Goal: Task Accomplishment & Management: Manage account settings

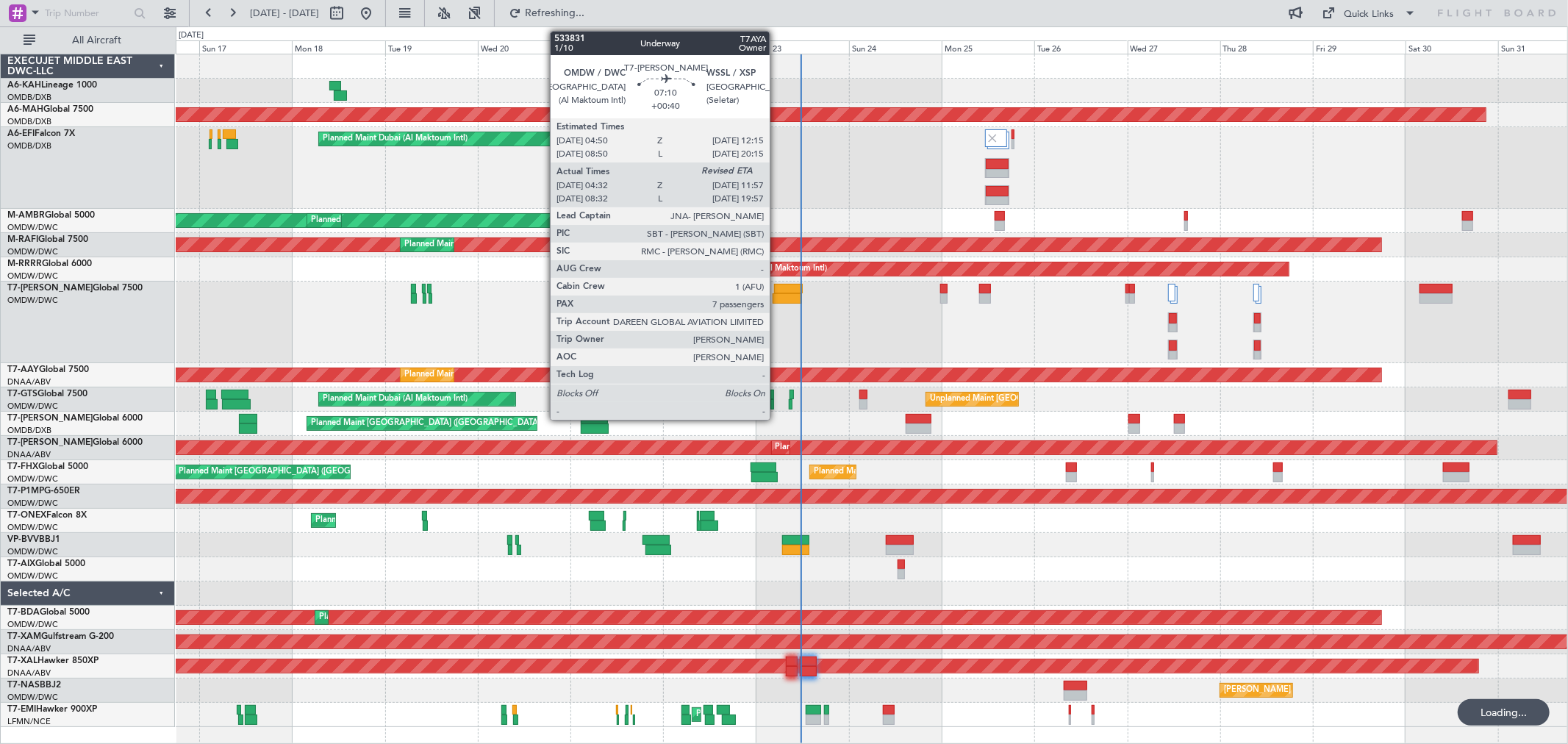
click at [778, 291] on div at bounding box center [789, 289] width 29 height 11
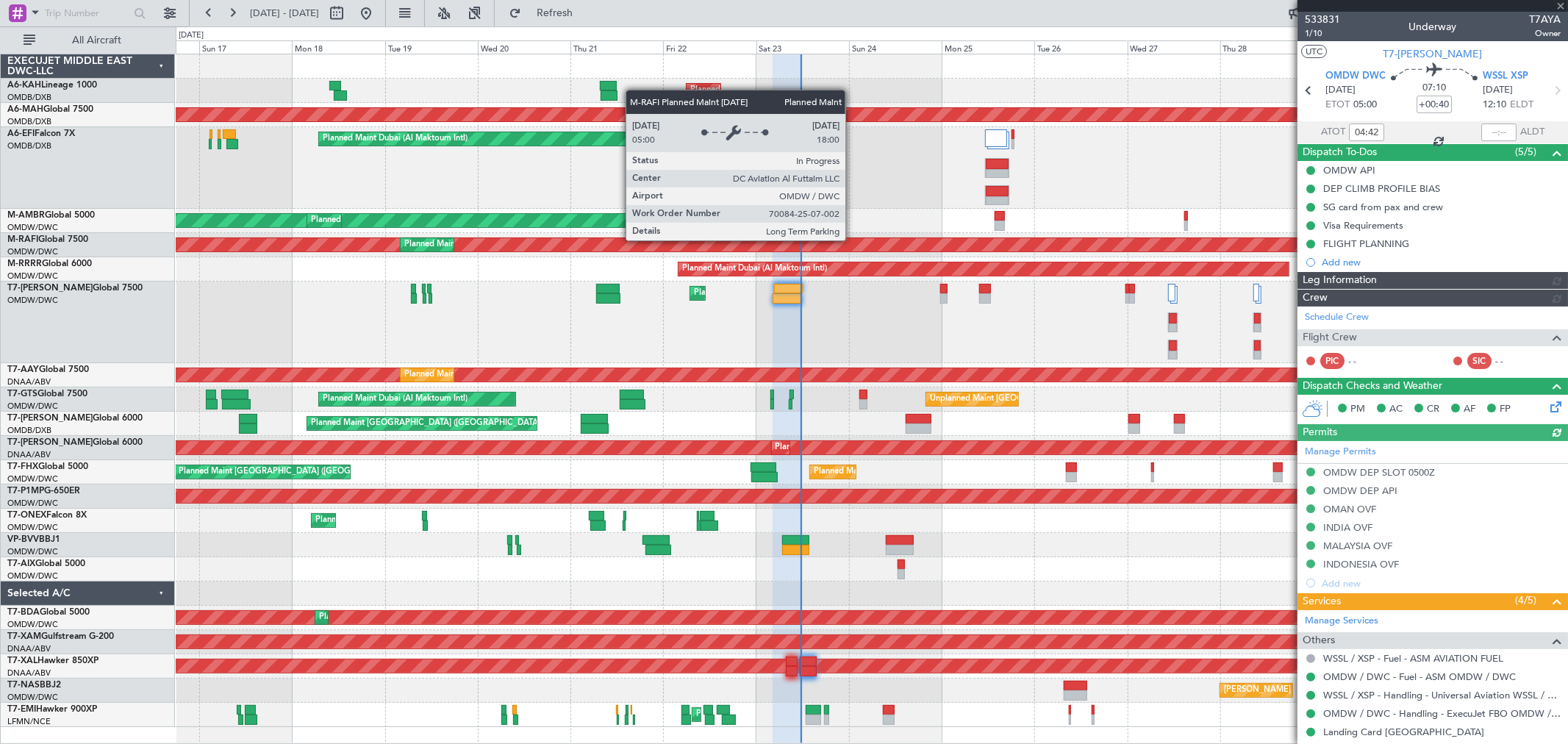
type input "Rohit Roy (ROY)"
type input "6914"
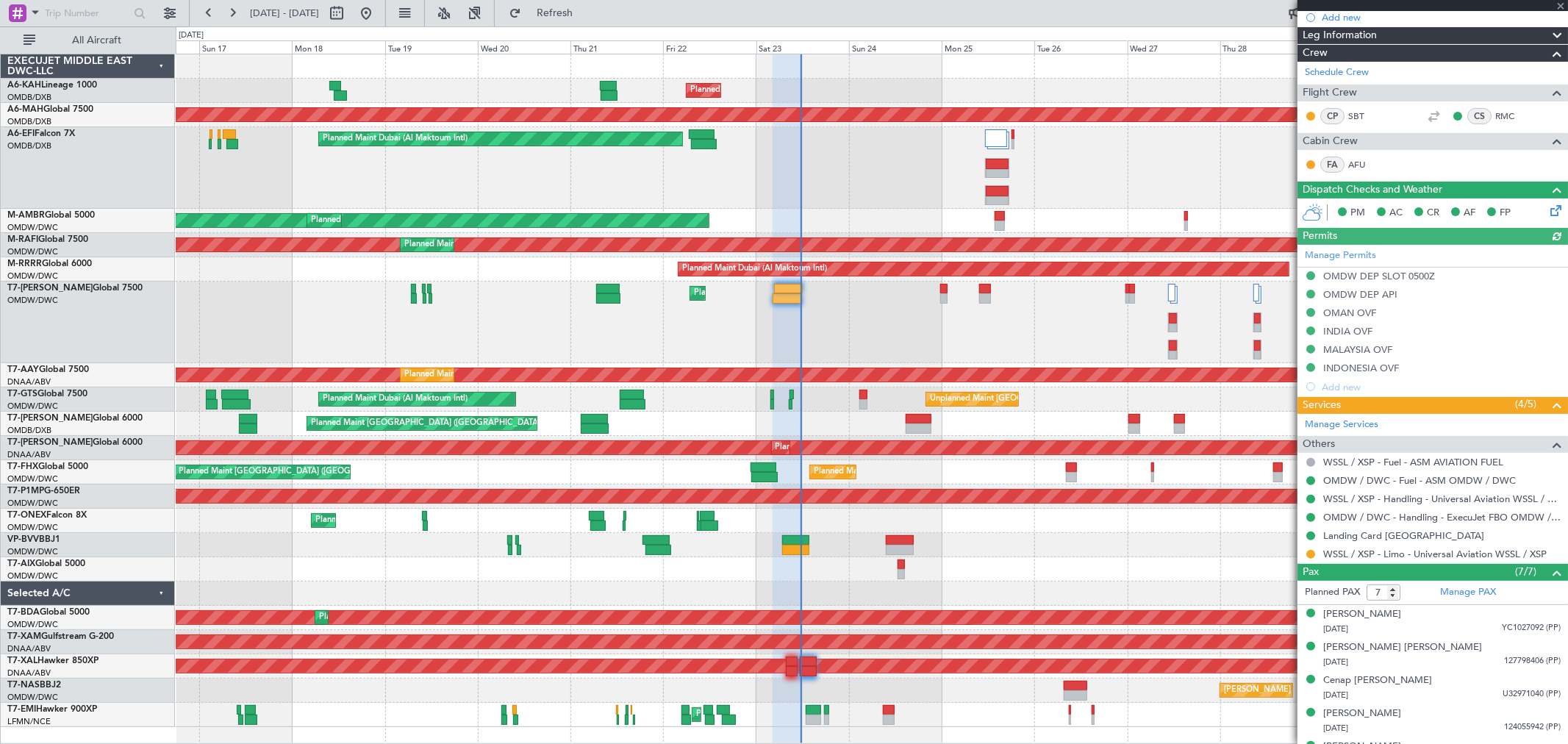
scroll to position [337, 0]
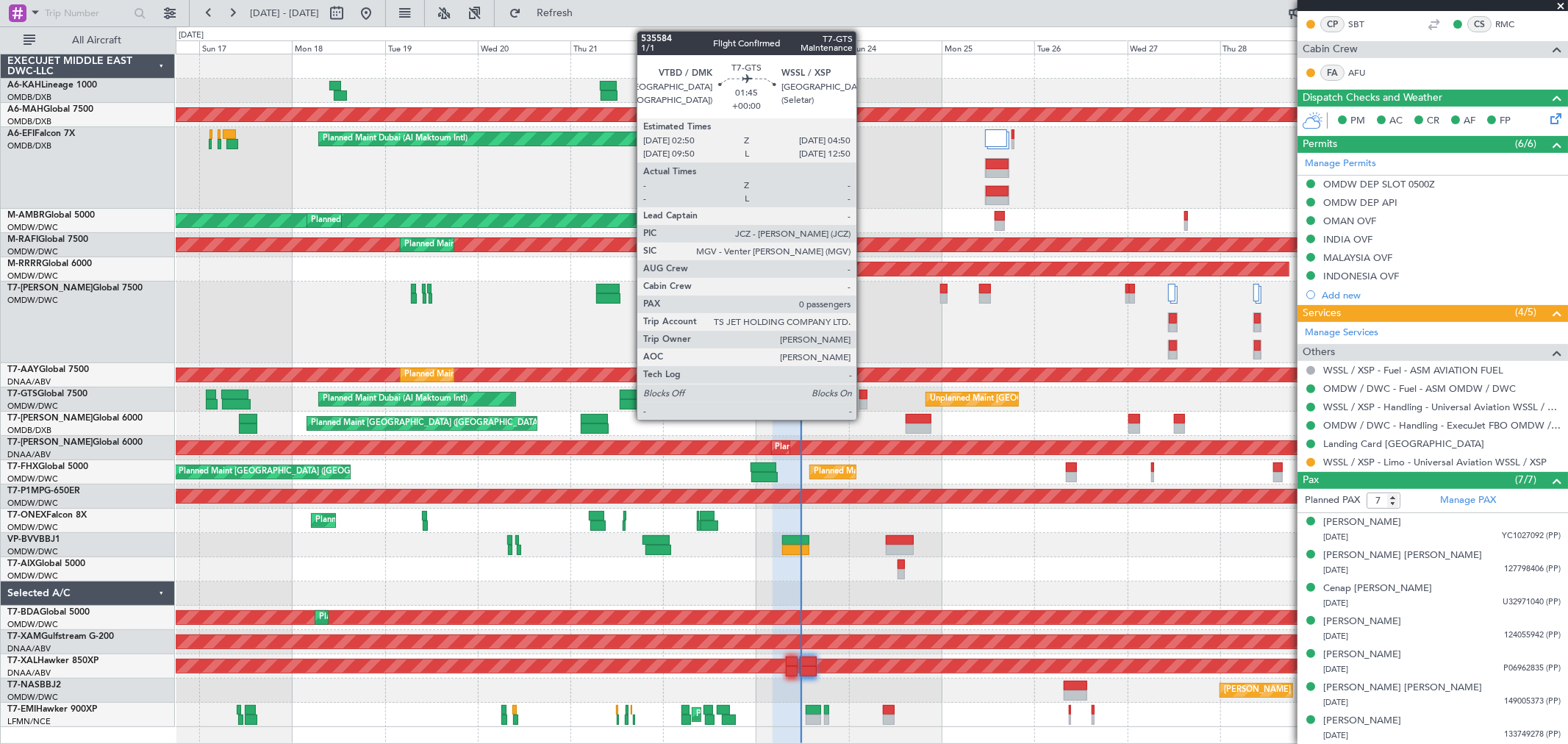
click at [864, 393] on div at bounding box center [863, 395] width 8 height 11
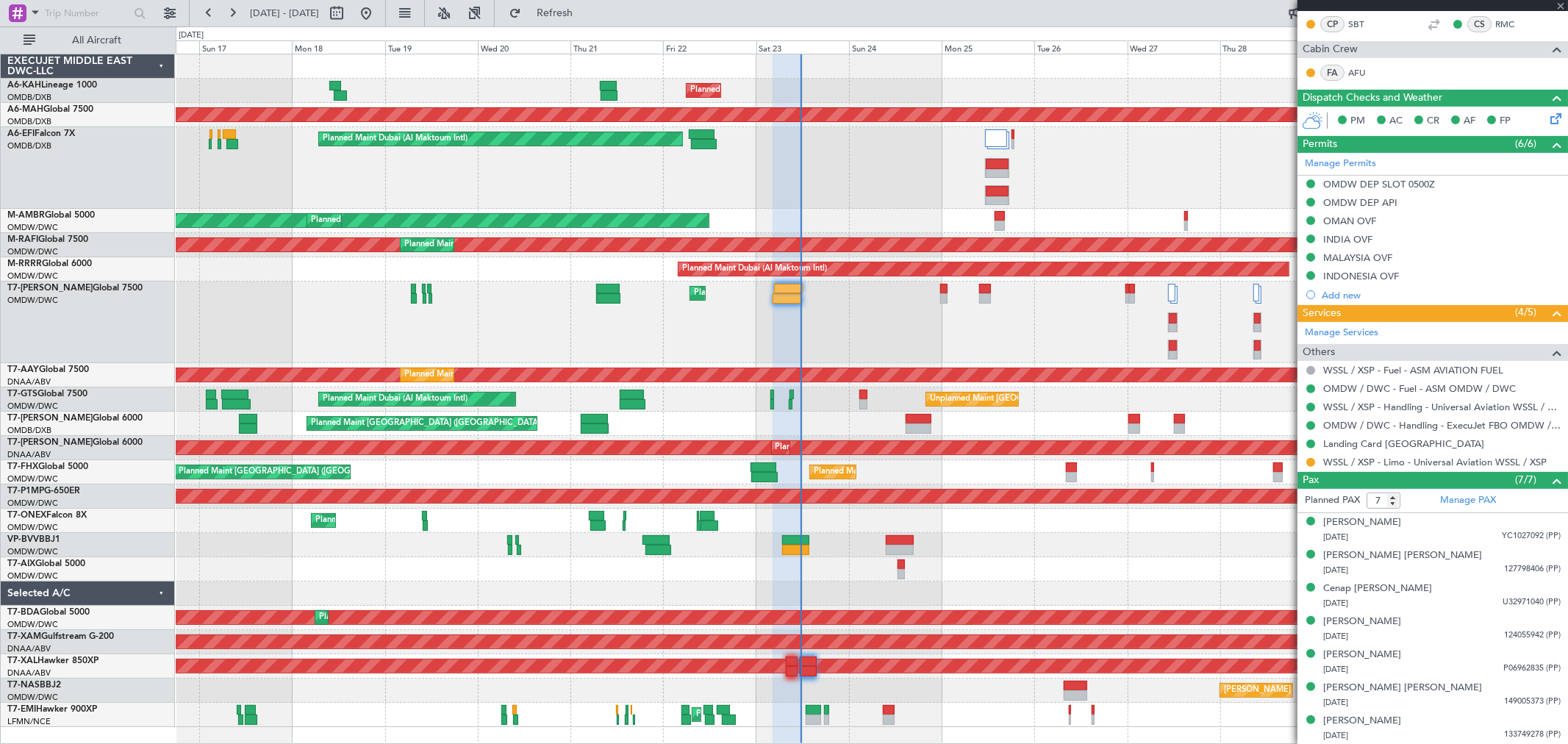
type input "0"
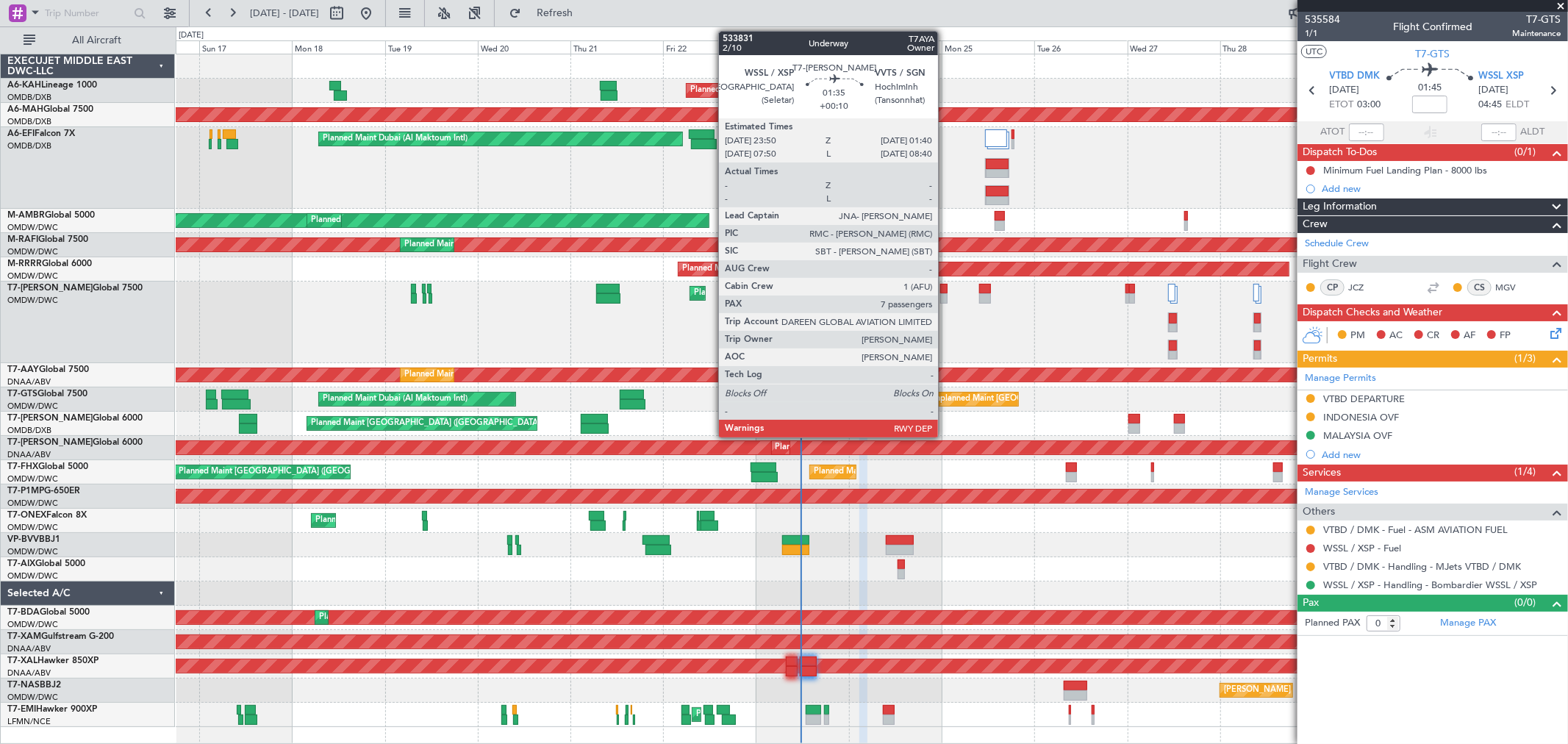
click at [945, 292] on div at bounding box center [944, 289] width 7 height 11
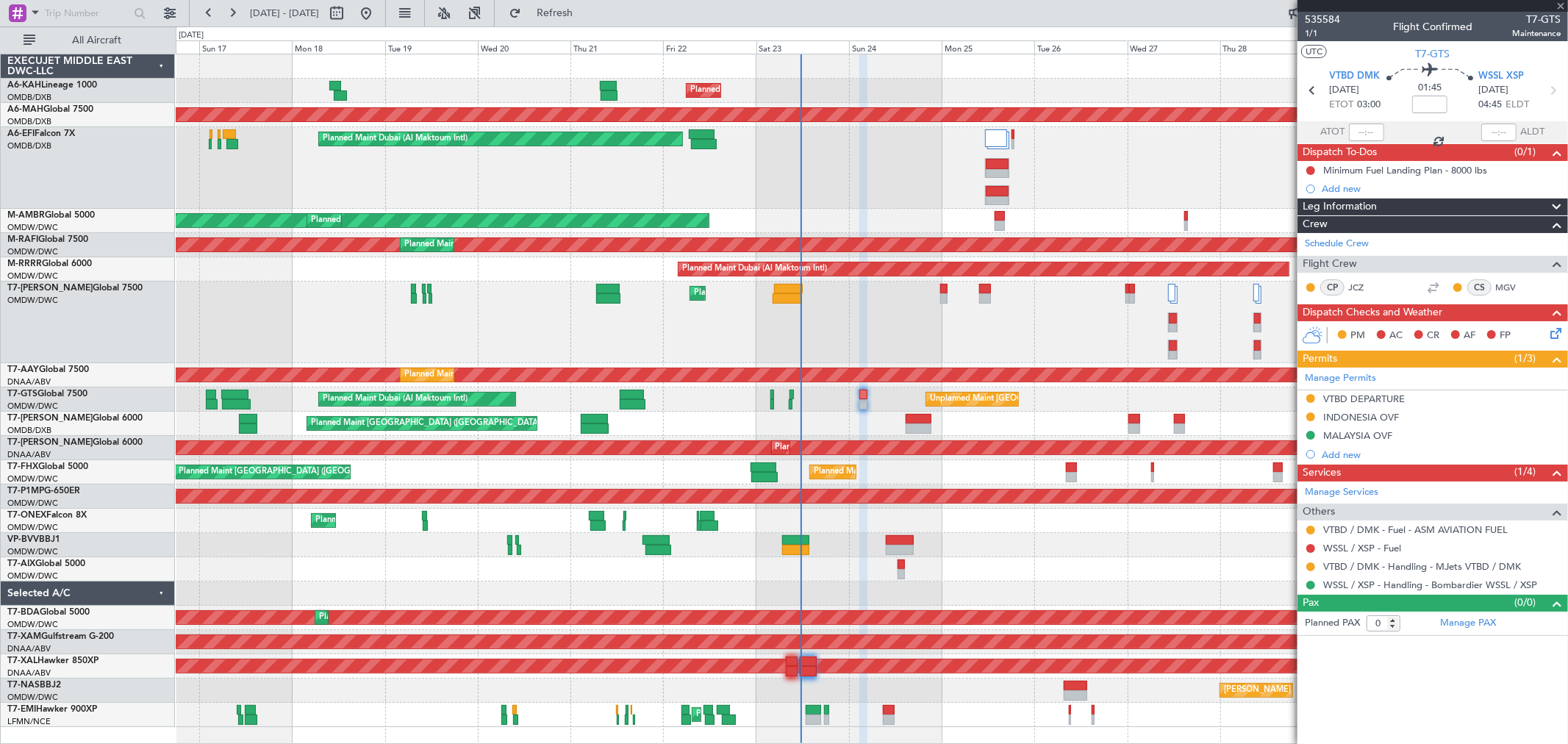
type input "+00:10"
type input "7"
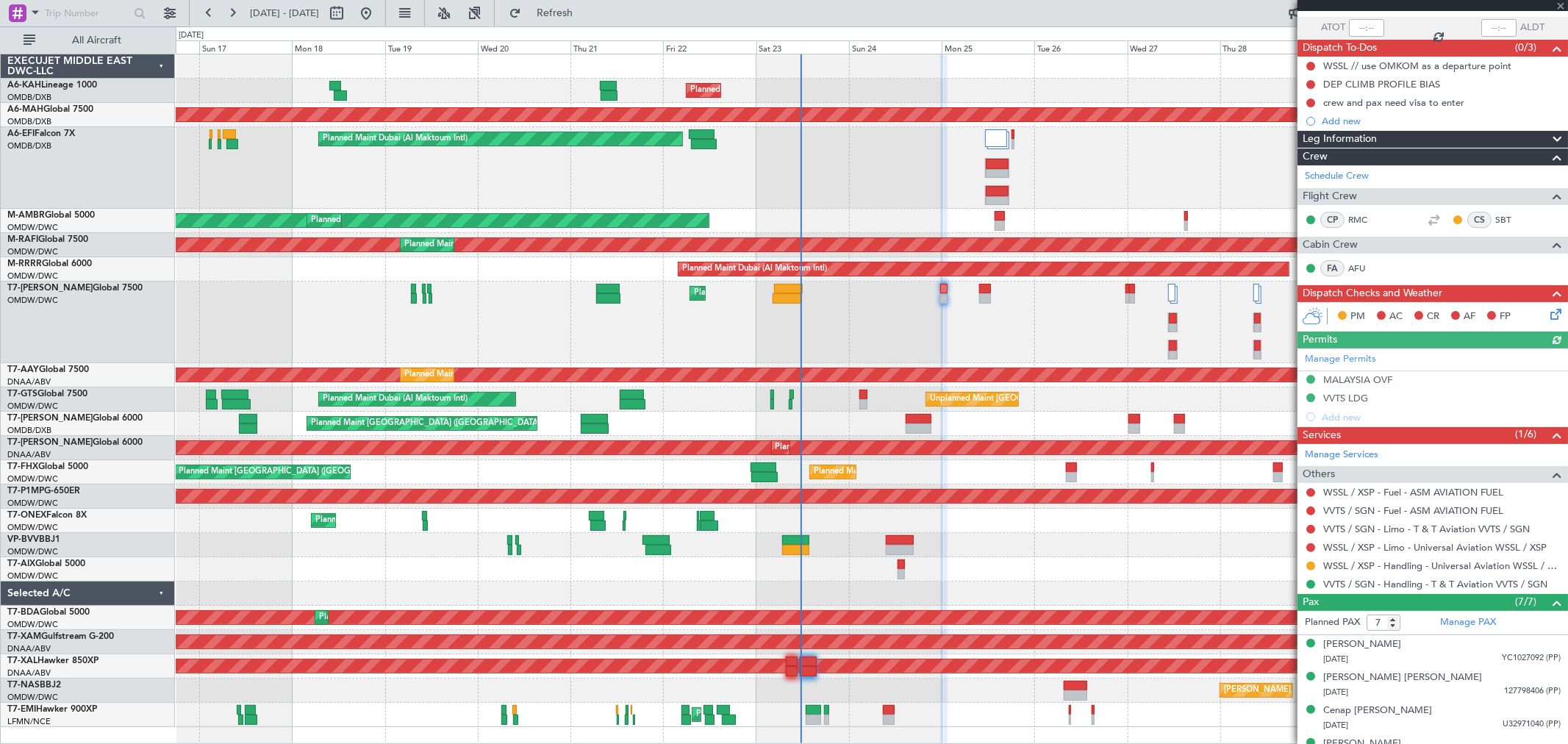
scroll to position [164, 0]
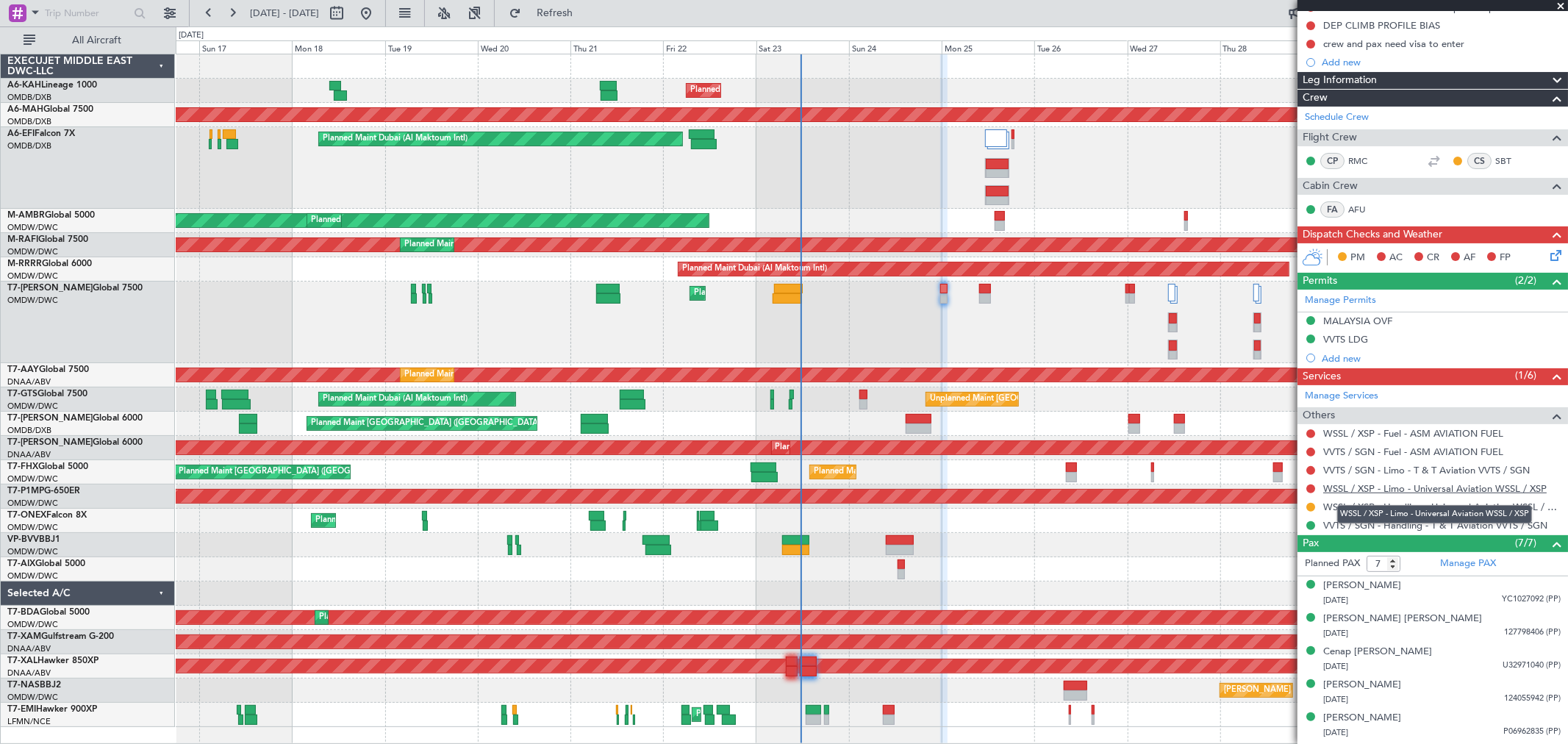
click at [1364, 485] on link "WSSL / XSP - Limo - Universal Aviation WSSL / XSP" at bounding box center [1435, 488] width 223 height 12
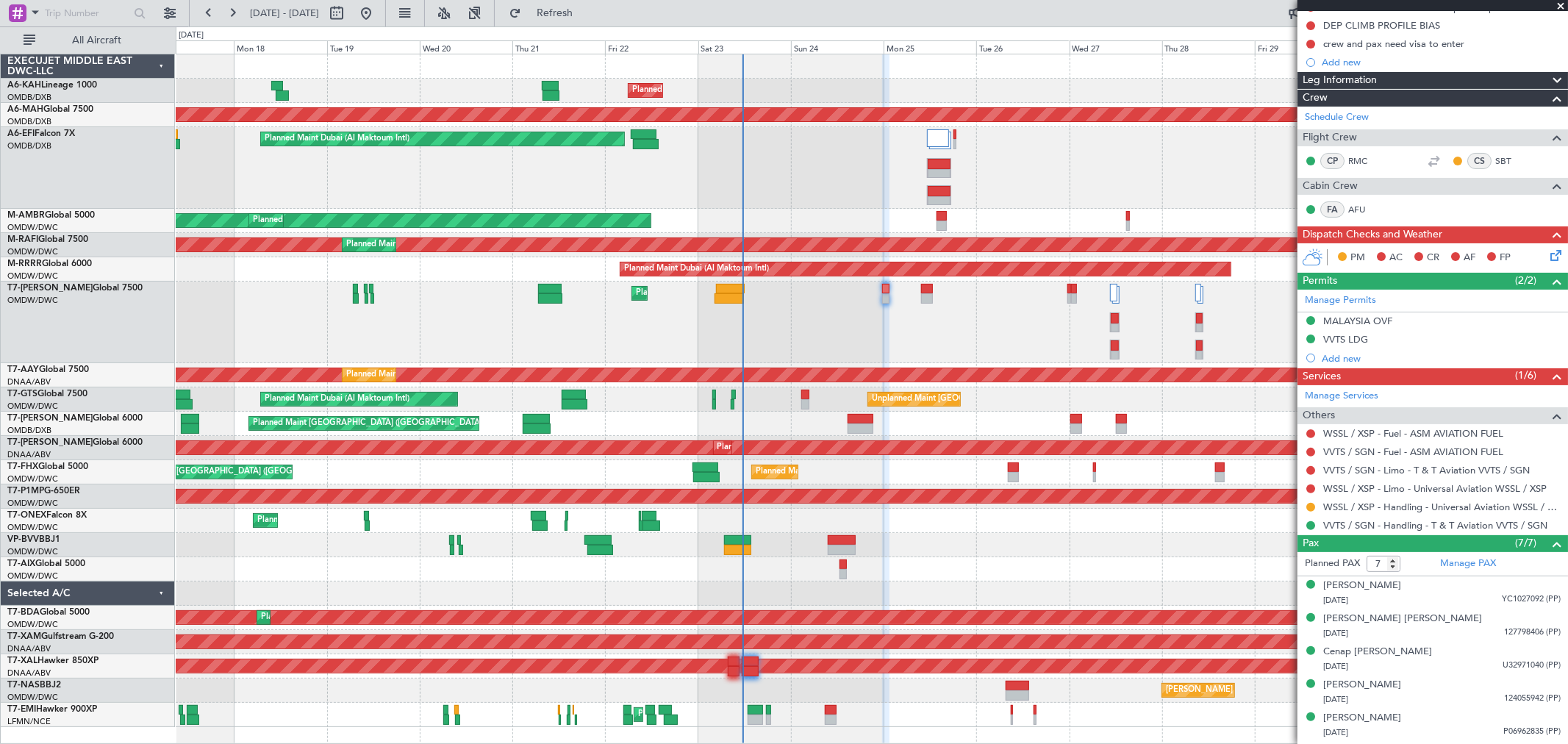
click at [840, 165] on div "Planned Maint Dubai (Al Maktoum Intl)" at bounding box center [872, 168] width 1392 height 82
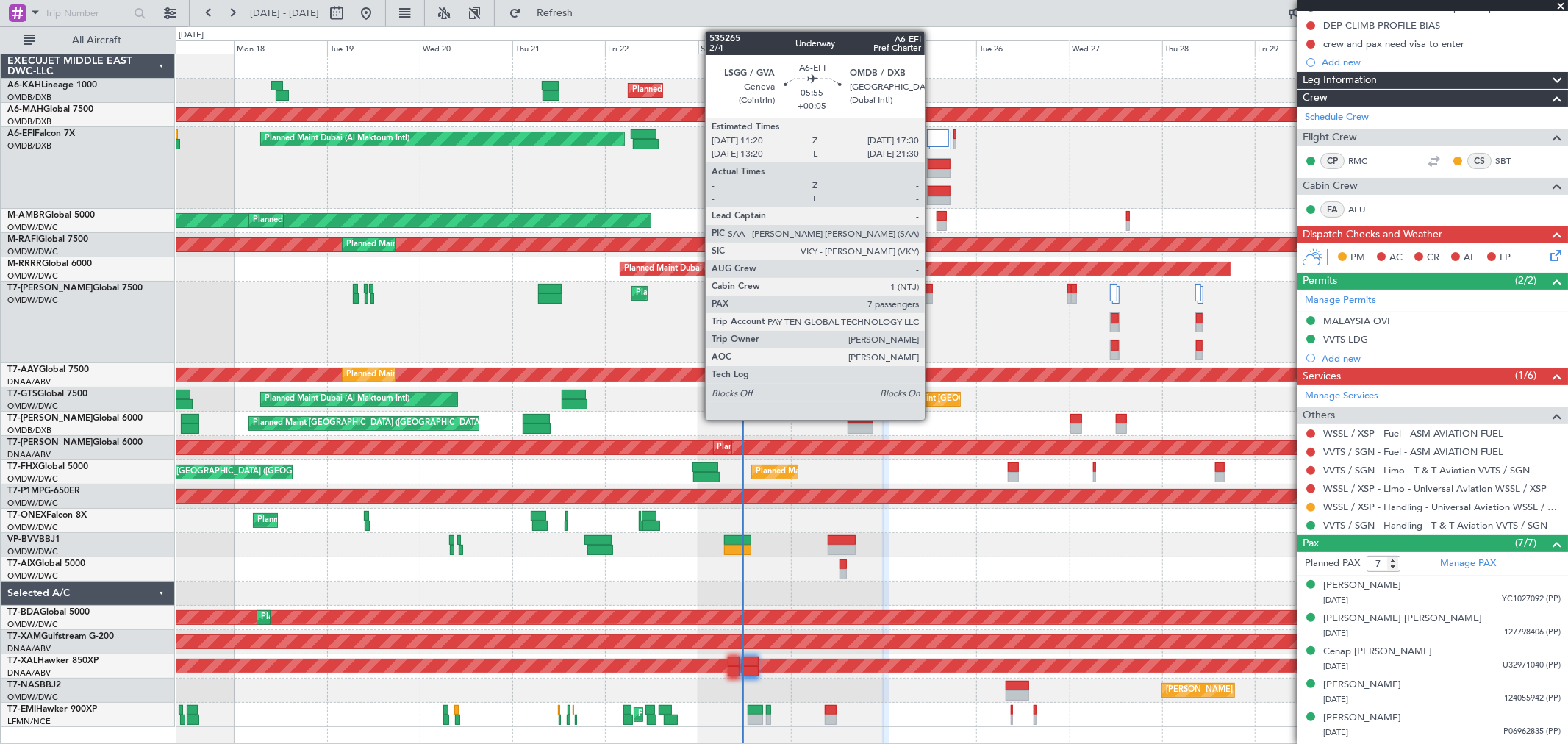
click at [932, 174] on div at bounding box center [939, 174] width 23 height 11
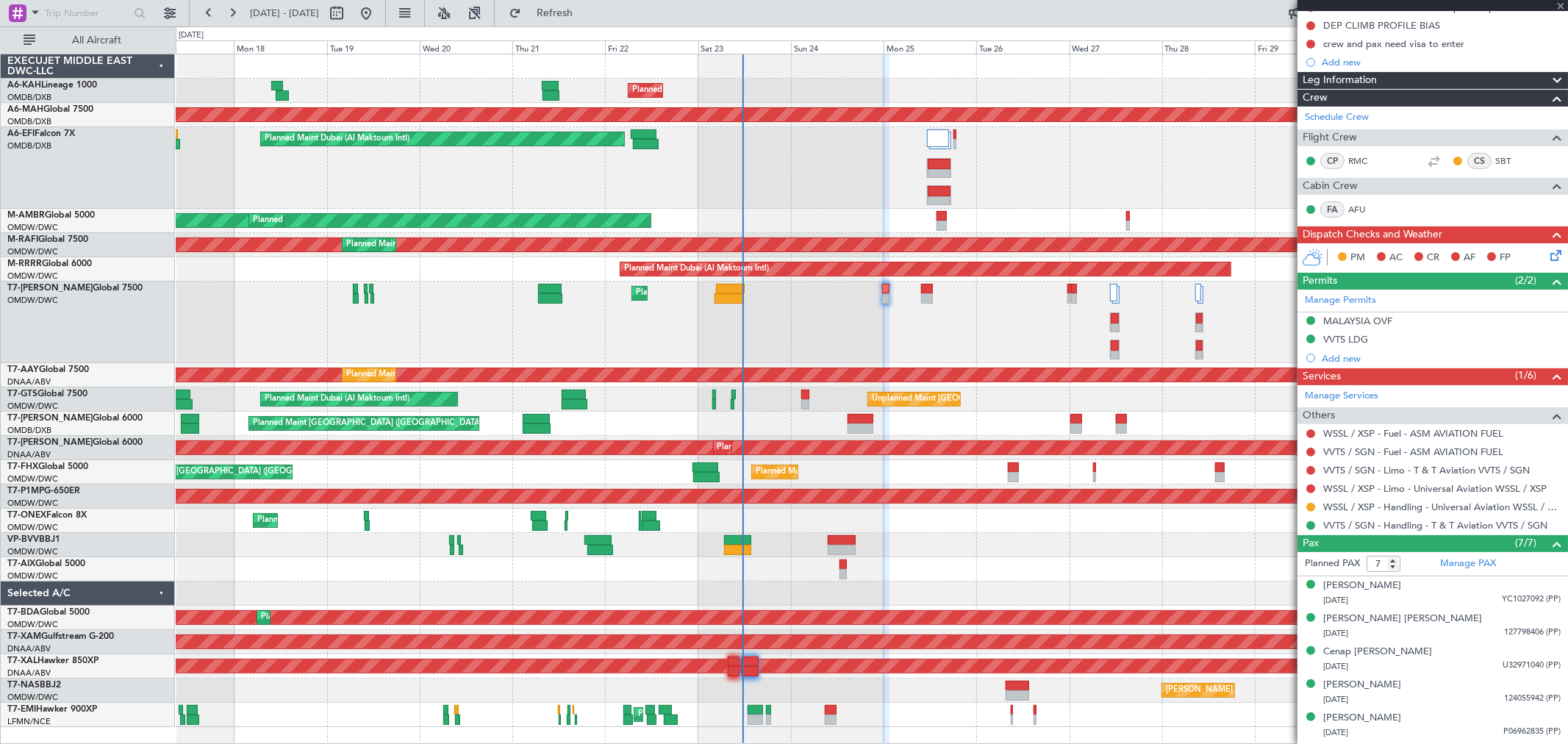
type input "+00:05"
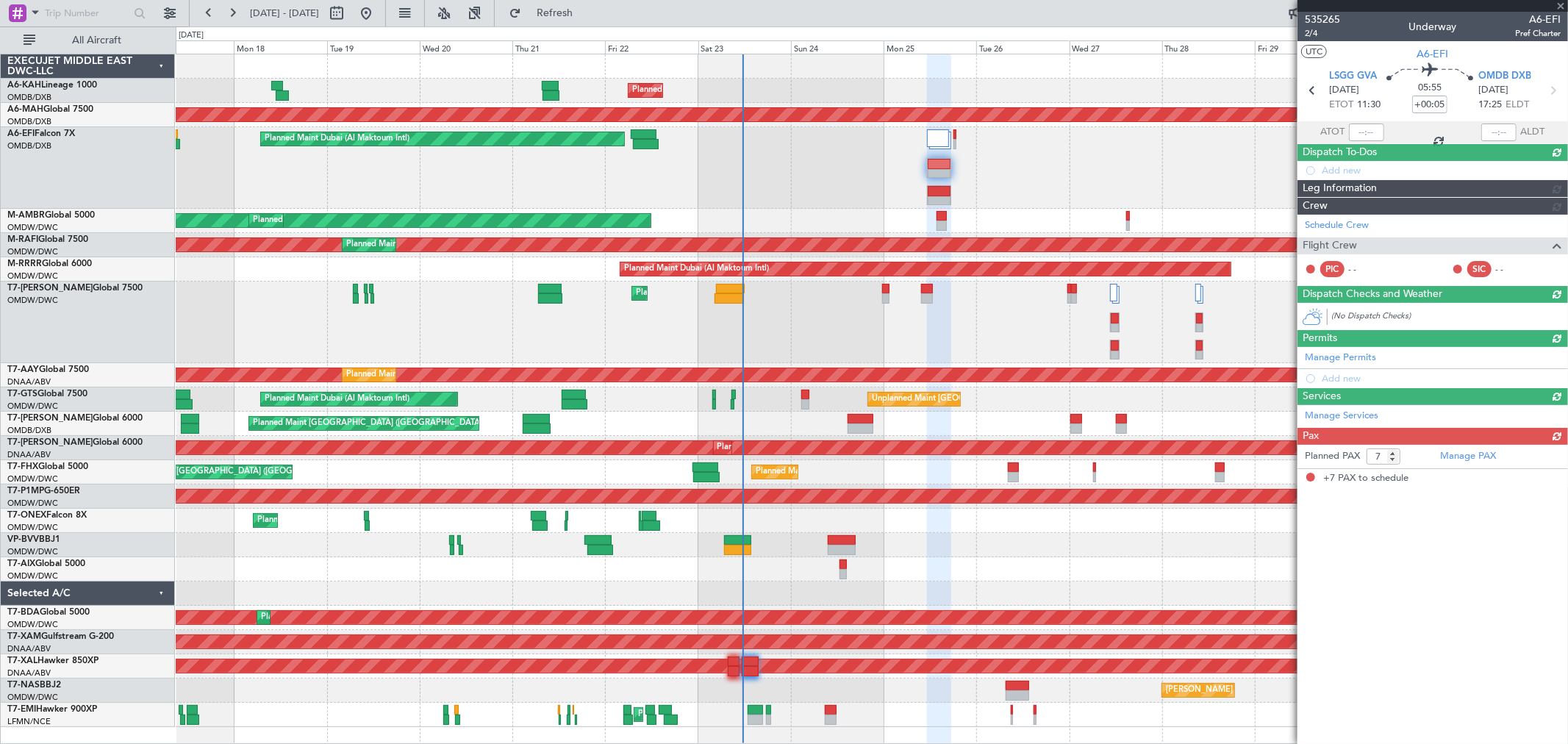
scroll to position [0, 0]
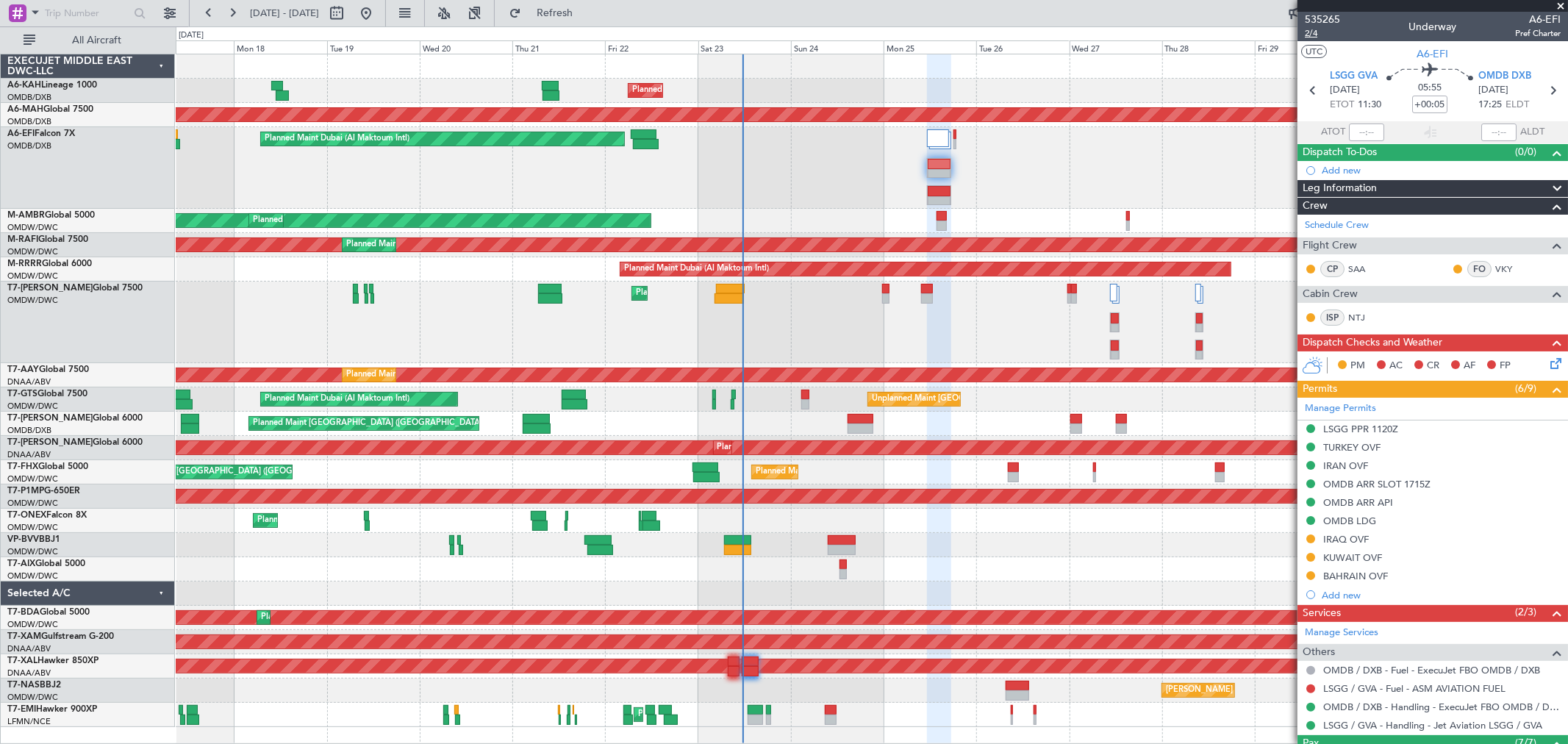
click at [1318, 33] on span "2/4" at bounding box center [1323, 34] width 36 height 12
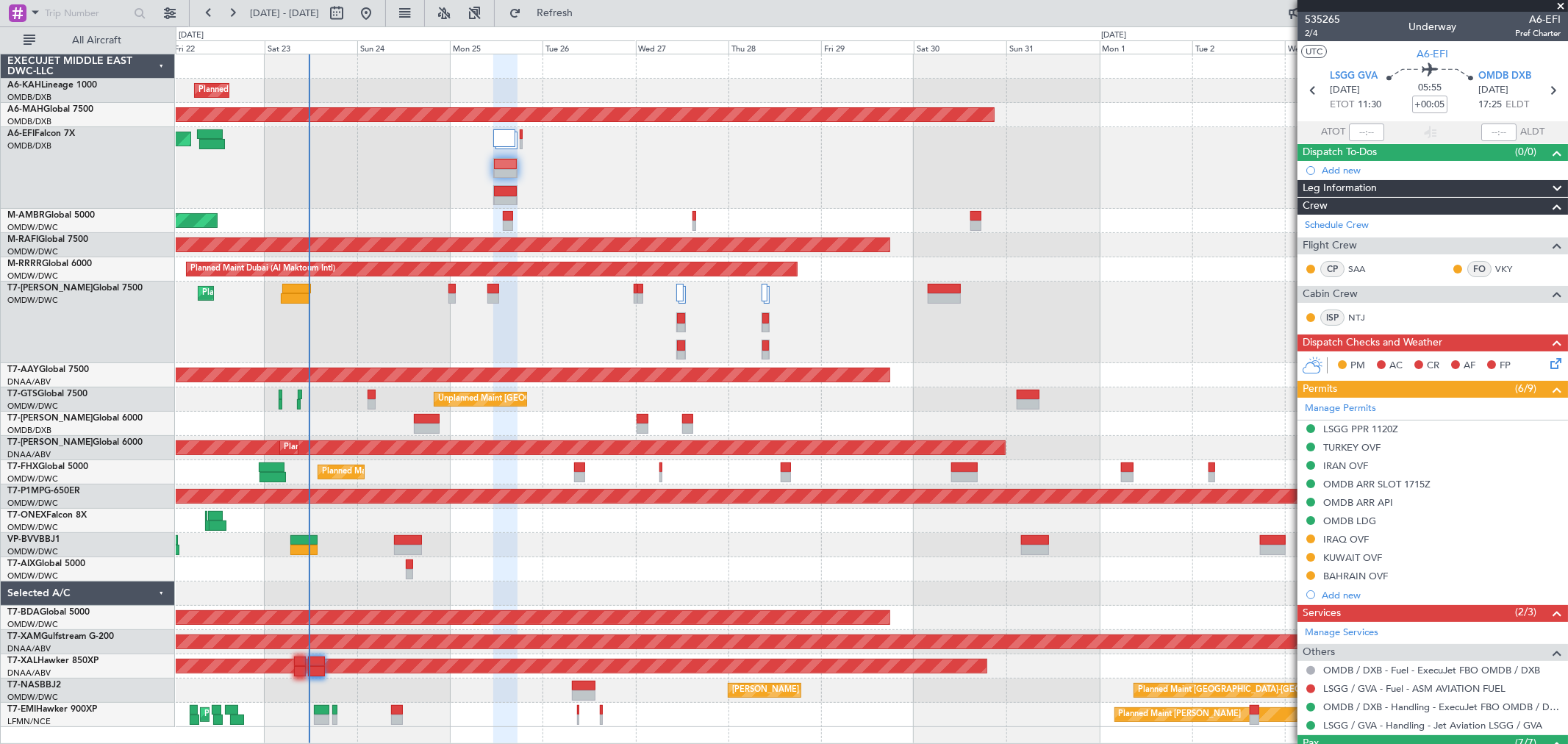
click at [456, 518] on div "Planned Maint Dubai (Al Maktoum Intl) Planned Maint Dubai (Dubai Intl) Planned …" at bounding box center [872, 390] width 1392 height 672
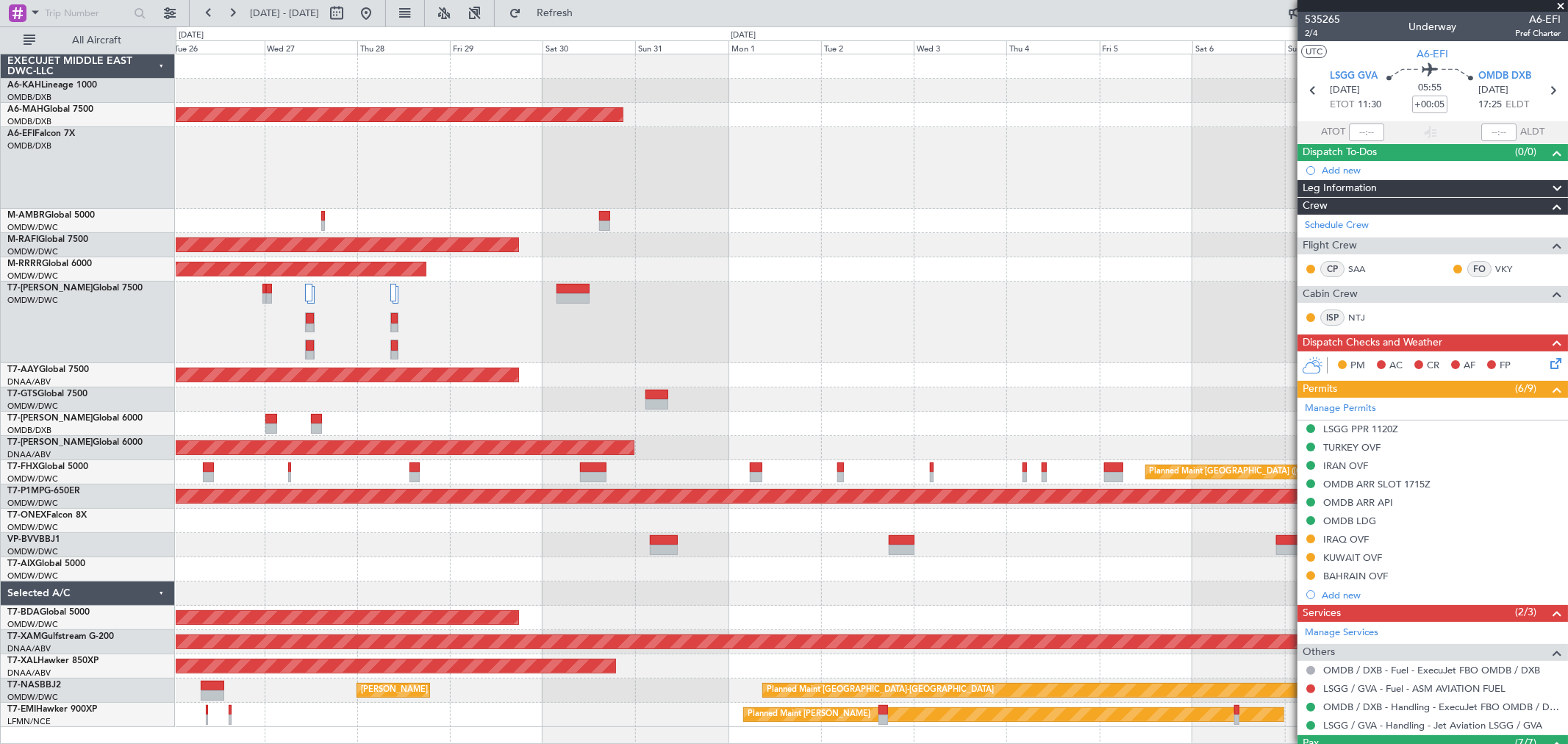
click at [567, 549] on div at bounding box center [872, 544] width 1392 height 24
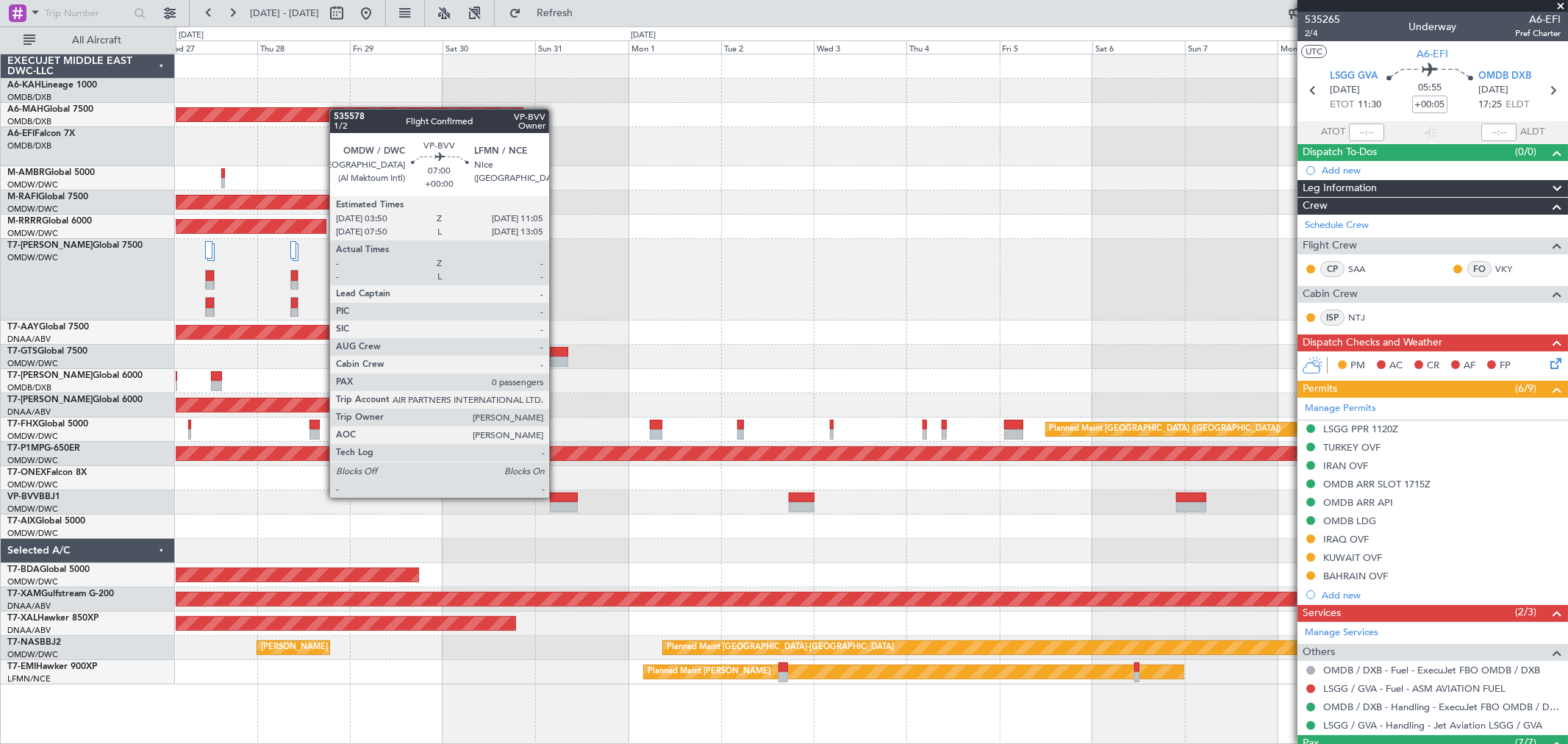
click at [557, 496] on div at bounding box center [564, 498] width 28 height 11
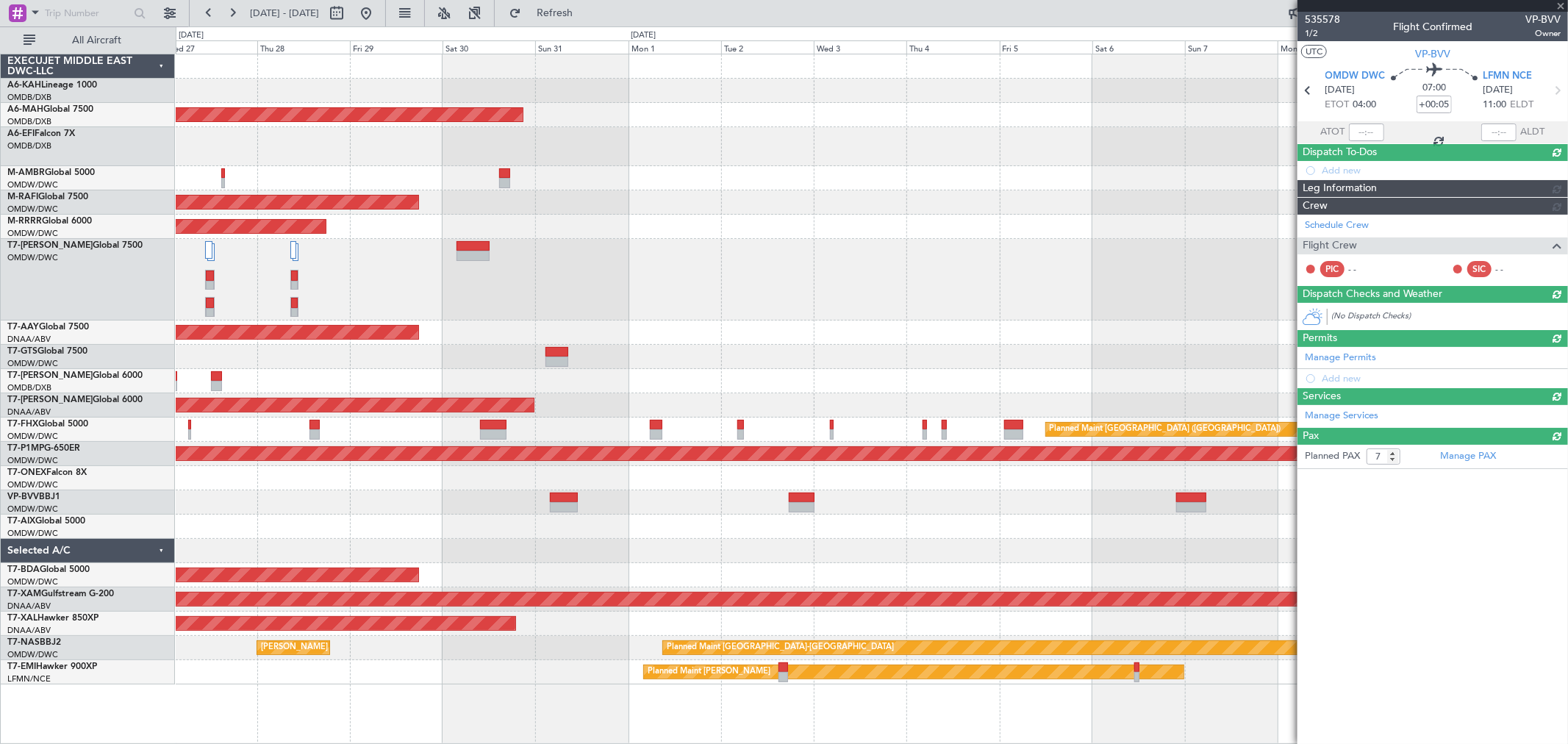
type input "0"
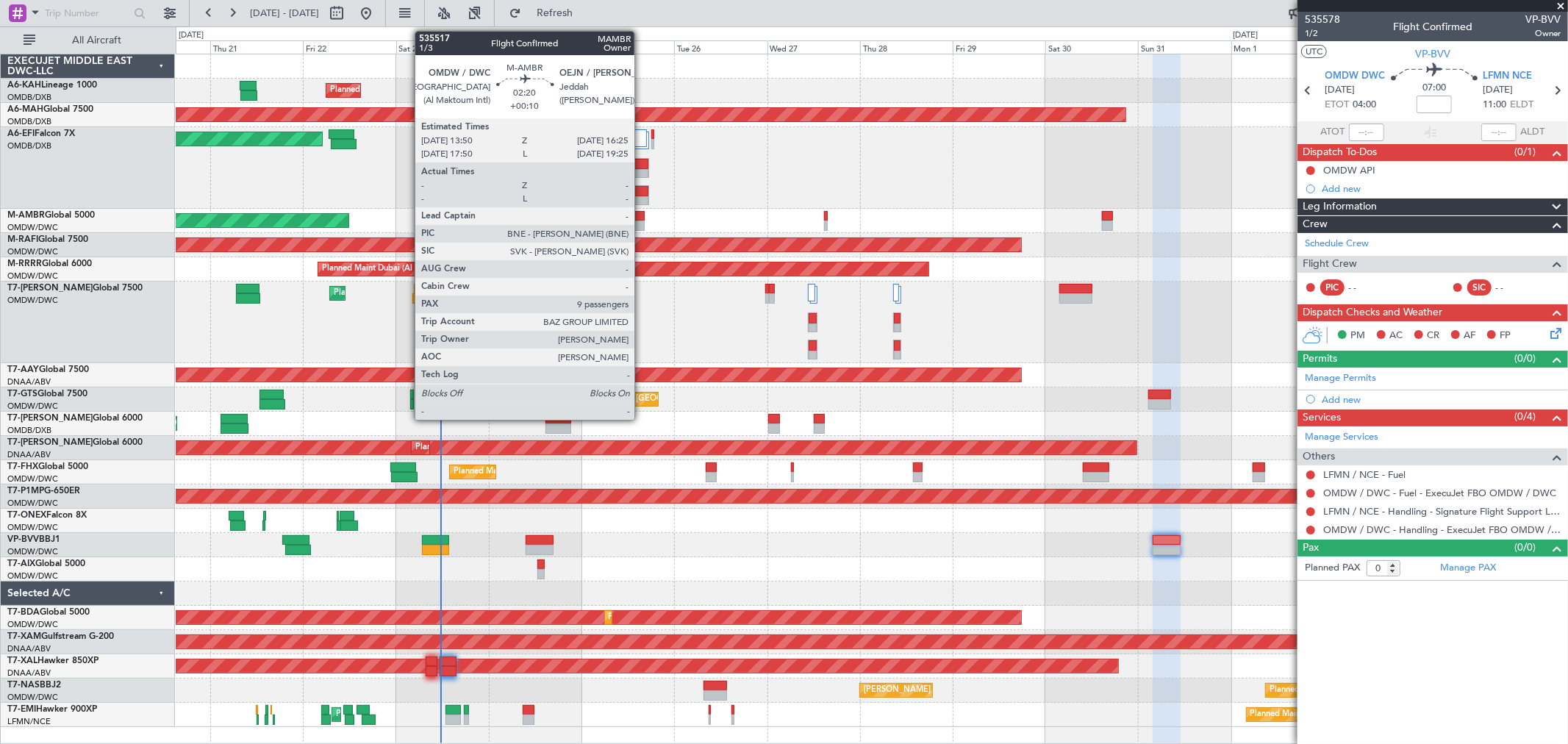
click at [642, 219] on div at bounding box center [640, 216] width 11 height 11
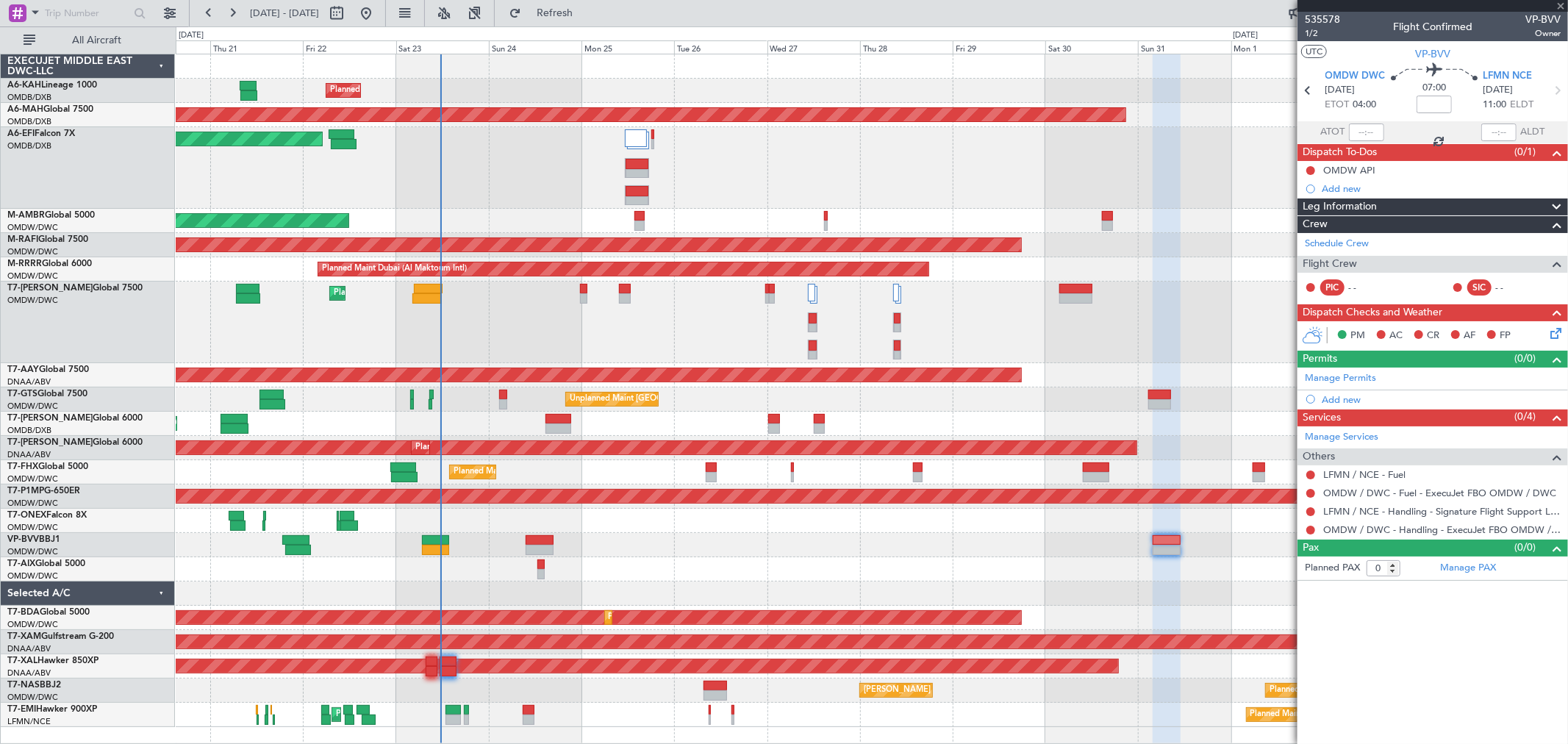
type input "+00:10"
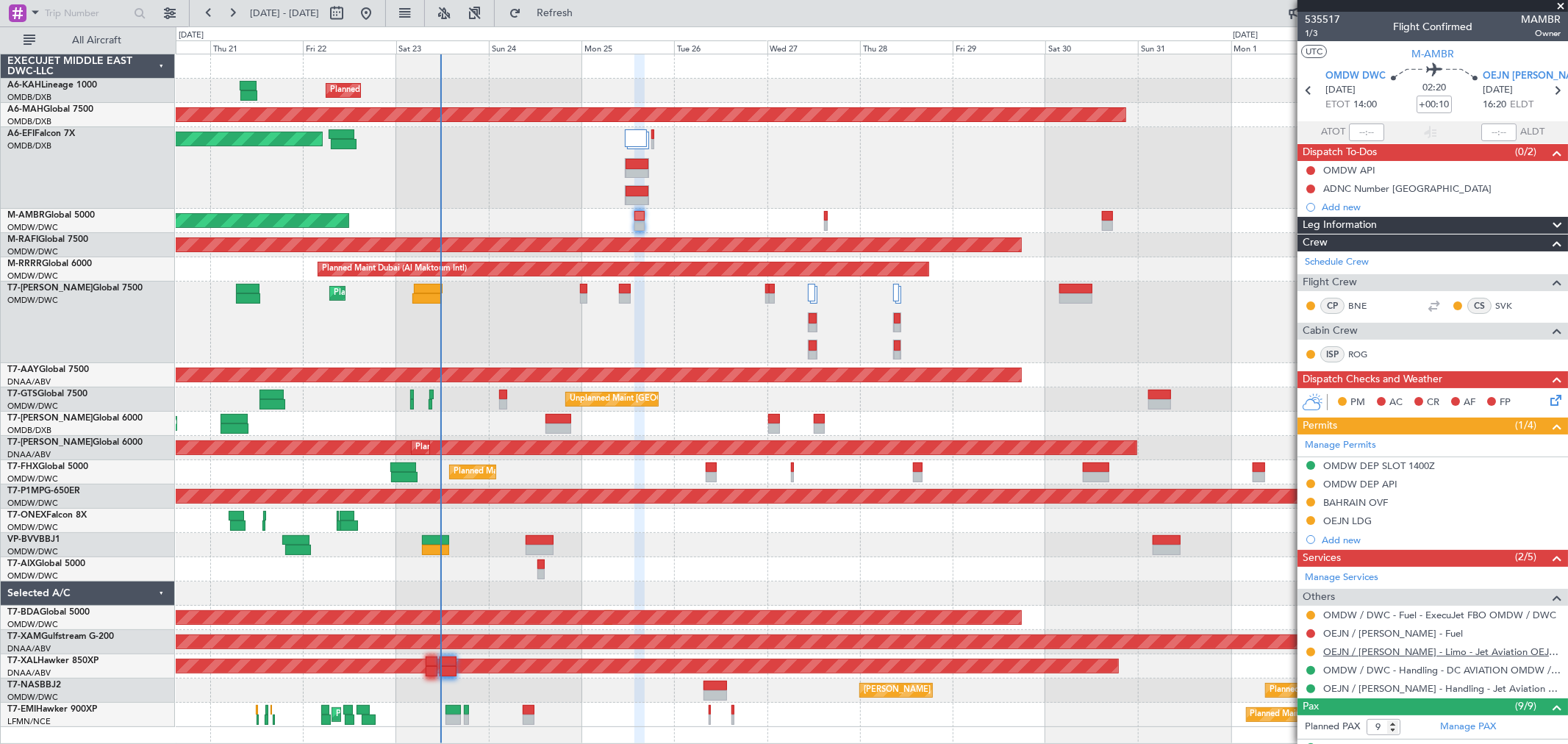
click at [1411, 651] on link "OEJN / [PERSON_NAME] - Limo - Jet Aviation OEJN / [PERSON_NAME]" at bounding box center [1442, 652] width 237 height 12
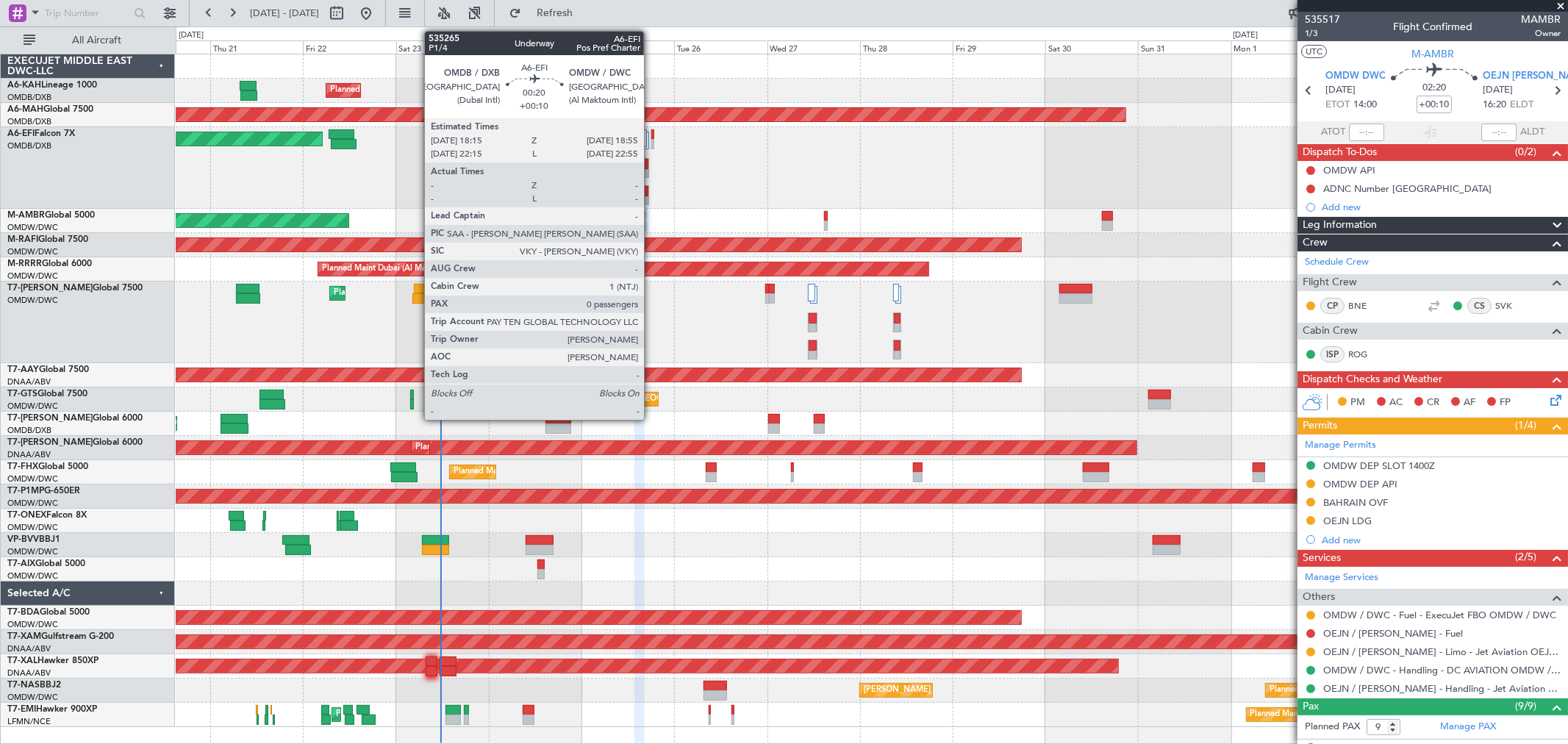
click at [652, 139] on div at bounding box center [653, 144] width 3 height 11
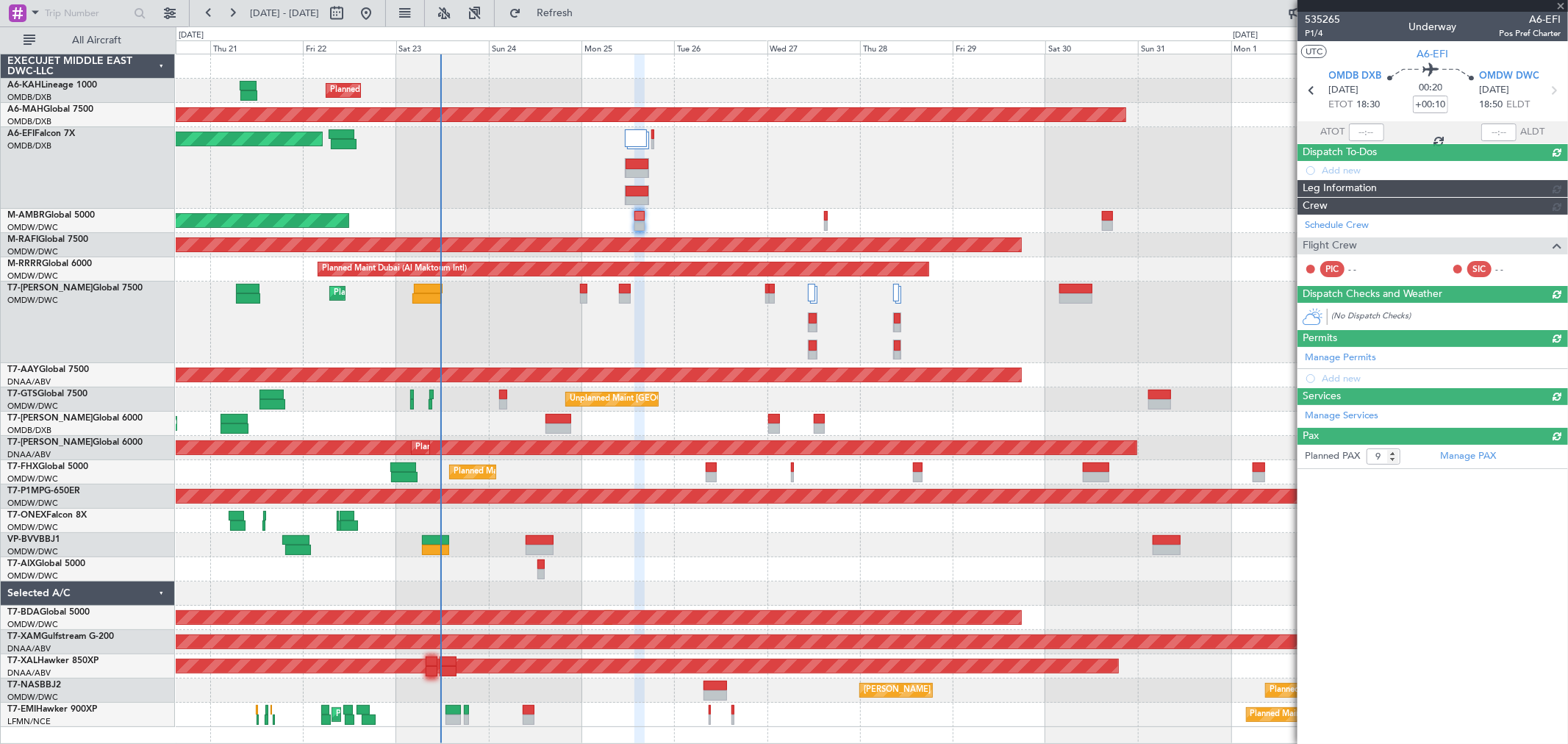
type input "0"
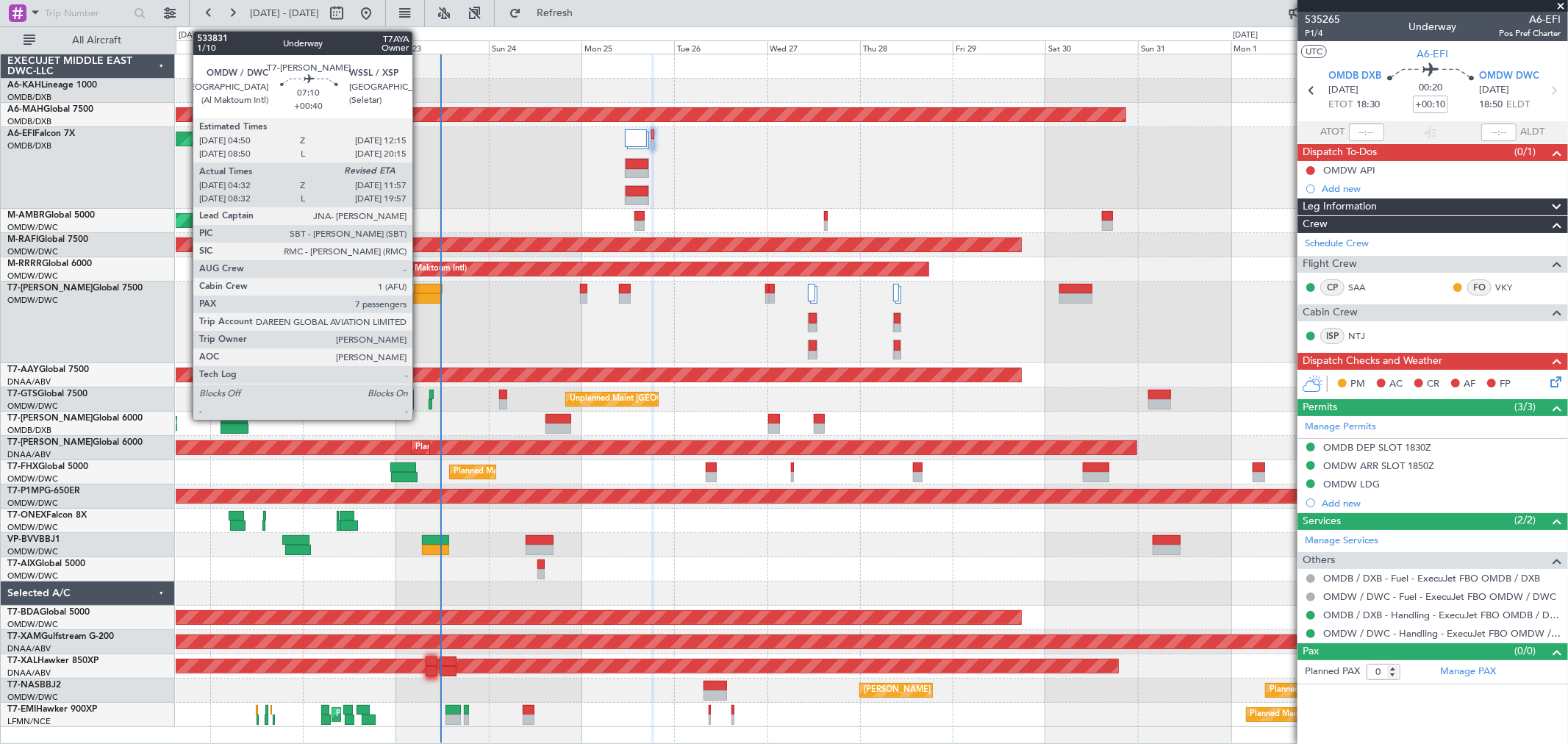
click at [420, 294] on div at bounding box center [427, 299] width 29 height 11
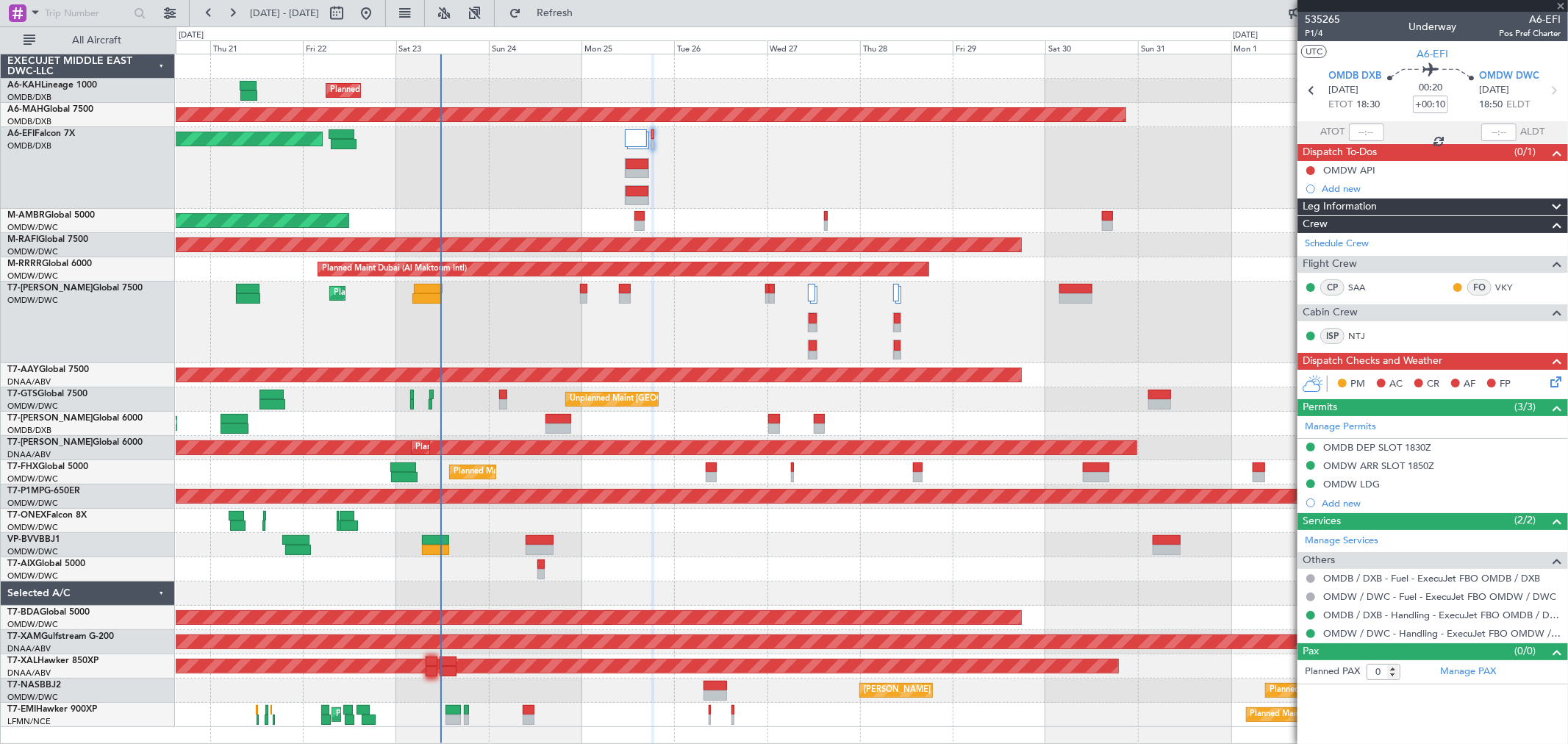
type input "+00:40"
type input "04:42"
type input "7"
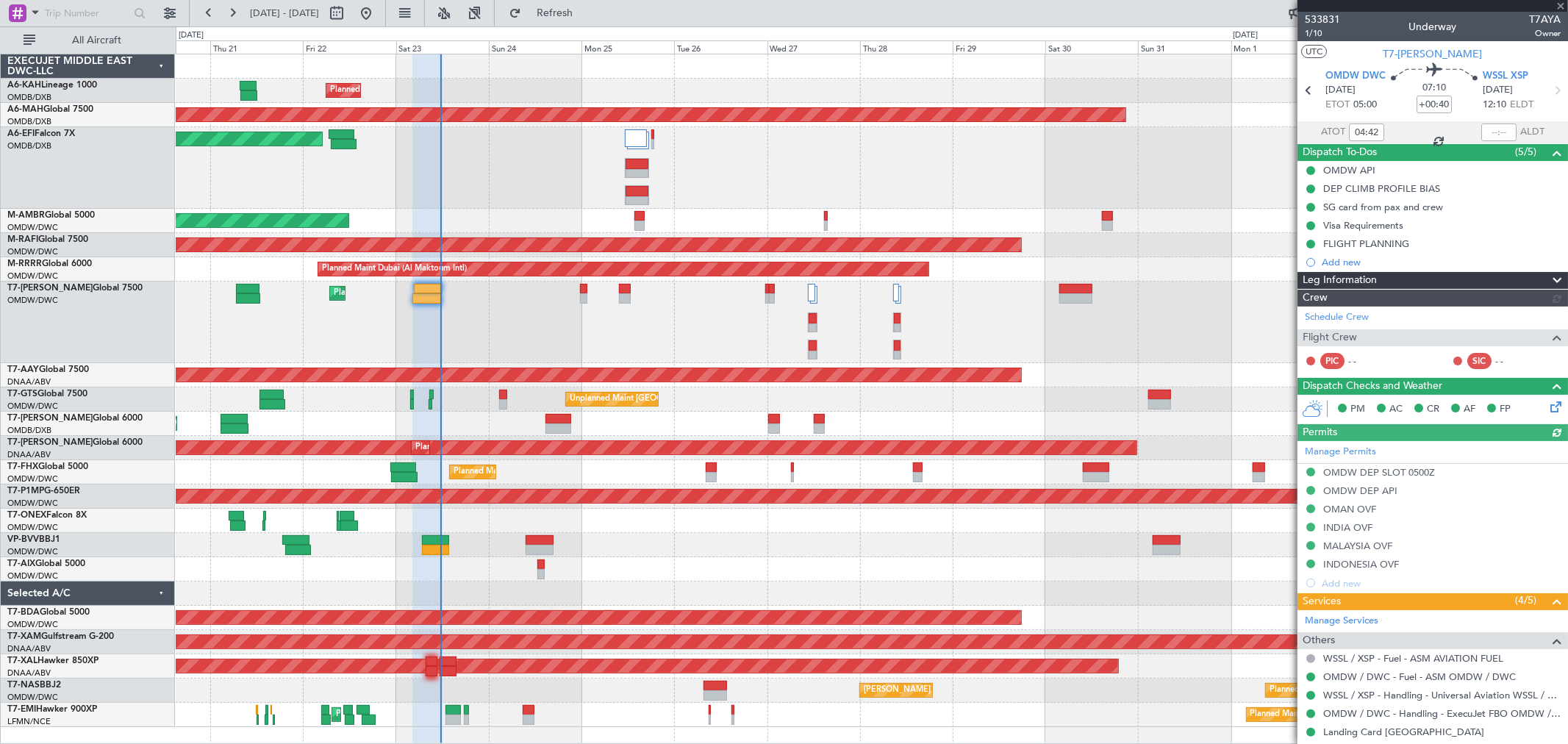
type input "Rohit Roy (ROY)"
type input "6914"
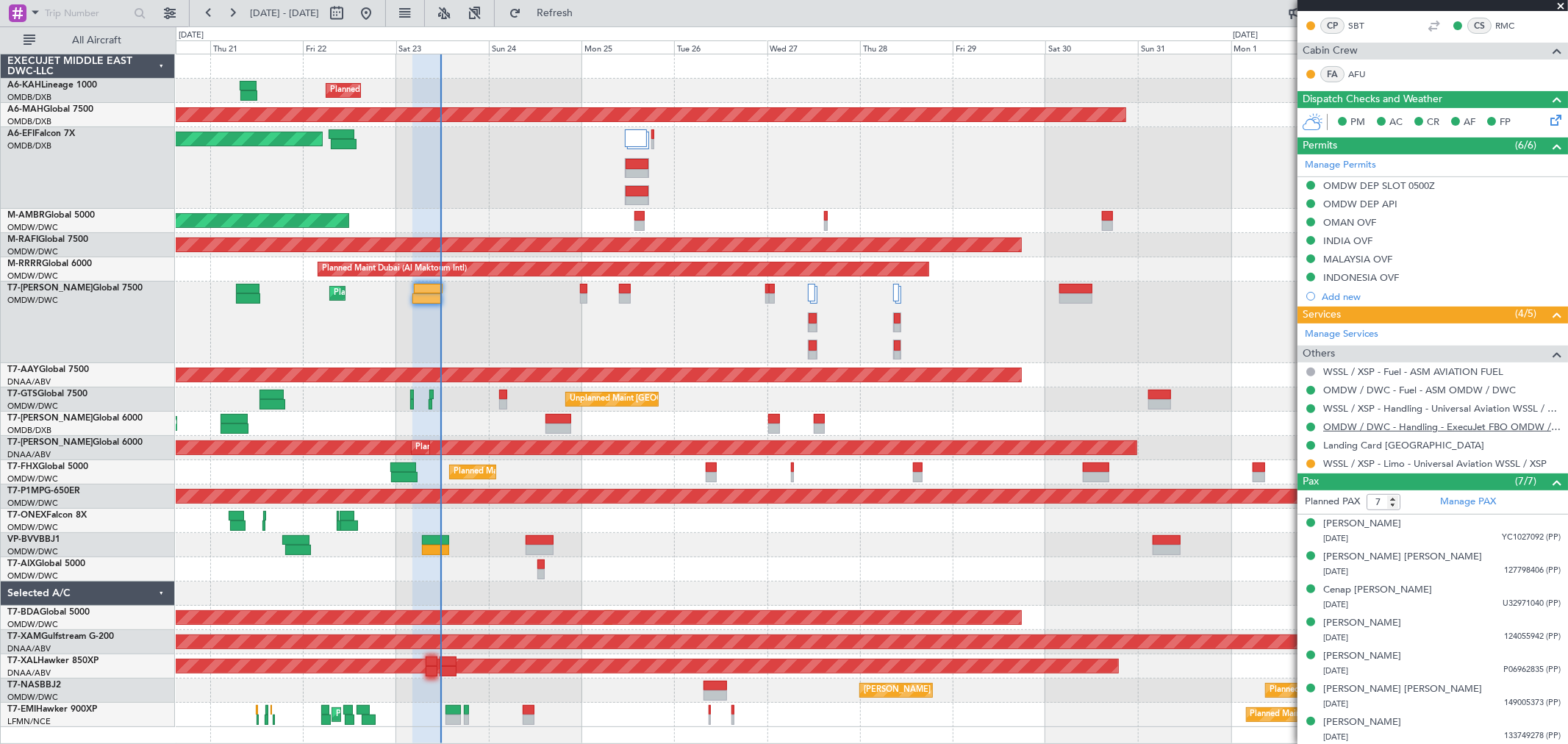
scroll to position [337, 0]
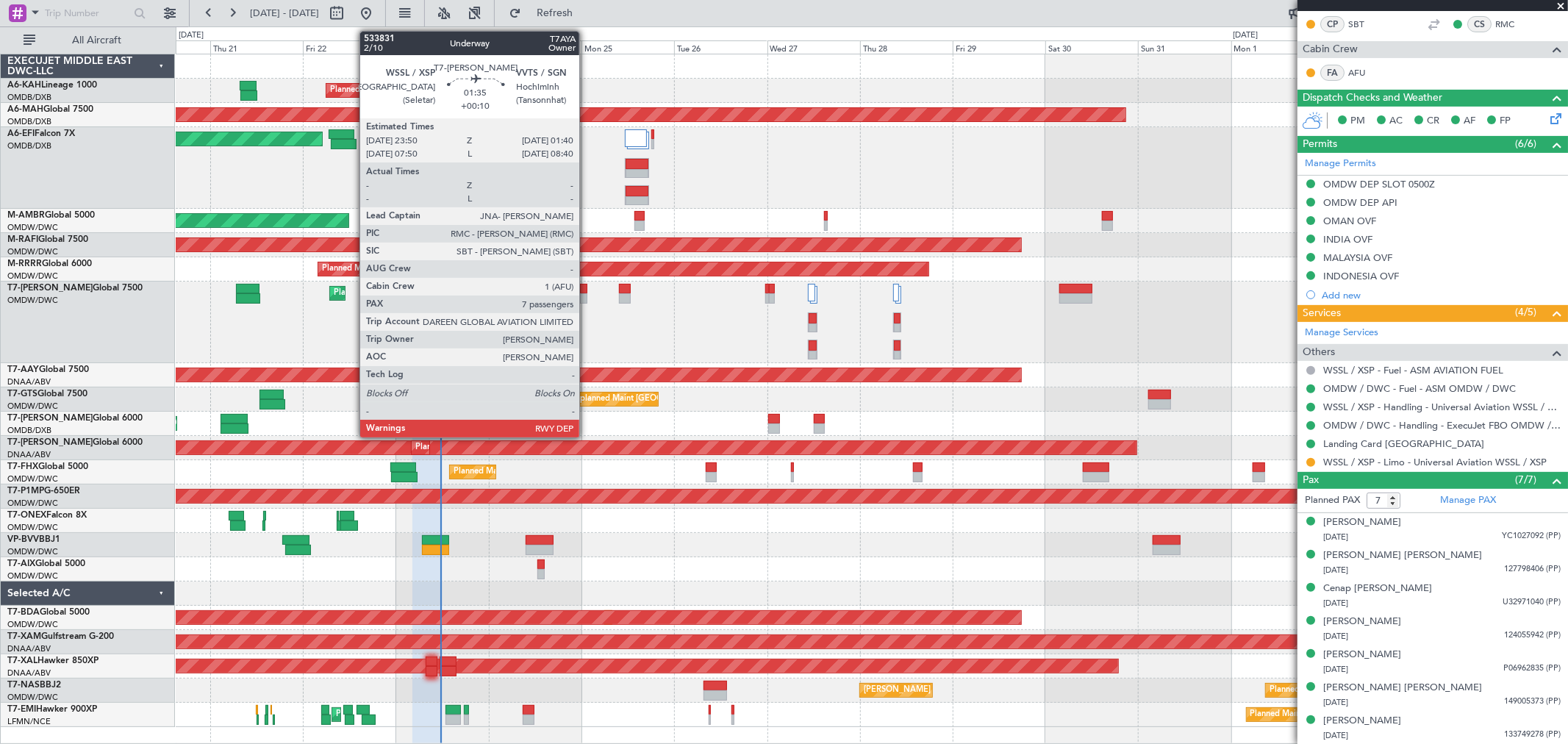
click at [587, 289] on div at bounding box center [583, 289] width 7 height 11
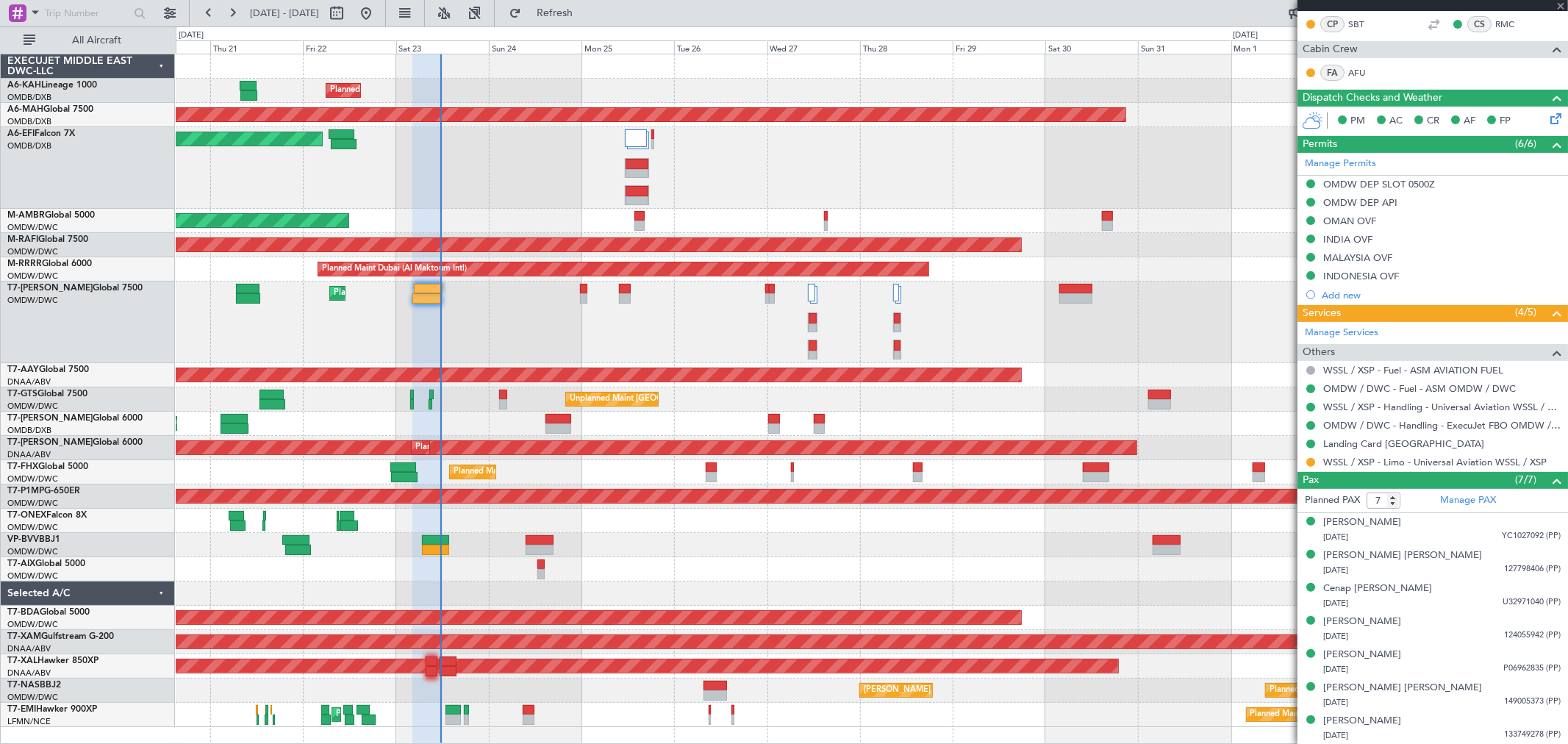
type input "+00:10"
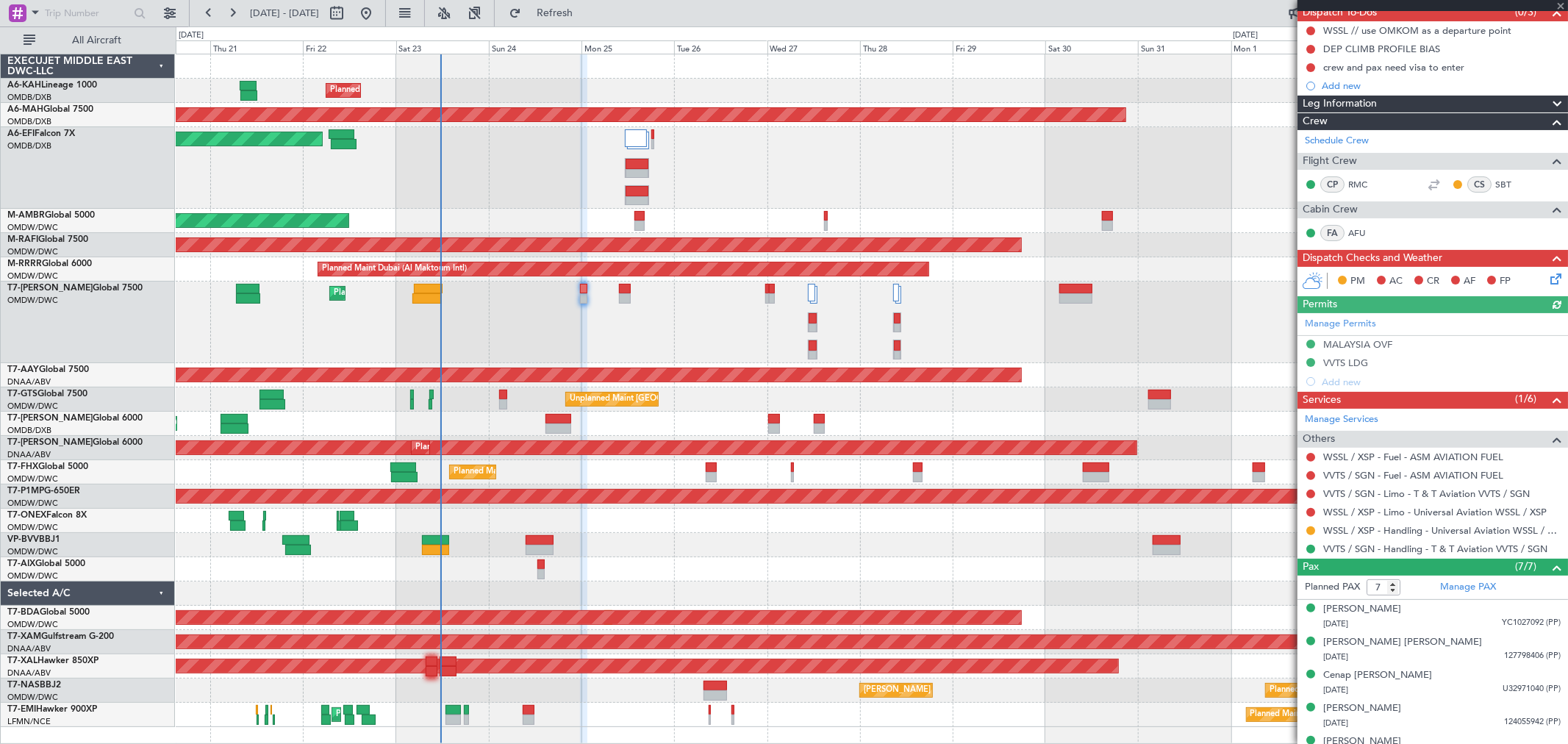
scroll to position [227, 0]
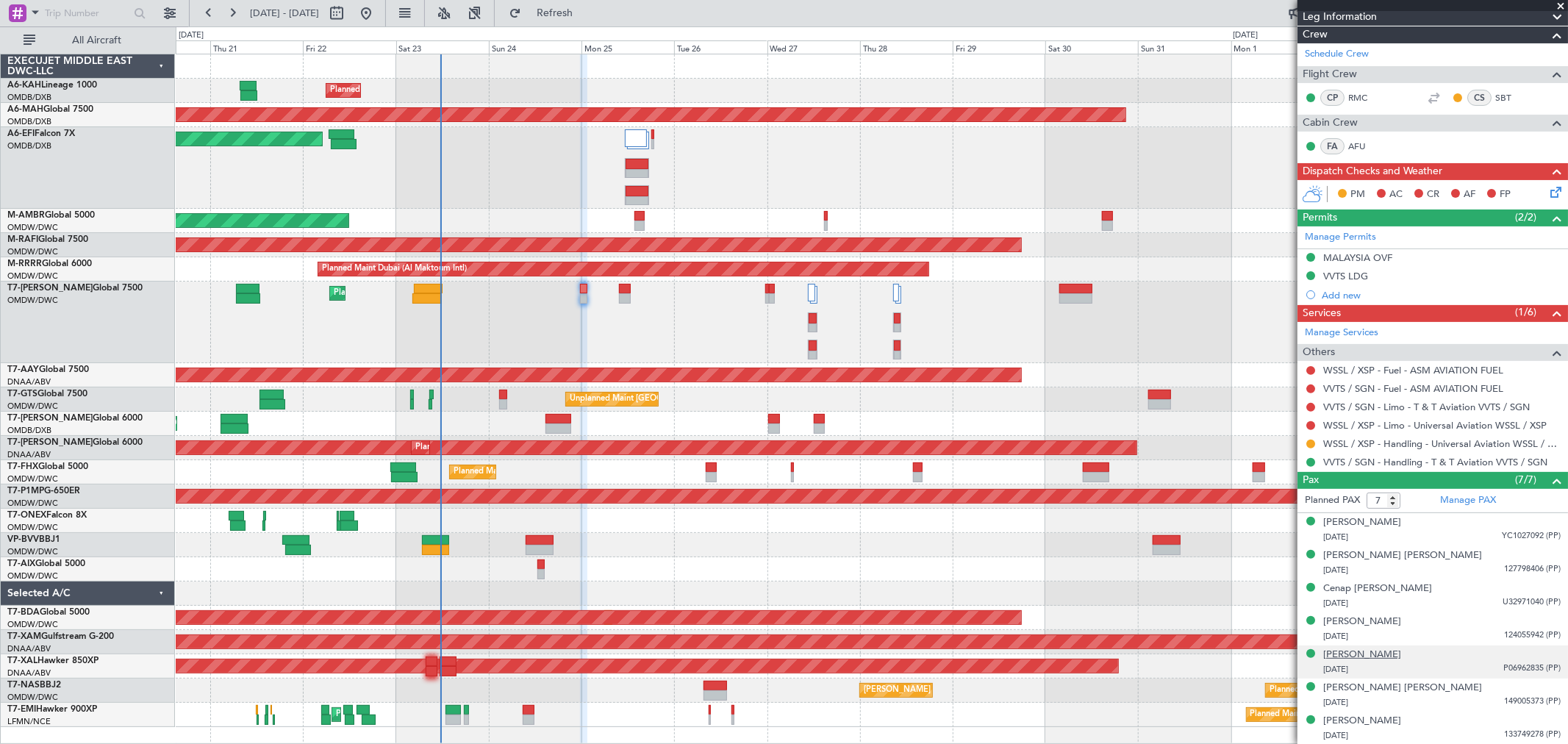
click at [1378, 656] on div "[PERSON_NAME]" at bounding box center [1363, 654] width 78 height 15
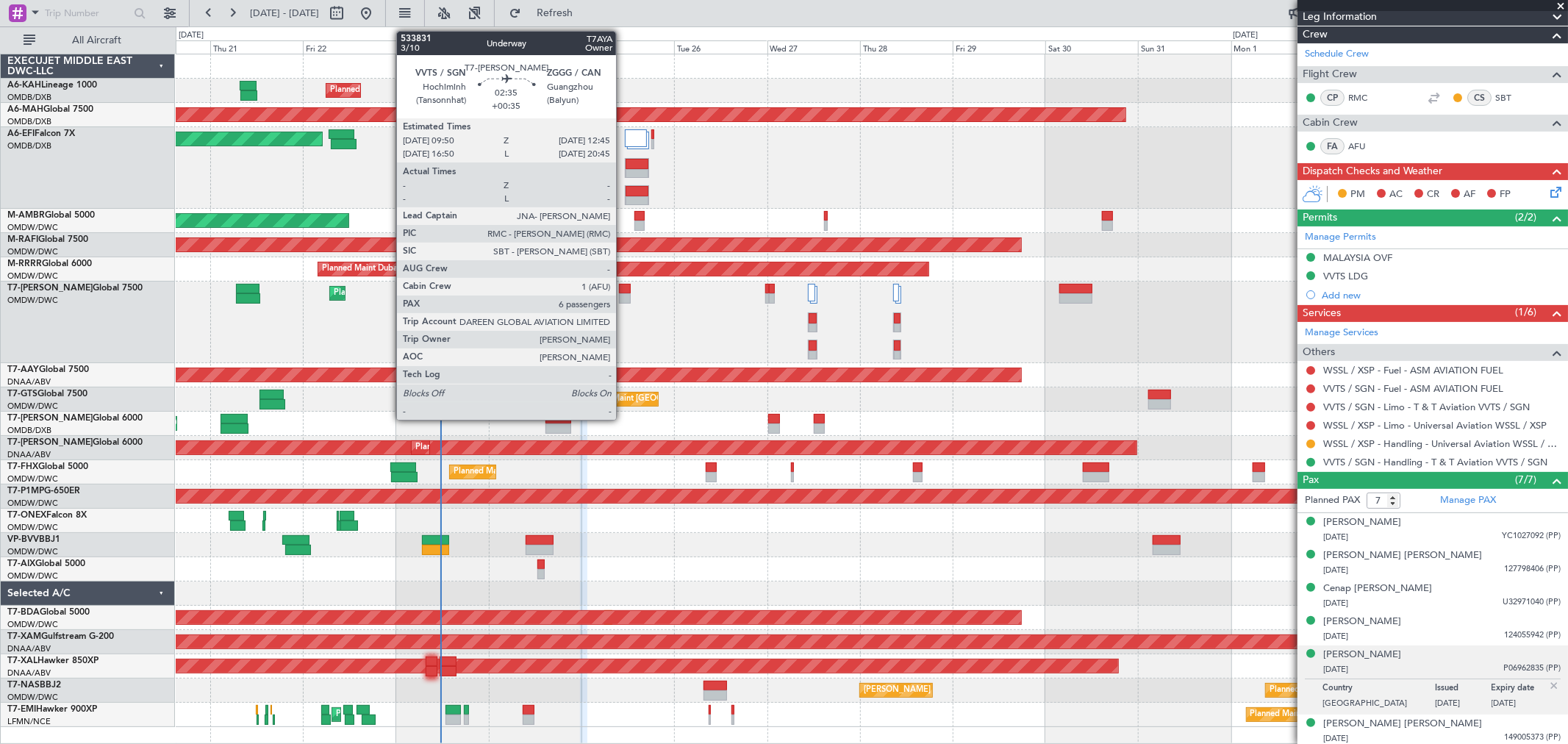
click at [623, 295] on div at bounding box center [624, 299] width 12 height 11
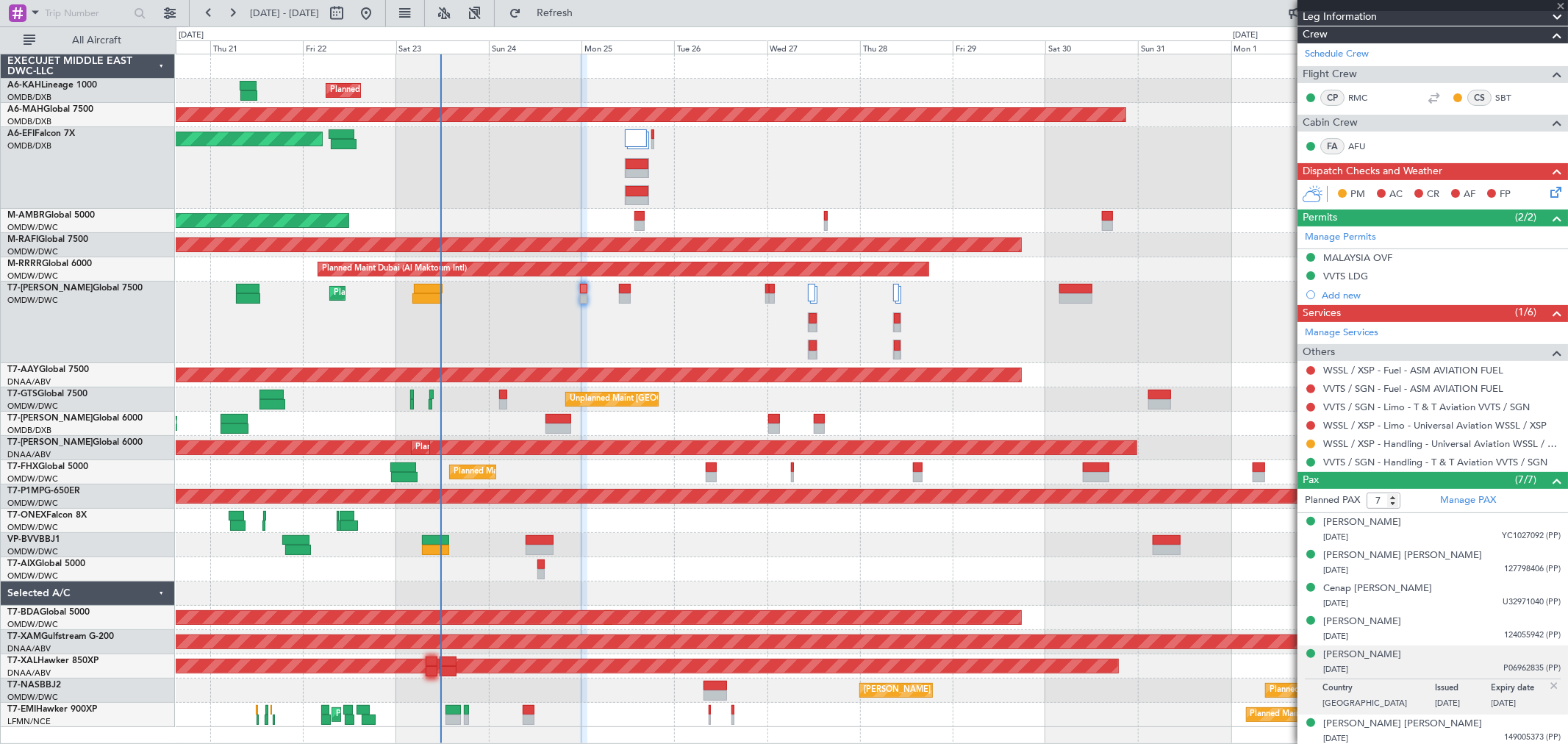
type input "+00:35"
type input "6"
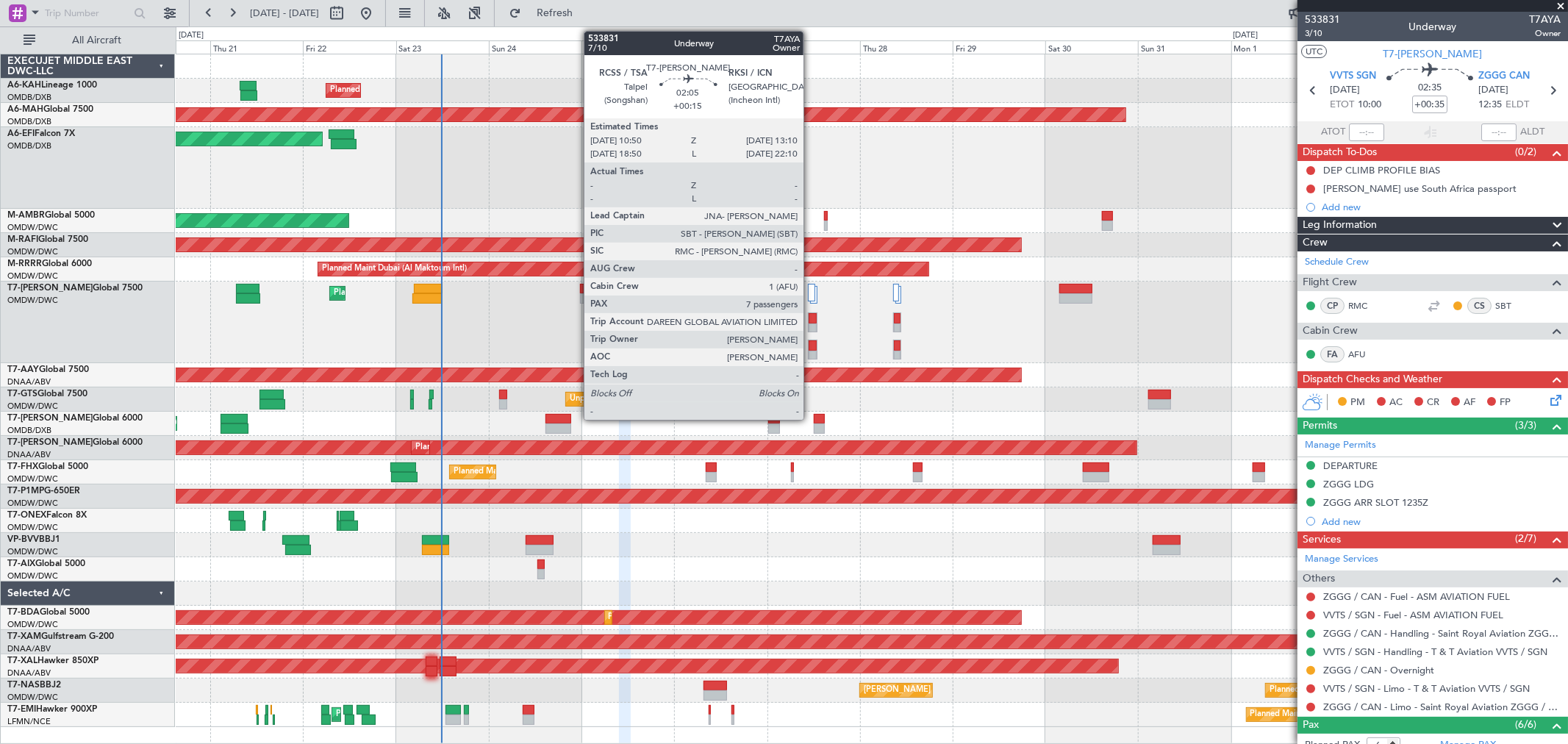
click at [811, 324] on div at bounding box center [812, 329] width 8 height 11
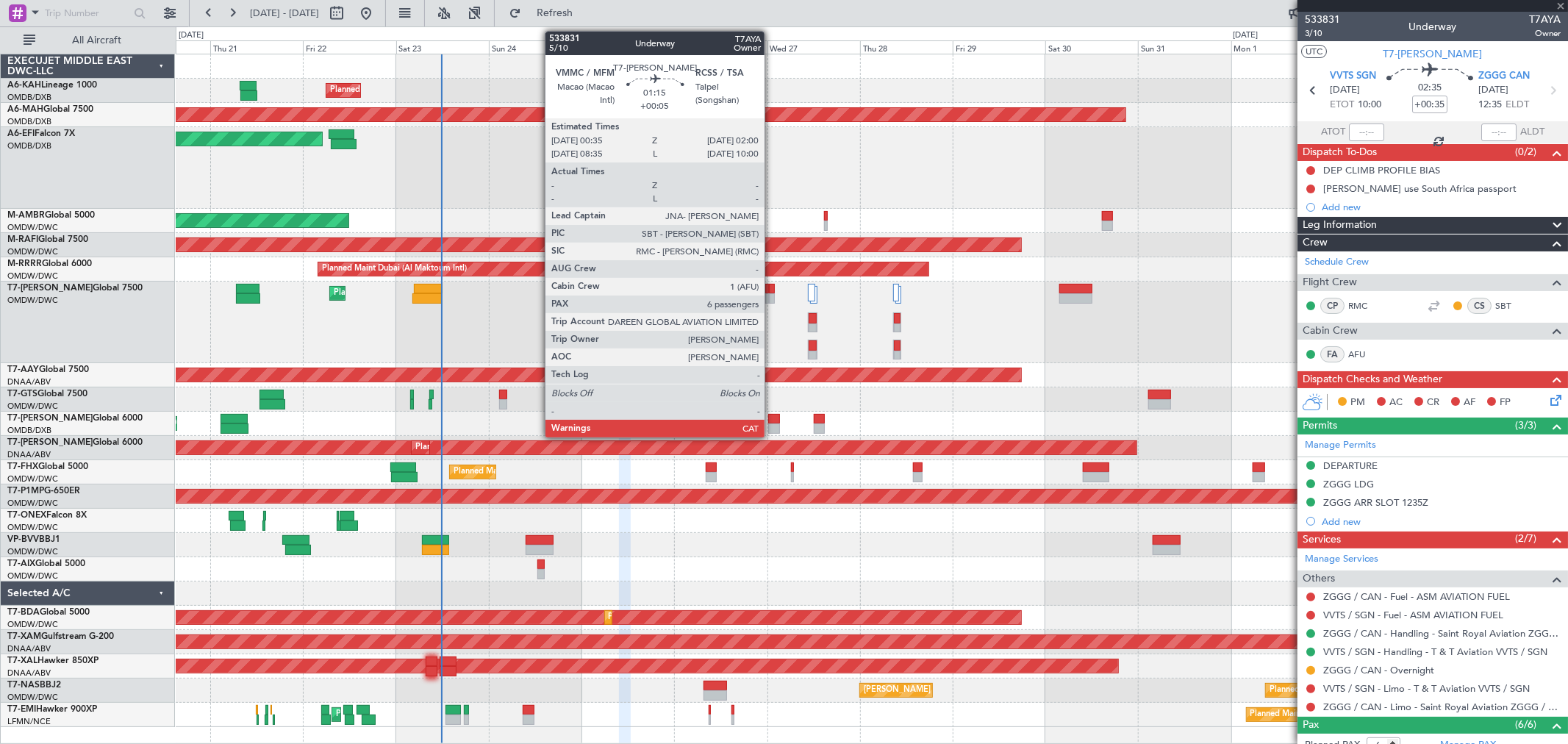
type input "+00:15"
type input "7"
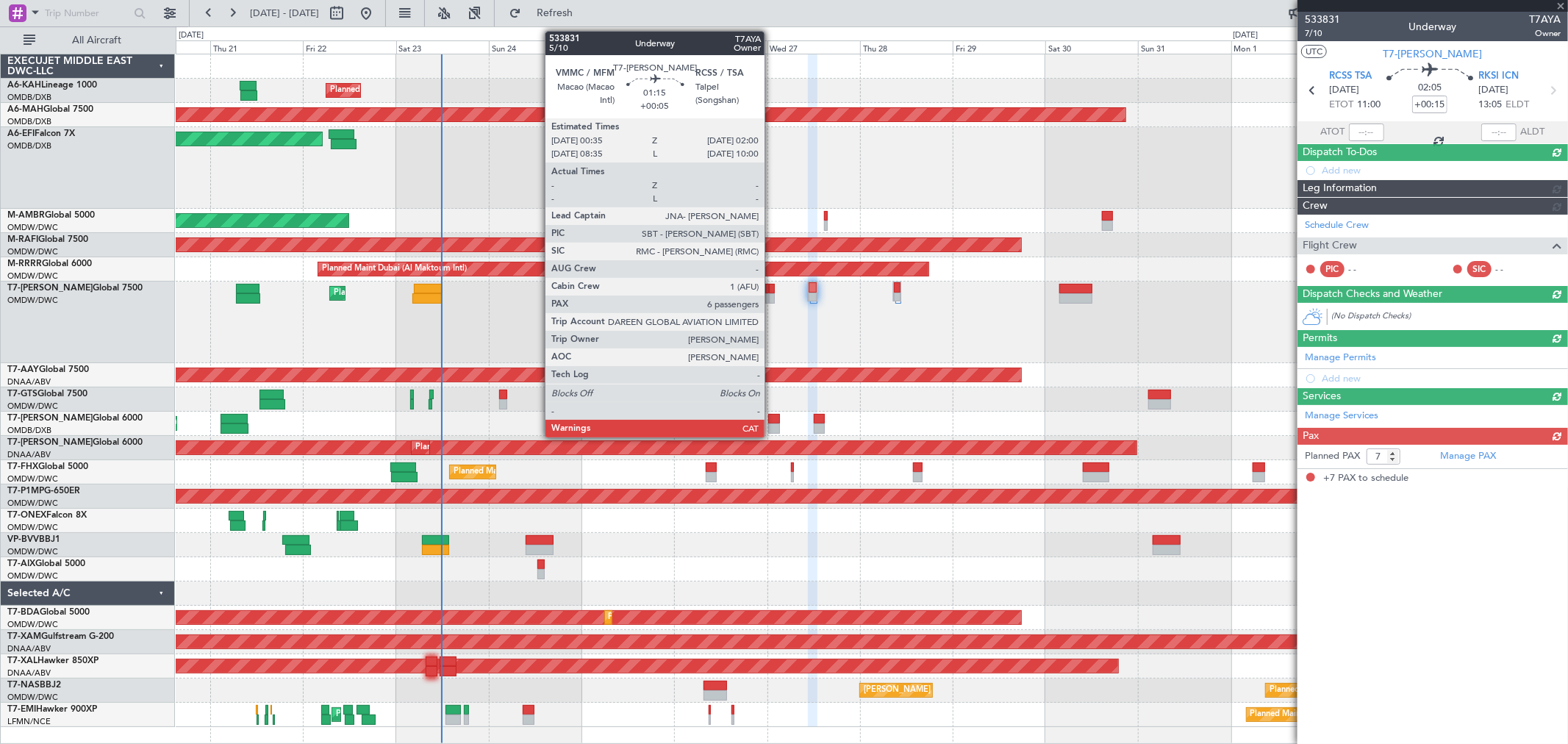
click at [772, 292] on div at bounding box center [772, 289] width 6 height 11
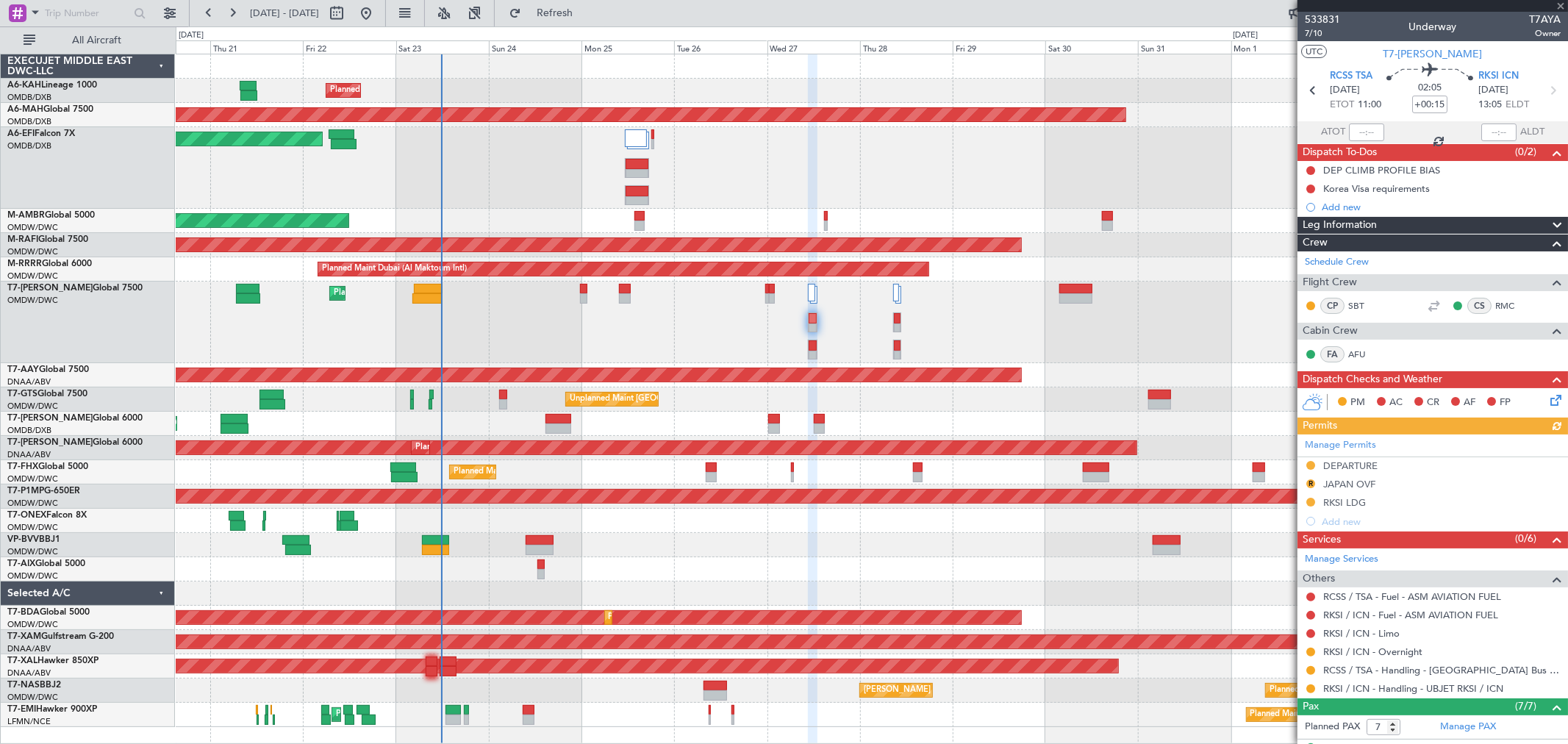
type input "+00:05"
type input "6"
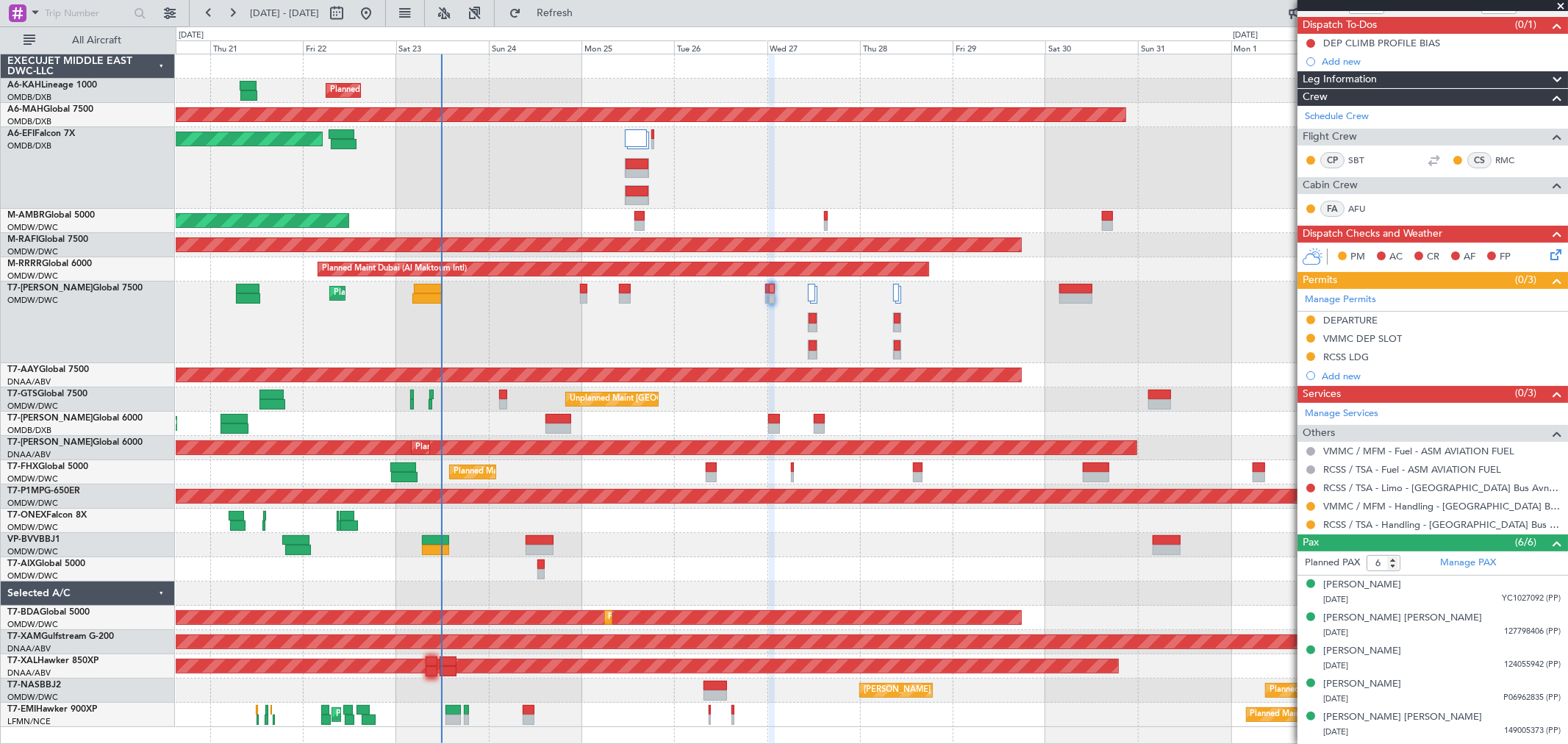
scroll to position [156, 0]
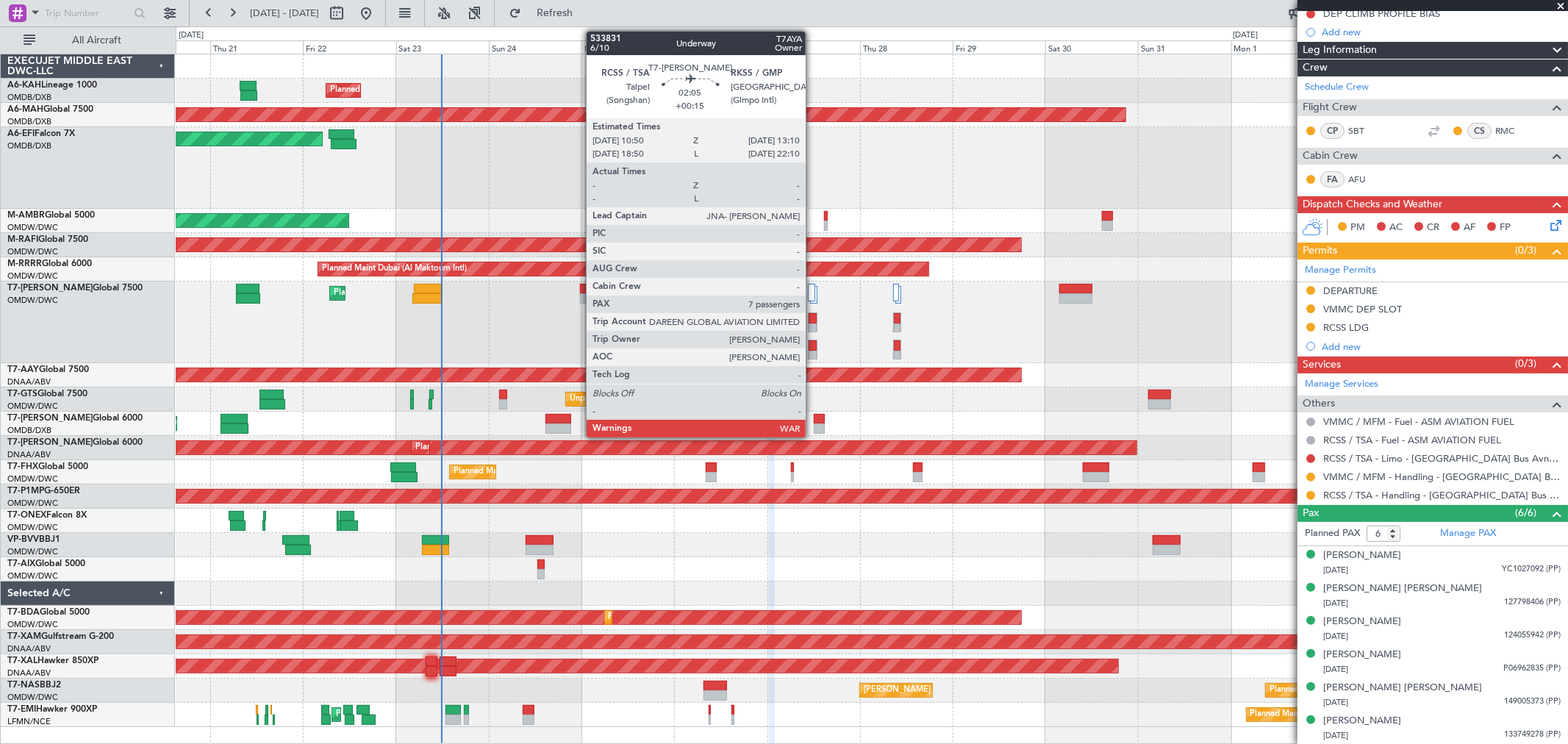
click at [813, 351] on div at bounding box center [812, 356] width 8 height 11
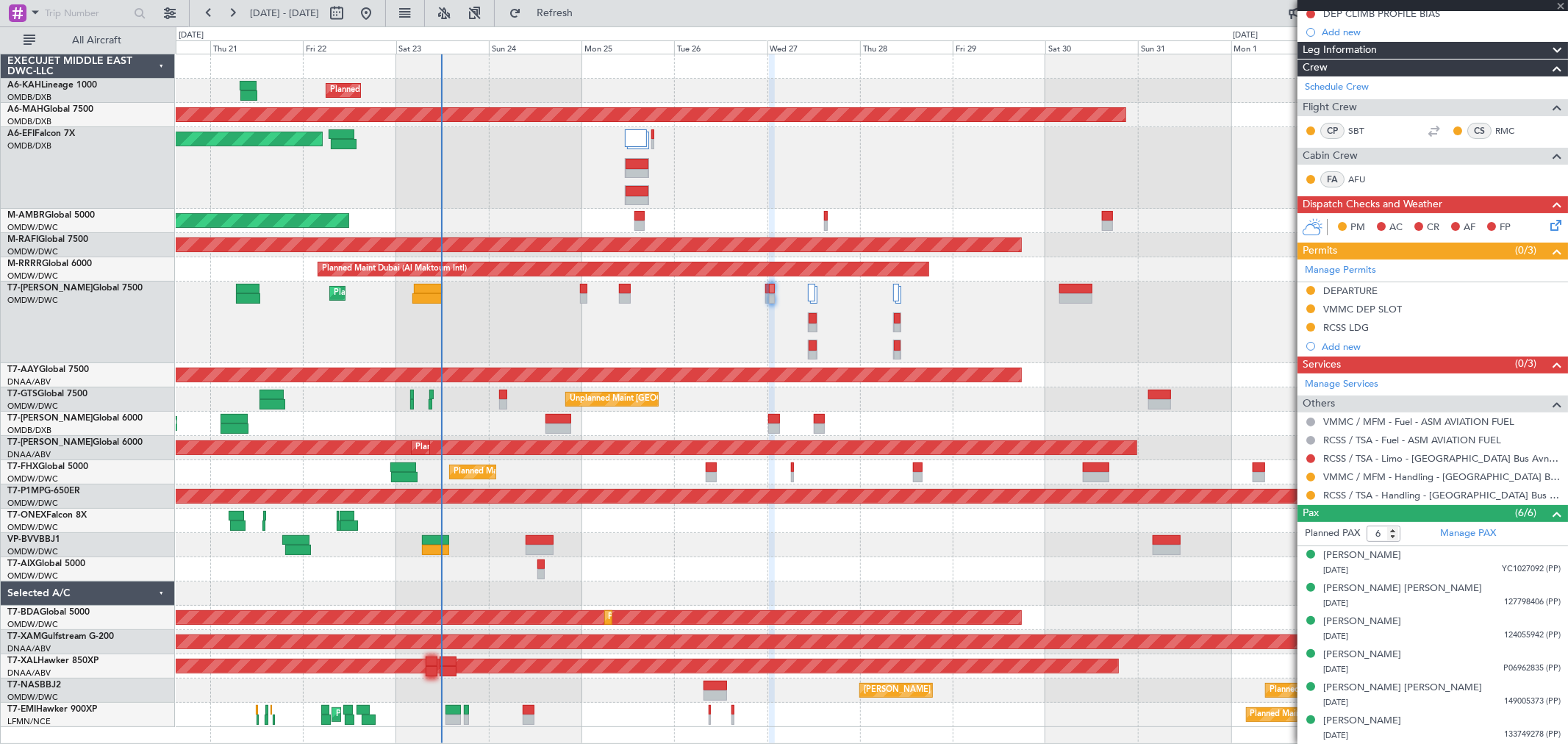
type input "+00:15"
type input "7"
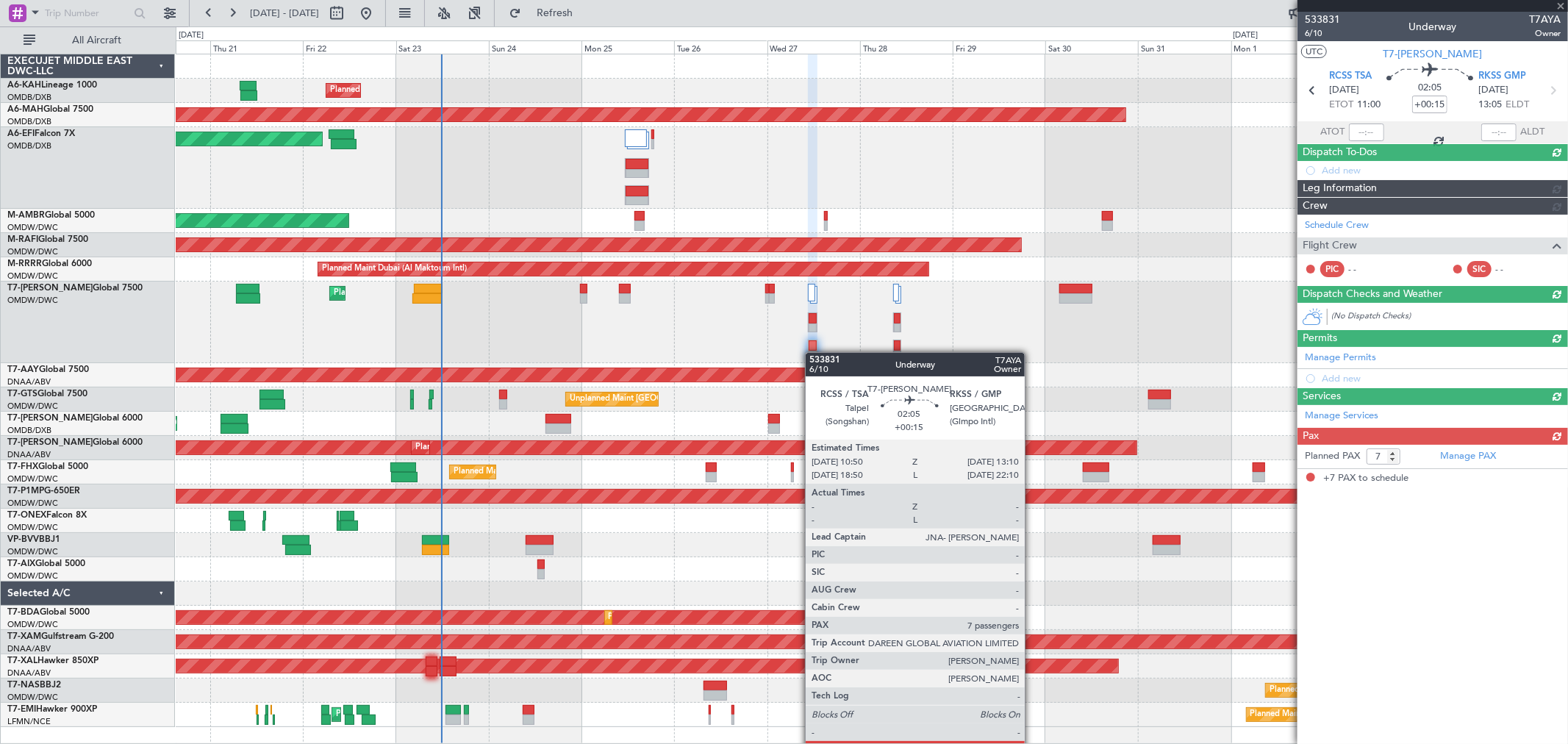
scroll to position [0, 0]
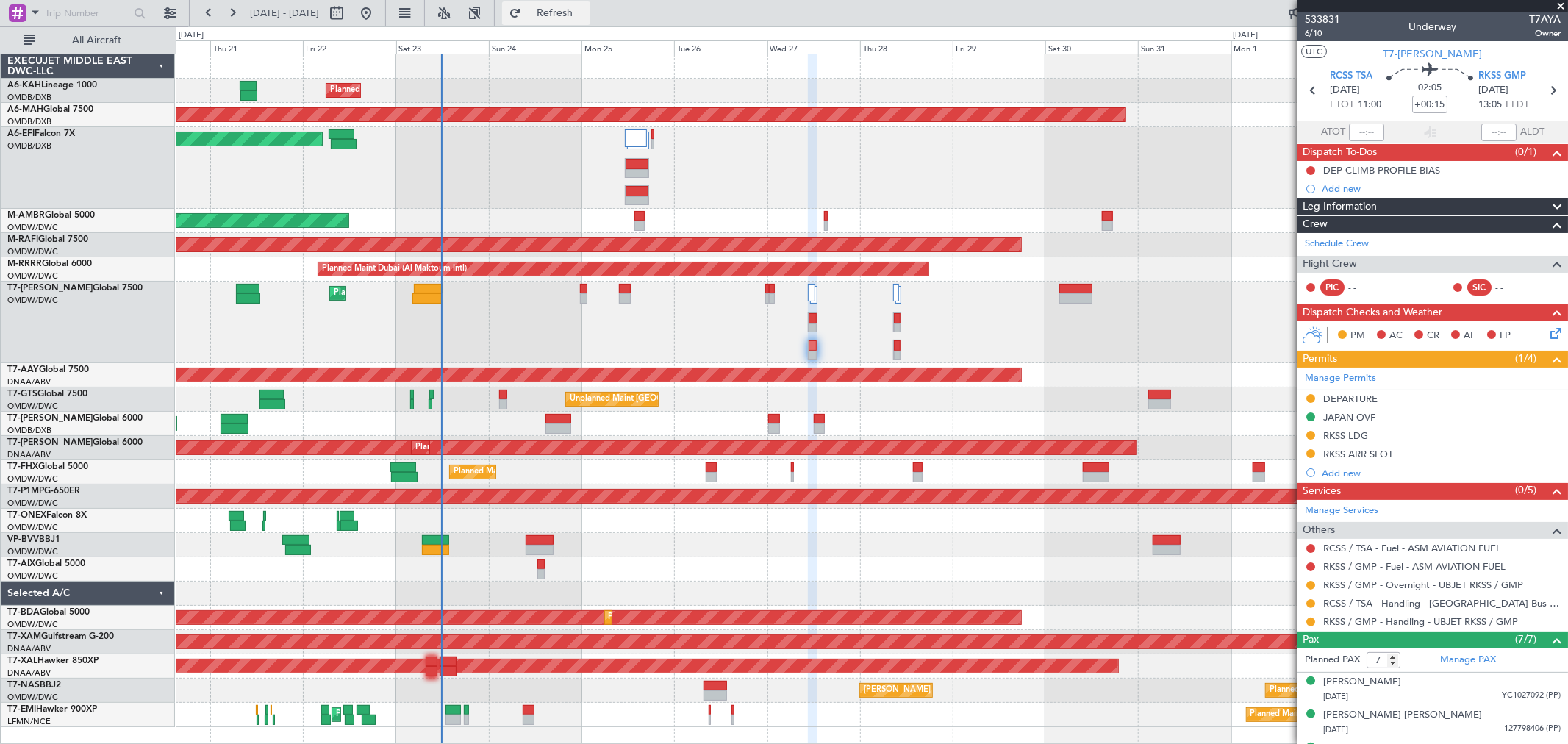
click at [586, 8] on span "Refresh" at bounding box center [554, 13] width 61 height 11
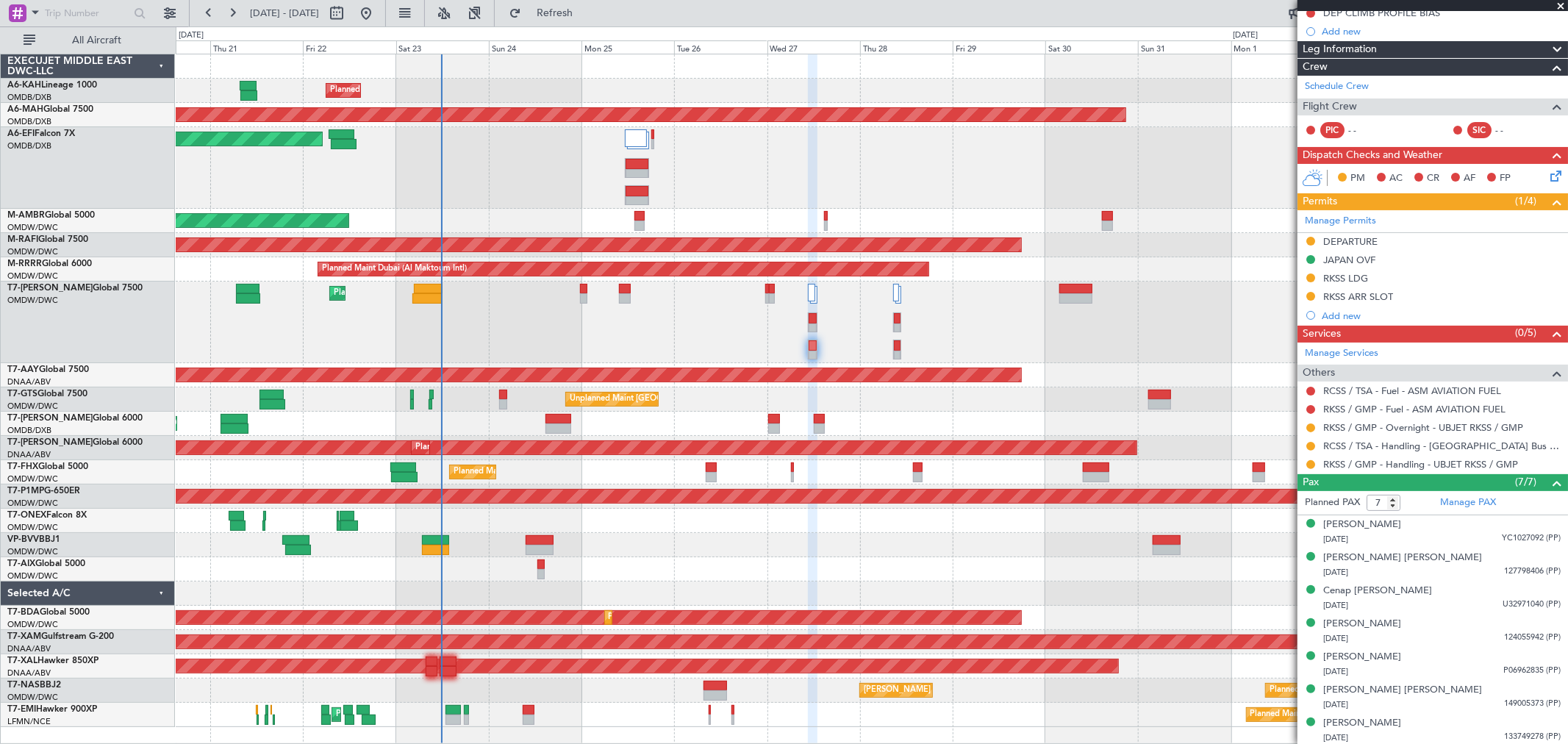
scroll to position [159, 0]
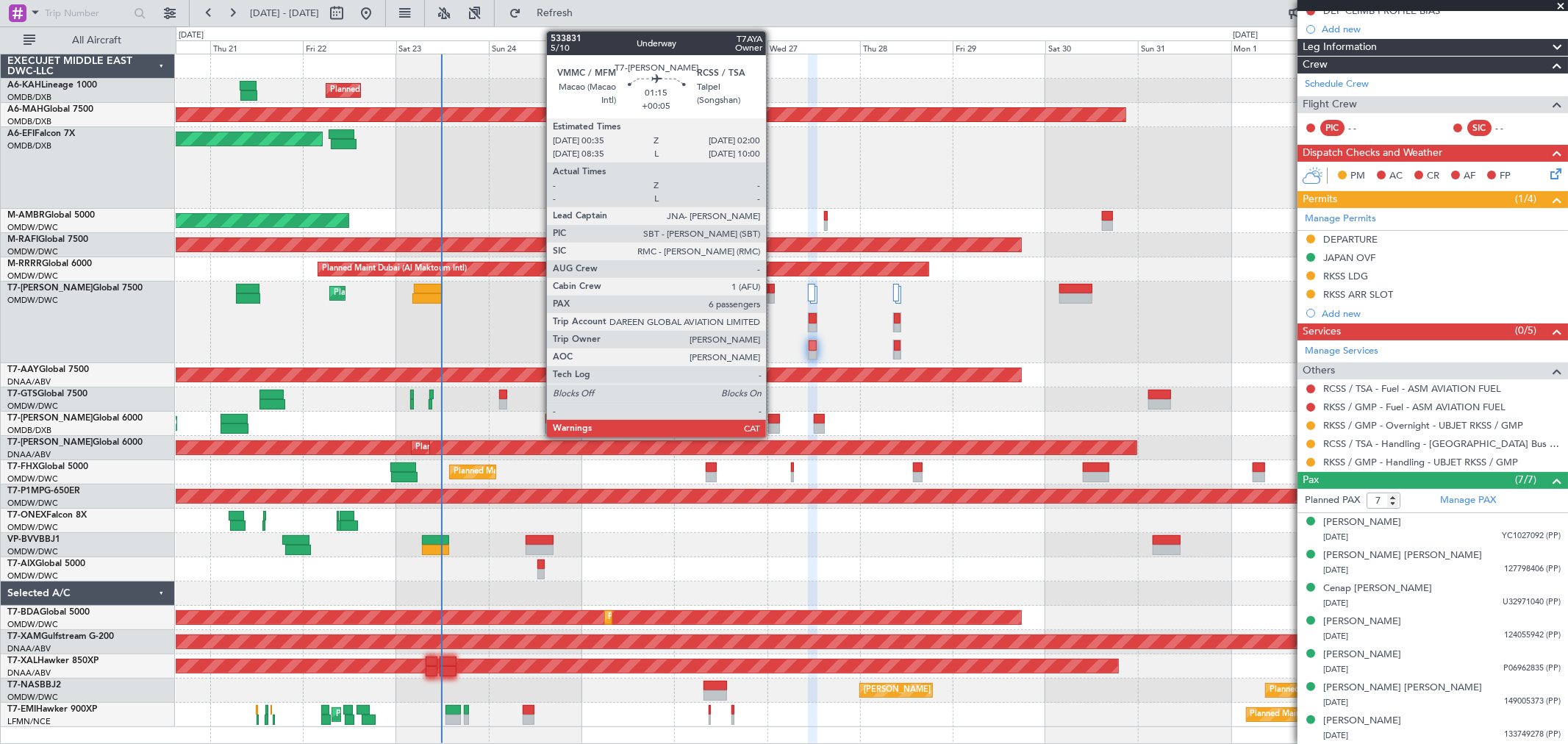
click at [774, 289] on div at bounding box center [772, 289] width 6 height 11
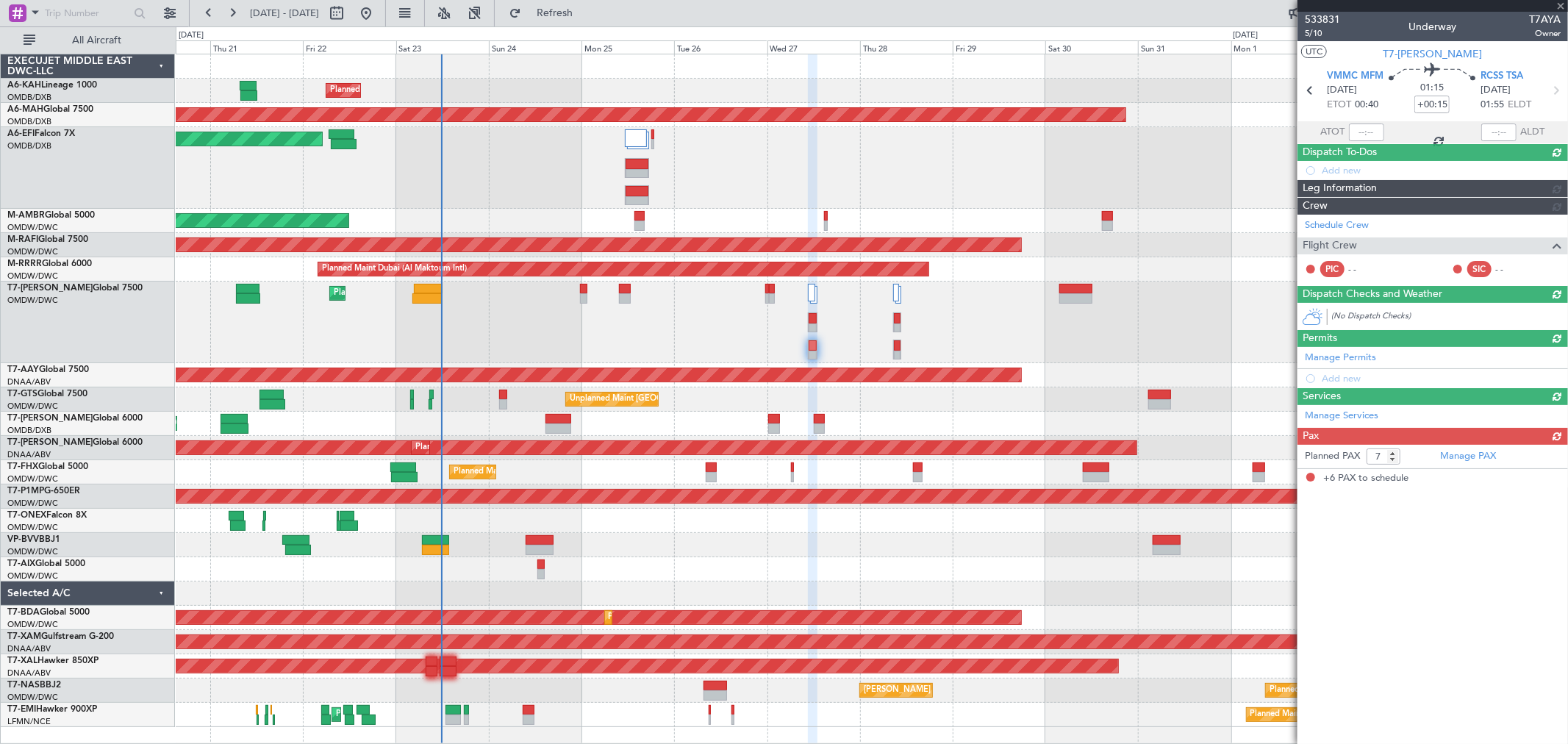
type input "+00:05"
type input "6"
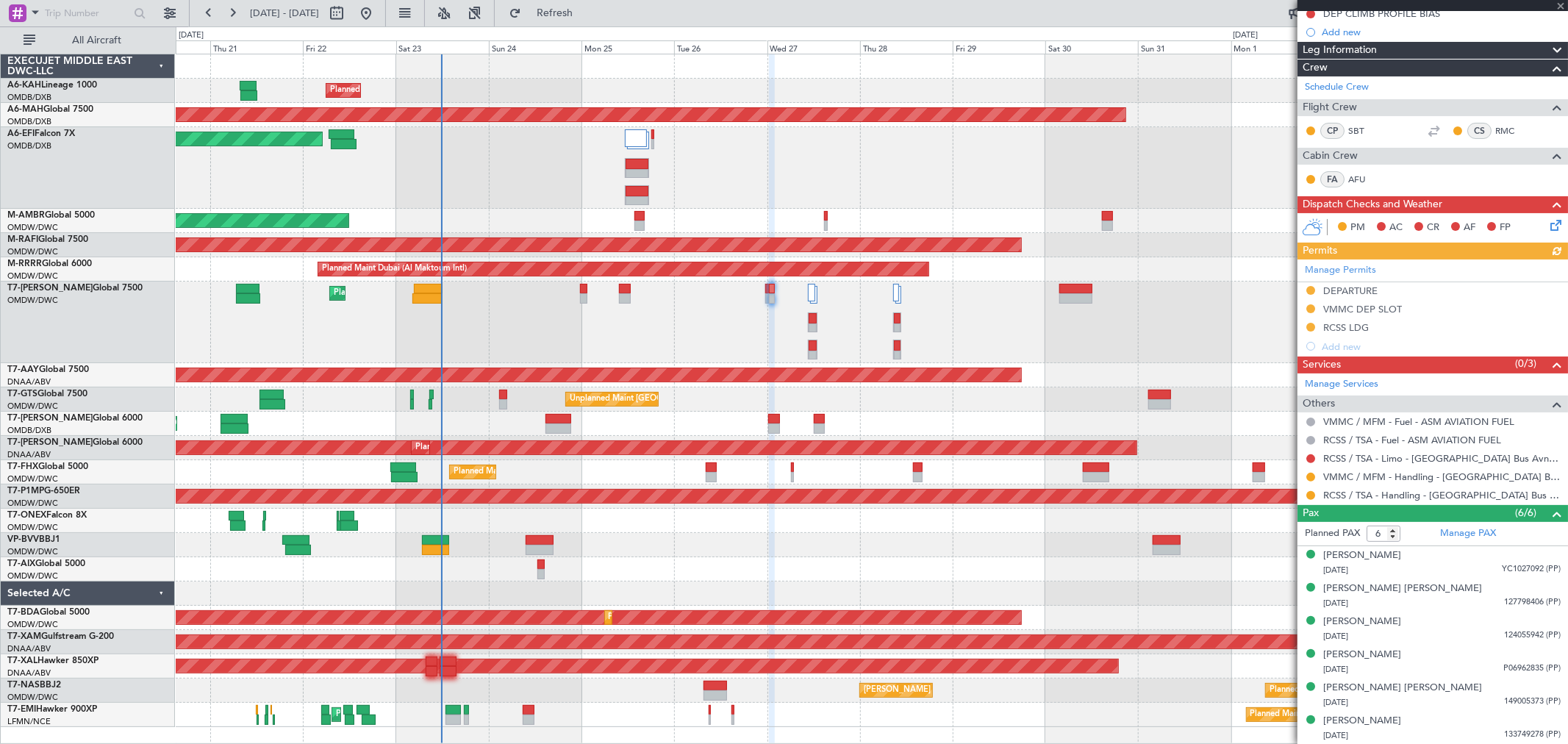
scroll to position [156, 0]
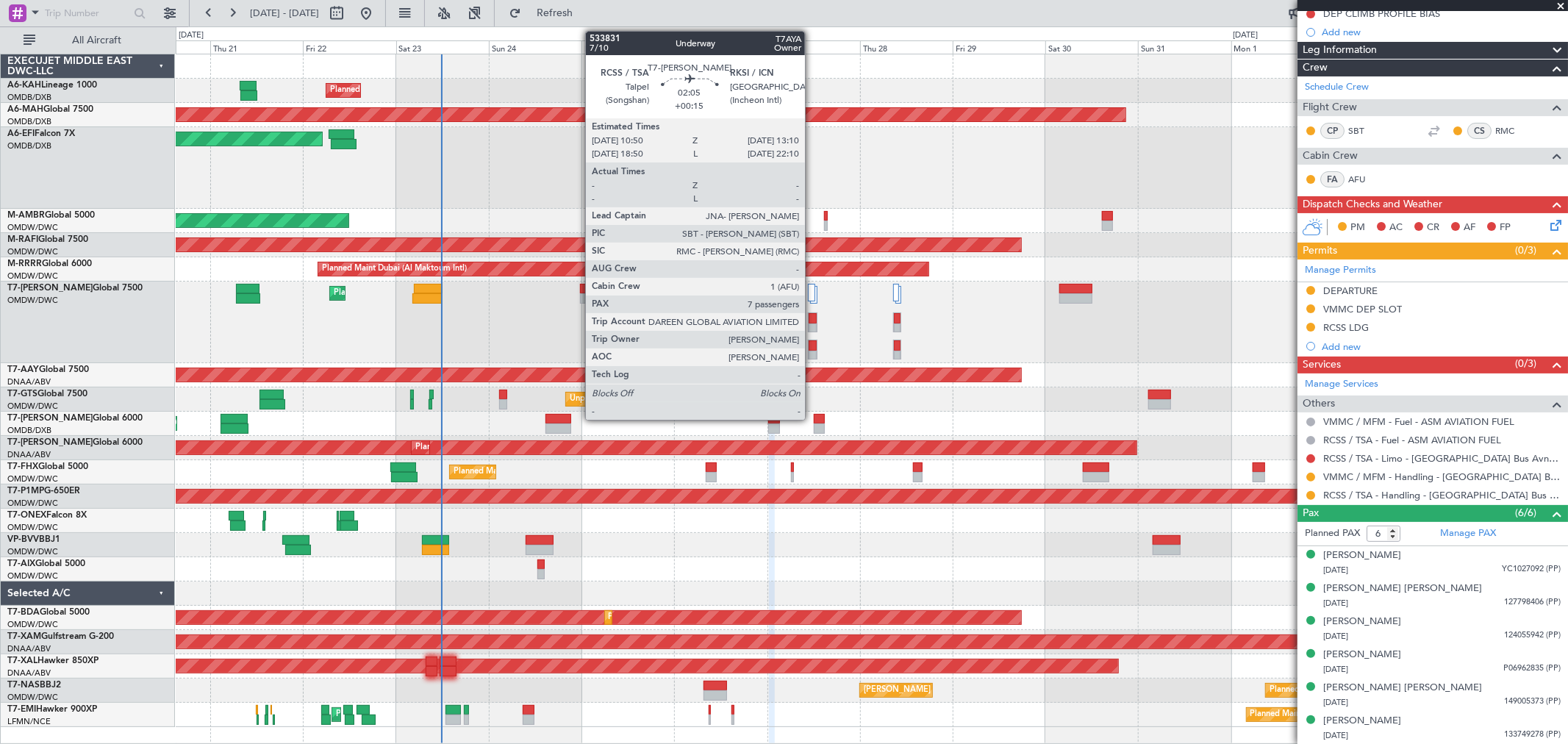
click at [813, 320] on div at bounding box center [812, 318] width 8 height 11
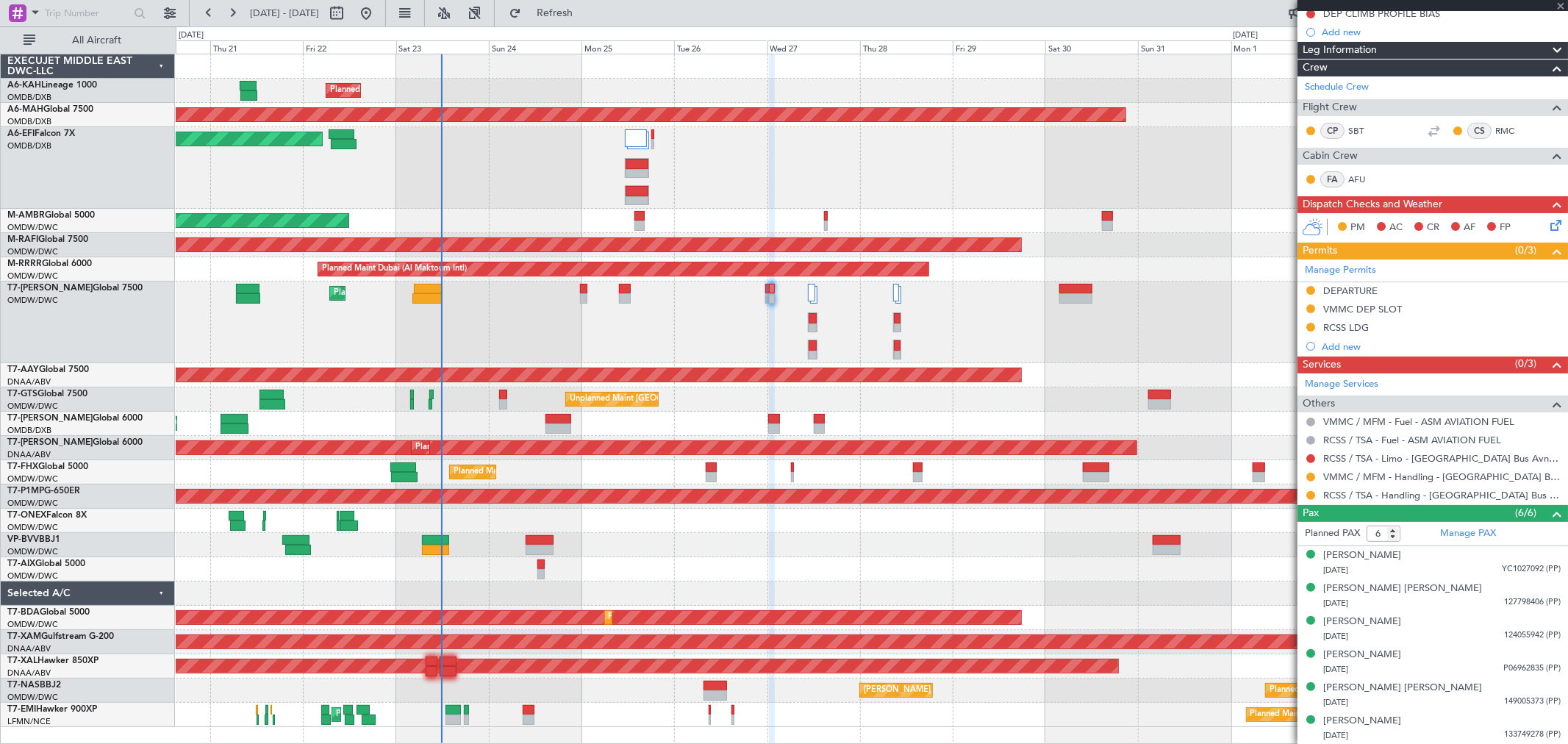
type input "+00:15"
type input "7"
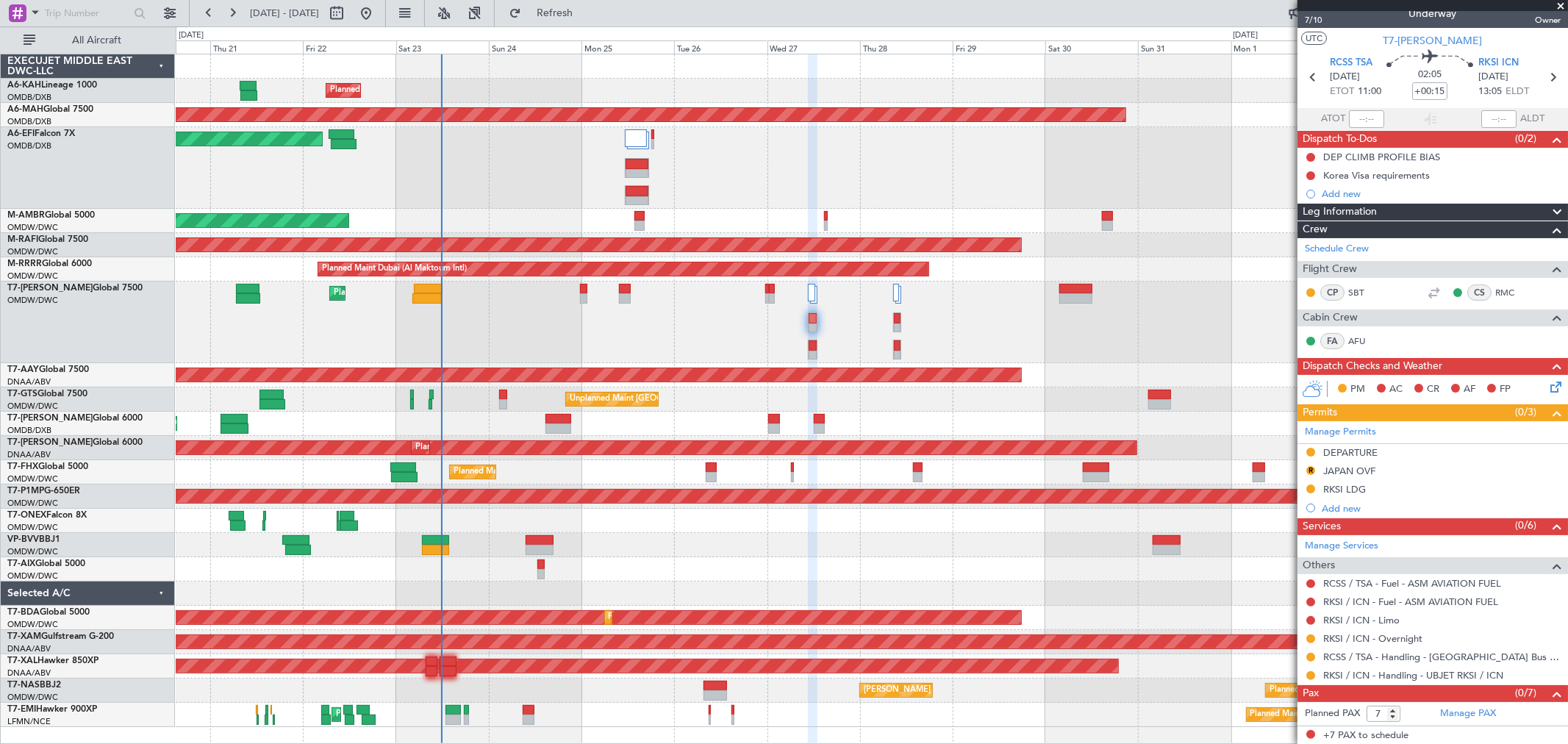
scroll to position [15, 0]
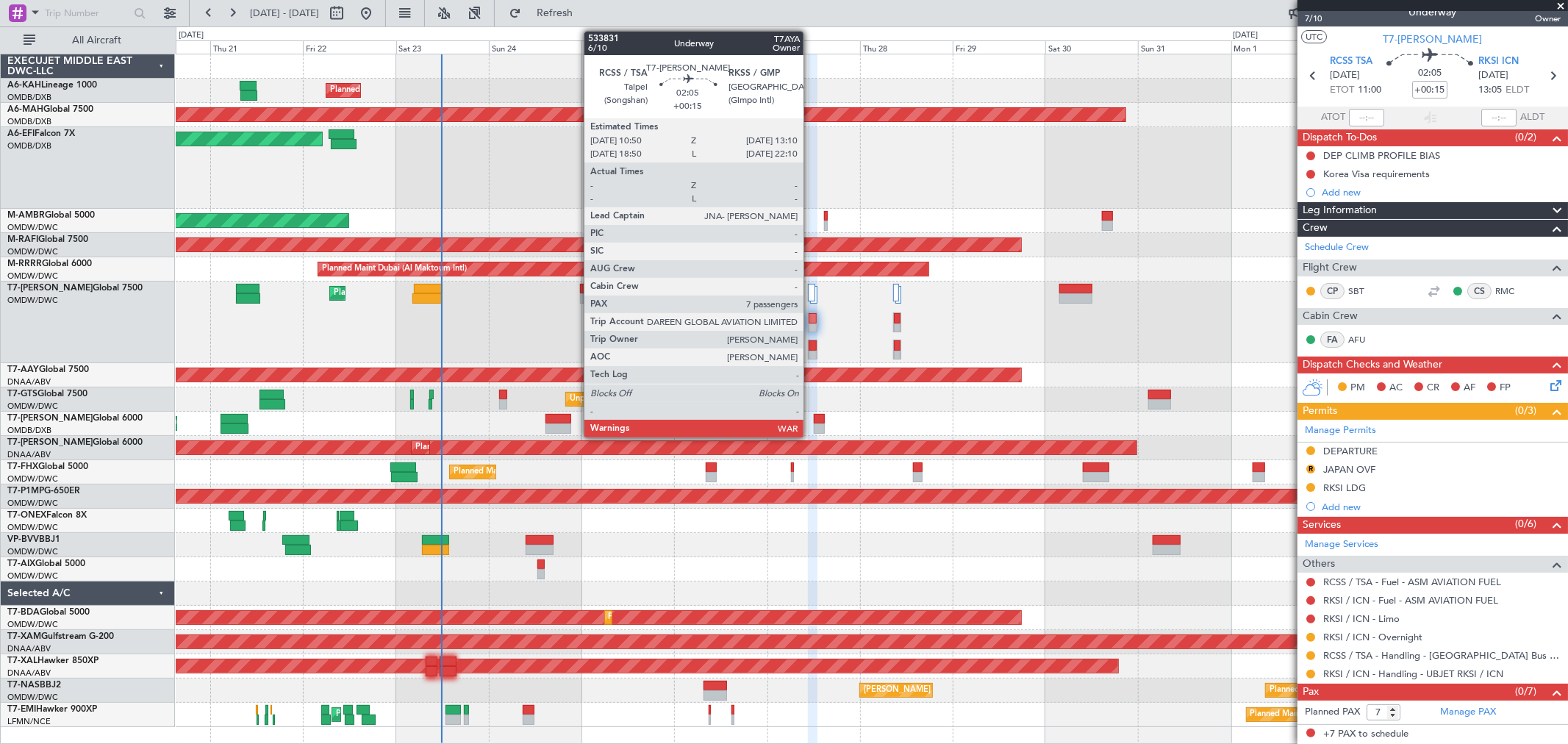
click at [811, 356] on div at bounding box center [812, 356] width 8 height 11
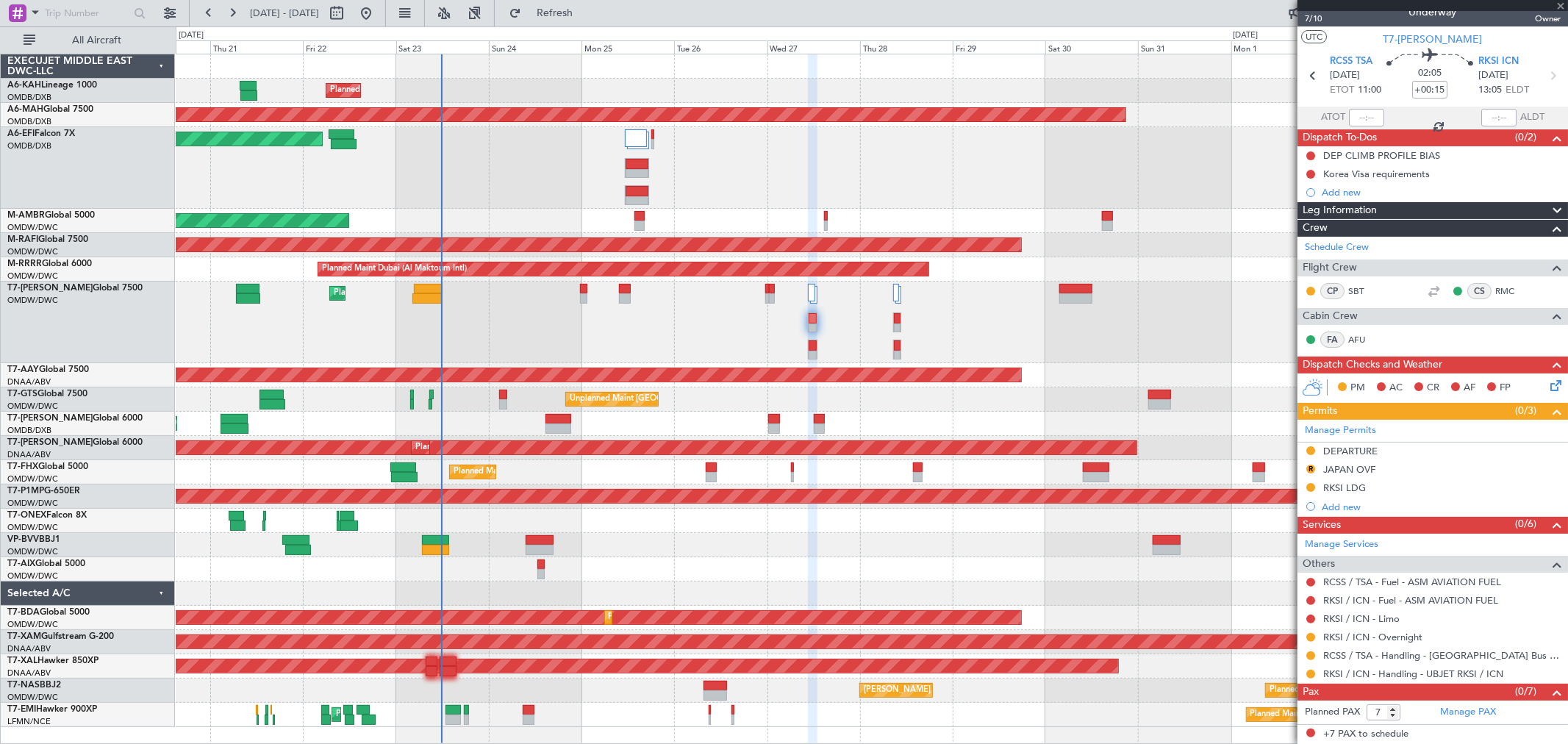
scroll to position [0, 0]
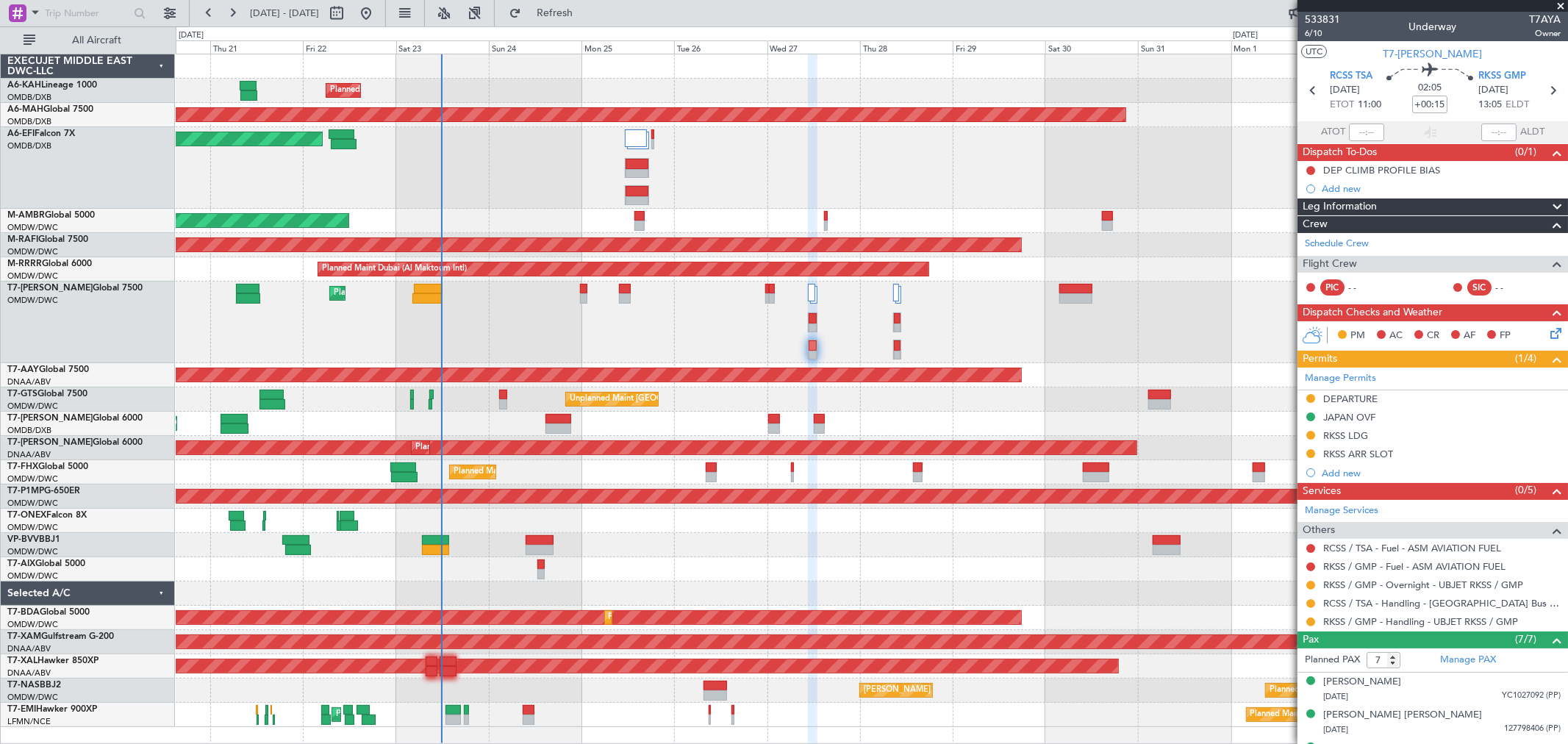
click at [583, 27] on div "Planned Maint Dubai (Al Maktoum Intl) Planned Maint Dubai (Dubai Intl) Planned …" at bounding box center [784, 385] width 1568 height 717
click at [586, 15] on span "Refresh" at bounding box center [554, 13] width 61 height 11
click at [586, 16] on span "Refresh" at bounding box center [554, 13] width 61 height 11
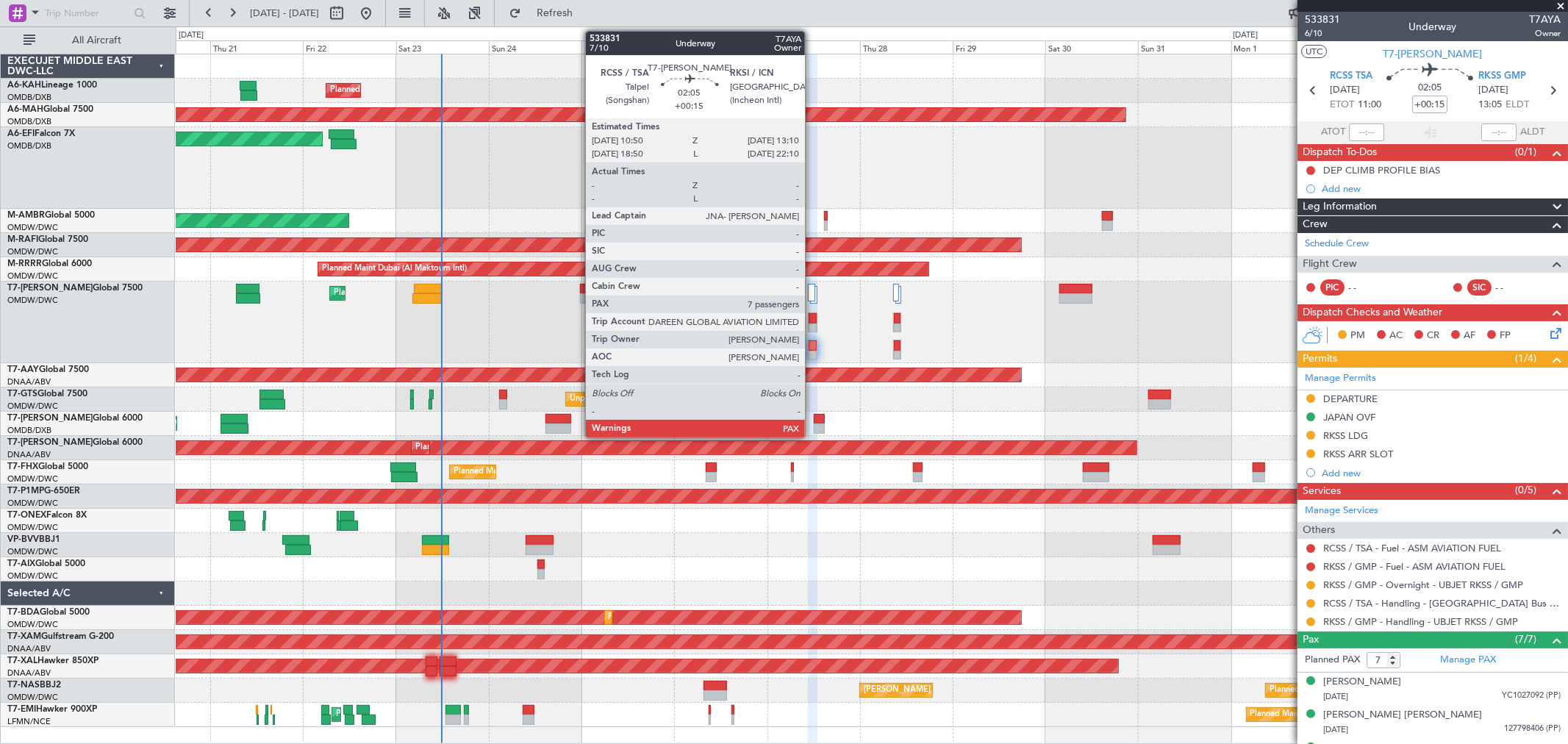
click at [813, 320] on div at bounding box center [812, 318] width 8 height 11
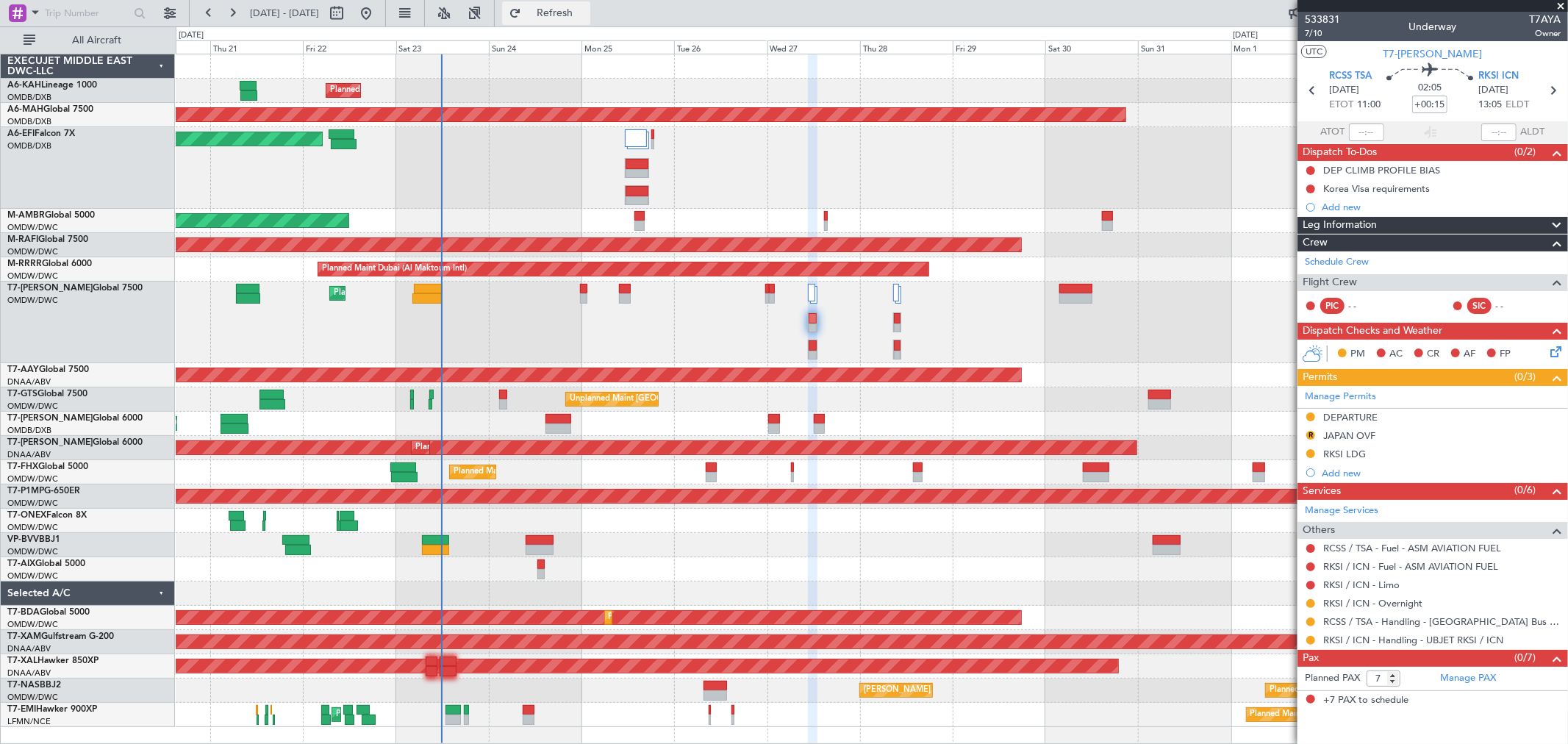
click at [584, 6] on button "Refresh" at bounding box center [546, 13] width 88 height 23
click at [586, 8] on span "Refreshing..." at bounding box center [554, 13] width 61 height 11
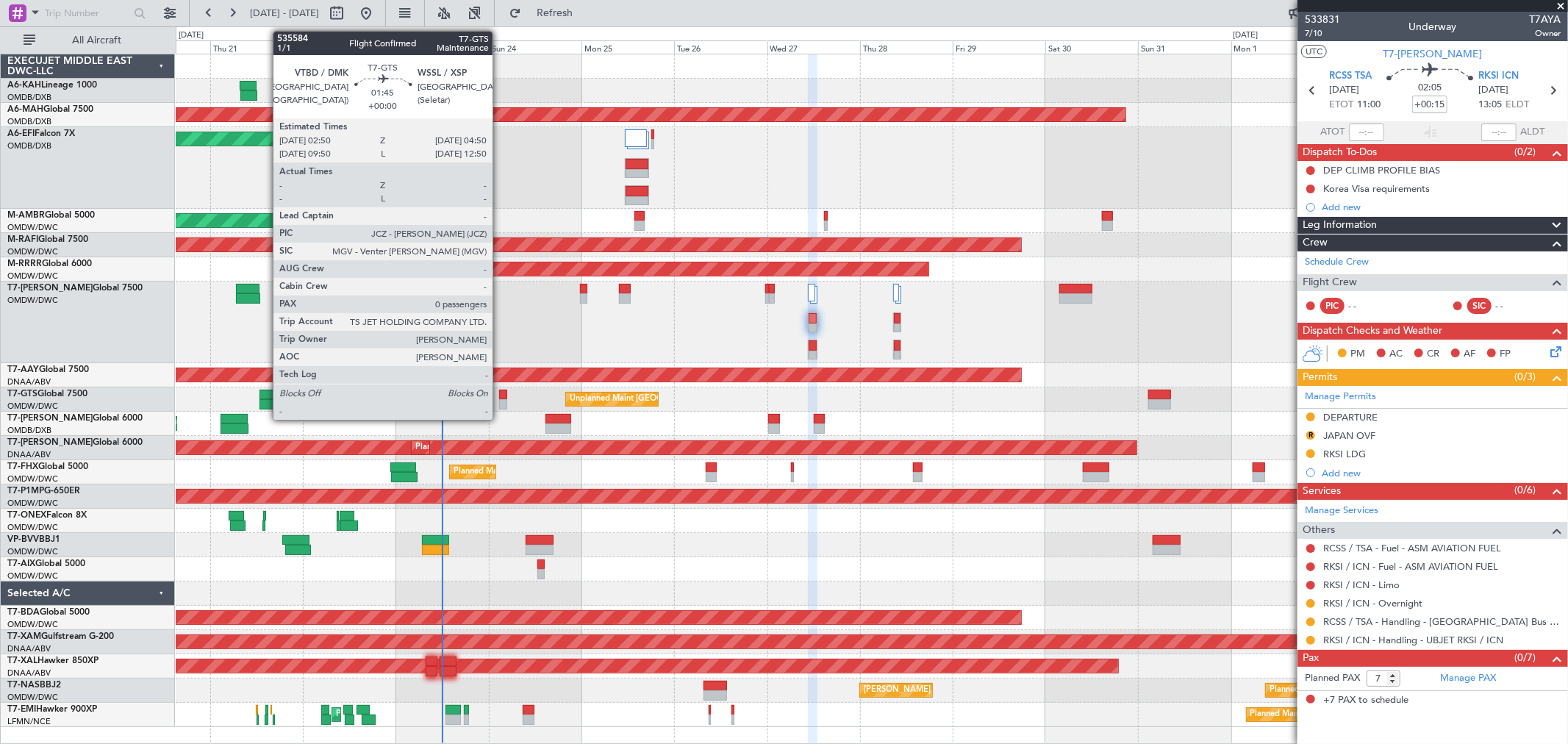
click at [500, 396] on div at bounding box center [503, 395] width 8 height 11
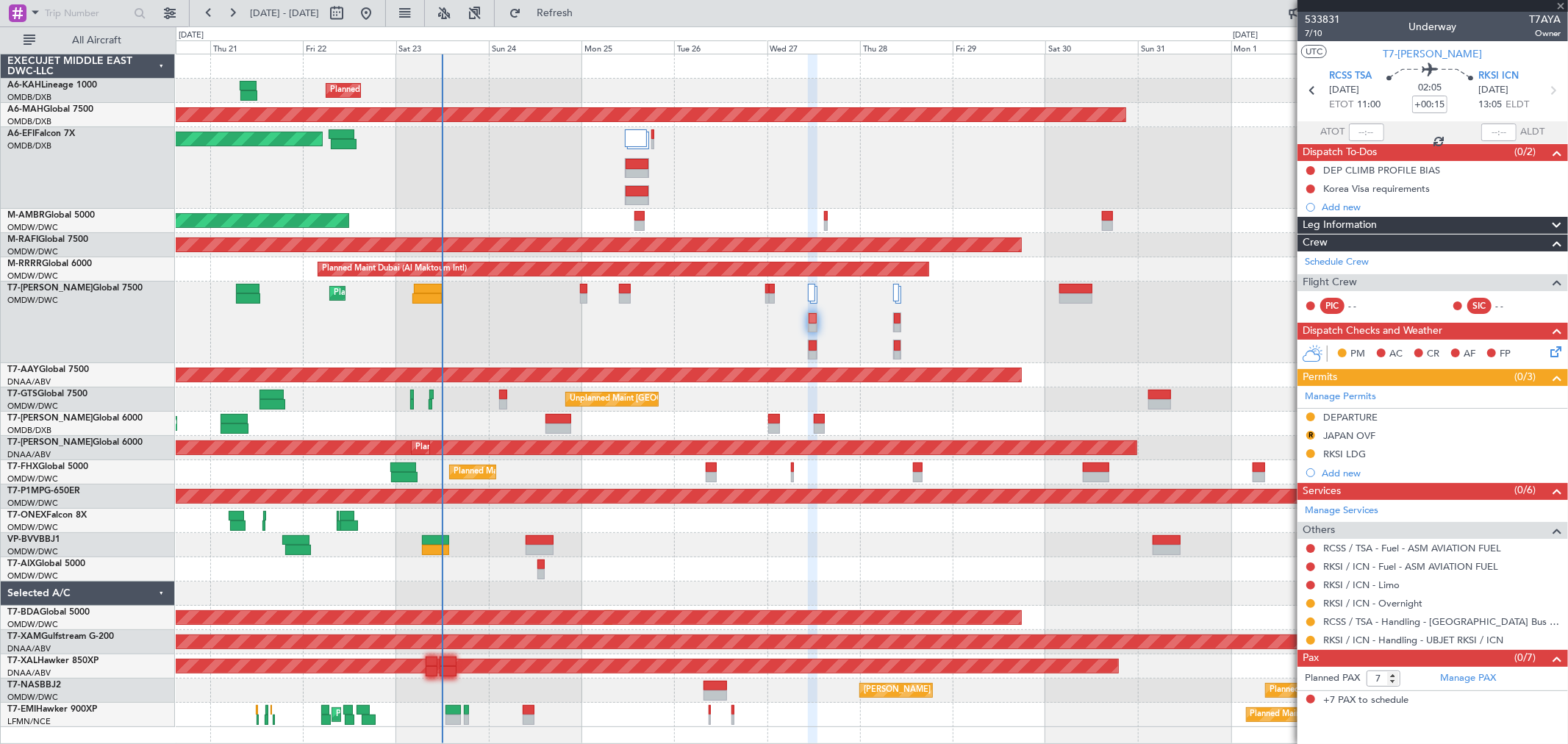
type input "0"
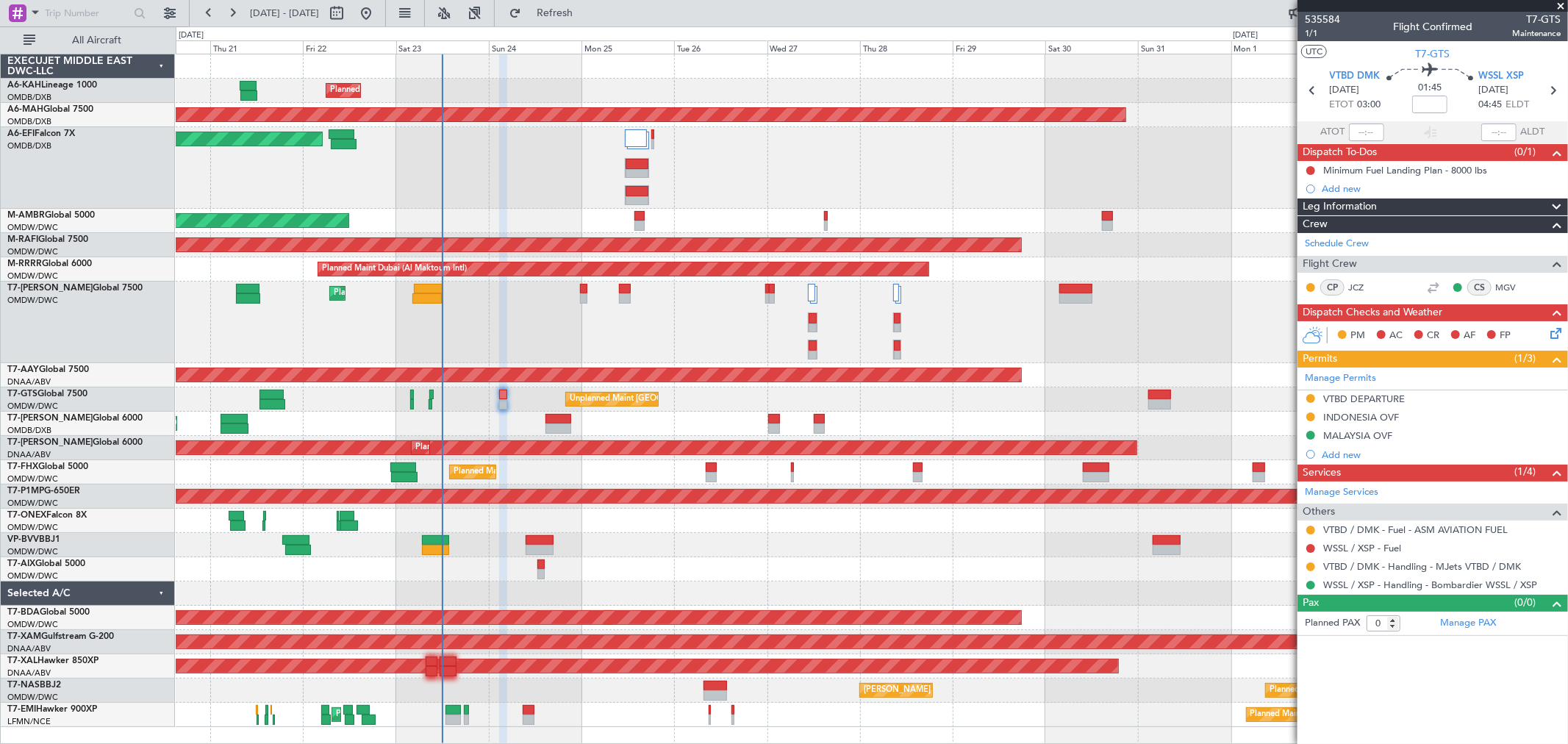
click at [1411, 5] on span at bounding box center [1561, 6] width 15 height 13
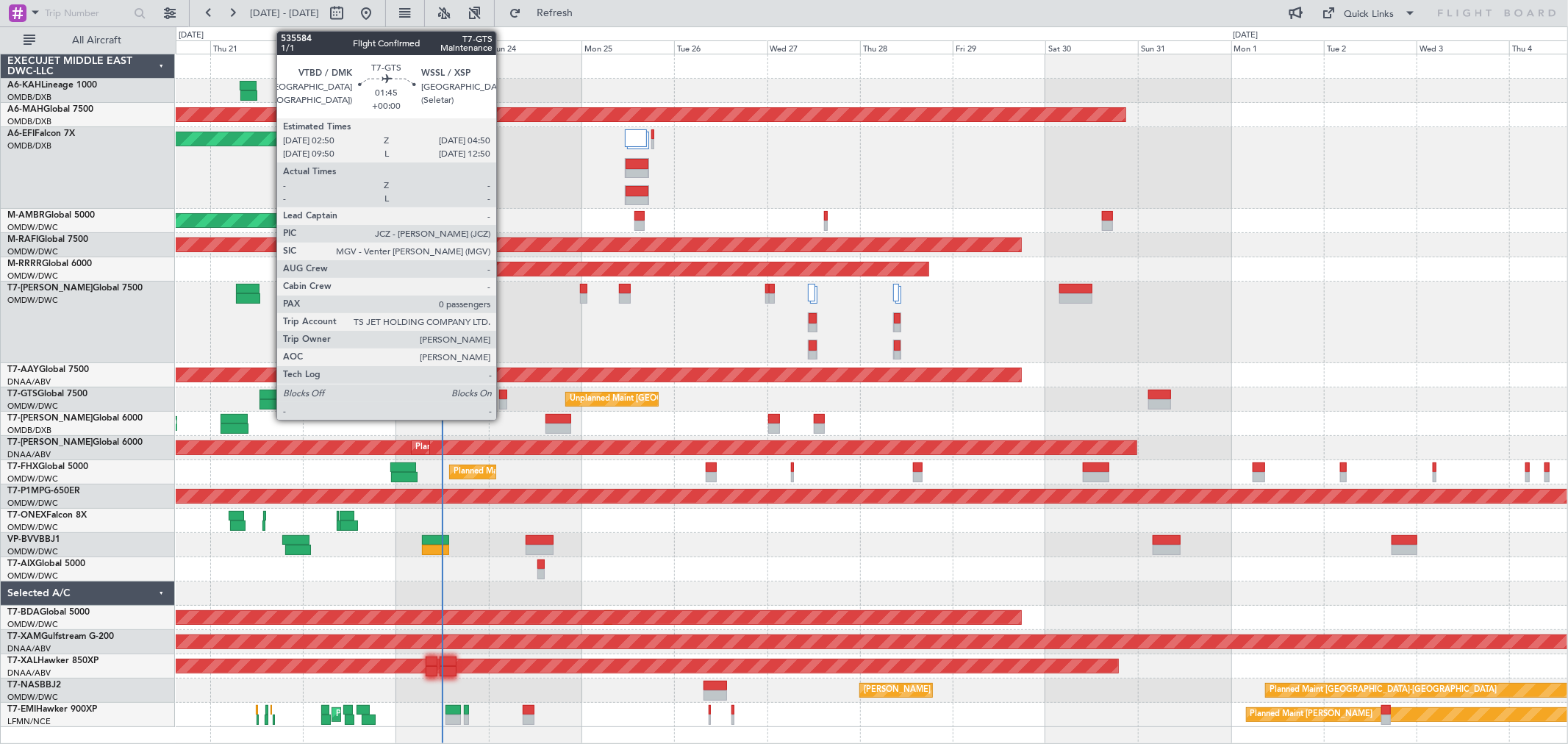
click at [503, 396] on div at bounding box center [503, 395] width 8 height 11
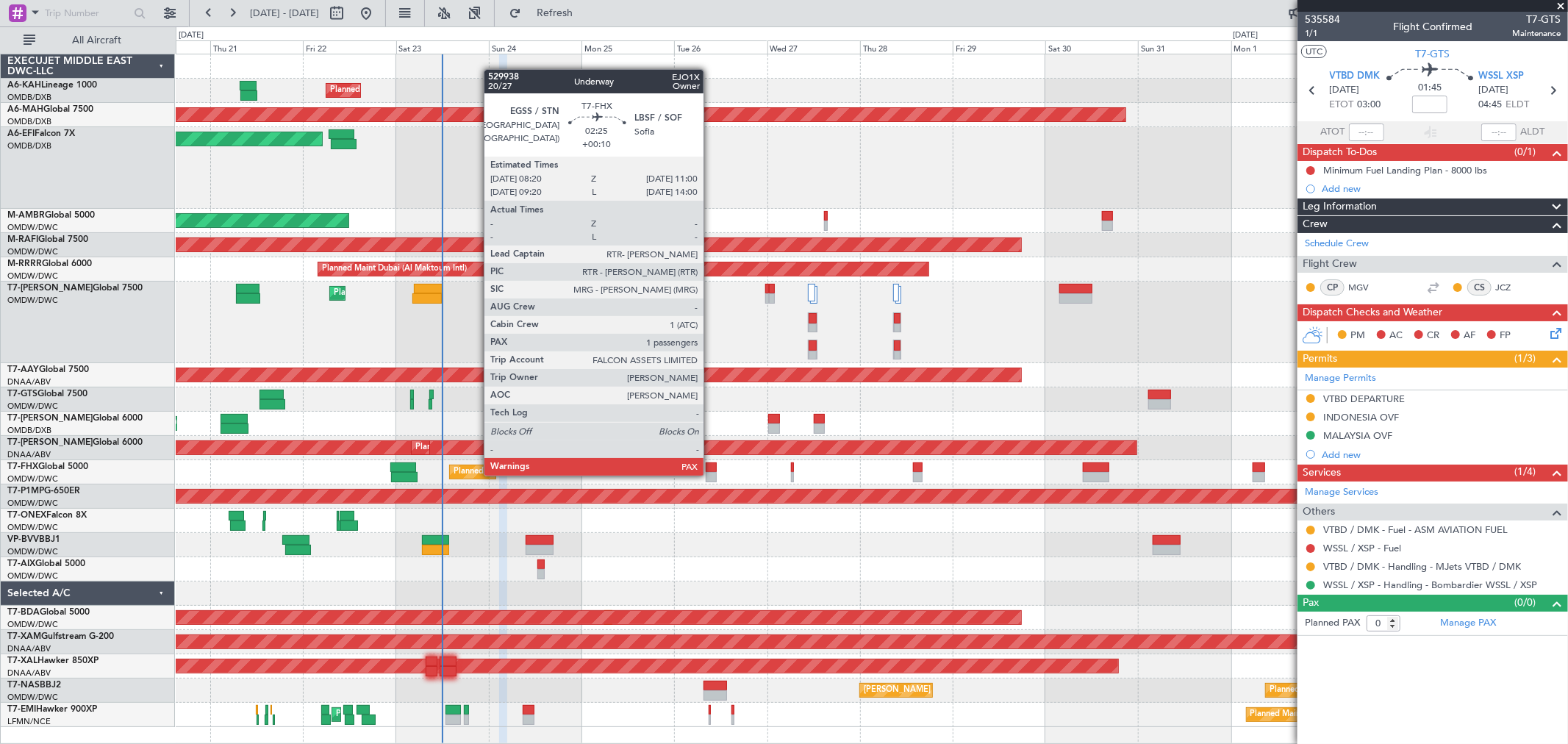
click at [711, 474] on div at bounding box center [712, 477] width 11 height 11
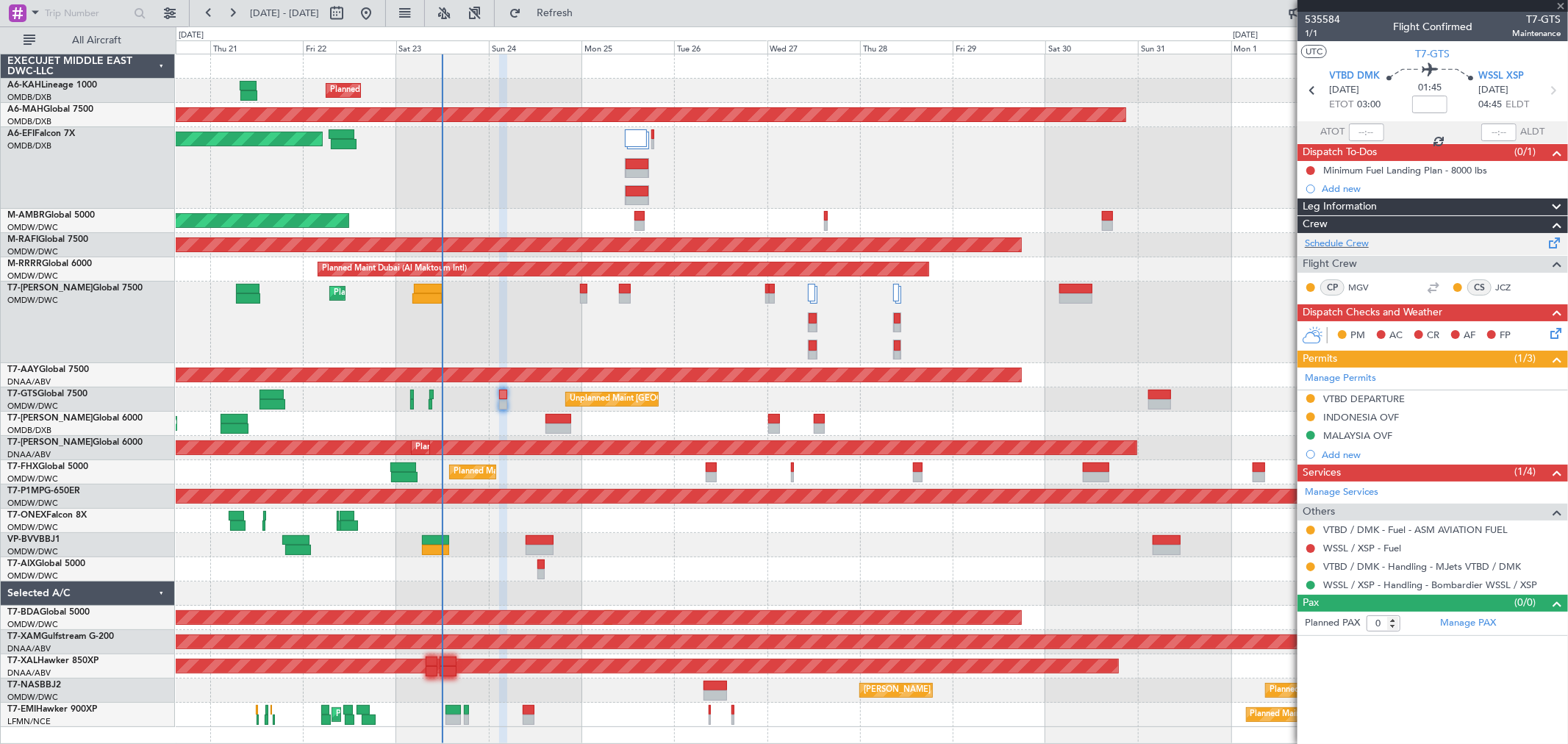
type input "+00:10"
type input "2"
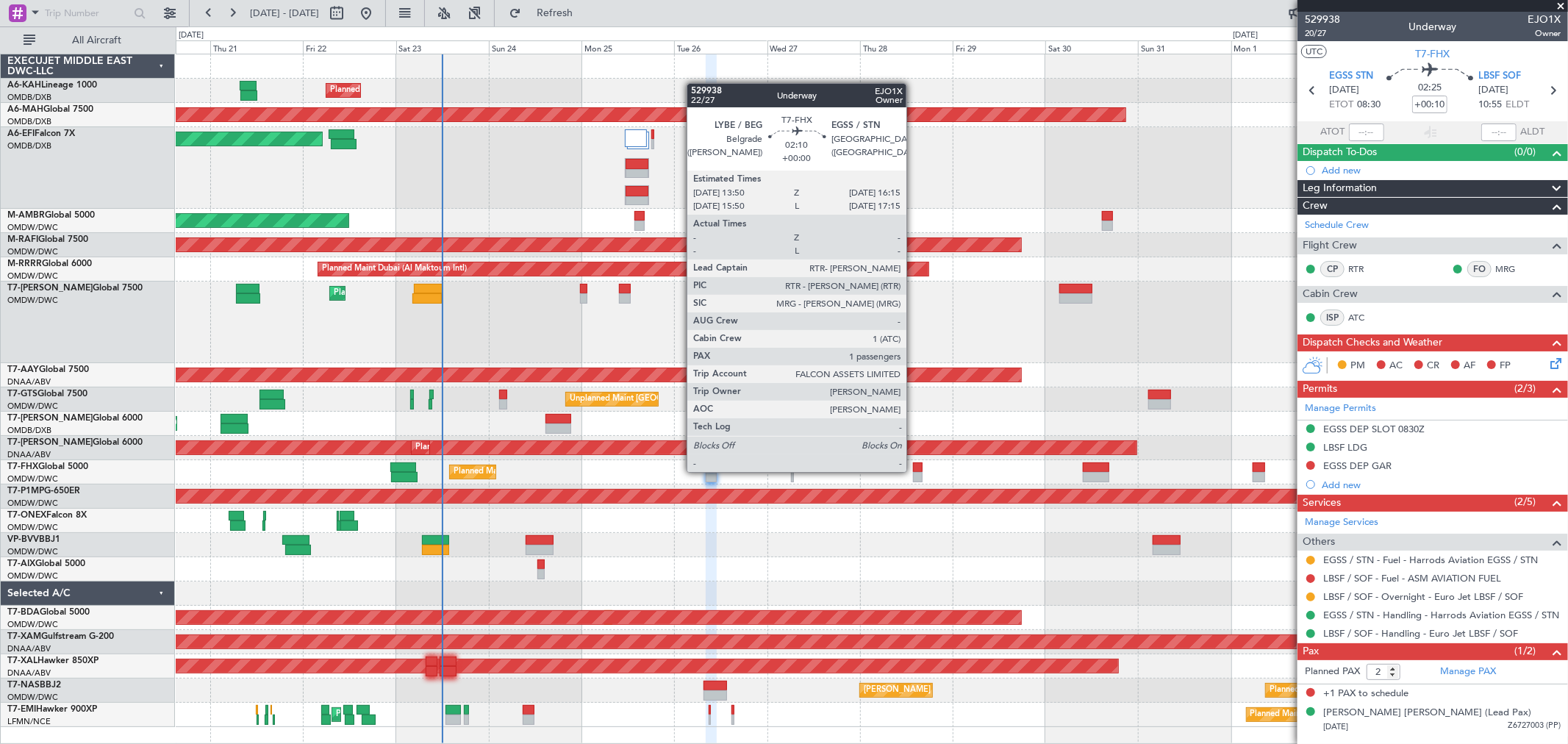
click at [914, 470] on div at bounding box center [918, 468] width 10 height 11
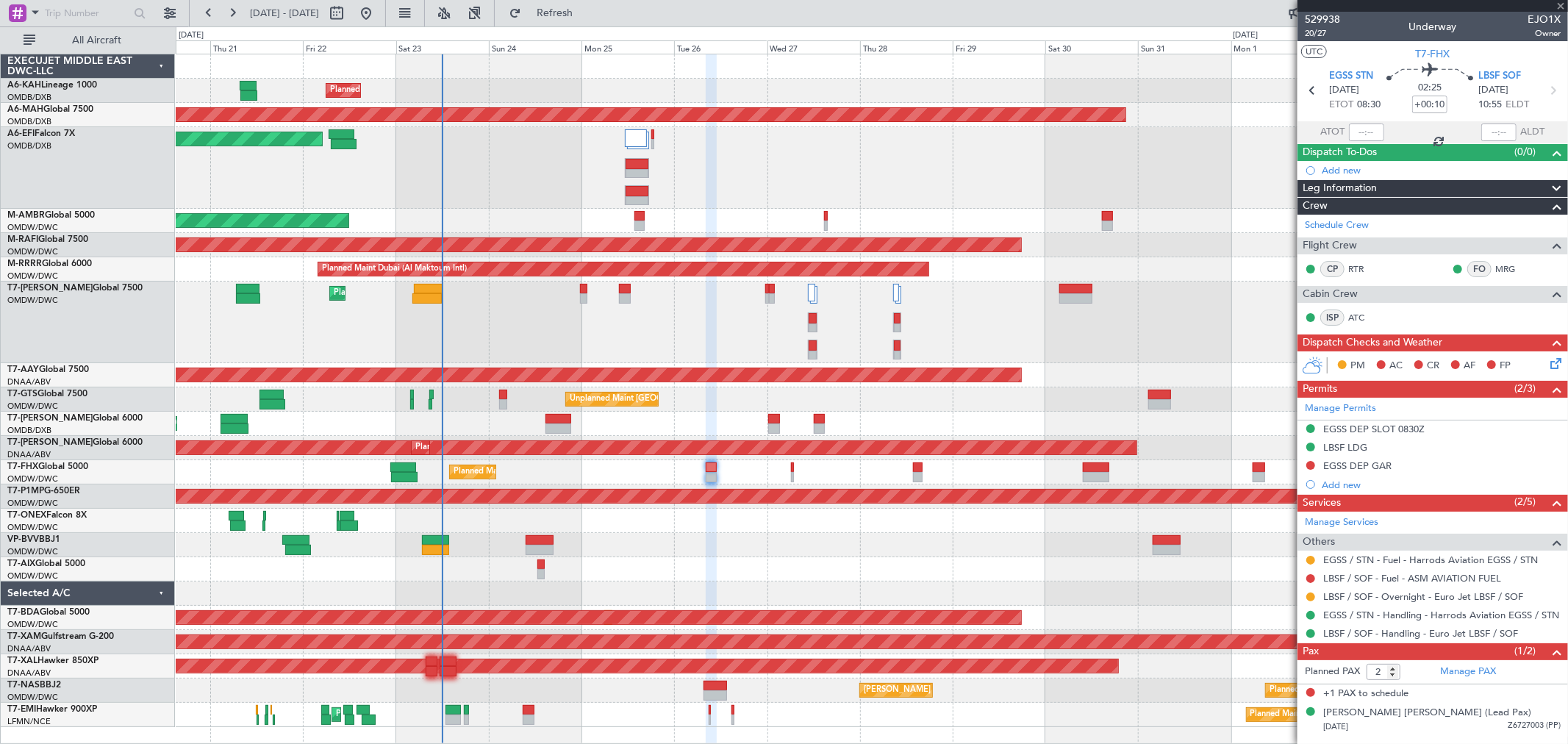
type input "1"
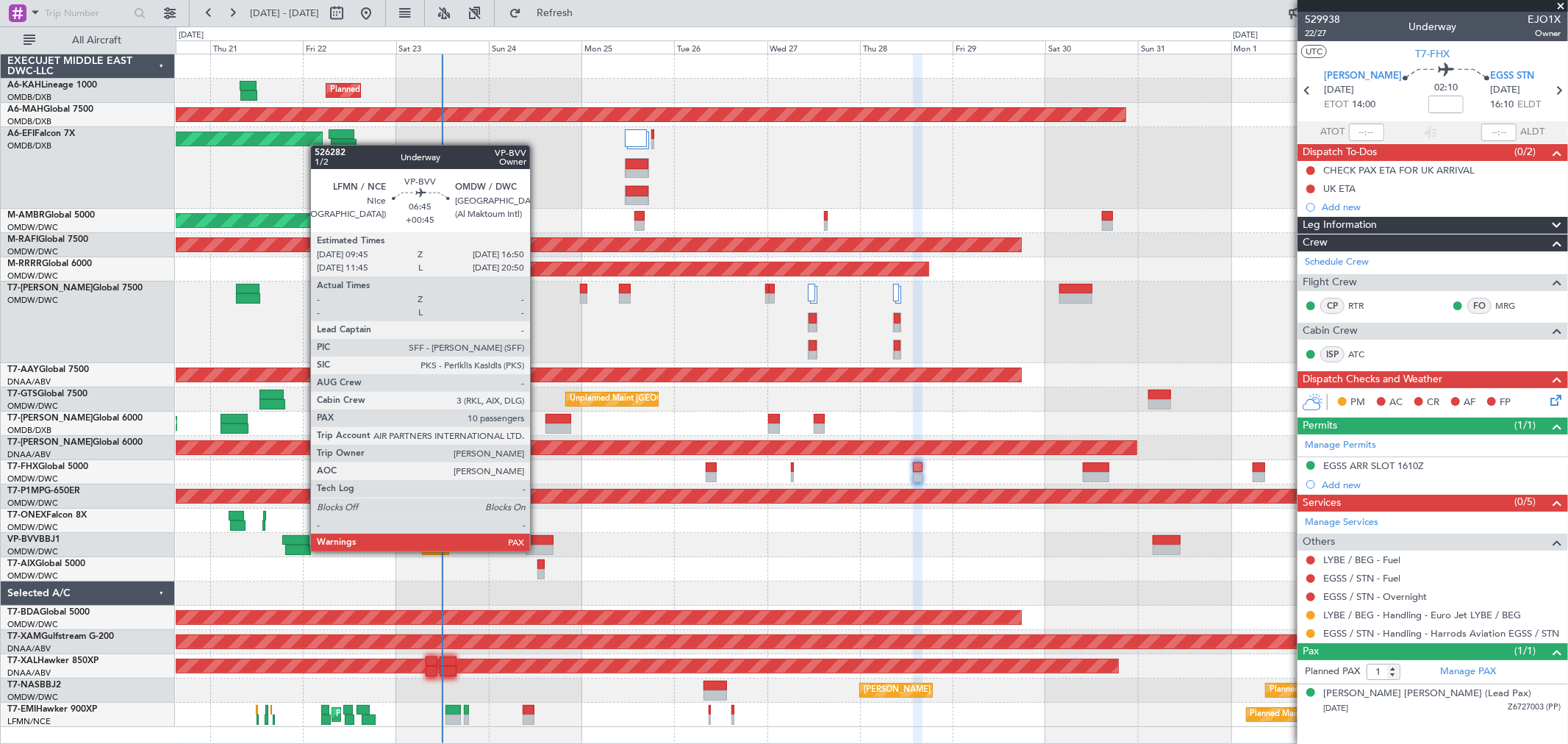
click at [537, 549] on div at bounding box center [539, 550] width 28 height 11
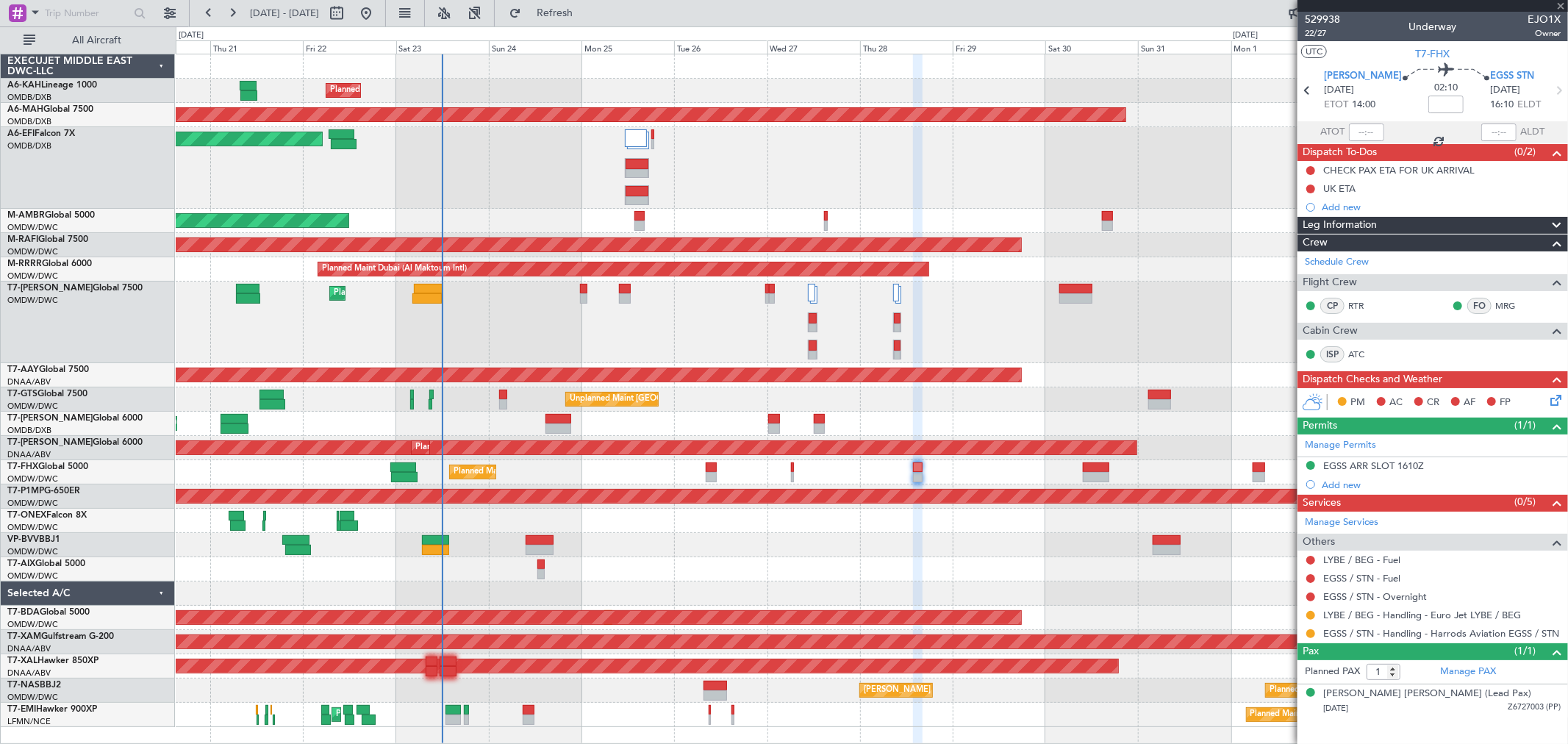
type input "+00:45"
type input "10"
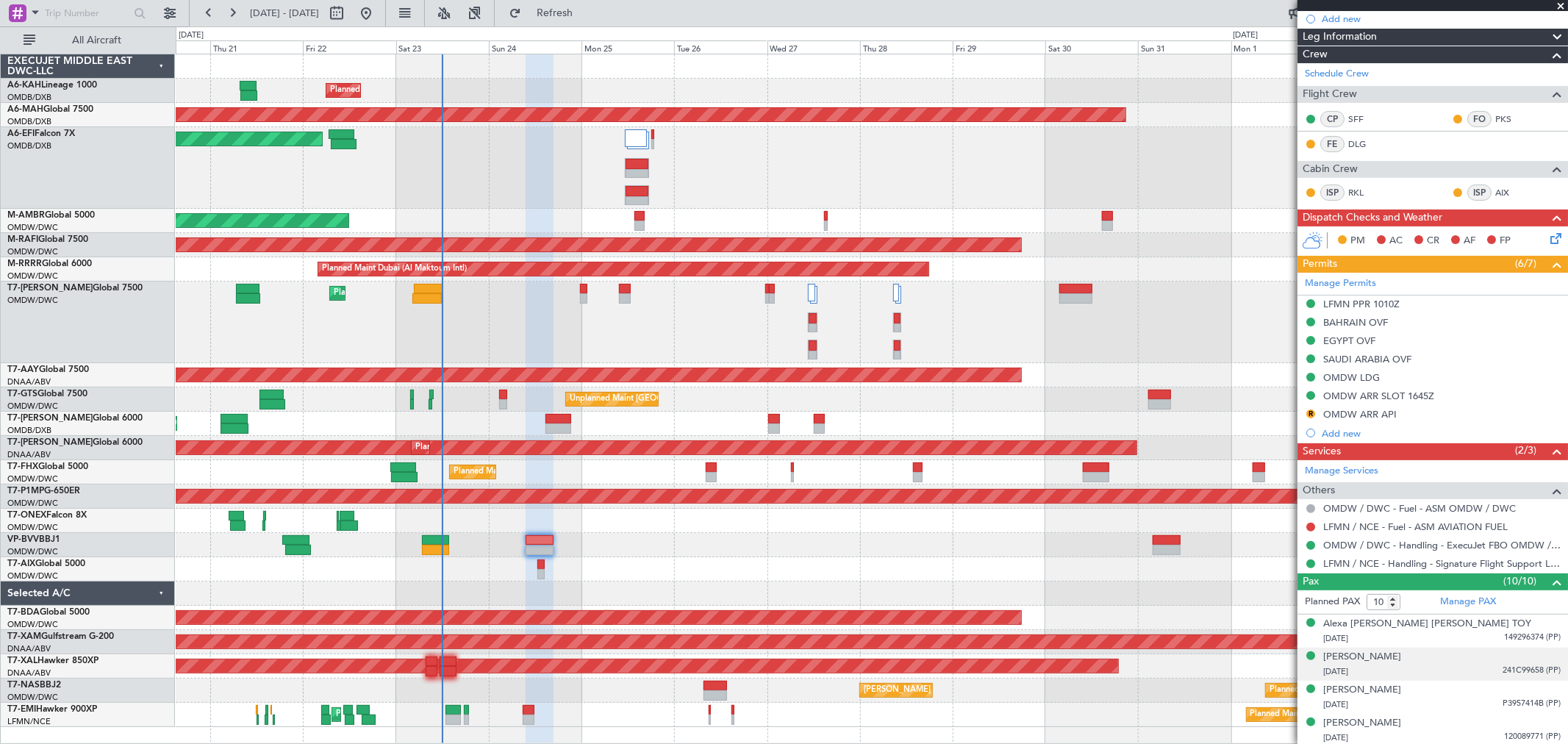
scroll to position [244, 0]
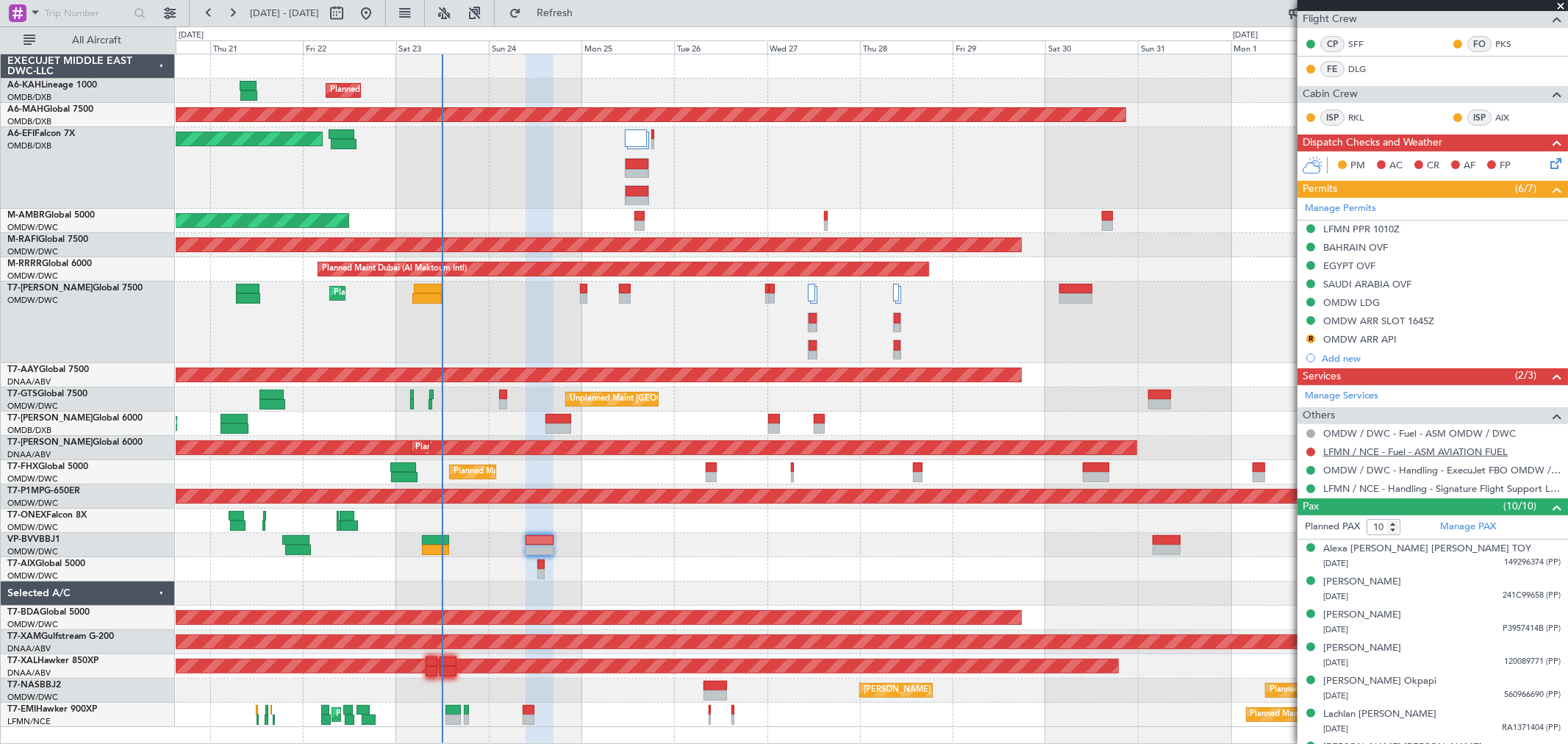
click at [1407, 452] on link "LFMN / NCE - Fuel - ASM AVIATION FUEL" at bounding box center [1416, 452] width 185 height 12
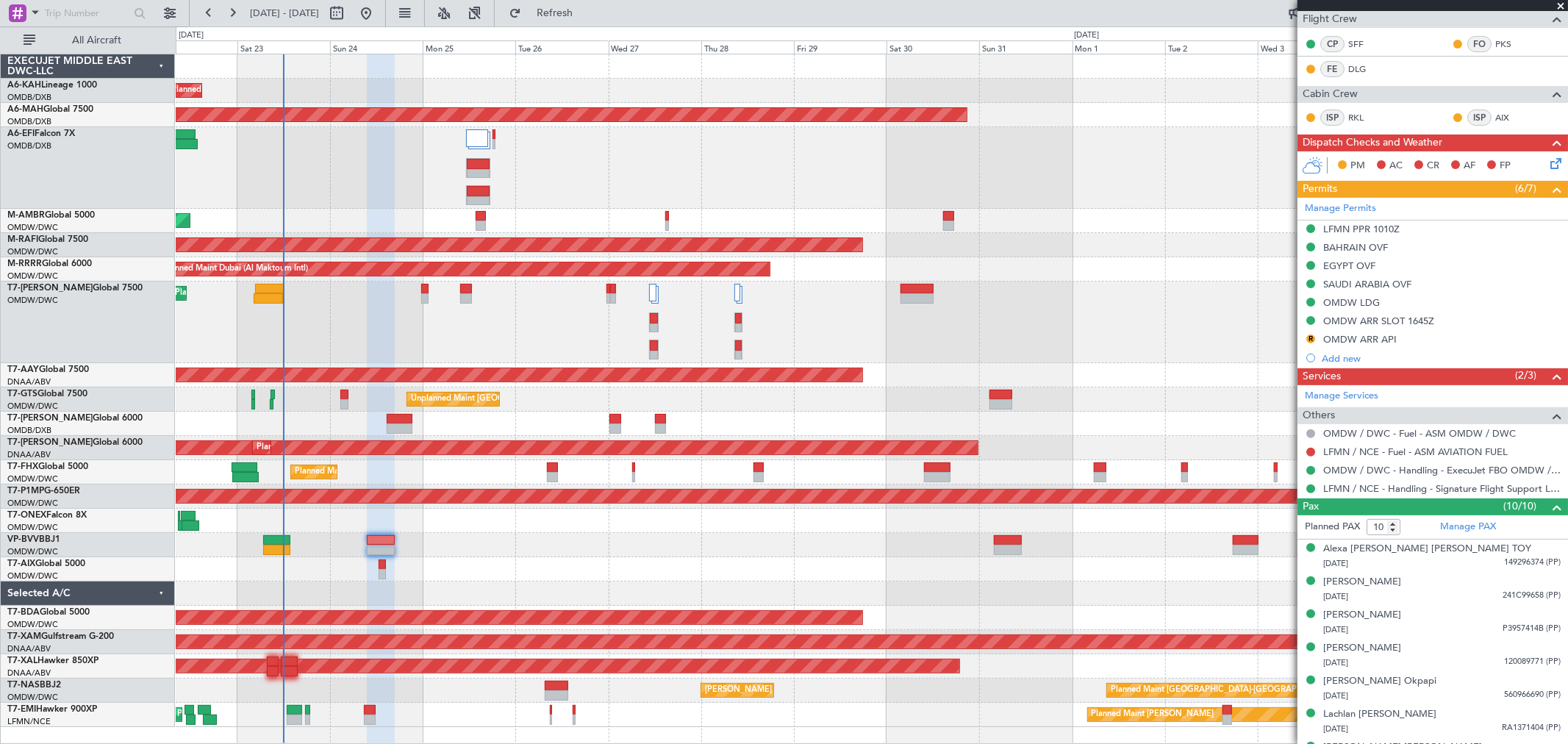
click at [774, 419] on div "Planned Maint [GEOGRAPHIC_DATA] ([GEOGRAPHIC_DATA] Intl)" at bounding box center [872, 423] width 1392 height 24
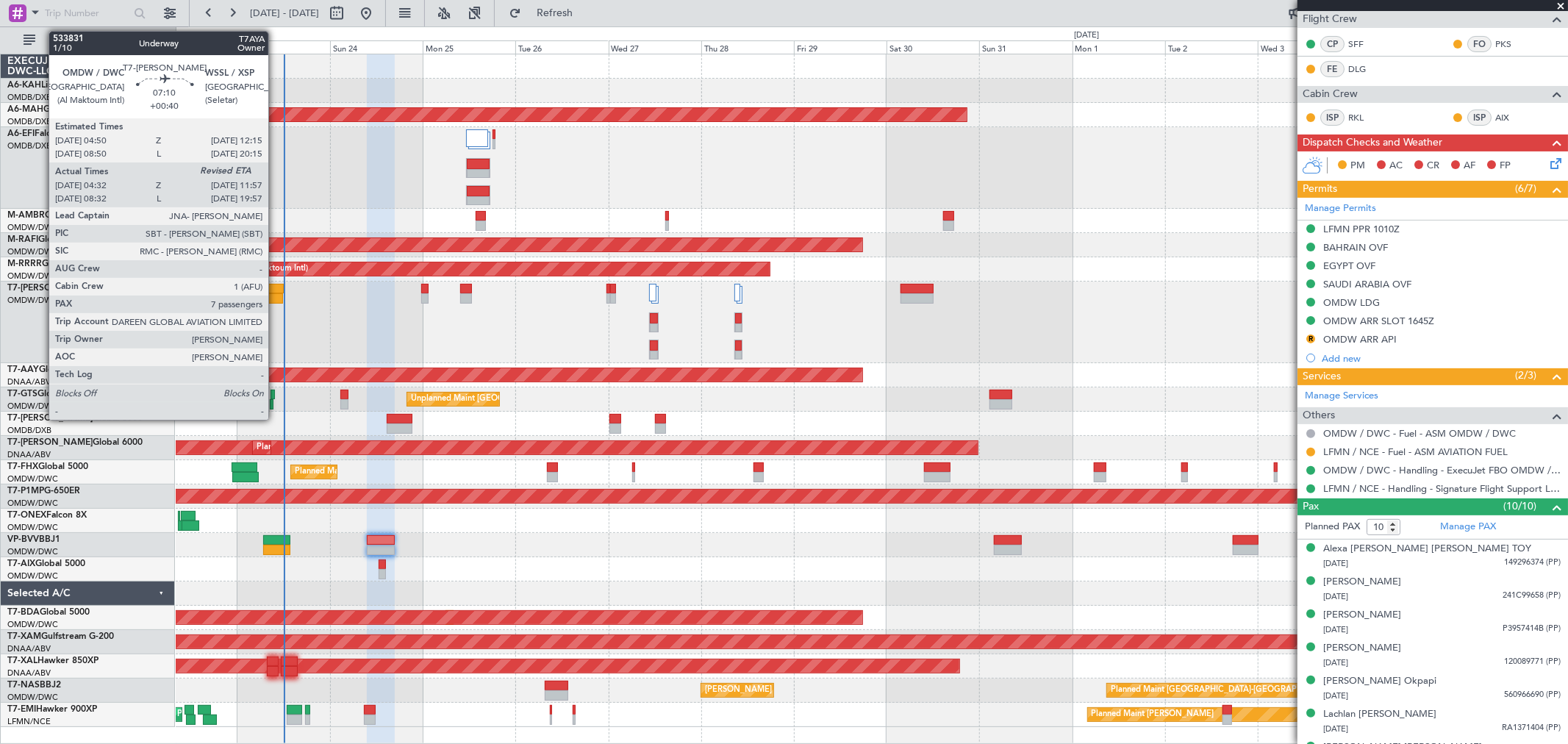
click at [276, 288] on div at bounding box center [269, 289] width 29 height 11
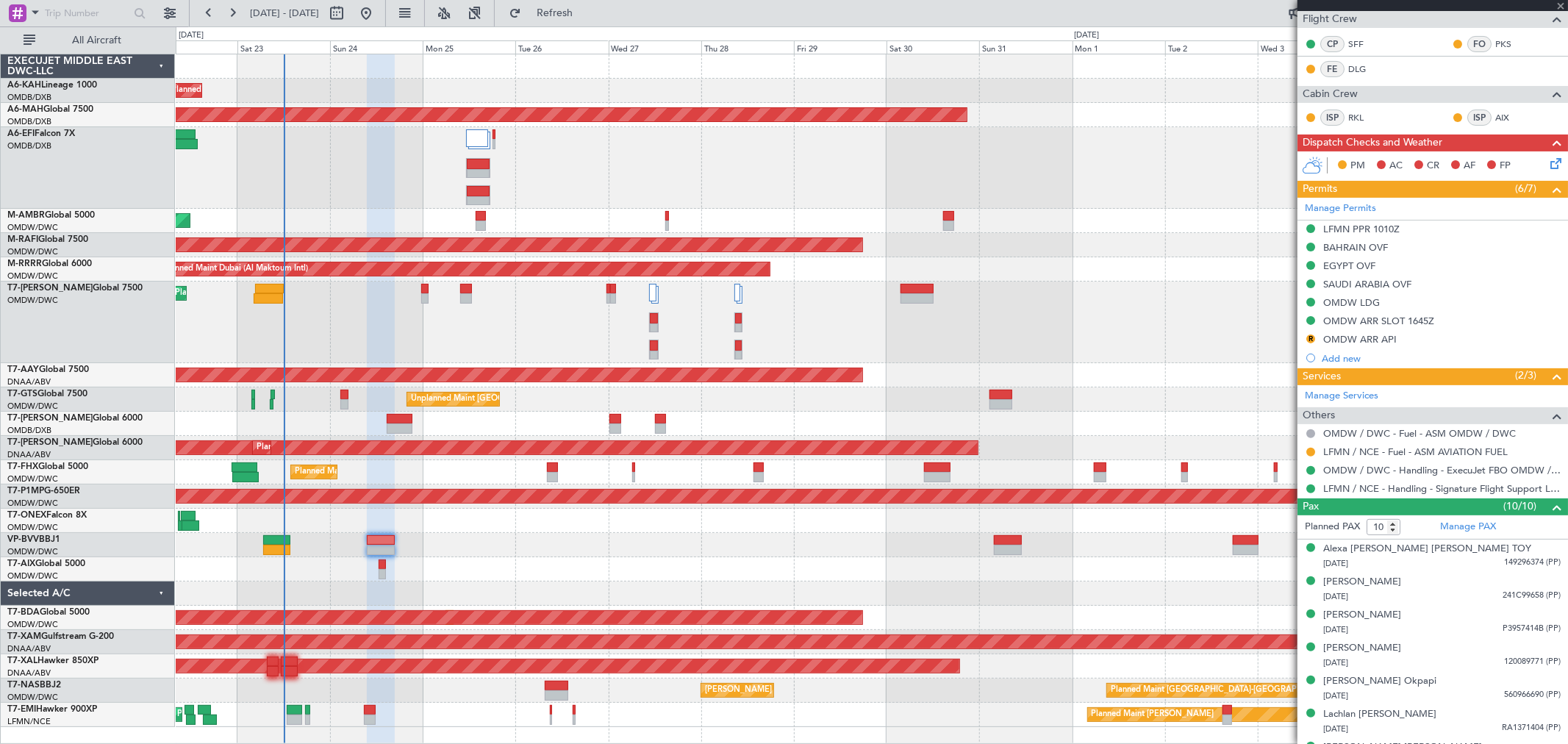
type input "+00:40"
type input "04:42"
type input "7"
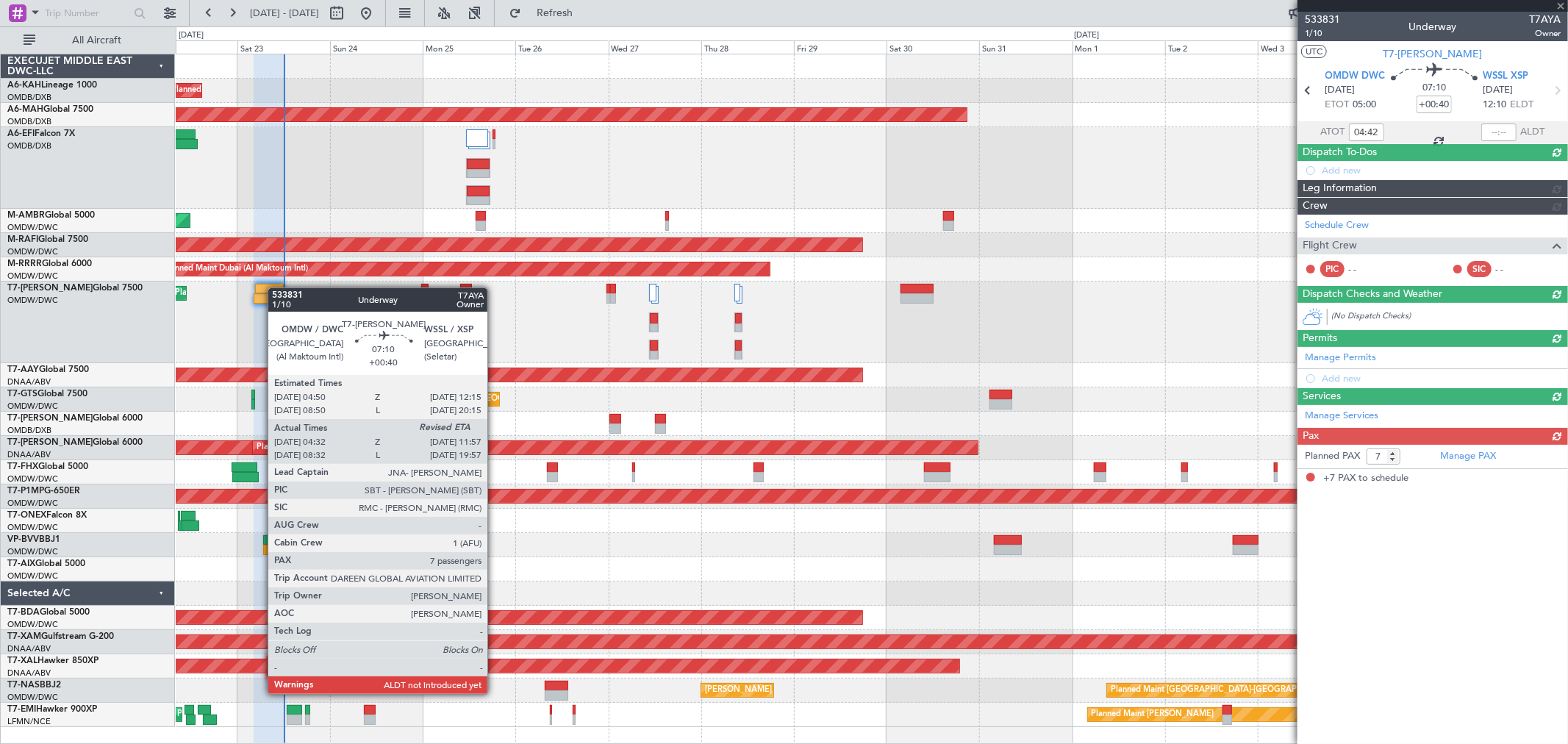
scroll to position [0, 0]
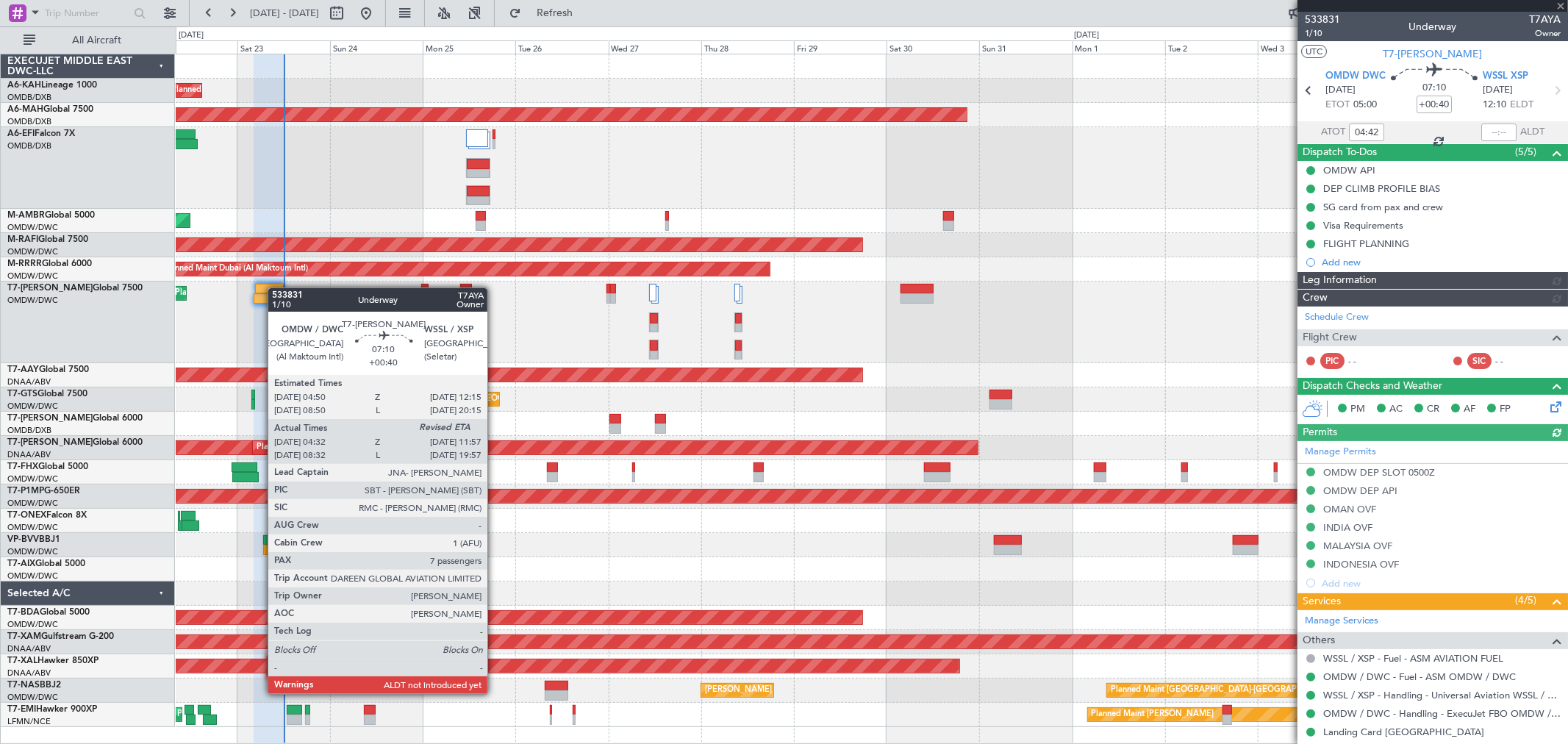
type input "Rohit Roy (ROY)"
type input "6914"
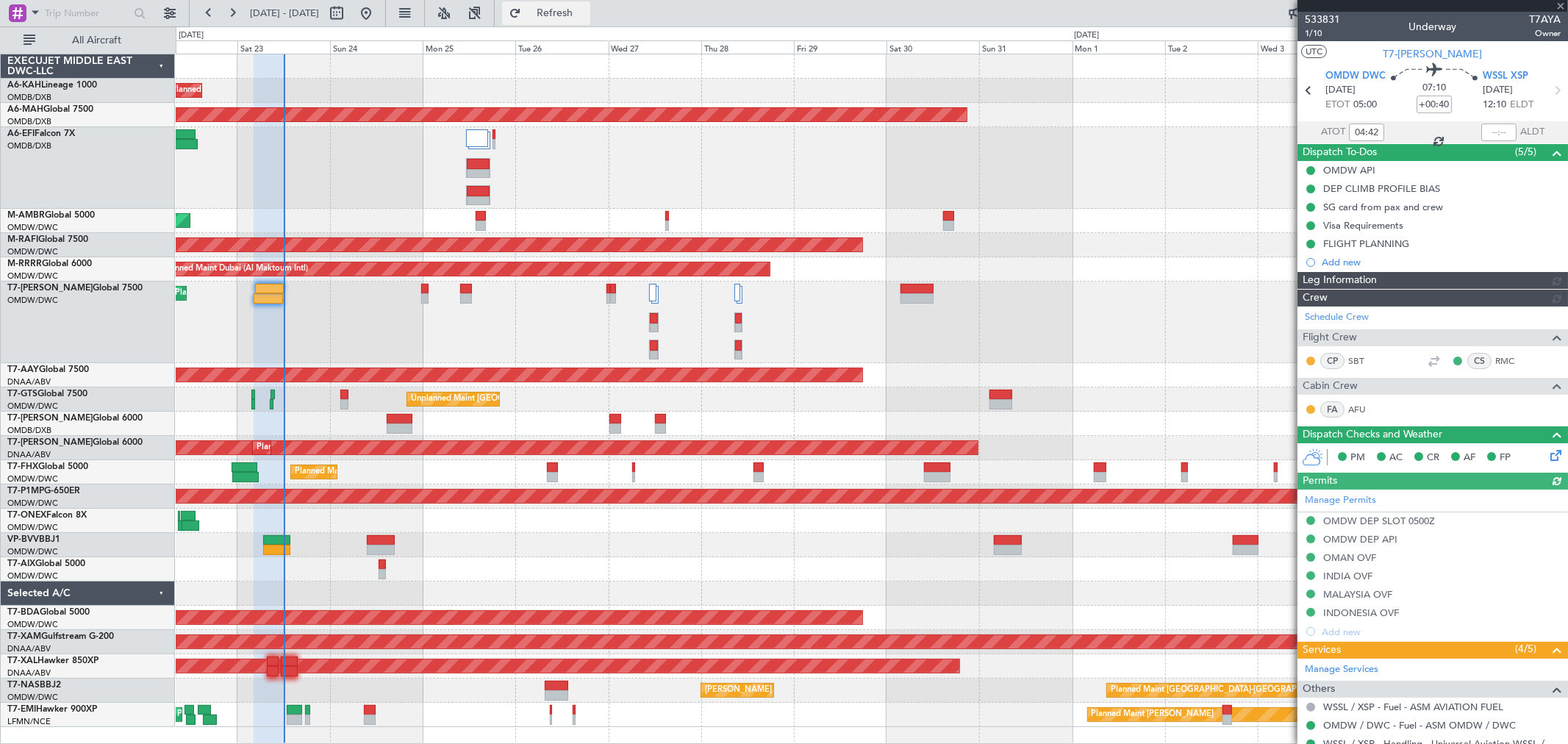
type input "Rohit Roy (ROY)"
type input "6914"
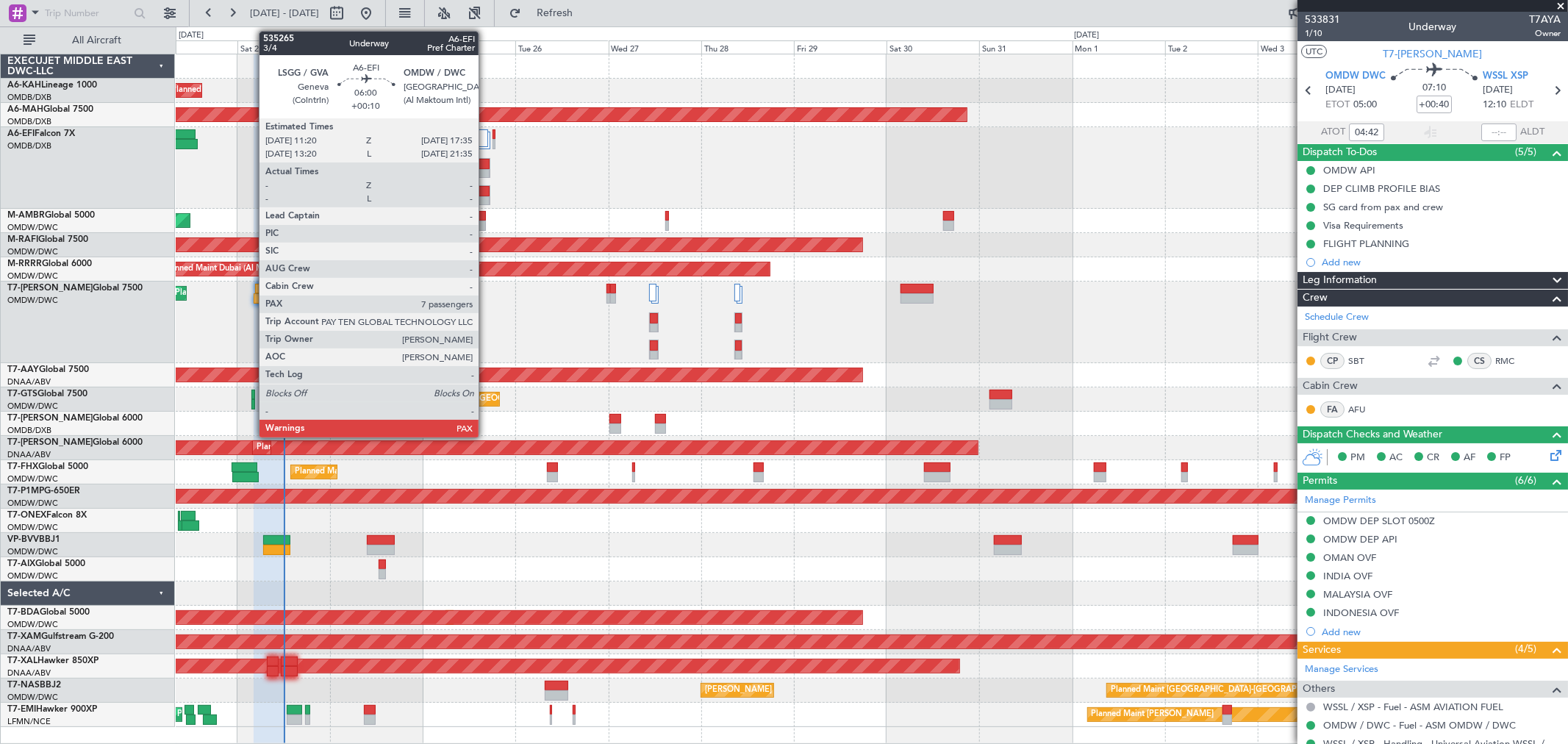
click at [486, 189] on div at bounding box center [478, 191] width 23 height 11
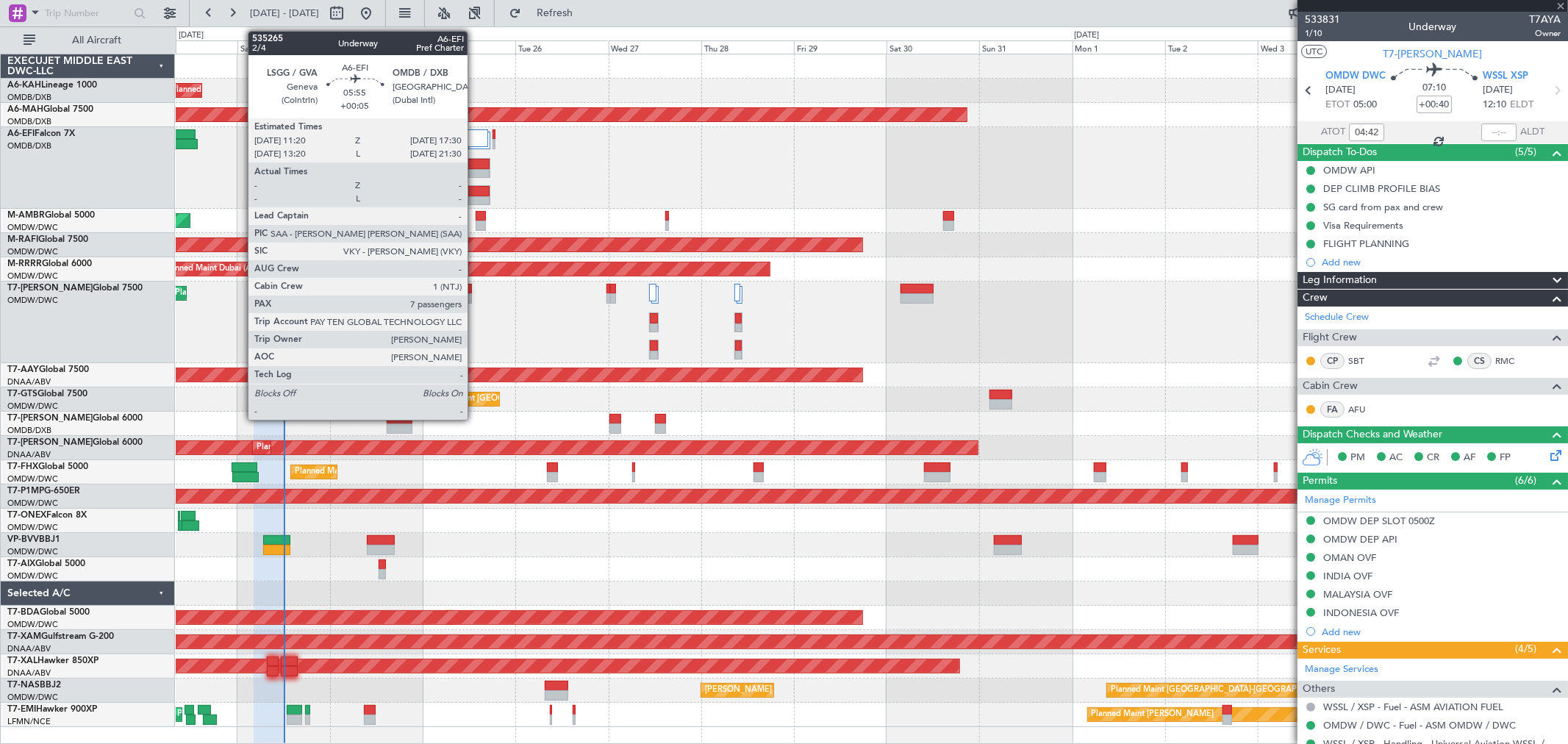
click at [475, 164] on div at bounding box center [478, 164] width 23 height 11
type input "+00:10"
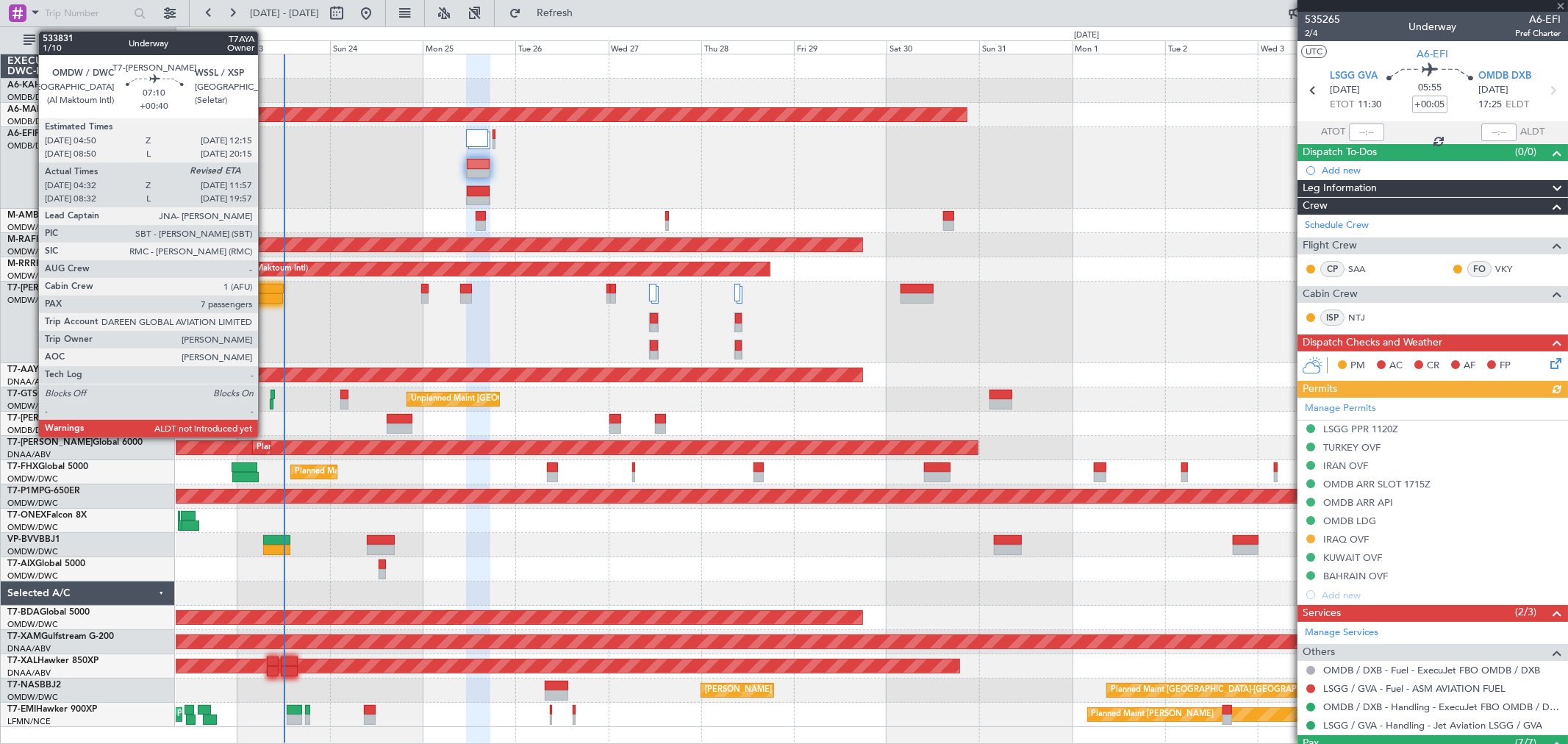
click at [265, 291] on div at bounding box center [269, 289] width 29 height 11
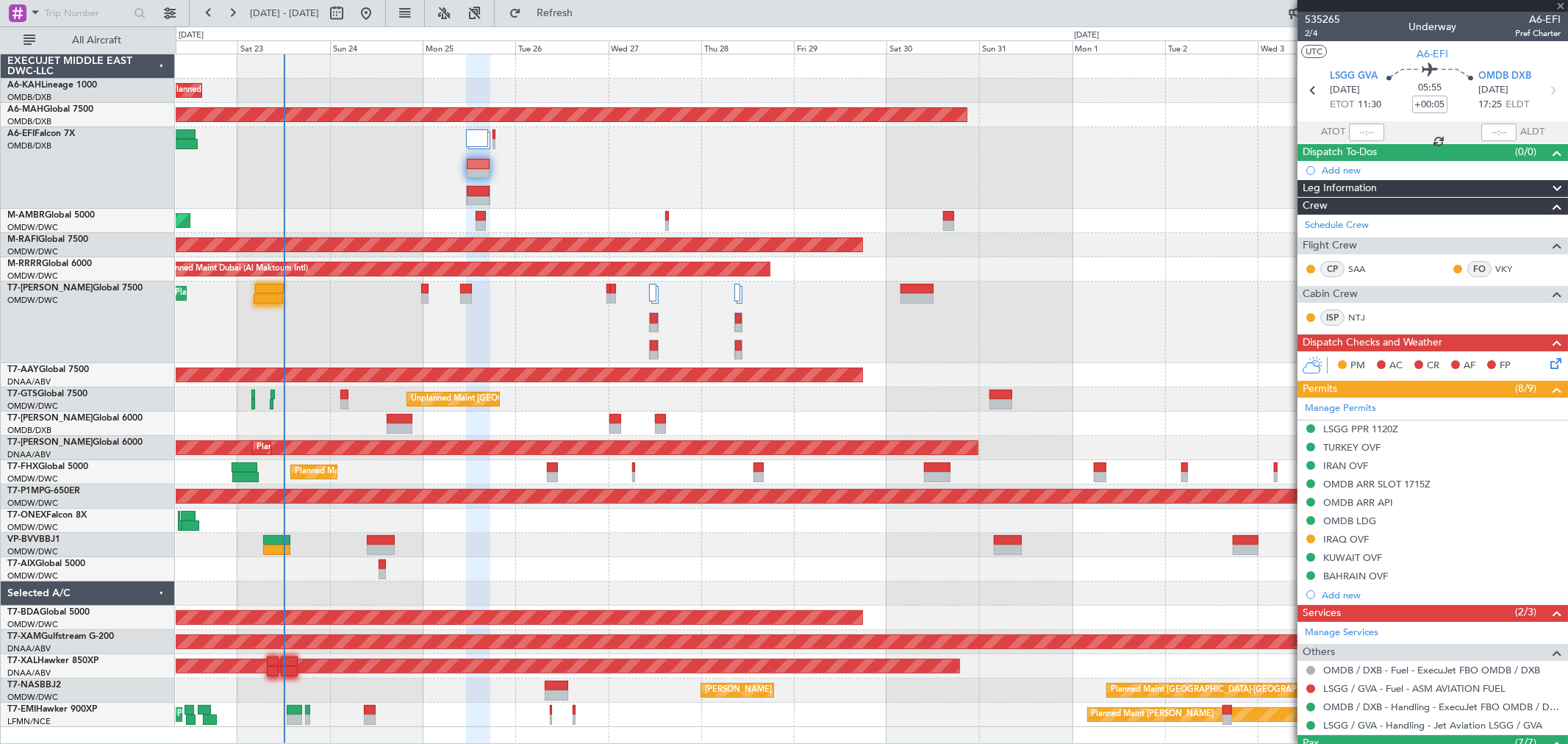
type input "+00:40"
type input "04:42"
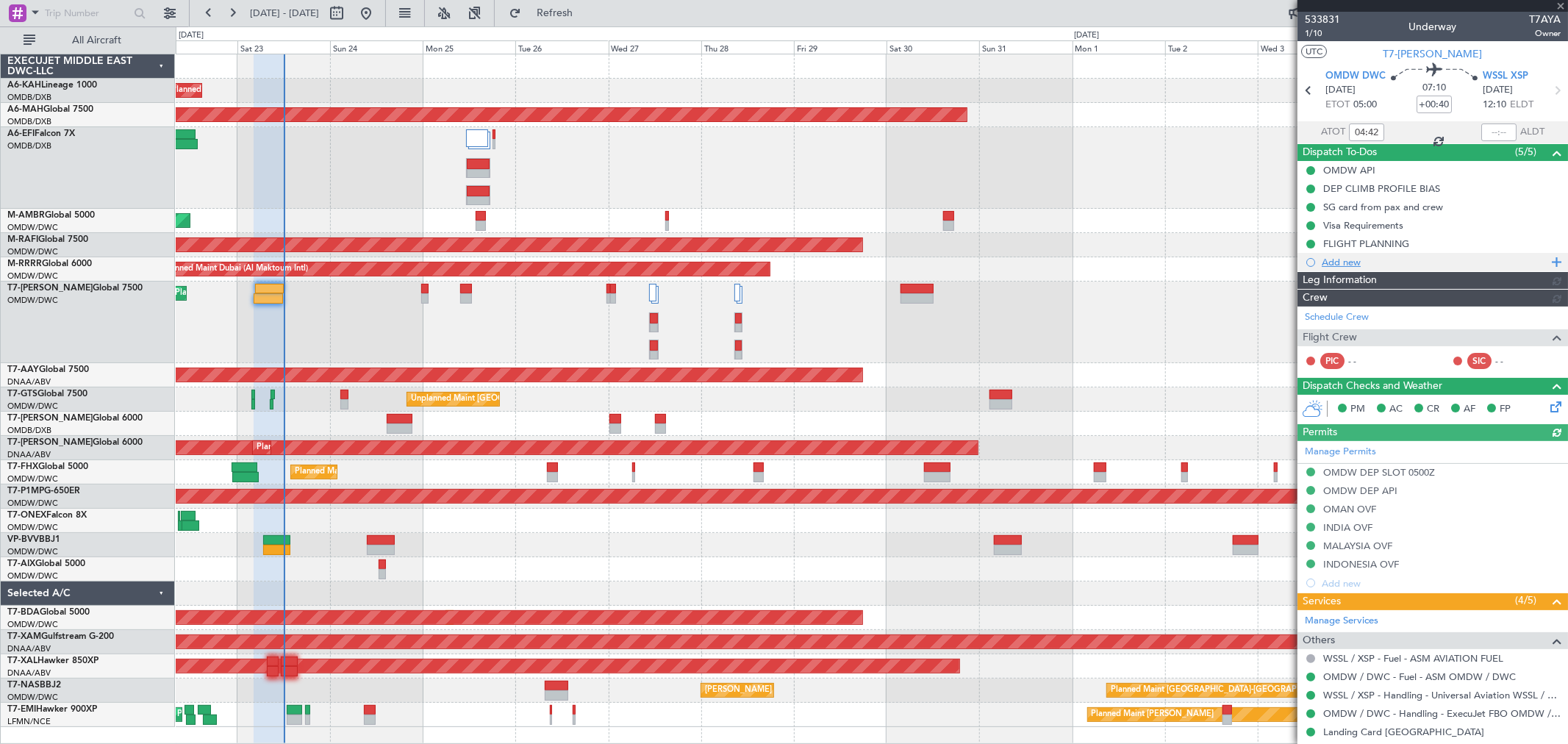
type input "Rohit Roy (ROY)"
type input "6914"
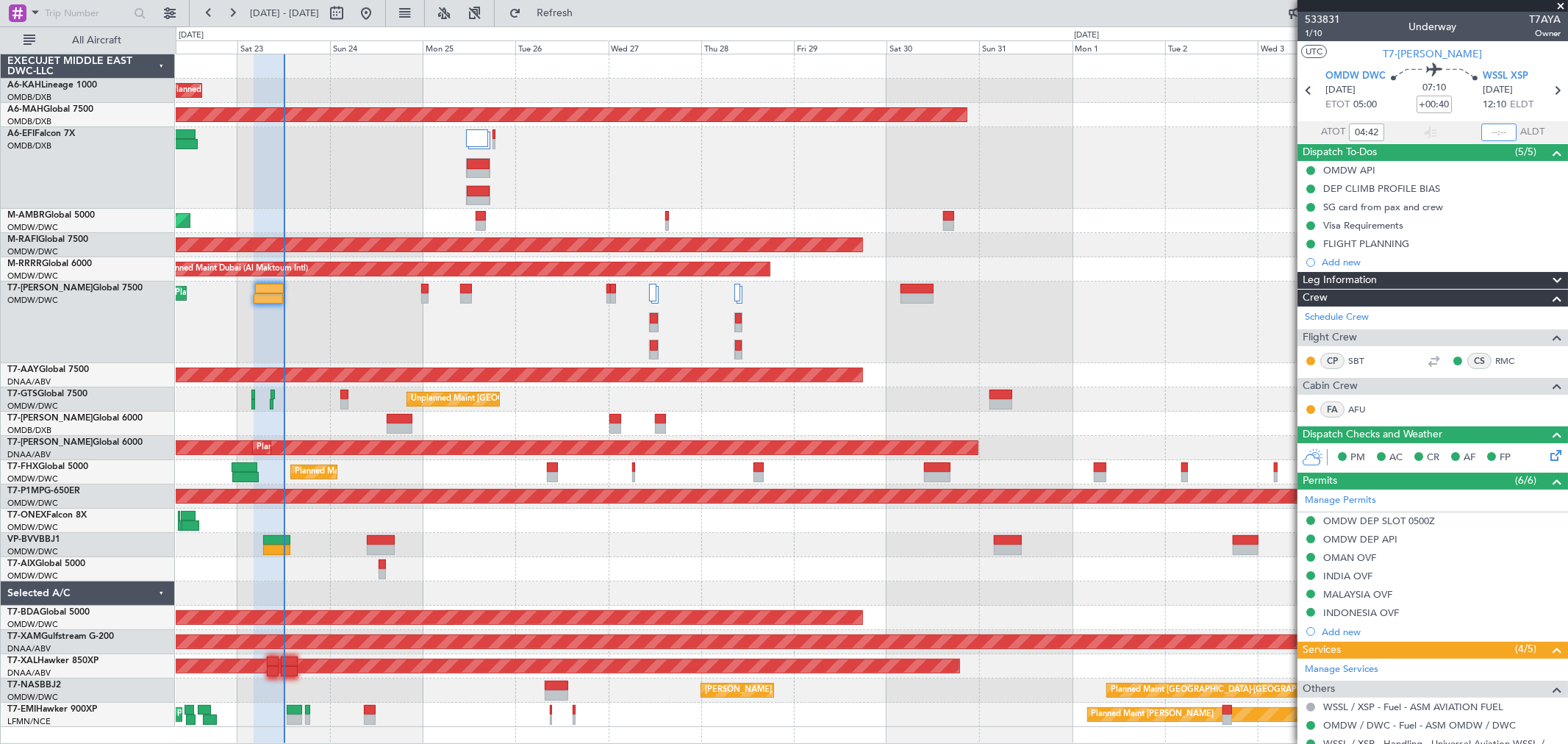
click at [1411, 130] on input "text" at bounding box center [1500, 132] width 36 height 18
type input "12:05"
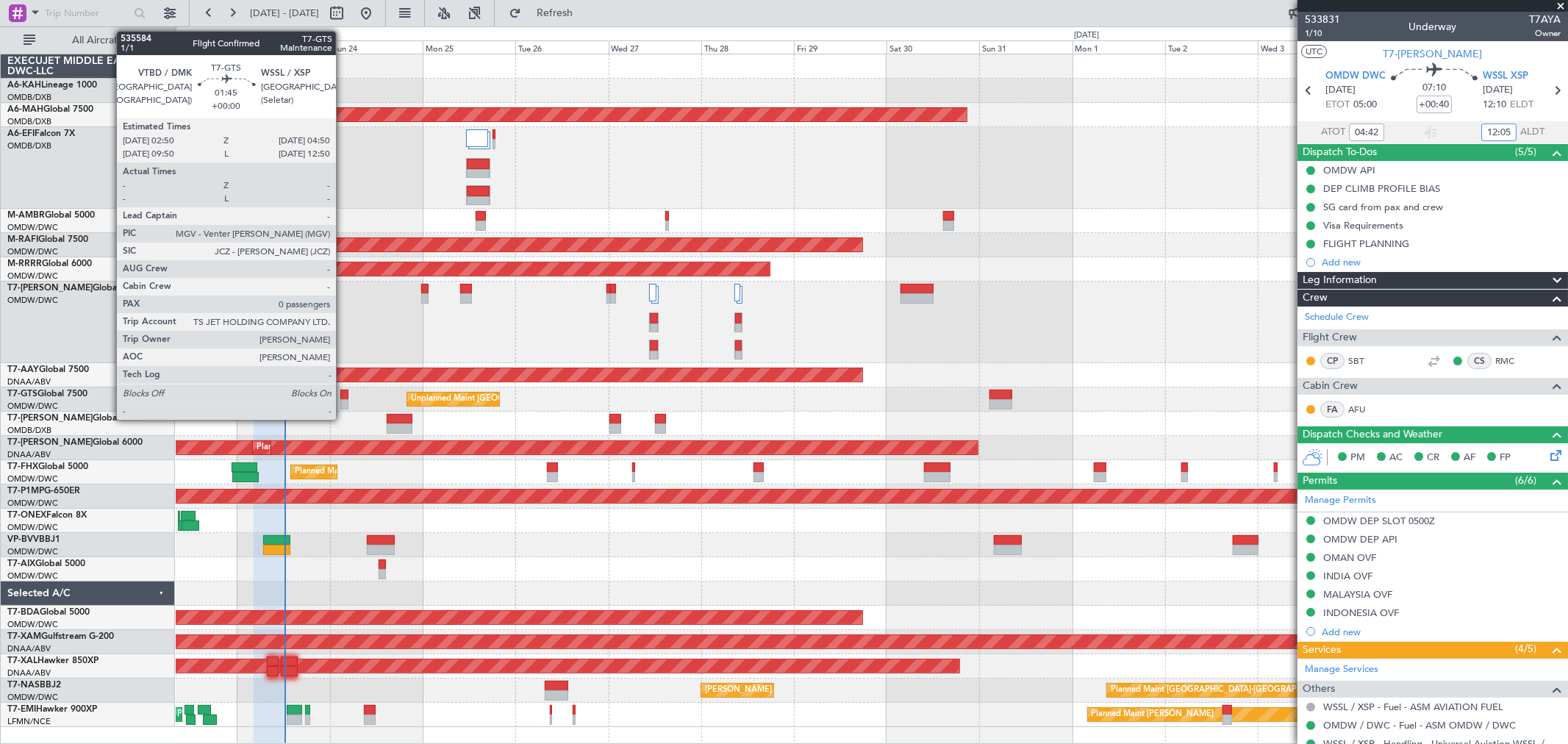
click at [343, 402] on div at bounding box center [344, 404] width 8 height 11
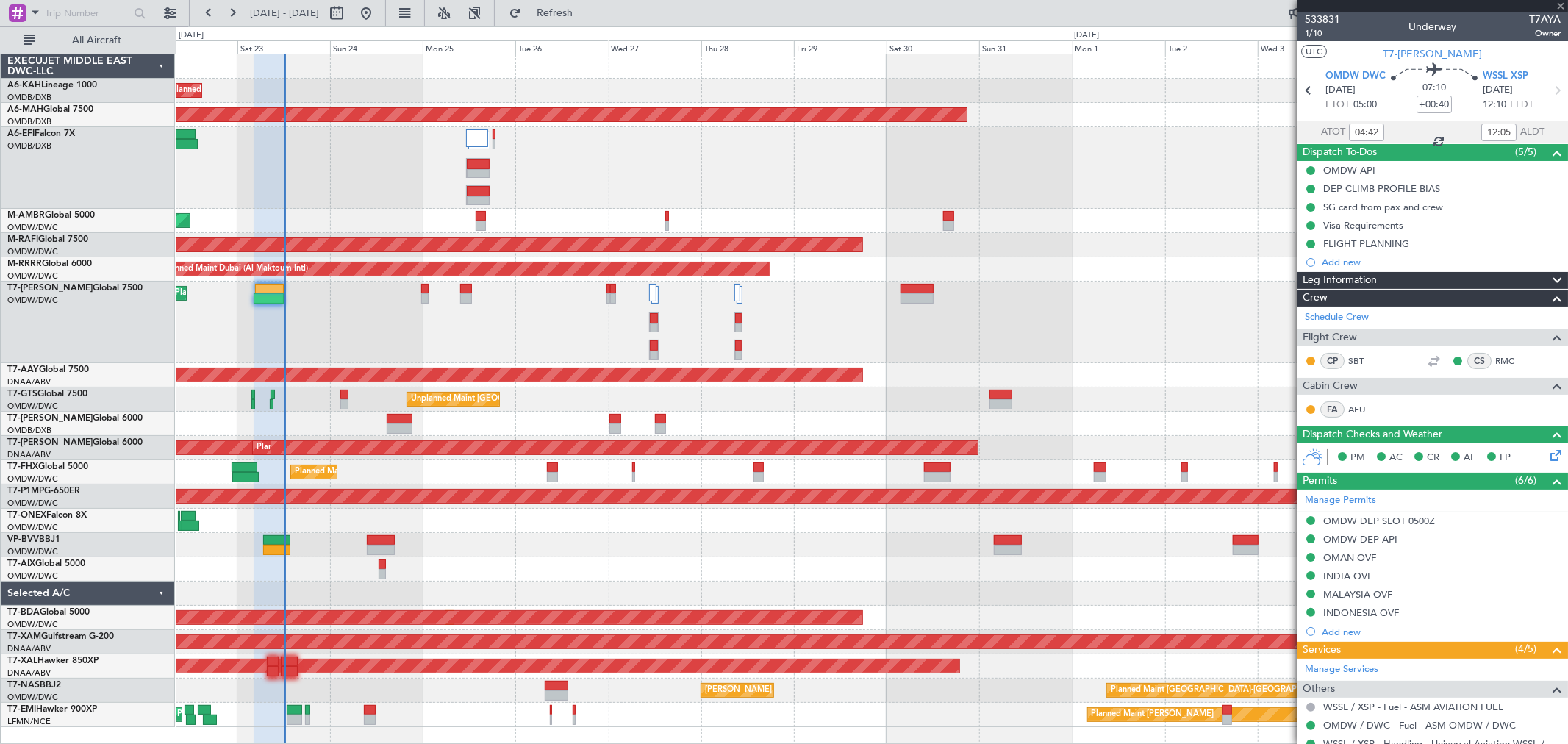
type input "0"
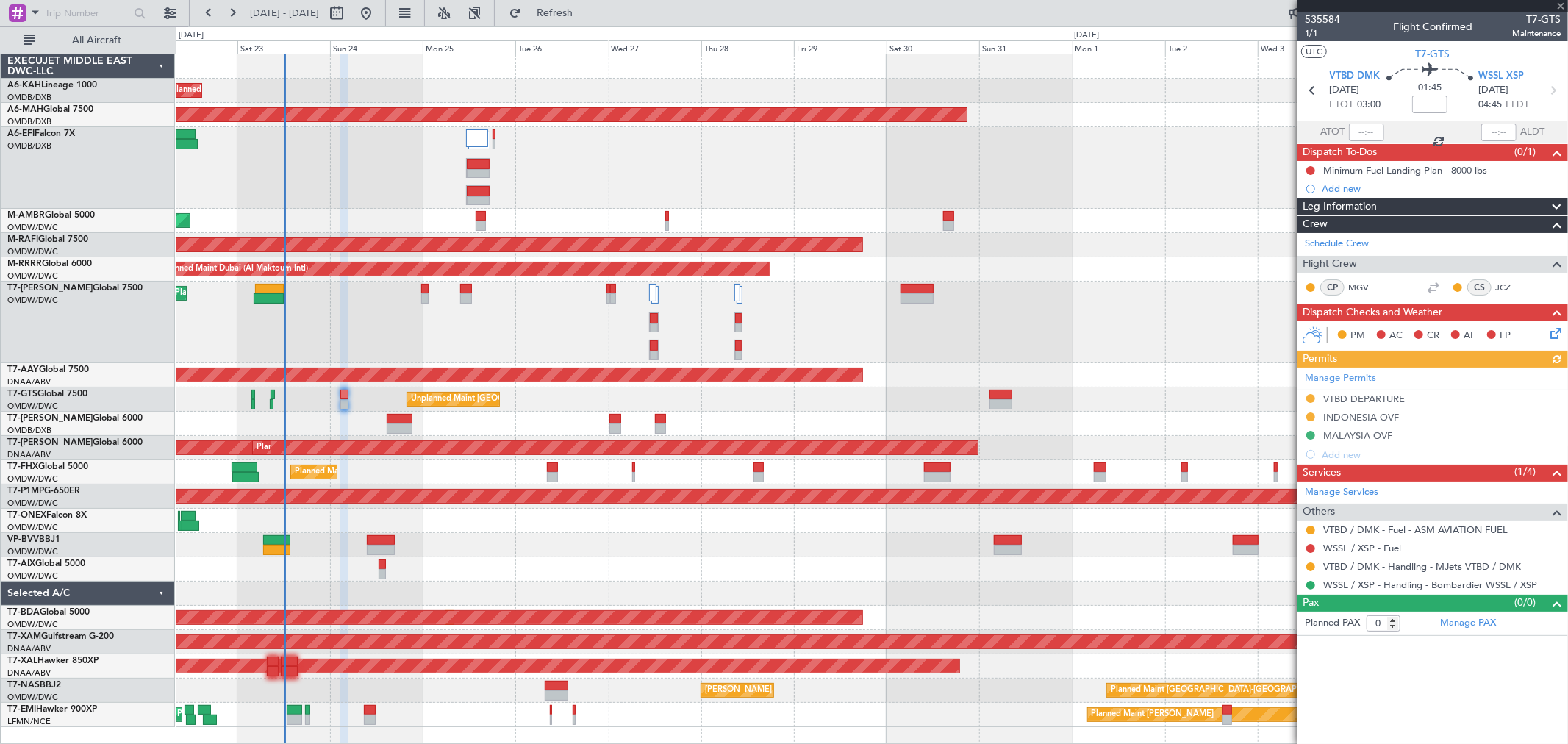
click at [1314, 35] on span "1/1" at bounding box center [1323, 34] width 36 height 12
click at [1314, 32] on span "1/1" at bounding box center [1323, 34] width 36 height 12
click at [1411, 531] on link "VTBD / DMK - Fuel - ASM AVIATION FUEL" at bounding box center [1416, 530] width 185 height 12
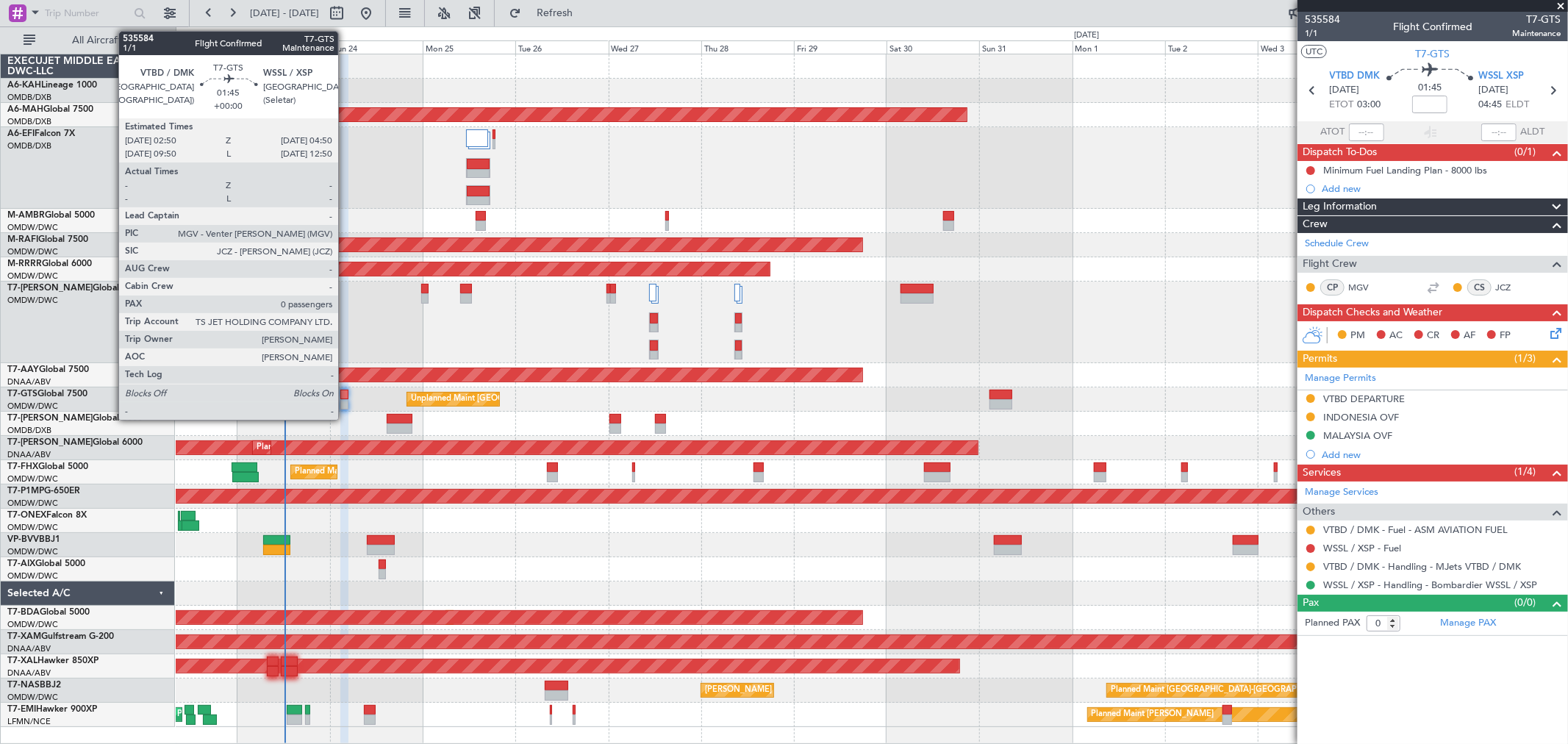
click at [346, 395] on div at bounding box center [344, 395] width 8 height 11
click at [346, 394] on div at bounding box center [344, 395] width 8 height 11
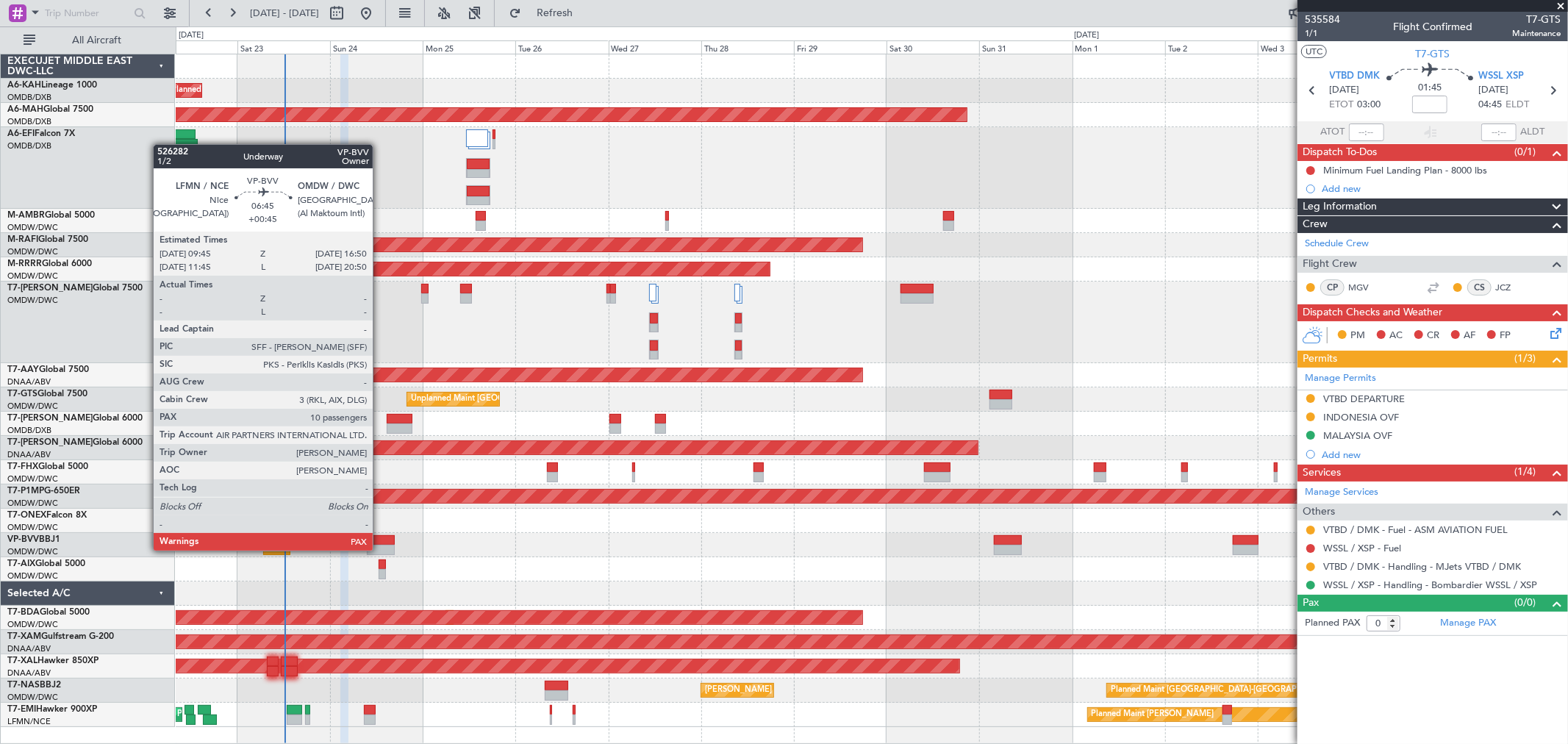
click at [380, 548] on div at bounding box center [381, 550] width 28 height 11
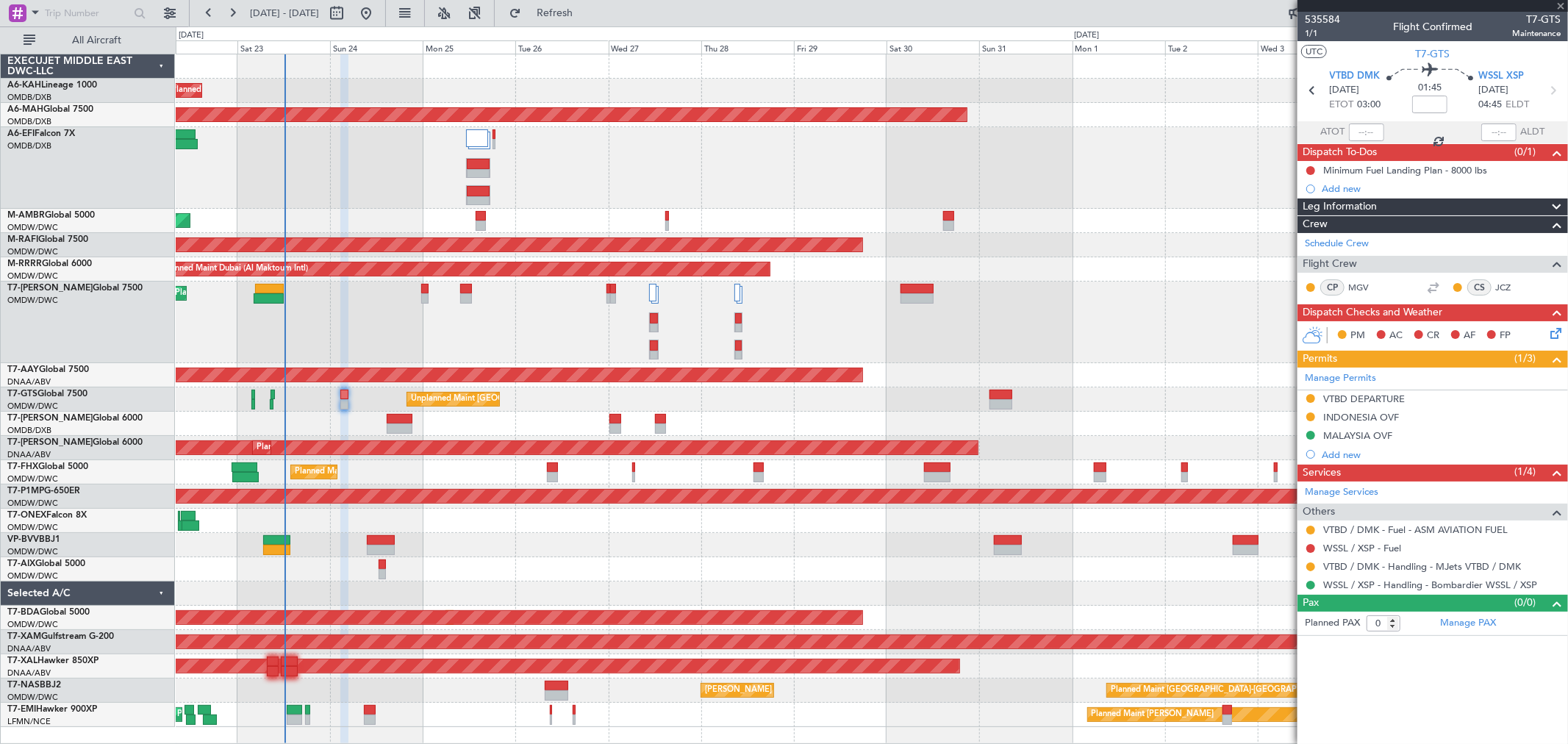
type input "+00:45"
type input "10"
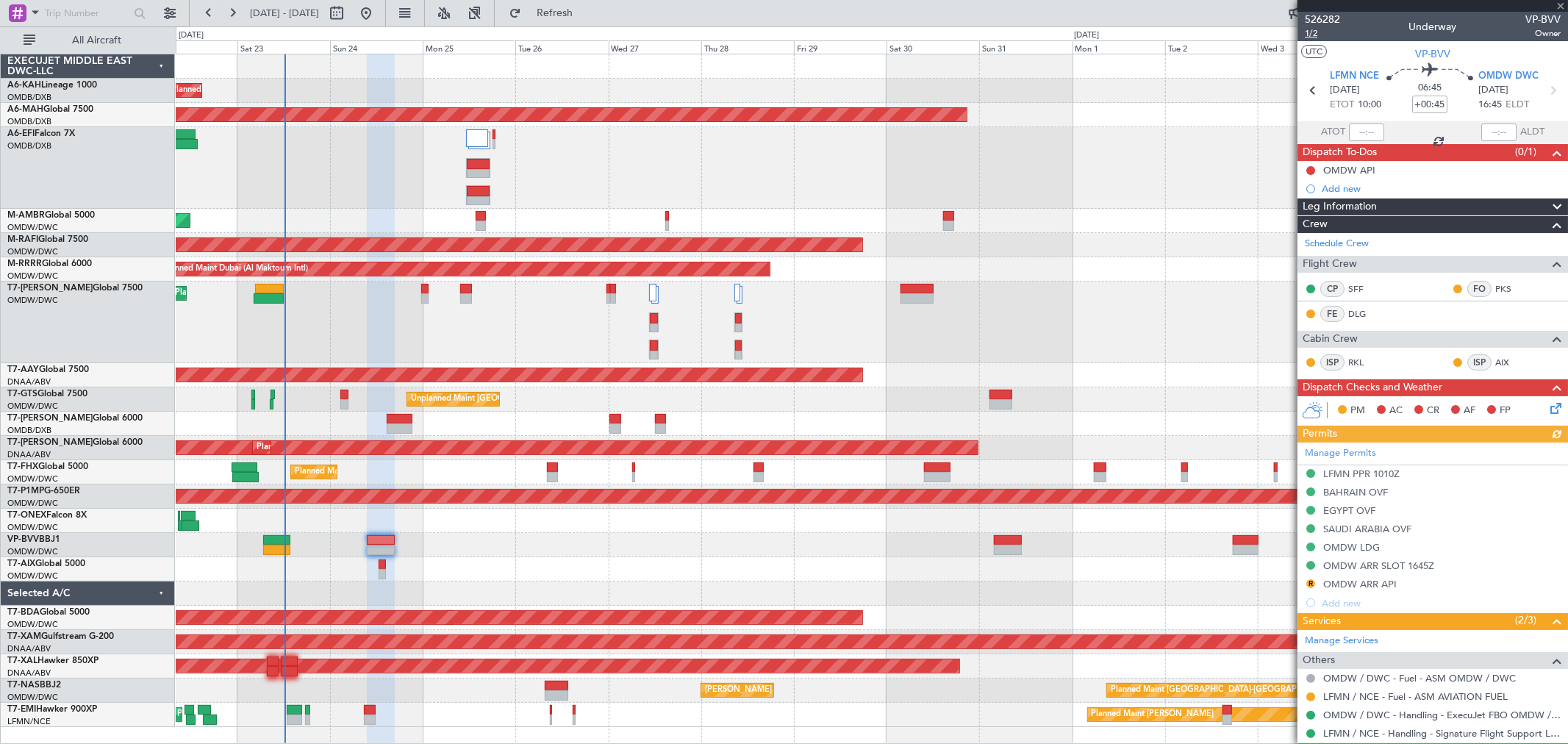
click at [1314, 33] on span "1/2" at bounding box center [1323, 34] width 36 height 12
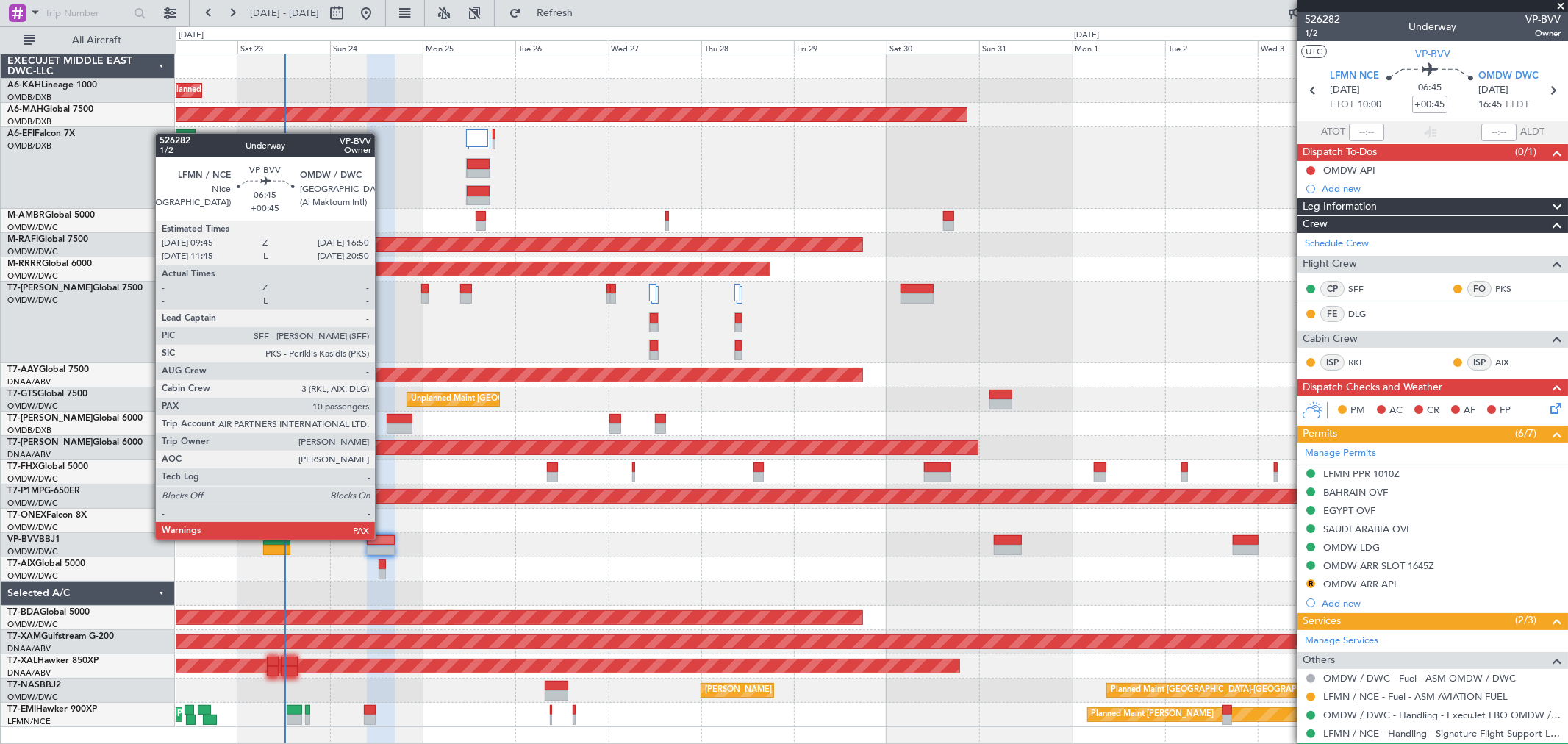
click at [382, 538] on div at bounding box center [381, 540] width 28 height 11
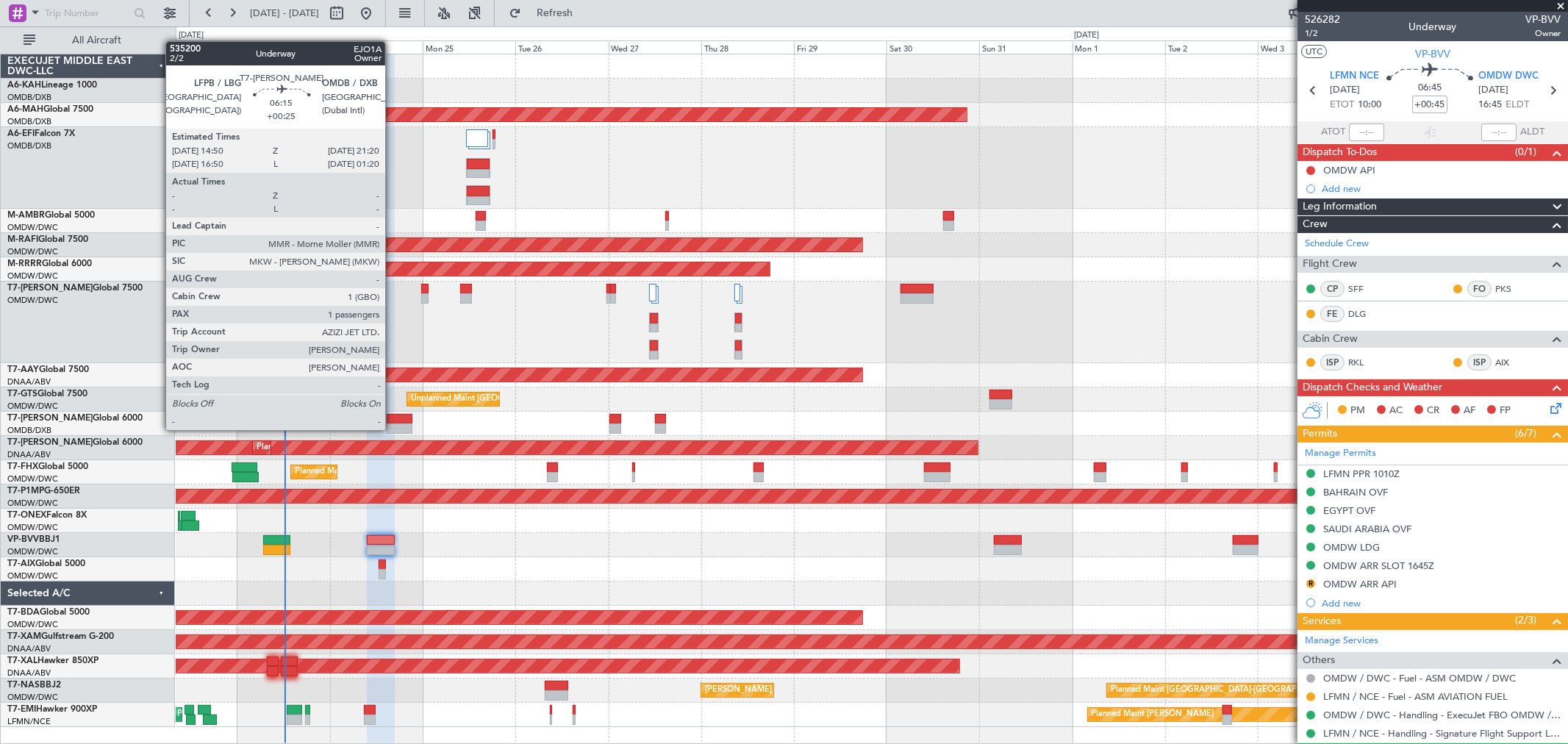
click at [392, 428] on div at bounding box center [399, 428] width 26 height 11
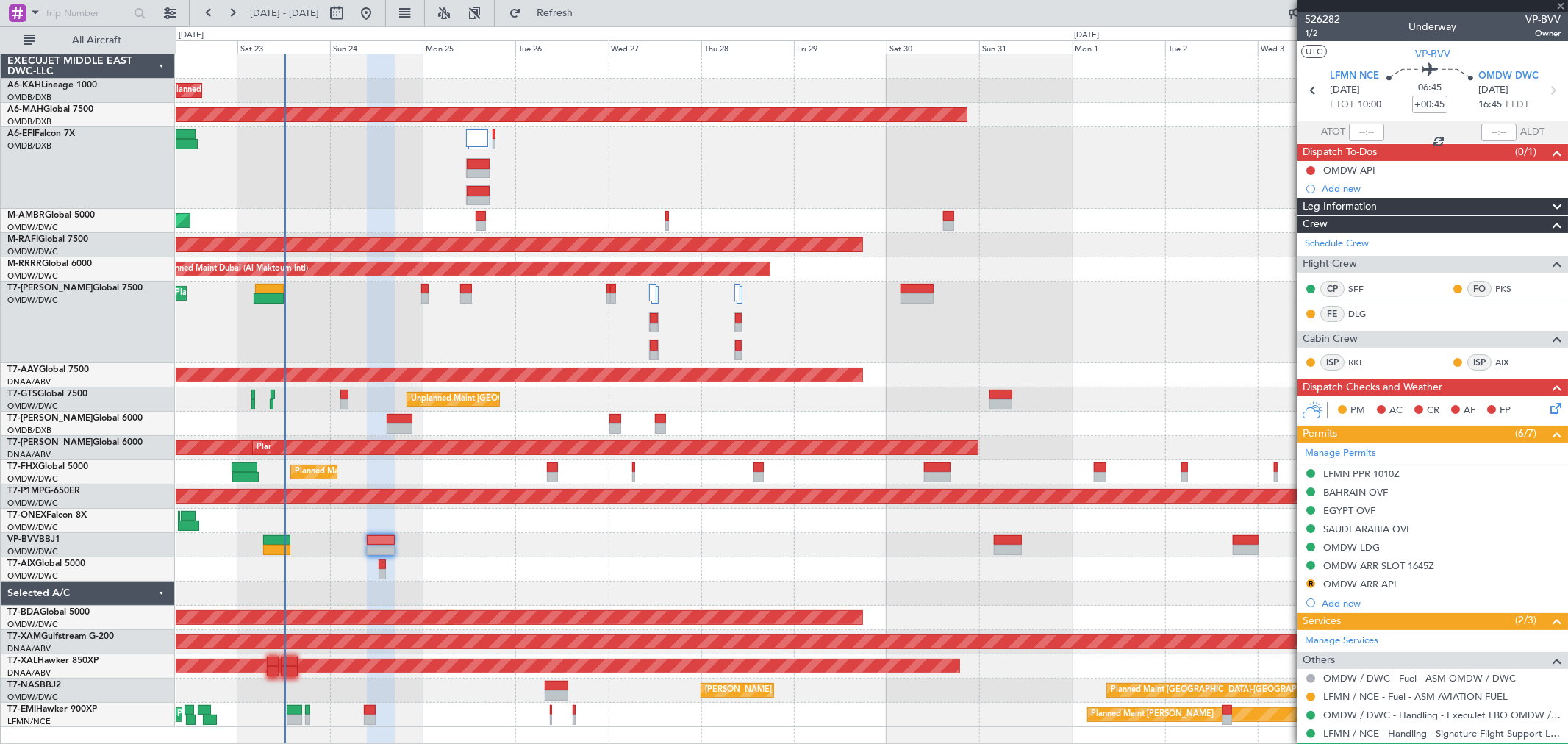
type input "+00:25"
type input "1"
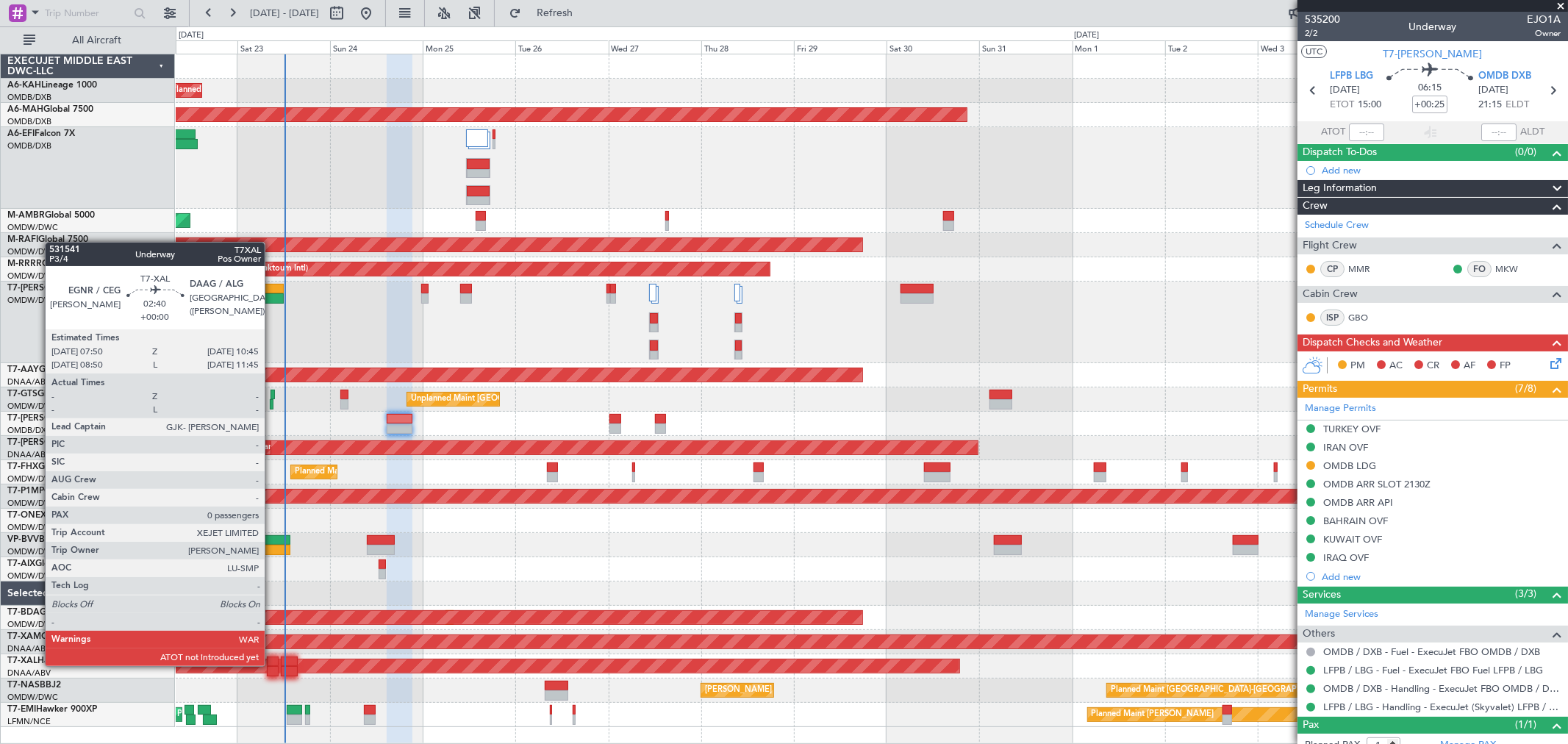
click at [272, 664] on div at bounding box center [272, 661] width 12 height 11
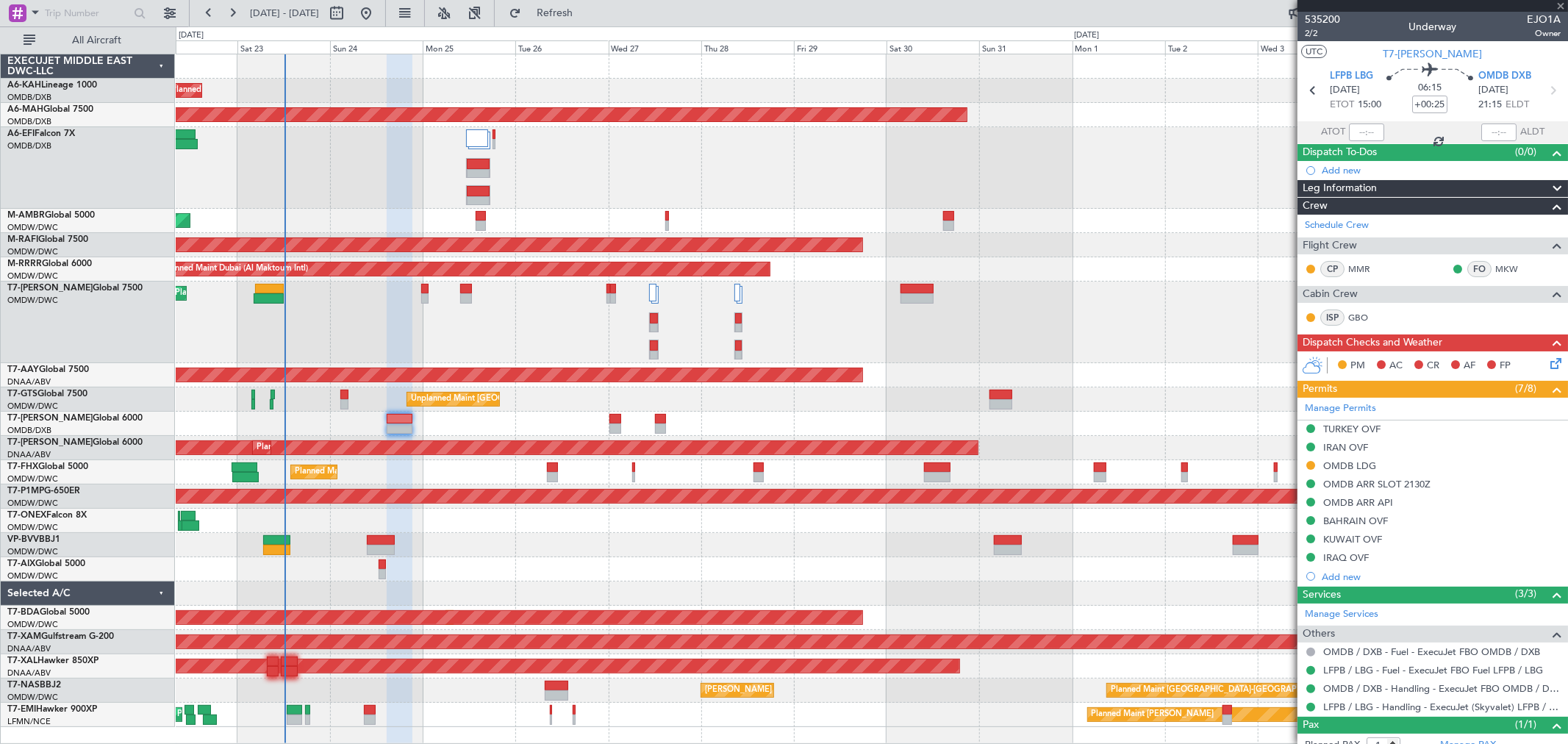
type input "0"
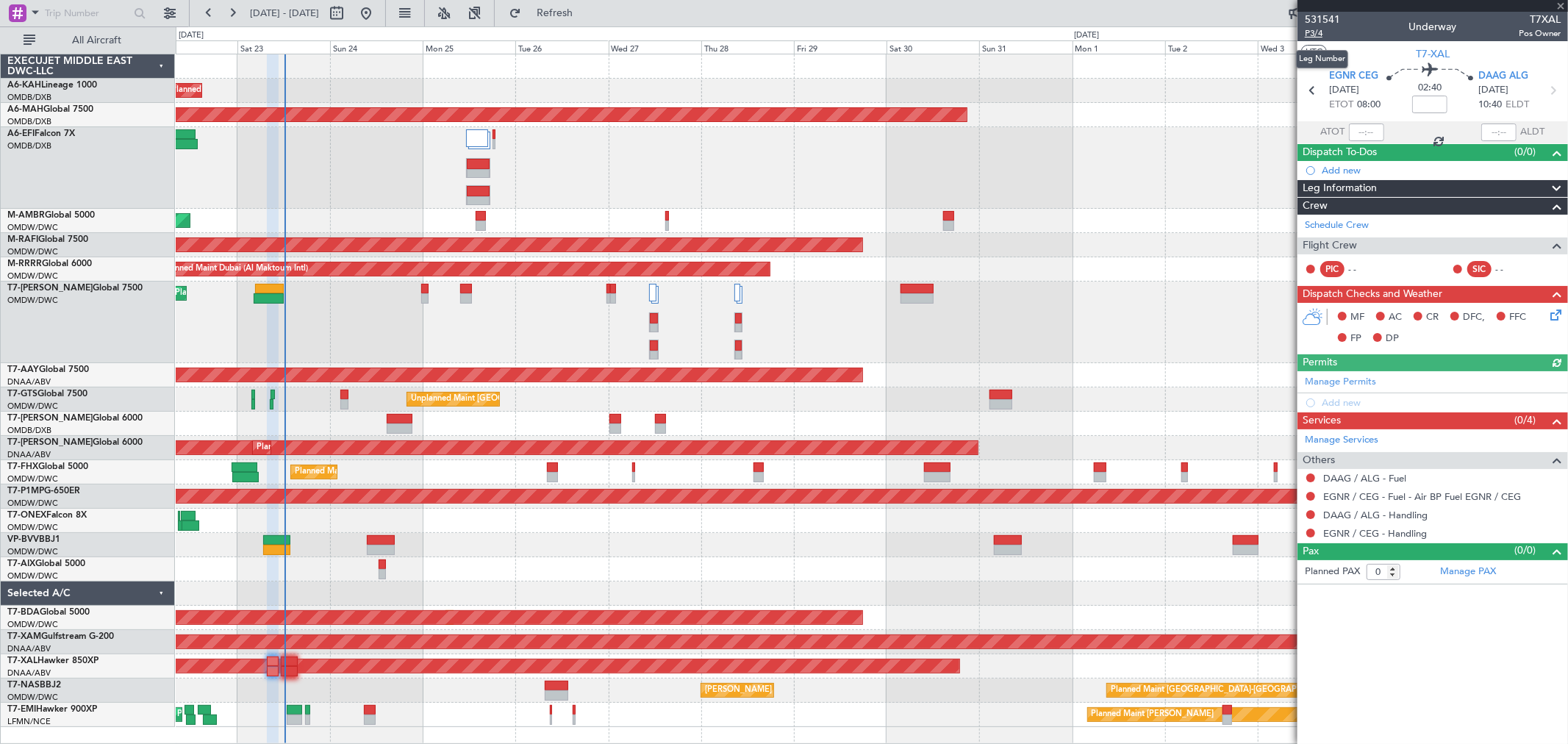
click at [1322, 28] on span "P3/4" at bounding box center [1323, 34] width 36 height 12
click at [575, 15] on span "Refresh" at bounding box center [554, 13] width 61 height 11
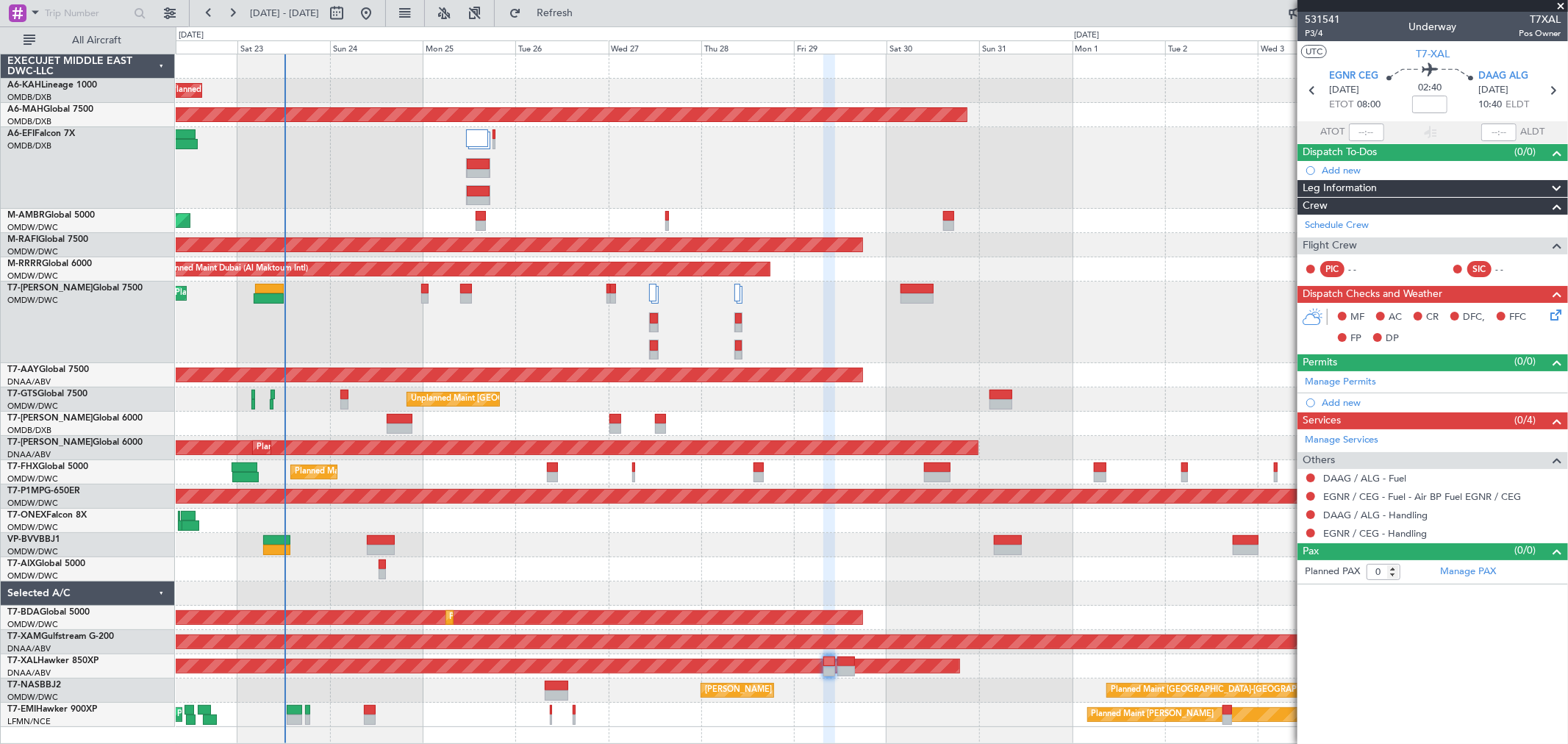
click at [1411, 2] on span at bounding box center [1561, 6] width 15 height 13
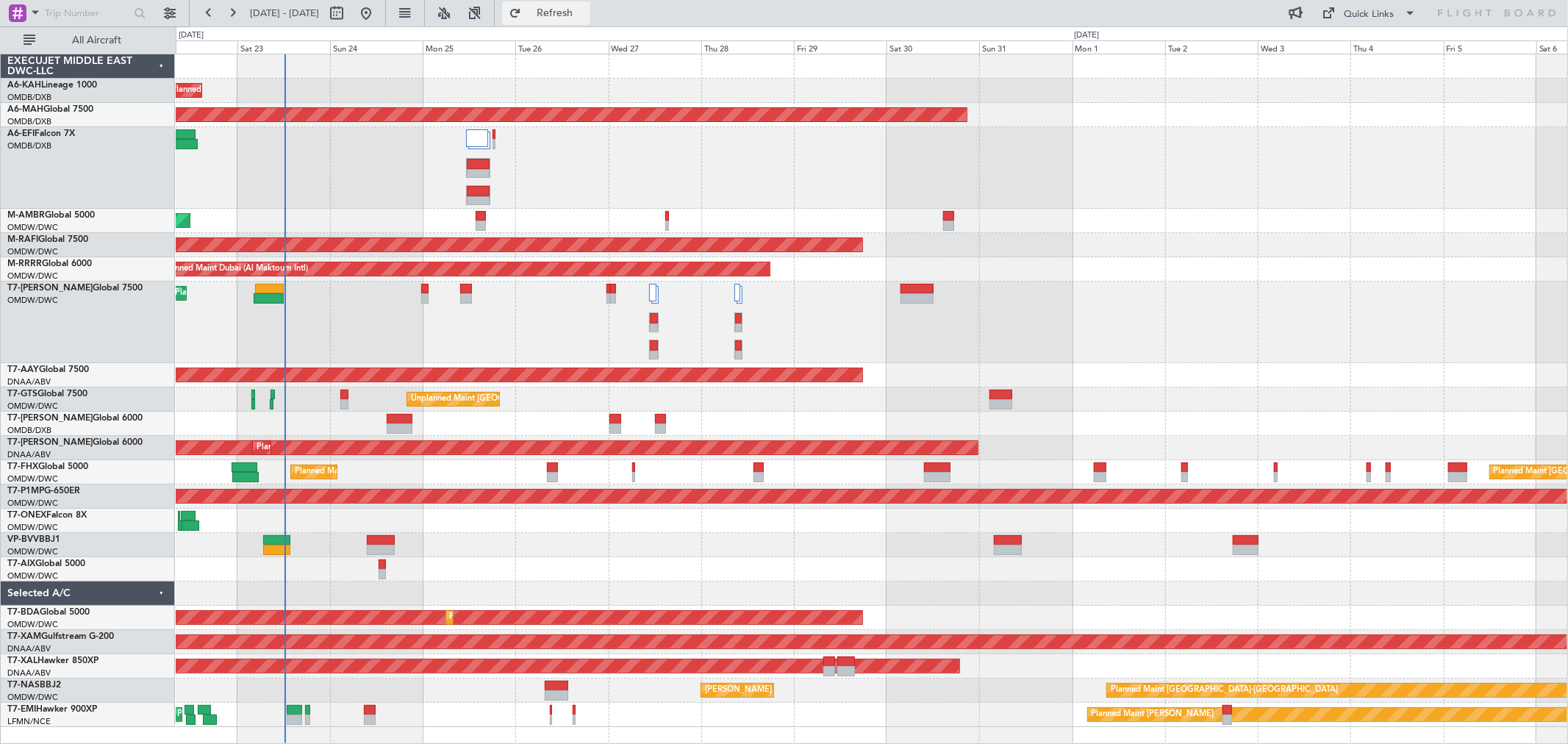
click at [571, 10] on button "Refresh" at bounding box center [546, 13] width 88 height 23
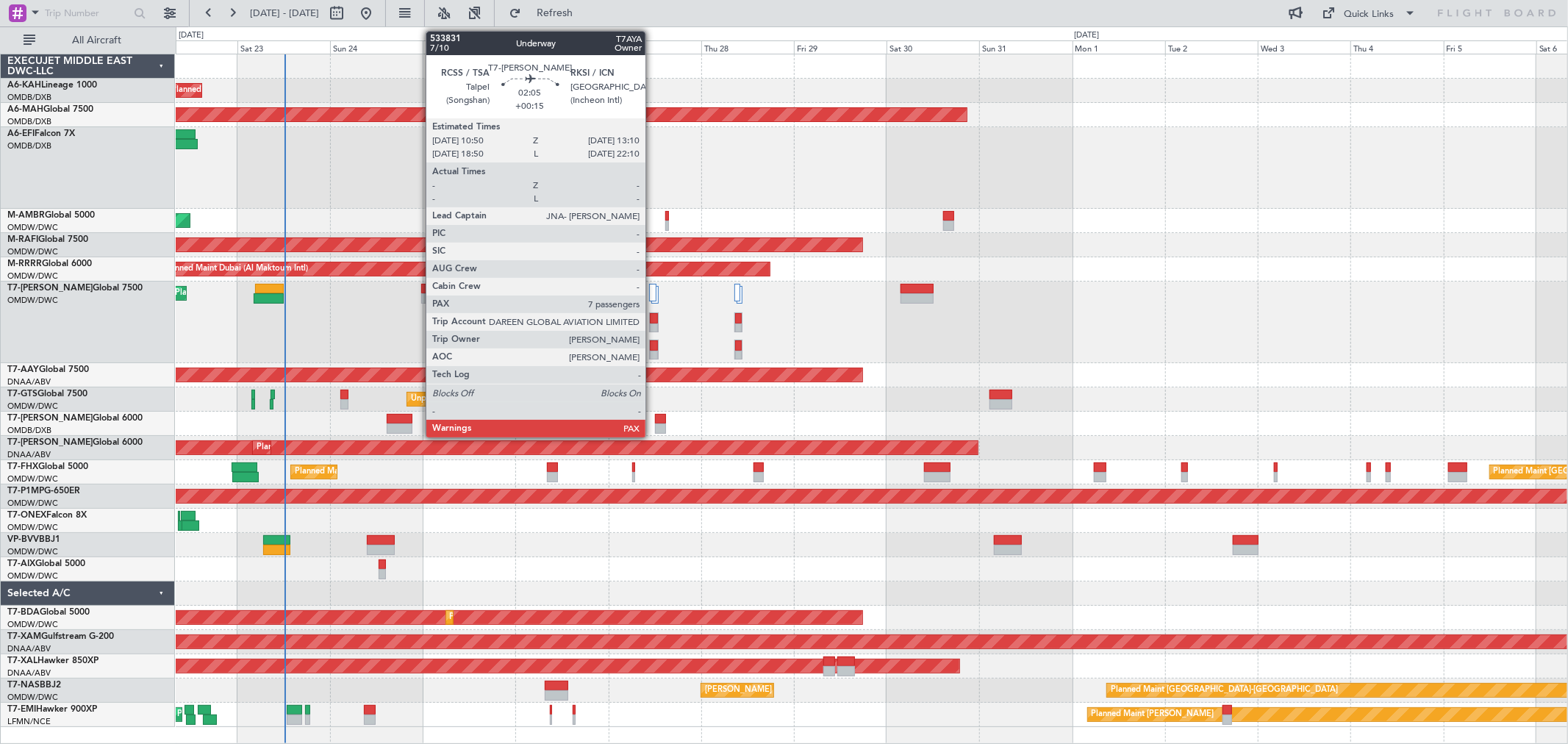
click at [653, 319] on div at bounding box center [654, 318] width 8 height 11
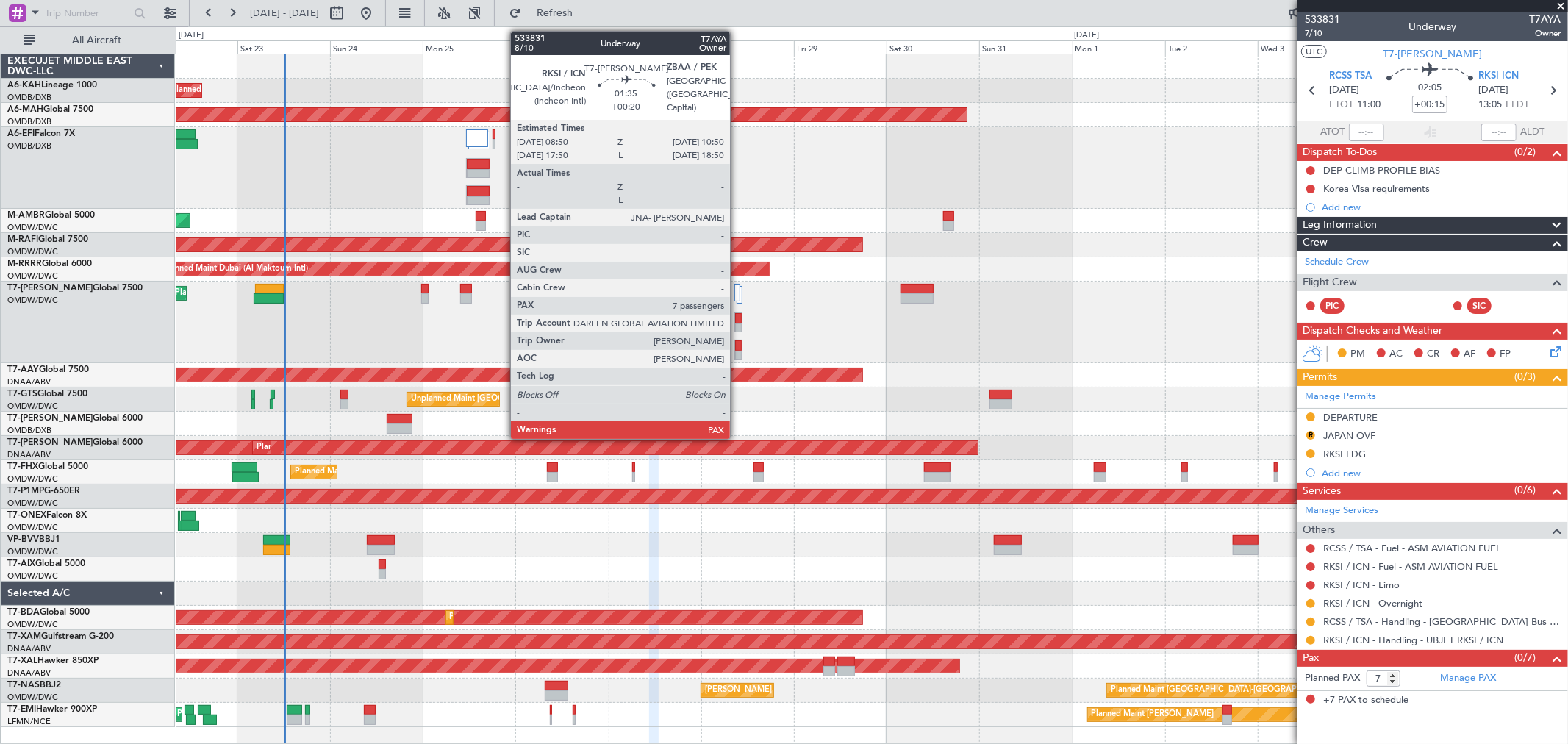
click at [737, 317] on div at bounding box center [738, 318] width 6 height 11
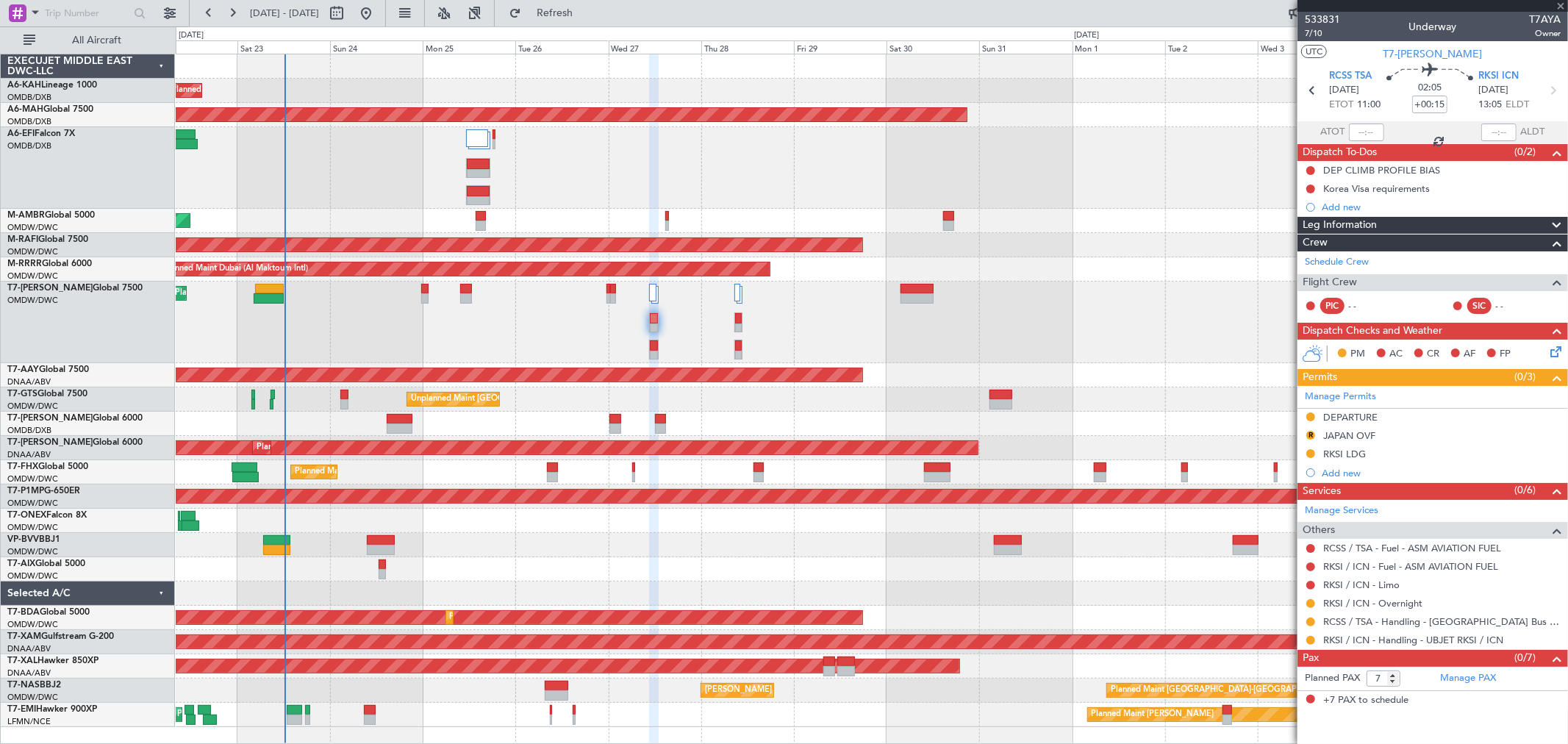
type input "+00:20"
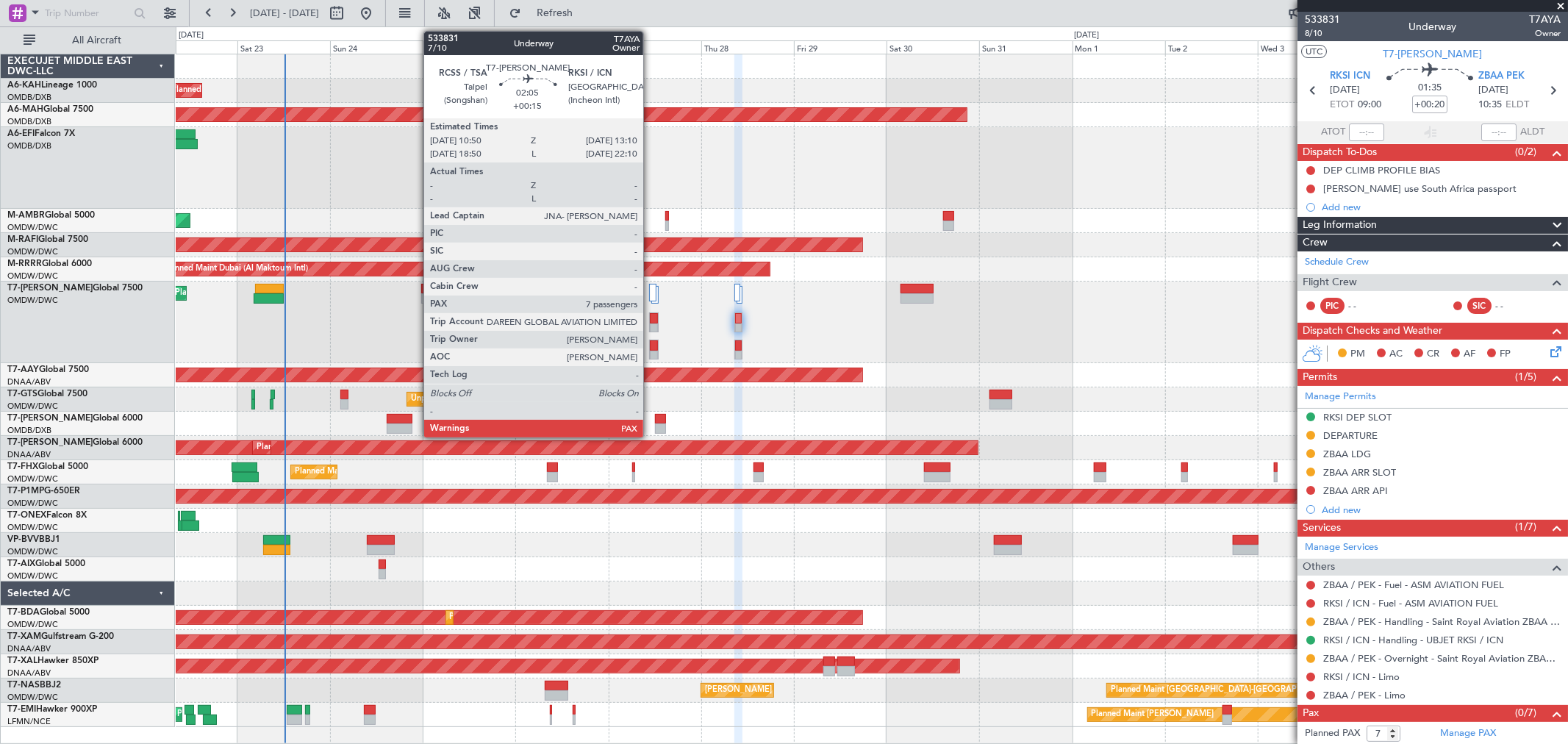
click at [651, 320] on div at bounding box center [654, 318] width 8 height 11
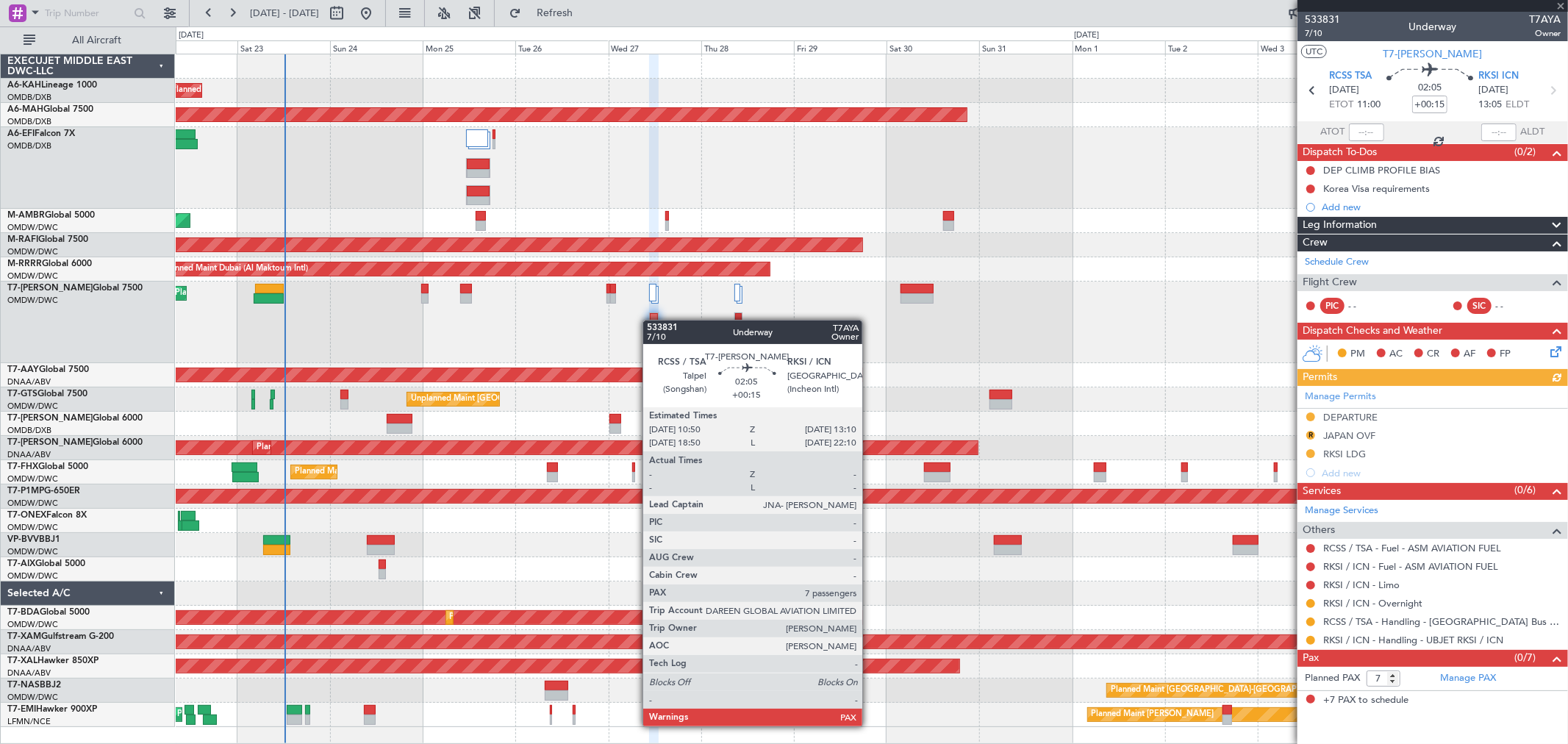
click at [651, 320] on div at bounding box center [654, 318] width 8 height 11
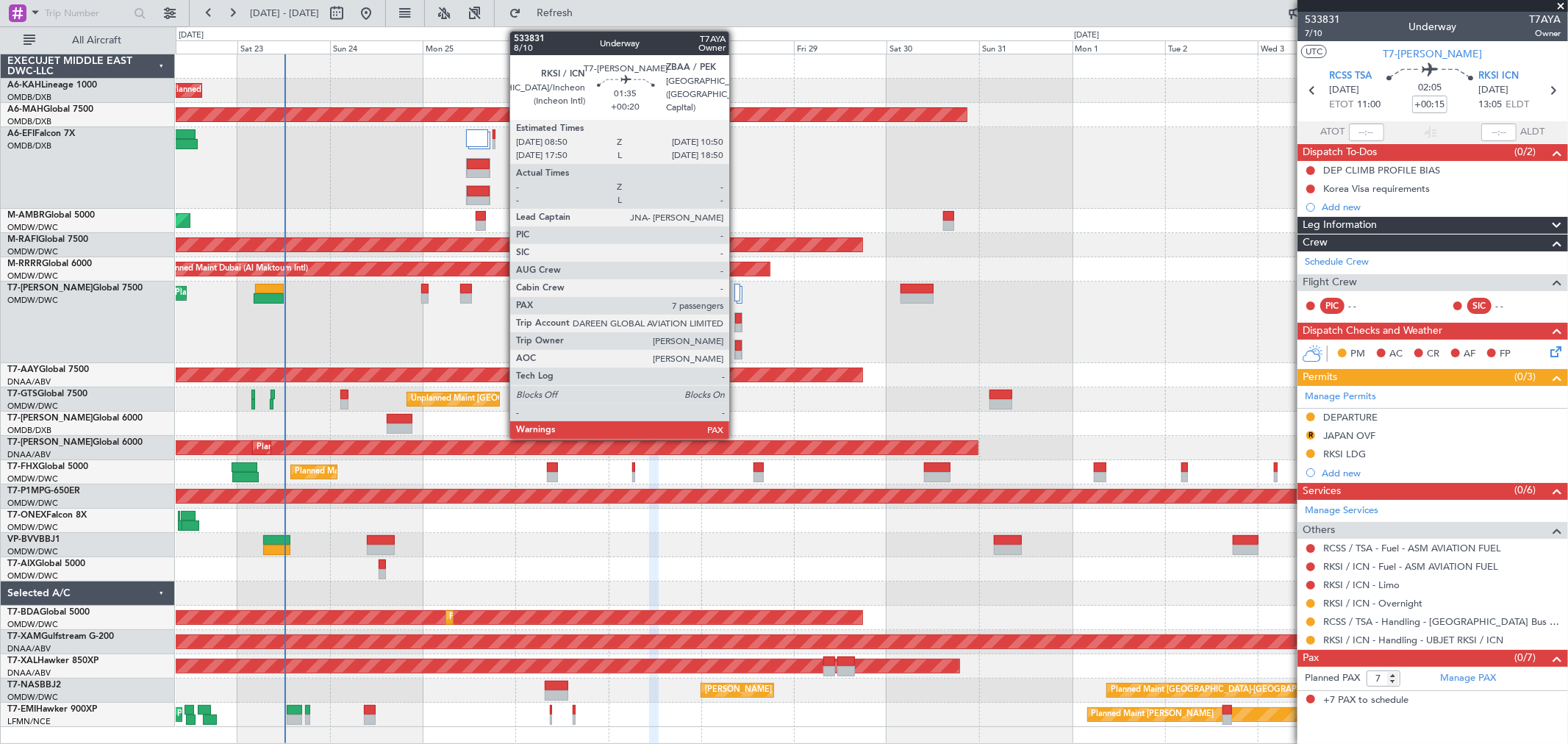
click at [736, 318] on div at bounding box center [738, 318] width 6 height 11
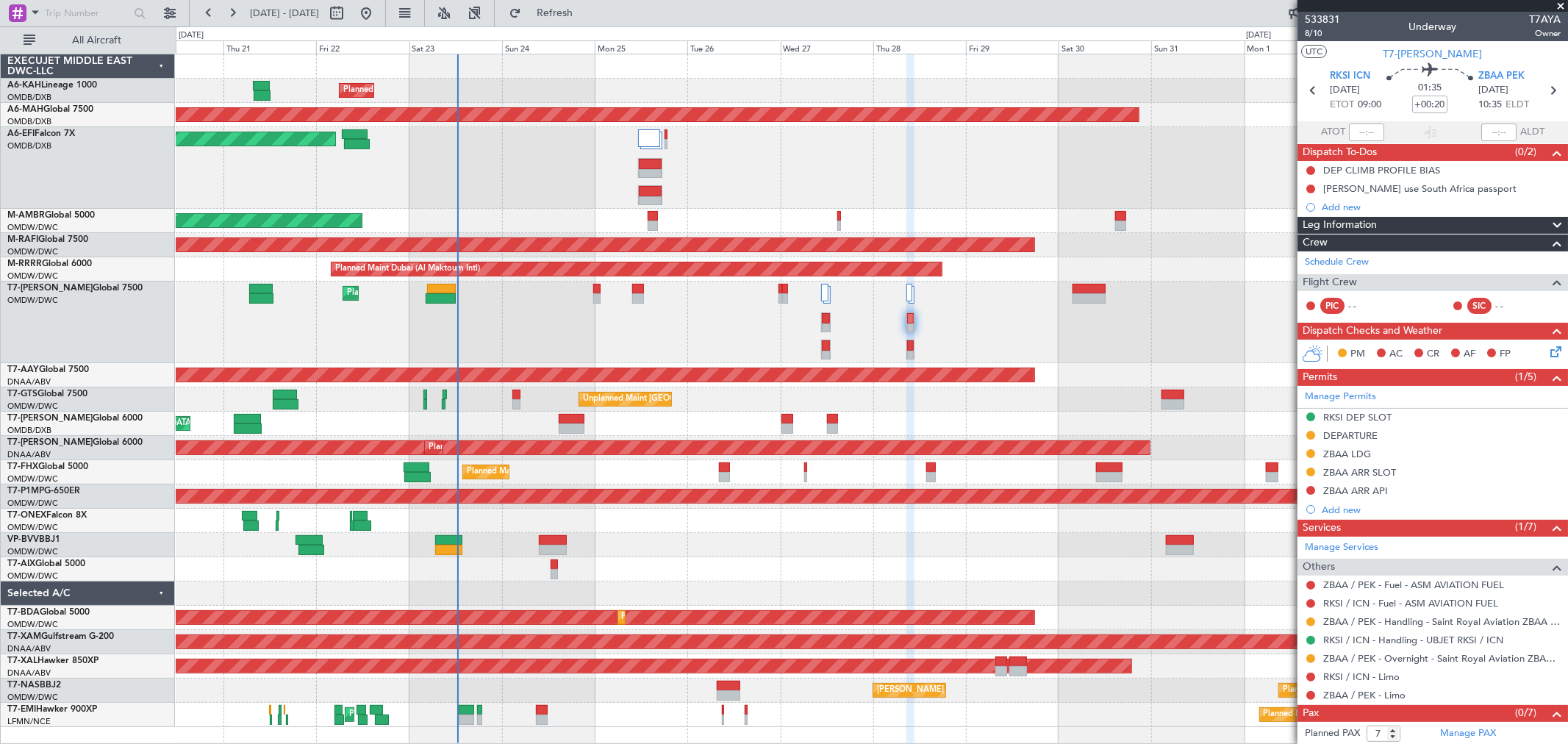
click at [607, 483] on div "Planned Maint London (Stansted) Planned Maint Singapore (Changi) Planned Maint …" at bounding box center [872, 472] width 1392 height 24
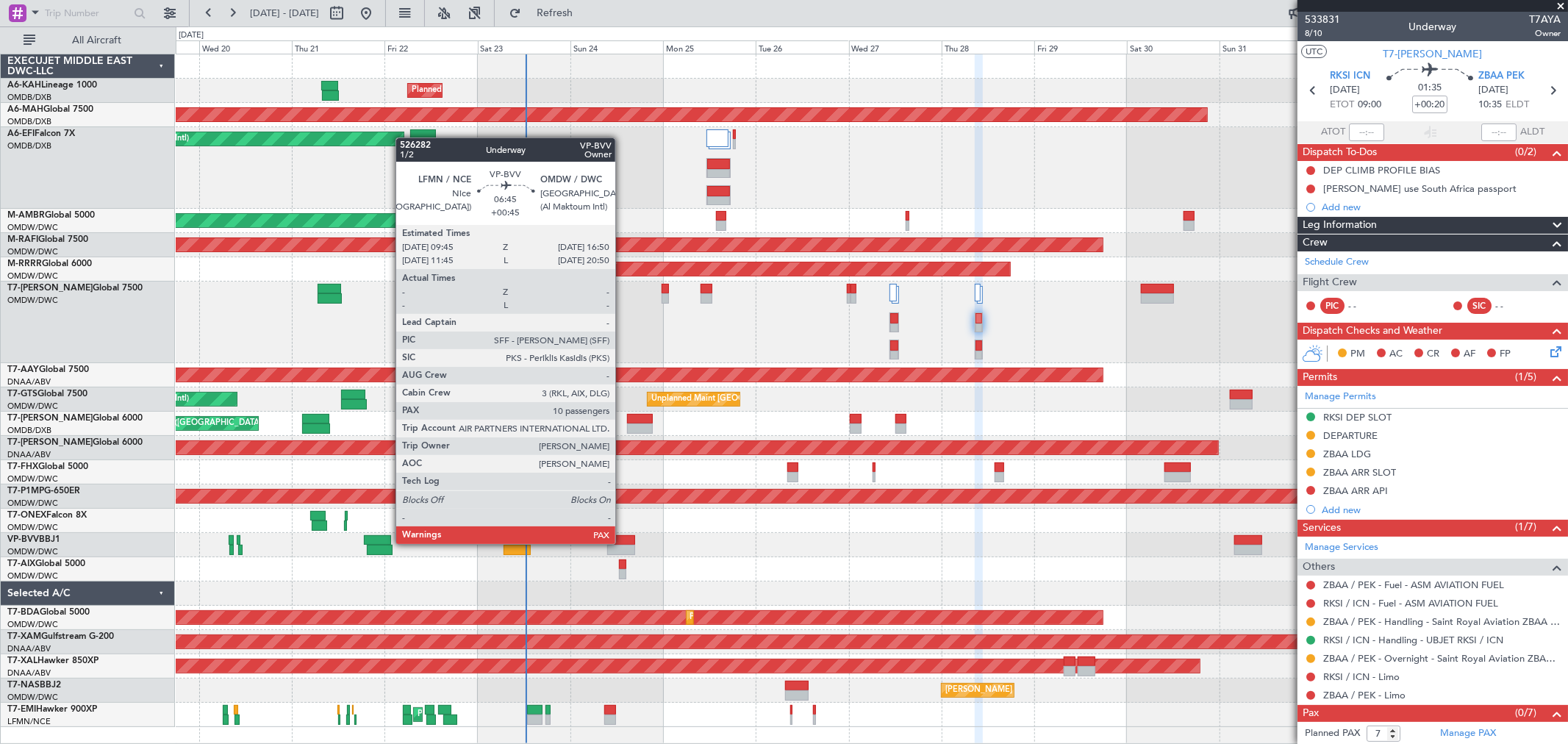
click at [623, 542] on div at bounding box center [621, 540] width 28 height 11
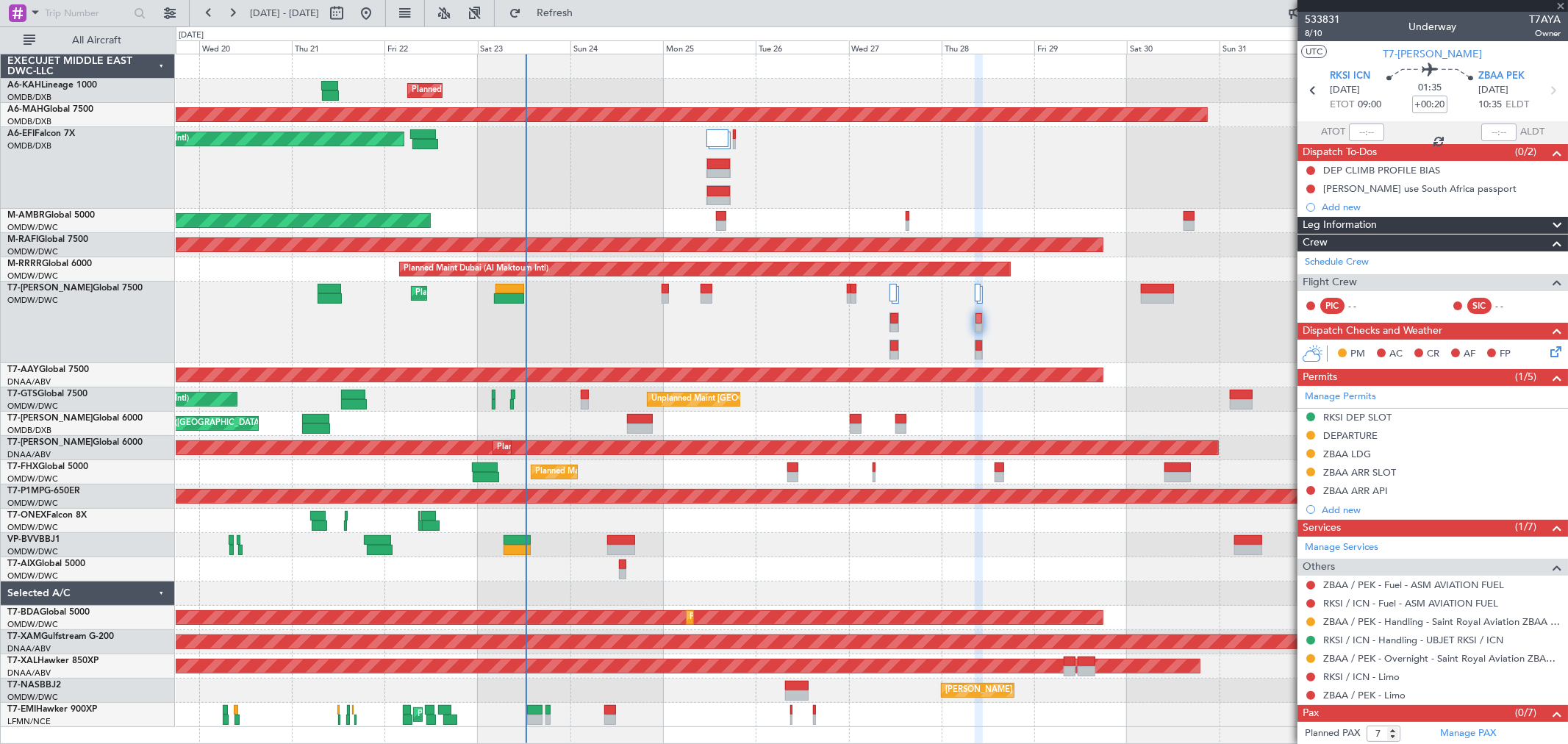
type input "+00:45"
type input "10"
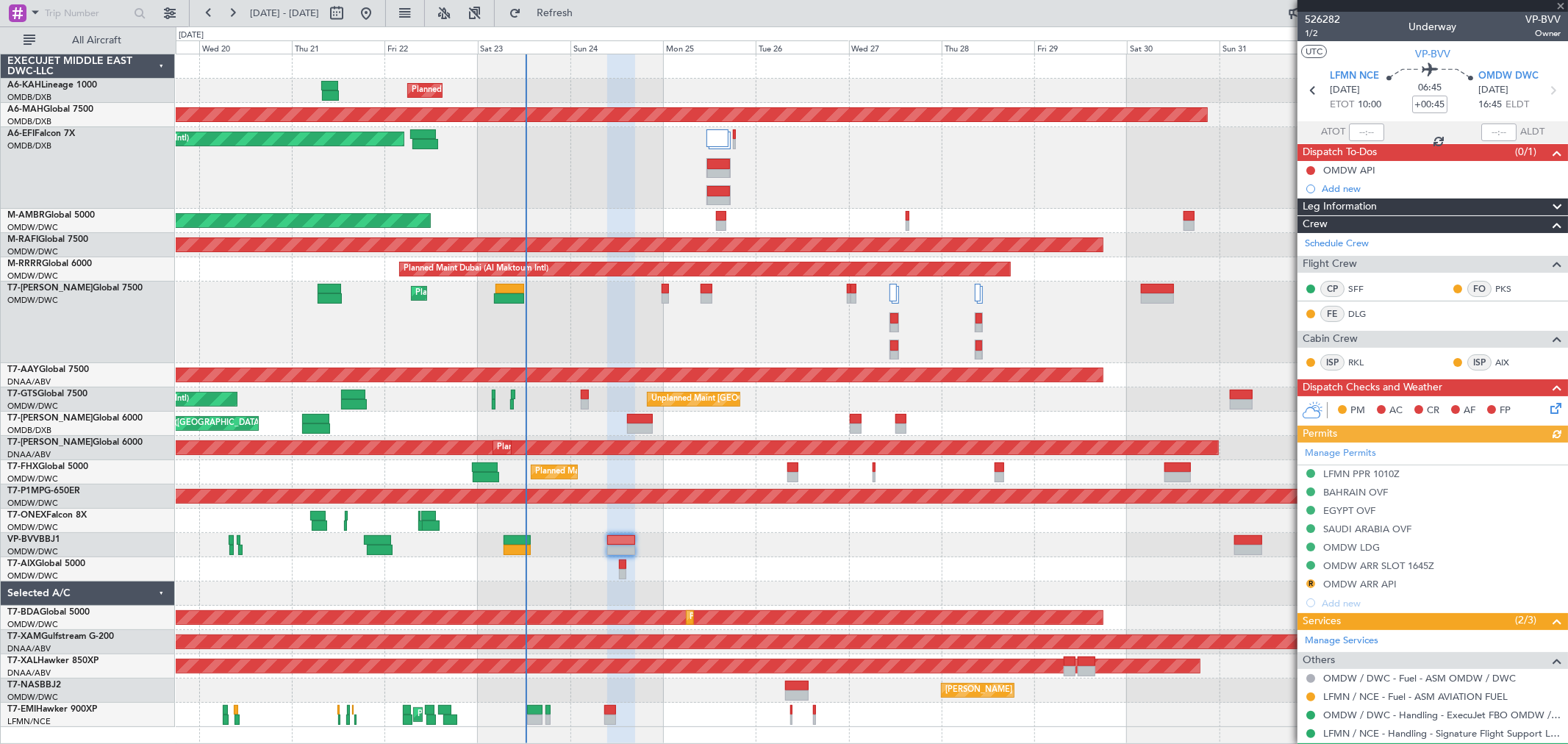
scroll to position [82, 0]
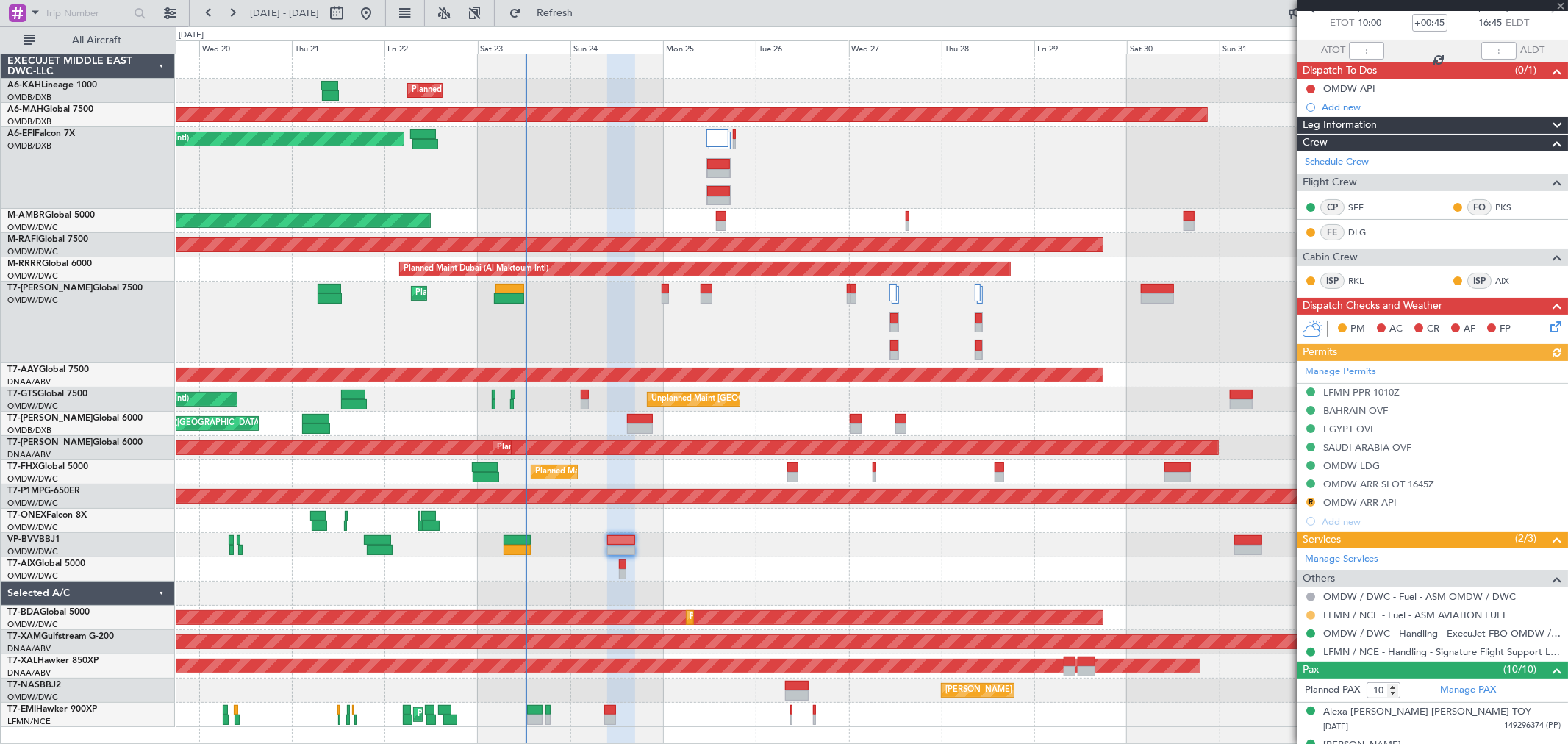
click at [1313, 615] on button at bounding box center [1311, 615] width 9 height 9
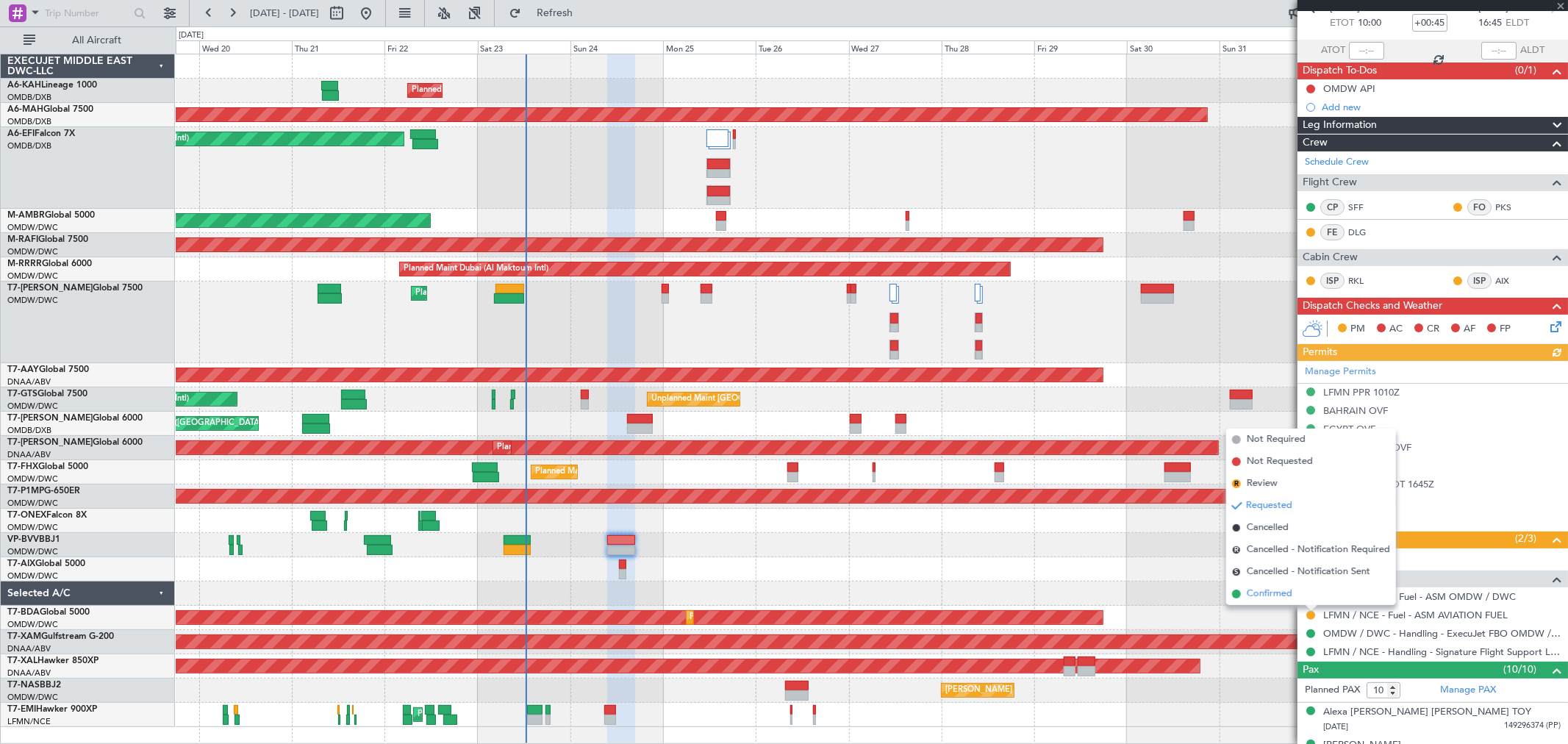
click at [1272, 596] on span "Confirmed" at bounding box center [1269, 594] width 45 height 15
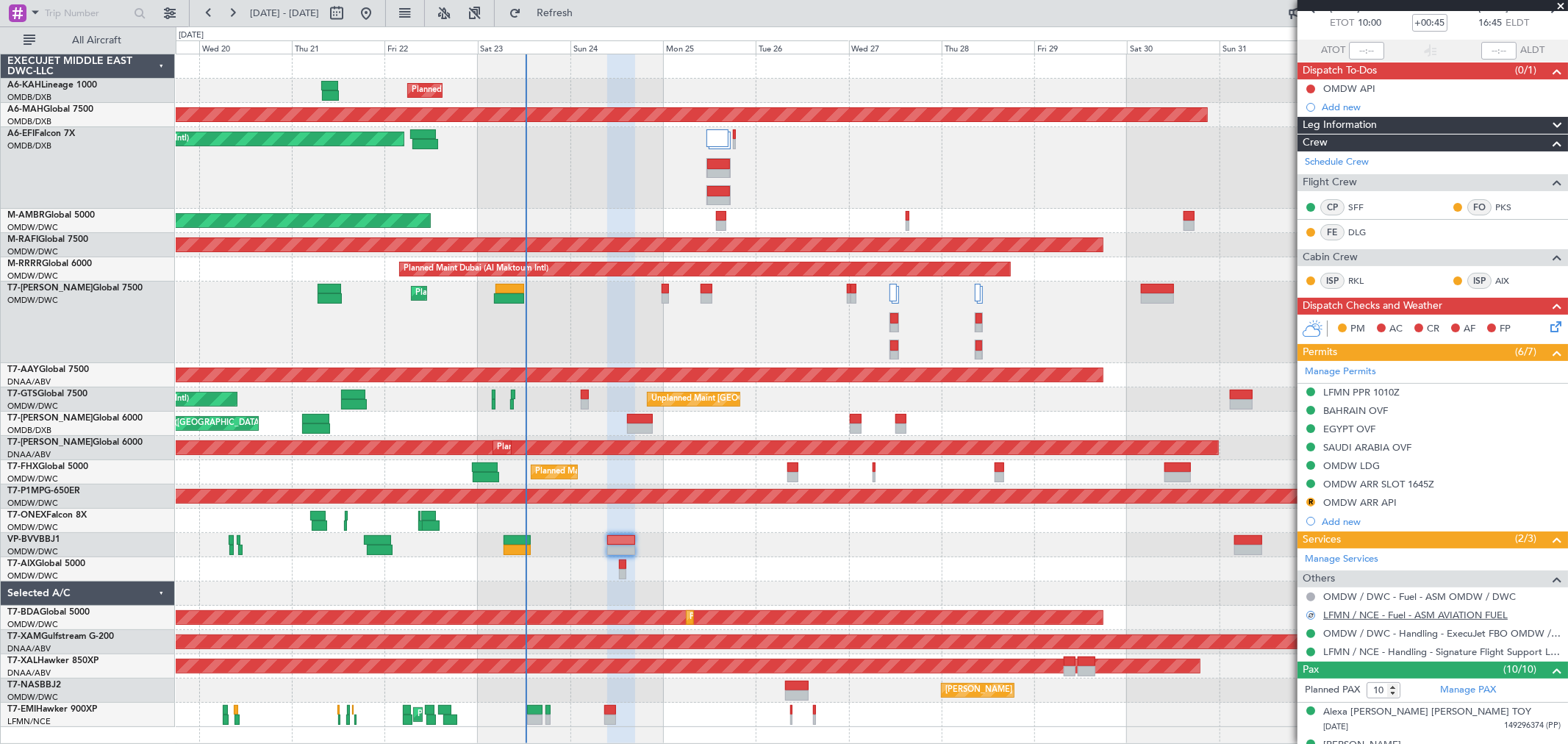
click at [1354, 635] on mat-tooltip-component "LFMN / NCE - Fuel - ASM AVIATION FUEL" at bounding box center [1416, 641] width 182 height 39
click at [1449, 658] on mat-tooltip-component "LFMN / NCE - Handling - Signature Flight Support LFMN / NCE" at bounding box center [1427, 677] width 262 height 39
click at [1417, 650] on link "LFMN / NCE - Handling - Signature Flight Support LFMN / NCE" at bounding box center [1442, 652] width 237 height 12
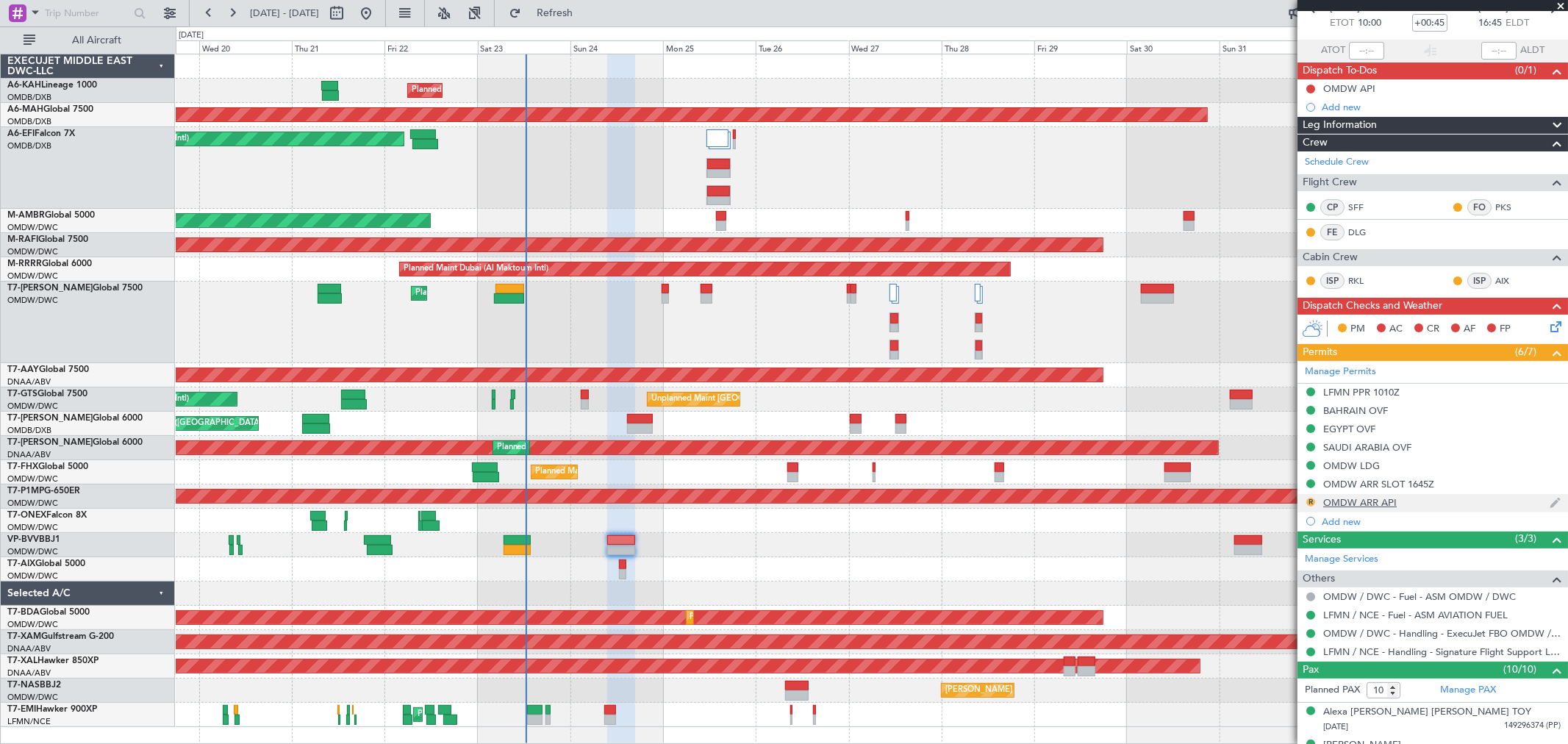
click at [1310, 500] on button "R" at bounding box center [1311, 502] width 9 height 9
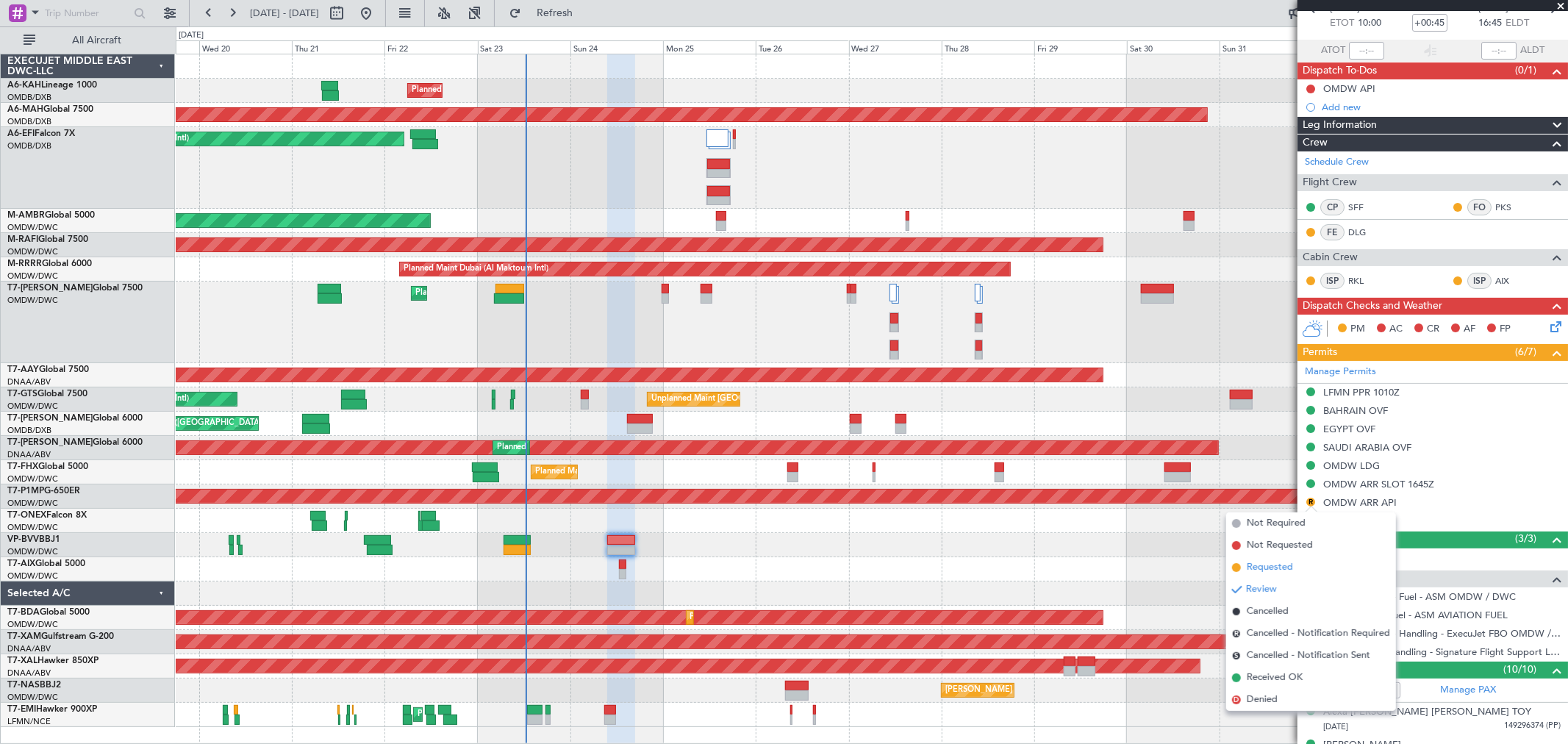
click at [1284, 566] on span "Requested" at bounding box center [1270, 567] width 46 height 15
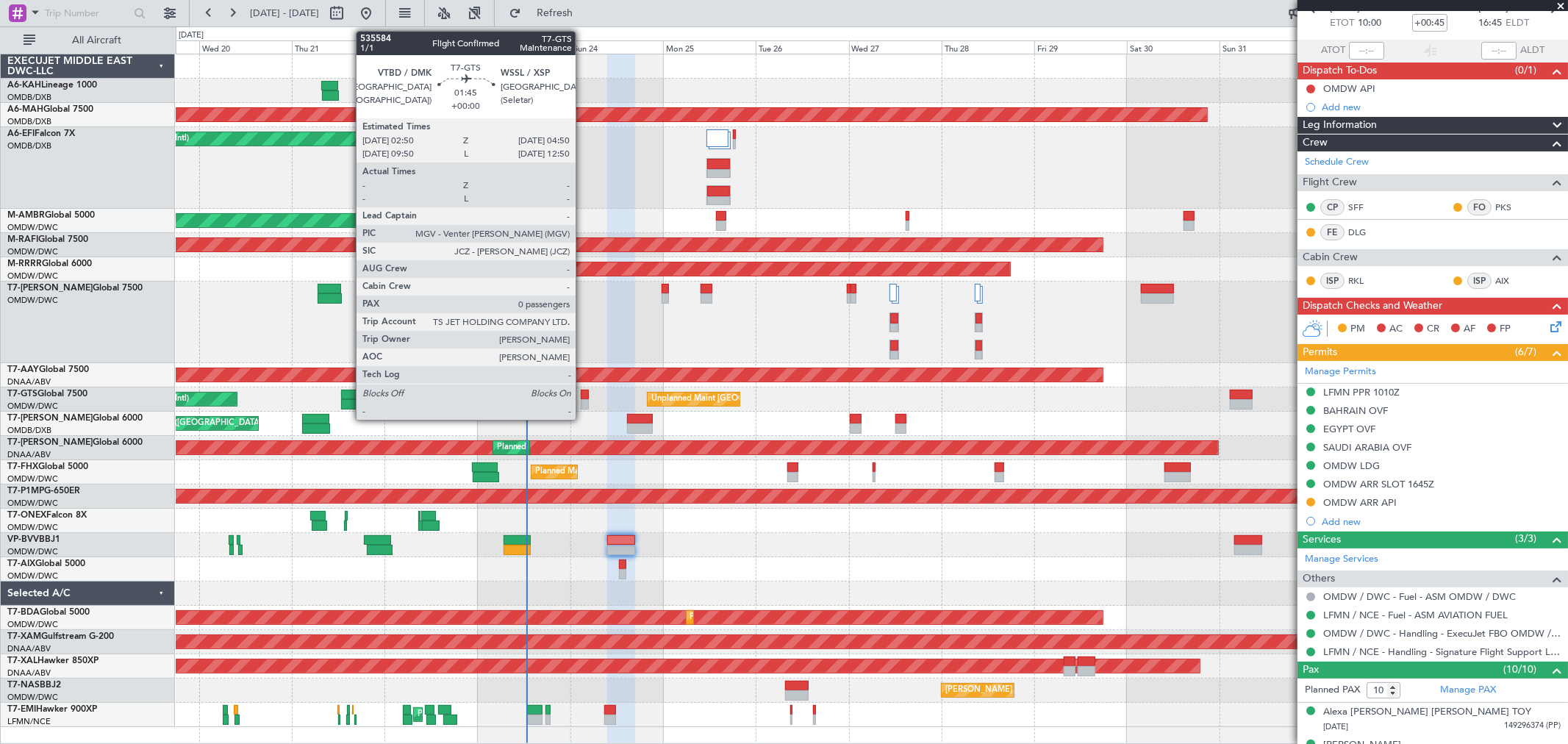
click at [583, 399] on div at bounding box center [584, 404] width 8 height 11
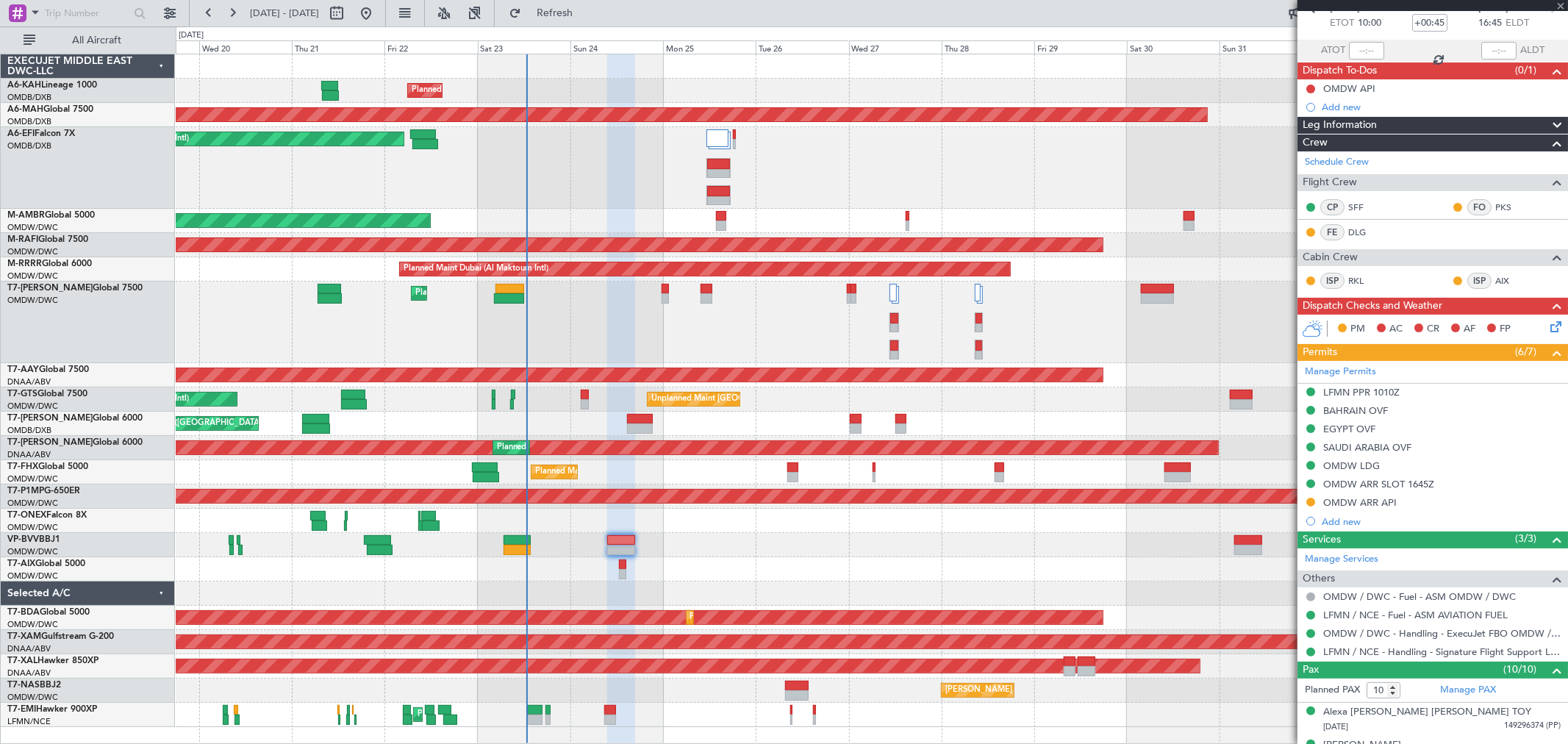
type input "0"
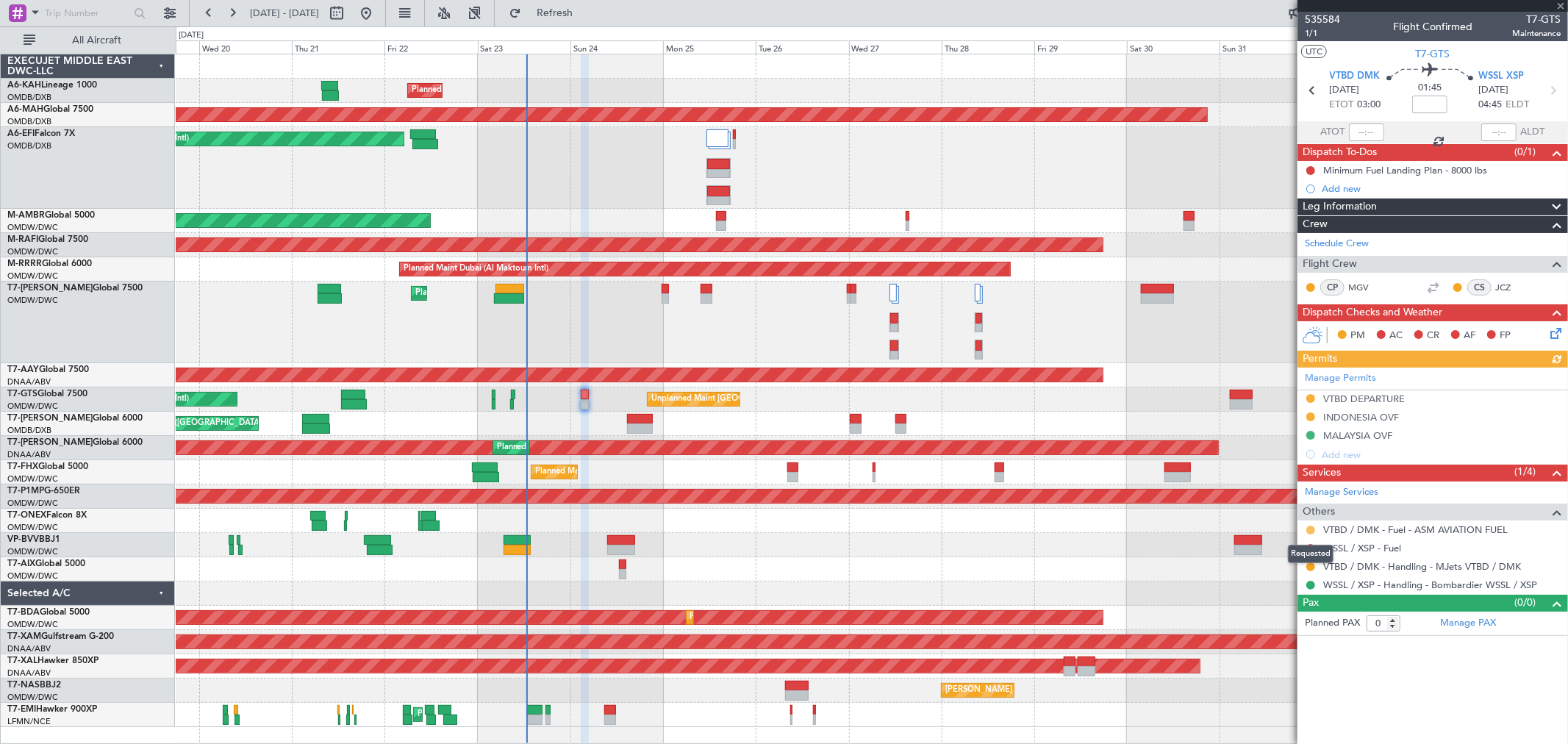
click at [1309, 529] on button at bounding box center [1311, 530] width 9 height 9
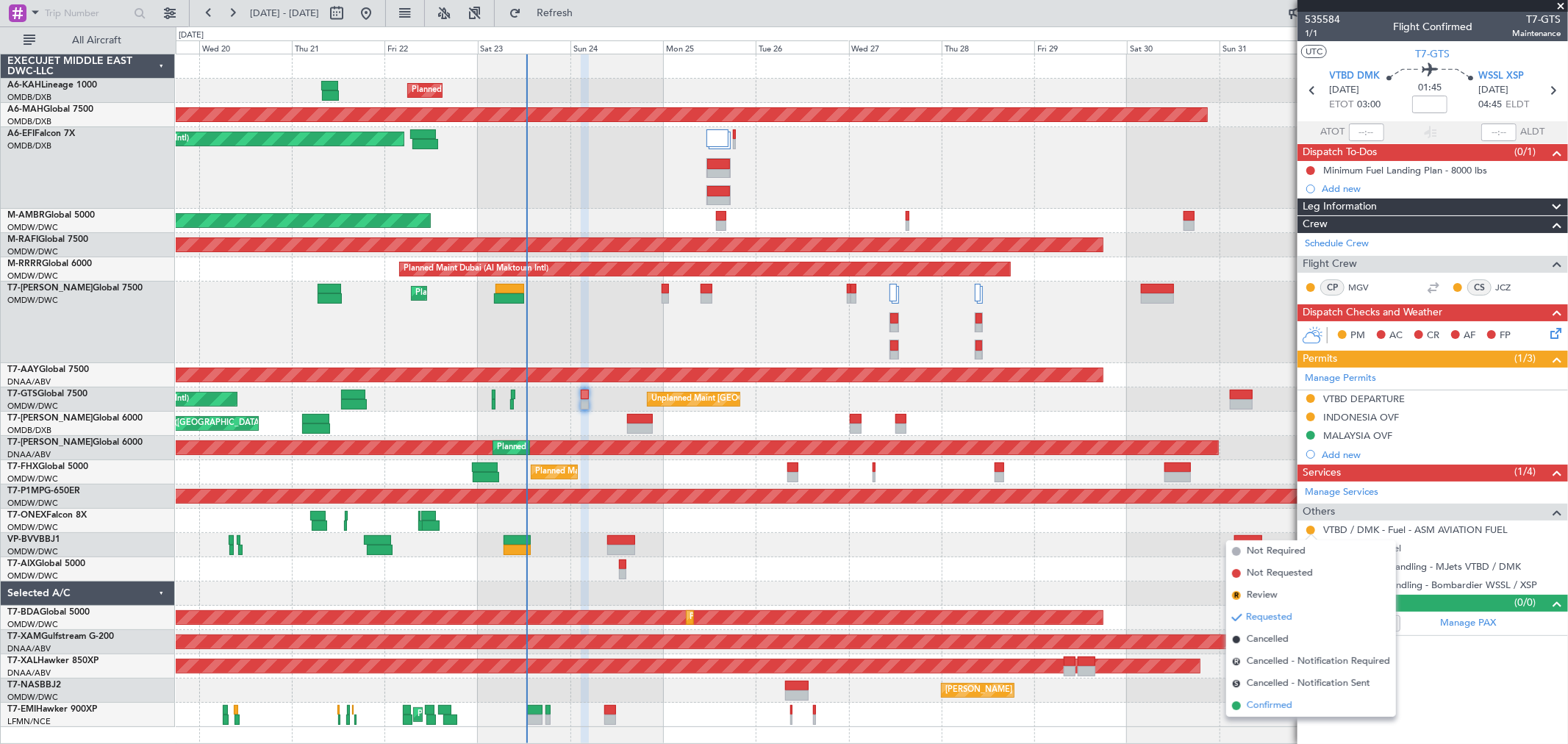
click at [1267, 701] on span "Confirmed" at bounding box center [1269, 705] width 45 height 15
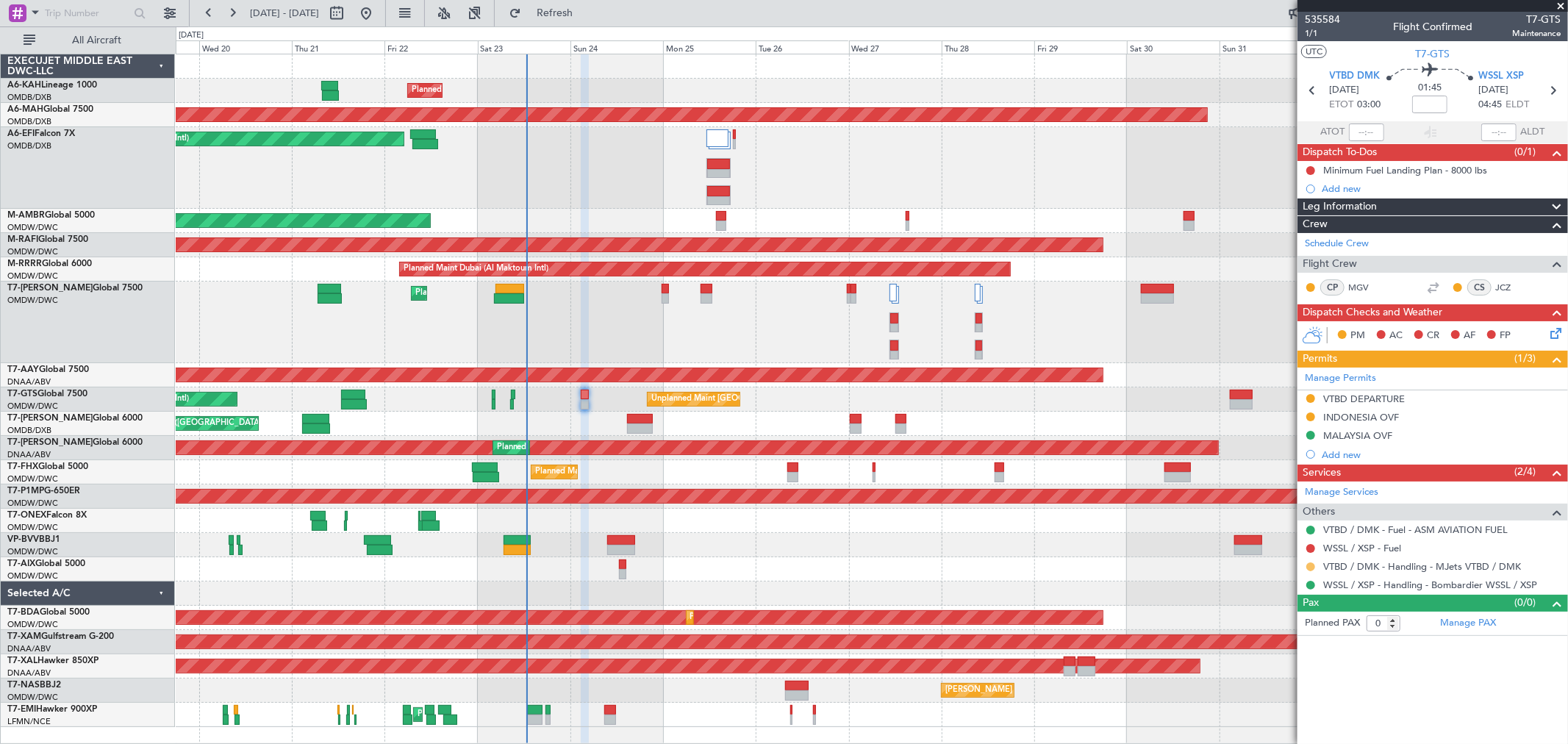
click at [1307, 566] on button at bounding box center [1311, 566] width 9 height 9
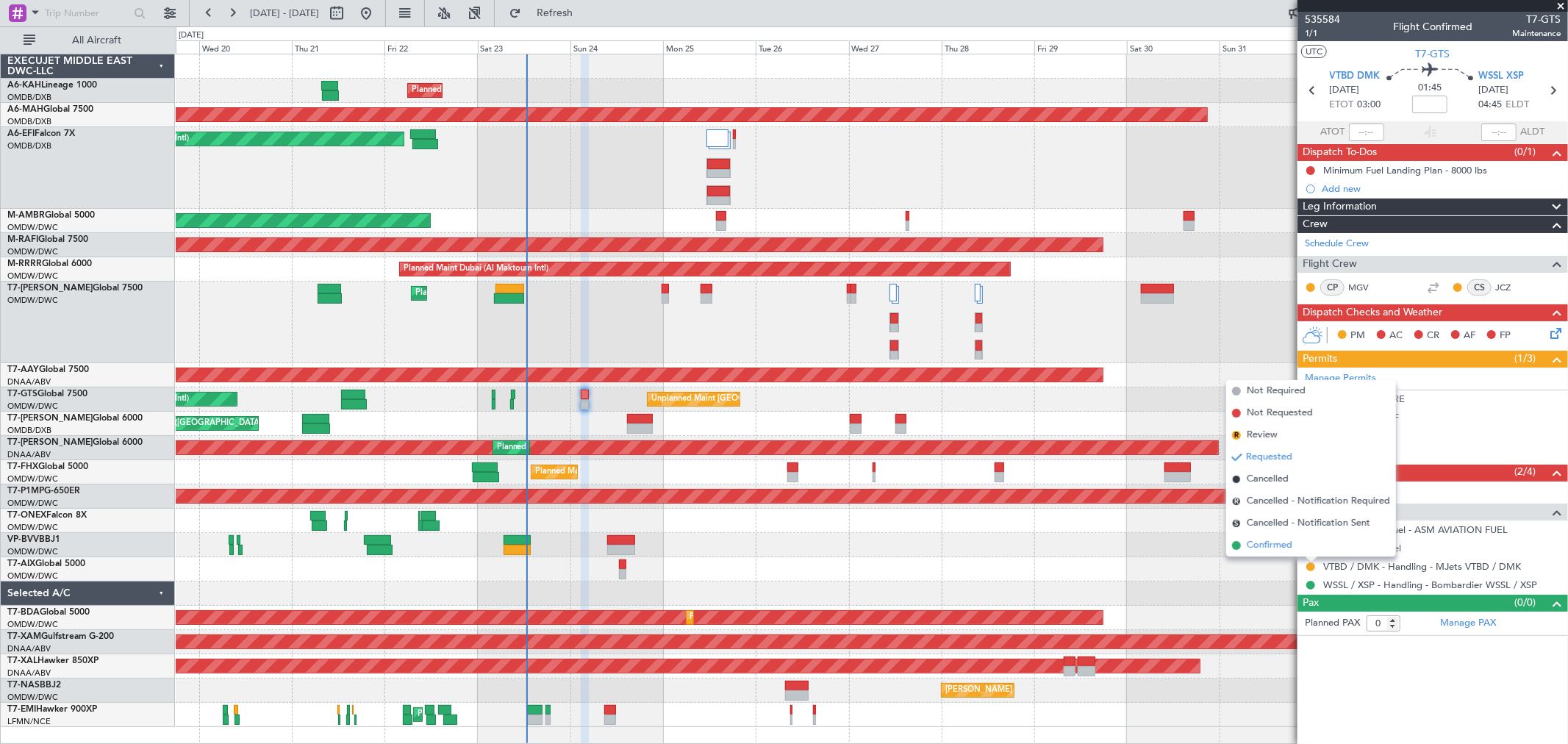
click at [1295, 553] on li "Confirmed" at bounding box center [1311, 545] width 170 height 22
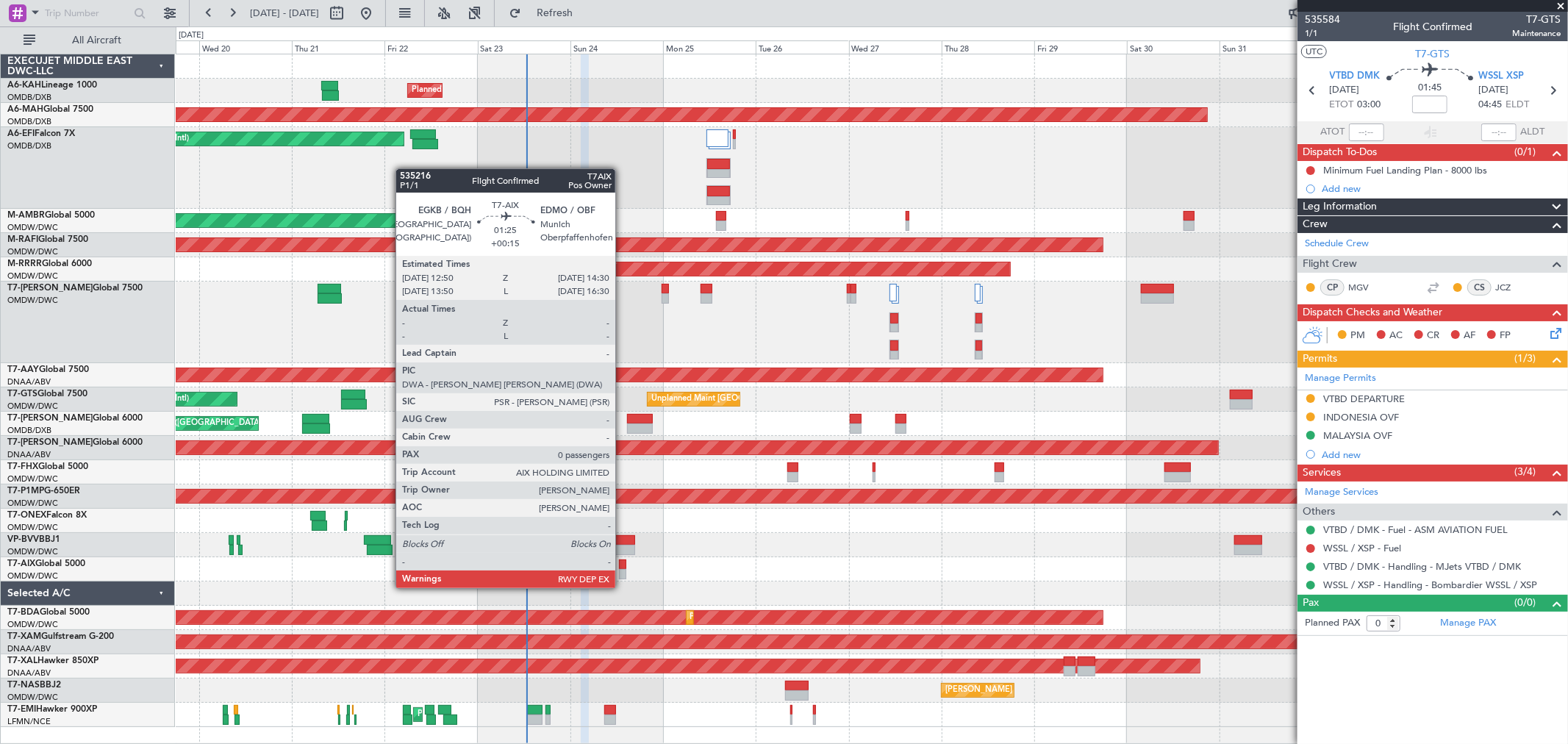
click at [623, 572] on div at bounding box center [622, 574] width 6 height 11
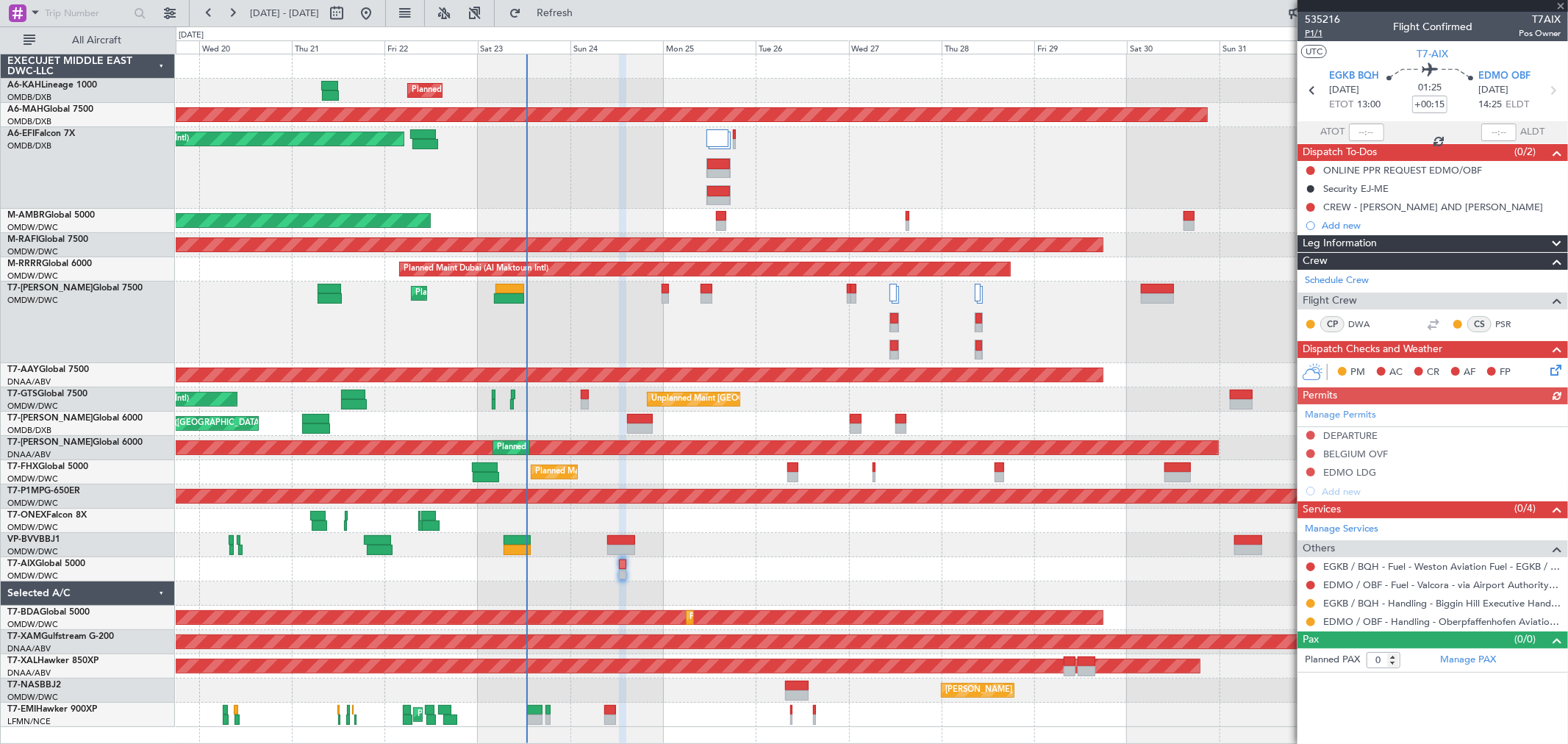
click at [1322, 35] on span "P1/1" at bounding box center [1323, 34] width 36 height 12
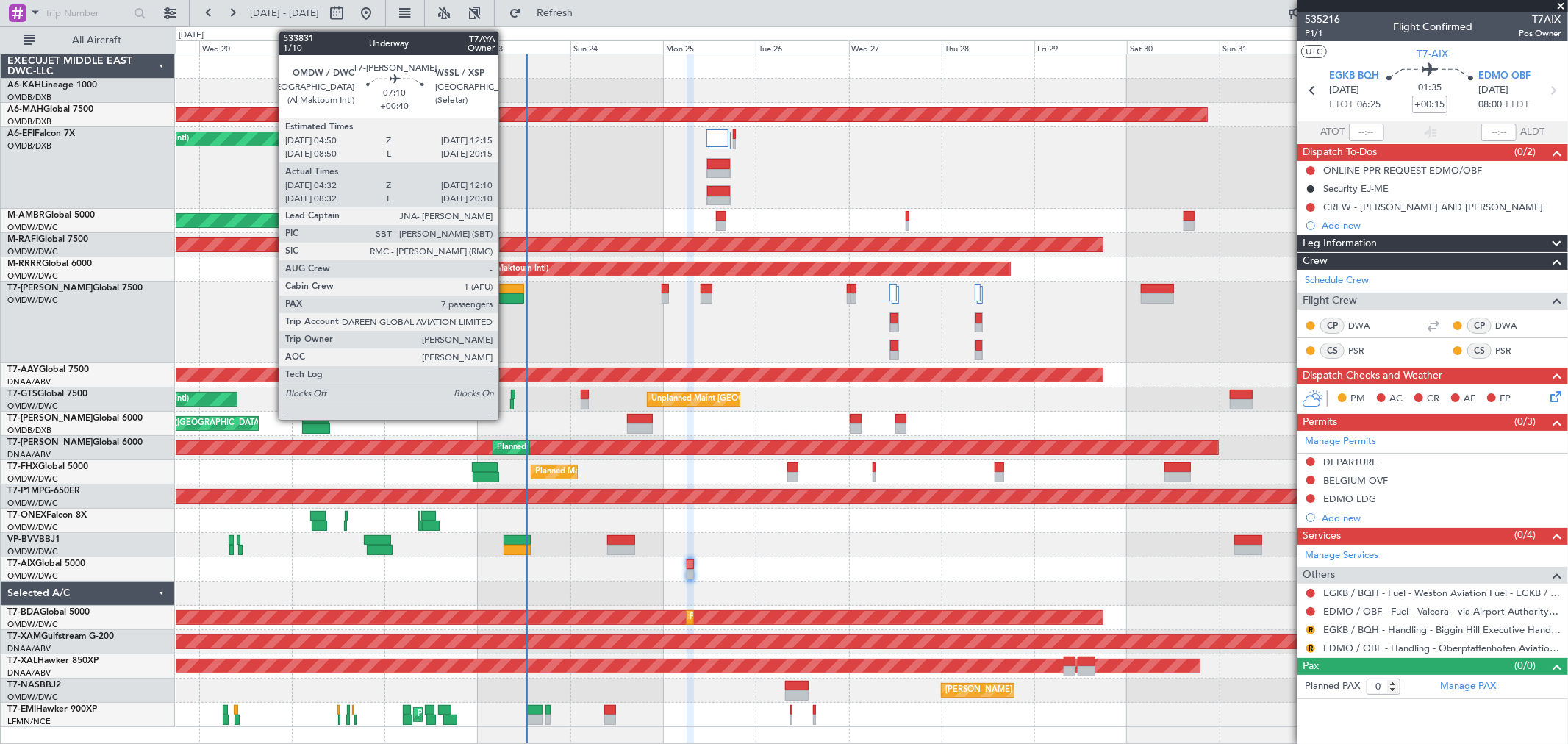
click at [506, 292] on div at bounding box center [510, 289] width 29 height 11
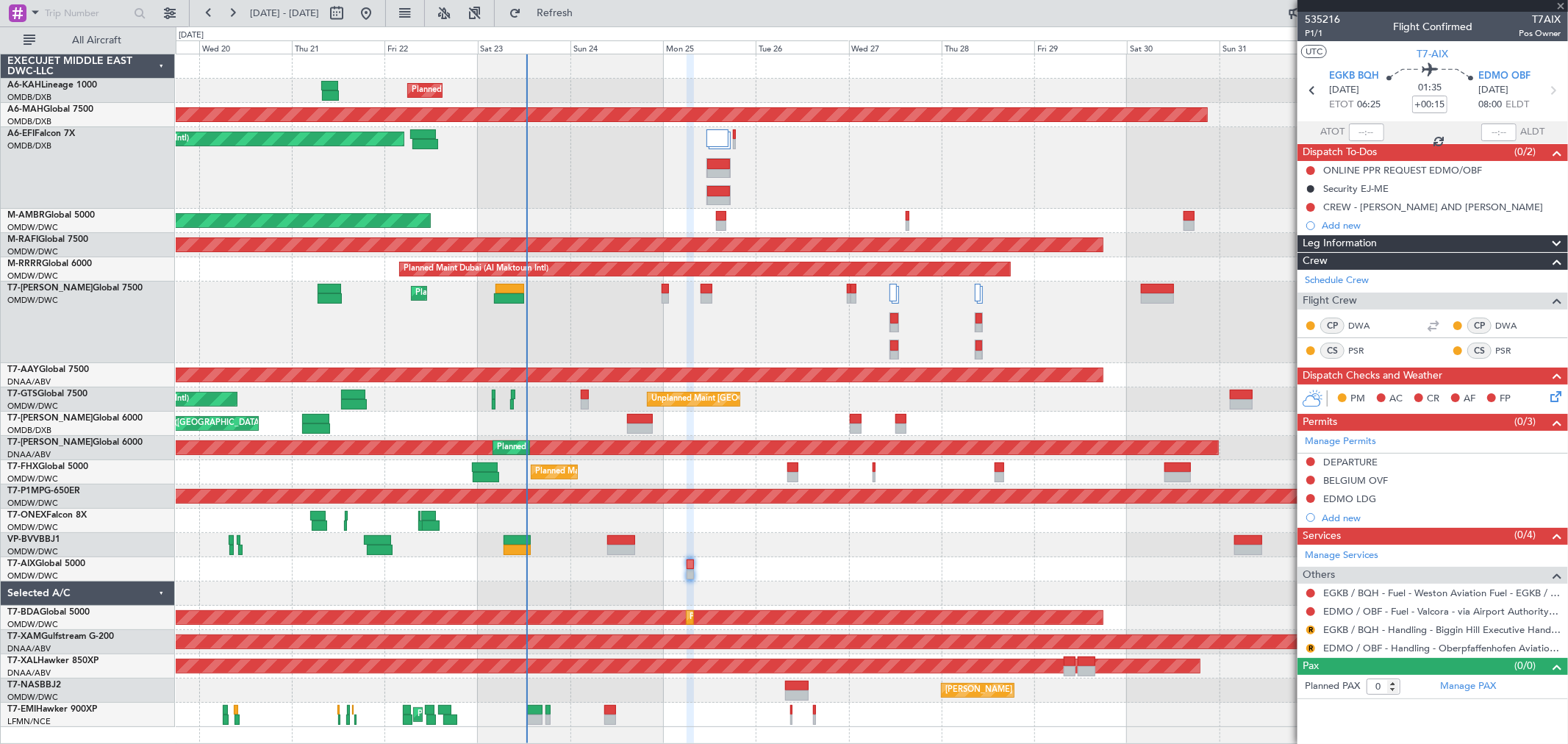
type input "+00:40"
type input "04:42"
type input "12:05"
type input "7"
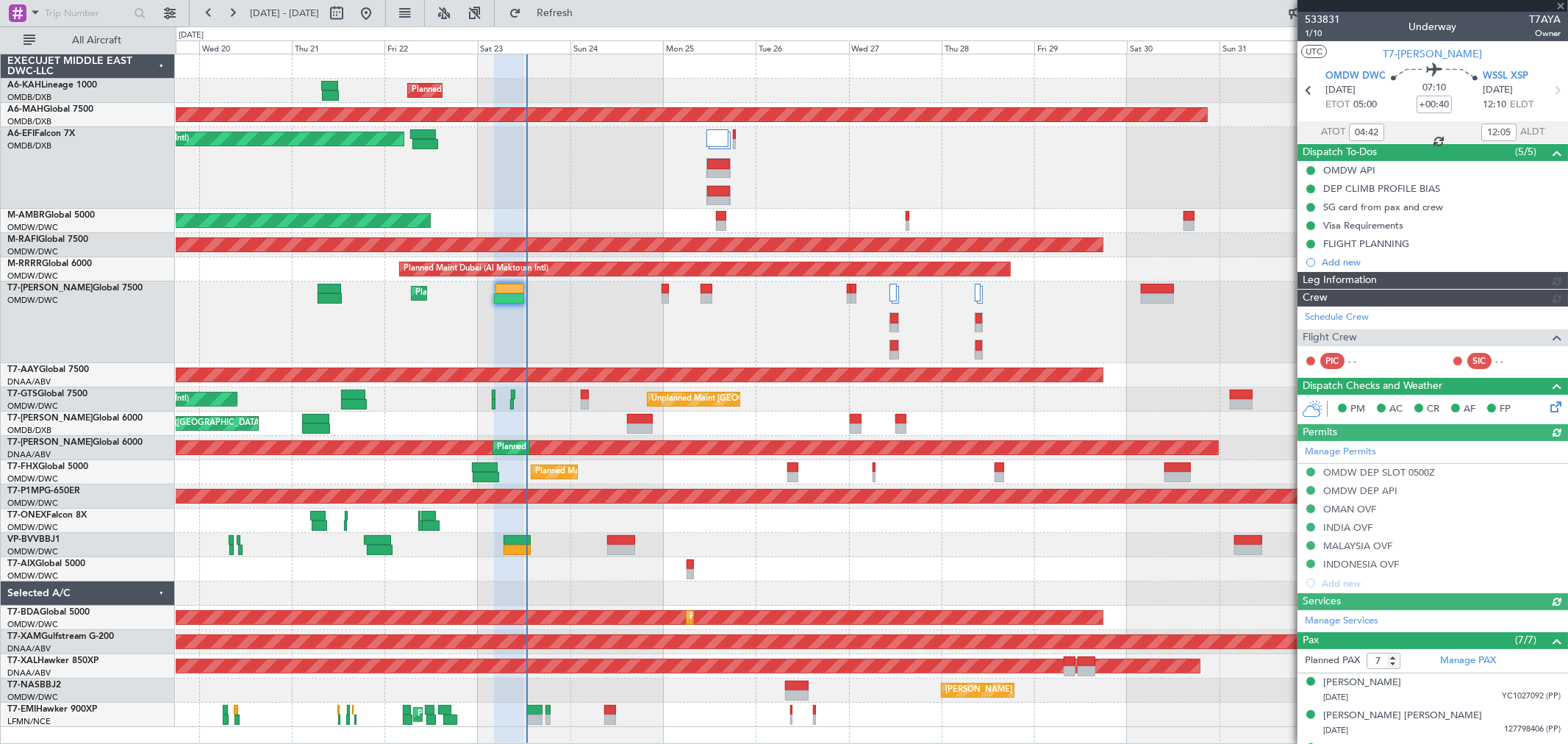
type input "Rohit Roy (ROY)"
type input "6914"
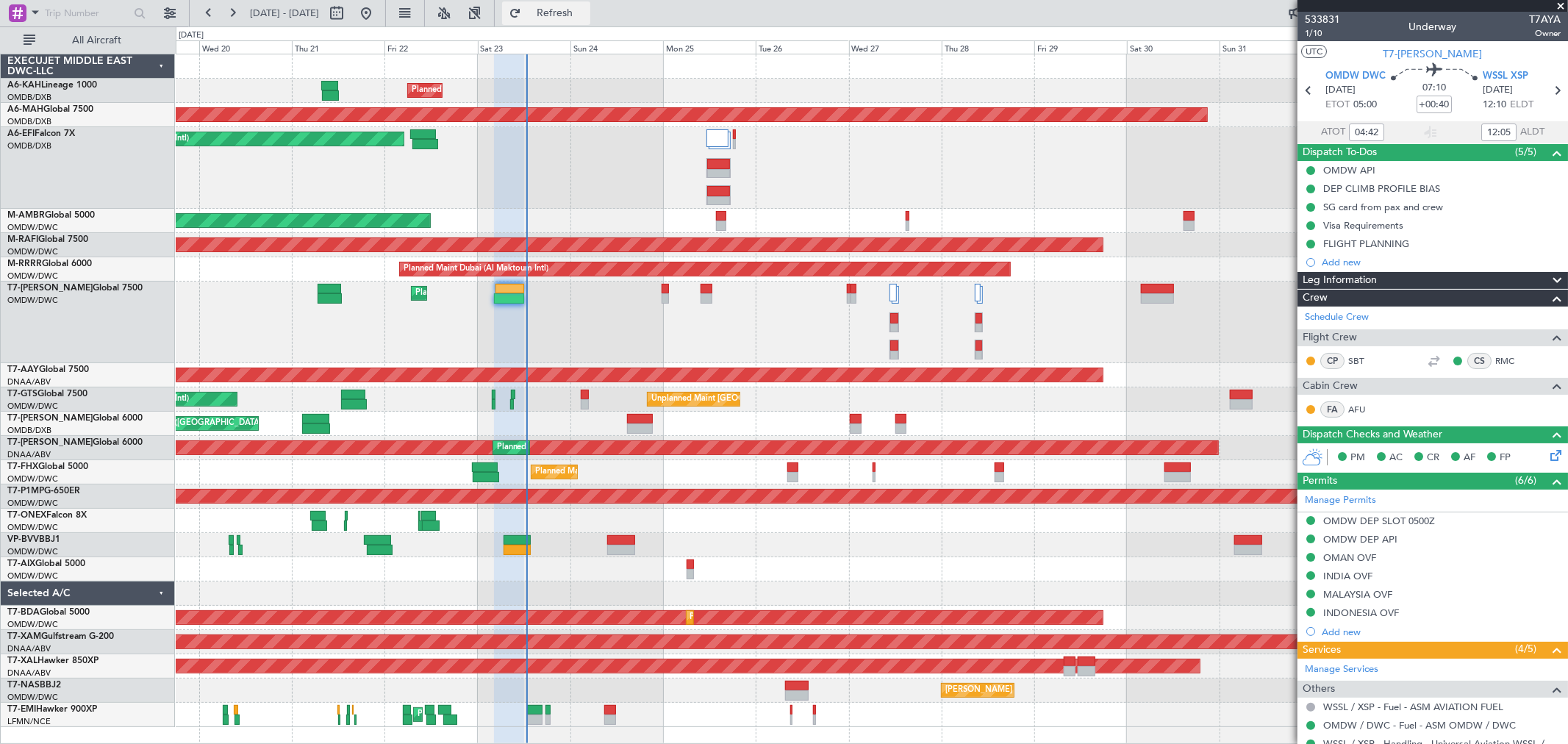
click at [586, 17] on span "Refresh" at bounding box center [554, 13] width 61 height 11
type input "Rohit Roy (ROY)"
type input "6914"
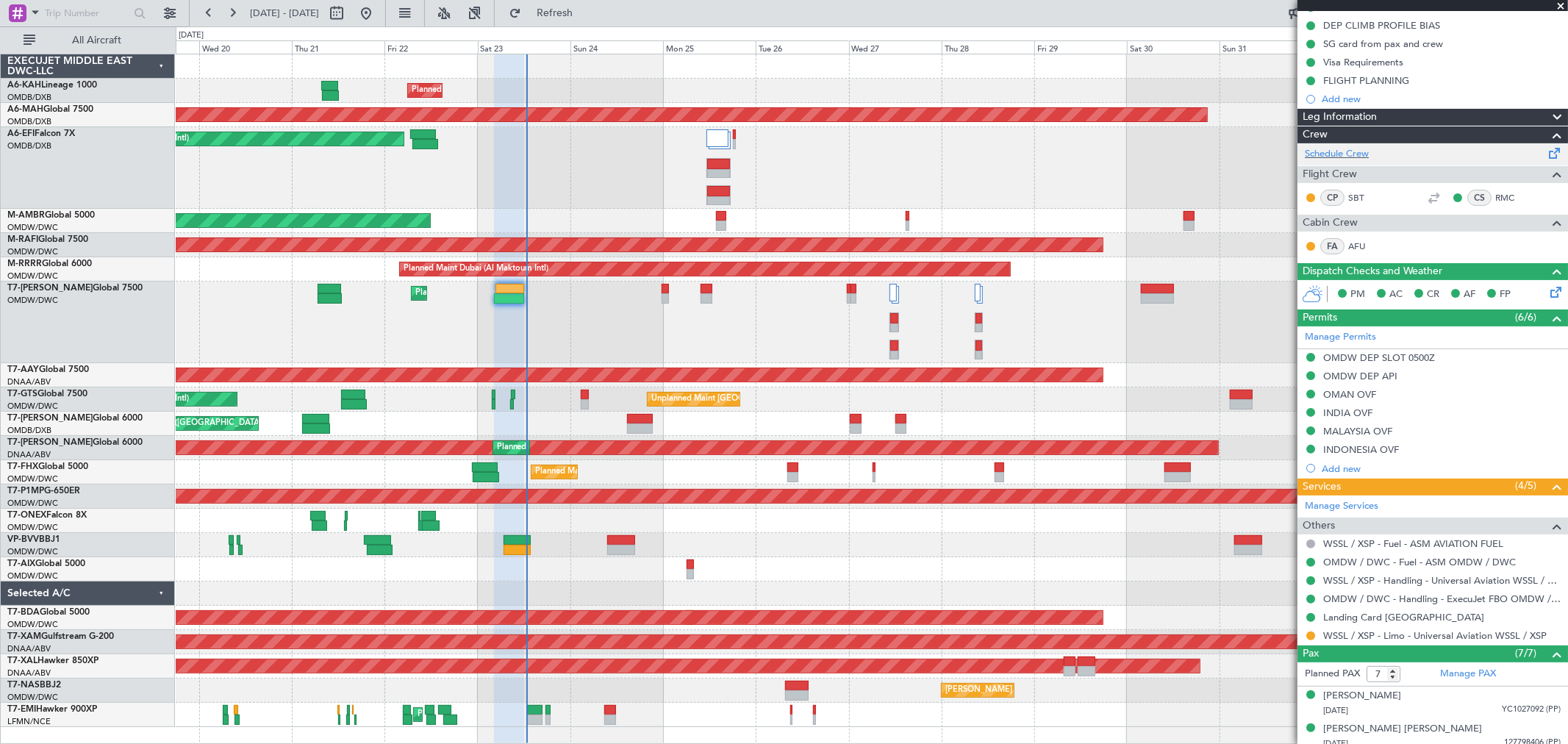
scroll to position [244, 0]
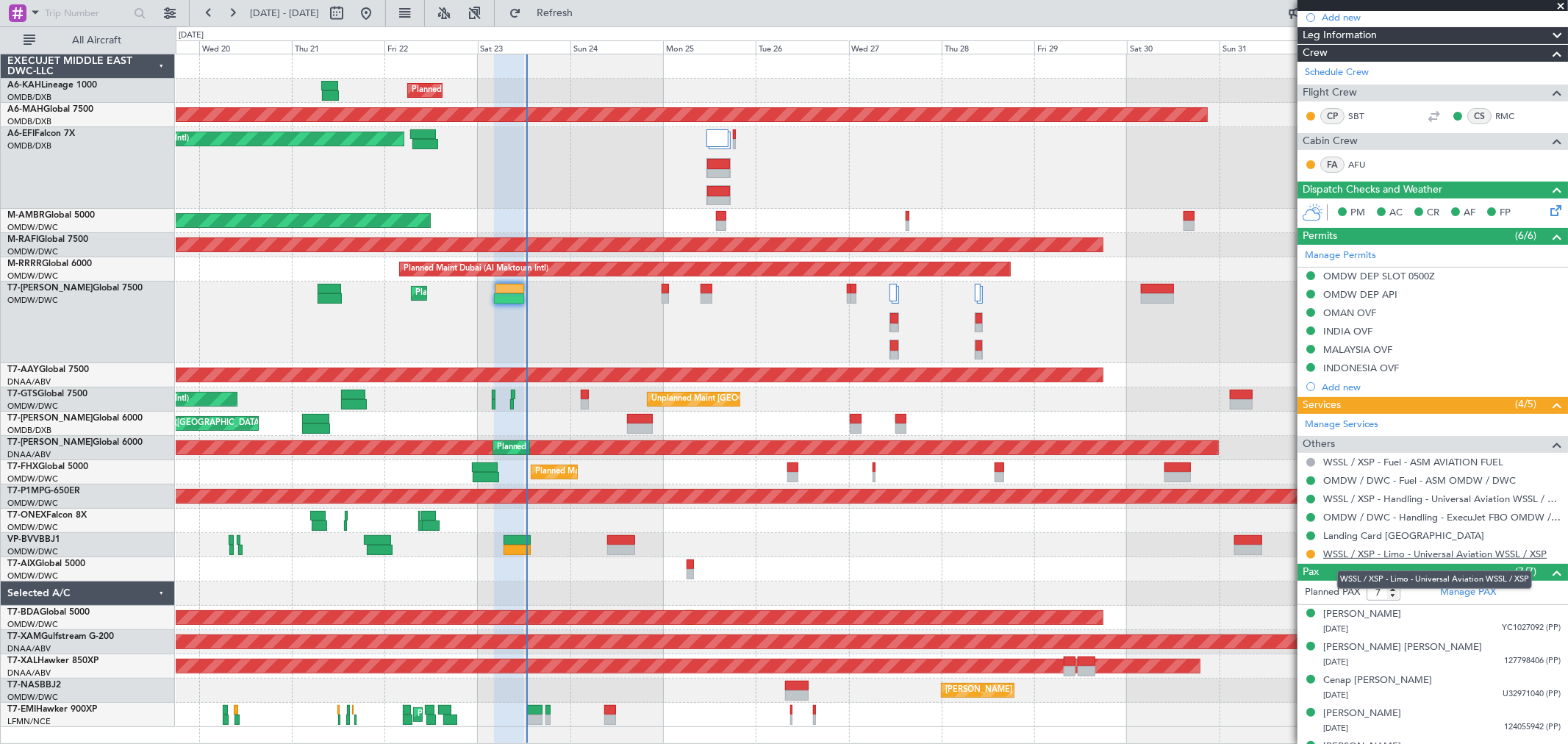
click at [1436, 554] on link "WSSL / XSP - Limo - Universal Aviation WSSL / XSP" at bounding box center [1435, 554] width 223 height 12
type input "Rohit Roy (ROY)"
type input "6914"
type input "Rohit Roy (ROY)"
type input "6914"
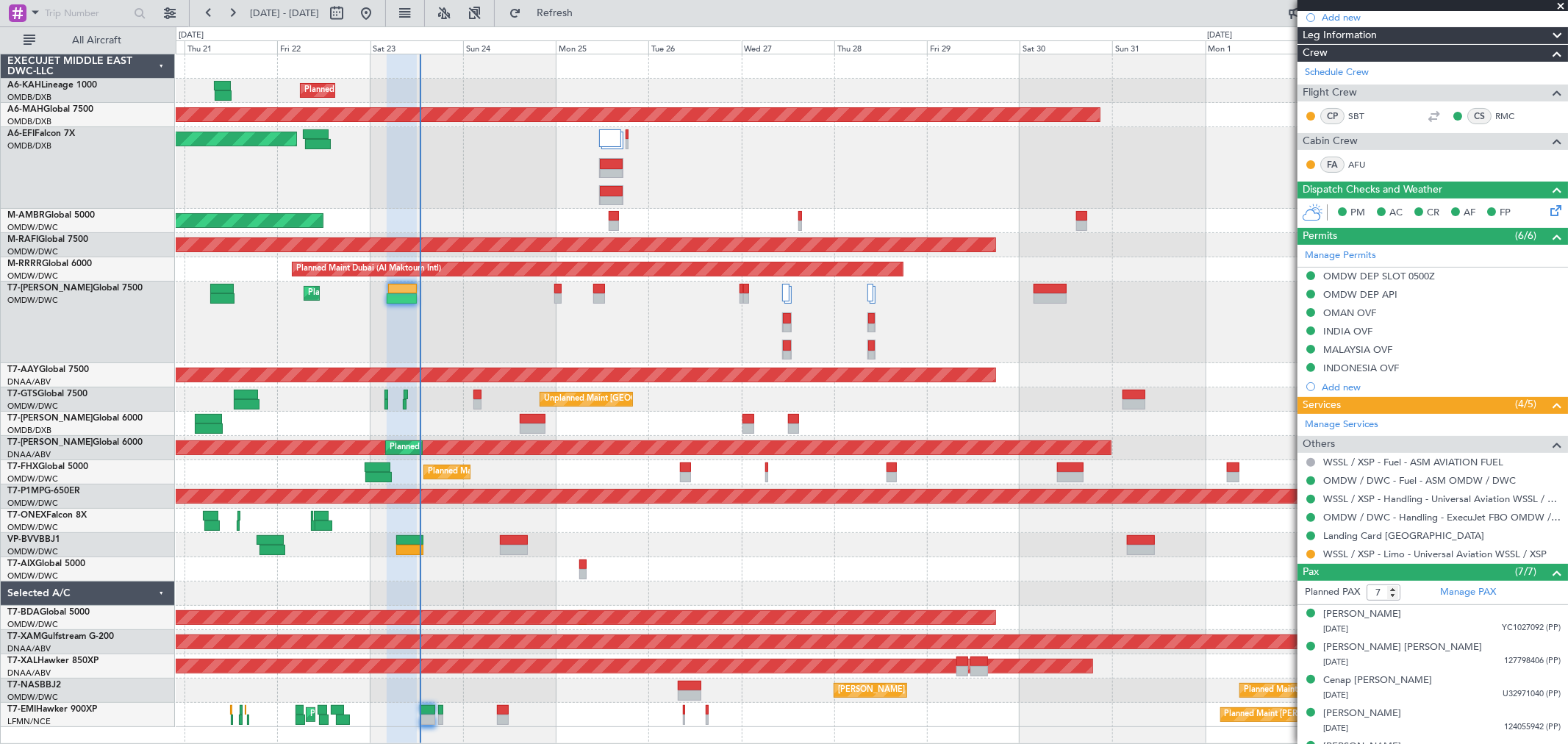
click at [700, 319] on div "Planned Maint Dubai (Al Maktoum Intl)" at bounding box center [872, 323] width 1392 height 82
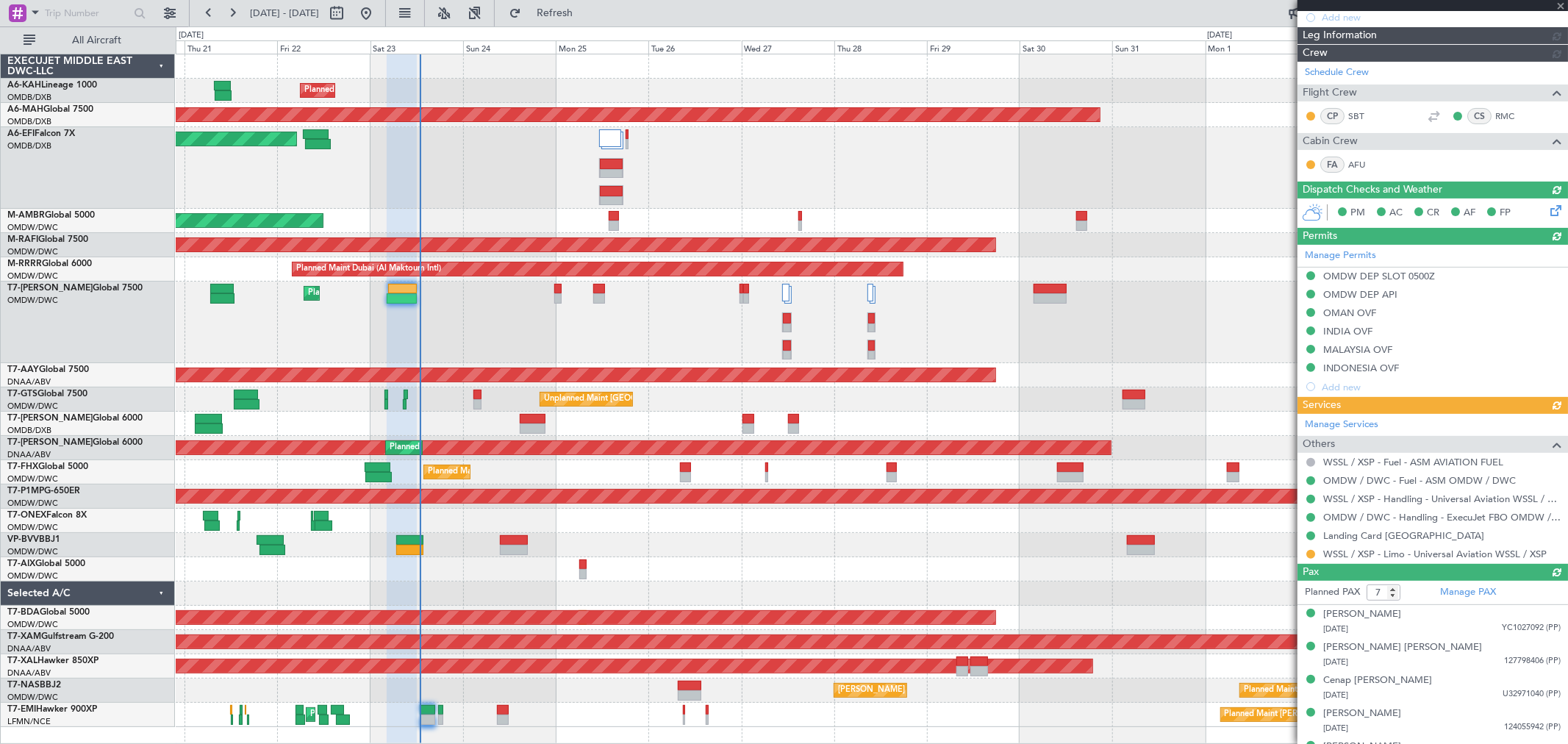
type input "Rohit Roy (ROY)"
type input "6914"
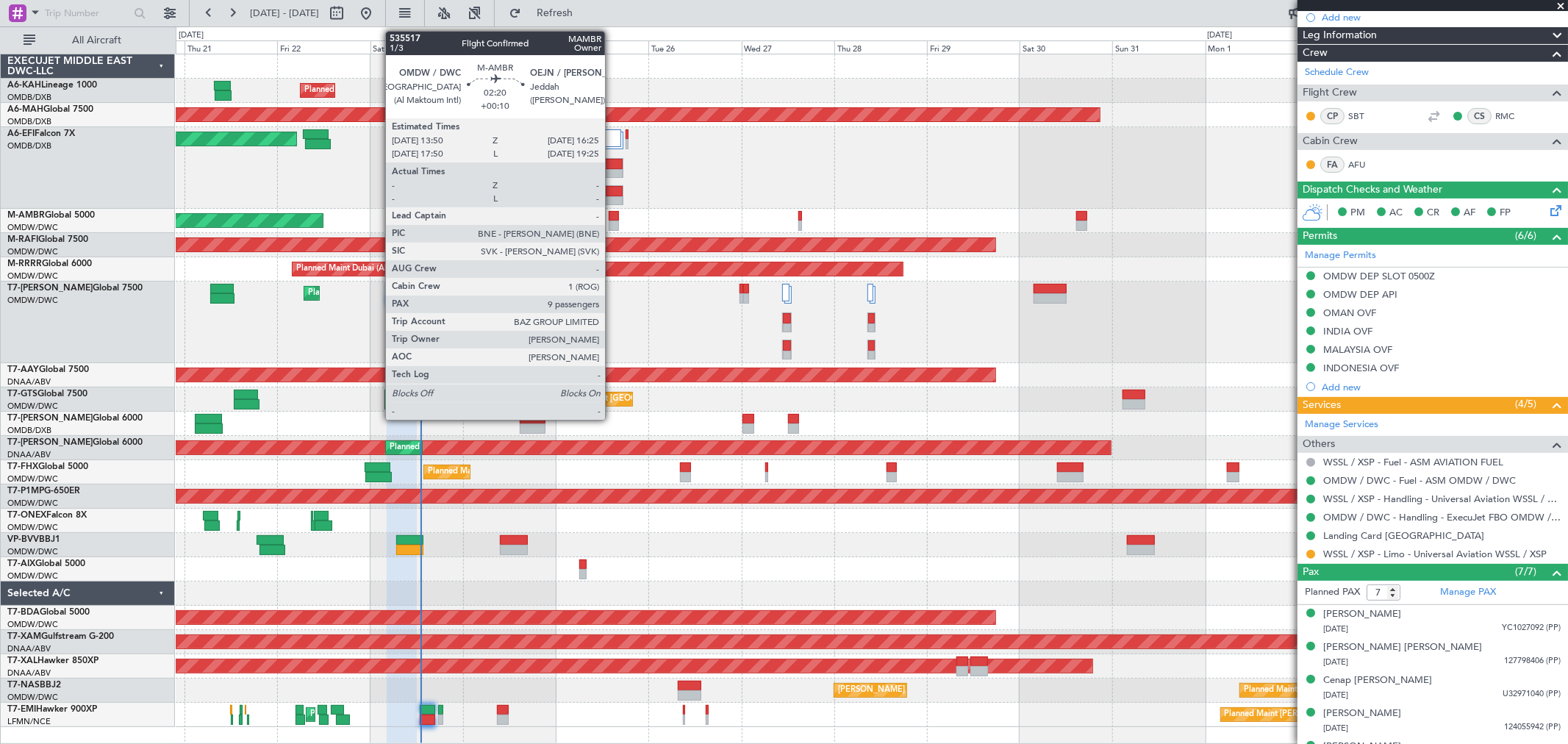
click at [613, 214] on div at bounding box center [615, 216] width 11 height 11
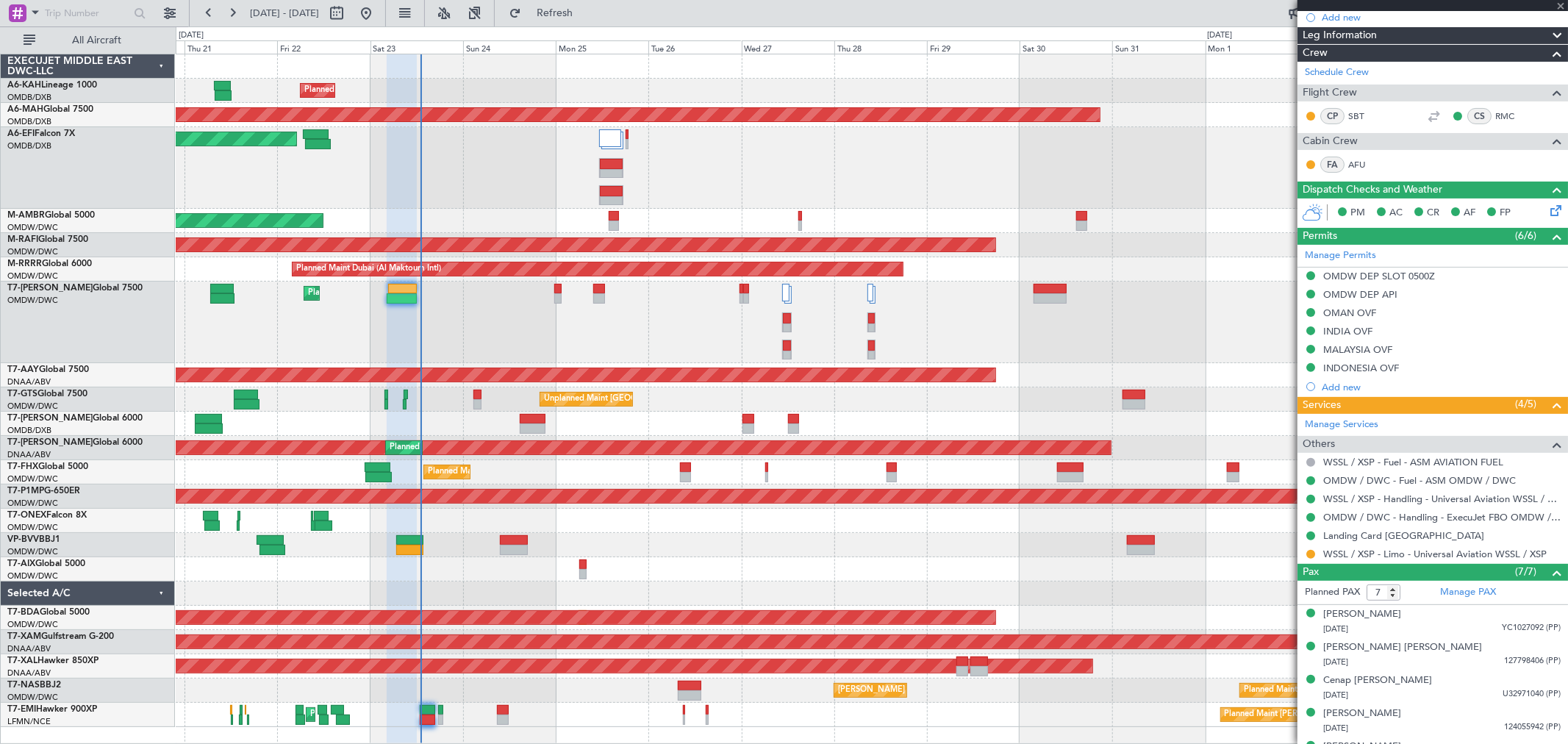
type input "+00:10"
type input "9"
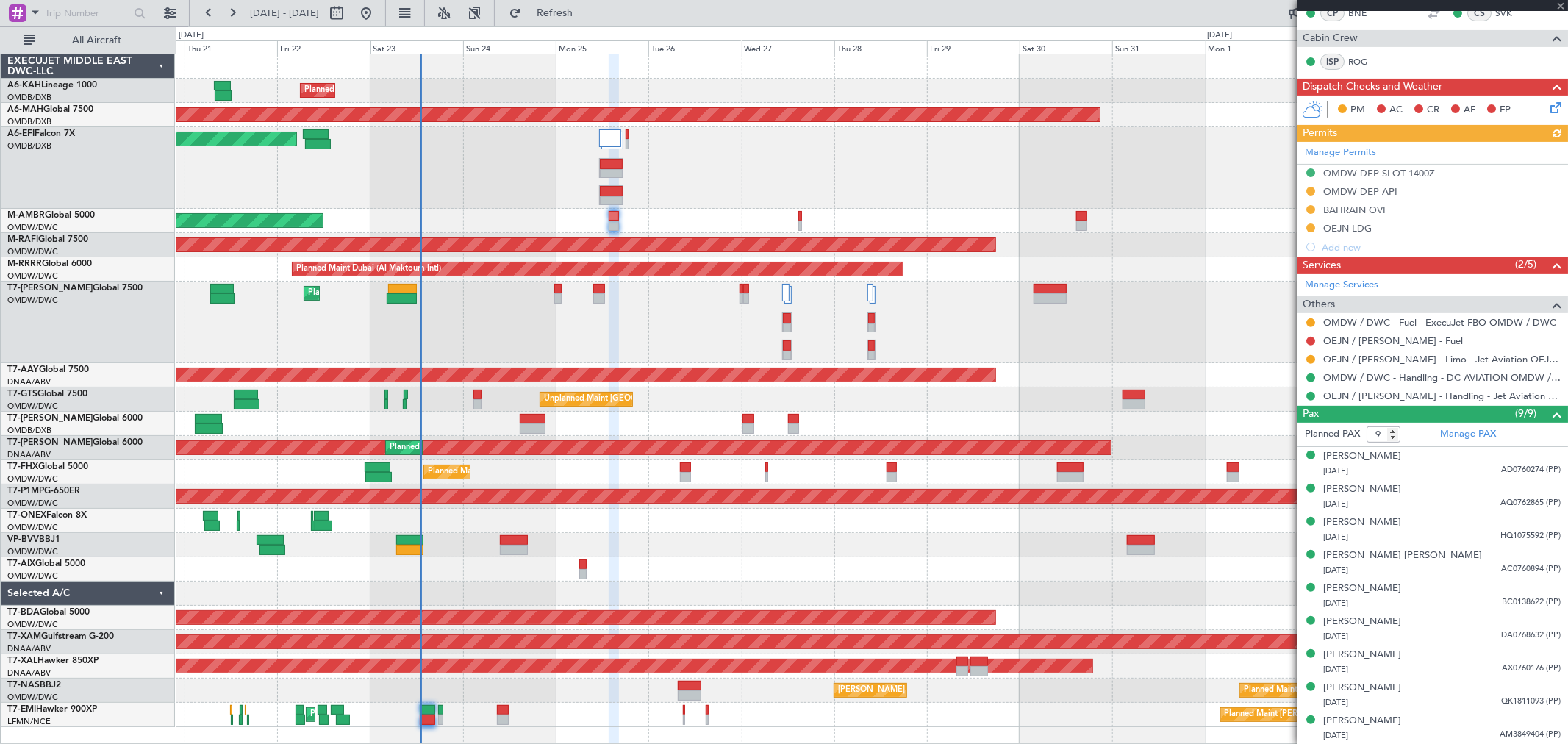
scroll to position [0, 0]
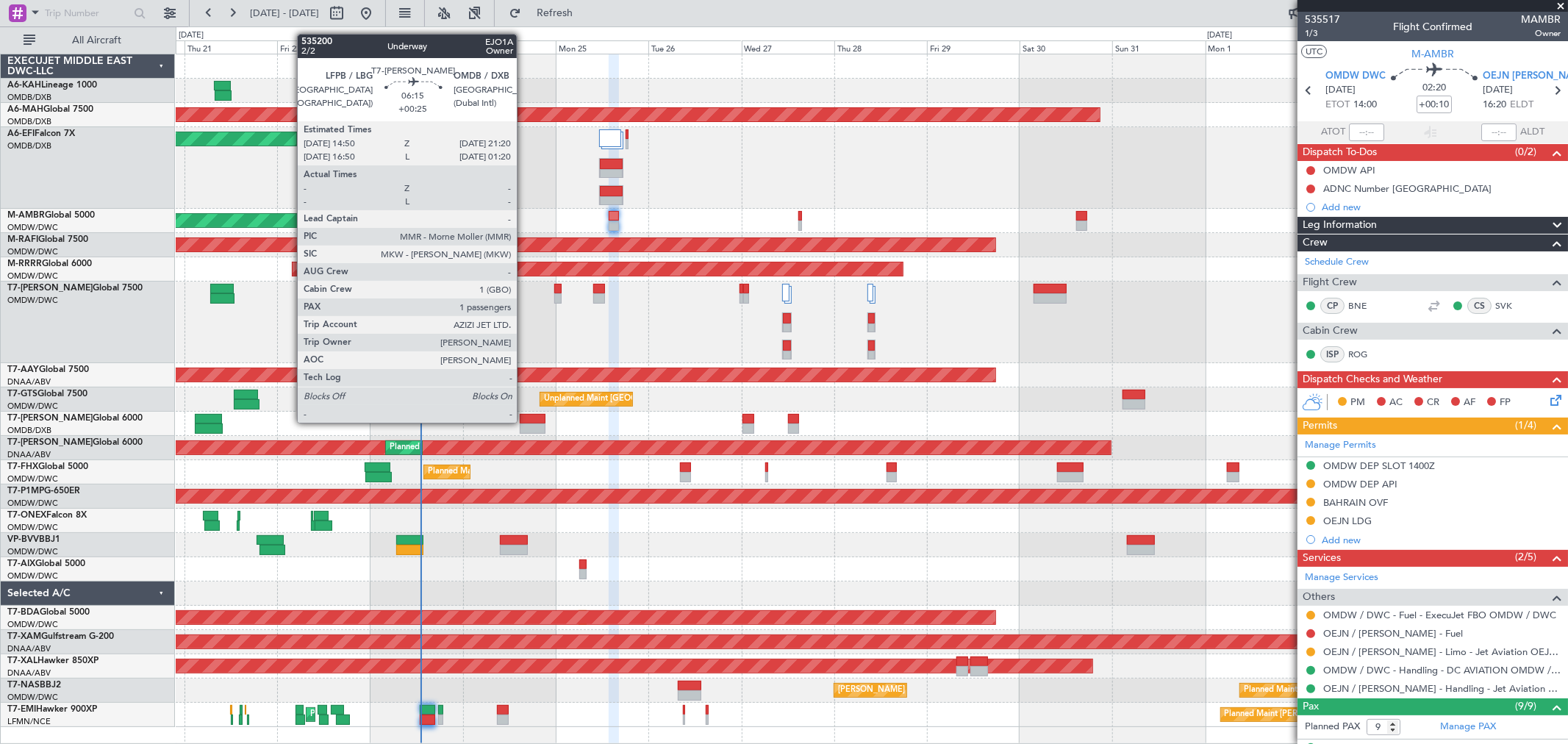
click at [524, 421] on div at bounding box center [533, 419] width 26 height 11
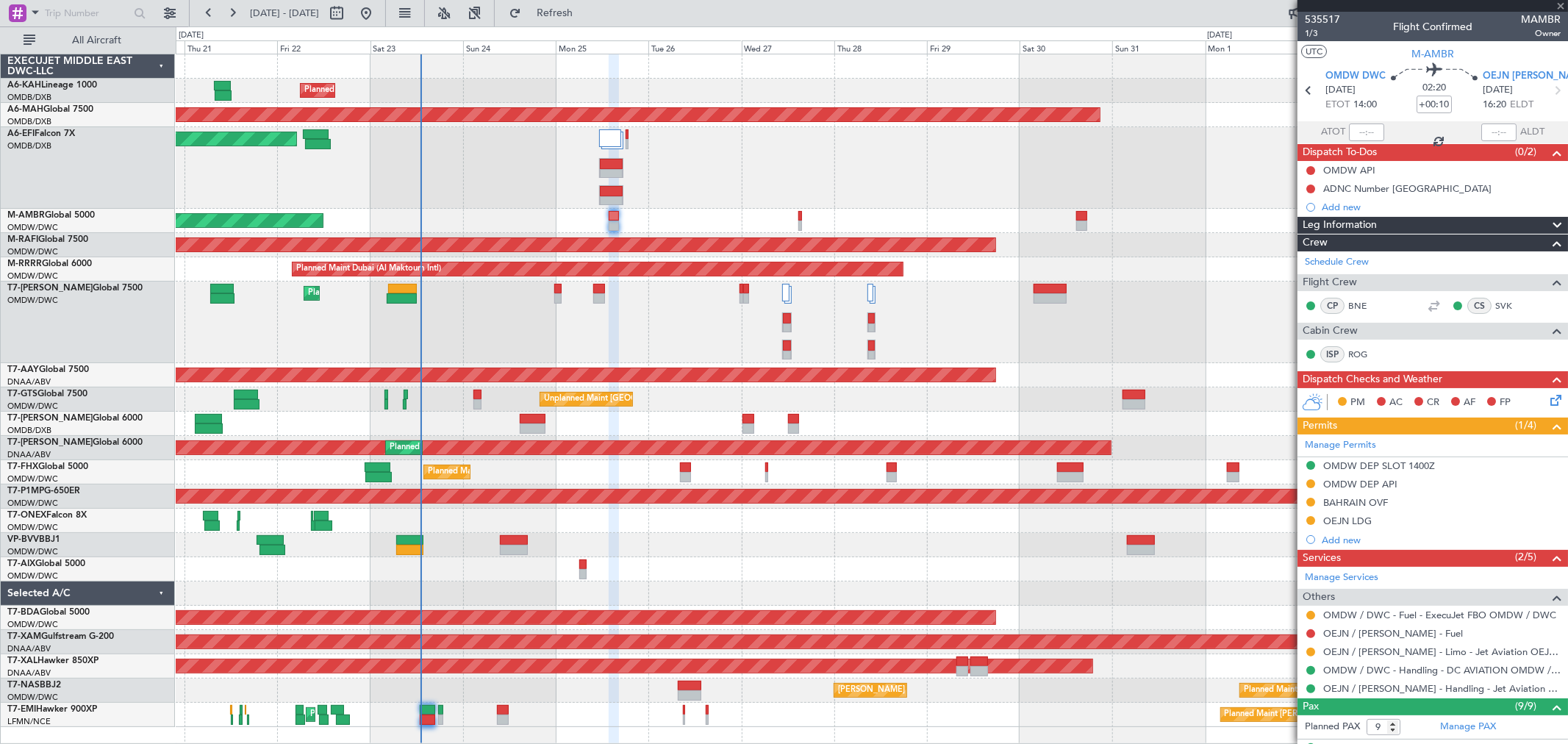
type input "+00:25"
type input "1"
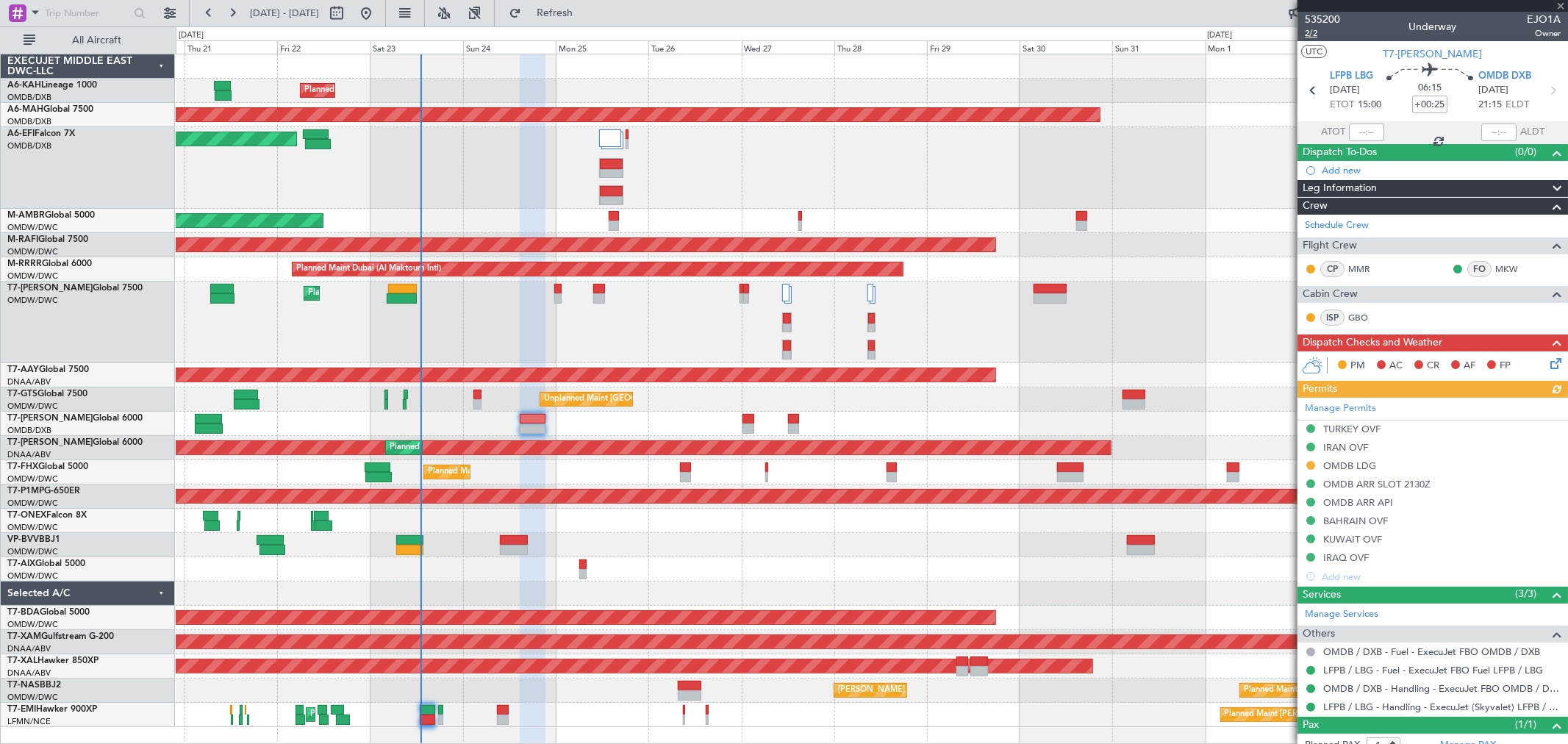
click at [1321, 28] on span "2/2" at bounding box center [1323, 34] width 36 height 12
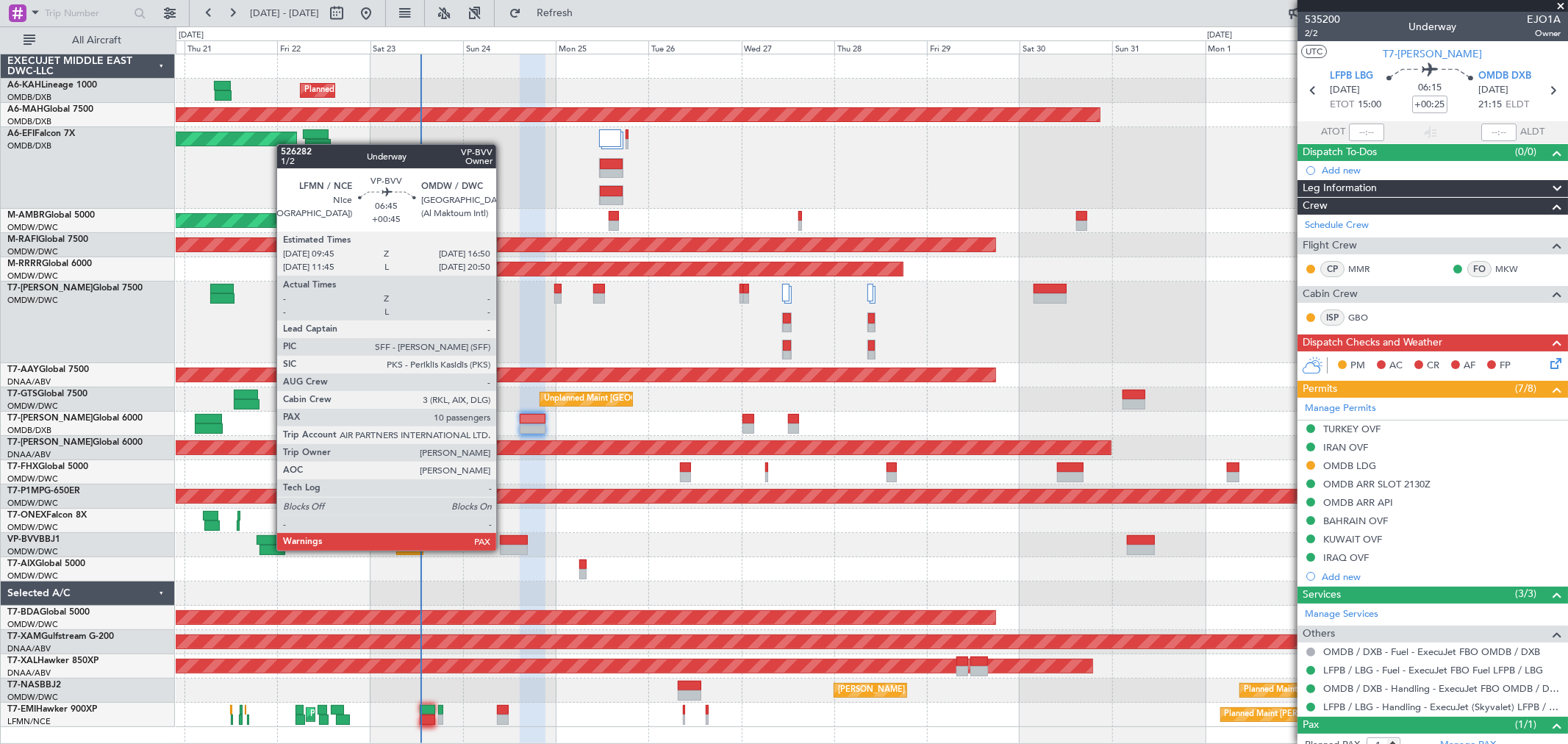
click at [504, 545] on div at bounding box center [513, 550] width 28 height 11
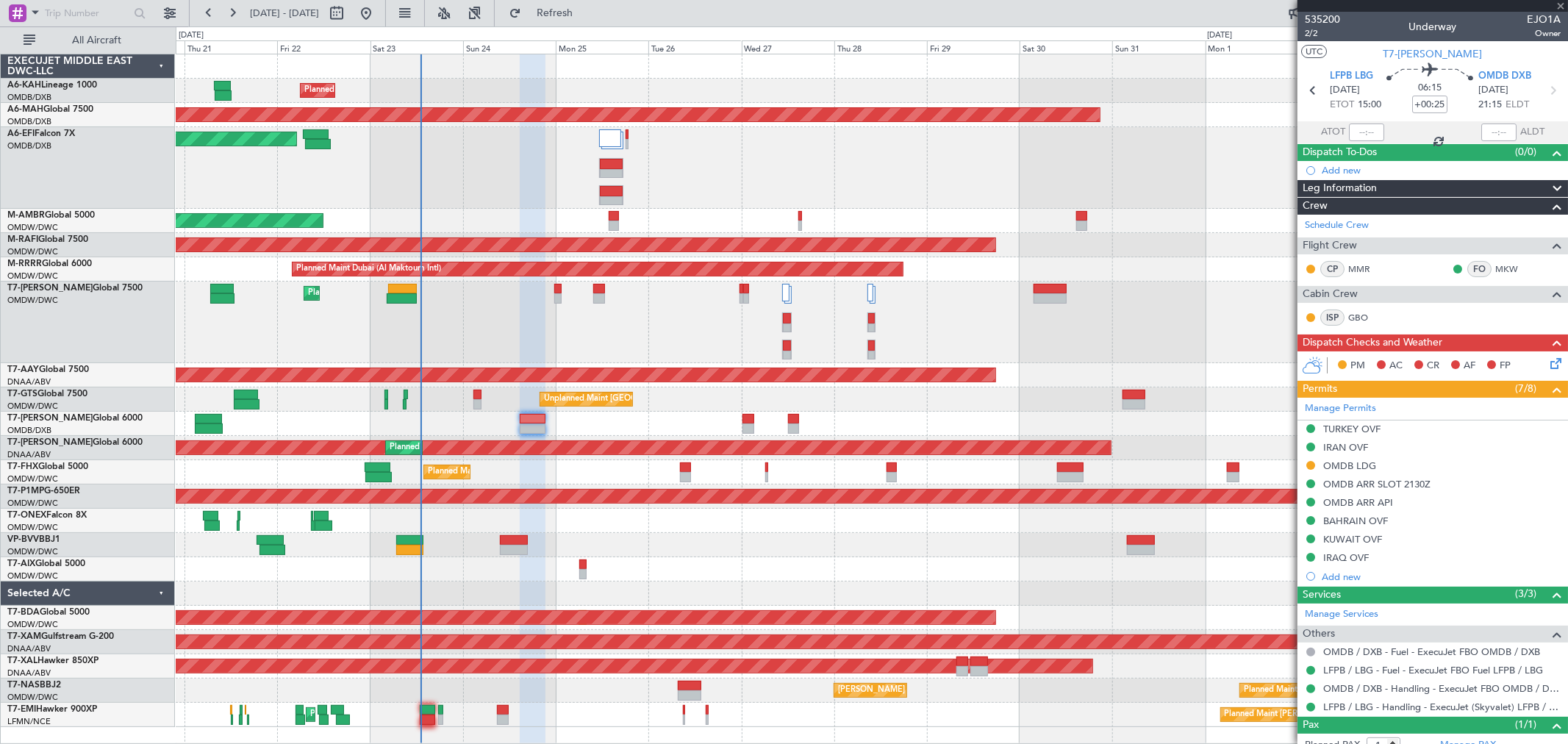
type input "+00:45"
type input "10"
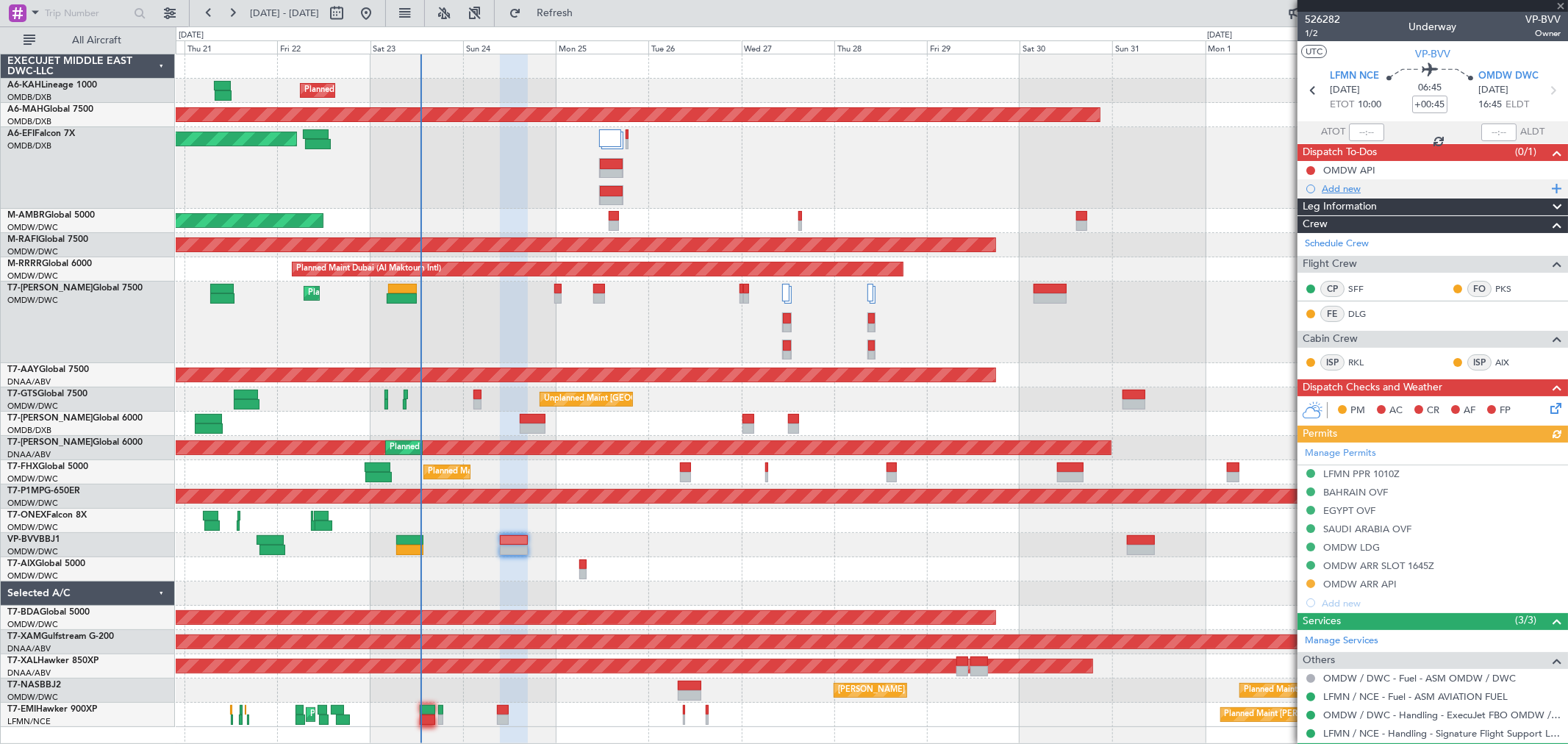
click at [1353, 188] on div "Add new" at bounding box center [1435, 188] width 226 height 12
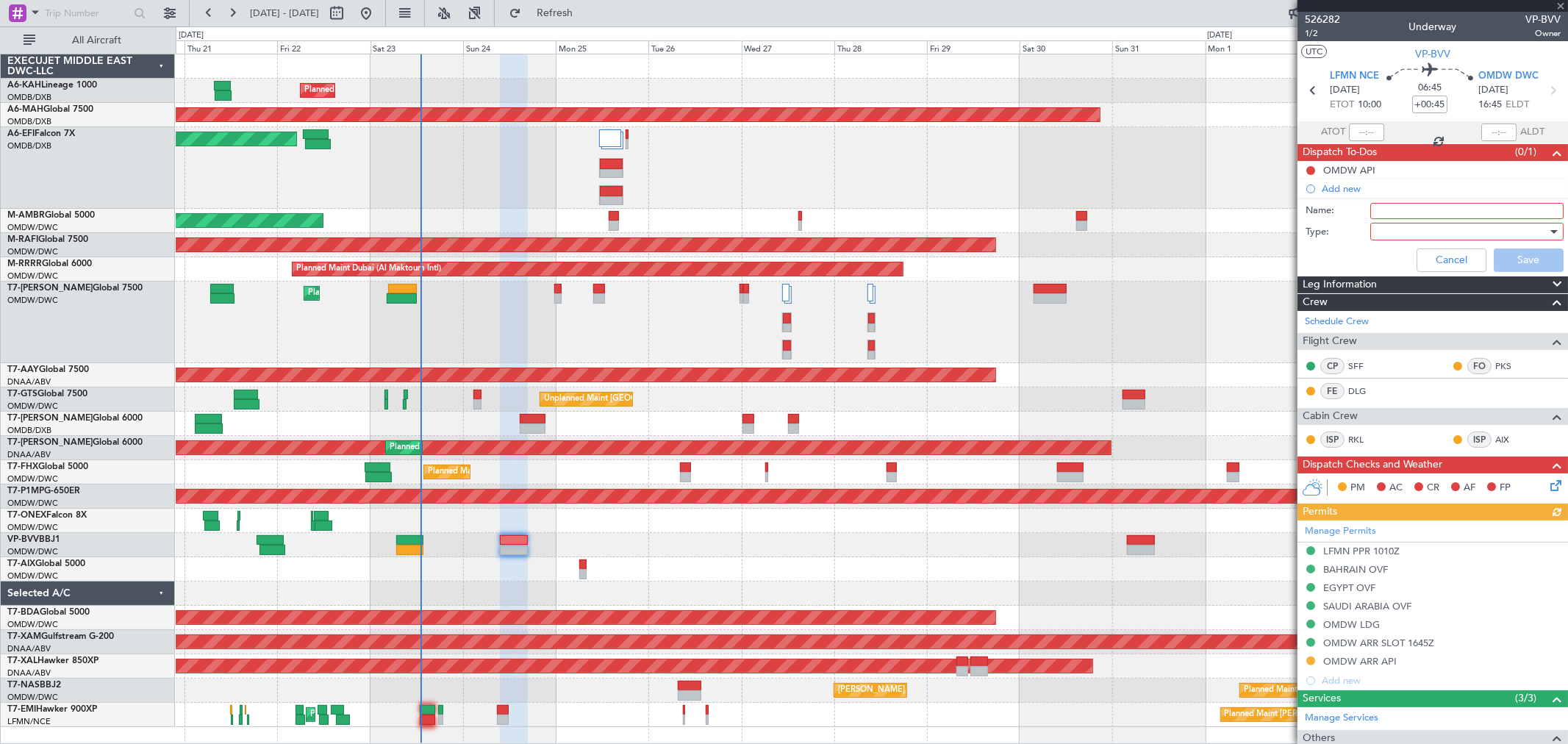
click at [1390, 212] on input "Name:" at bounding box center [1467, 211] width 193 height 16
paste input "departure fuel 44000 Lbs."
type input "departure fuel 44000 Lbs."
click at [1403, 228] on div at bounding box center [1462, 231] width 172 height 22
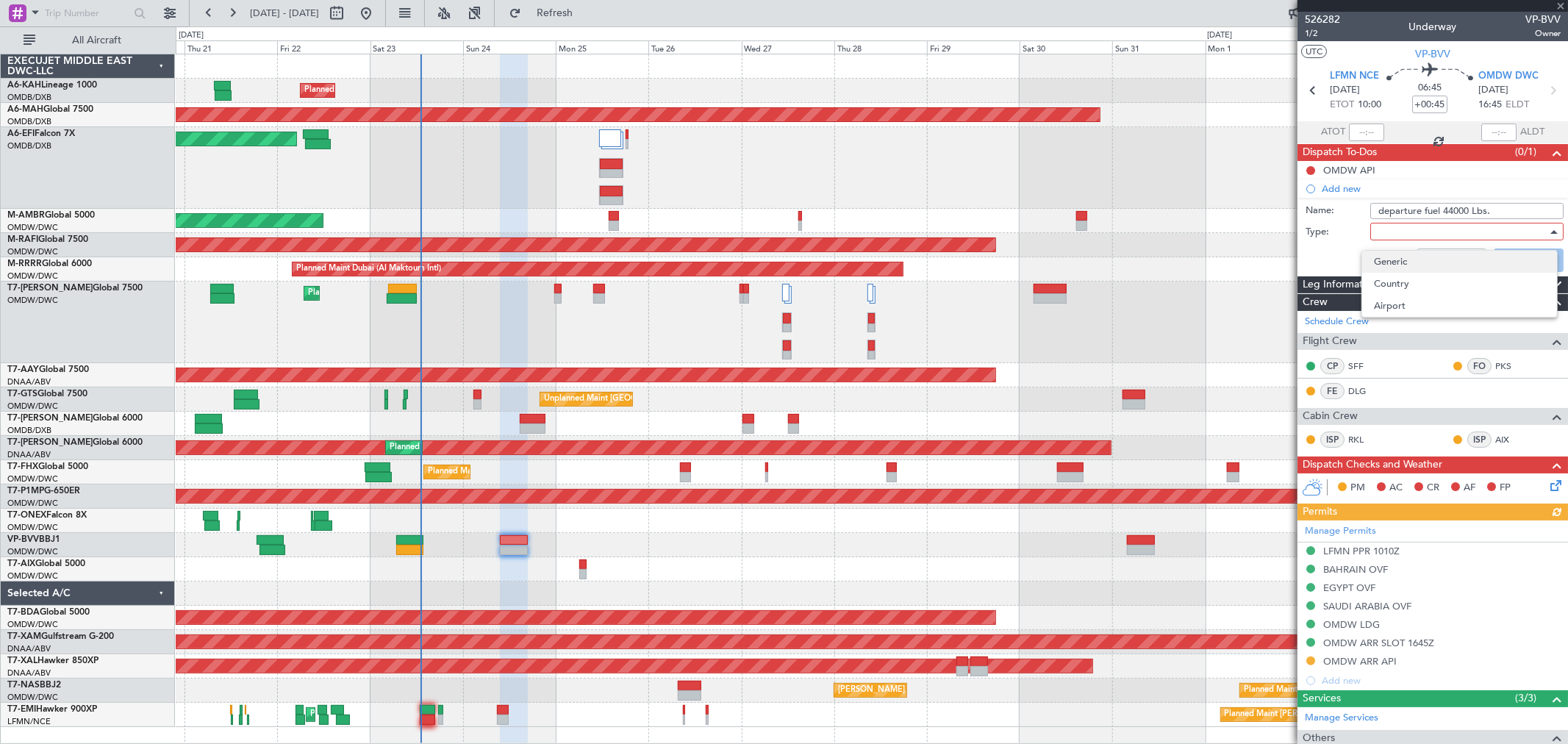
click at [1399, 258] on span "Generic" at bounding box center [1459, 261] width 172 height 22
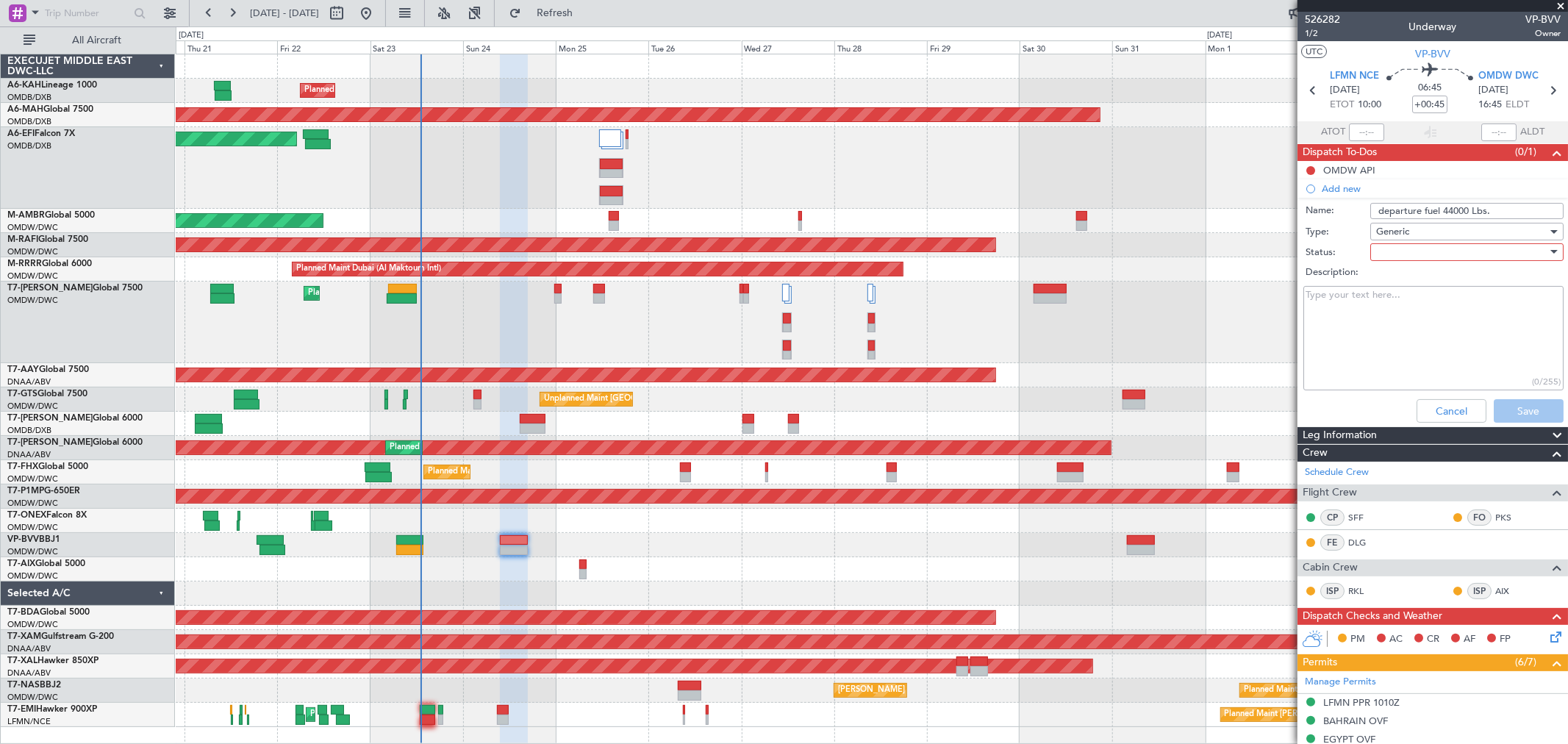
click at [1405, 255] on div at bounding box center [1462, 252] width 172 height 22
click at [1406, 280] on span "Not Started" at bounding box center [1459, 281] width 172 height 22
click at [1503, 408] on button "Save" at bounding box center [1529, 411] width 70 height 23
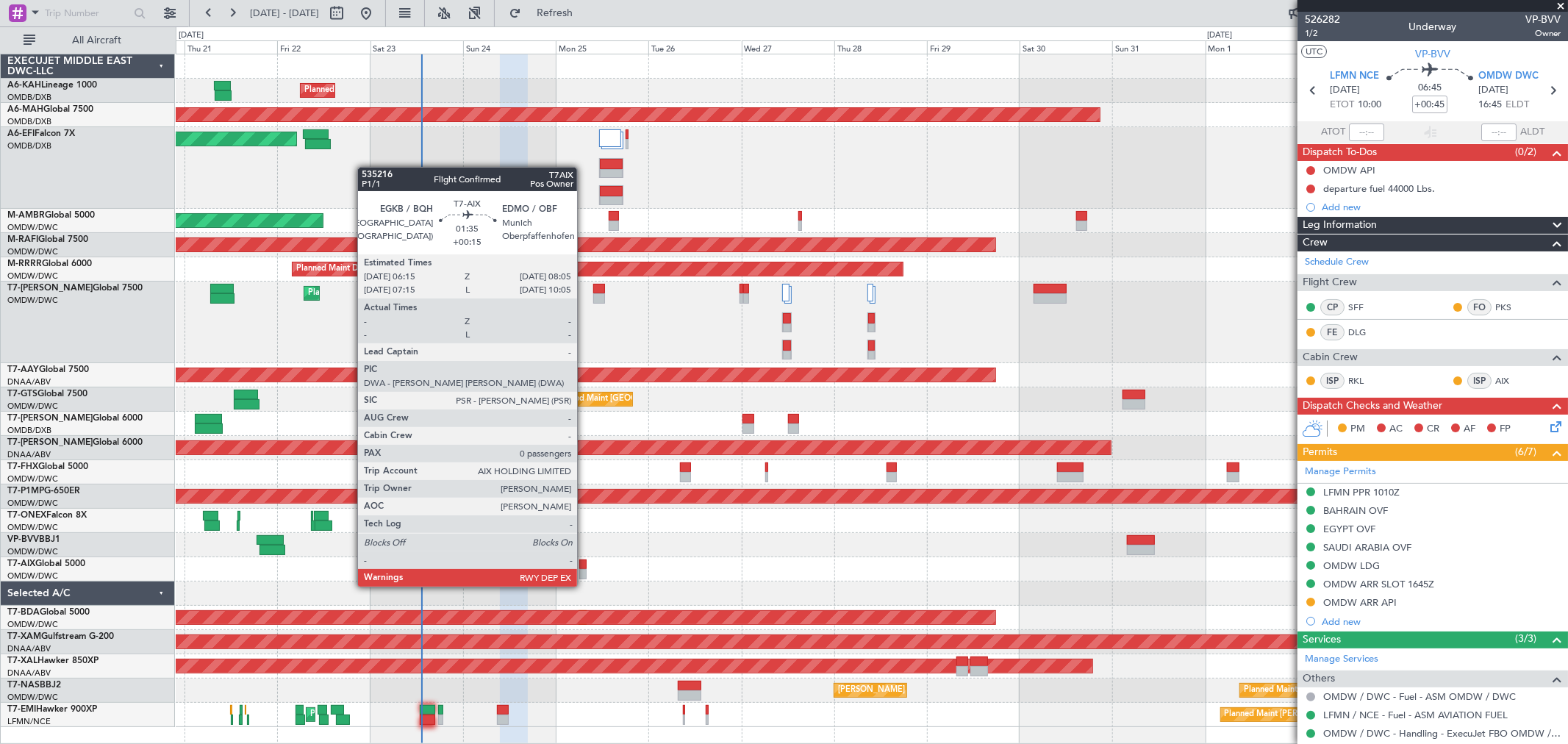
click at [584, 571] on div at bounding box center [583, 574] width 7 height 11
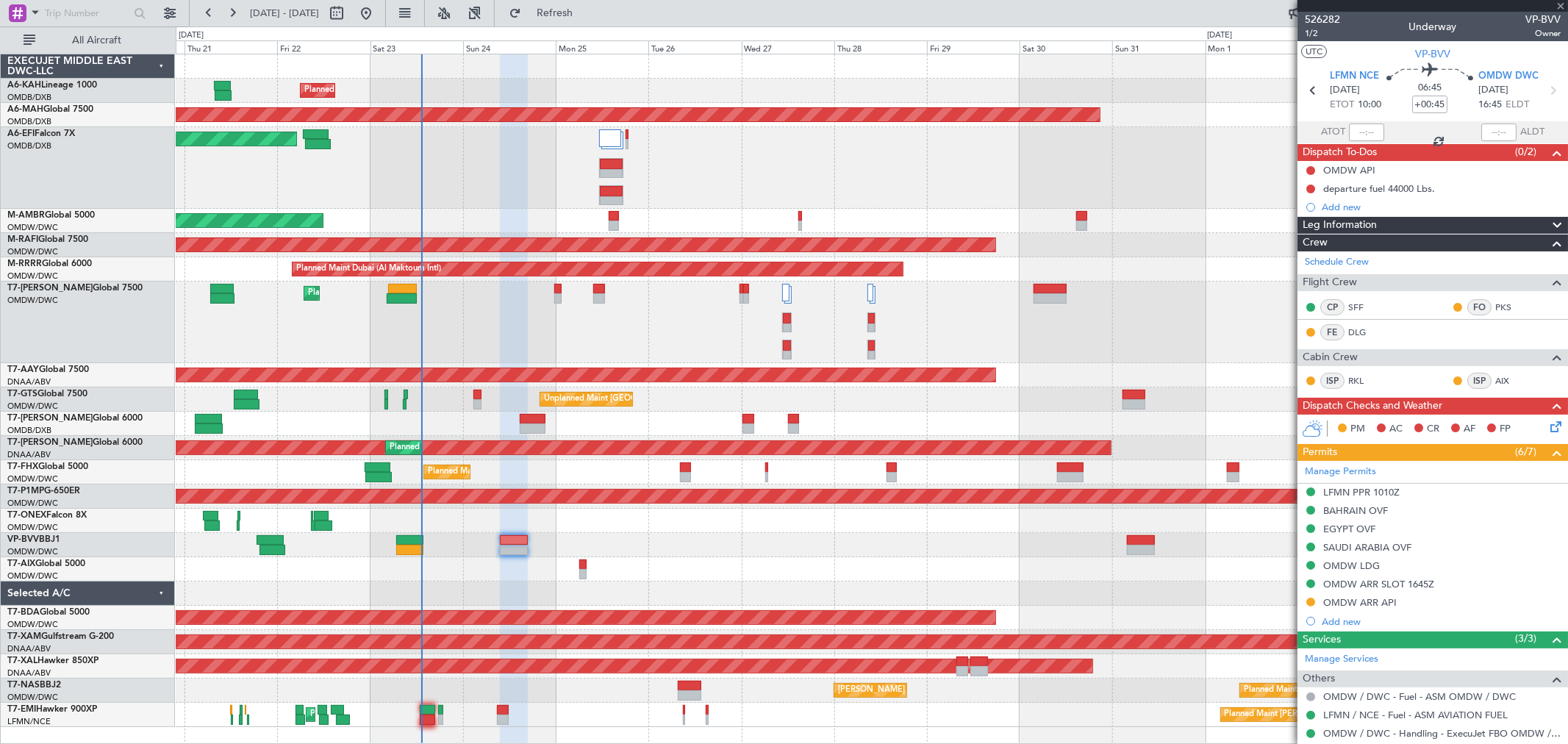
type input "+00:15"
type input "0"
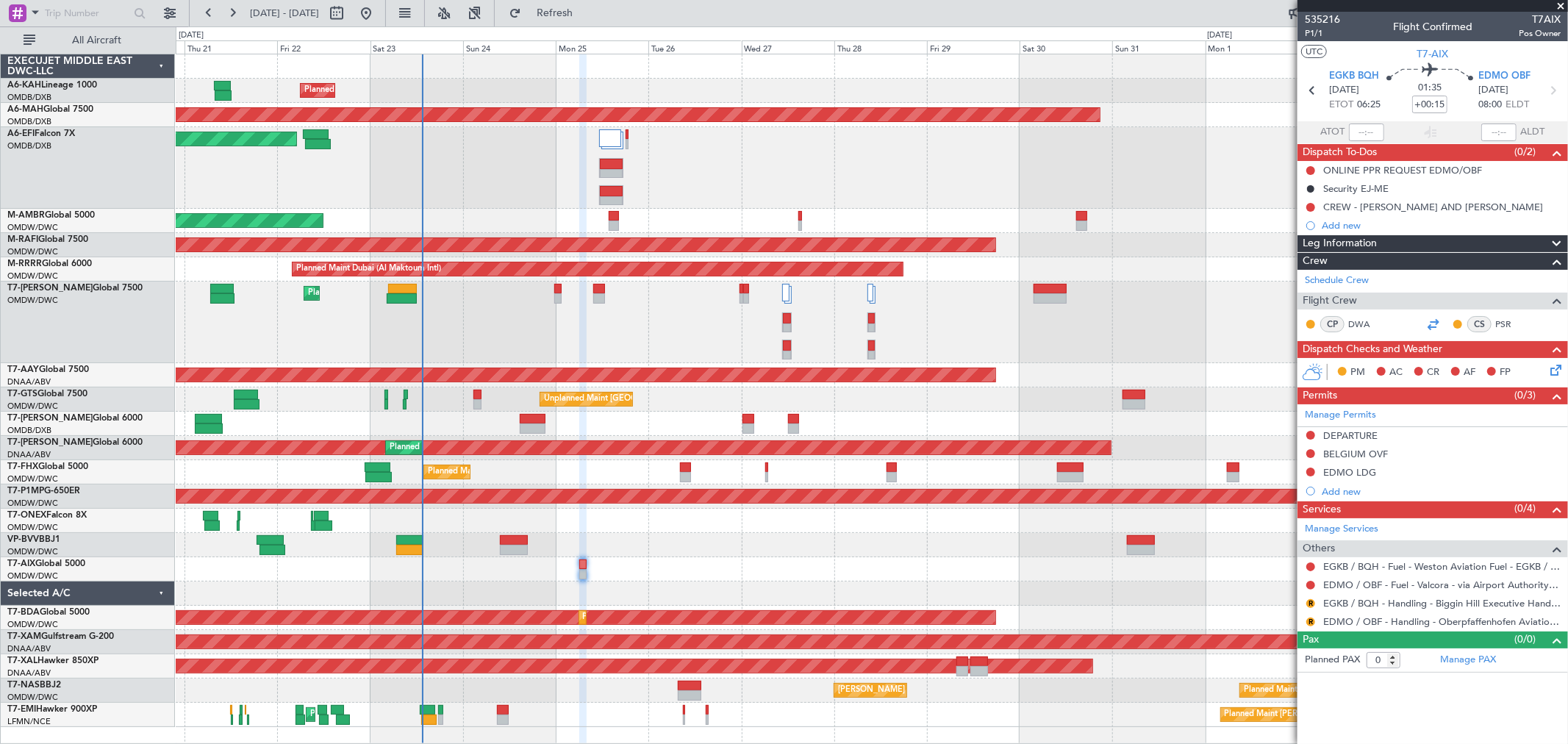
click at [1429, 324] on div at bounding box center [1434, 324] width 18 height 18
click at [1330, 279] on link "Schedule Crew" at bounding box center [1338, 281] width 64 height 15
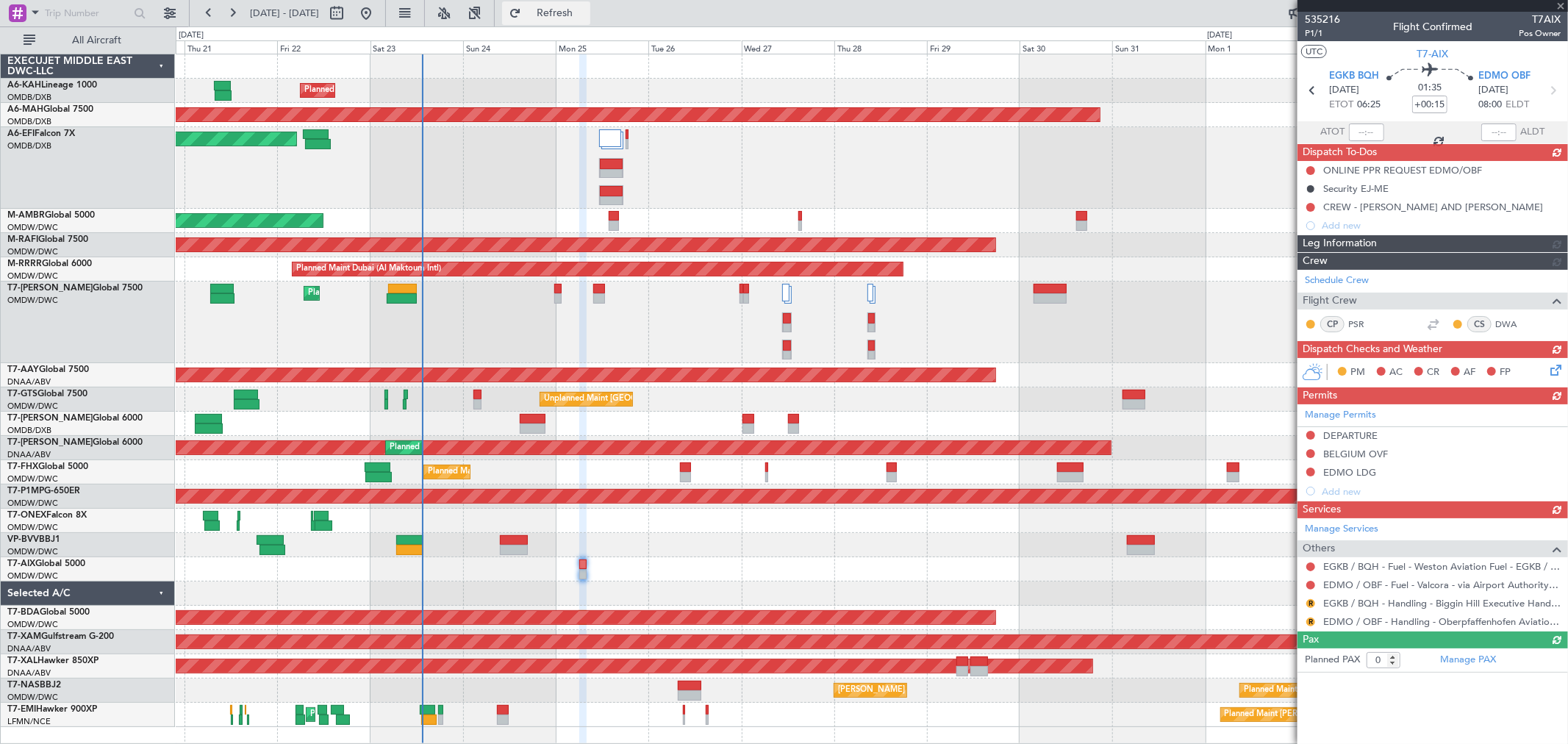
click at [586, 15] on span "Refresh" at bounding box center [554, 13] width 61 height 11
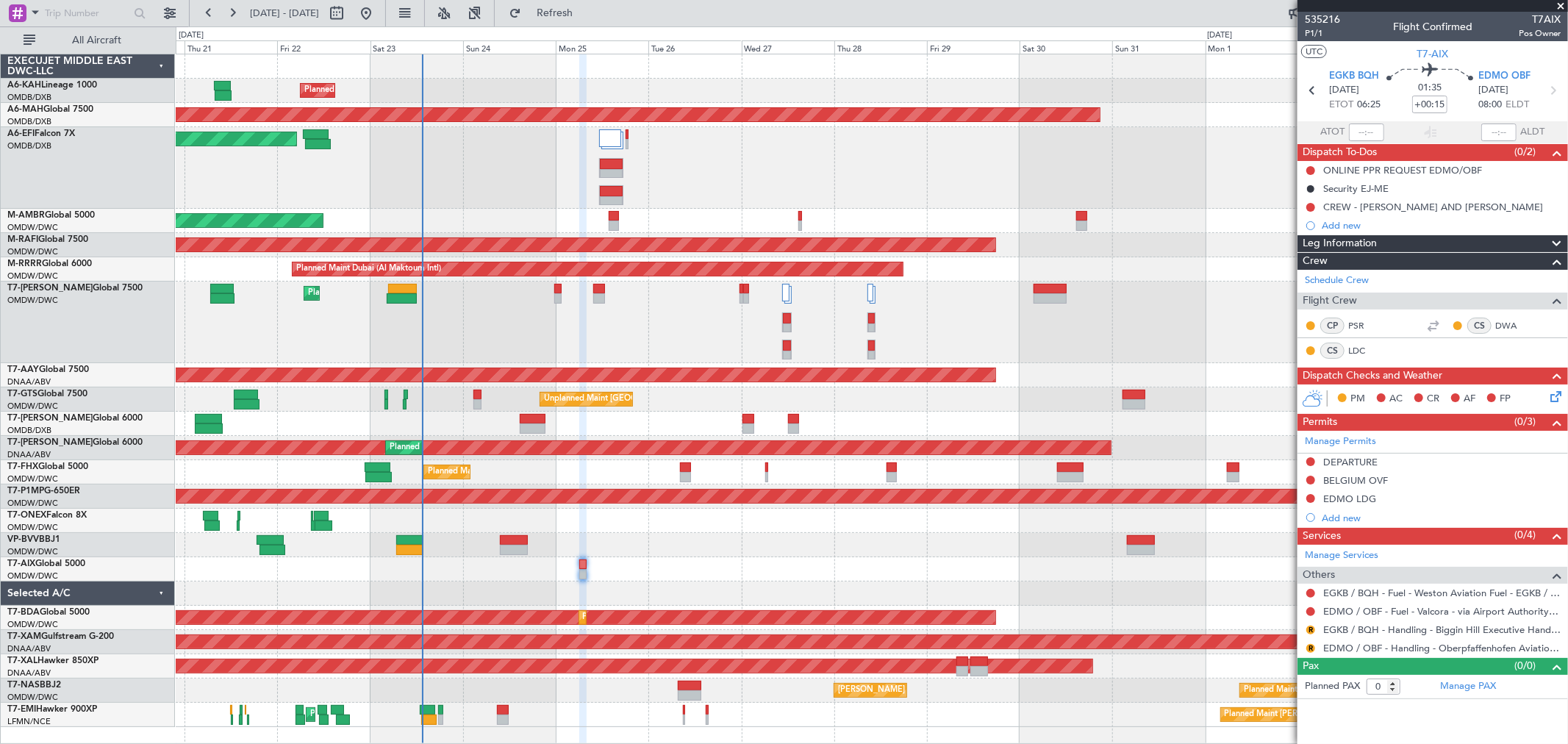
click at [1428, 203] on div "CREW - PETER AND LORENZO" at bounding box center [1433, 207] width 220 height 12
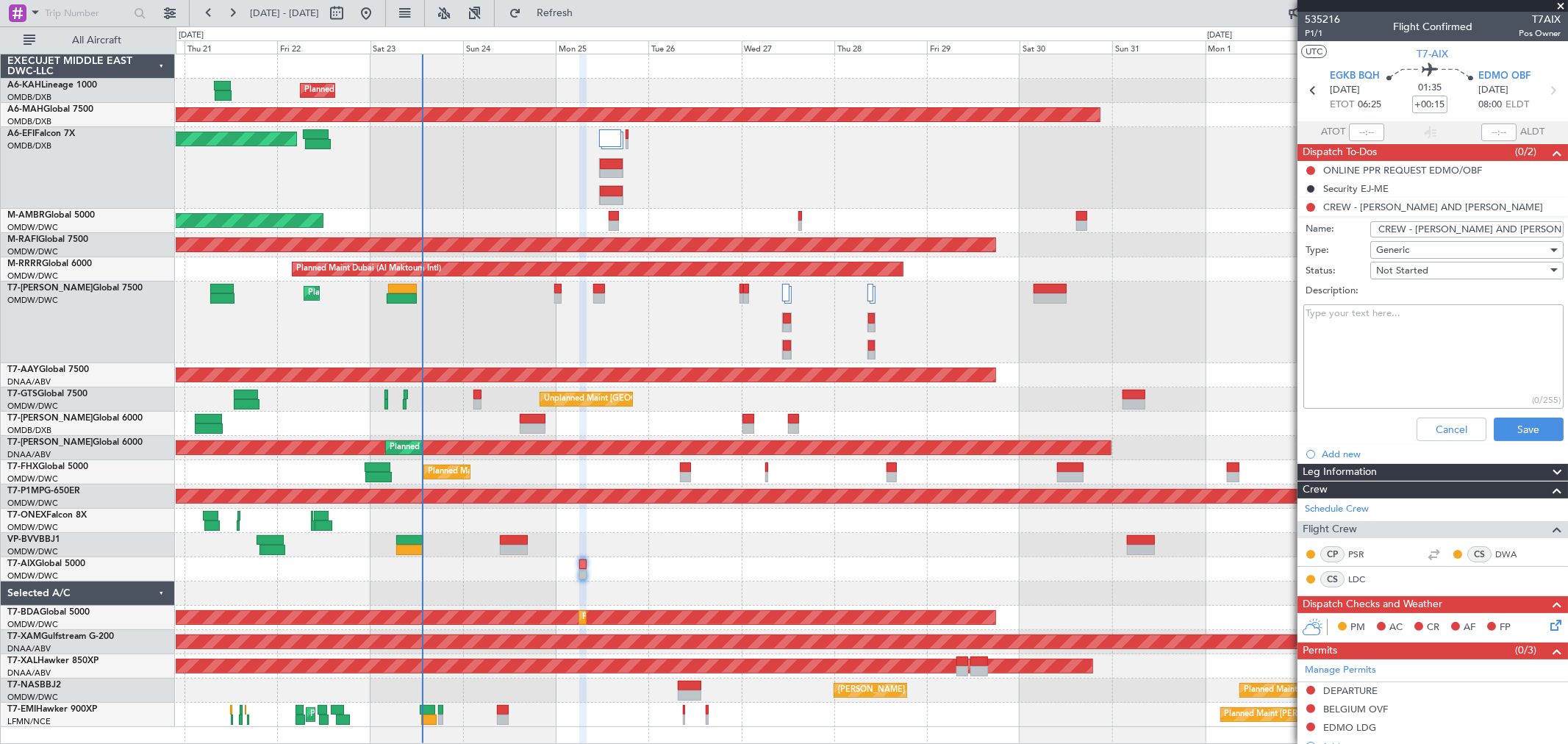
drag, startPoint x: 1519, startPoint y: 226, endPoint x: 1467, endPoint y: 231, distance: 52.2
click at [1467, 231] on input "CREW - PETER AND LORENZO" at bounding box center [1467, 229] width 193 height 16
paste input "• Lorenzo de Cristofaro"
click at [1450, 227] on input "CREW - PETER AND • Lorenzo de Cristofaro" at bounding box center [1467, 229] width 193 height 16
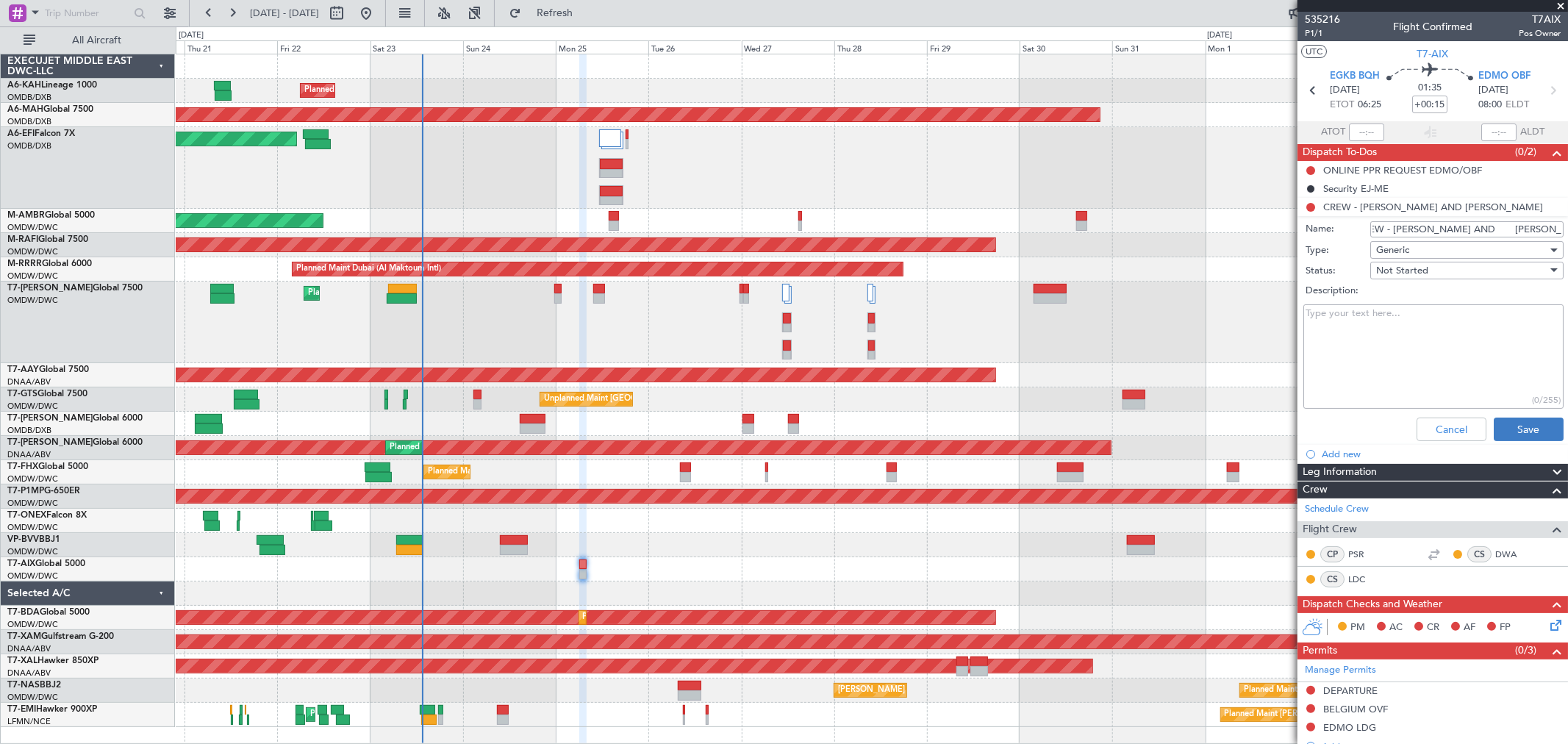
type input "CREW - PETER AND Lorenzo de Cristofaro"
click at [1509, 423] on button "Save" at bounding box center [1529, 429] width 70 height 23
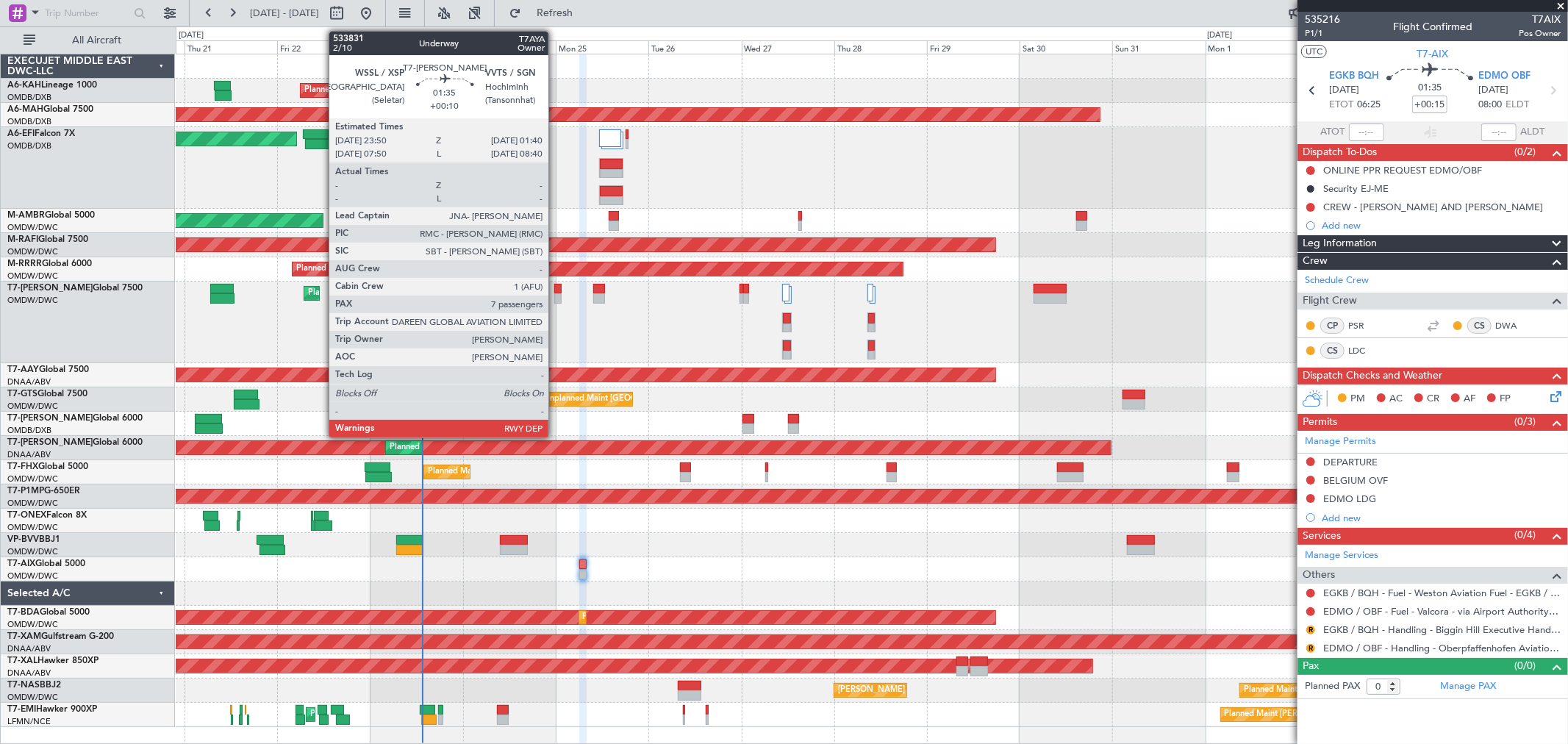
click at [556, 298] on div at bounding box center [558, 299] width 7 height 11
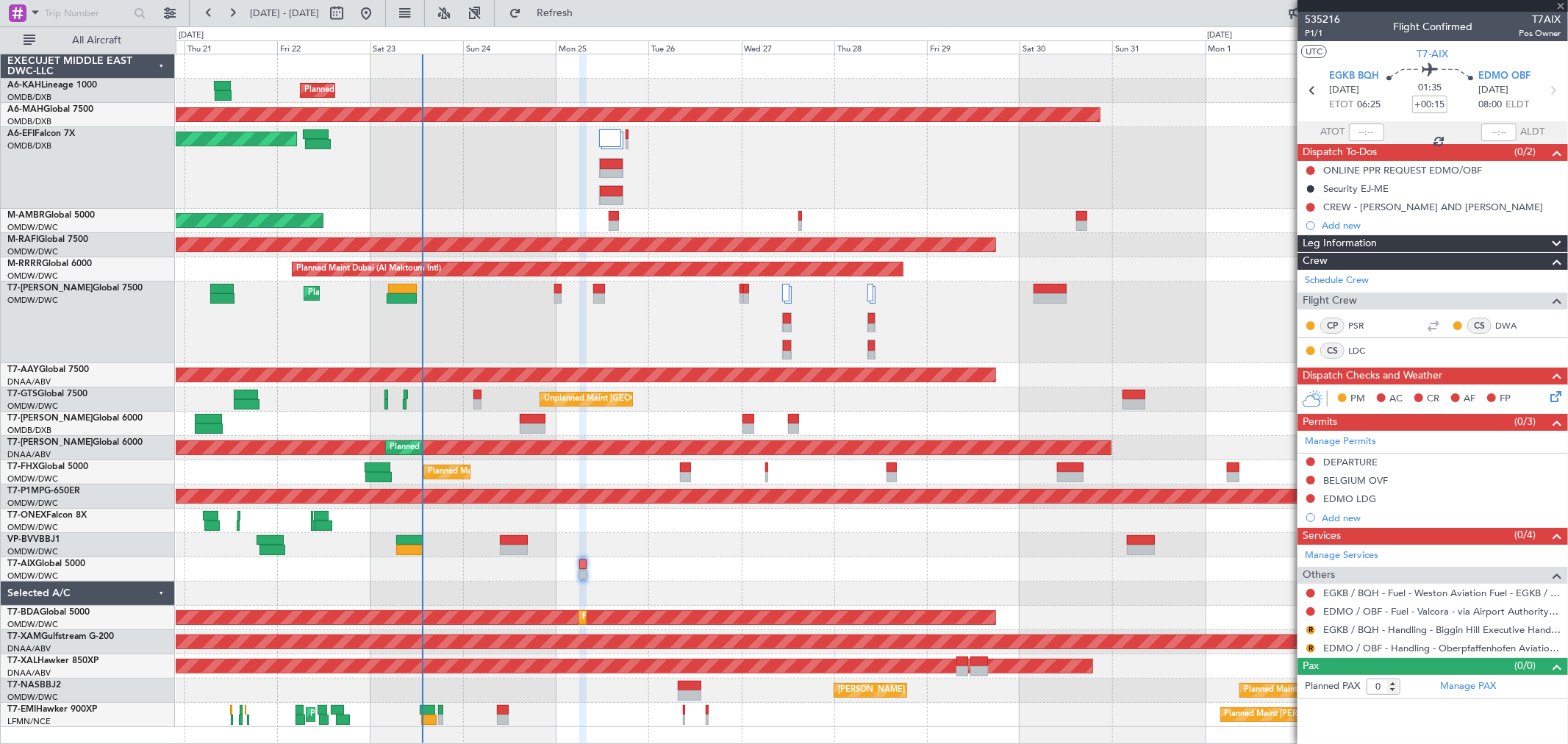
type input "+00:10"
type input "7"
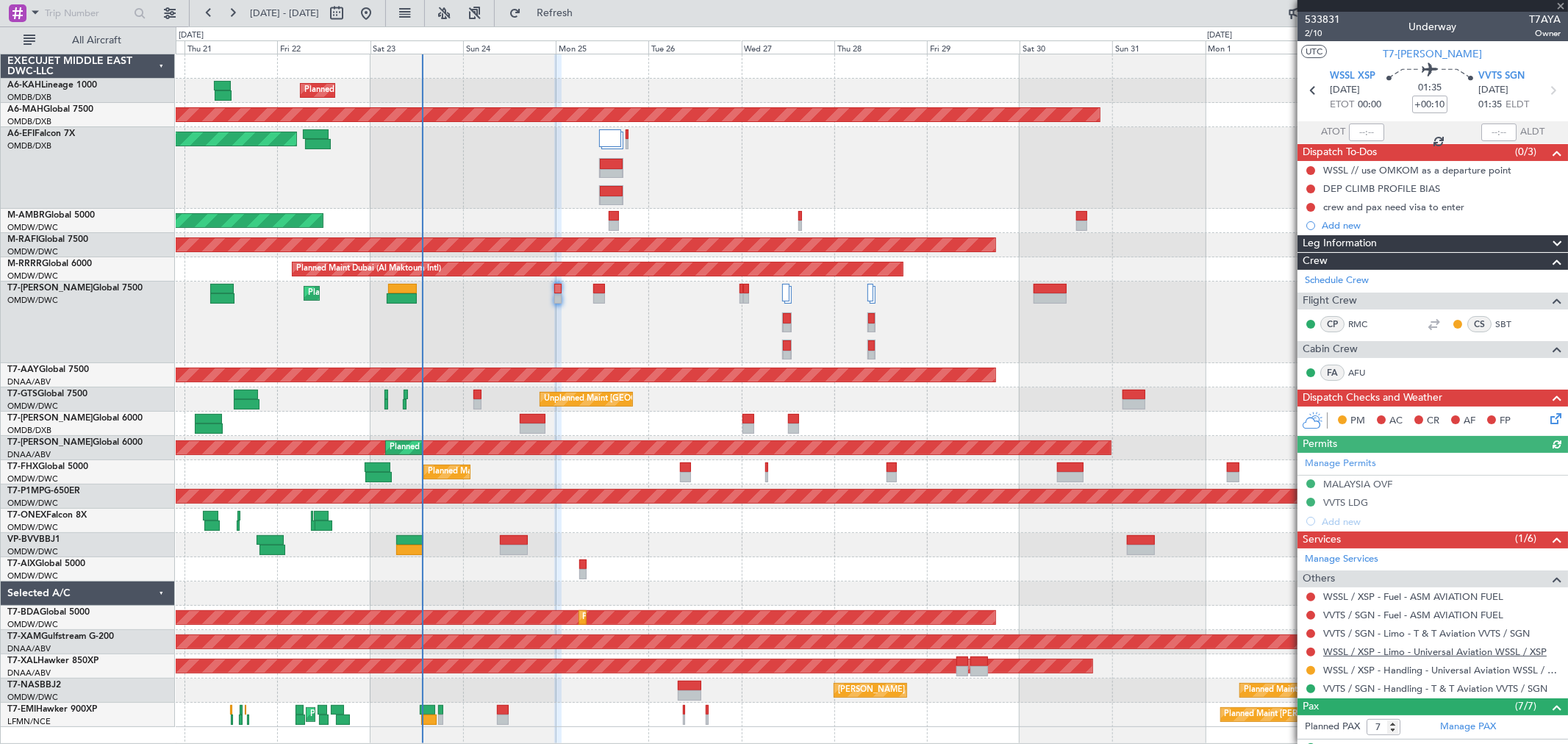
click at [1406, 654] on link "WSSL / XSP - Limo - Universal Aviation WSSL / XSP" at bounding box center [1435, 652] width 223 height 12
click at [405, 304] on div "Planned Maint Dubai (Al Maktoum Intl)" at bounding box center [872, 323] width 1392 height 82
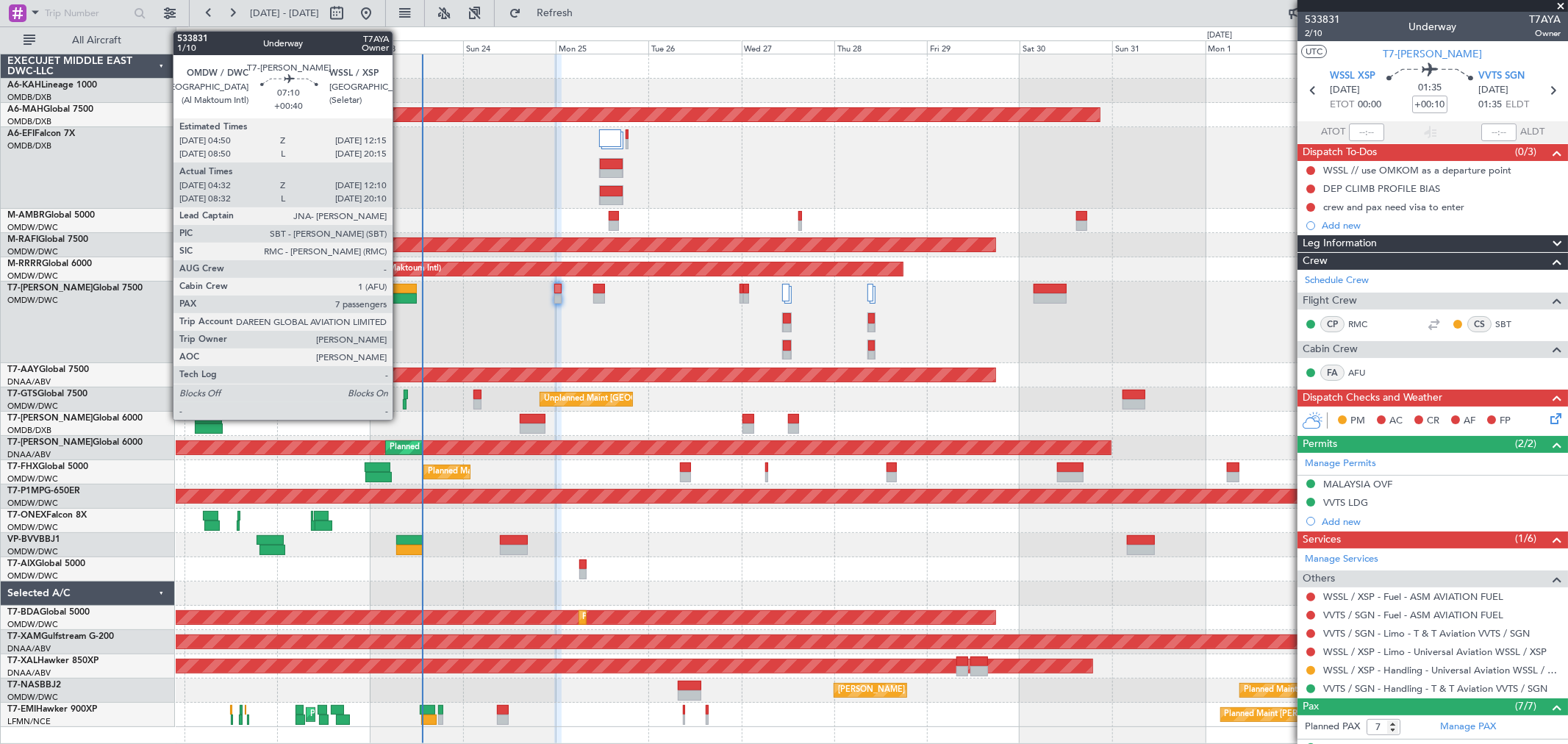
click at [400, 300] on div at bounding box center [402, 299] width 30 height 11
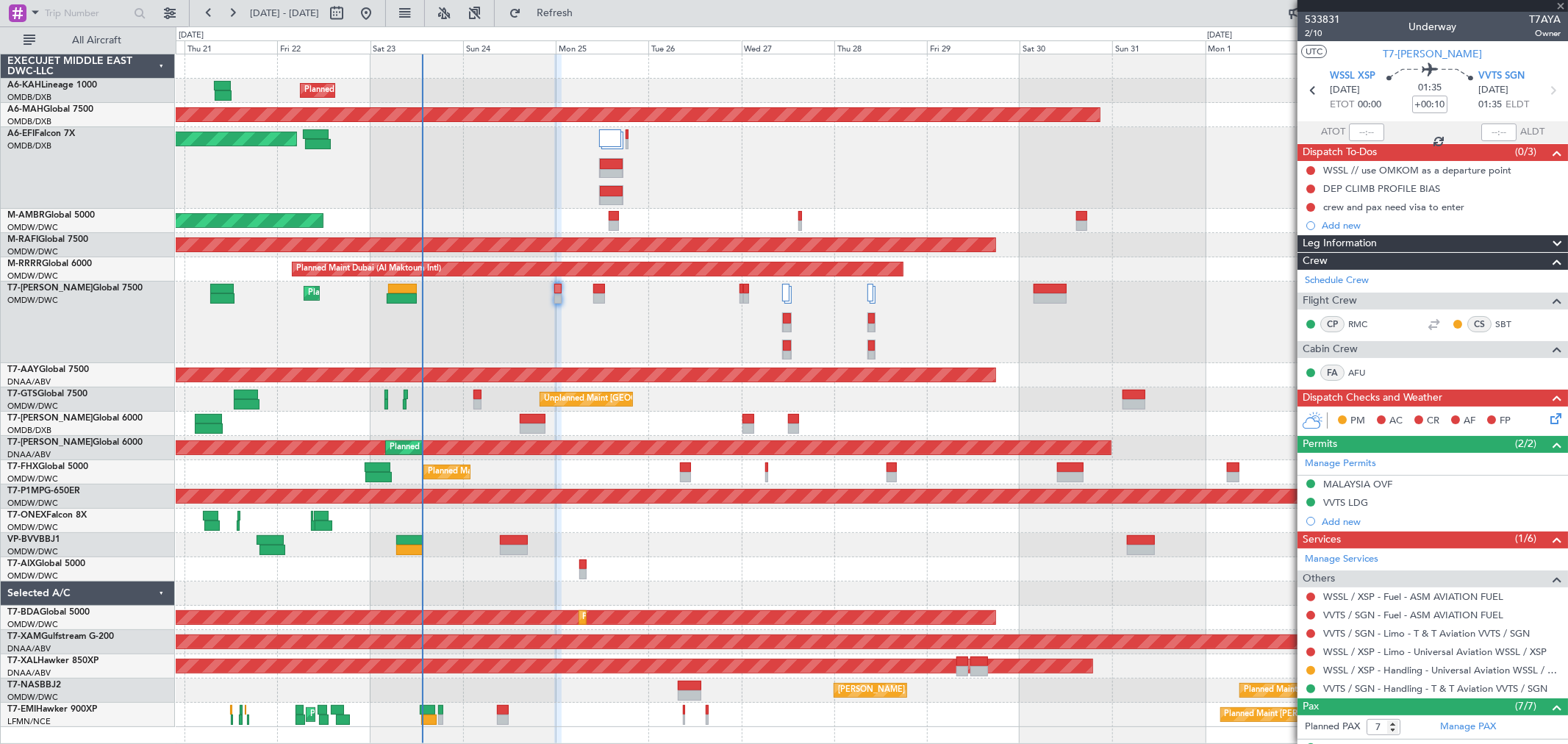
type input "+00:40"
type input "04:42"
type input "12:05"
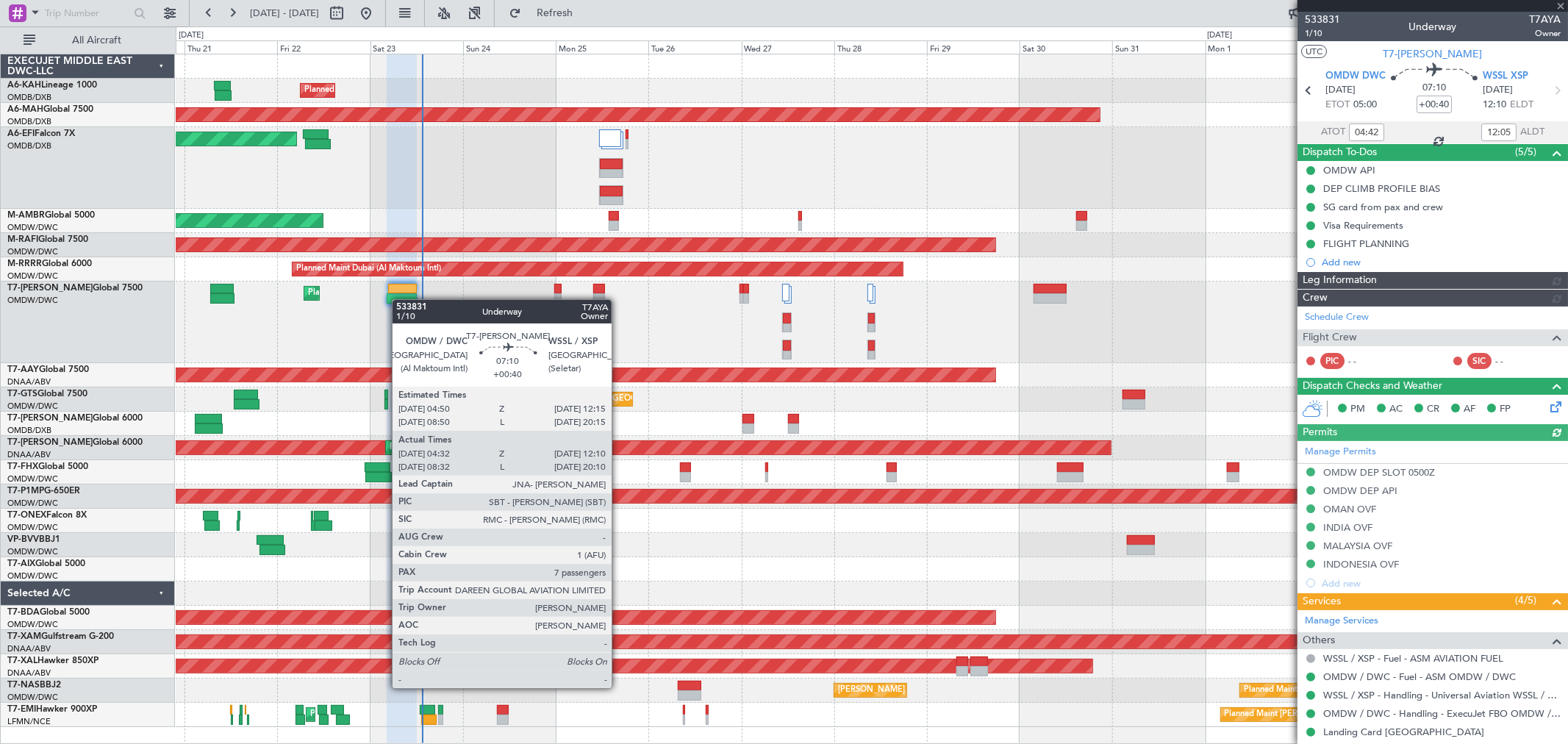
type input "Rohit Roy (ROY)"
type input "6914"
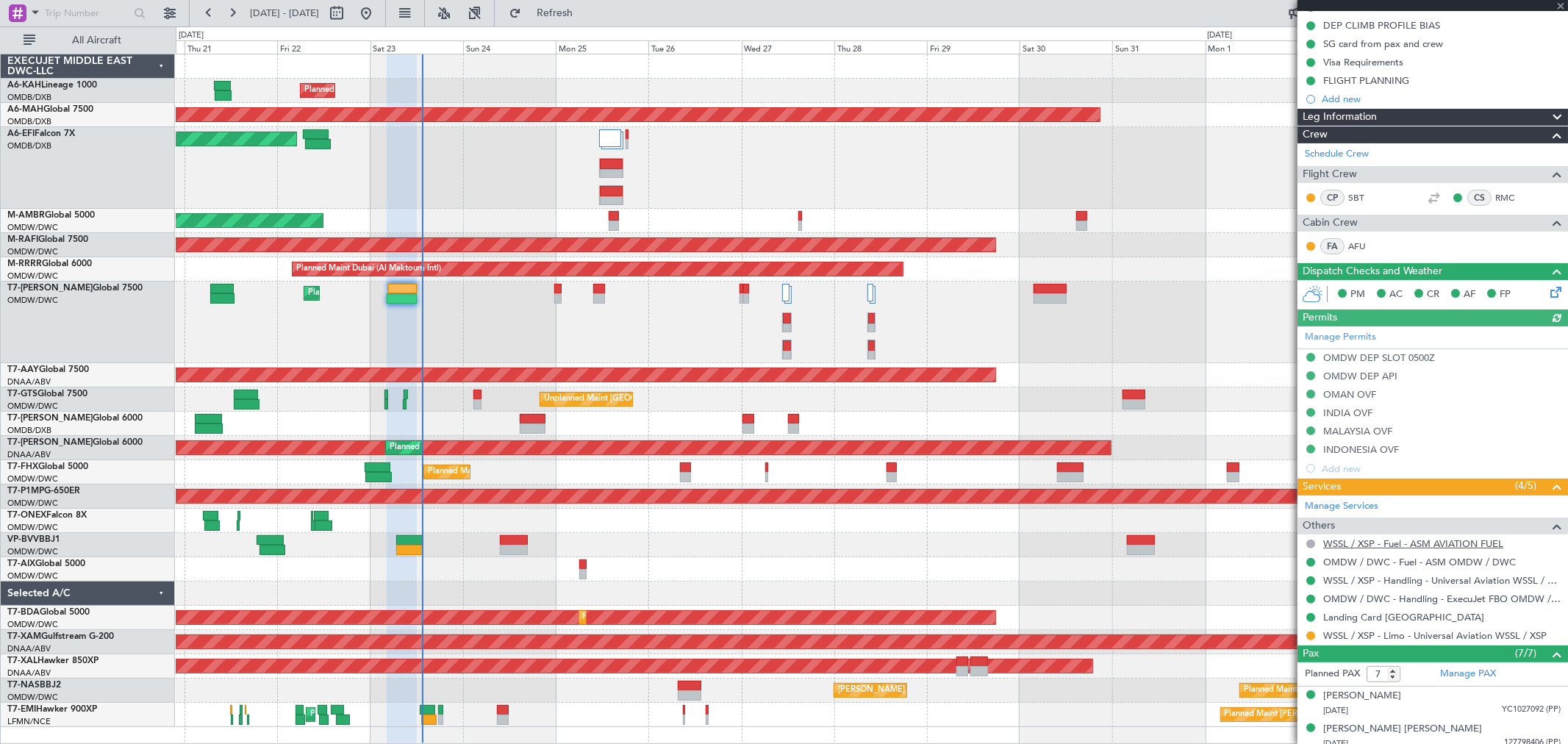
scroll to position [326, 0]
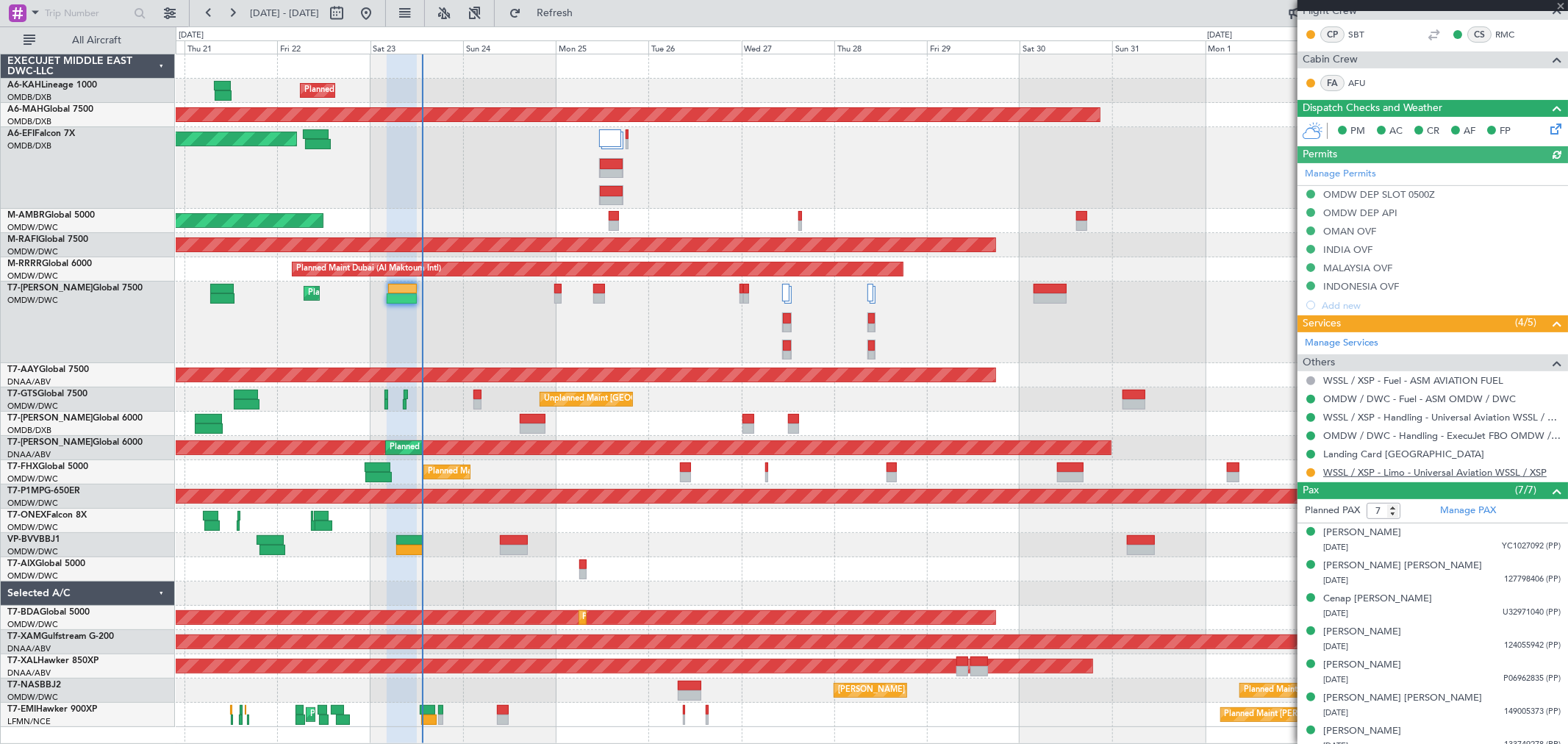
click at [1427, 474] on link "WSSL / XSP - Limo - Universal Aviation WSSL / XSP" at bounding box center [1435, 472] width 223 height 12
click at [591, 23] on button "Refresh" at bounding box center [546, 13] width 88 height 23
type input "Rohit Roy (ROY)"
type input "6914"
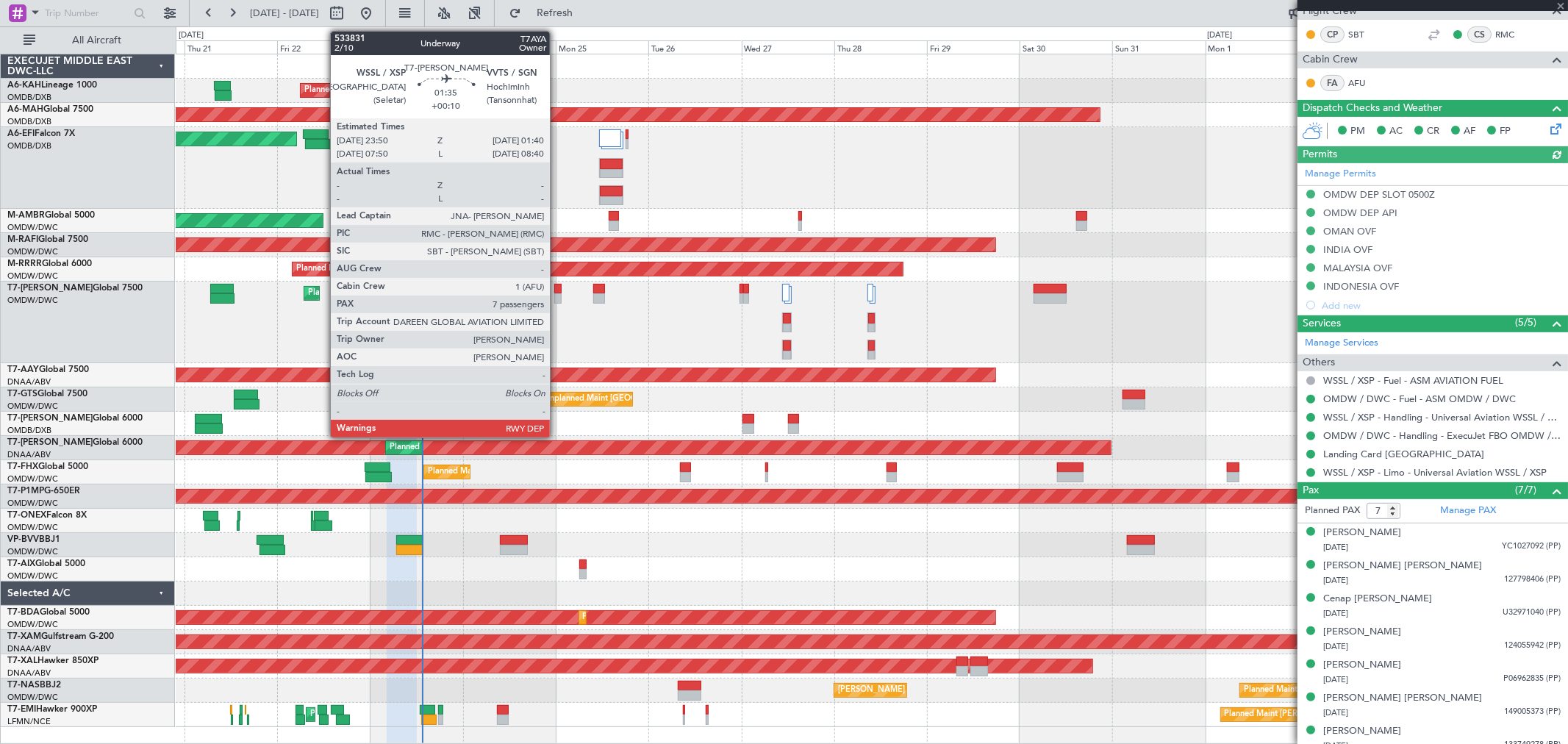
click at [558, 288] on div at bounding box center [558, 289] width 7 height 11
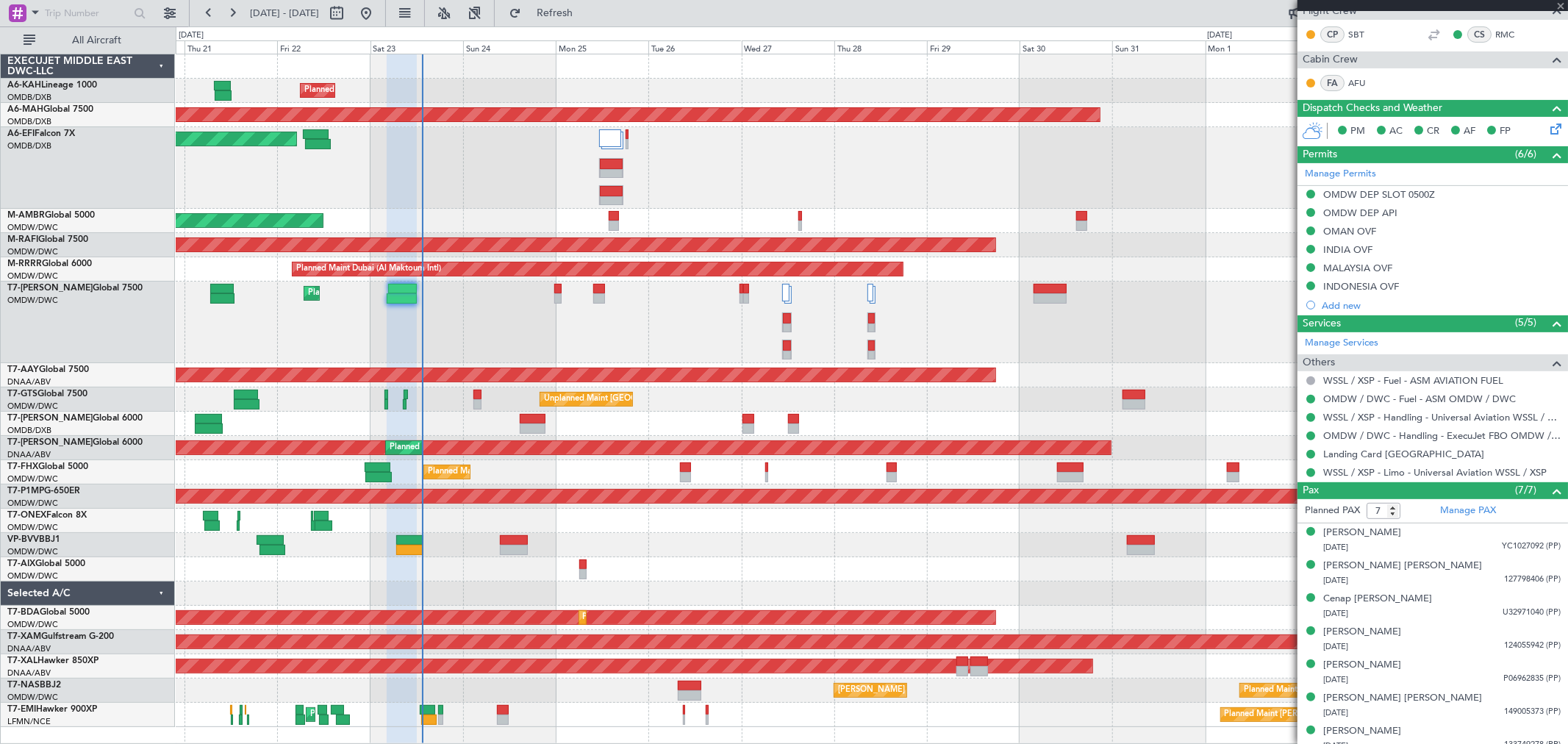
type input "+00:10"
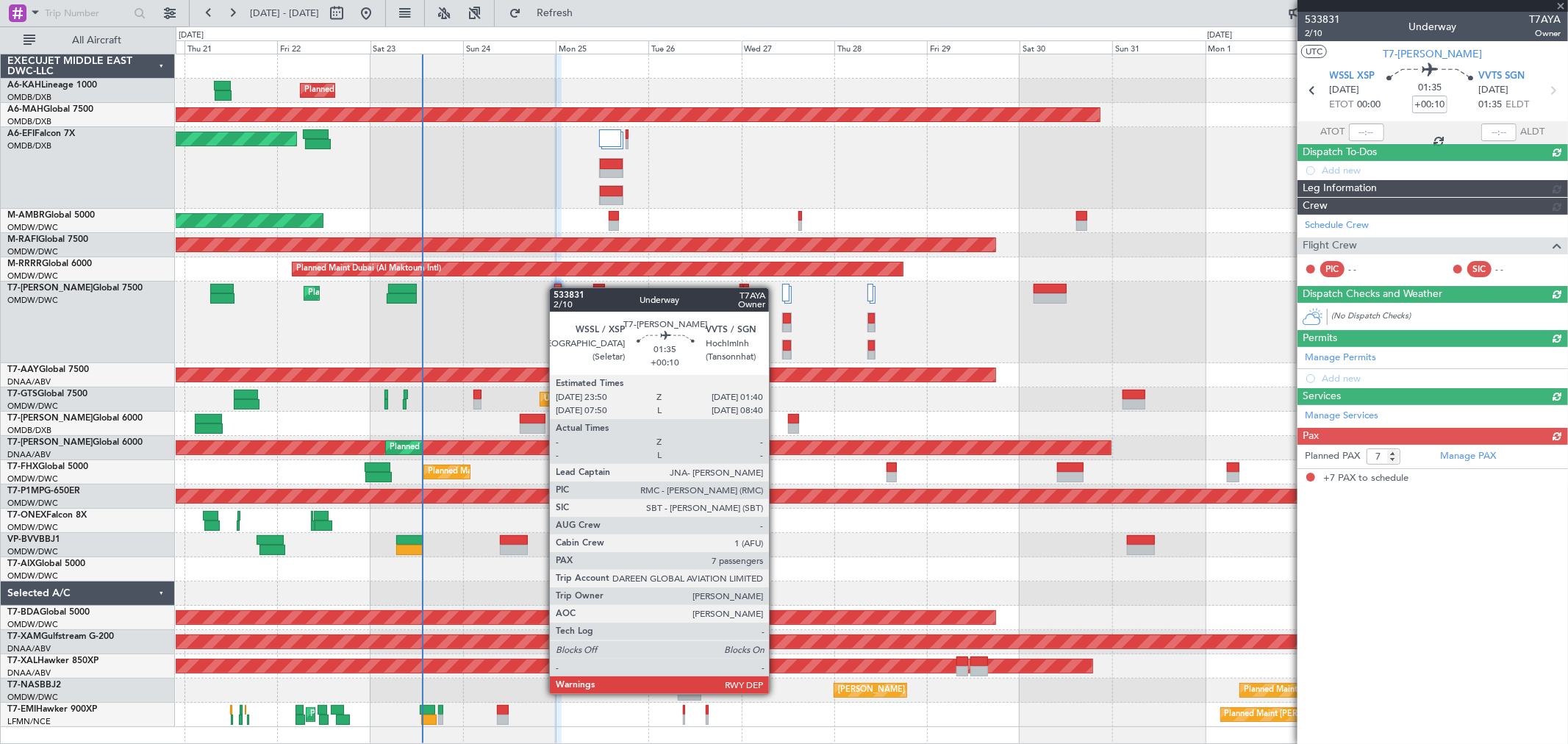
scroll to position [0, 0]
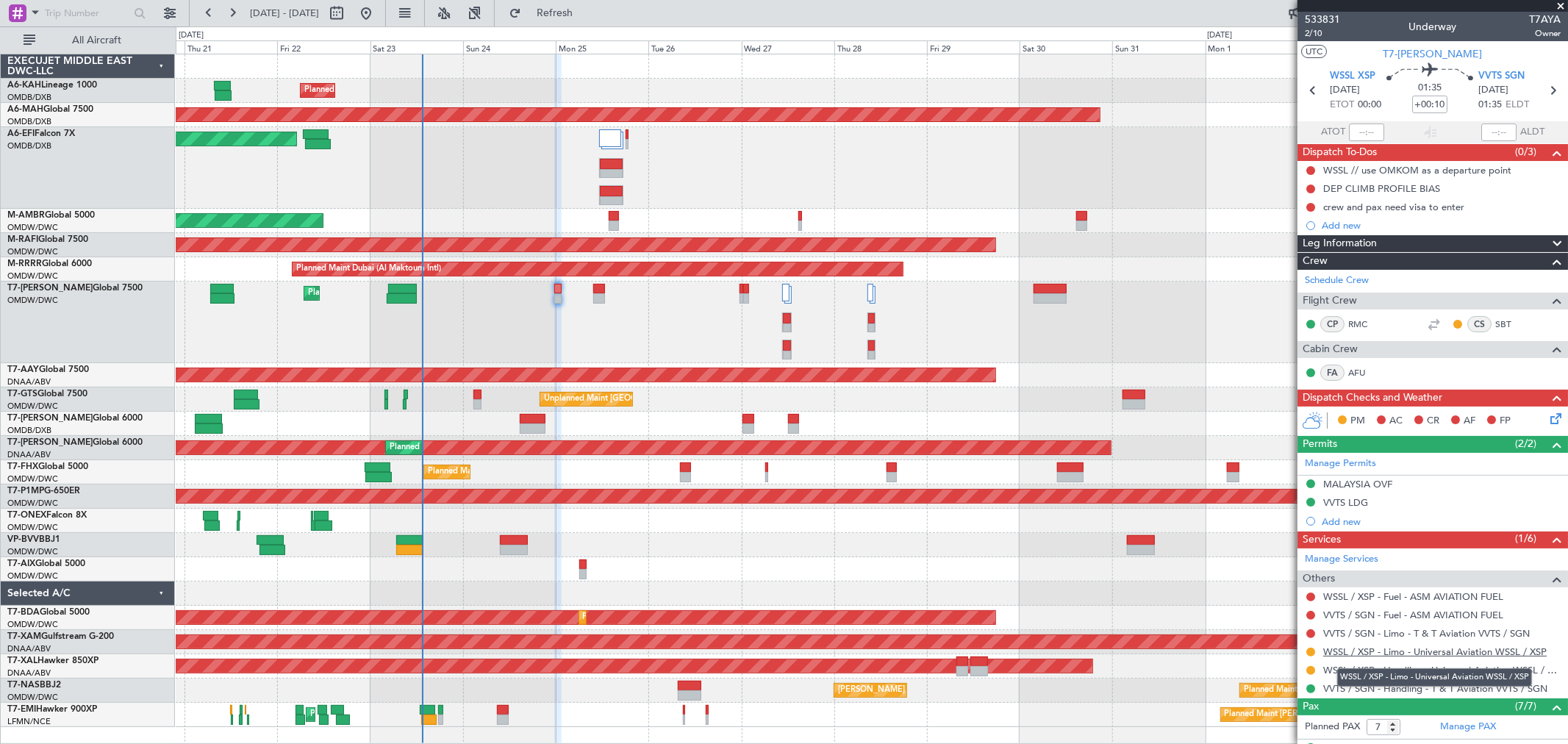
click at [1427, 654] on link "WSSL / XSP - Limo - Universal Aviation WSSL / XSP" at bounding box center [1435, 652] width 223 height 12
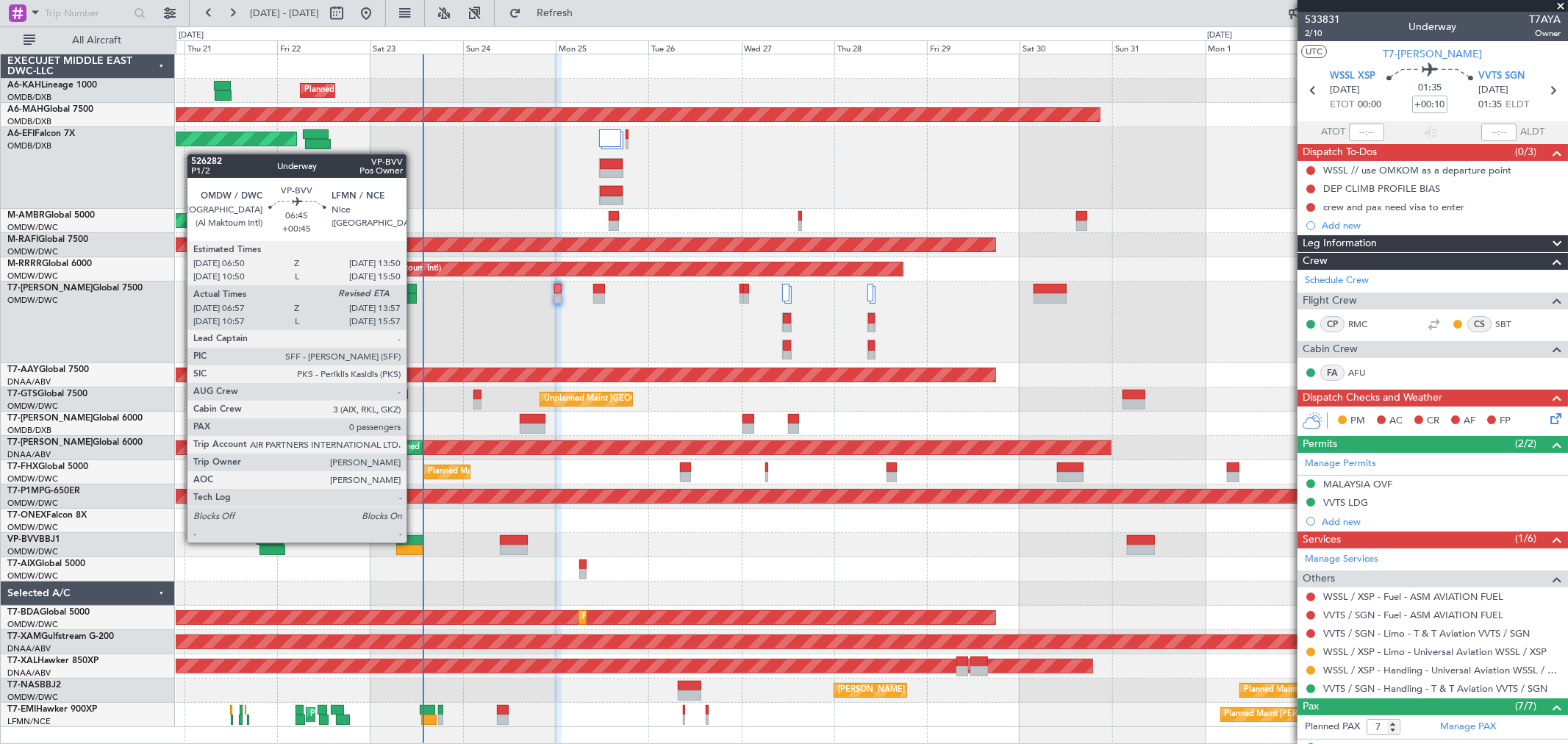
click at [414, 540] on div at bounding box center [410, 540] width 28 height 11
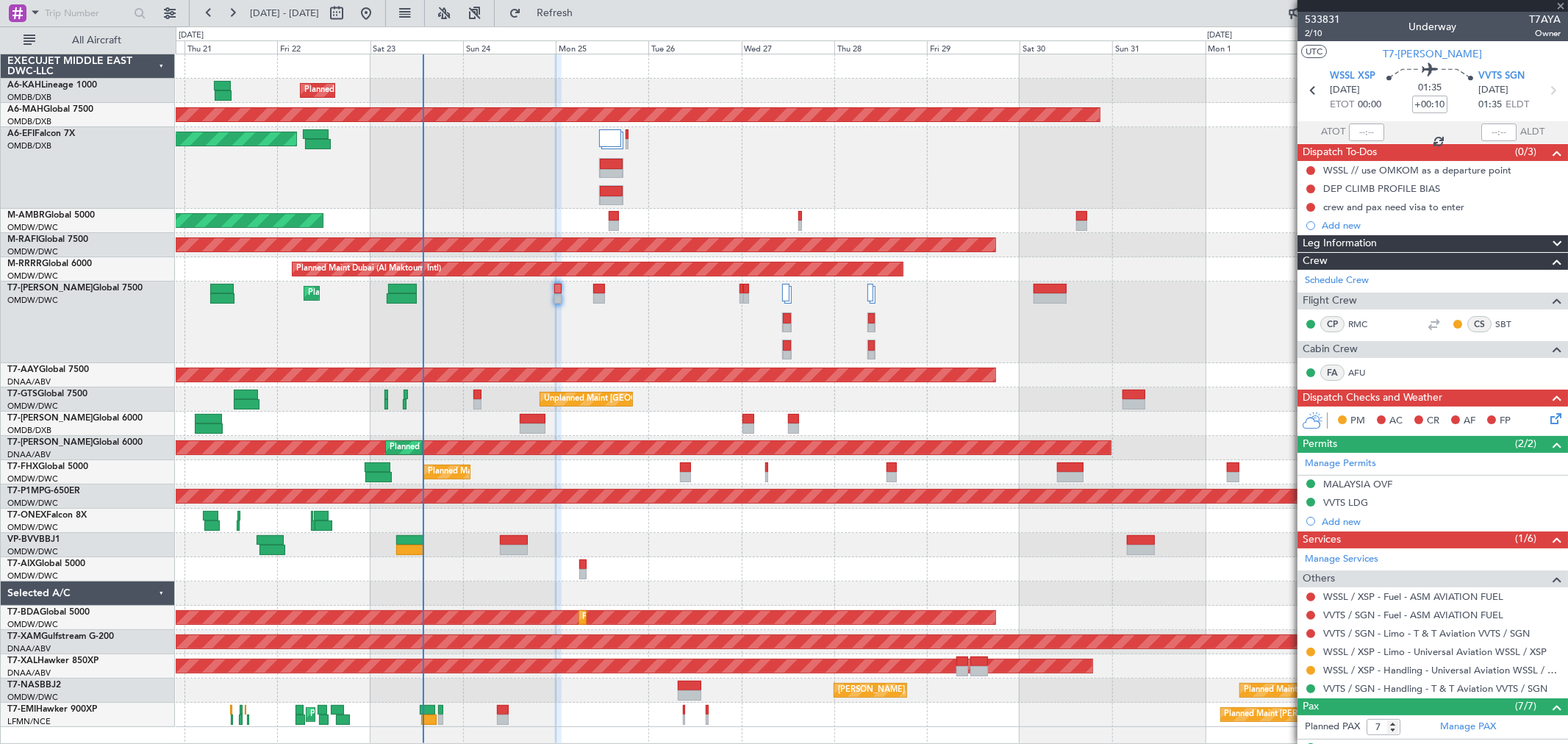
type input "+00:45"
type input "07:07"
type input "0"
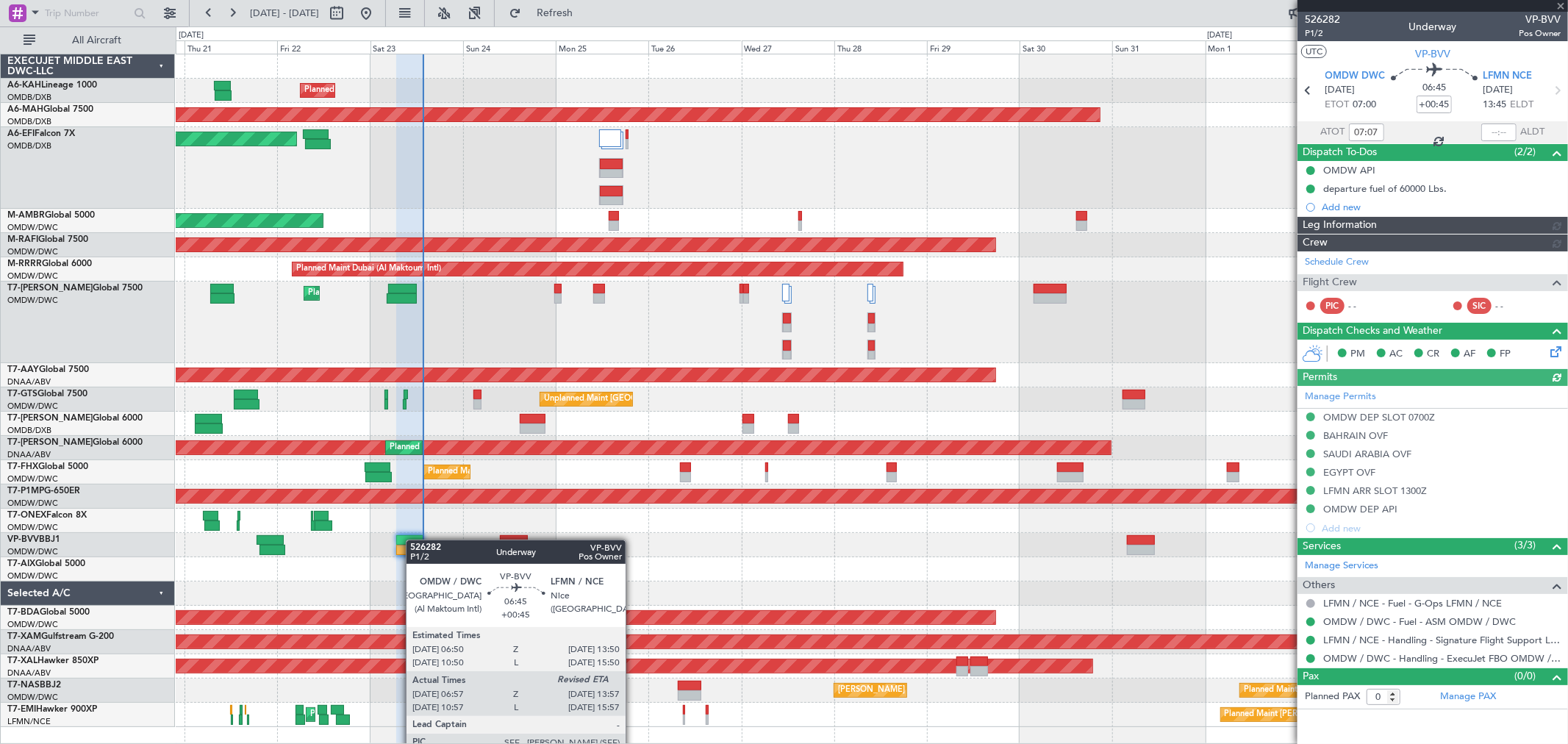
type input "Rohit Roy (ROY)"
type input "7015"
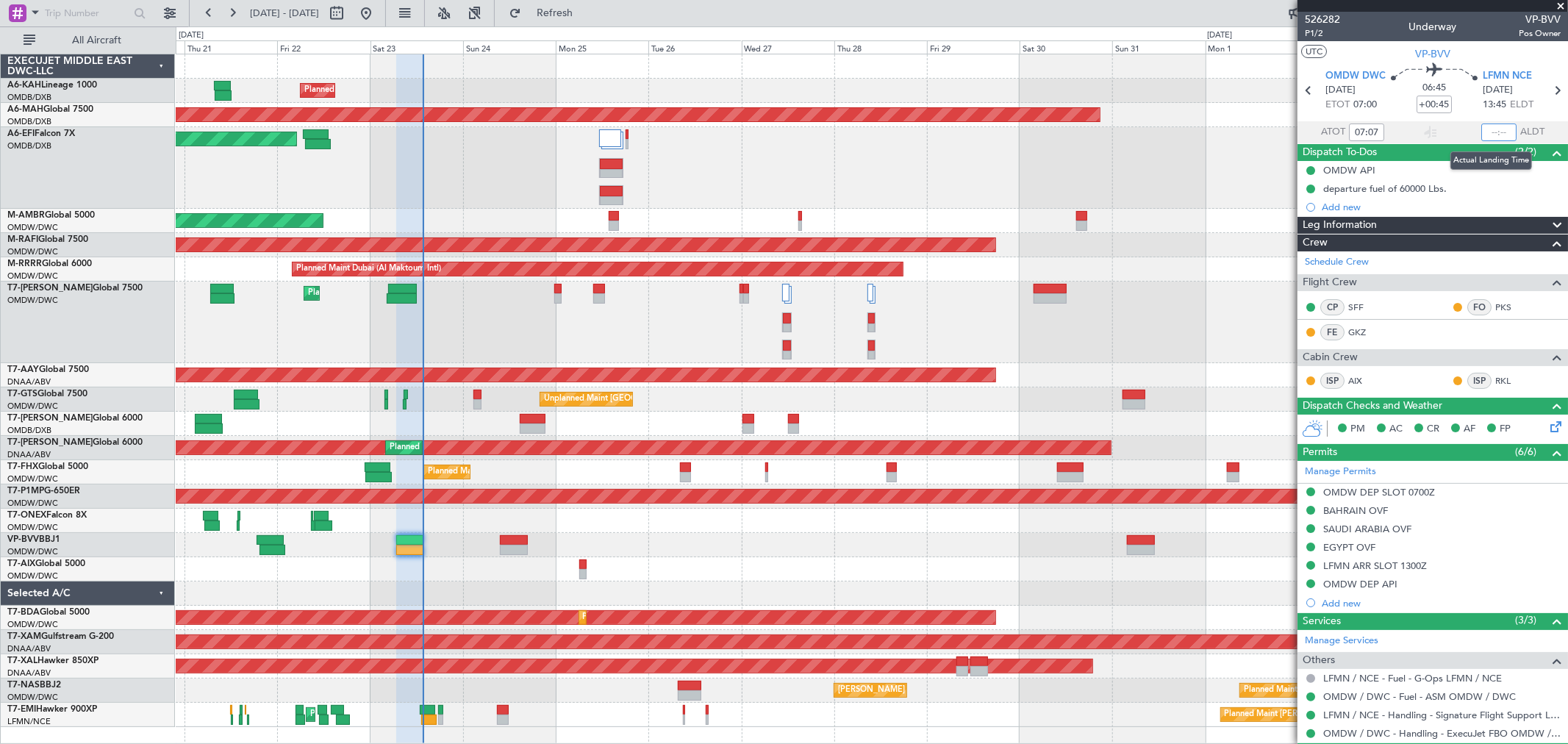
click at [1487, 130] on input "text" at bounding box center [1500, 132] width 36 height 18
type input "13:35"
type input "Rohit Roy (ROY)"
type input "7015"
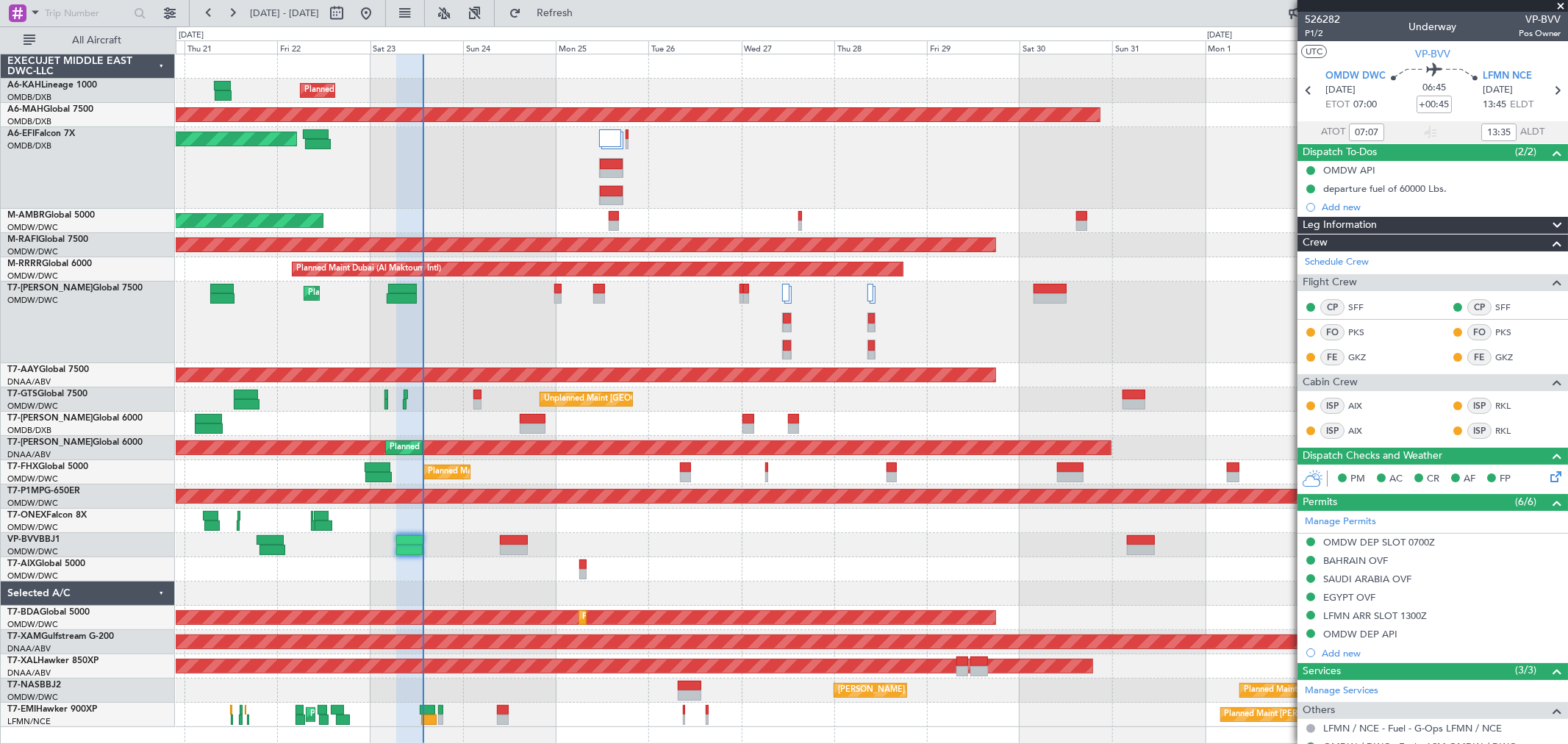
click at [1560, 2] on span at bounding box center [1561, 6] width 15 height 13
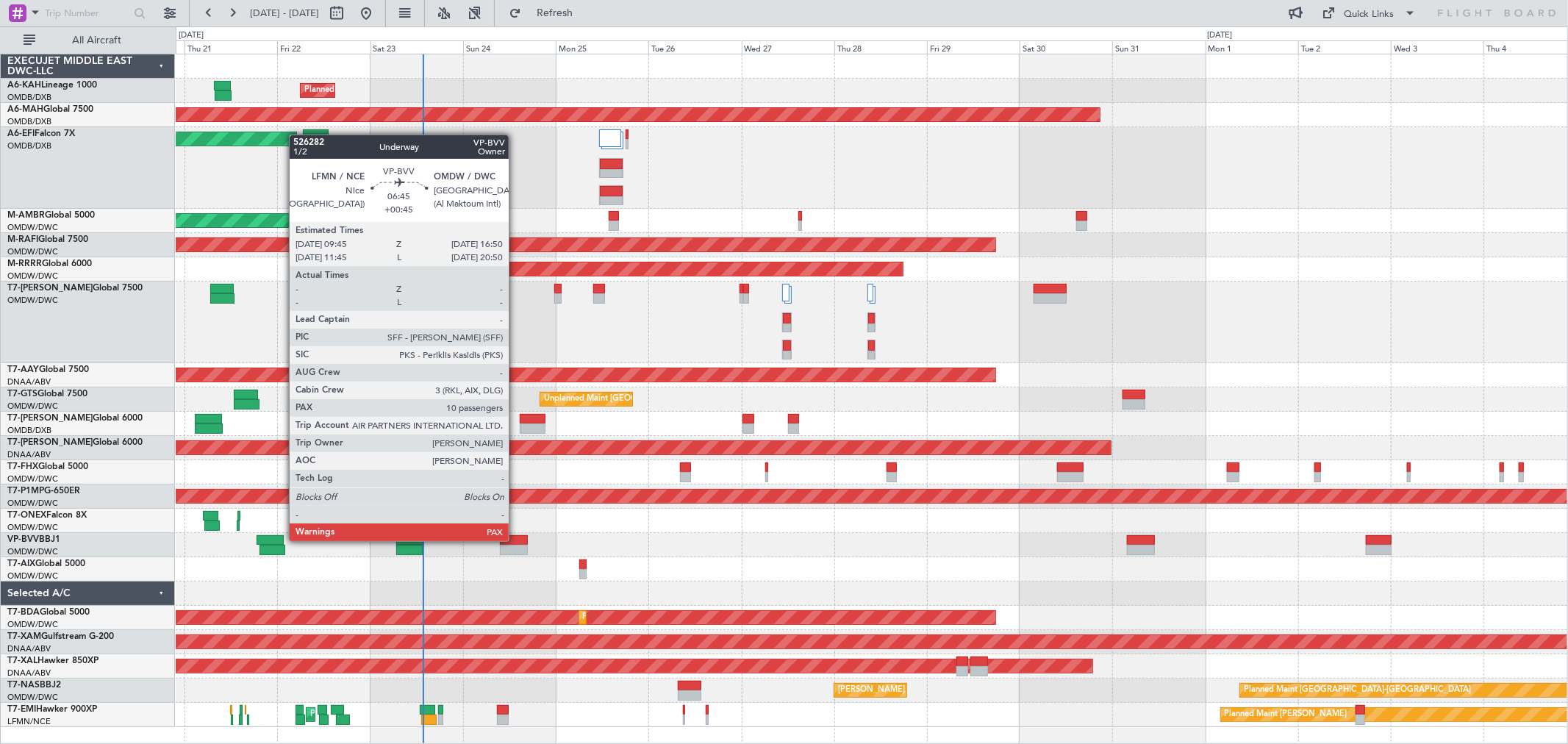
click at [516, 539] on div at bounding box center [513, 540] width 28 height 11
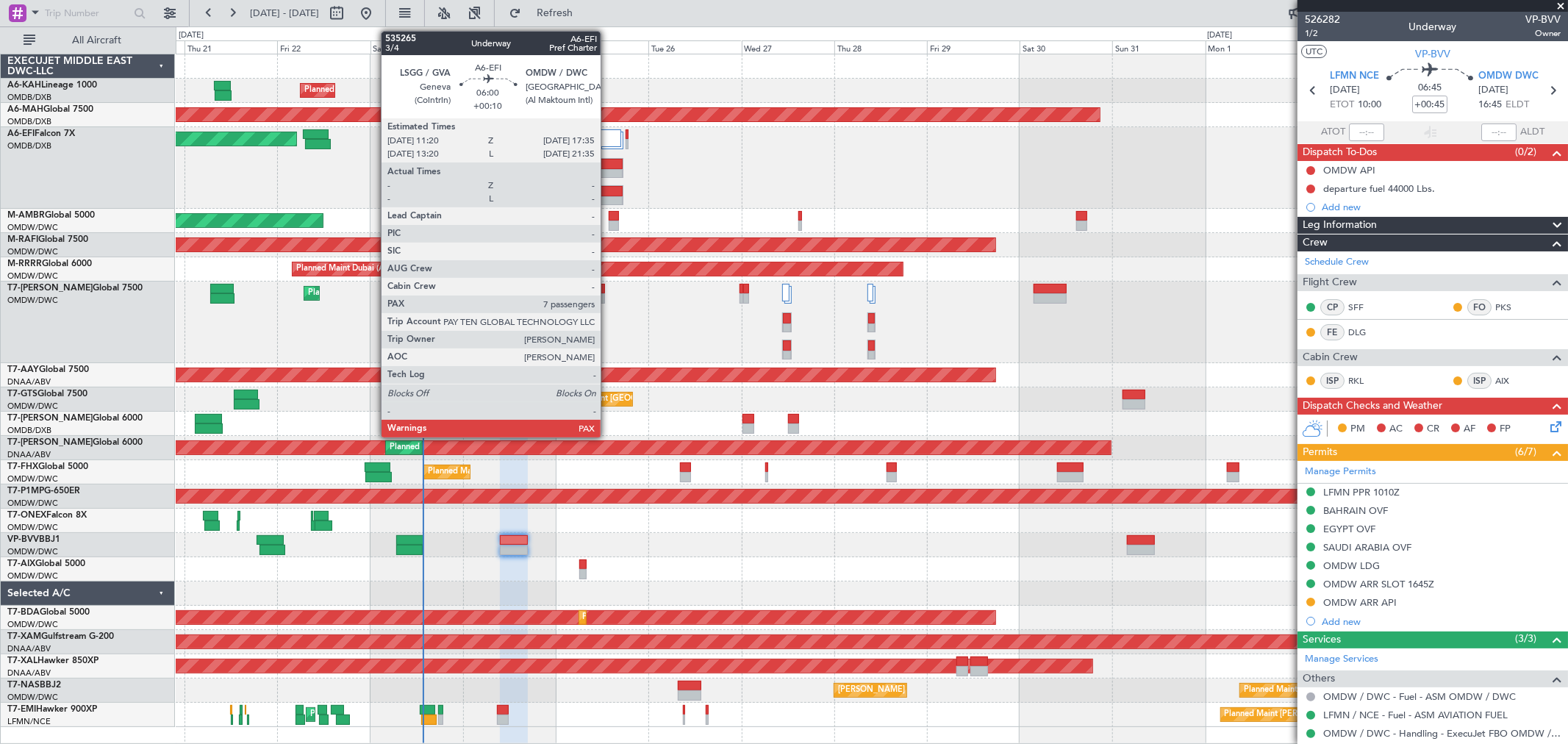
click at [608, 196] on div at bounding box center [612, 202] width 23 height 11
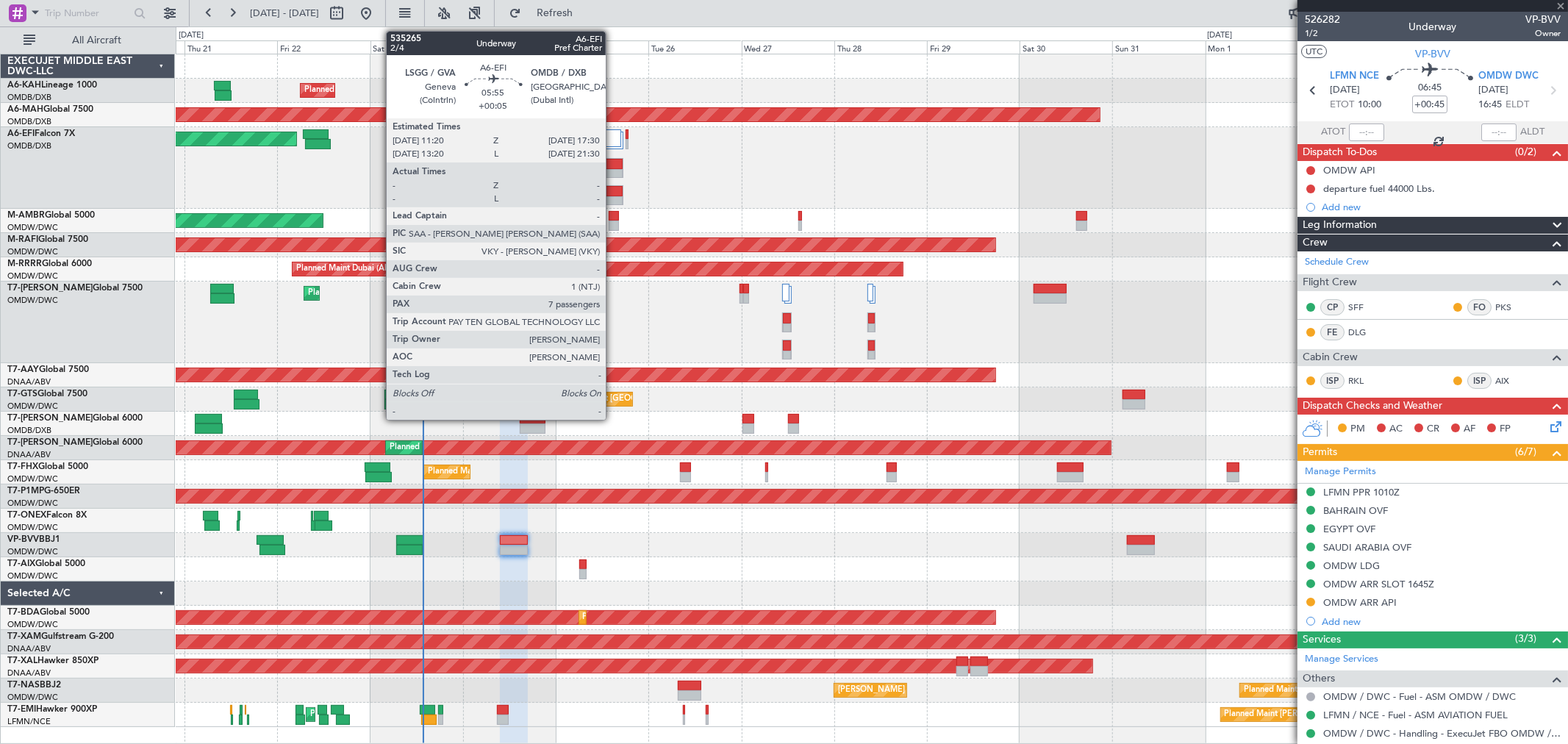
click at [614, 166] on div at bounding box center [612, 164] width 23 height 11
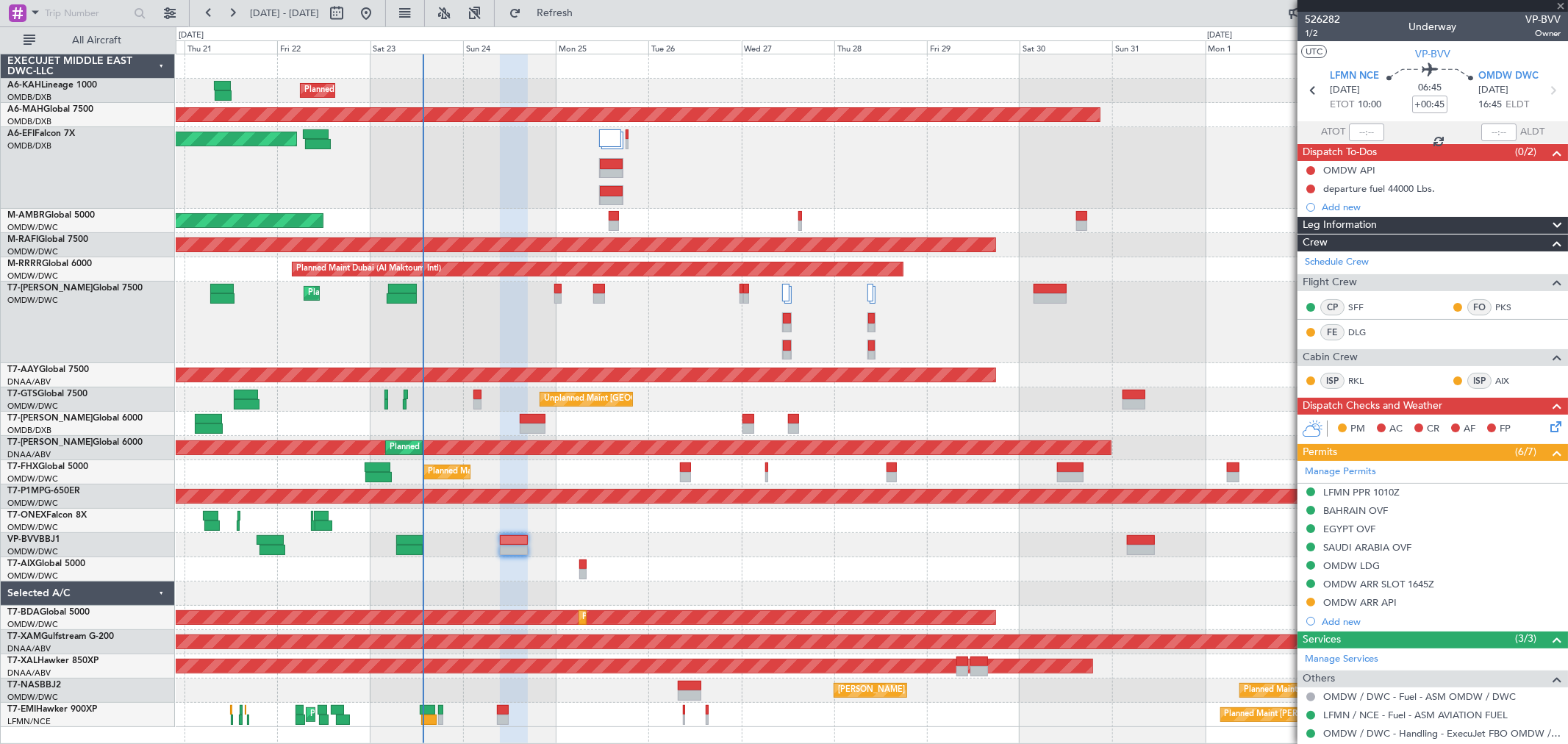
type input "+00:05"
type input "7"
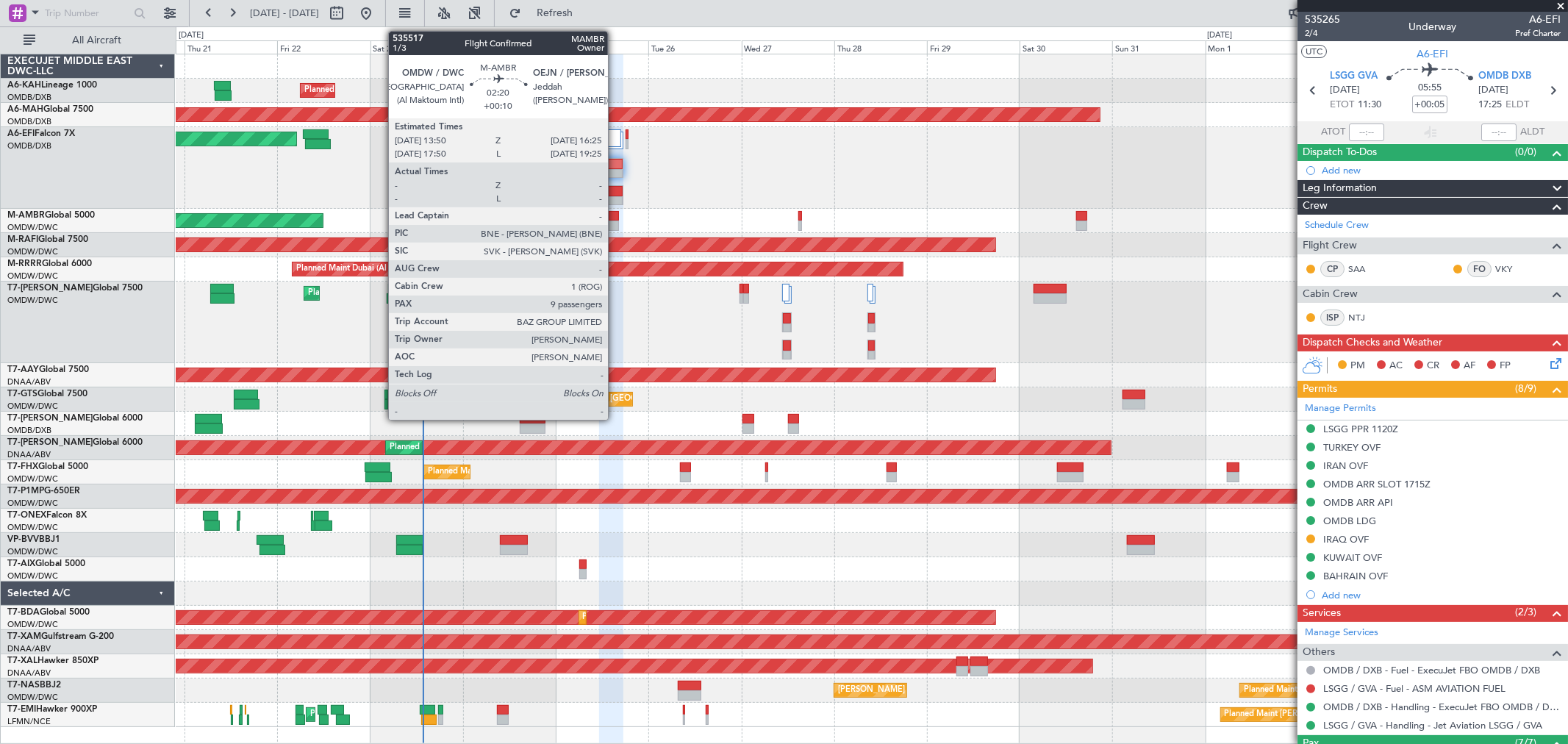
click at [615, 220] on div at bounding box center [615, 226] width 11 height 11
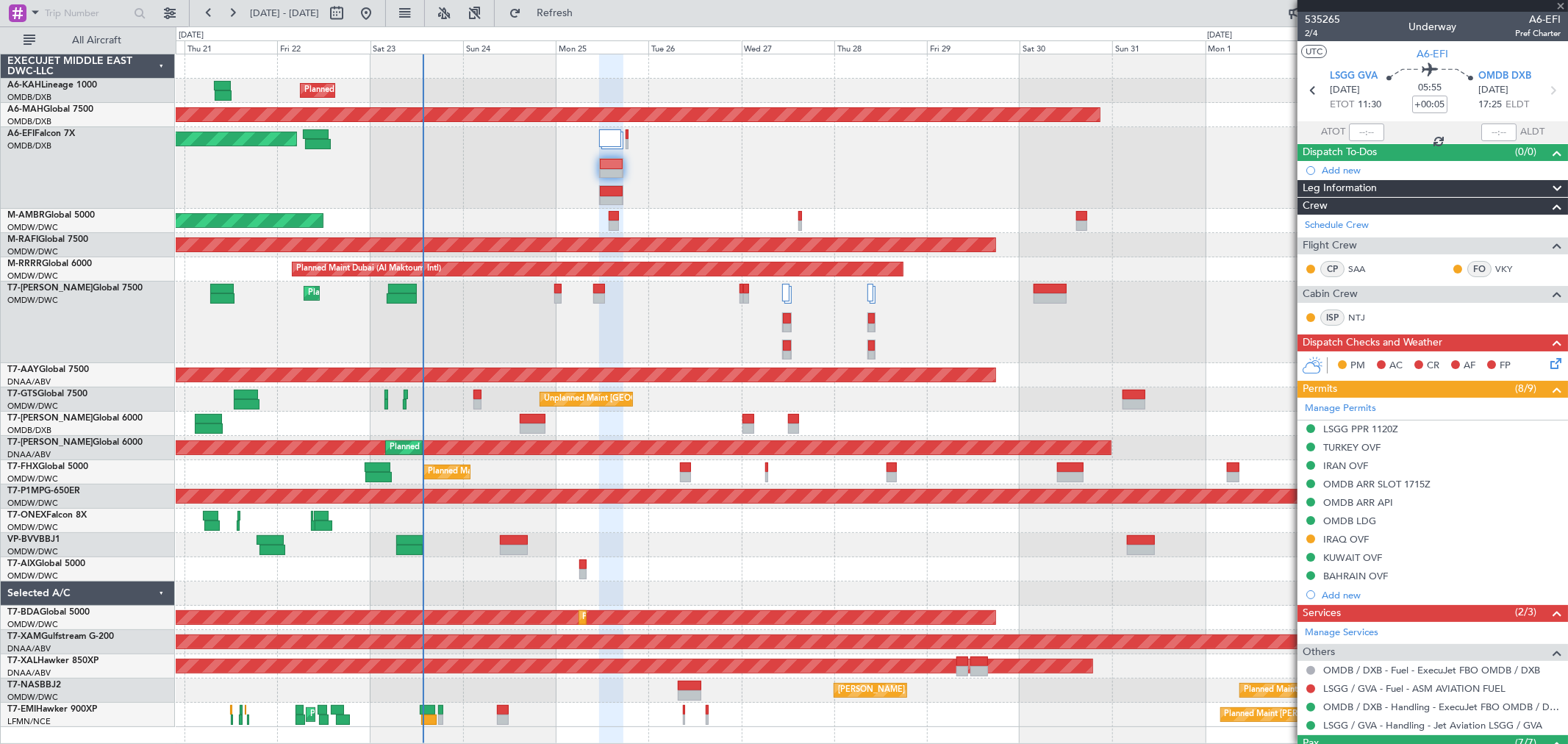
type input "+00:10"
type input "9"
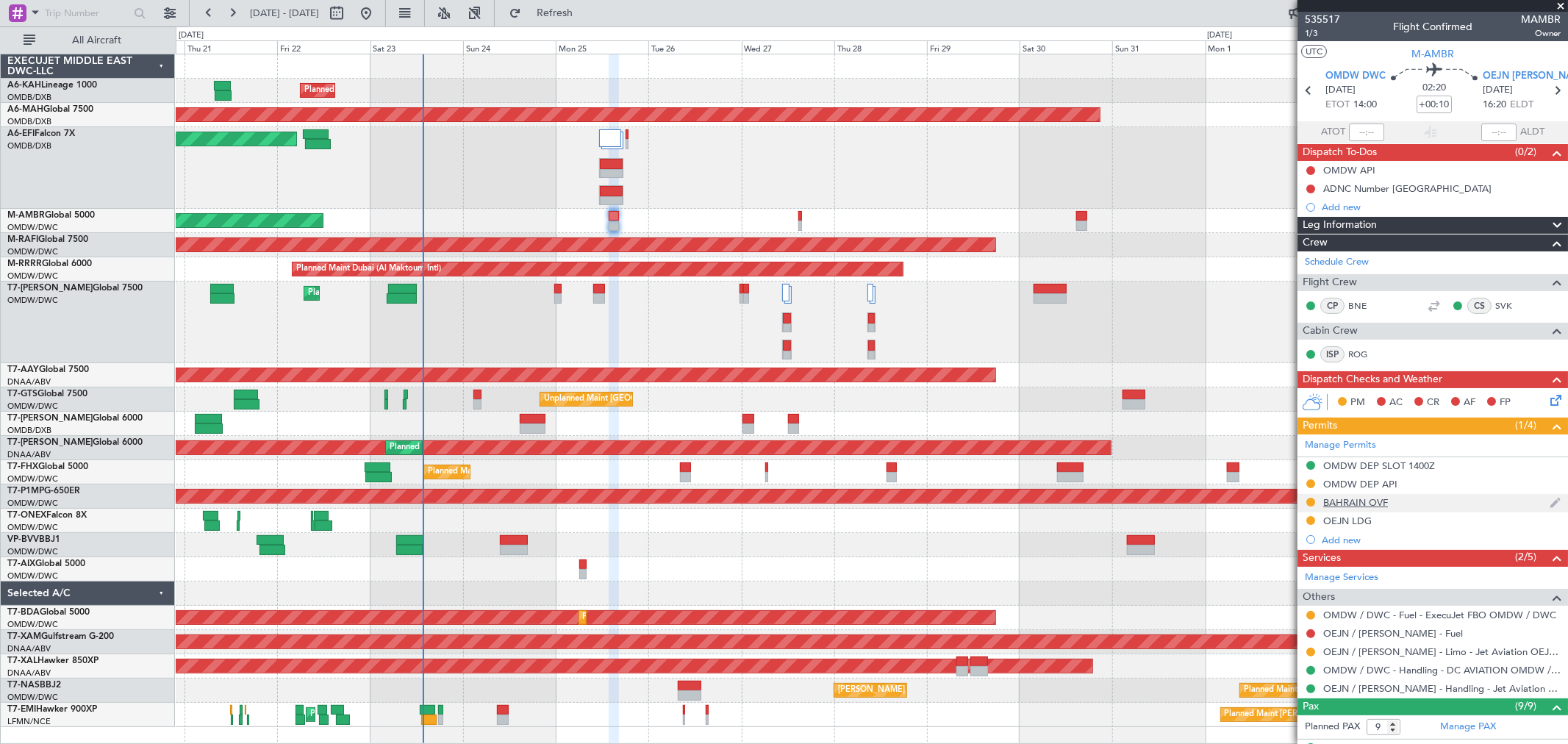
click at [1387, 500] on div "BAHRAIN OVF" at bounding box center [1355, 502] width 65 height 12
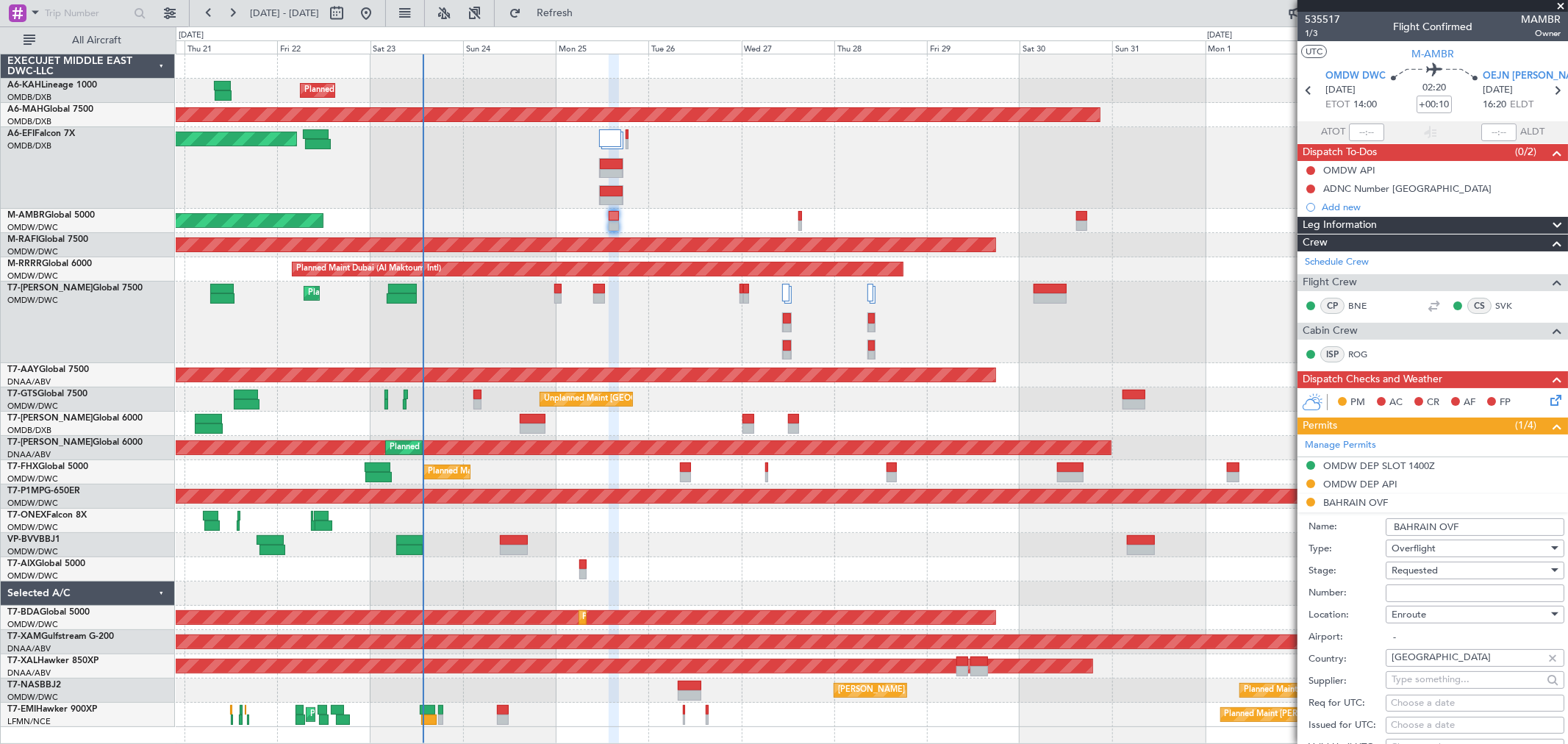
click at [1409, 599] on input "Number:" at bounding box center [1475, 593] width 179 height 18
paste input "AT/P/25-08/ON/001005"
type input "AT/P/25-08/ON/001005"
click at [1406, 574] on span "Requested" at bounding box center [1415, 570] width 46 height 13
click at [1423, 684] on span "Received OK" at bounding box center [1469, 688] width 153 height 22
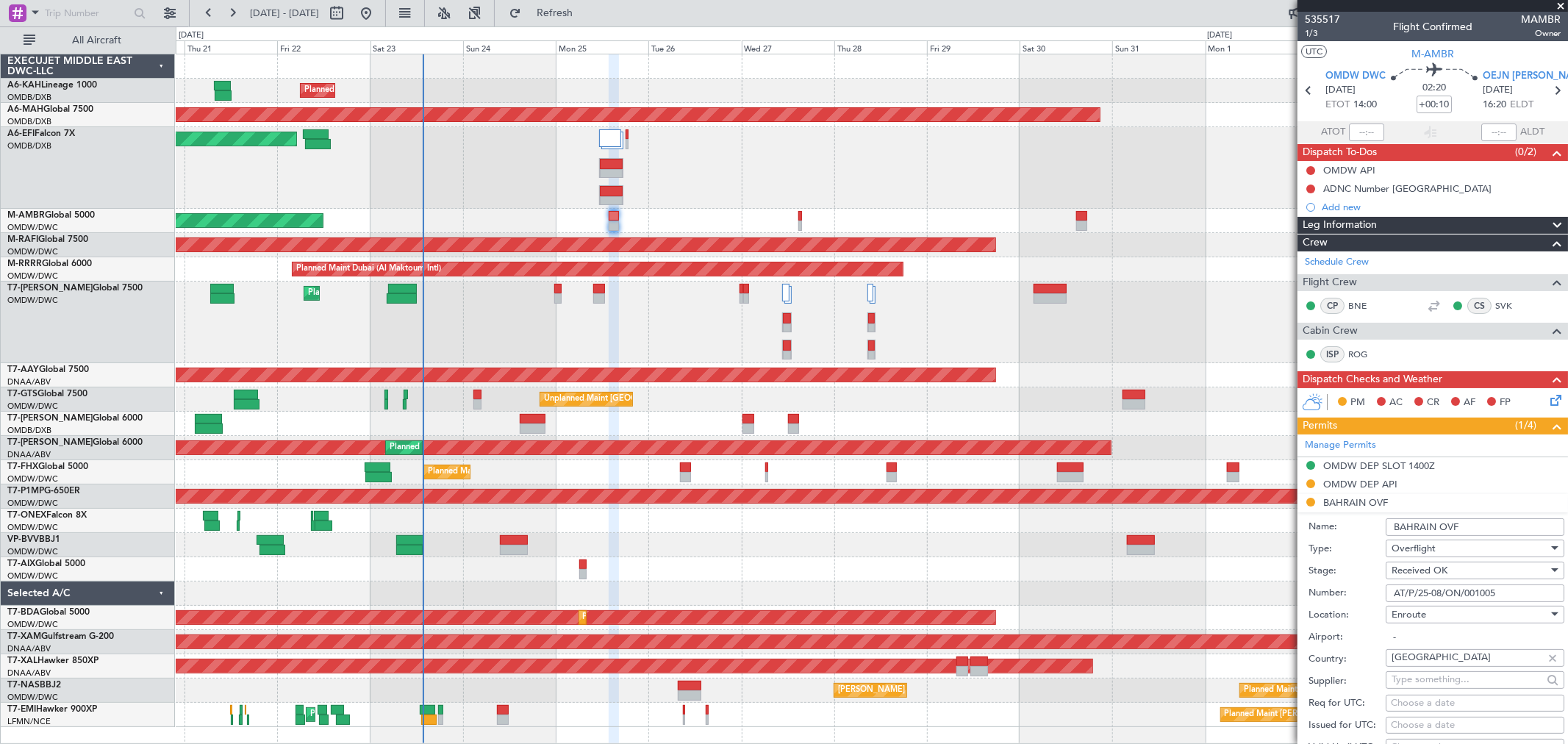
scroll to position [326, 0]
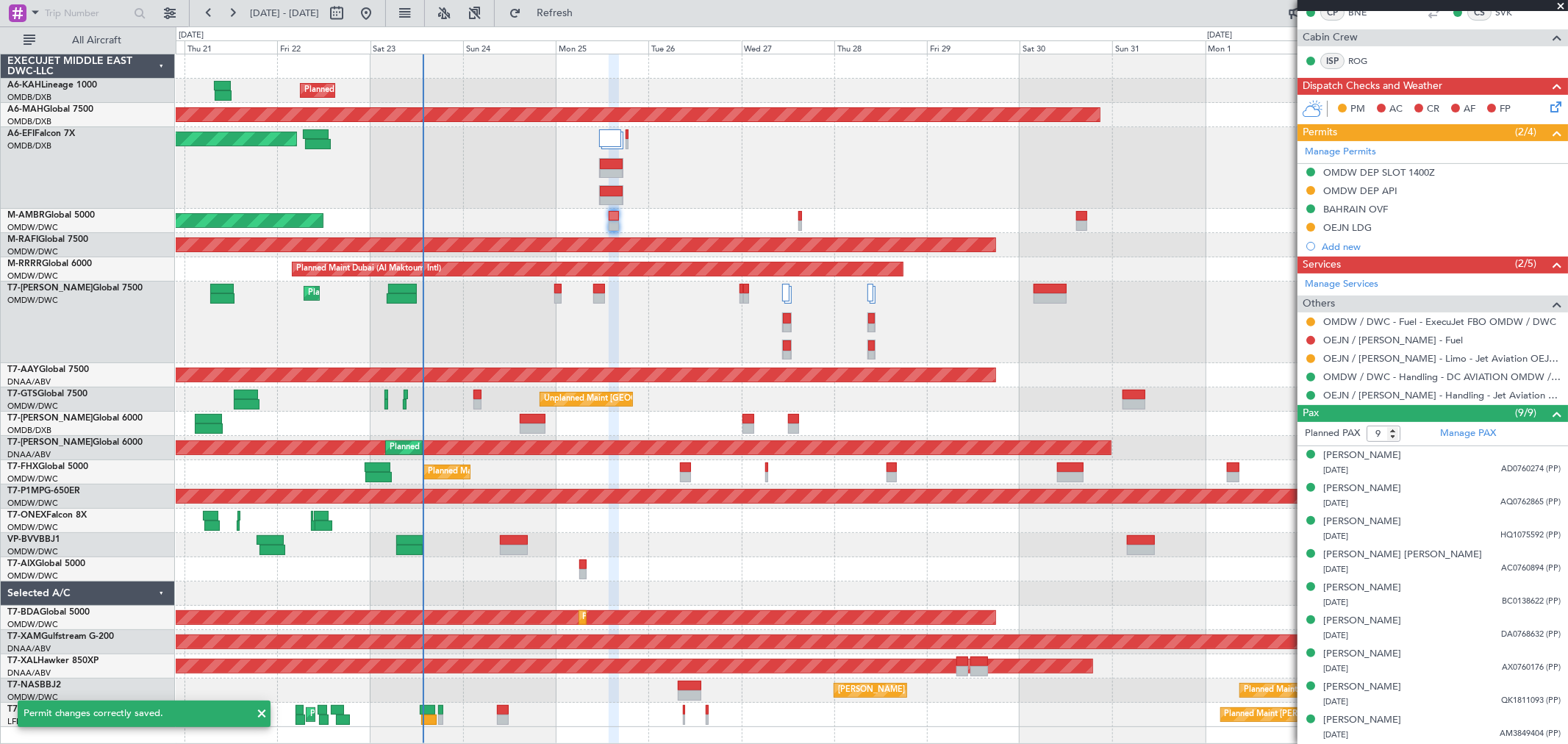
scroll to position [292, 0]
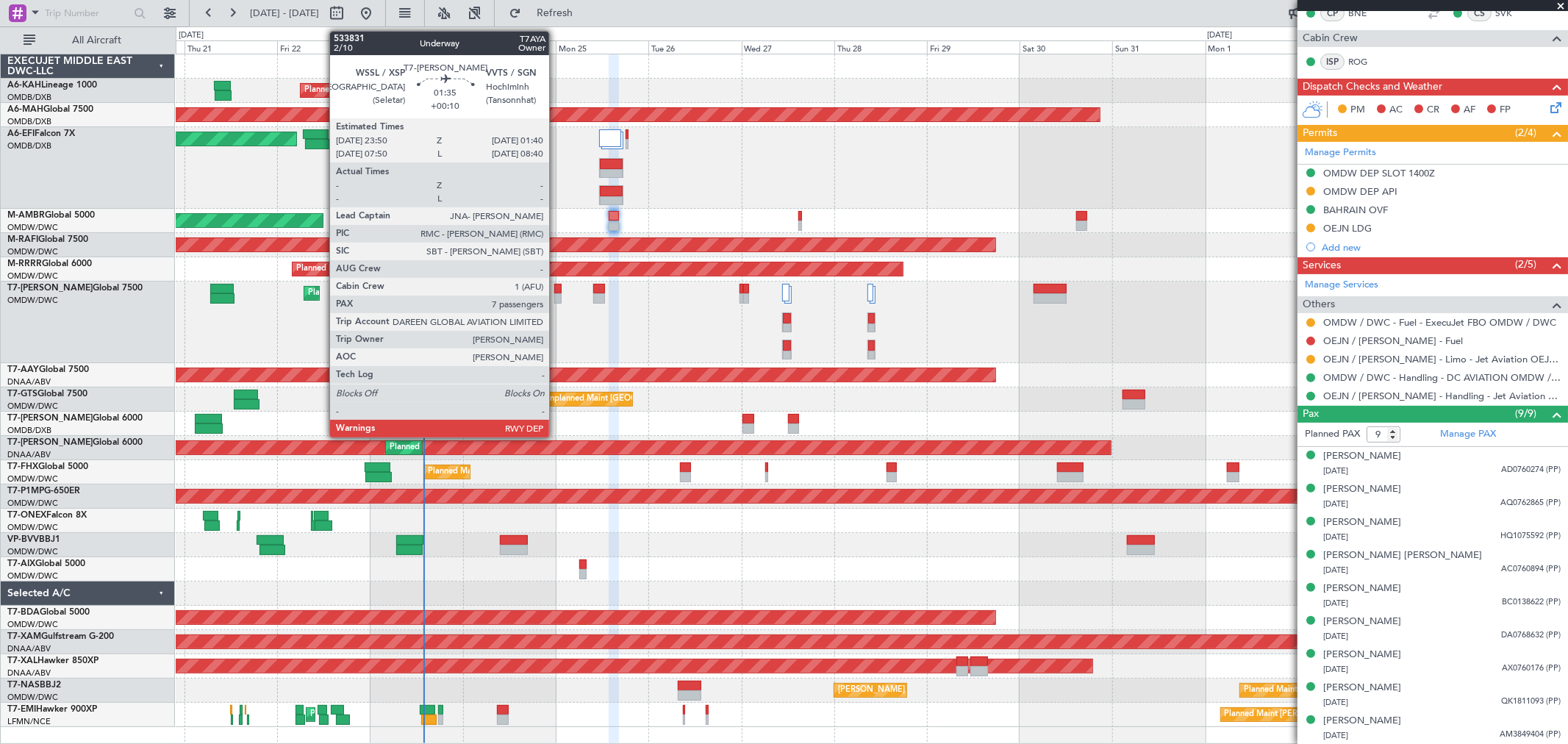
click at [557, 297] on div at bounding box center [558, 299] width 7 height 11
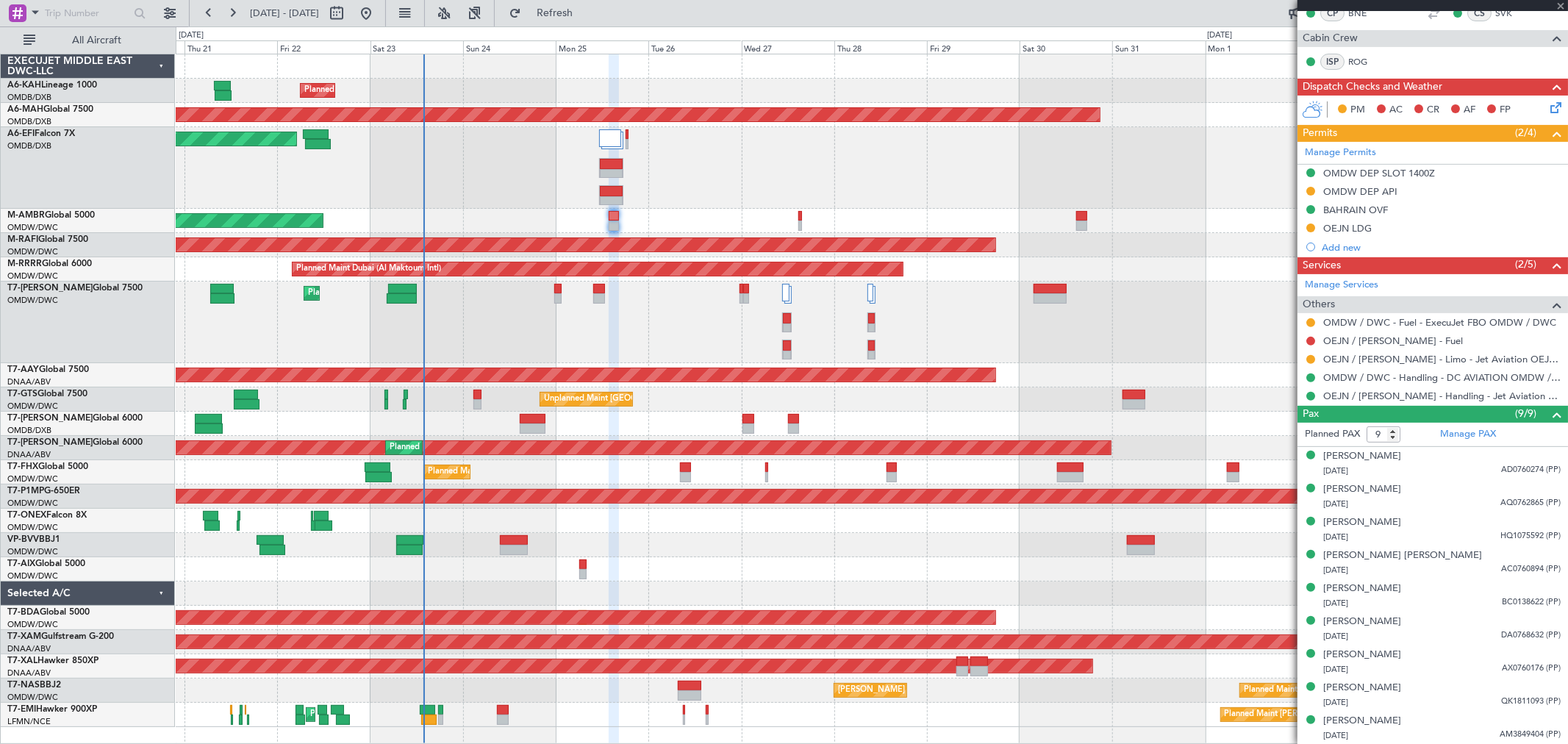
type input "7"
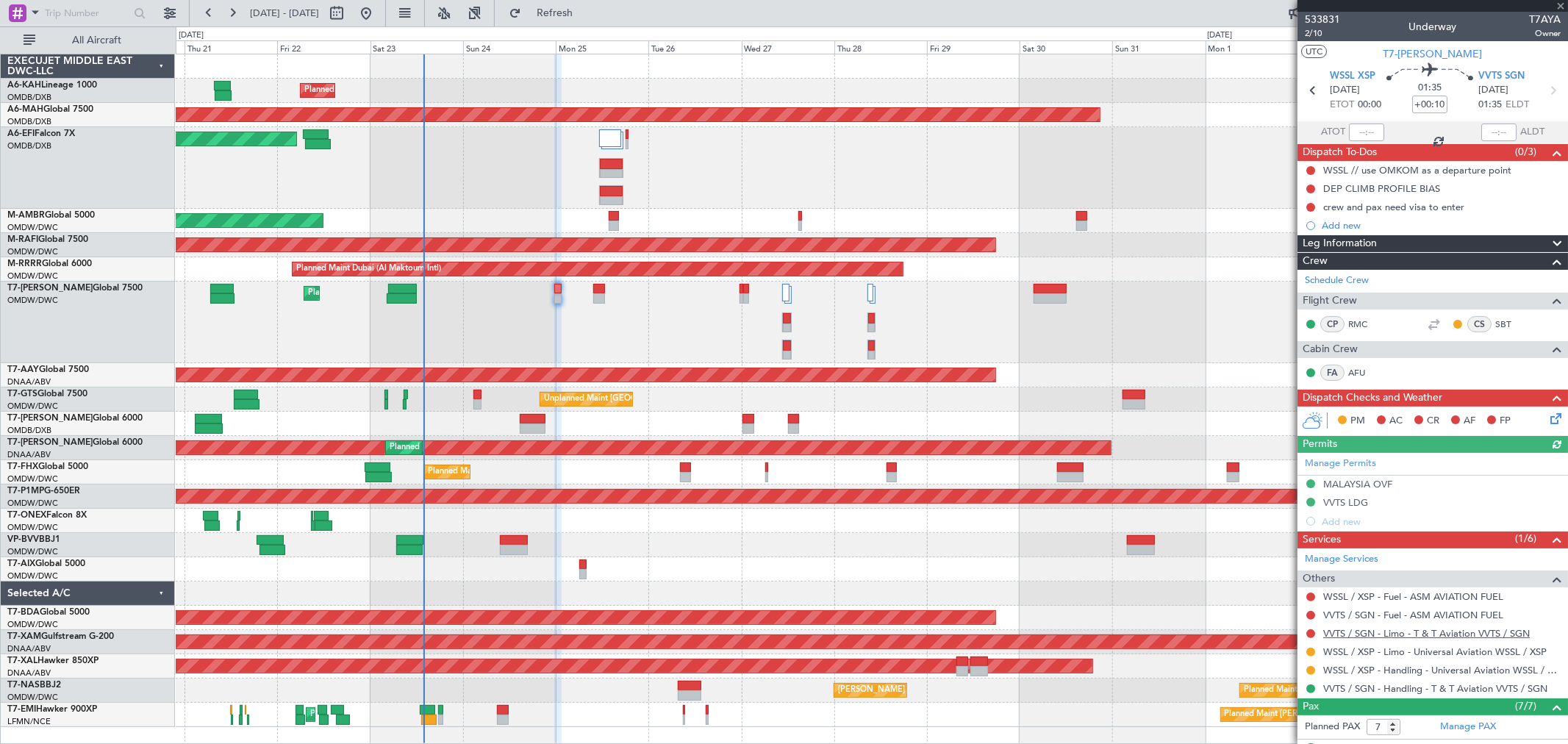
click at [1401, 635] on link "VVTS / SGN - Limo - T & T Aviation VVTS / SGN" at bounding box center [1427, 633] width 206 height 12
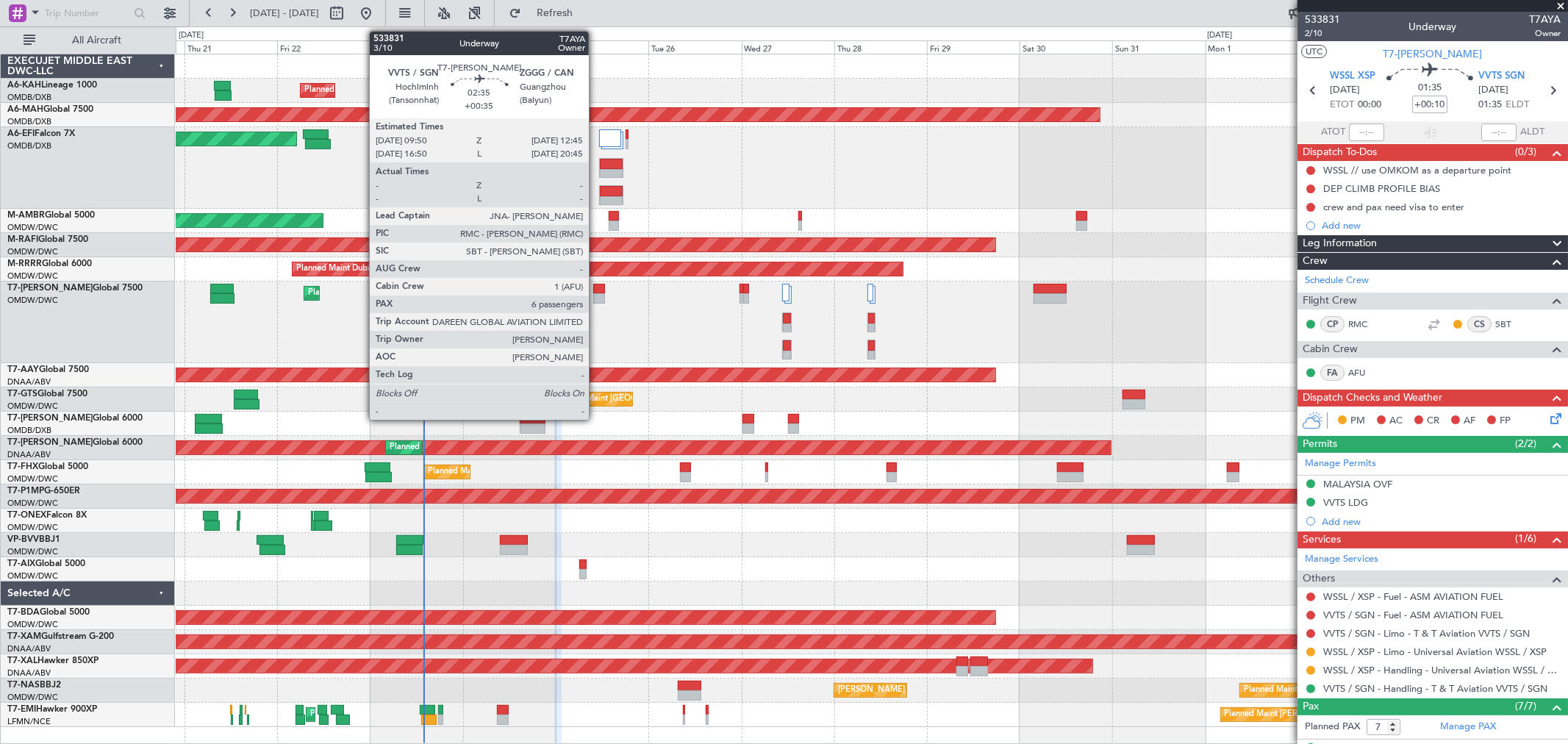
click at [597, 287] on div at bounding box center [599, 289] width 12 height 11
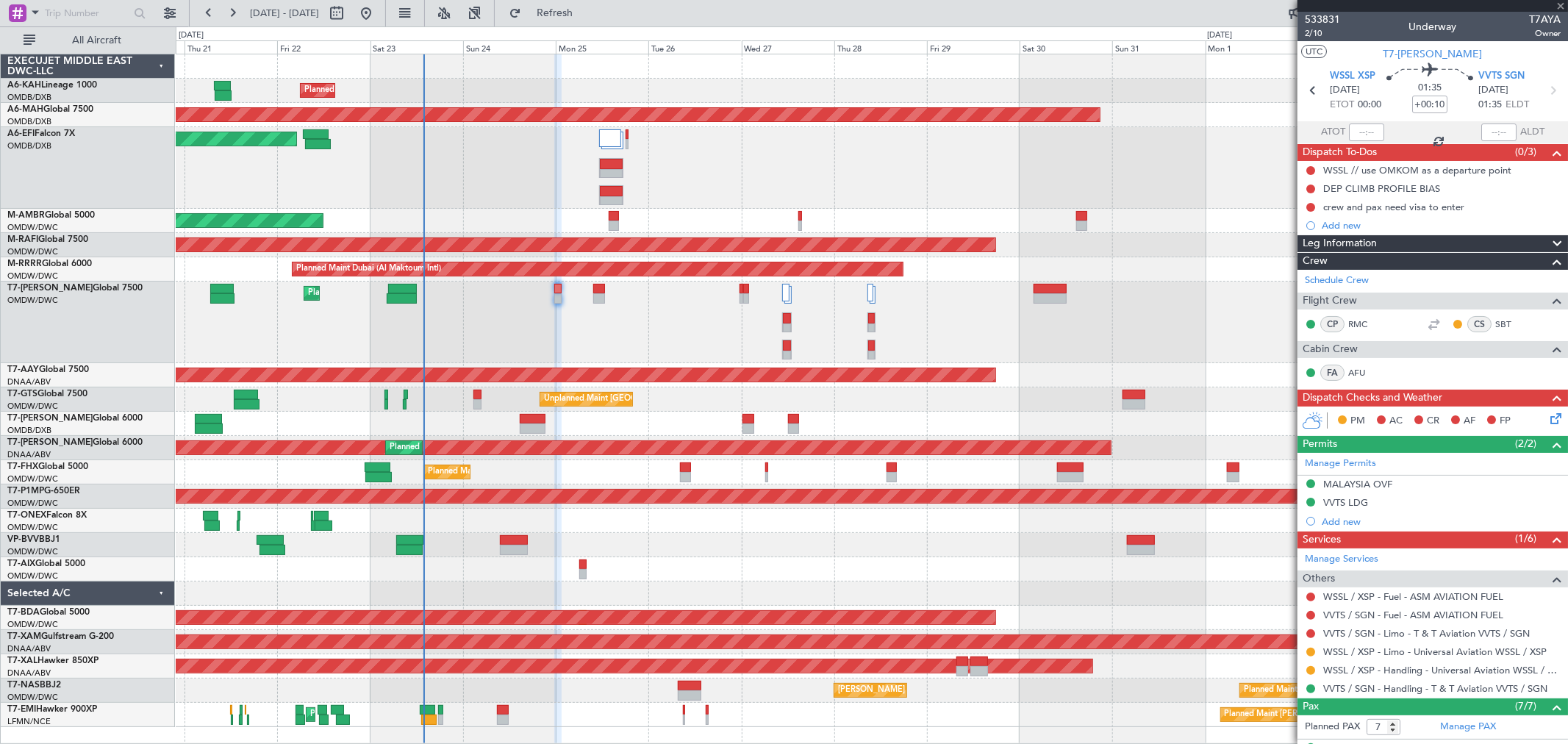
type input "+00:35"
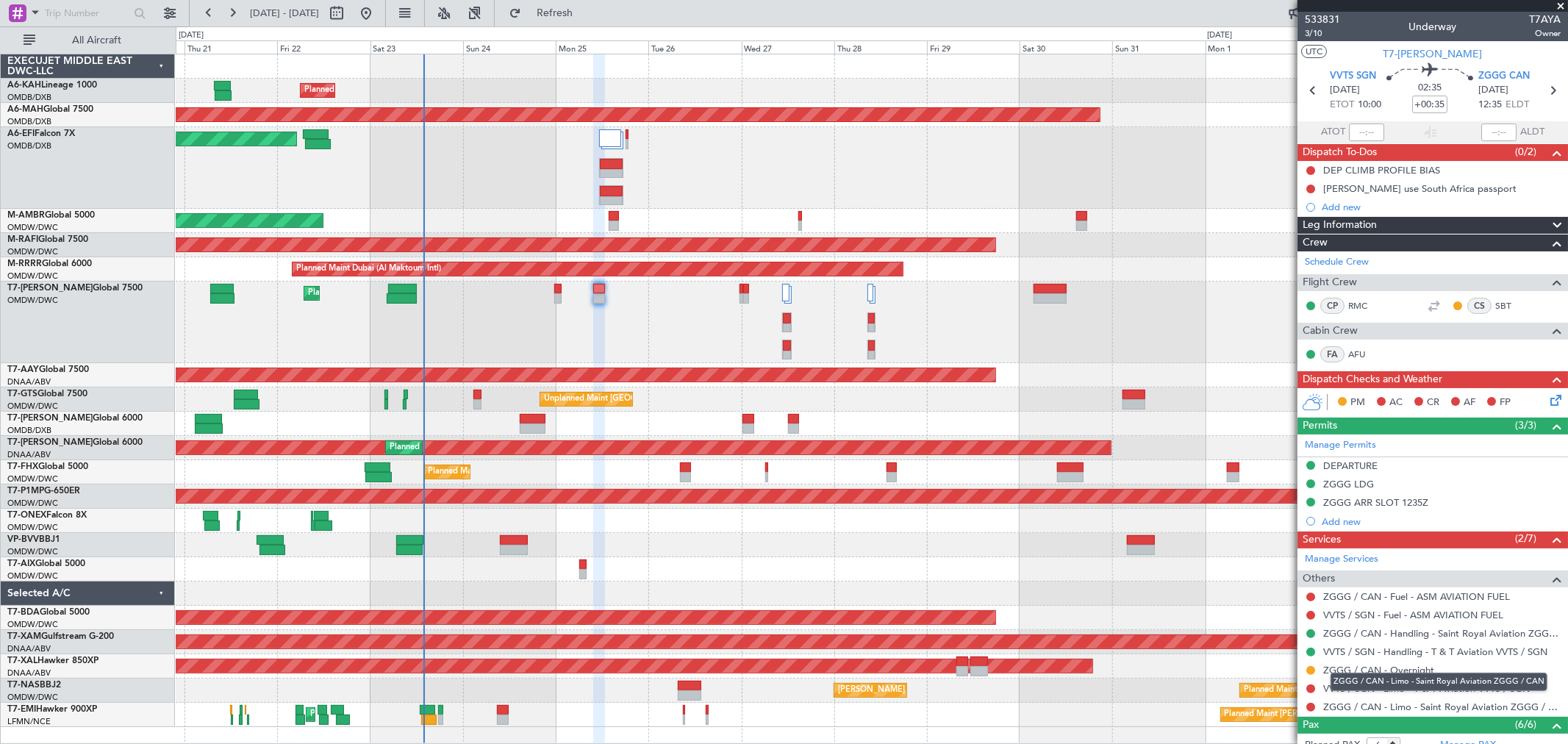
click at [1424, 689] on div "ZGGG / CAN - Limo - Saint Royal Aviation ZGGG / CAN" at bounding box center [1439, 681] width 217 height 19
click at [1347, 689] on link "VVTS / SGN - Limo - T & T Aviation VVTS / SGN" at bounding box center [1427, 688] width 206 height 12
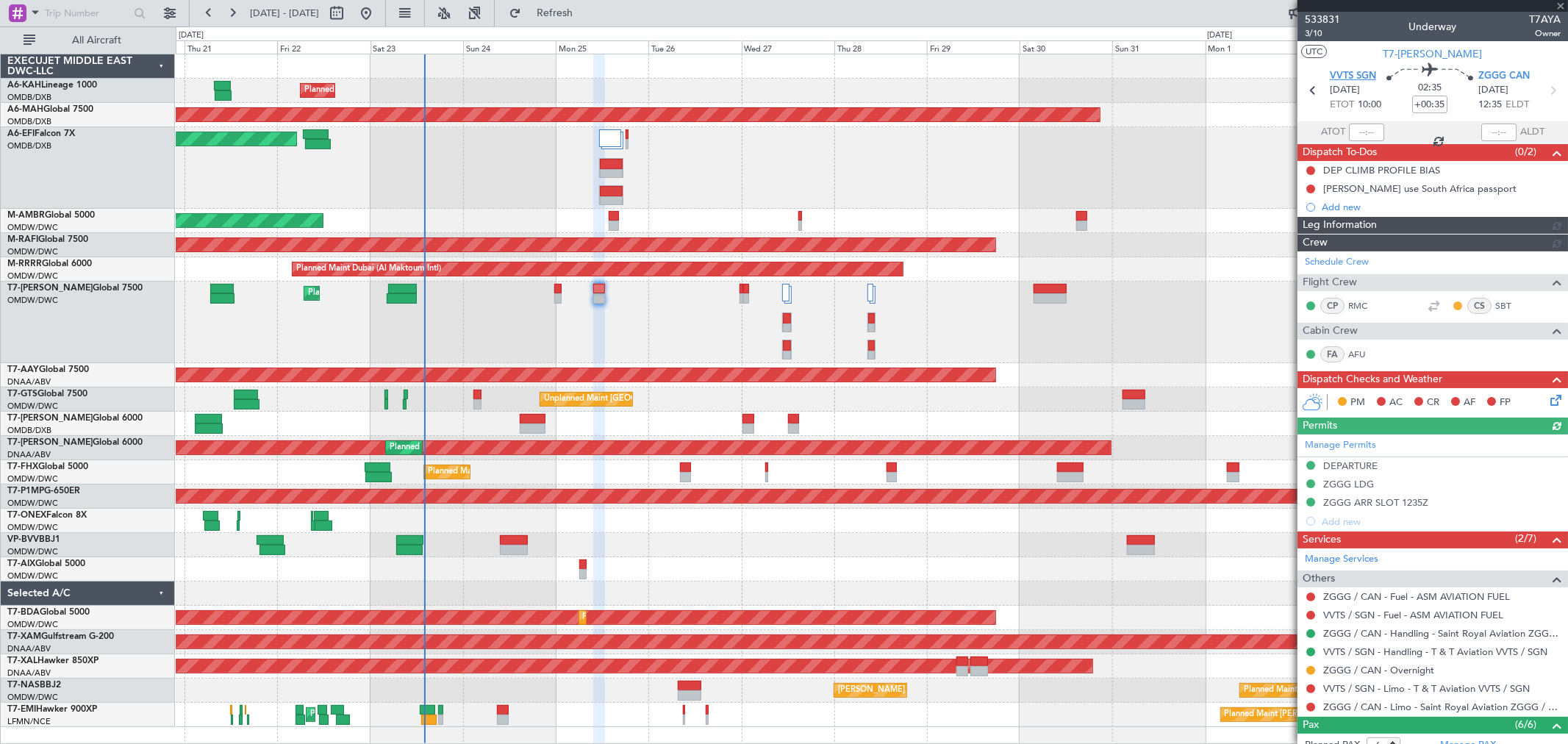
click at [1359, 75] on span "VVTS SGN" at bounding box center [1354, 76] width 46 height 15
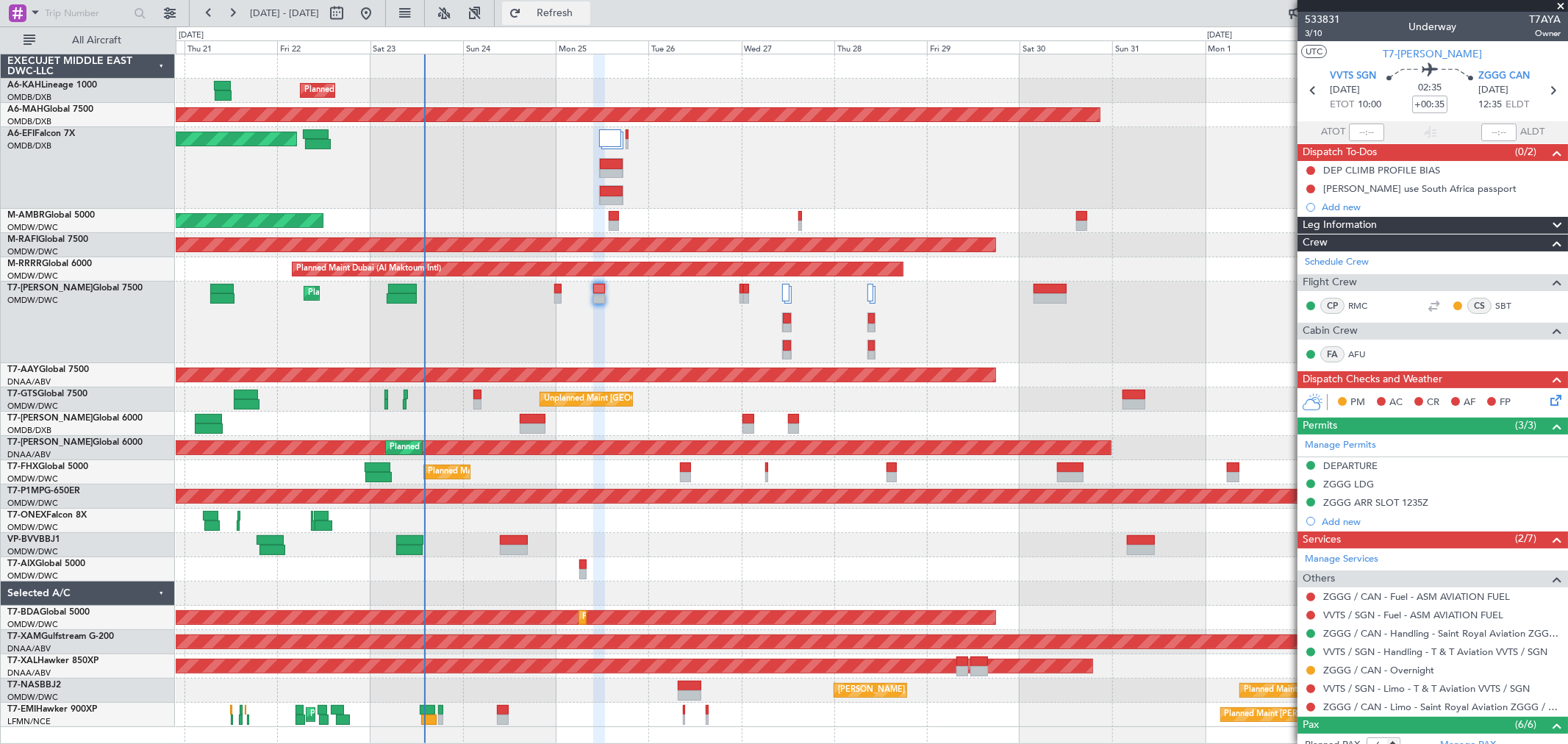
click at [565, 6] on button "Refresh" at bounding box center [546, 13] width 88 height 23
click at [1560, 4] on span at bounding box center [1561, 6] width 15 height 13
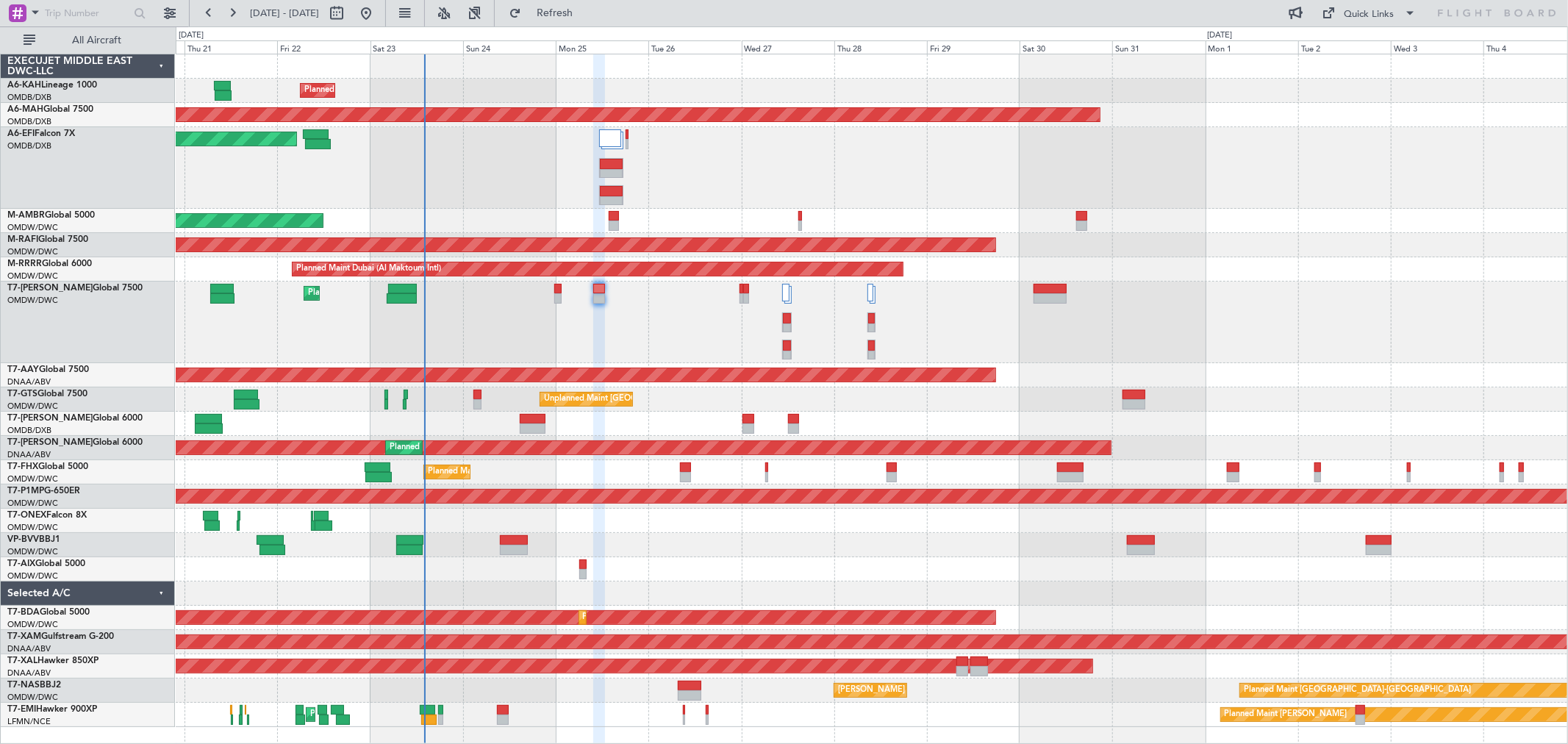
type input "0"
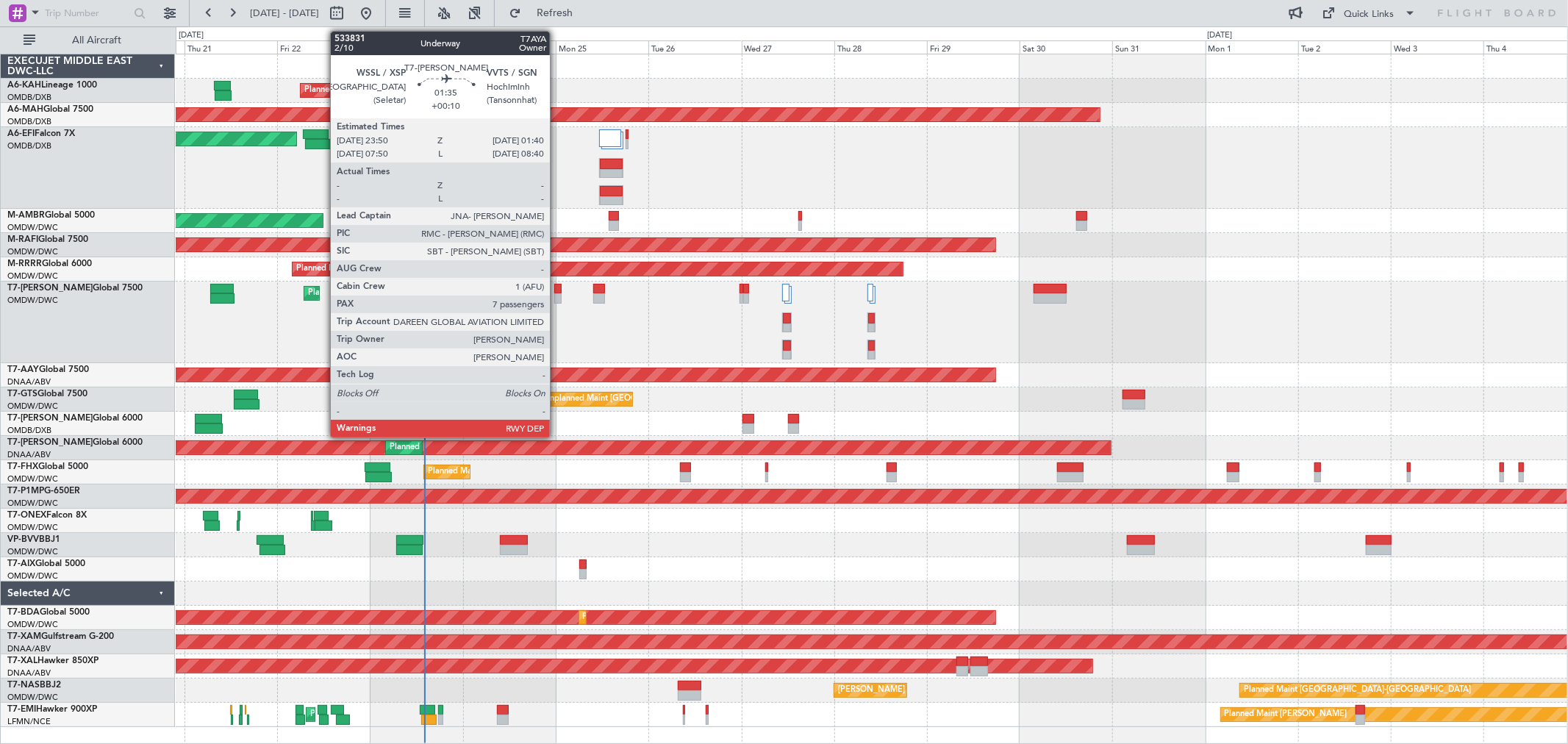
click at [558, 293] on div at bounding box center [558, 299] width 7 height 11
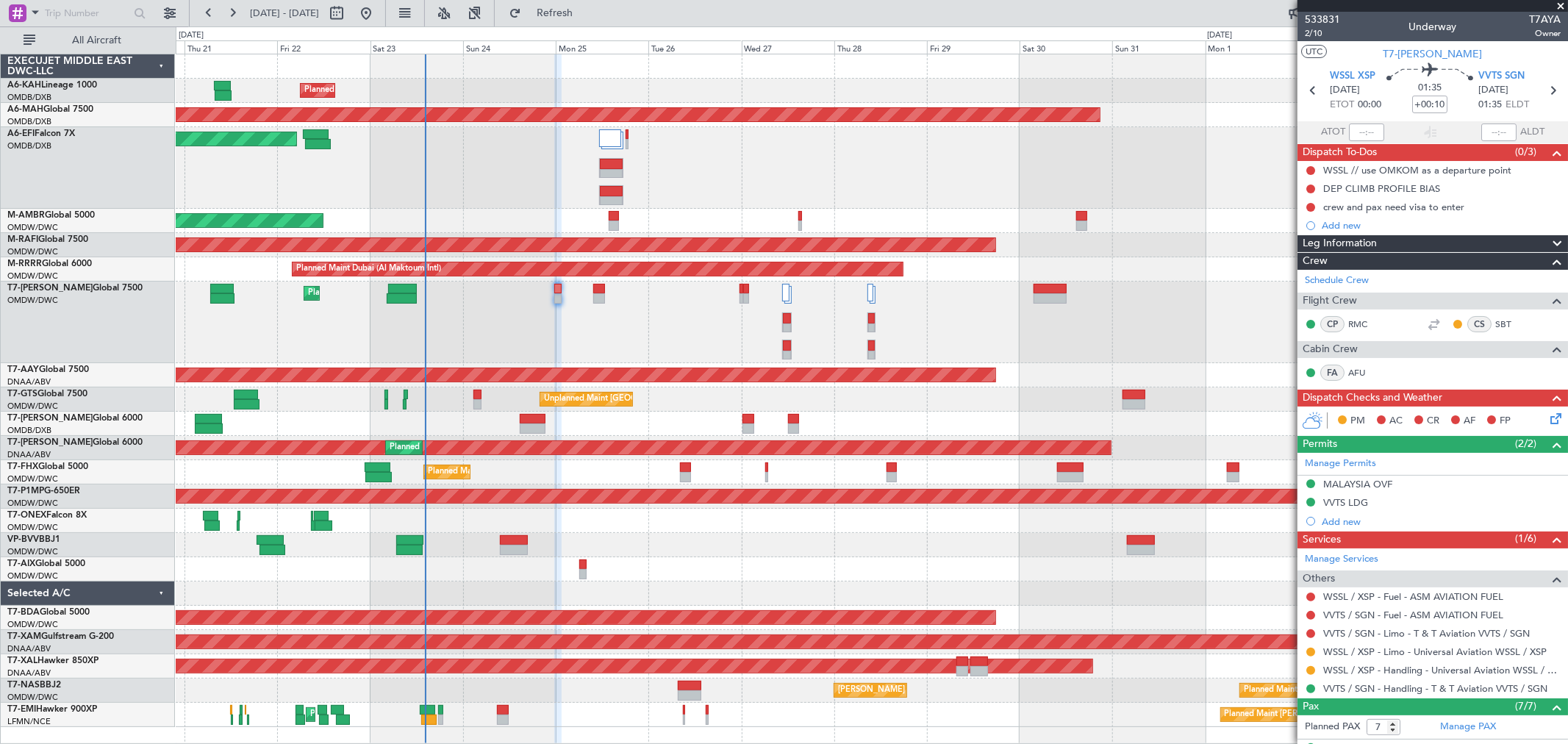
click at [1559, 1] on span at bounding box center [1561, 6] width 15 height 13
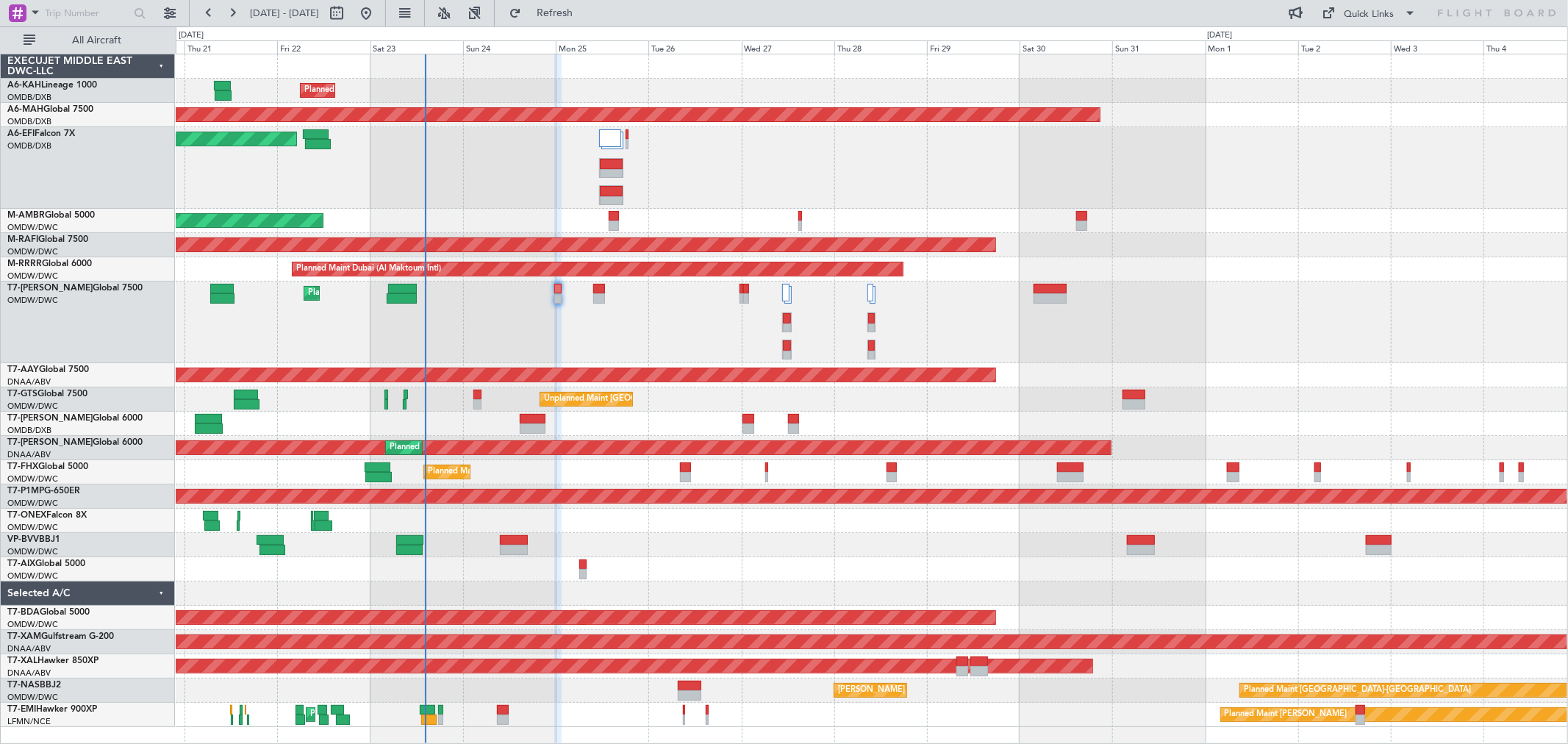
type input "0"
click at [1334, 18] on span at bounding box center [1329, 13] width 18 height 18
click at [1326, 44] on button "Trip Builder" at bounding box center [1371, 49] width 110 height 36
click at [349, 19] on button at bounding box center [336, 13] width 23 height 23
select select "8"
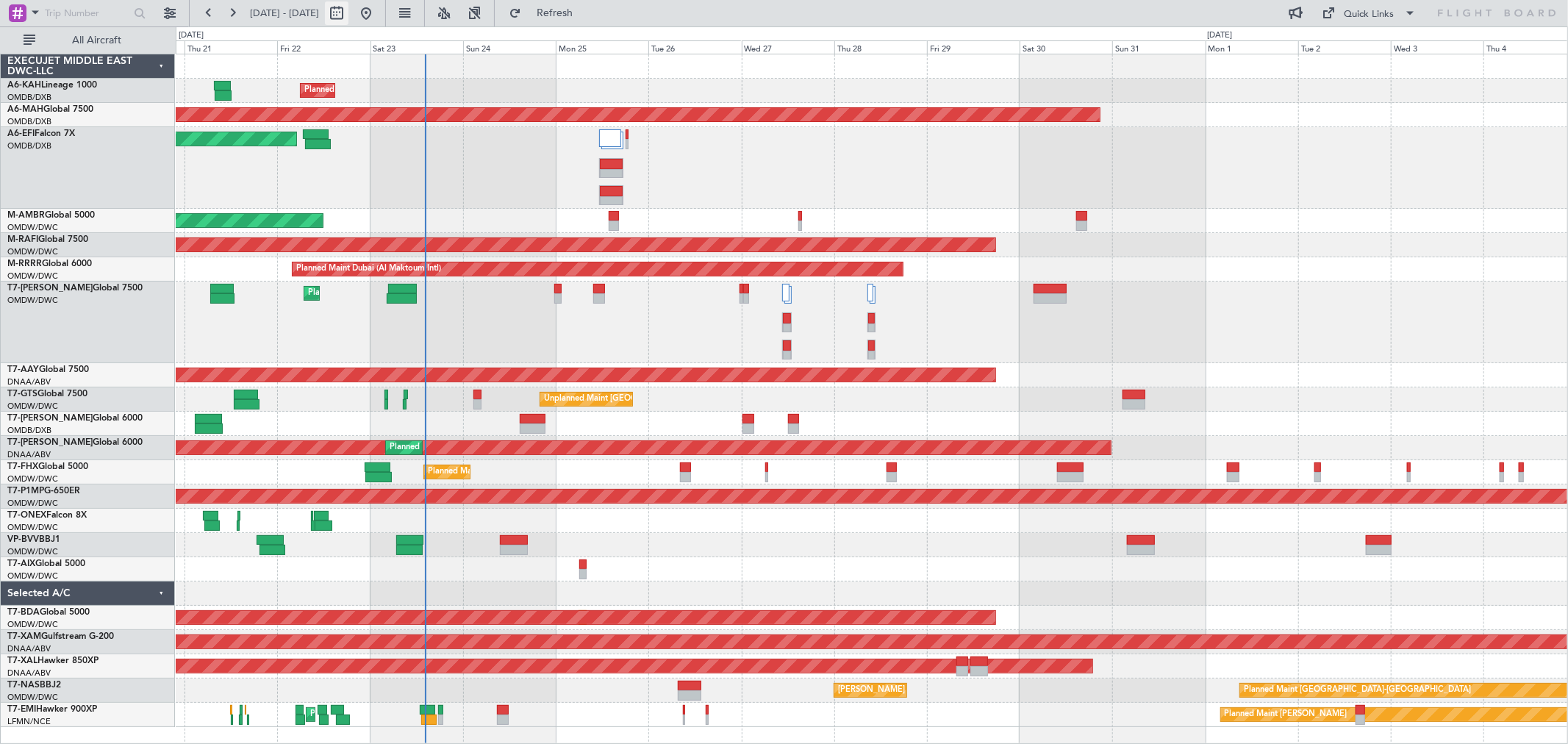
select select "2025"
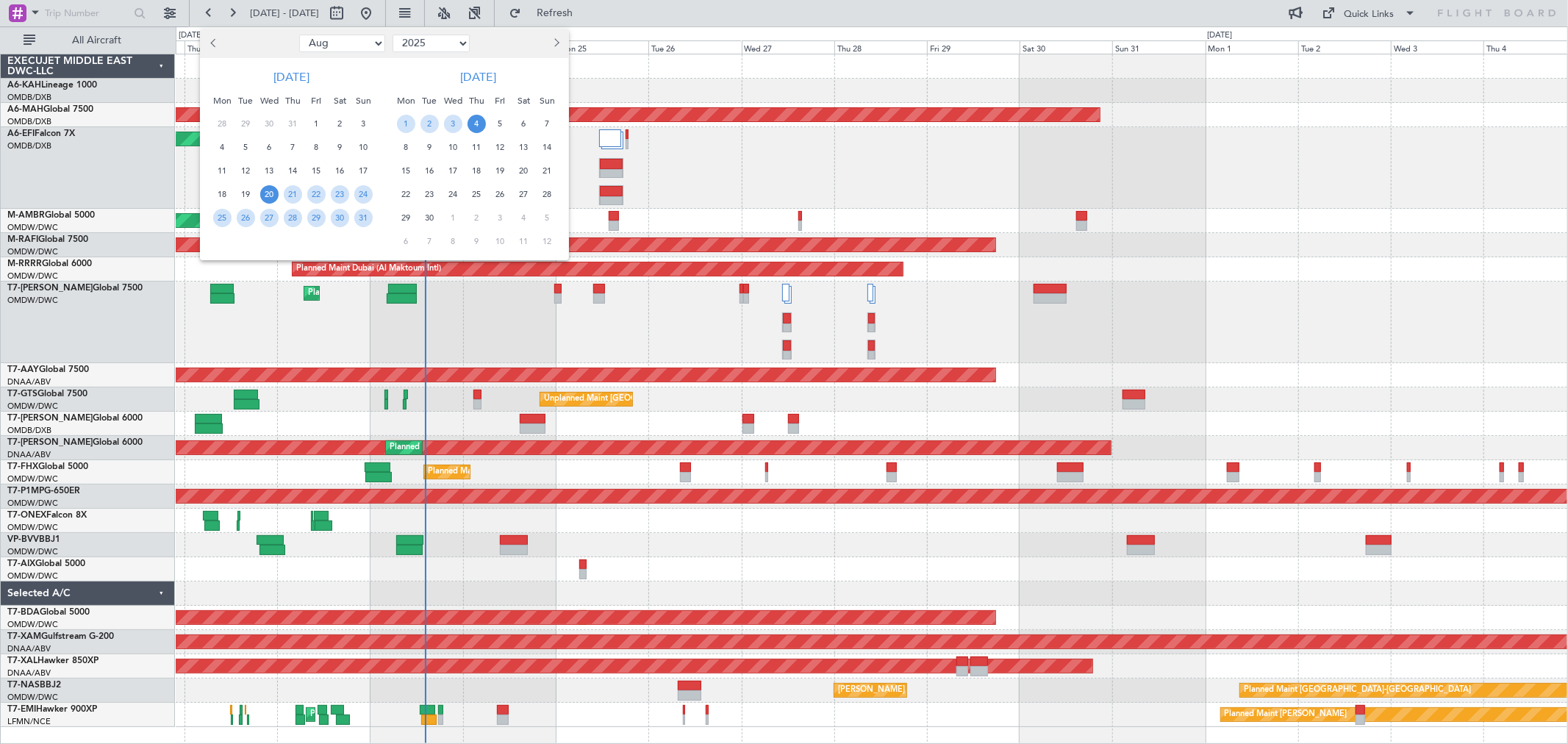
click at [412, 169] on span "15" at bounding box center [406, 171] width 19 height 19
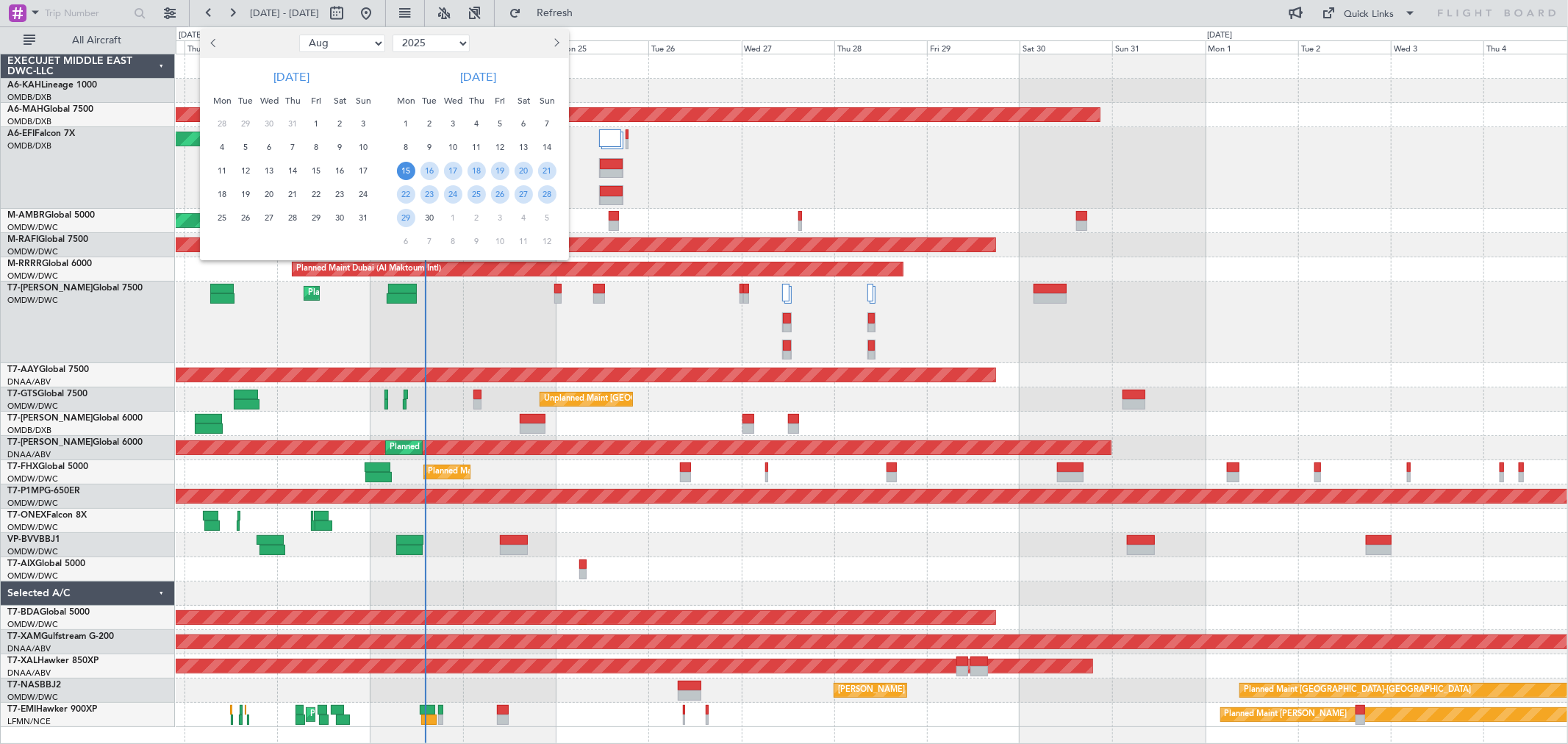
click at [412, 169] on span "15" at bounding box center [406, 171] width 19 height 19
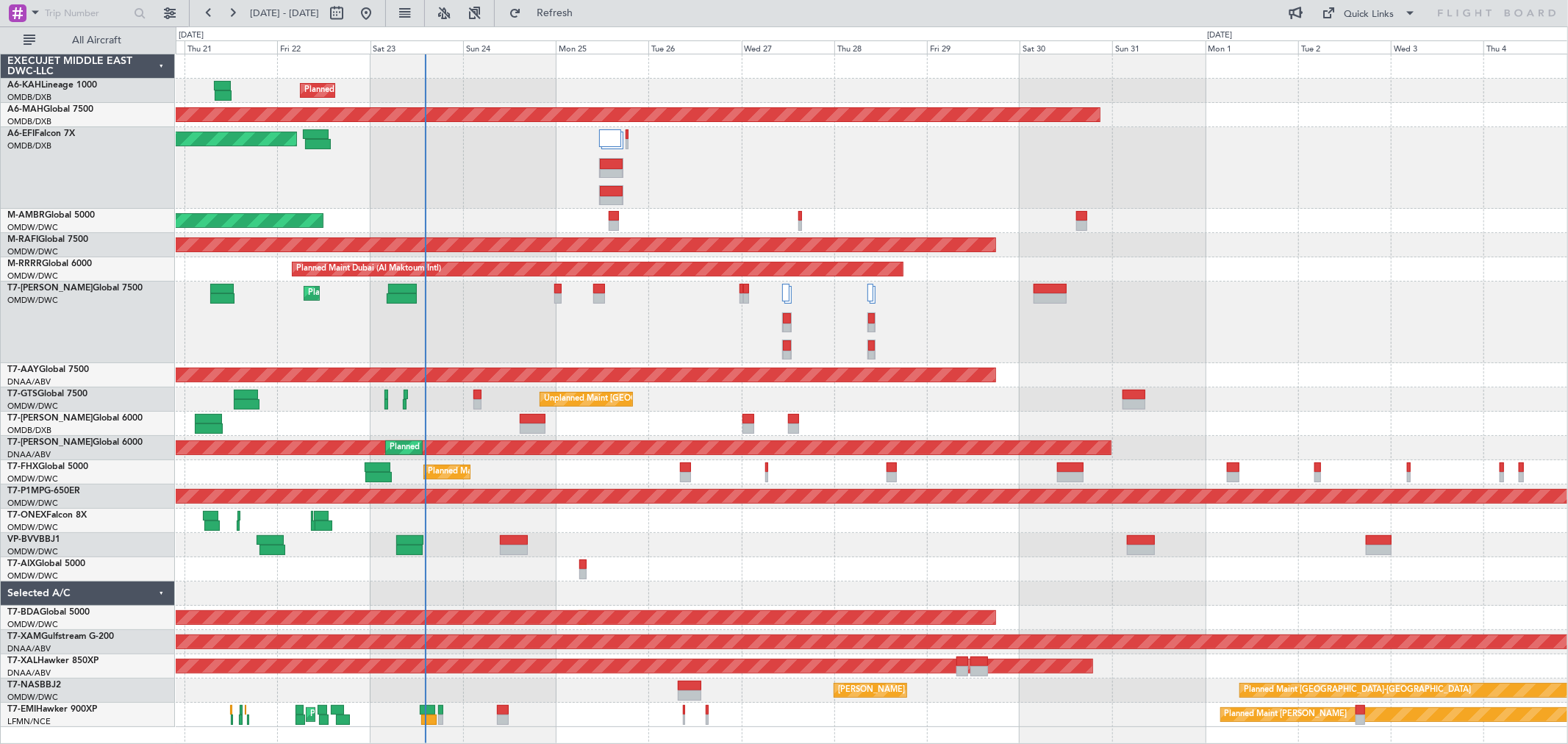
select select "9"
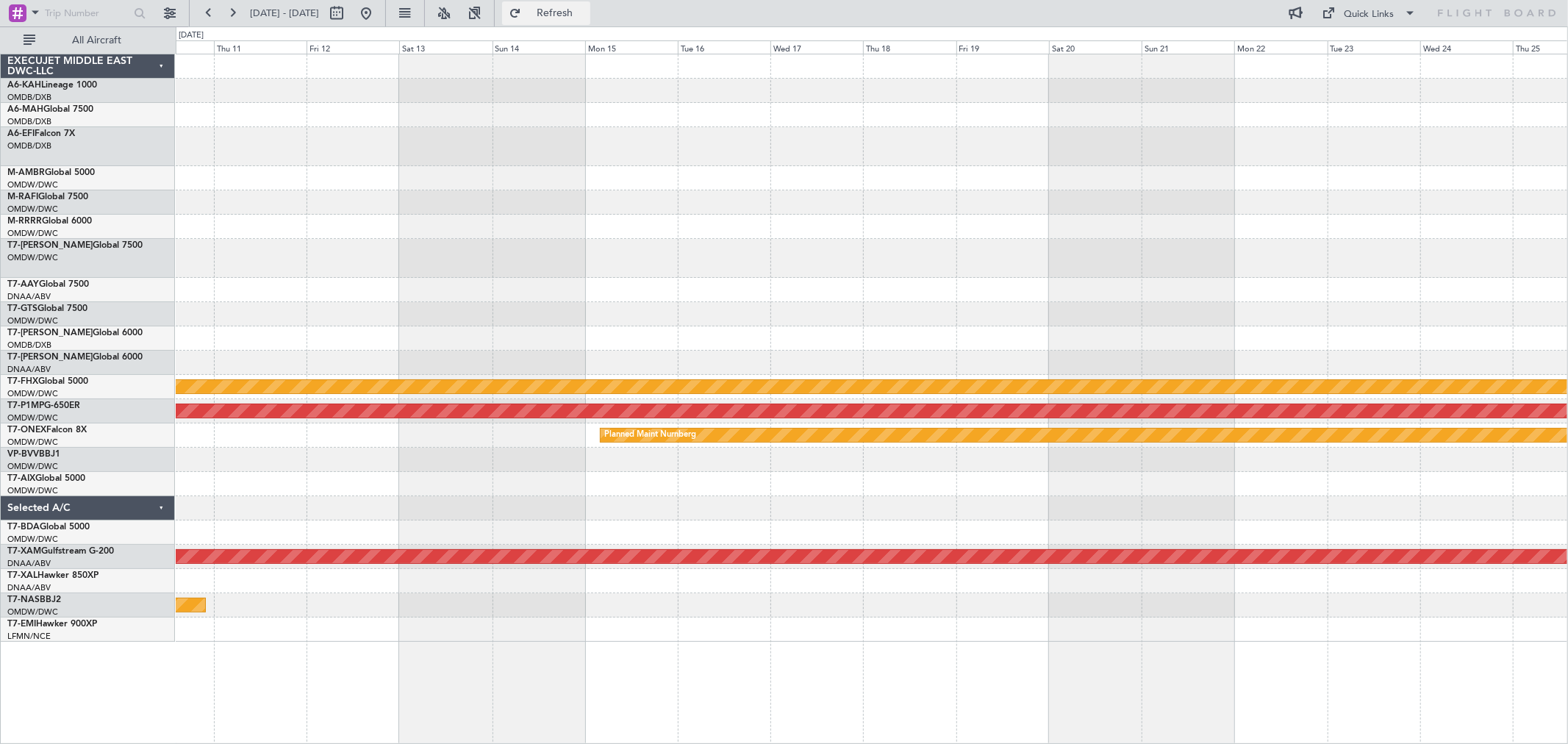
click at [586, 8] on span "Refresh" at bounding box center [554, 13] width 61 height 11
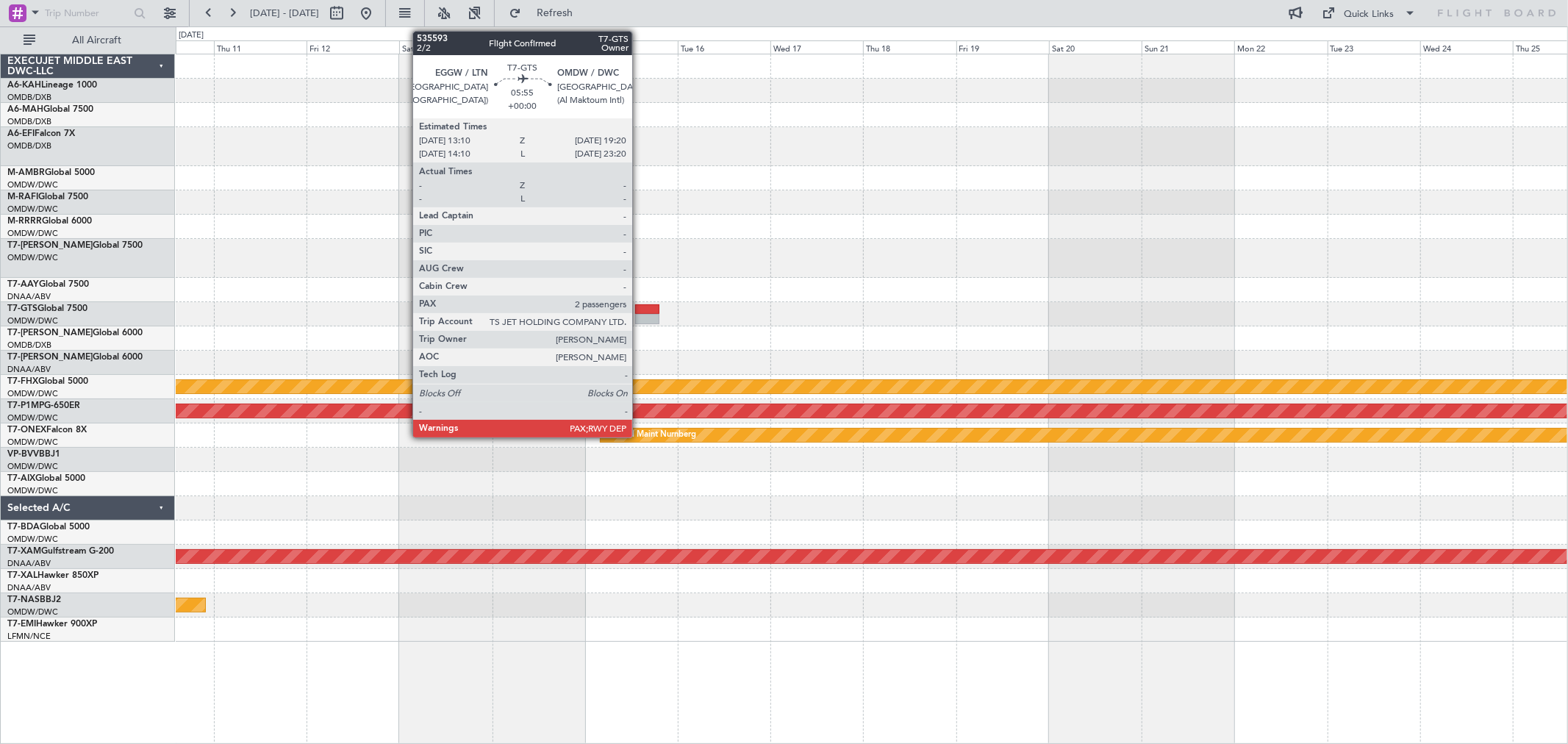
click at [639, 311] on div at bounding box center [647, 309] width 24 height 11
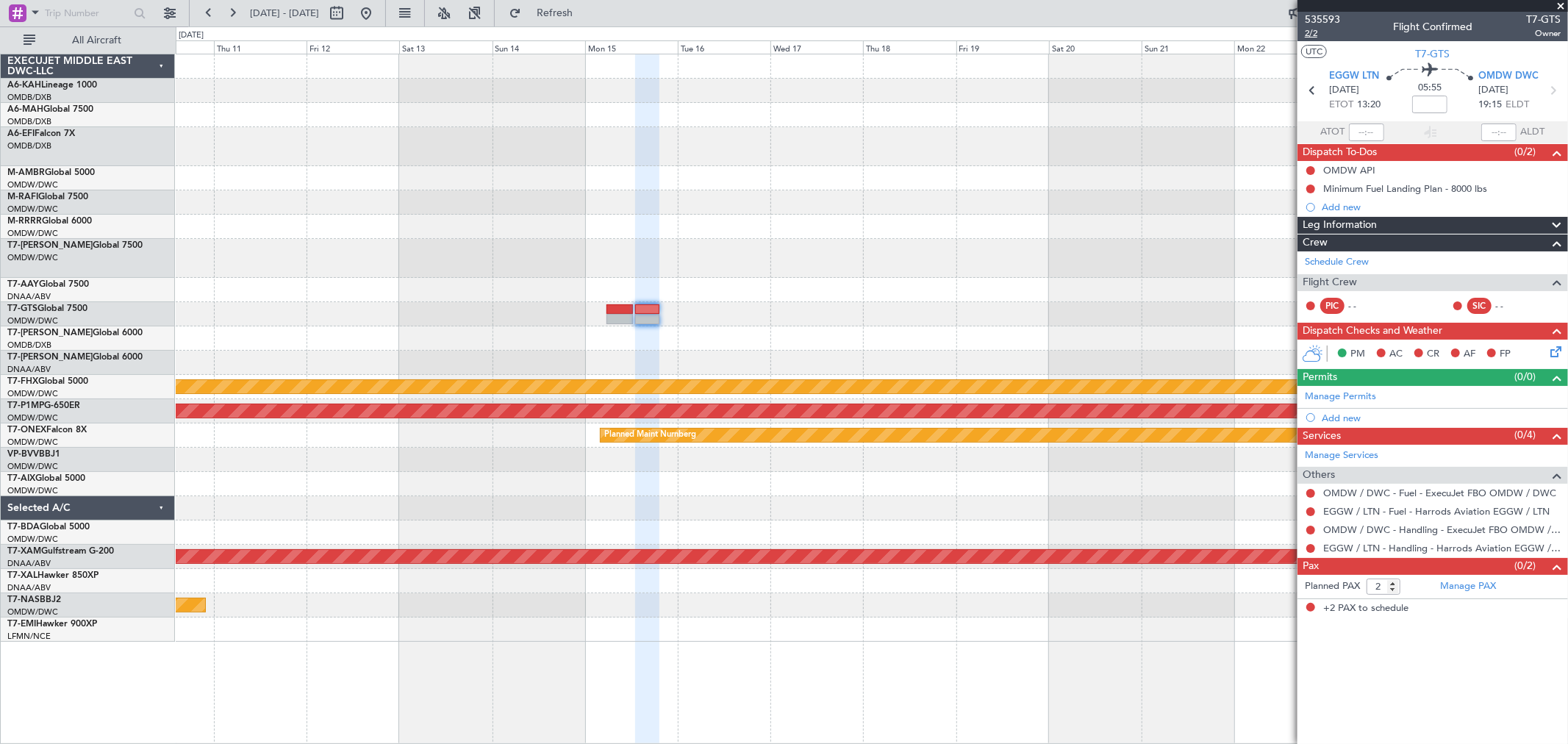
click at [1314, 36] on span "2/2" at bounding box center [1323, 34] width 36 height 12
click at [586, 16] on span "Refresh" at bounding box center [554, 13] width 61 height 11
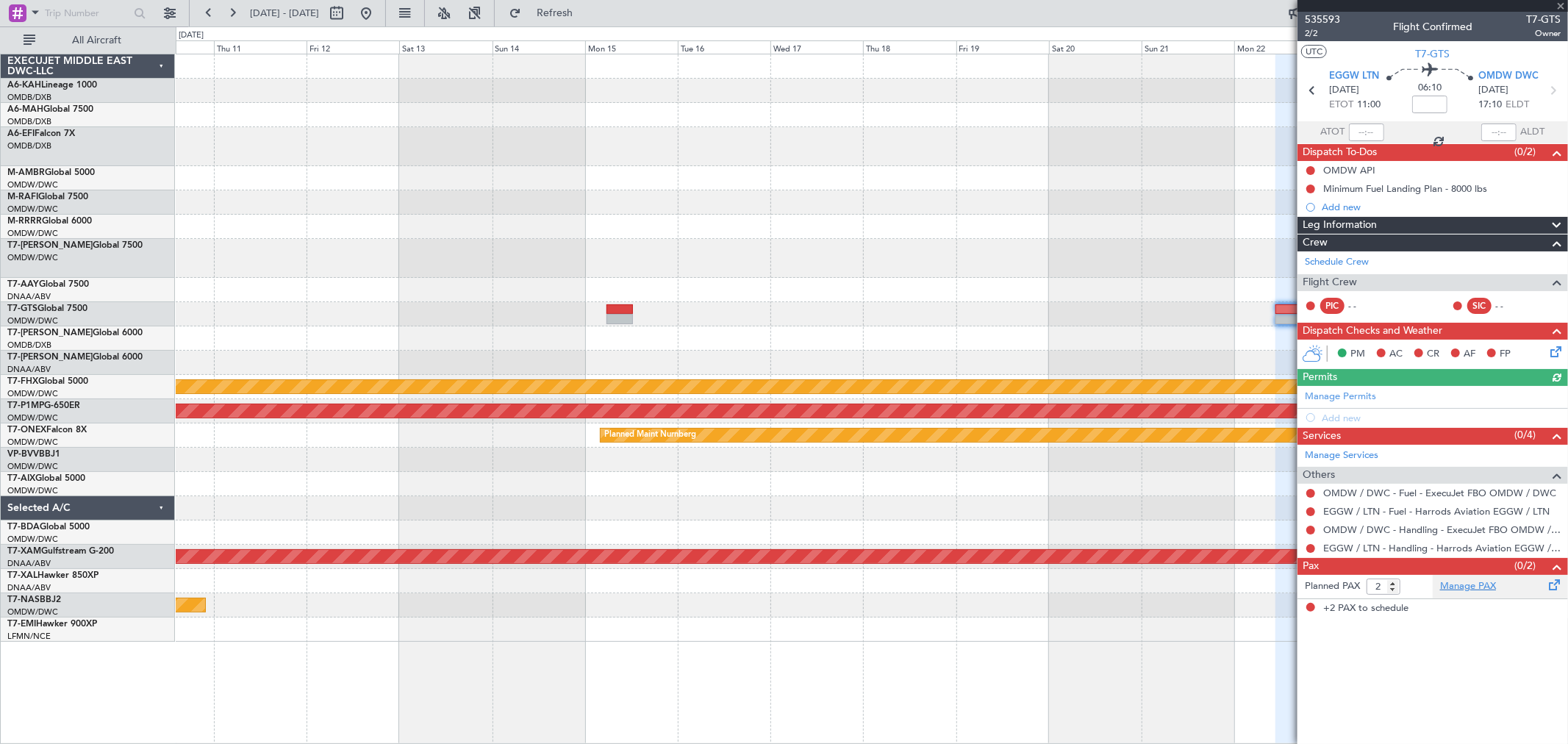
click at [1469, 589] on link "Manage PAX" at bounding box center [1468, 586] width 56 height 15
click at [586, 11] on span "Refresh" at bounding box center [554, 13] width 61 height 11
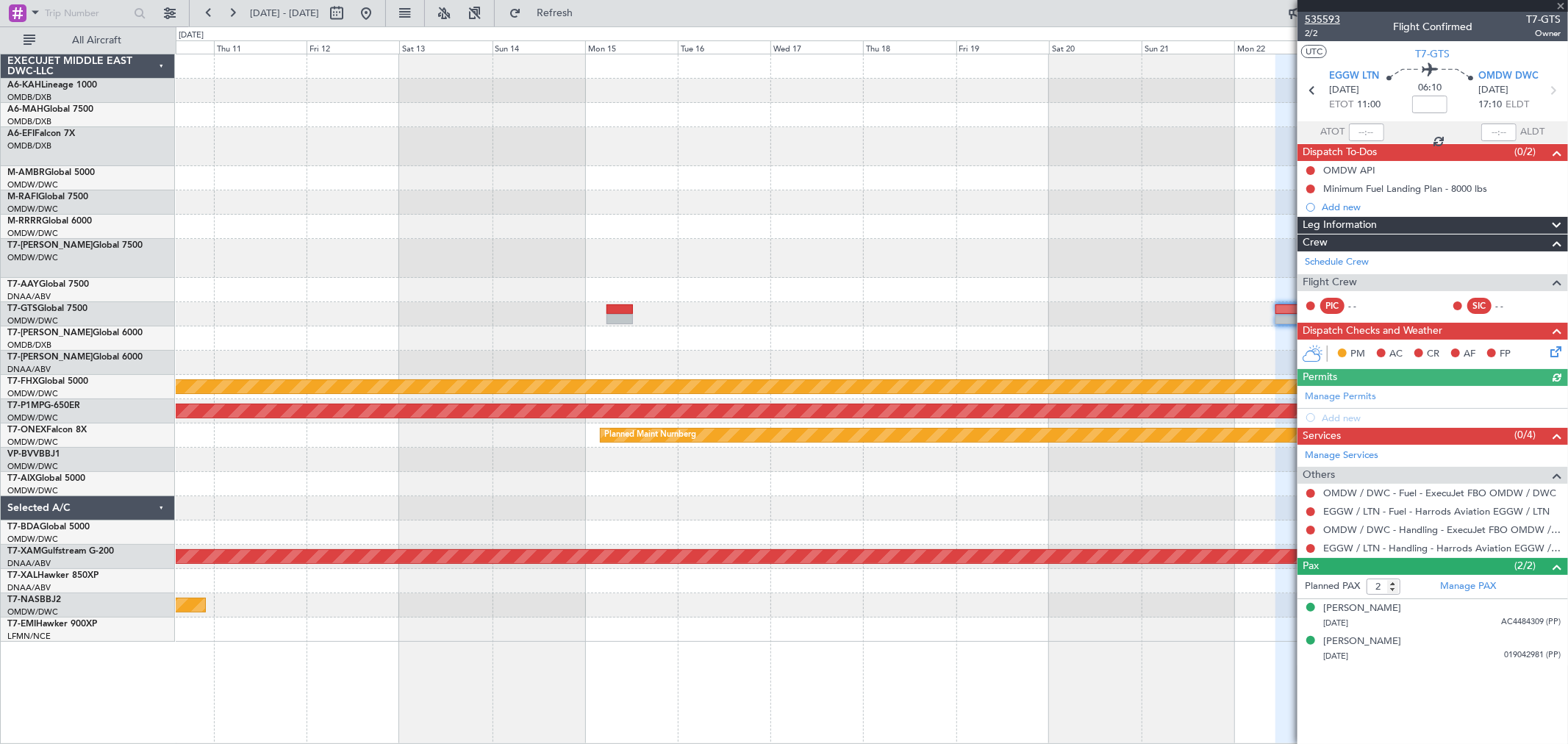
click at [1330, 16] on span "535593" at bounding box center [1323, 19] width 36 height 15
click at [1336, 19] on span "535593" at bounding box center [1323, 19] width 36 height 15
click at [1323, 34] on span "2/2" at bounding box center [1323, 34] width 36 height 12
click at [591, 3] on button "Refresh" at bounding box center [546, 13] width 88 height 23
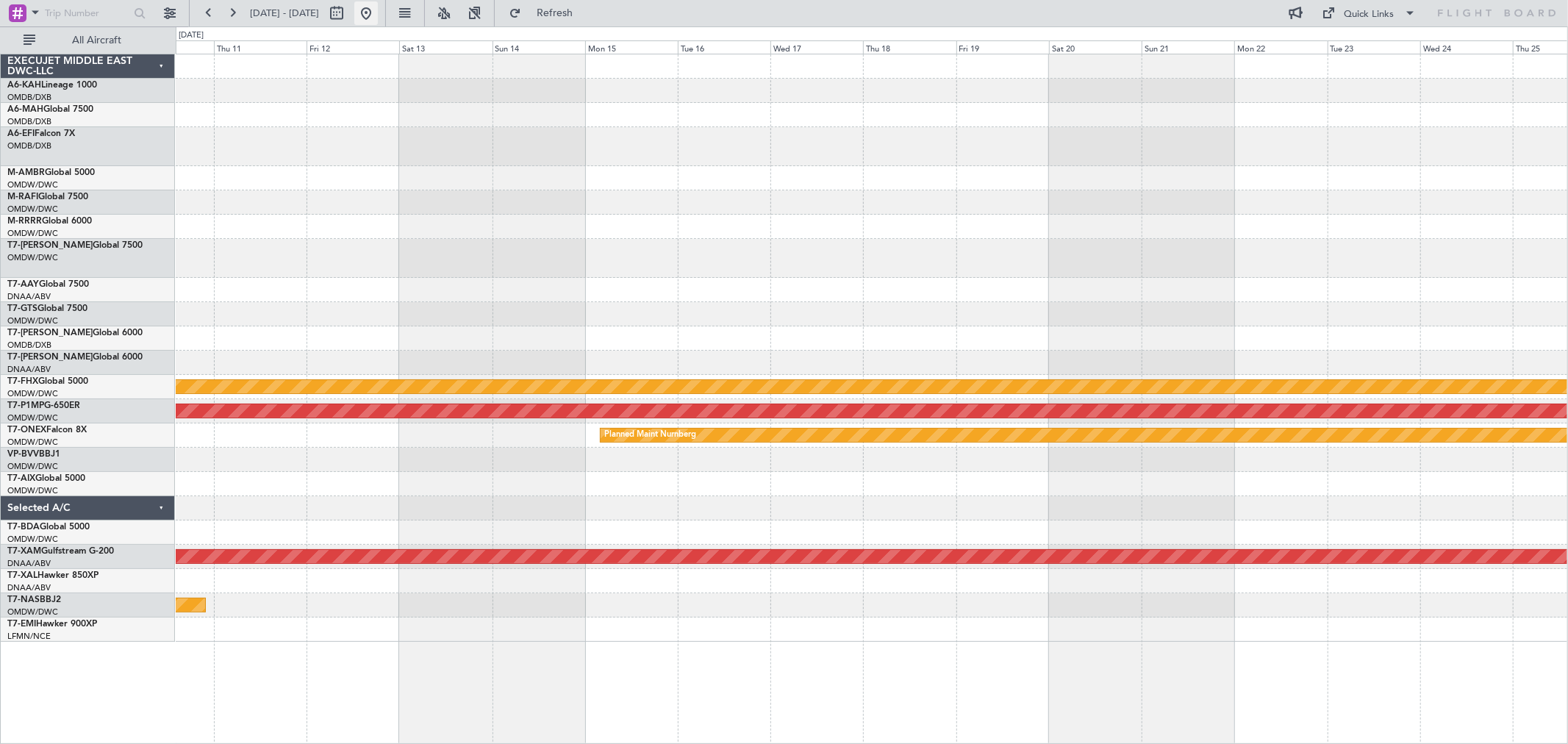
click at [378, 8] on button at bounding box center [366, 13] width 23 height 23
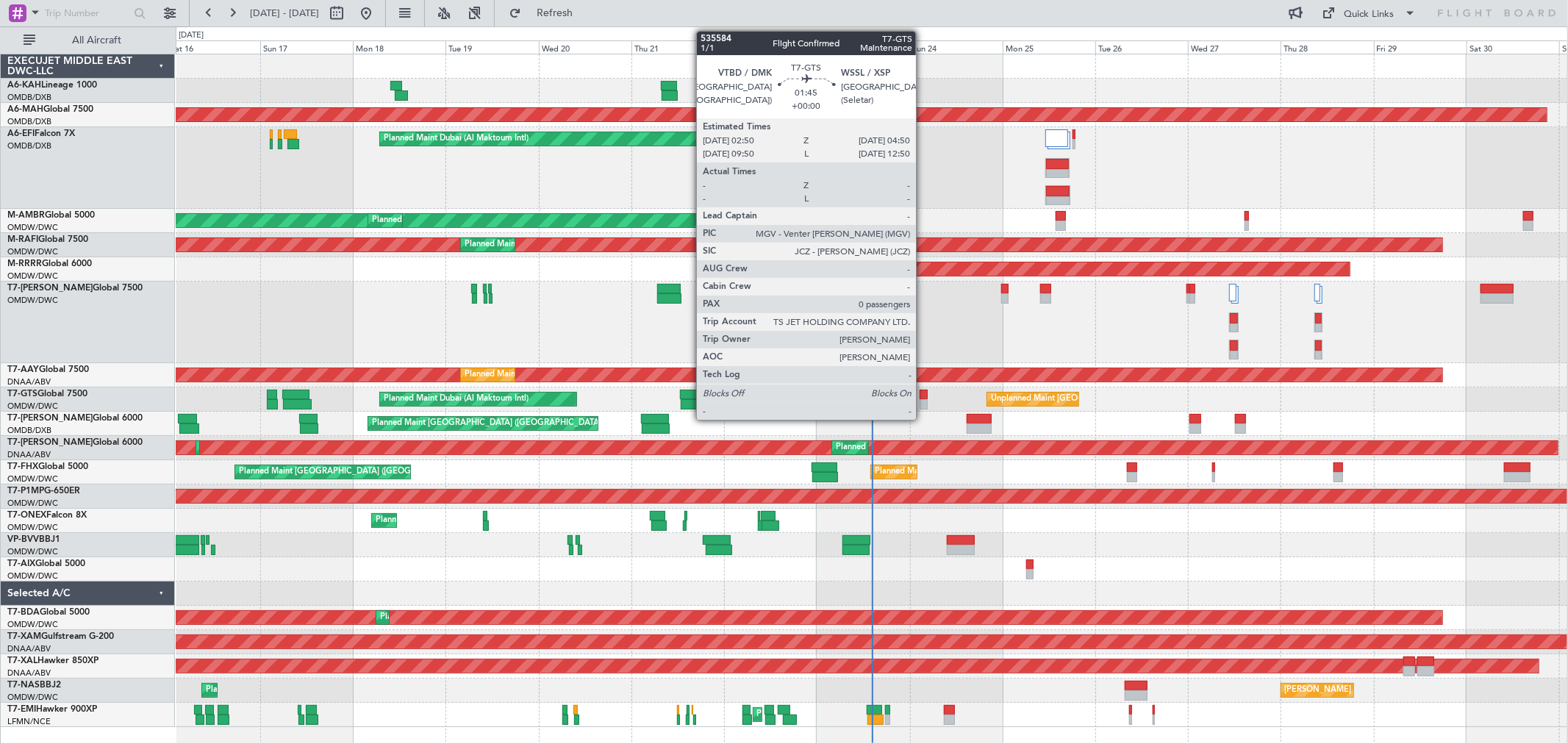
click at [923, 394] on div at bounding box center [923, 395] width 8 height 11
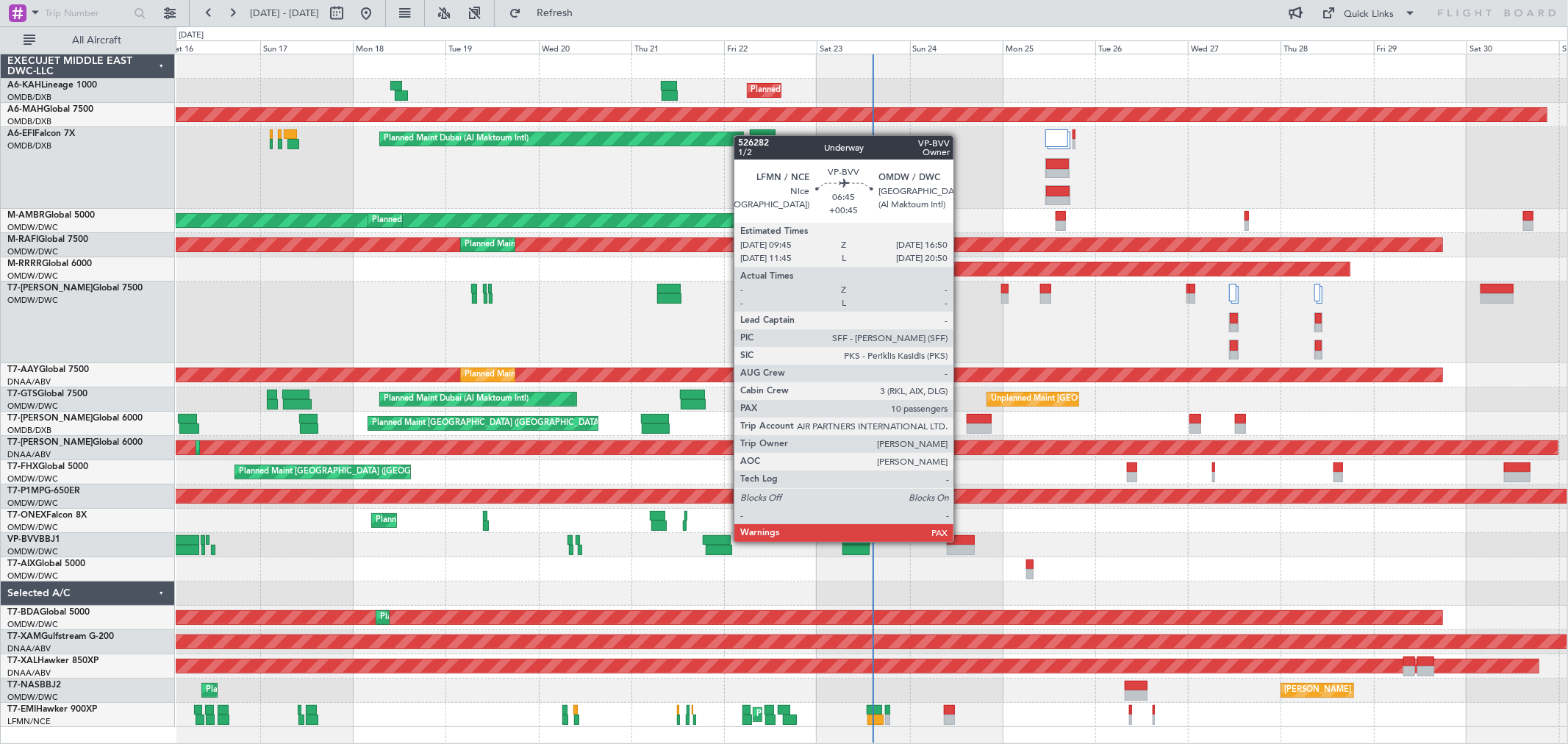
click at [961, 540] on div at bounding box center [961, 540] width 28 height 11
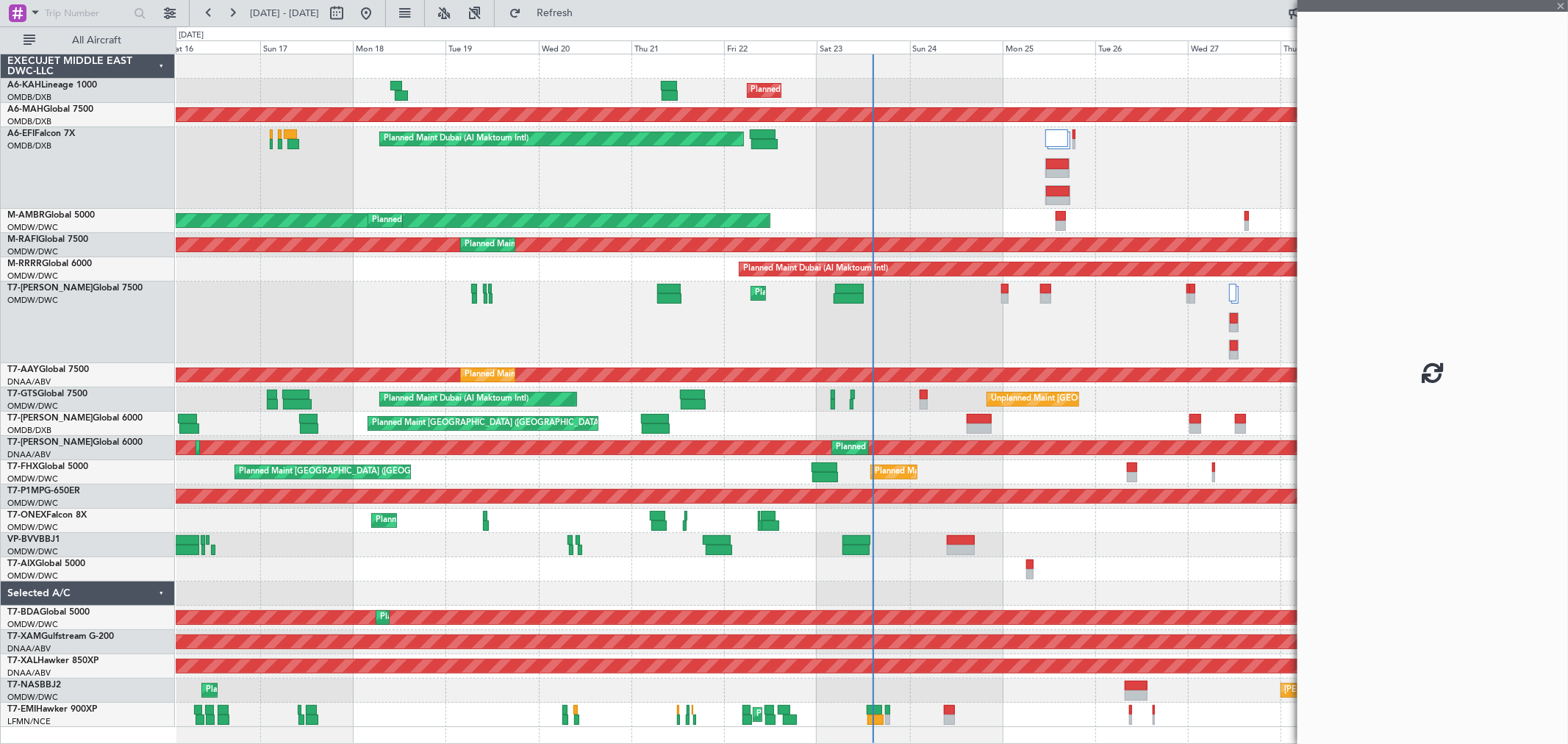
click at [961, 540] on div at bounding box center [961, 540] width 28 height 11
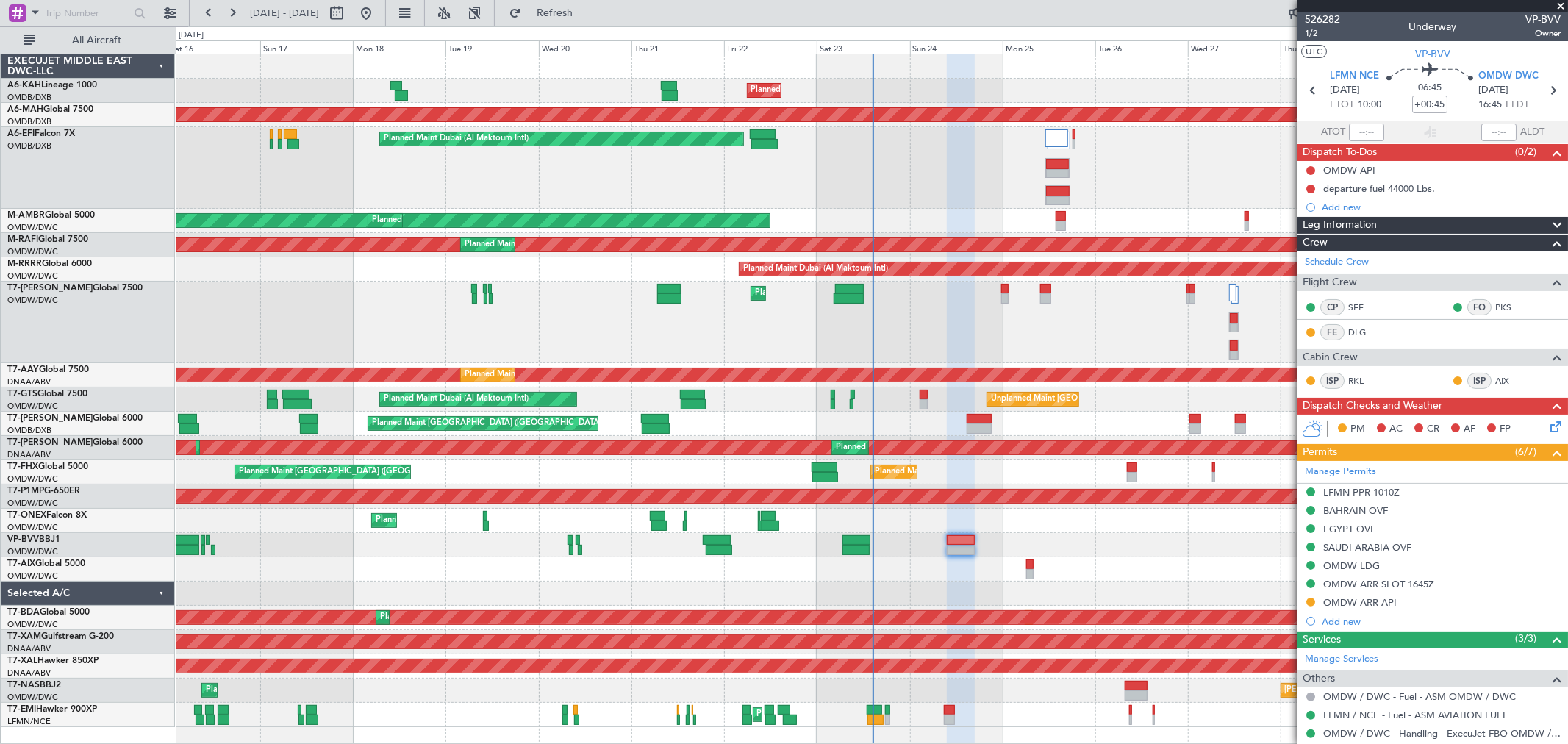
click at [1331, 15] on span "526282" at bounding box center [1323, 19] width 36 height 15
click at [1419, 50] on span "VP-BVV" at bounding box center [1434, 53] width 36 height 15
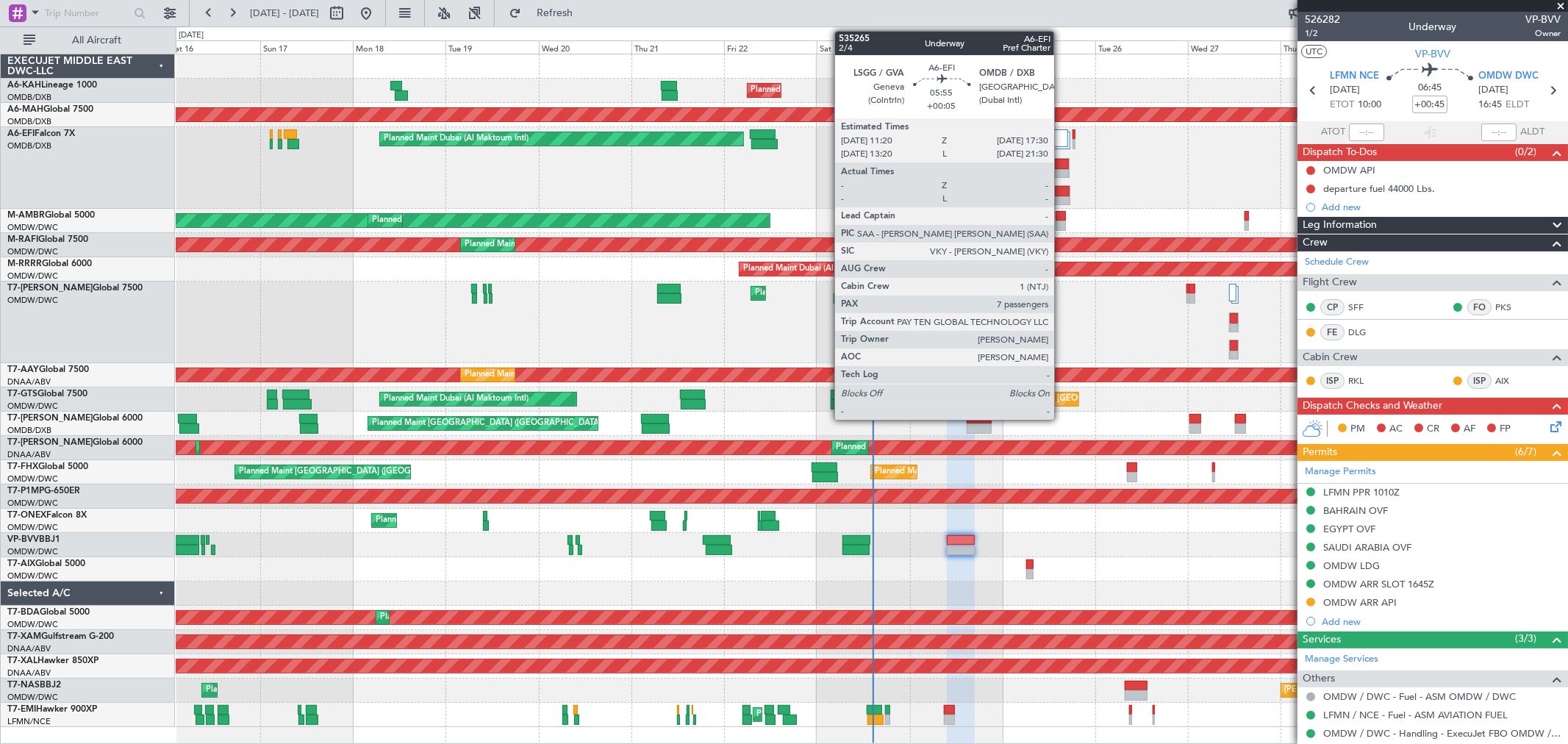
click at [1062, 166] on div at bounding box center [1057, 164] width 23 height 11
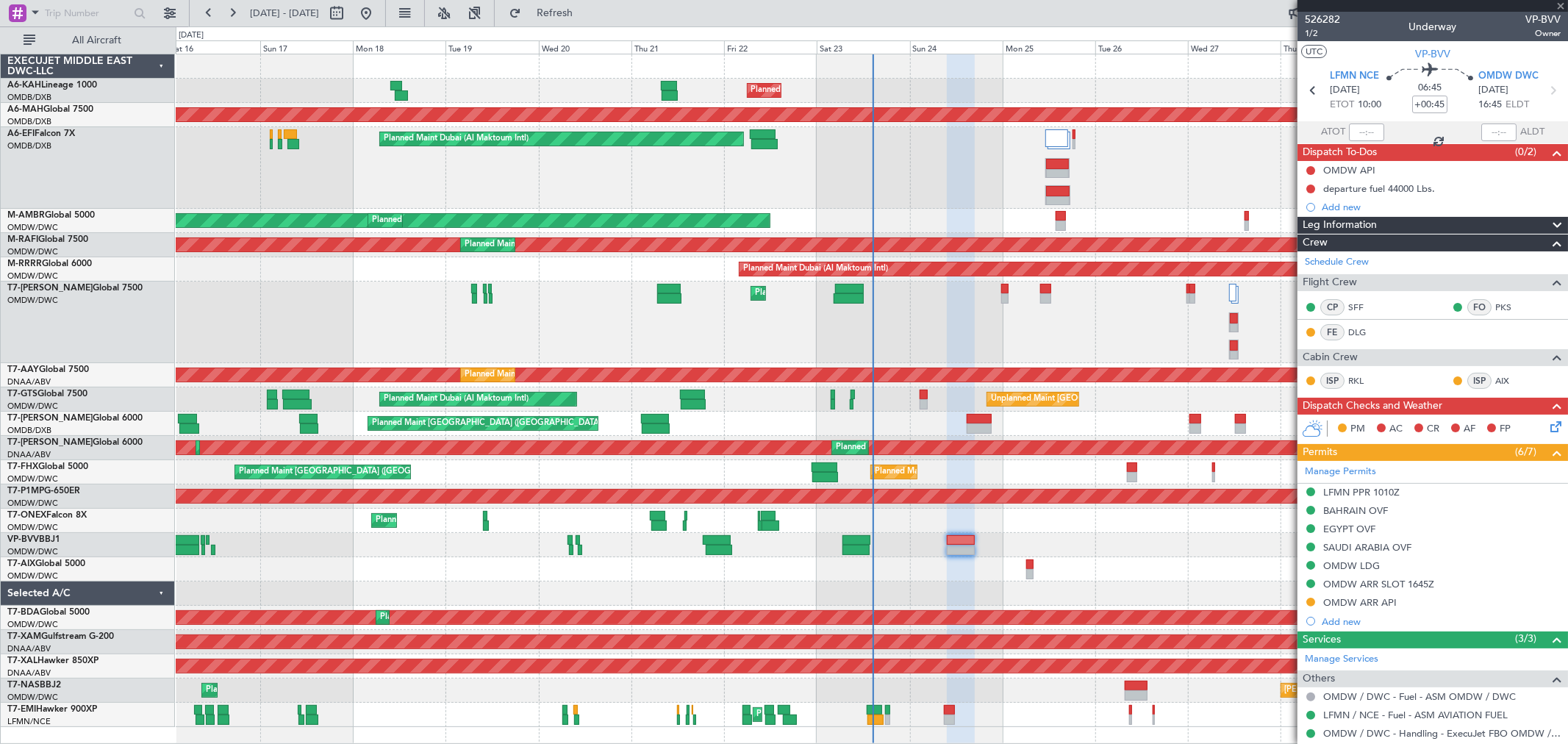
click at [1062, 166] on div at bounding box center [1057, 164] width 23 height 11
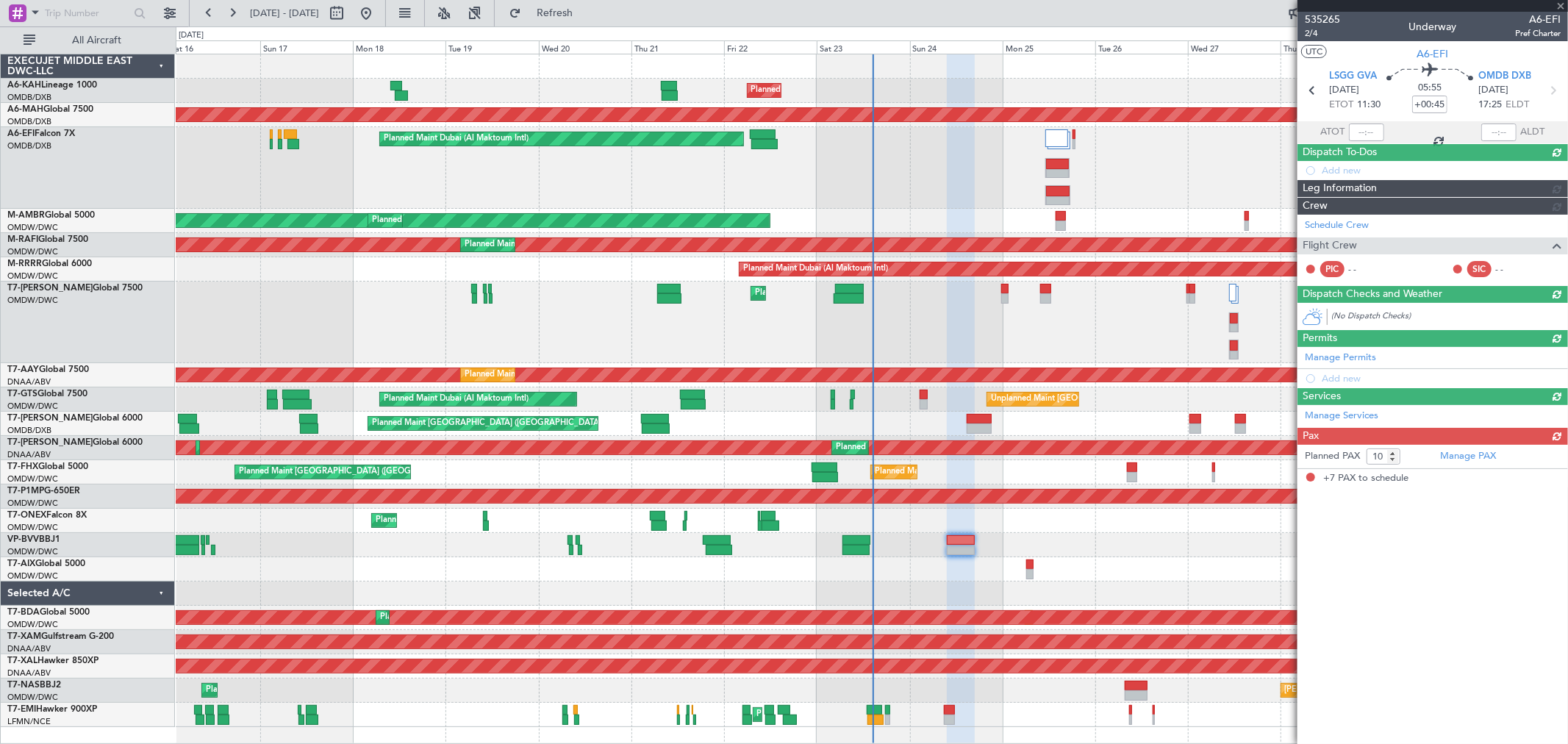
type input "+00:05"
type input "7"
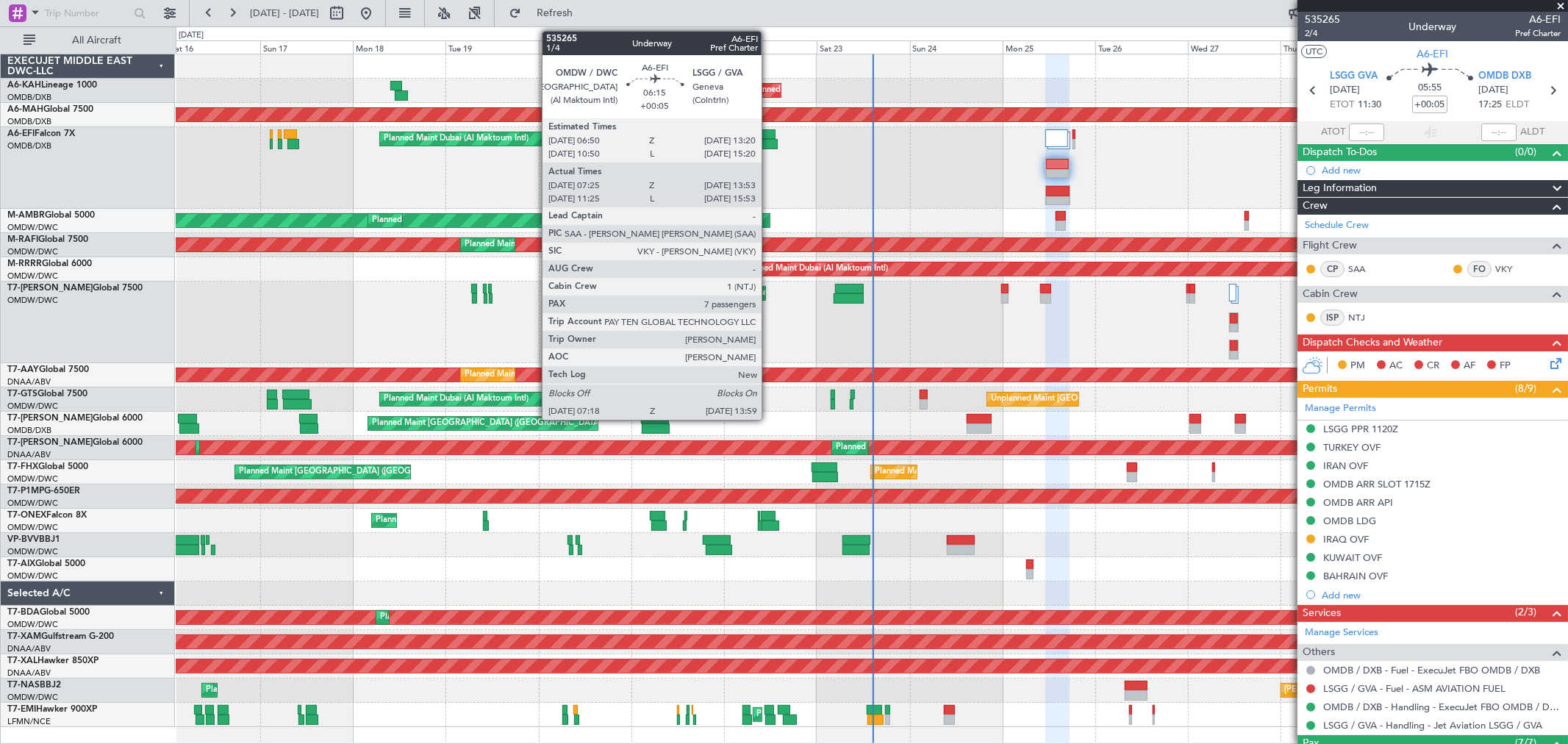
click at [769, 140] on div at bounding box center [765, 144] width 27 height 11
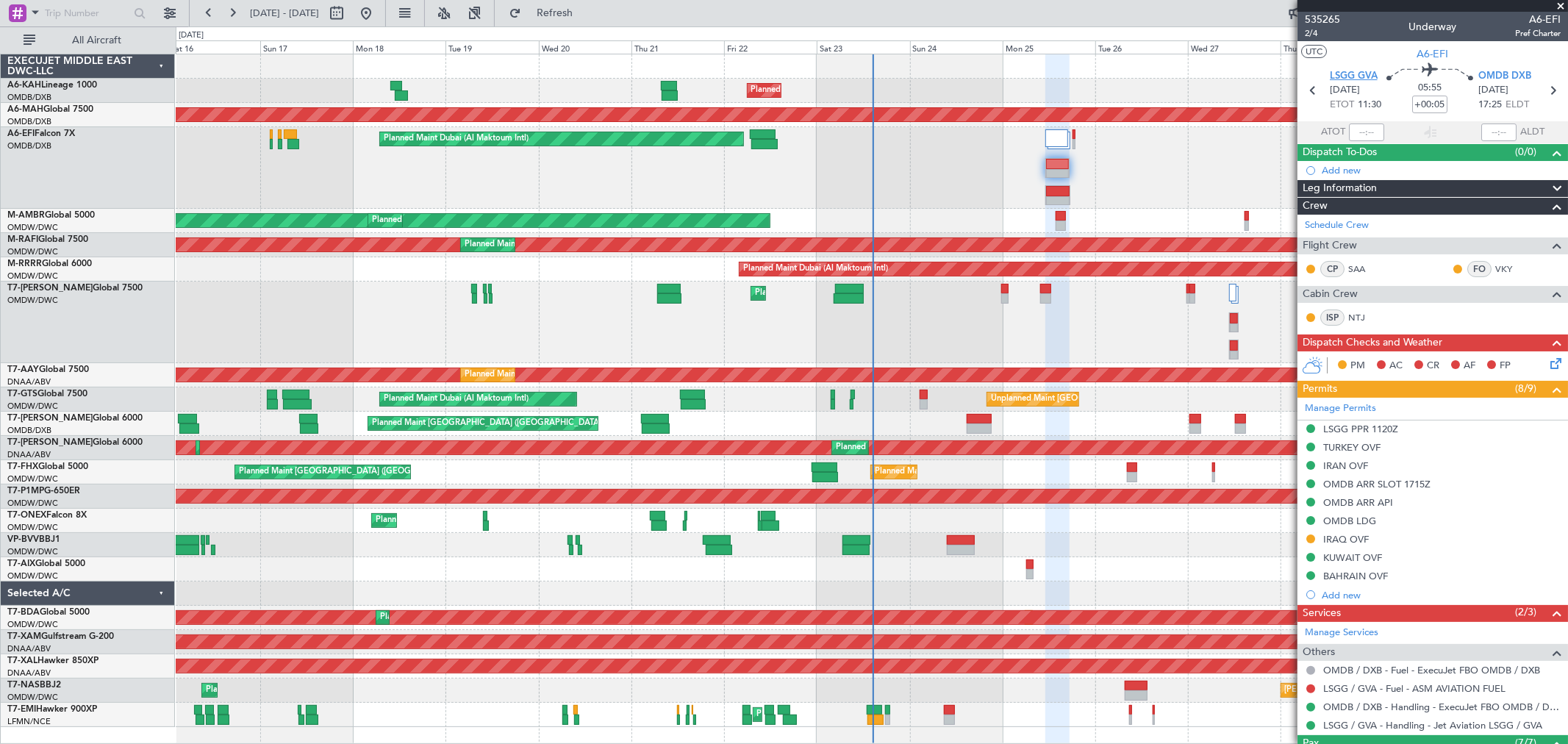
click at [1369, 71] on span "LSGG GVA" at bounding box center [1355, 76] width 48 height 15
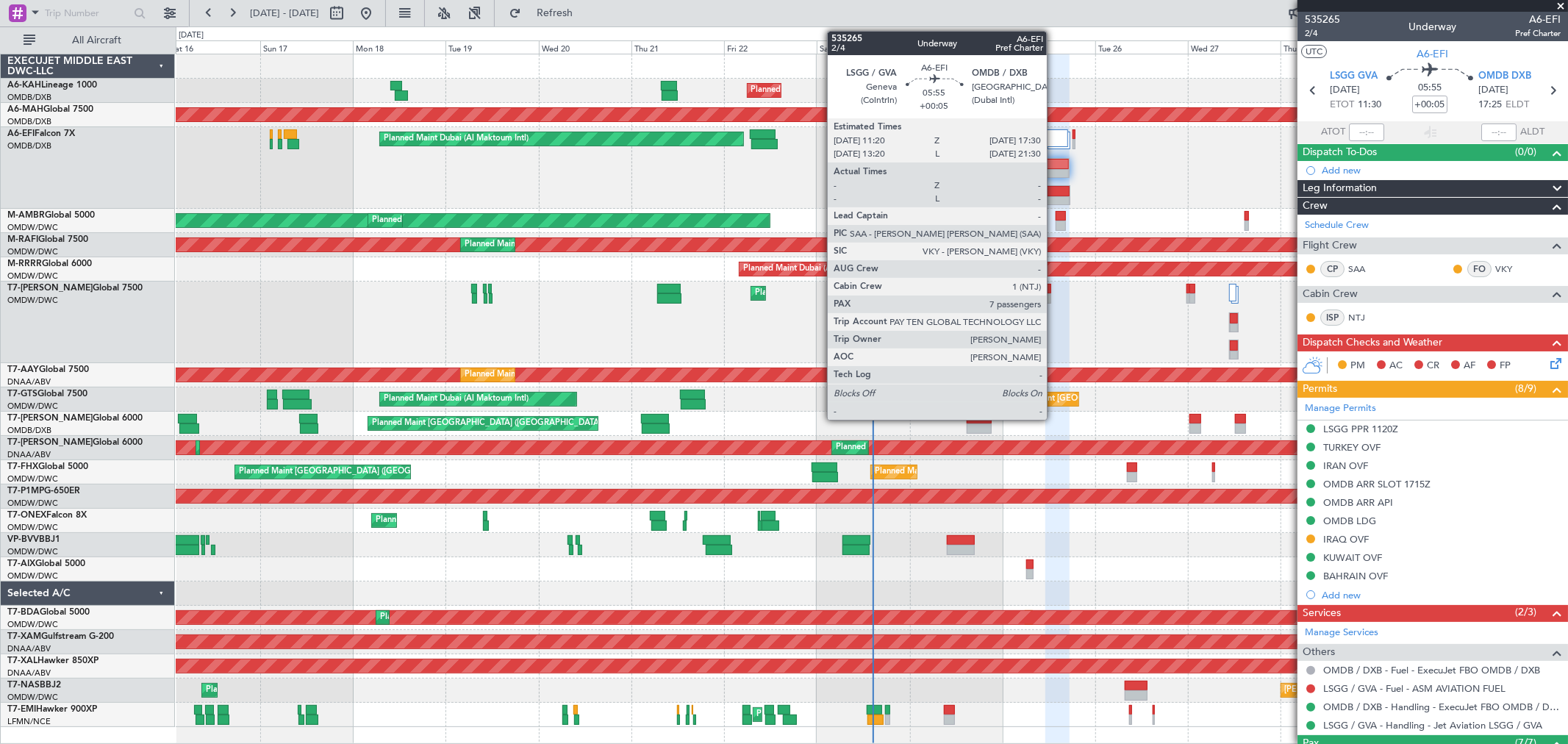
click at [1055, 165] on div at bounding box center [1057, 164] width 23 height 11
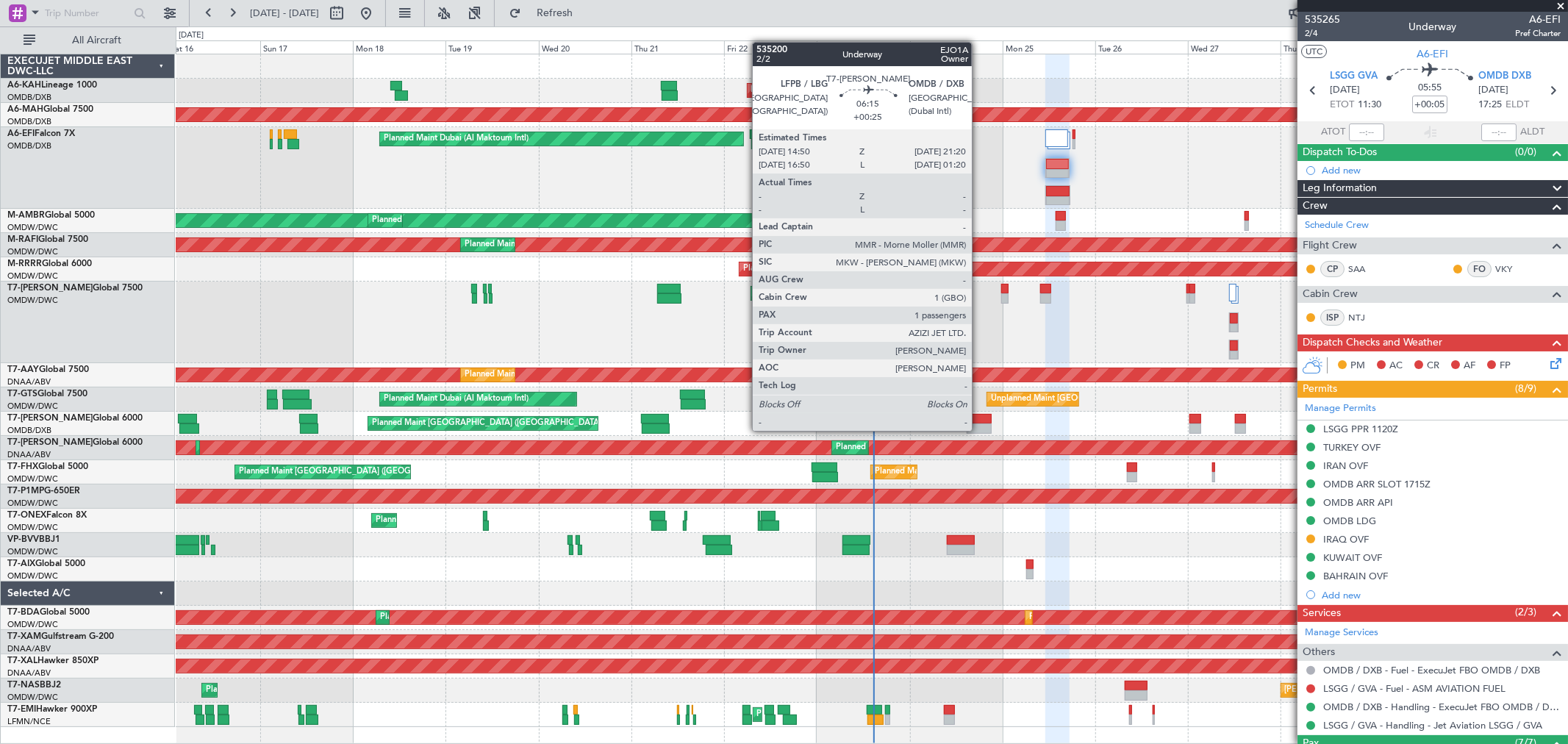
click at [979, 429] on div at bounding box center [979, 428] width 26 height 11
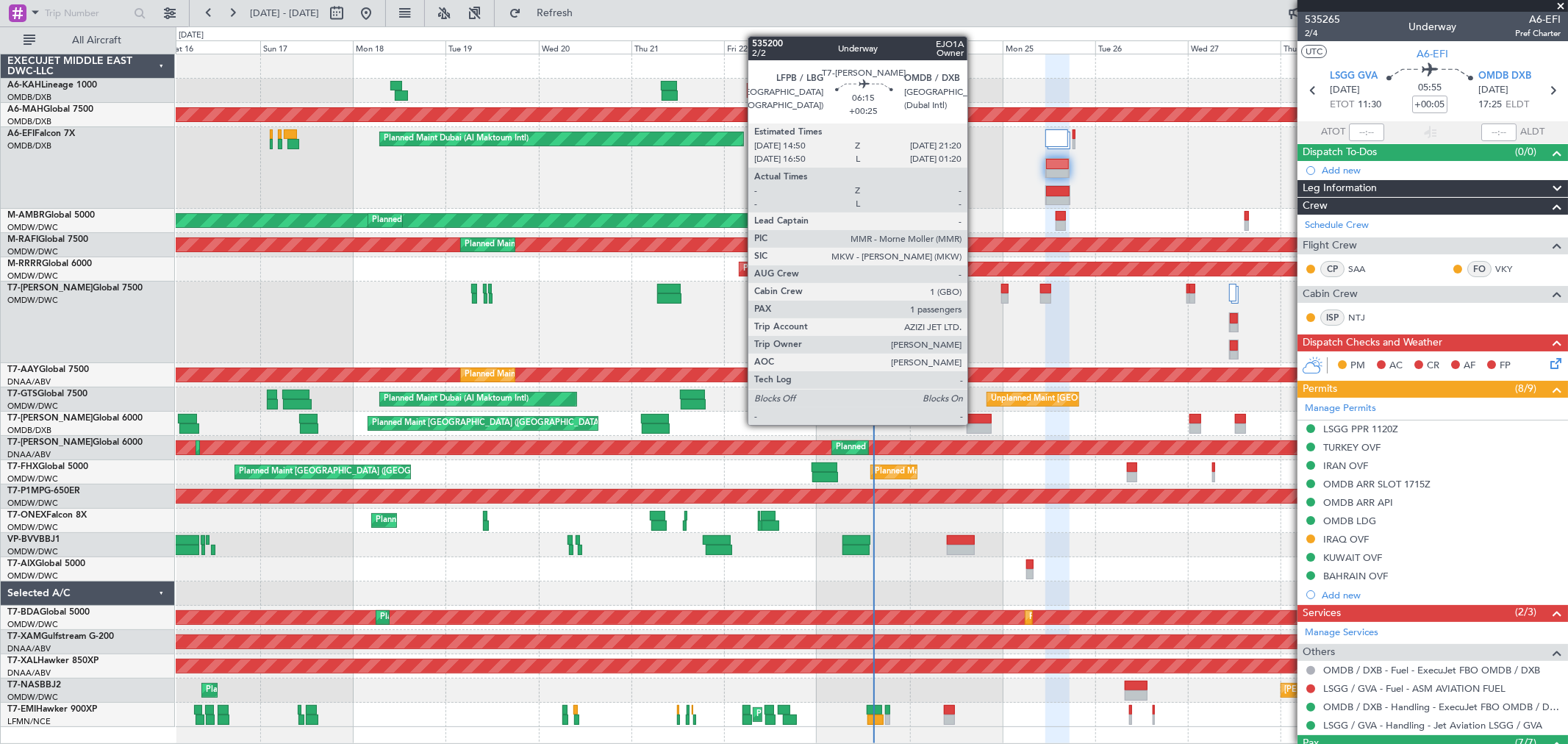
click at [975, 423] on div at bounding box center [979, 428] width 26 height 11
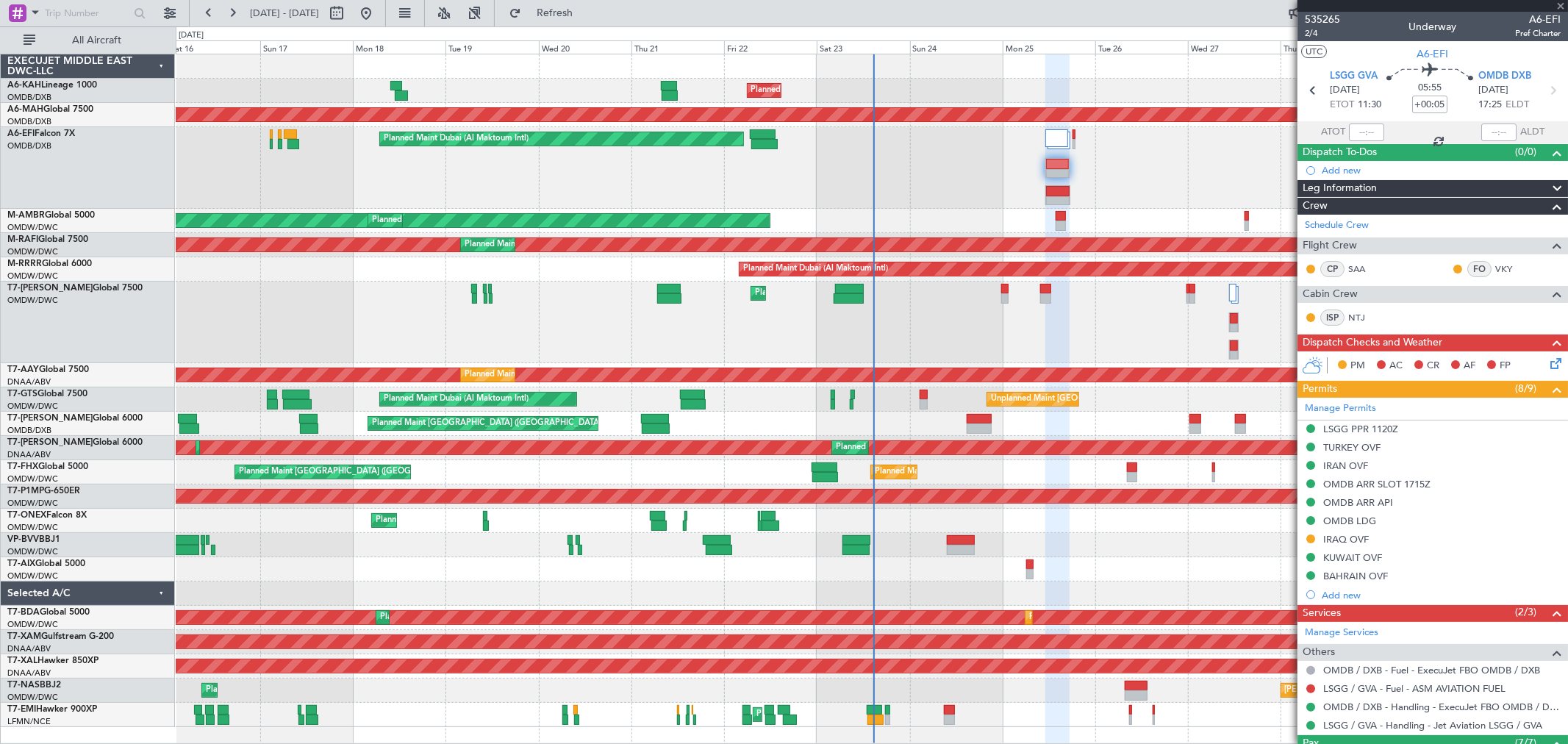
type input "+00:25"
type input "1"
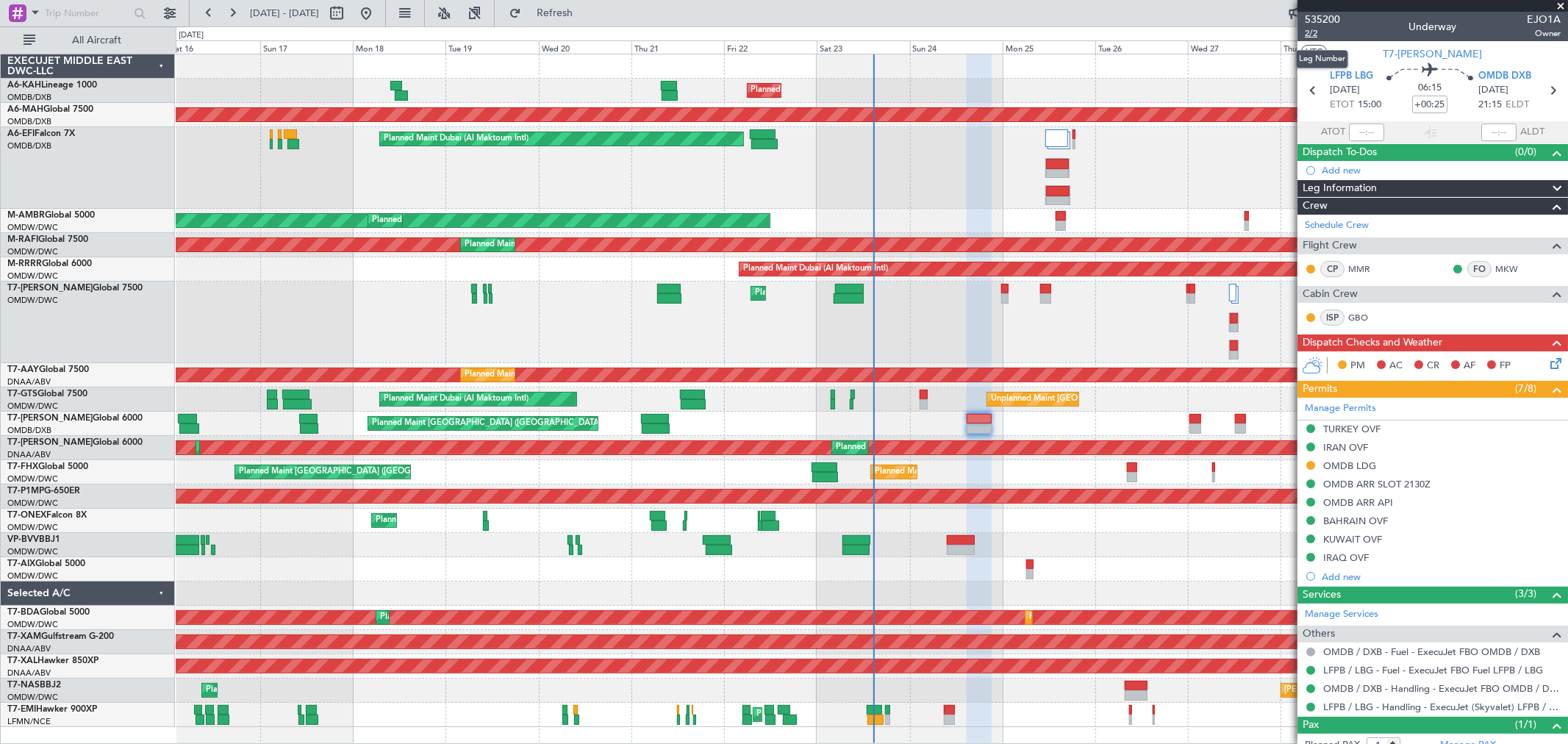
click at [1319, 36] on span "2/2" at bounding box center [1323, 34] width 36 height 12
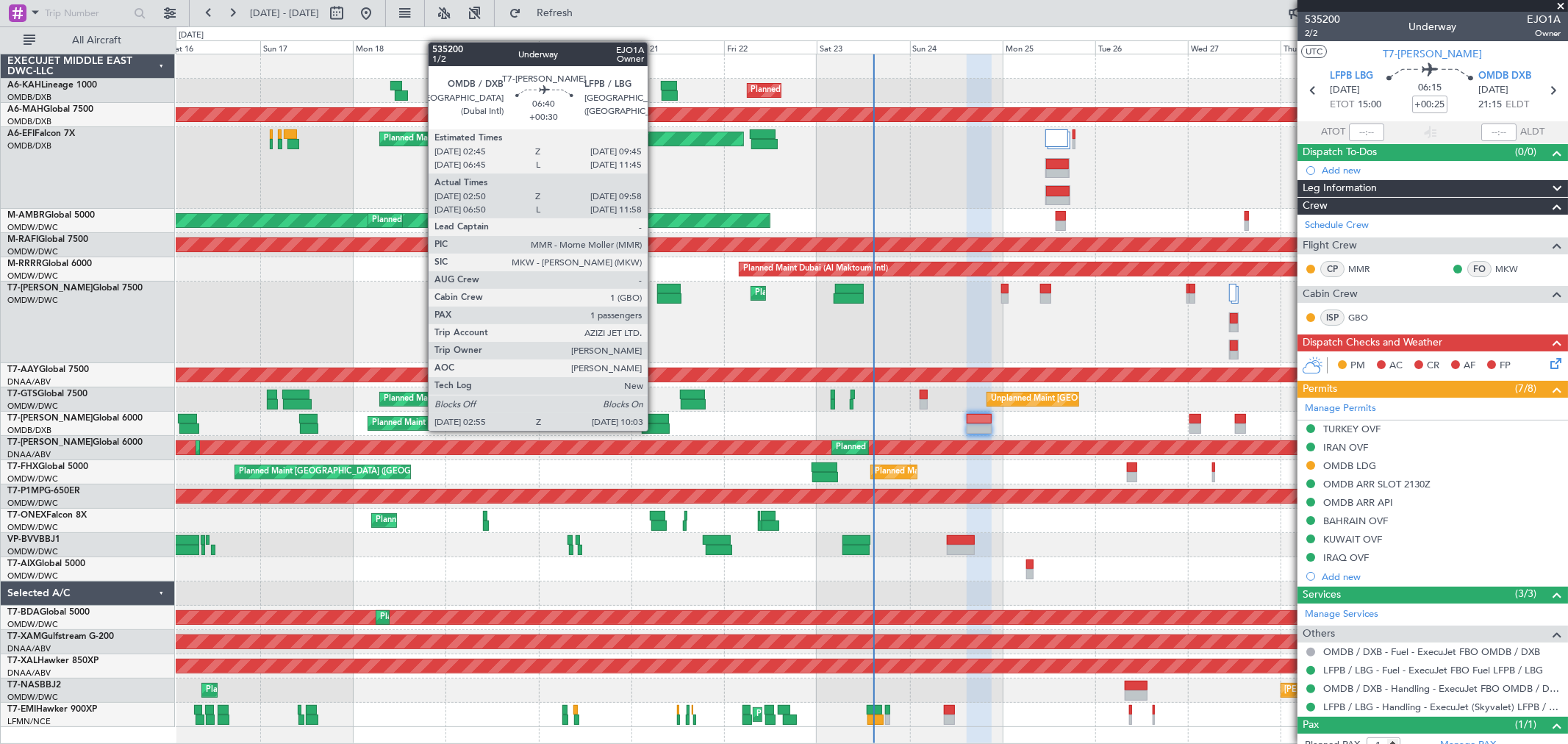
click at [655, 428] on div at bounding box center [655, 428] width 28 height 11
click at [655, 427] on div at bounding box center [655, 428] width 28 height 11
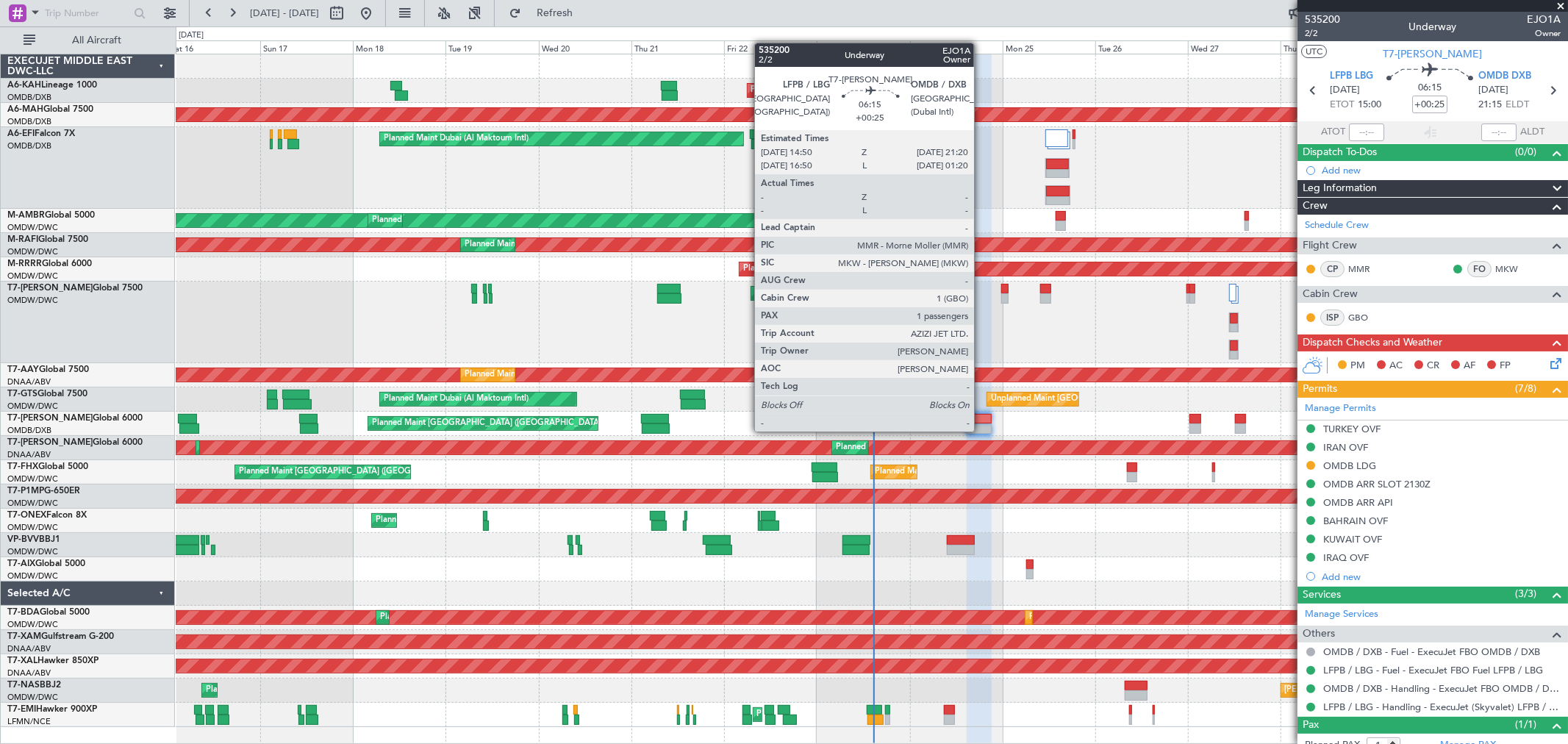
click at [982, 430] on div at bounding box center [979, 428] width 26 height 11
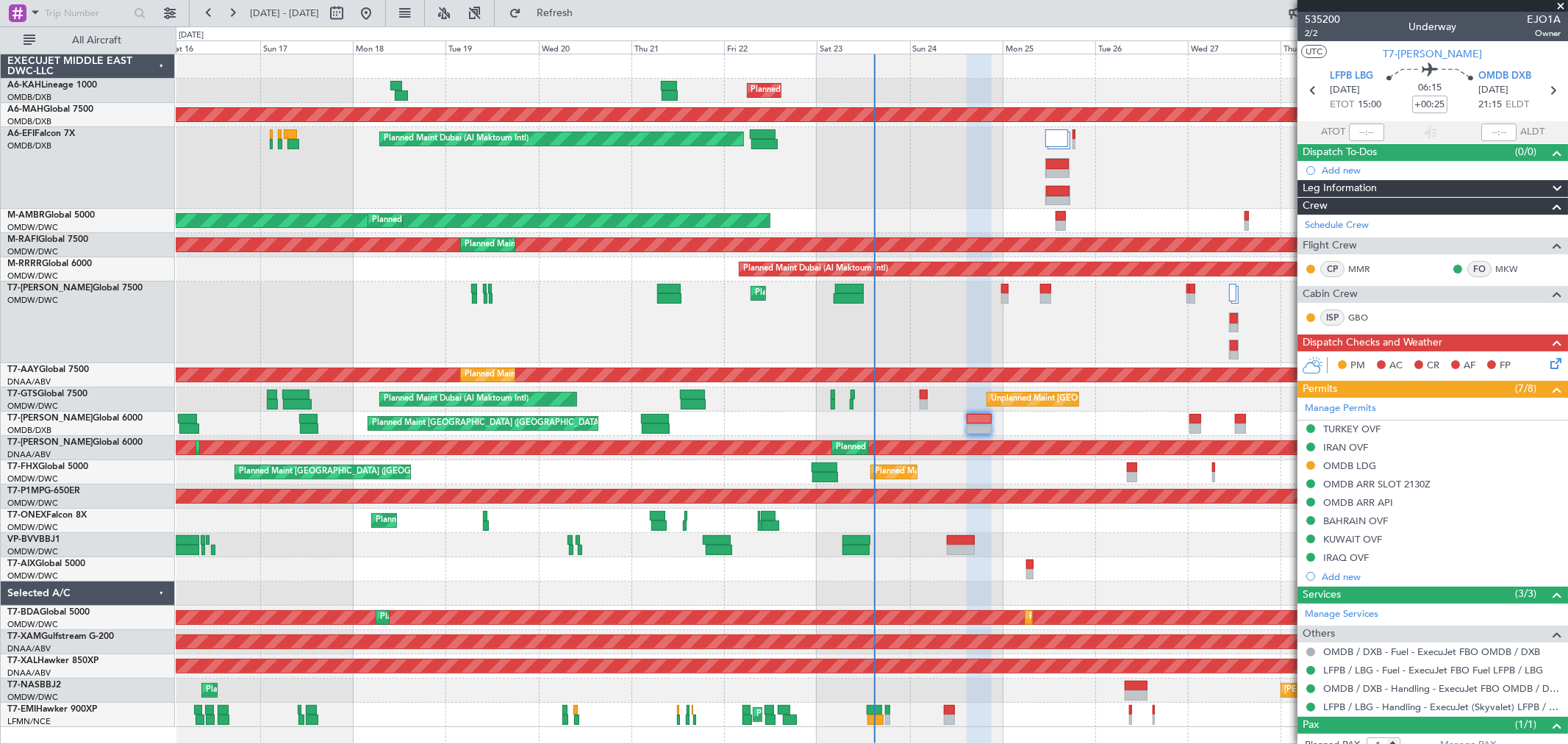
click at [639, 172] on div "Planned Maint Dubai (Al Maktoum Intl)" at bounding box center [872, 168] width 1392 height 82
click at [1364, 174] on div "Add new" at bounding box center [1435, 170] width 226 height 12
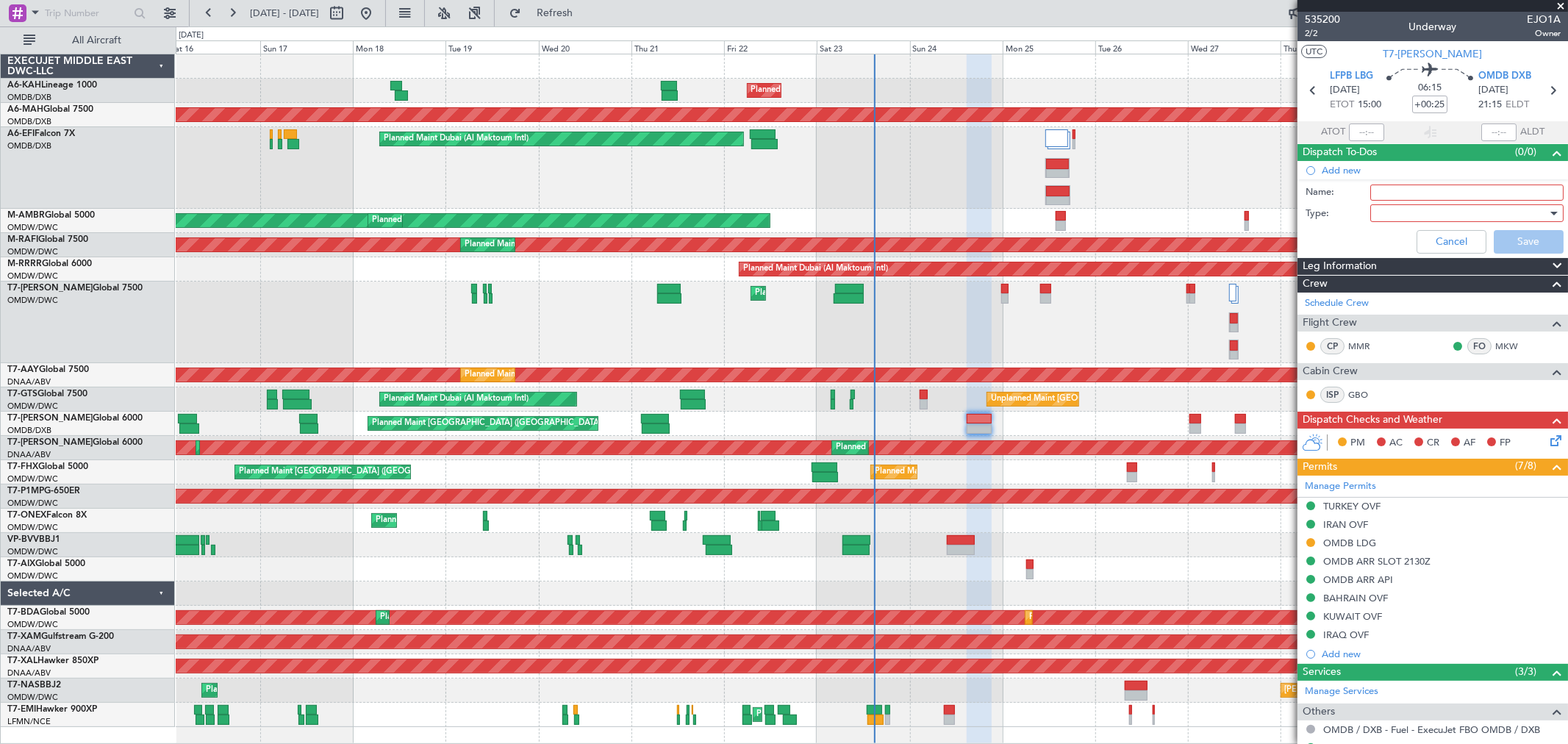
click at [1387, 198] on input "Name:" at bounding box center [1467, 193] width 193 height 16
type input "Flight planning"
click at [1387, 219] on div at bounding box center [1462, 212] width 172 height 22
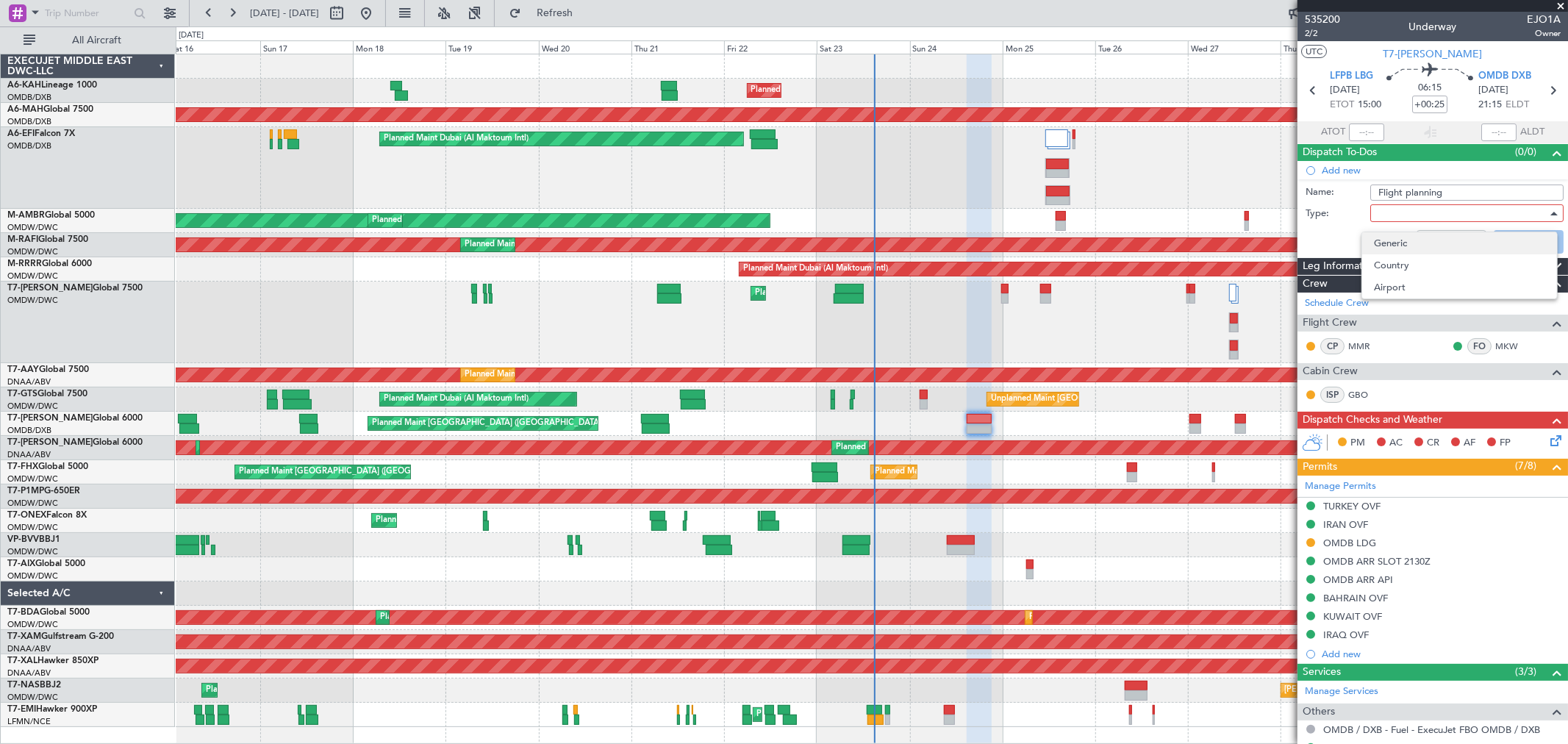
click at [1406, 247] on span "Generic" at bounding box center [1459, 243] width 172 height 22
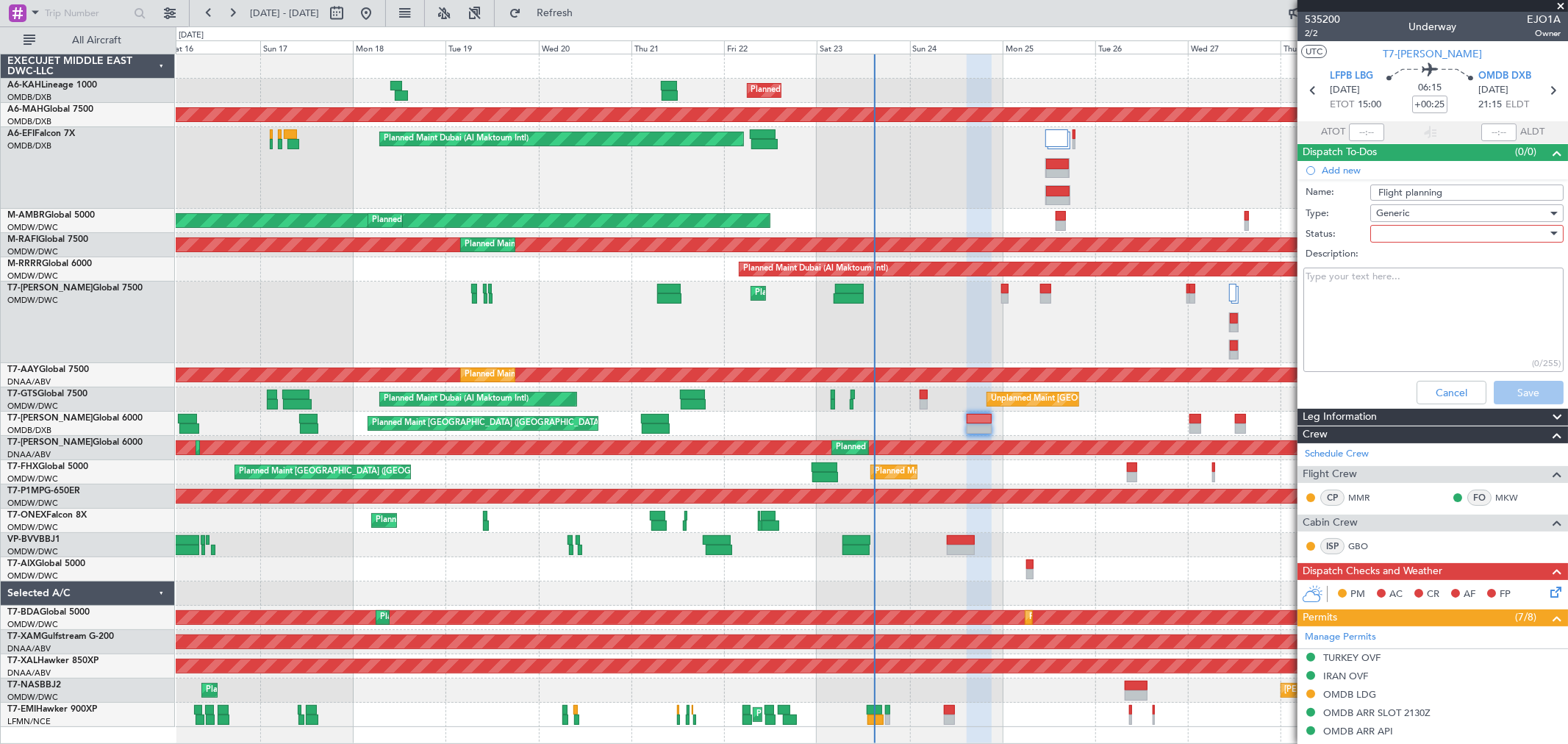
click at [1402, 236] on div at bounding box center [1462, 234] width 172 height 22
click at [1392, 260] on span "Not Started" at bounding box center [1459, 263] width 172 height 22
click at [1398, 283] on textarea "Description:" at bounding box center [1434, 320] width 261 height 105
type textarea "Plan via [GEOGRAPHIC_DATA]"
click at [1534, 392] on button "Save" at bounding box center [1529, 392] width 70 height 23
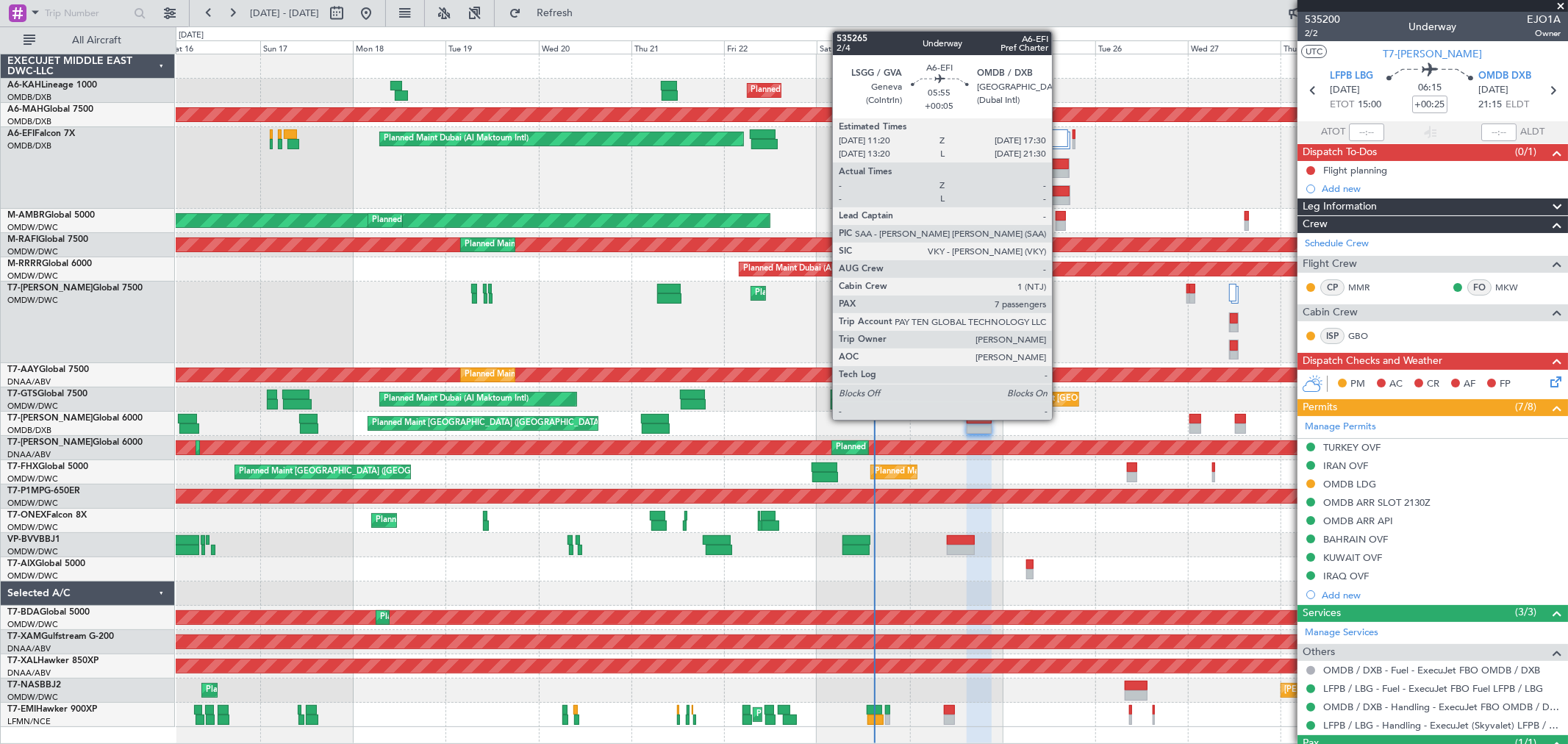
click at [1059, 159] on div at bounding box center [1057, 164] width 23 height 11
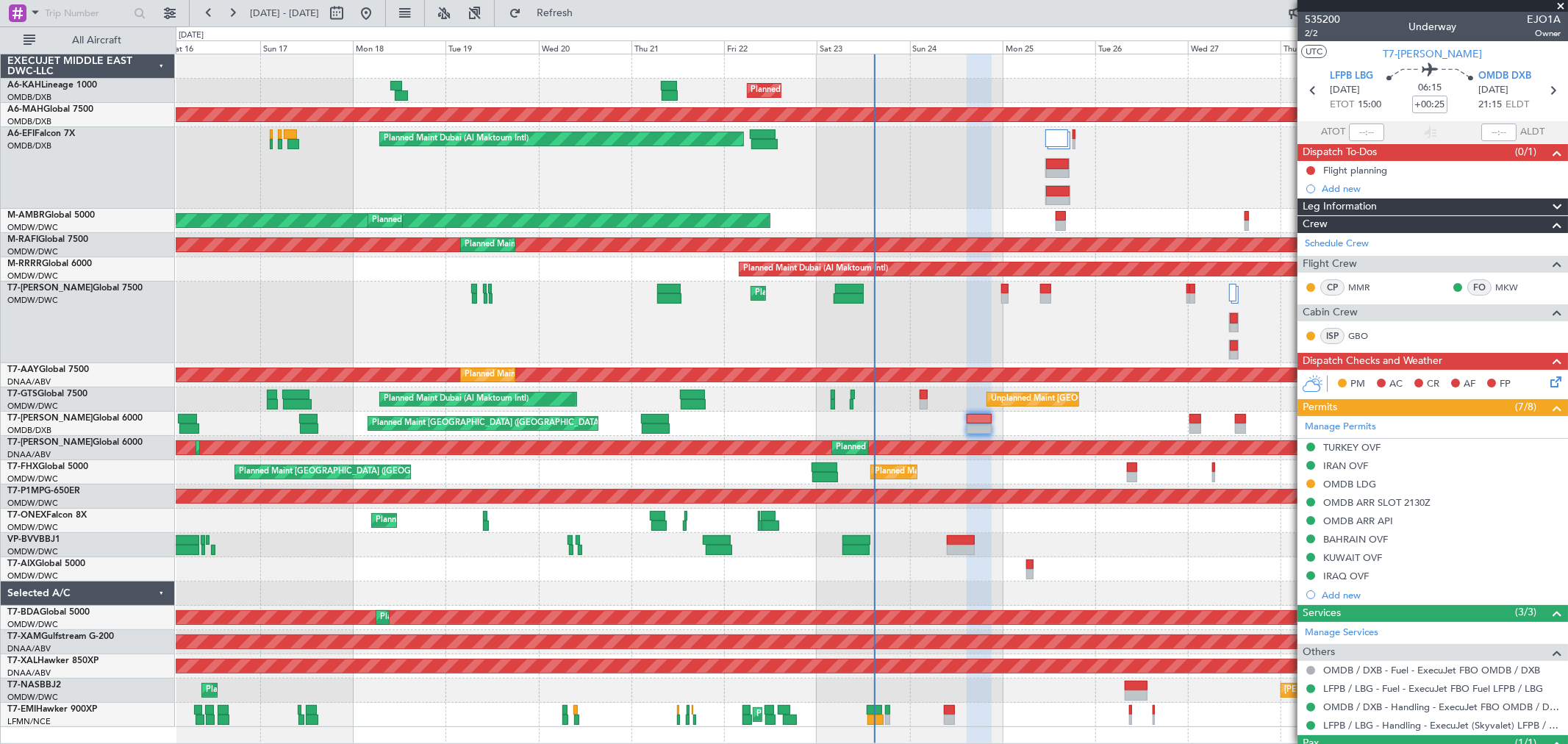
click at [1483, 701] on mat-tooltip-component "LFPB / LBG - Handling - ExecuJet (Skyvalet) LFPB / LBG" at bounding box center [1437, 700] width 232 height 39
click at [1369, 708] on div "LFPB / LBG - Handling - ExecuJet (Skyvalet) LFPB / LBG" at bounding box center [1437, 700] width 212 height 19
click at [1395, 724] on link "LFPB / LBG - Handling - ExecuJet (Skyvalet) LFPB / LBG" at bounding box center [1442, 725] width 237 height 12
click at [1349, 635] on link "Manage Services" at bounding box center [1342, 633] width 74 height 15
click at [1450, 724] on link "LFPB / LBG - Handling - ExecuJet (Skyvalet) LFPB / LBG" at bounding box center [1442, 725] width 237 height 12
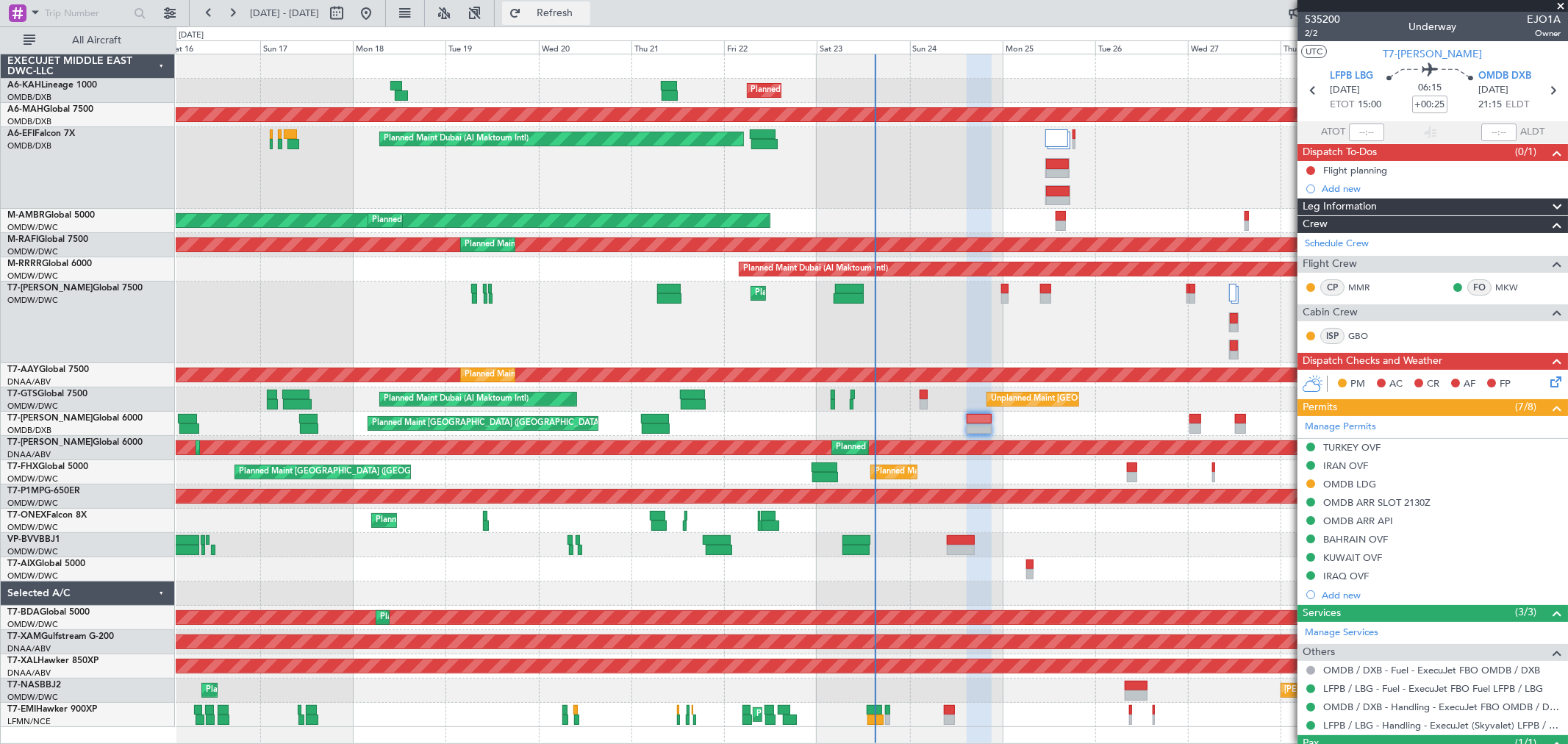
click at [586, 12] on span "Refresh" at bounding box center [554, 13] width 61 height 11
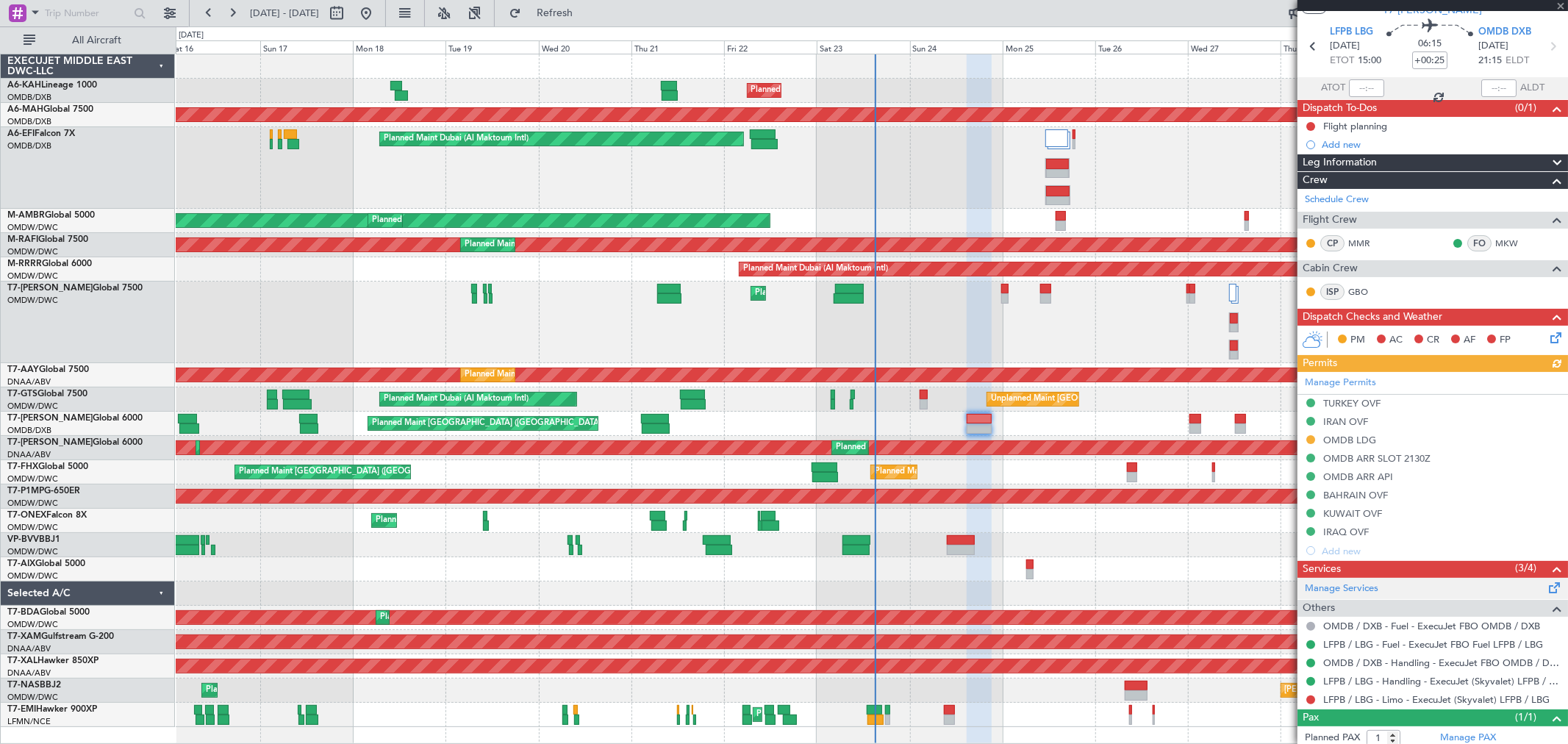
scroll to position [84, 0]
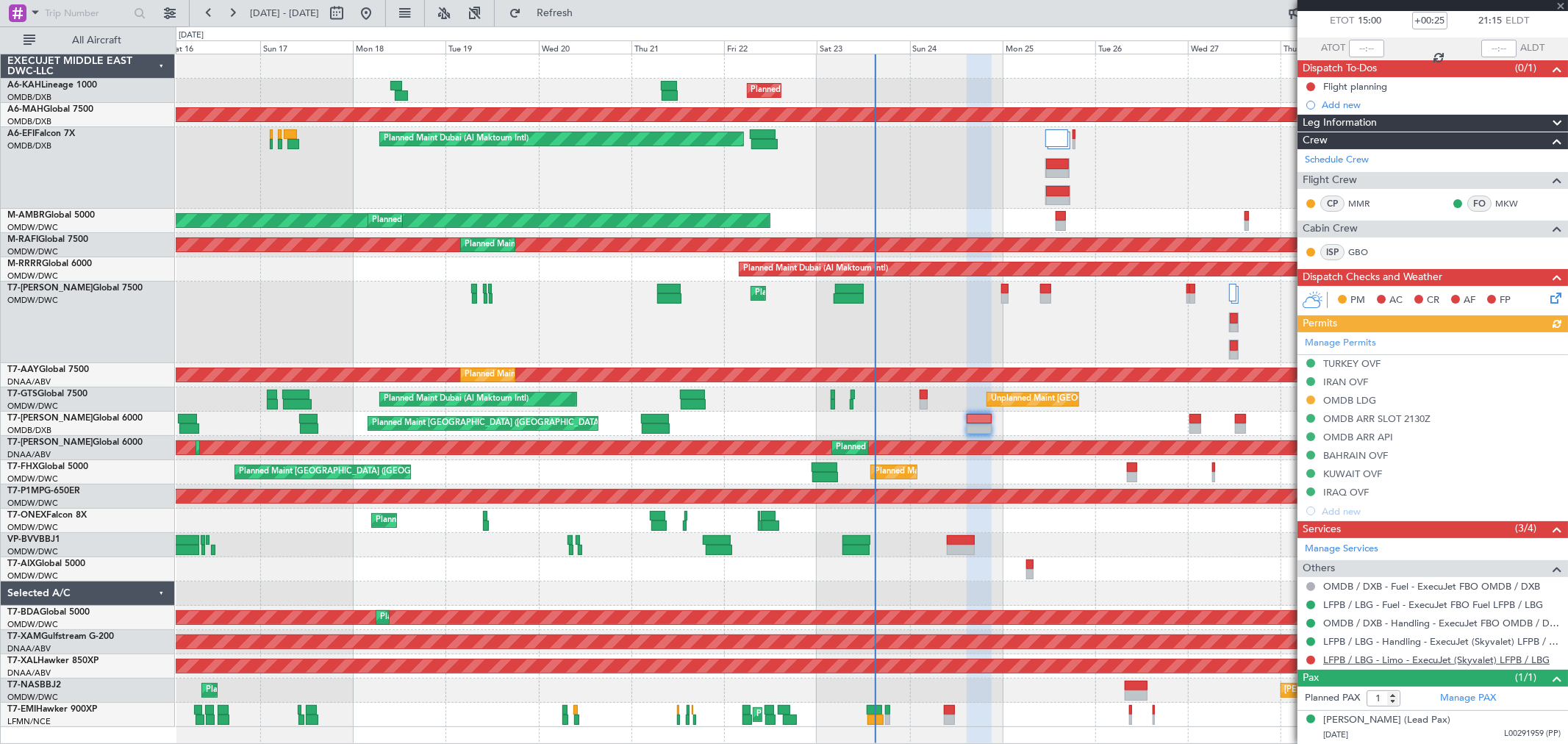
click at [1376, 661] on link "LFPB / LBG - Limo - ExecuJet (Skyvalet) LFPB / LBG" at bounding box center [1436, 660] width 227 height 12
click at [1408, 657] on link "LFPB / LBG - Limo - ExecuJet (Skyvalet) LFPB / LBG" at bounding box center [1436, 660] width 227 height 12
click at [1307, 658] on button at bounding box center [1311, 660] width 9 height 9
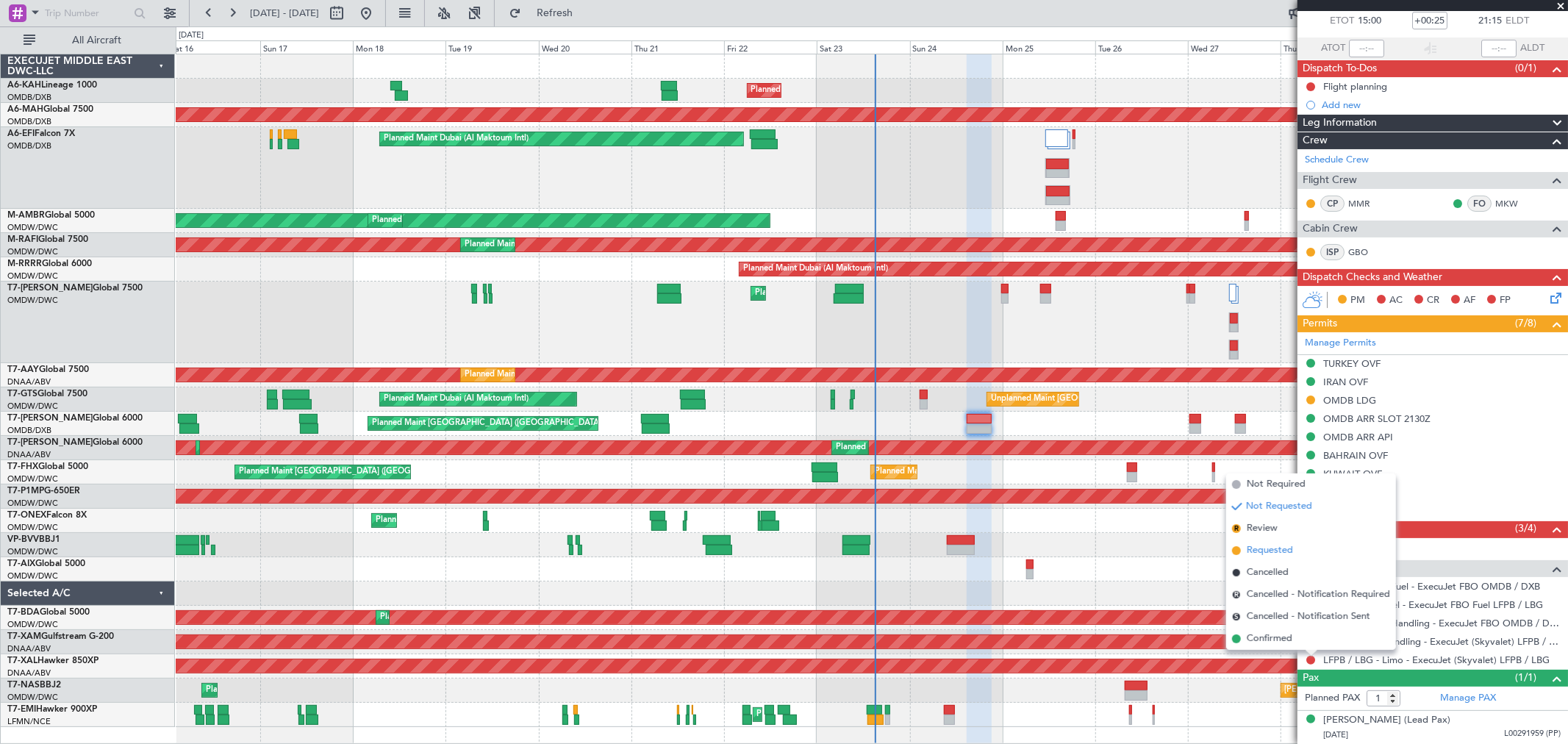
click at [1258, 547] on span "Requested" at bounding box center [1270, 550] width 46 height 15
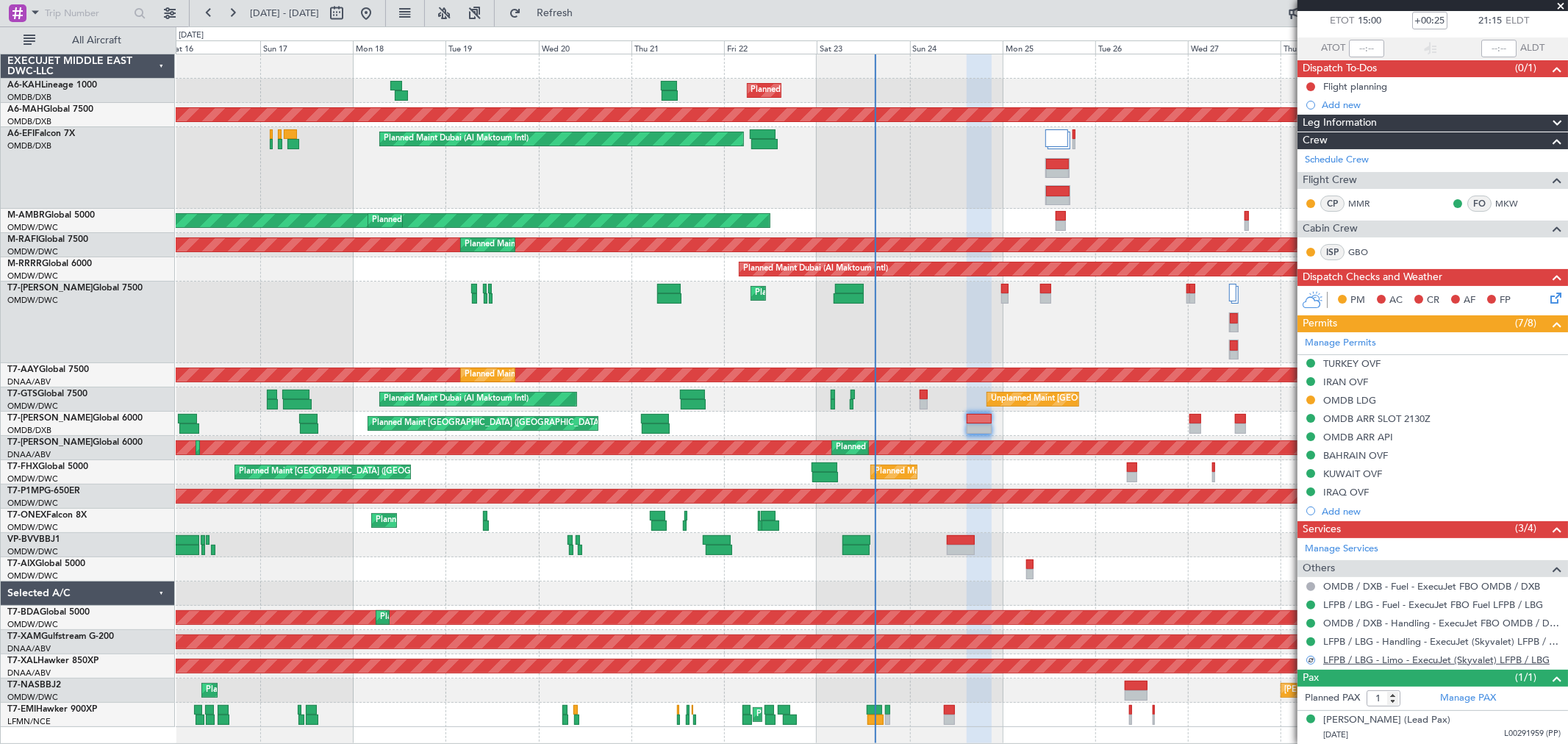
click at [1381, 664] on link "LFPB / LBG - Limo - ExecuJet (Skyvalet) LFPB / LBG" at bounding box center [1436, 660] width 227 height 12
click at [1363, 545] on link "Manage Services" at bounding box center [1342, 548] width 74 height 15
click at [583, 10] on span "Refresh" at bounding box center [554, 13] width 61 height 11
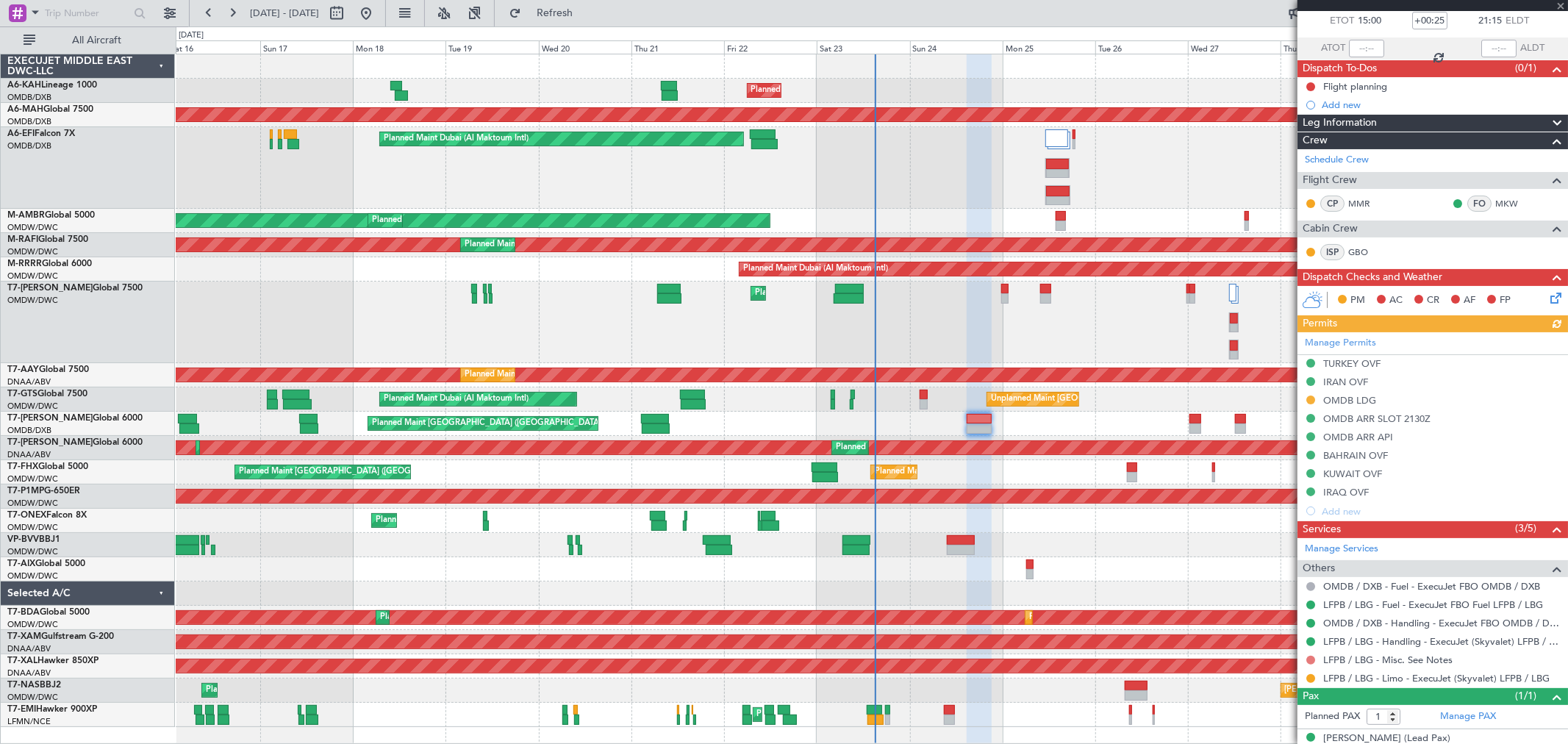
click at [1309, 660] on button at bounding box center [1311, 660] width 9 height 9
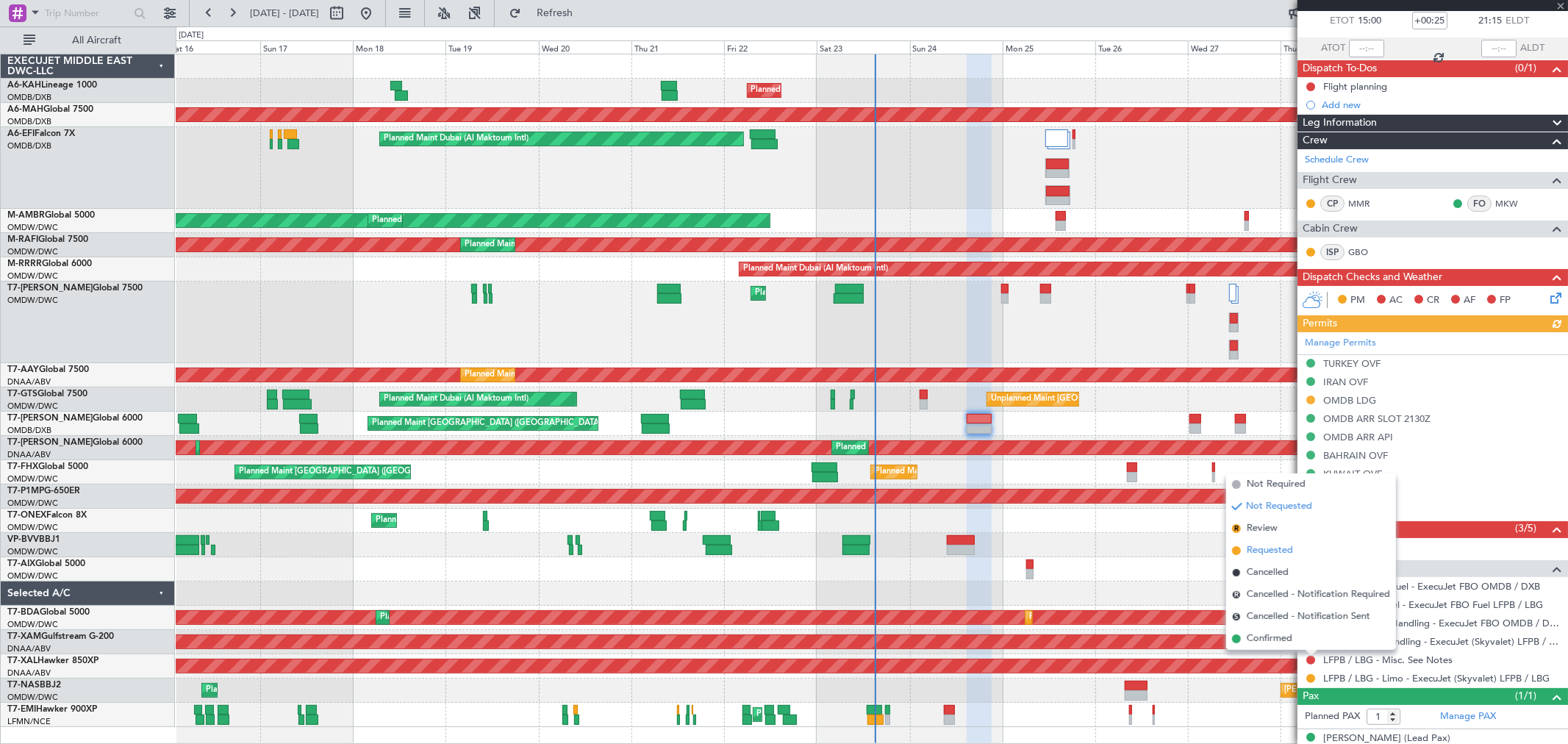
click at [1271, 556] on span "Requested" at bounding box center [1270, 550] width 46 height 15
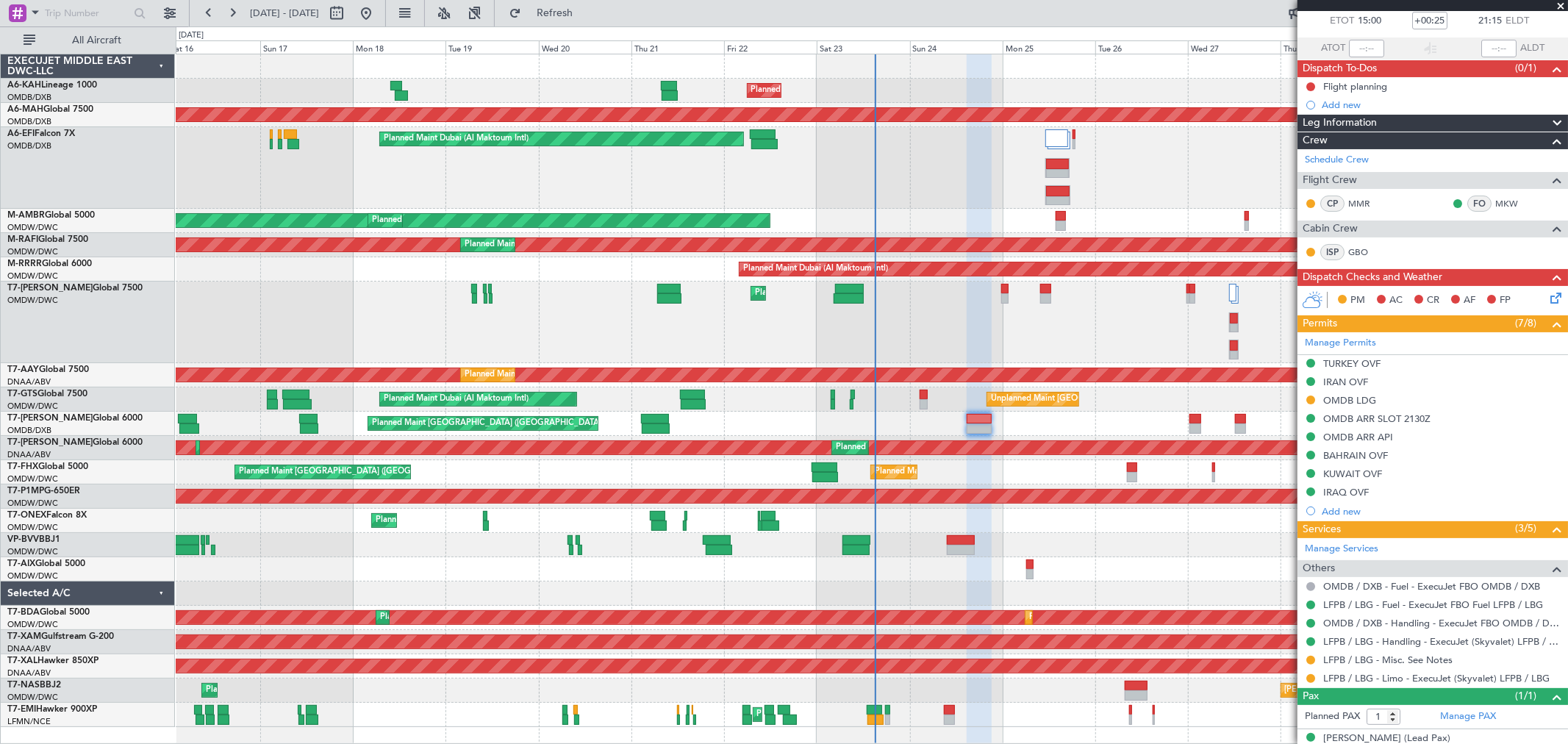
drag, startPoint x: 1365, startPoint y: 403, endPoint x: 1378, endPoint y: 412, distance: 15.8
click at [1365, 403] on div "OMDB LDG" at bounding box center [1350, 400] width 53 height 12
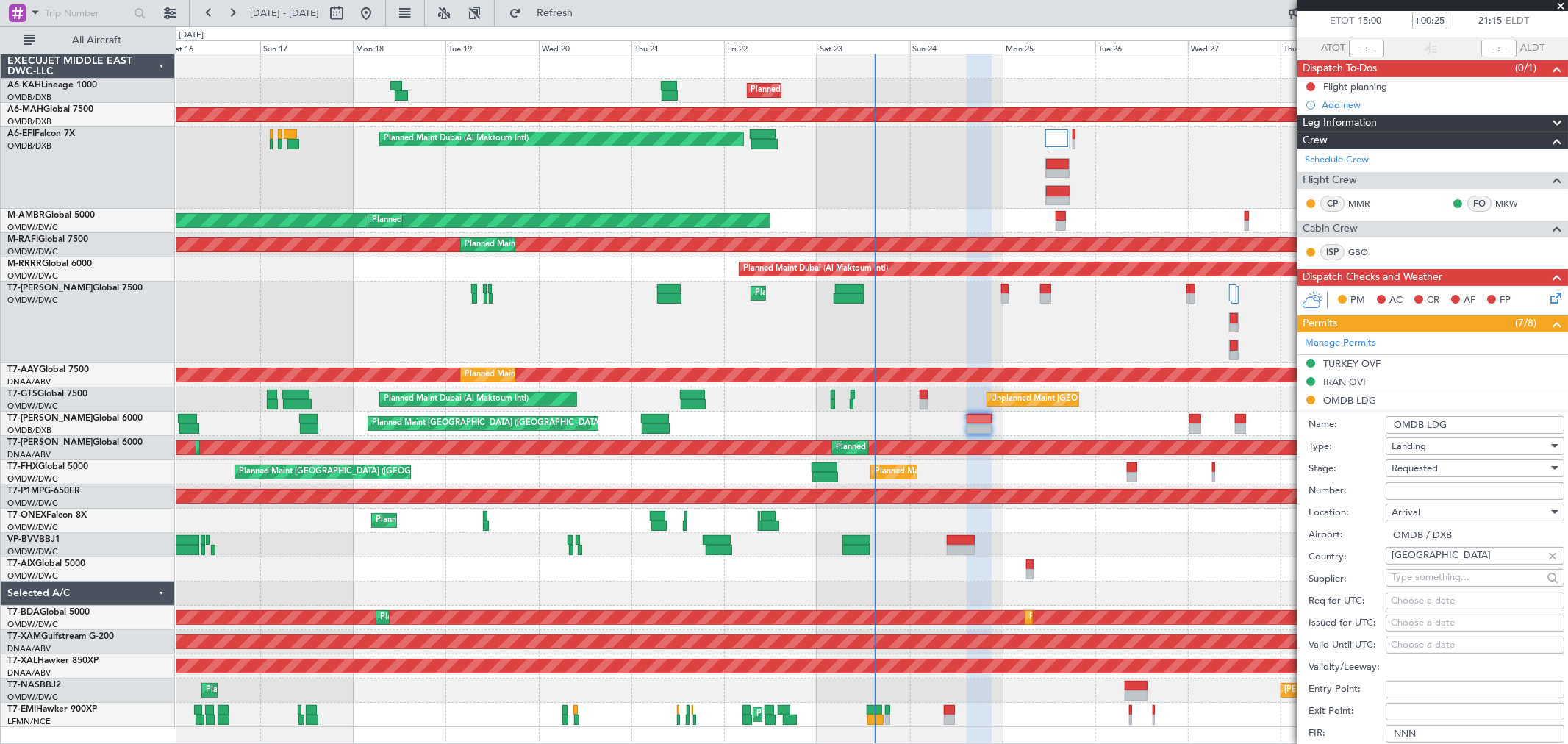
click at [1415, 486] on input "Number:" at bounding box center [1475, 491] width 179 height 18
paste input "LP/2025/11362"
type input "LP/2025/11362"
click at [1408, 472] on span "Requested" at bounding box center [1415, 468] width 46 height 13
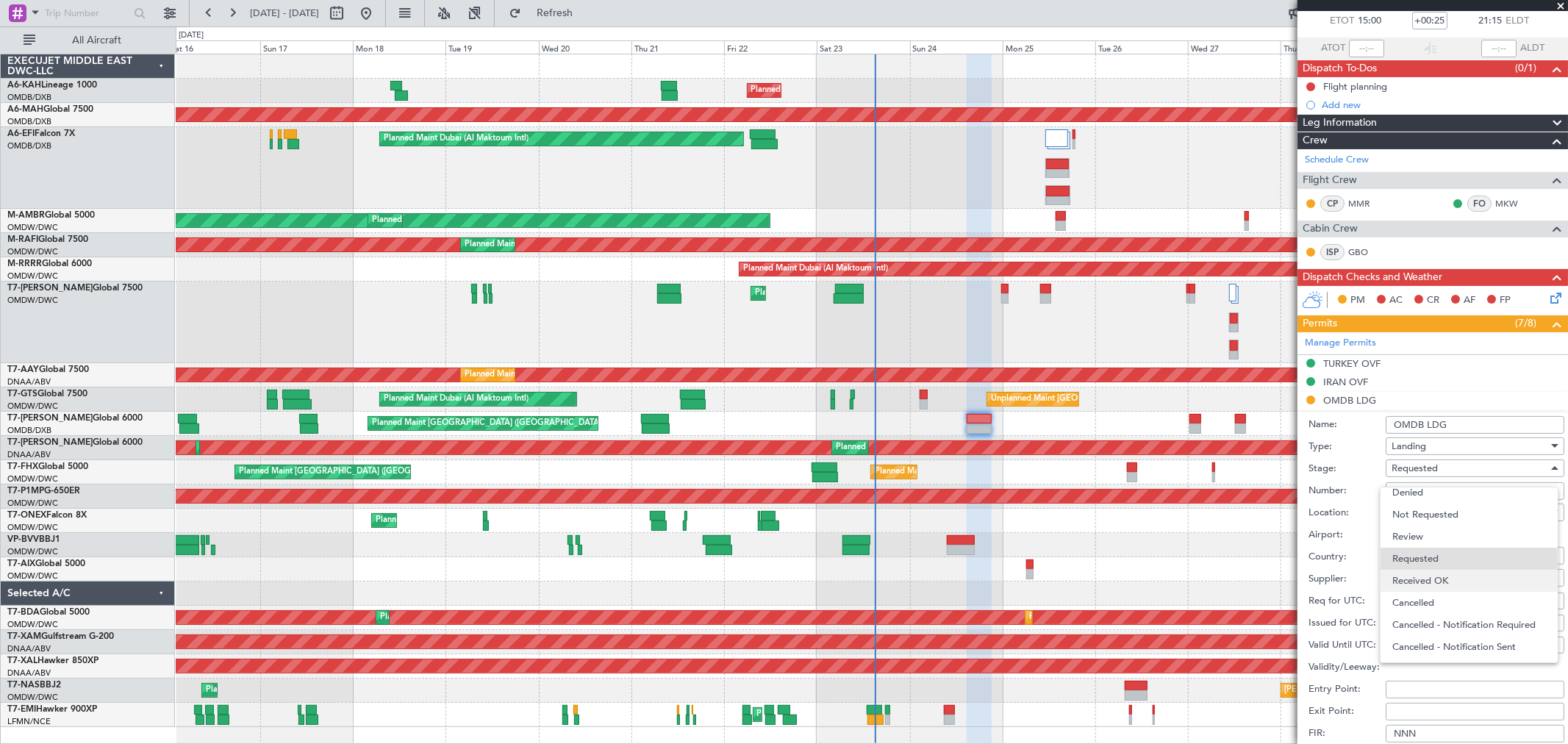
click at [1434, 579] on span "Received OK" at bounding box center [1469, 580] width 153 height 22
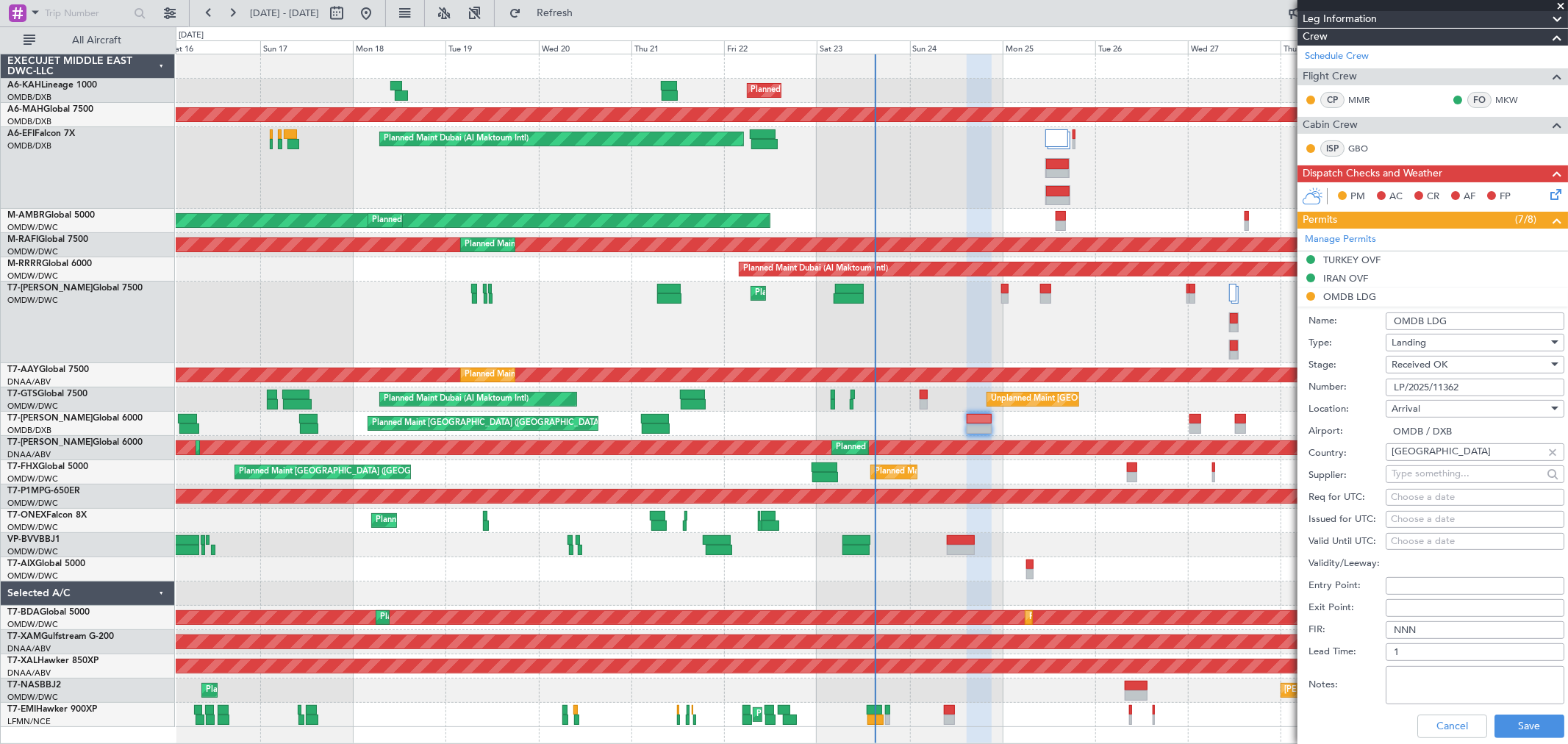
scroll to position [247, 0]
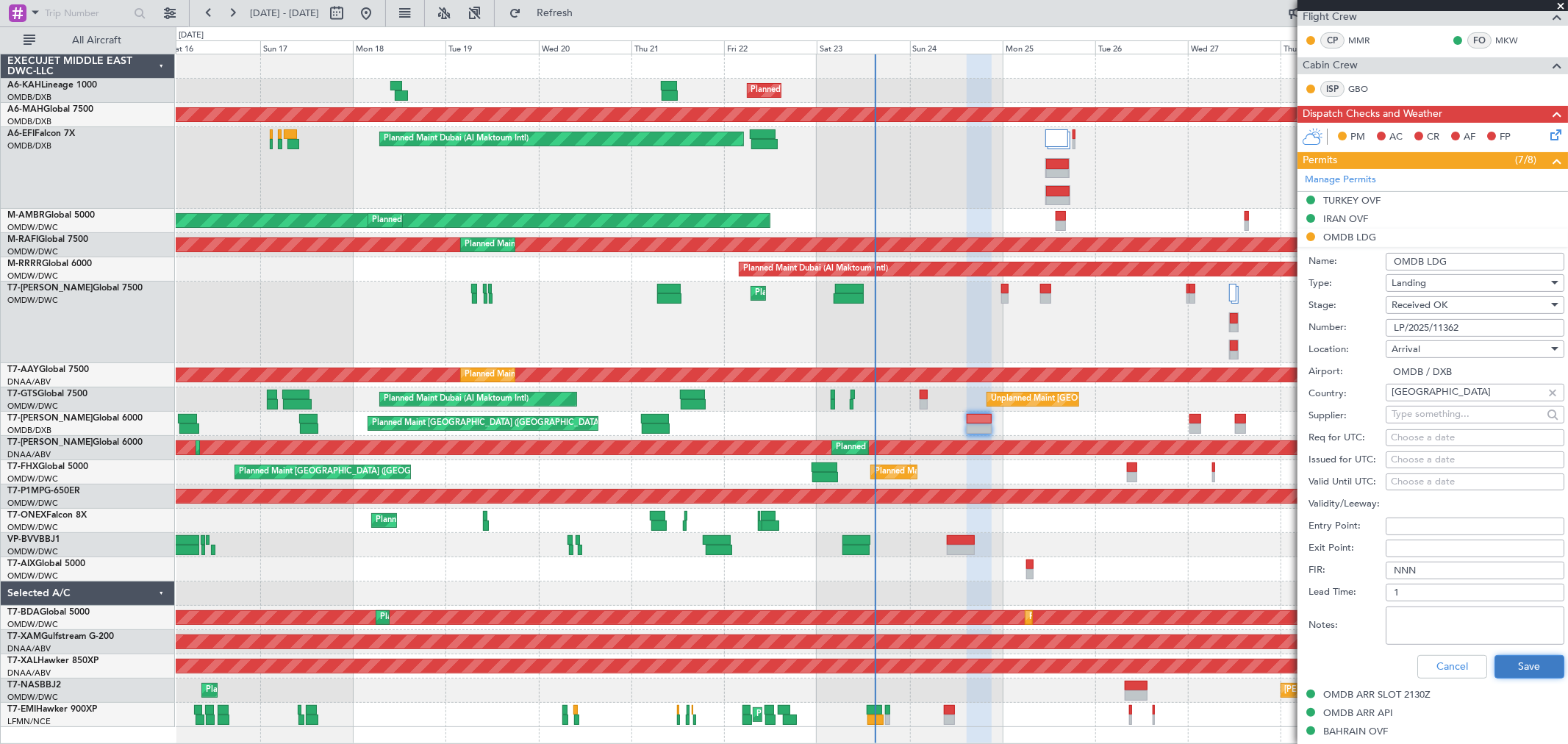
click at [1523, 664] on button "Save" at bounding box center [1530, 667] width 70 height 23
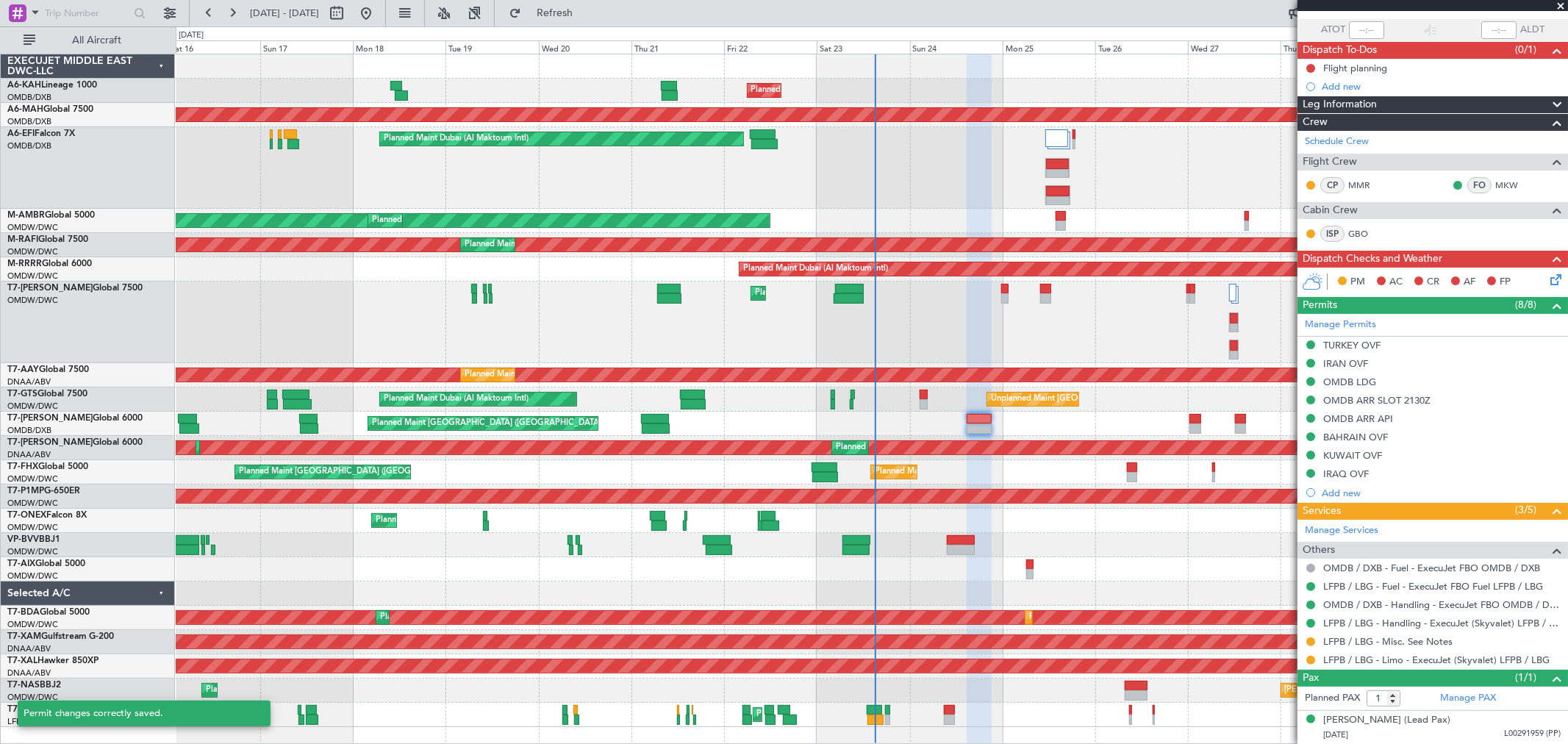
scroll to position [101, 0]
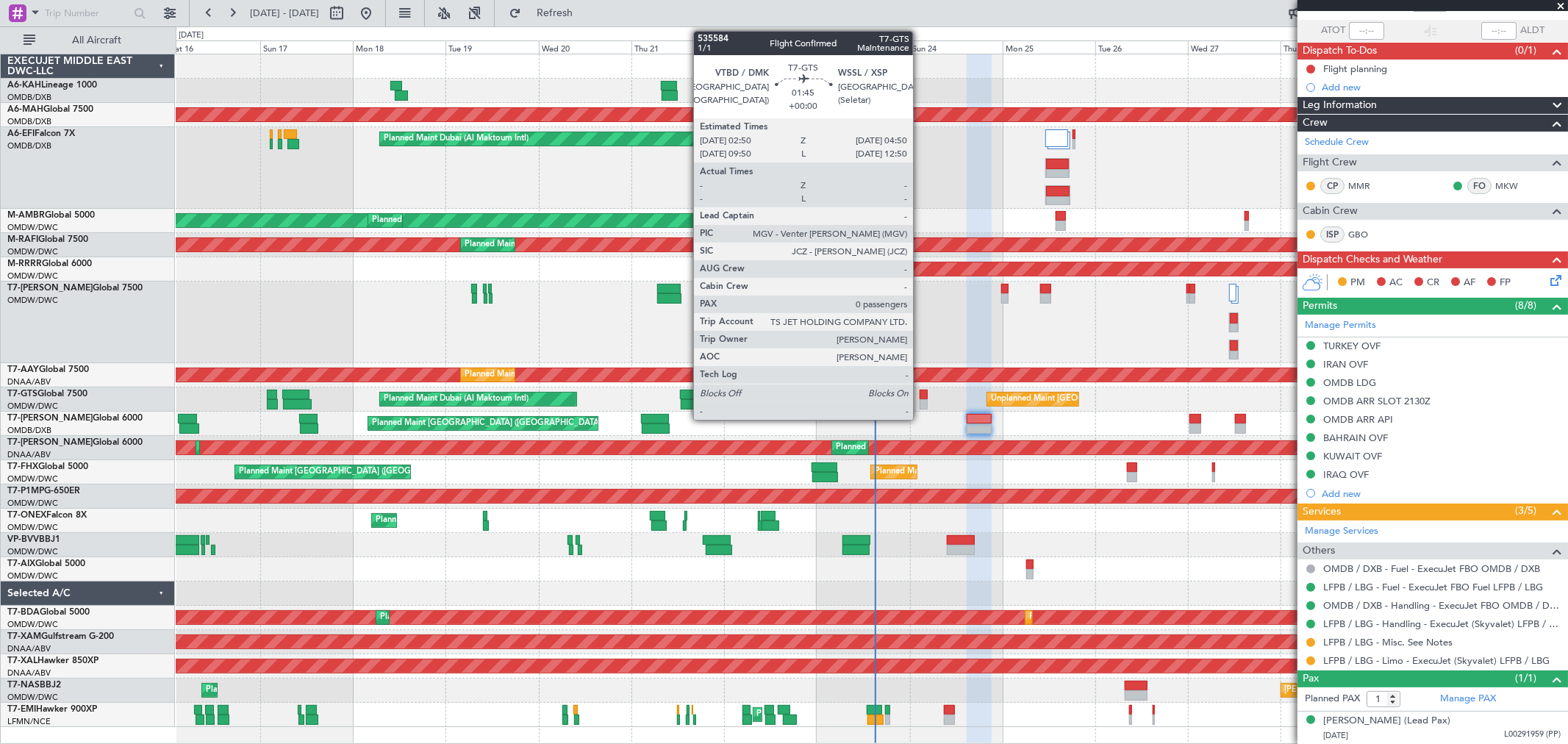
click at [921, 399] on div at bounding box center [923, 404] width 8 height 11
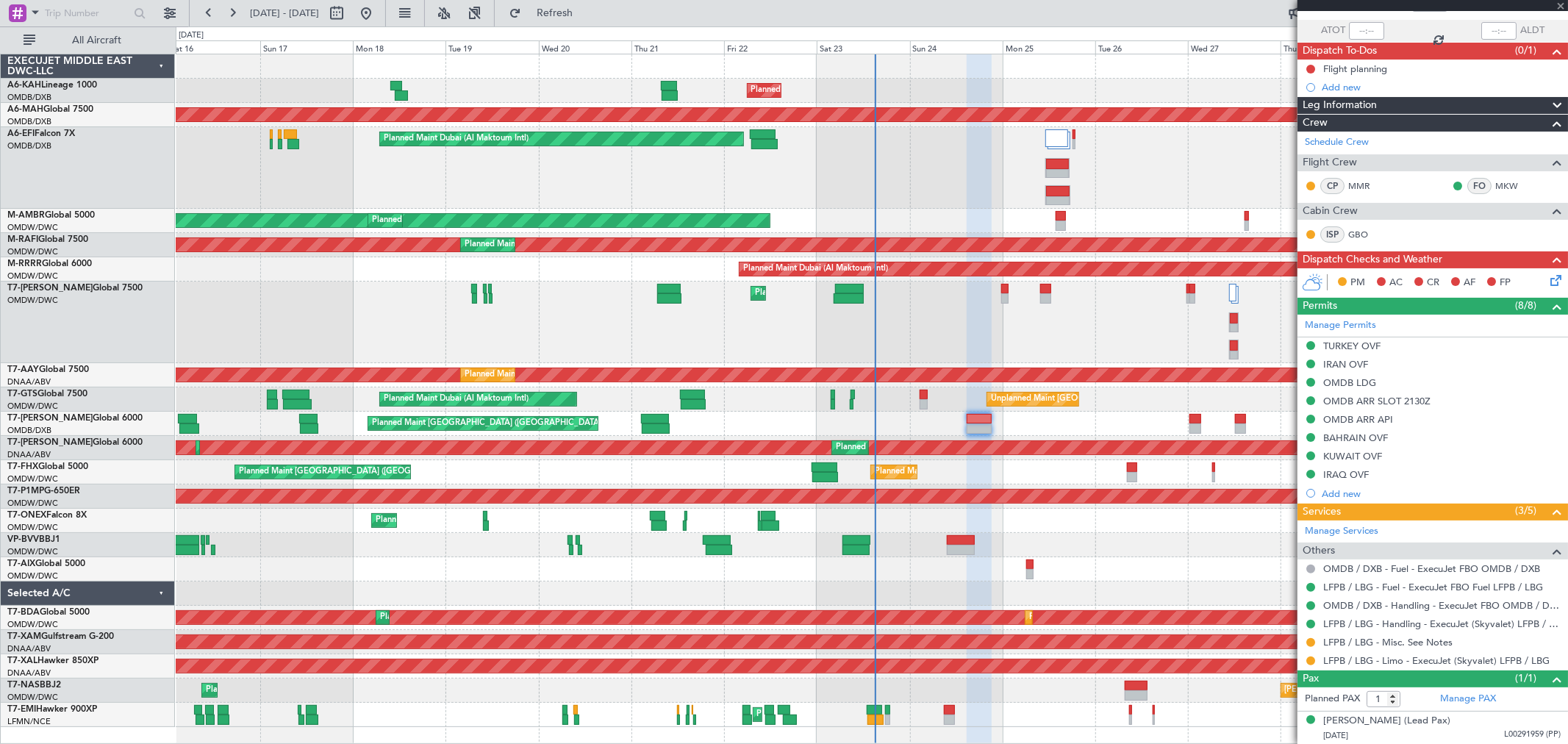
type input "0"
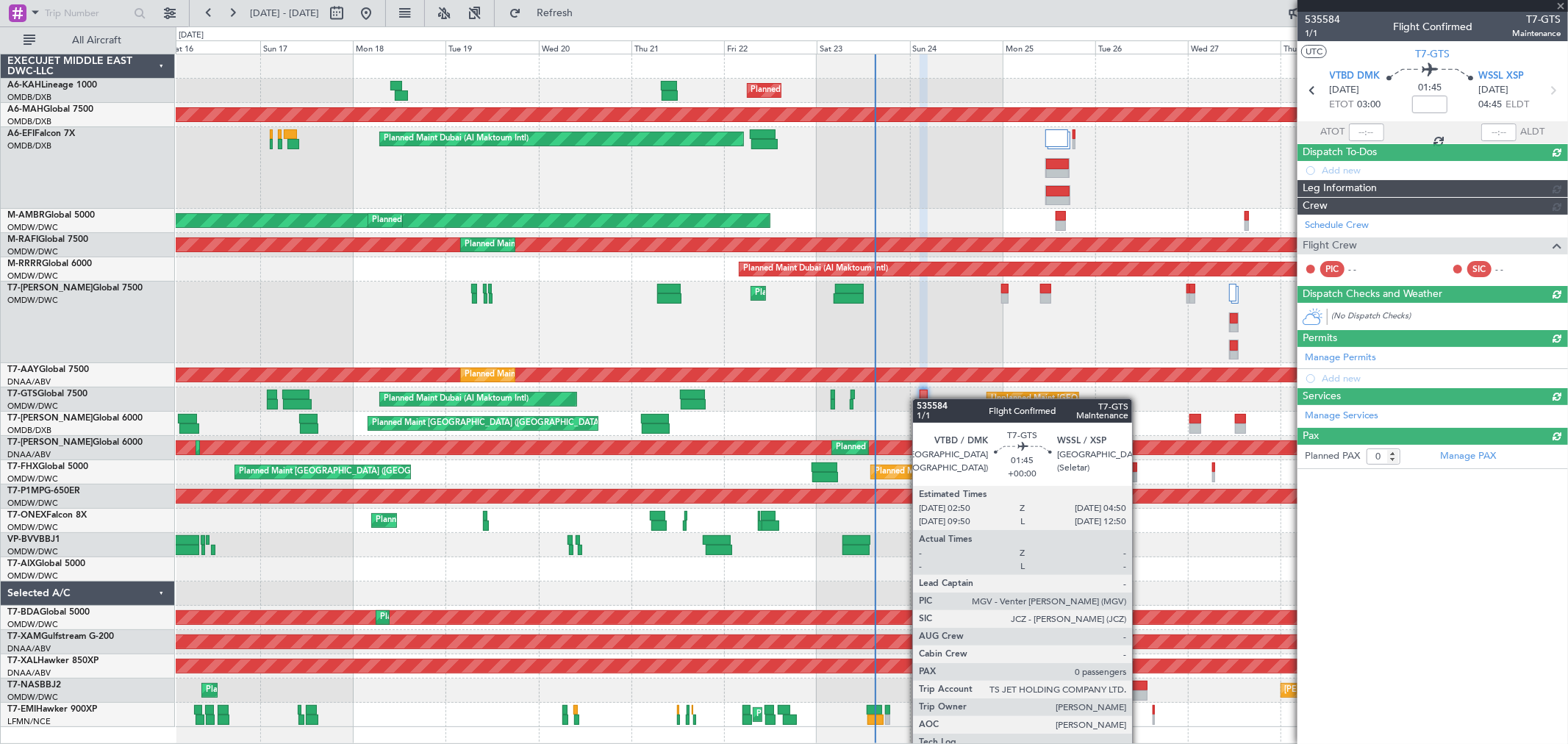
scroll to position [0, 0]
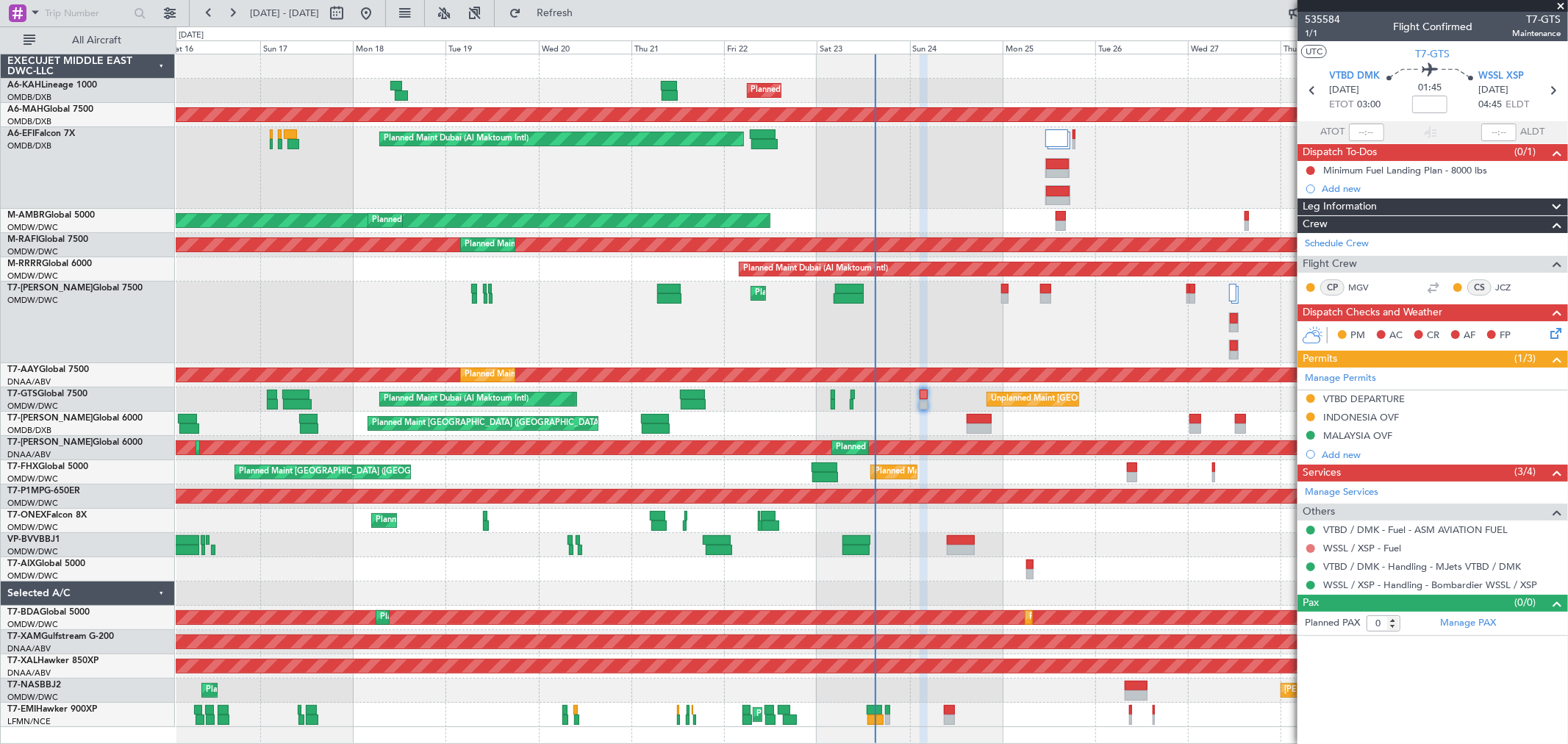
click at [1310, 545] on button at bounding box center [1311, 548] width 9 height 9
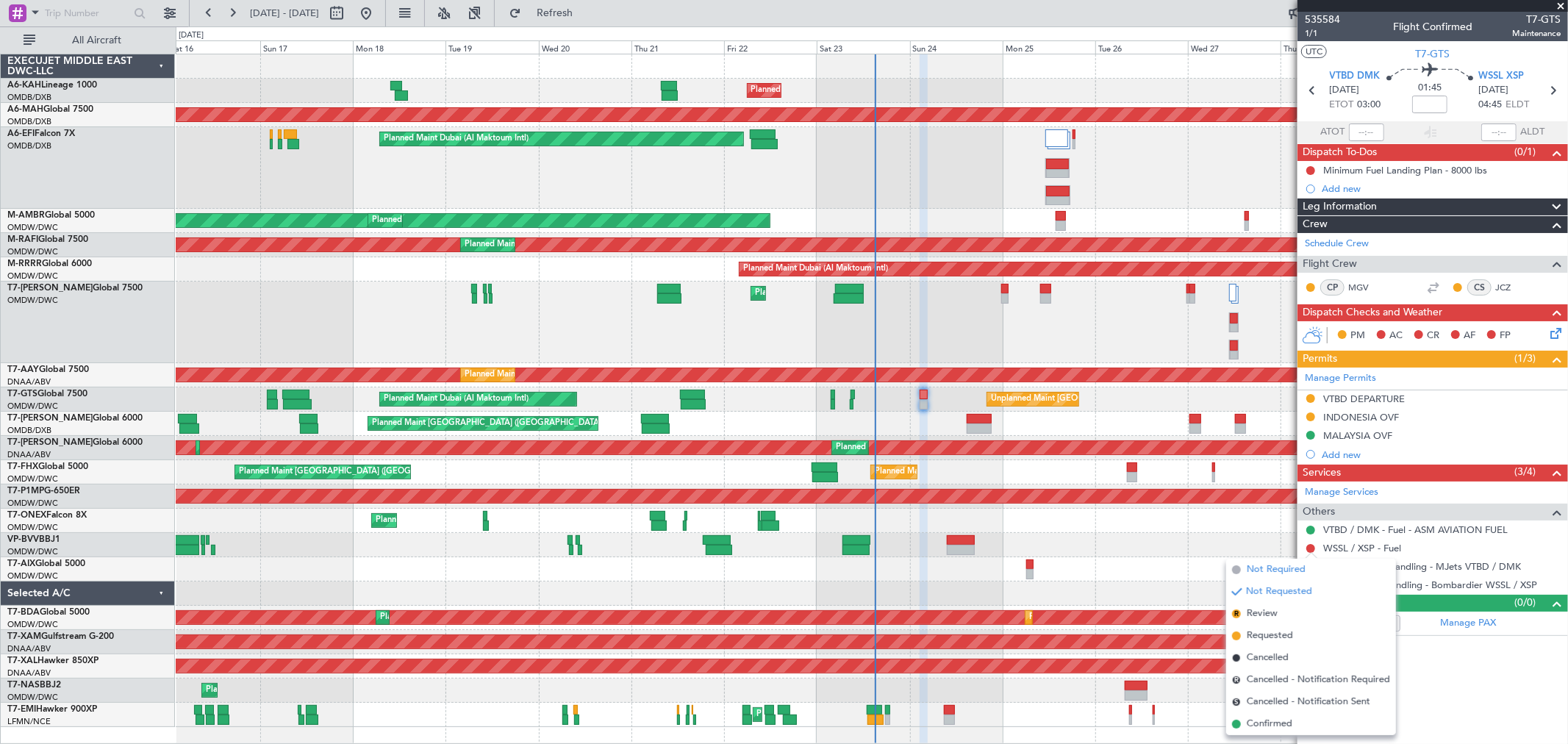
click at [1267, 567] on span "Not Required" at bounding box center [1276, 569] width 59 height 15
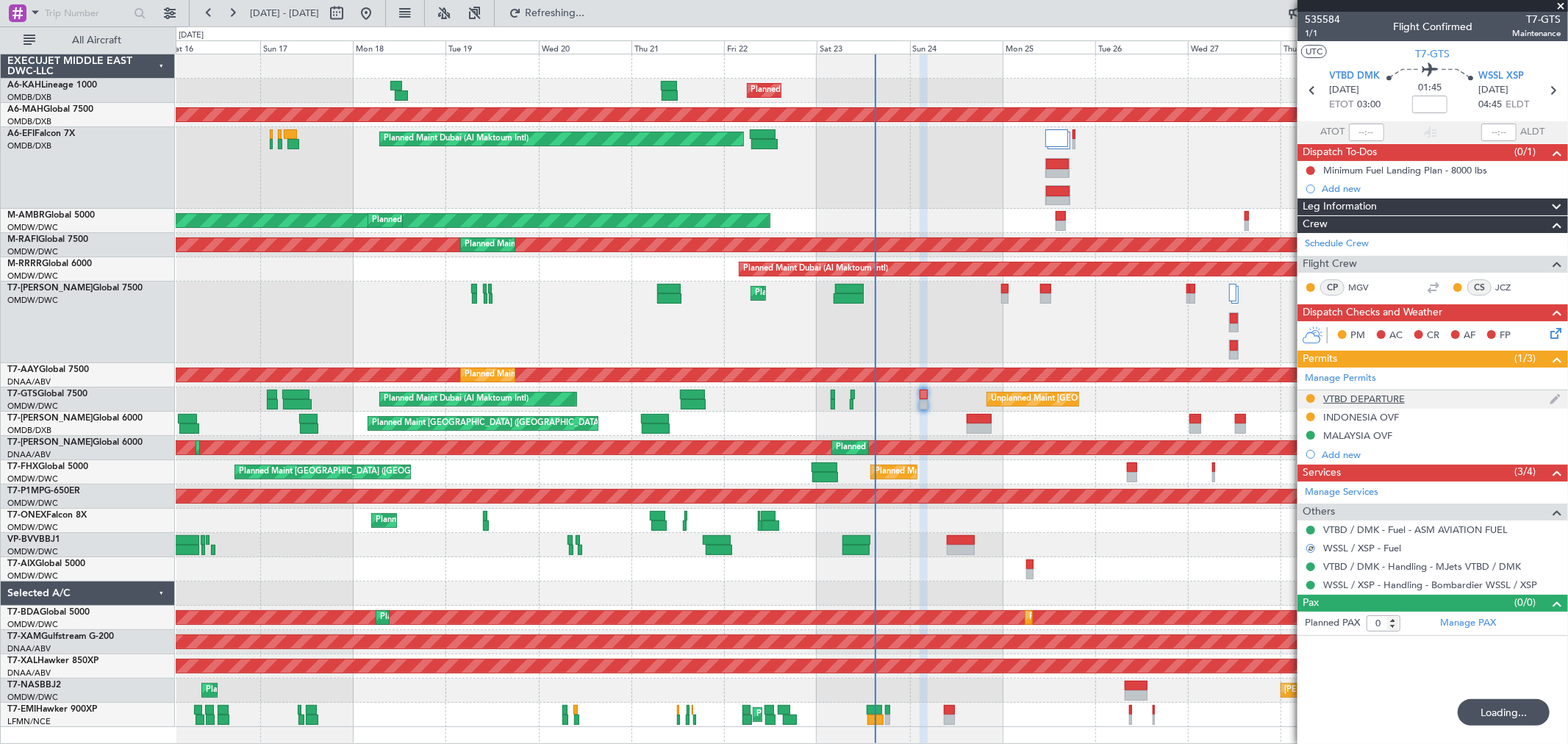
click at [1350, 396] on div "VTBD DEPARTURE" at bounding box center [1364, 398] width 82 height 12
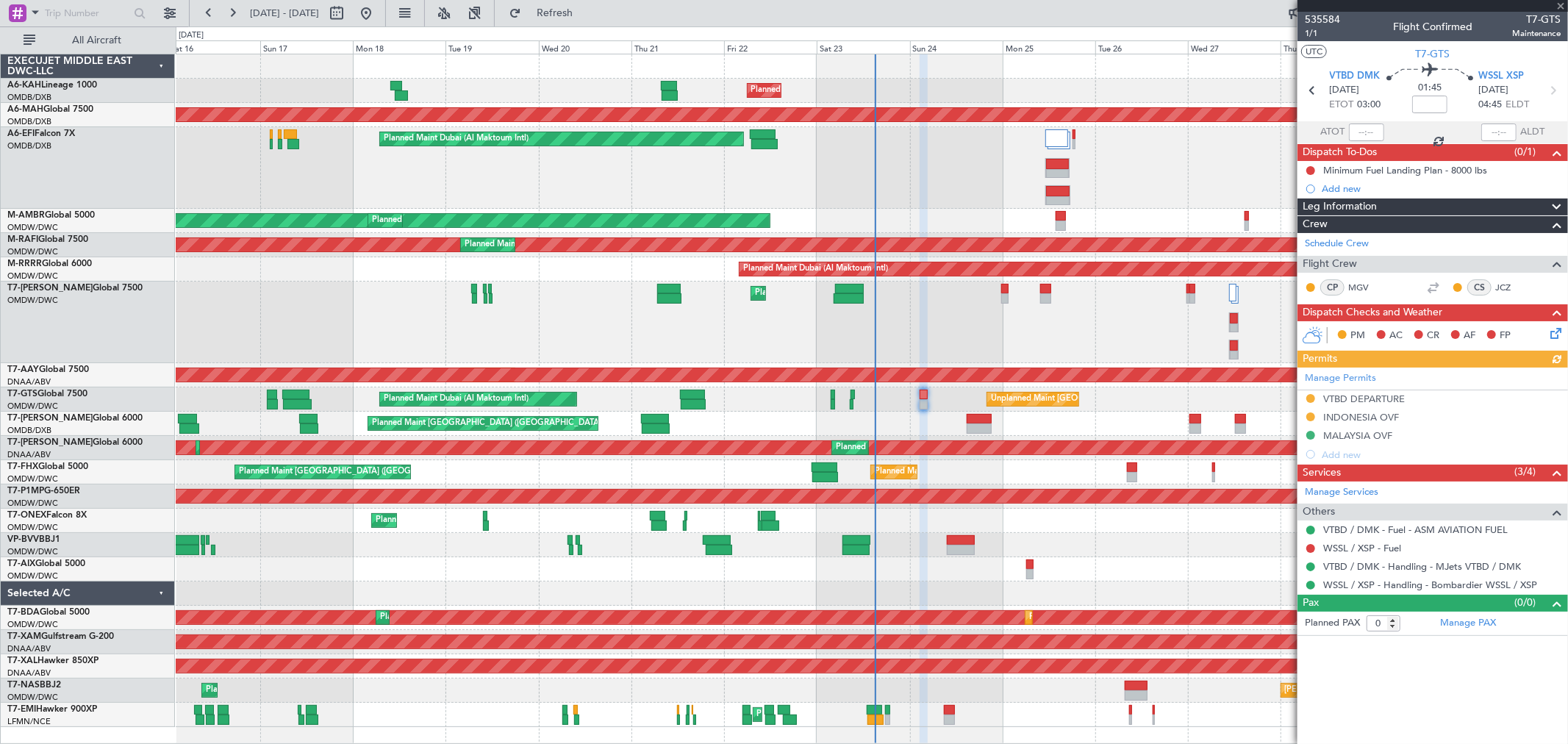
click at [1366, 397] on div "Manage Permits VTBD DEPARTURE INDONESIA OVF MALAYSIA OVF Add new" at bounding box center [1433, 415] width 270 height 96
click at [1379, 403] on div "Manage Permits VTBD DEPARTURE INDONESIA OVF MALAYSIA OVF Add new" at bounding box center [1433, 415] width 270 height 96
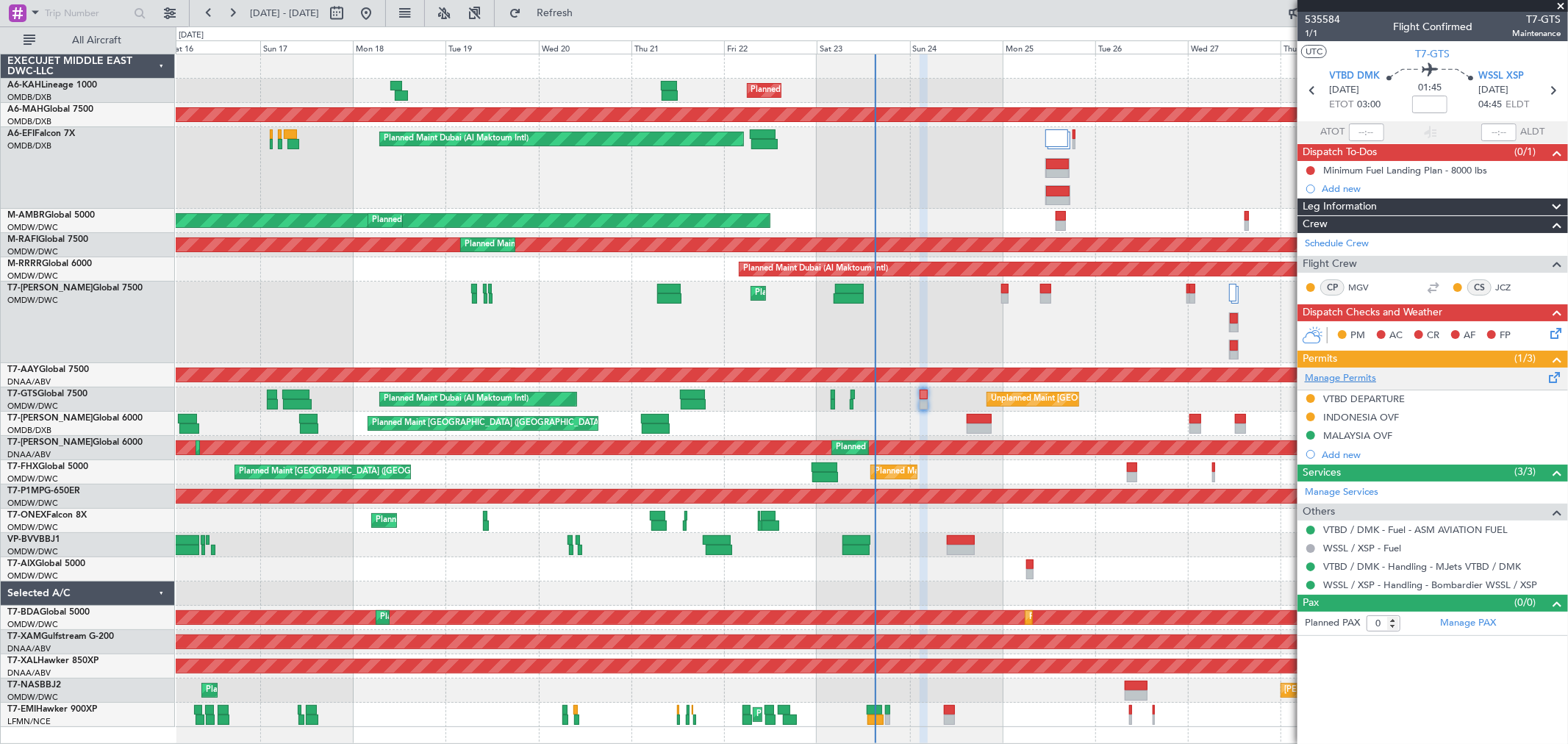
click at [1343, 373] on link "Manage Permits" at bounding box center [1341, 379] width 71 height 15
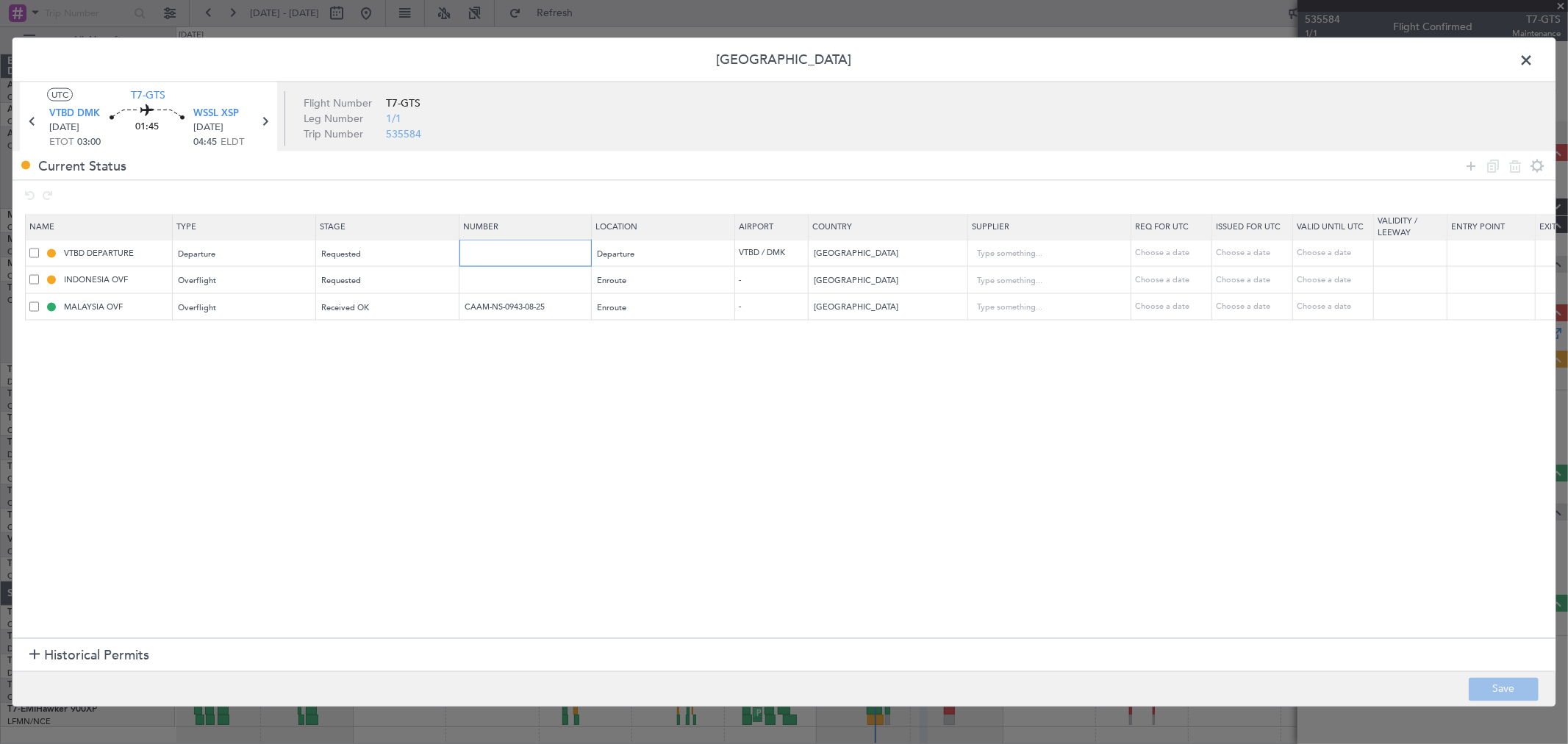
click at [495, 247] on input "text" at bounding box center [527, 252] width 128 height 12
paste input "ATD 10012/08/2025"
click at [412, 253] on div "Requested" at bounding box center [382, 253] width 122 height 22
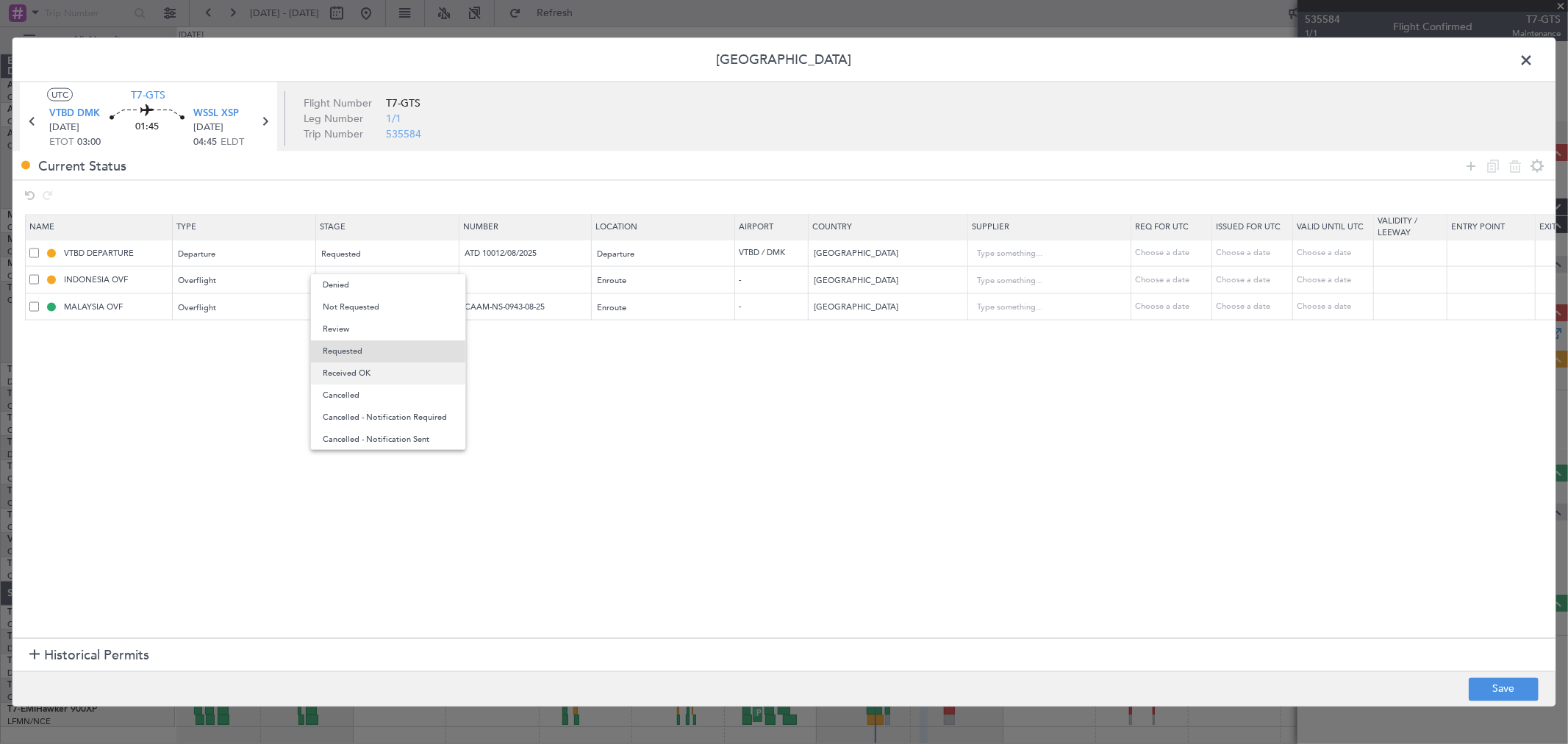
click at [370, 375] on span "Received OK" at bounding box center [388, 373] width 131 height 22
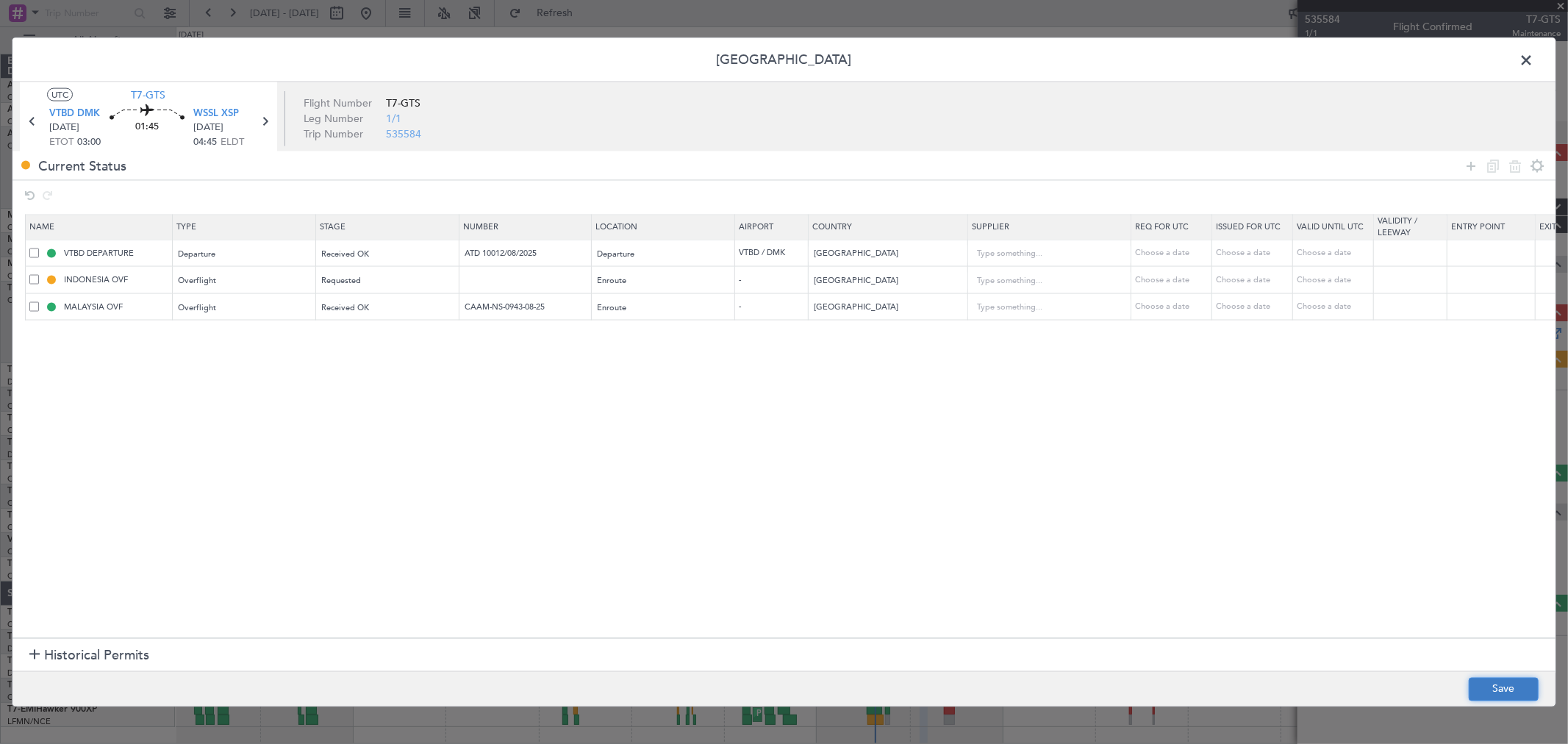
click at [1493, 690] on button "Save" at bounding box center [1504, 688] width 70 height 23
type input "ATD 10012/08/2025"
click at [1534, 63] on span at bounding box center [1534, 63] width 0 height 29
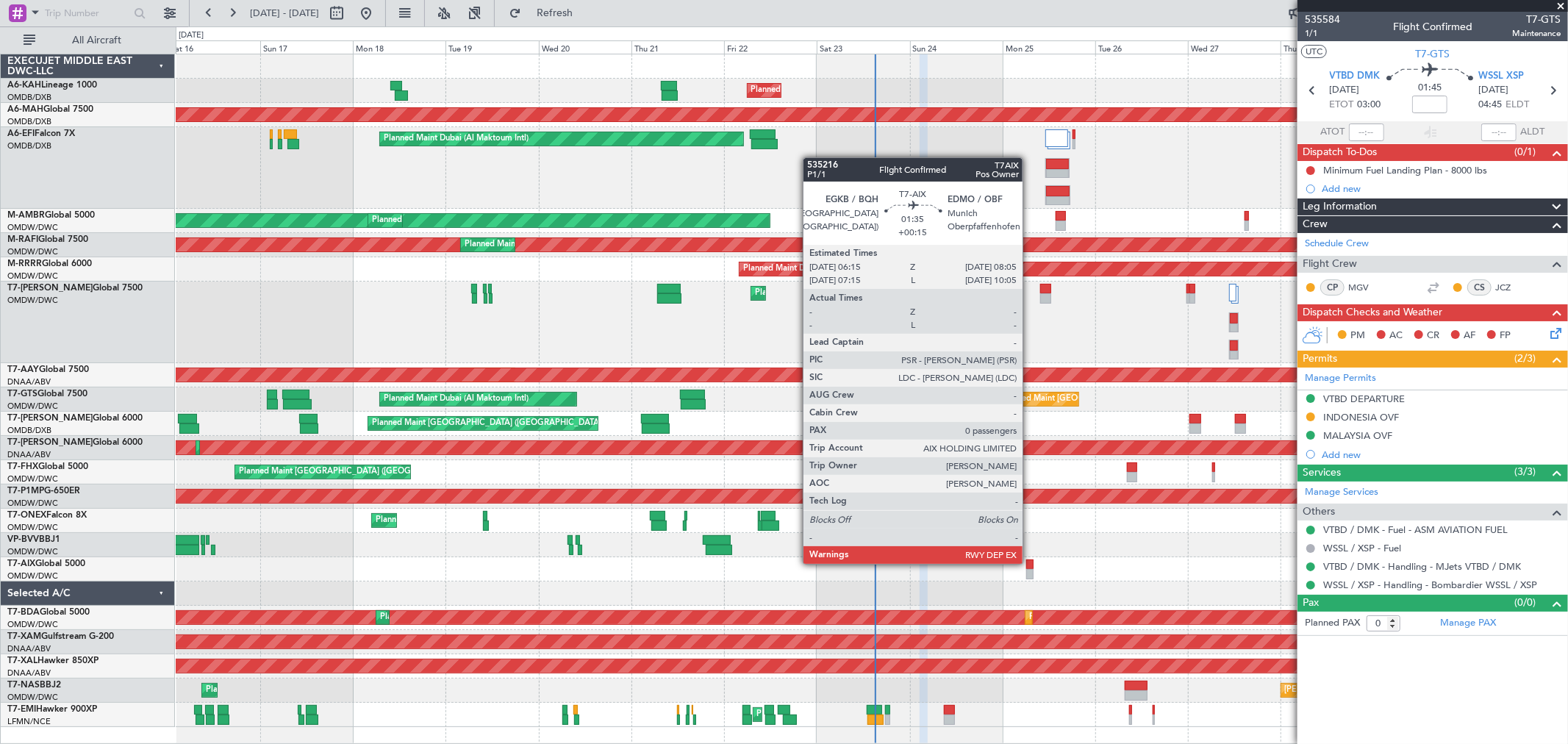
click at [1030, 562] on div at bounding box center [1030, 564] width 7 height 11
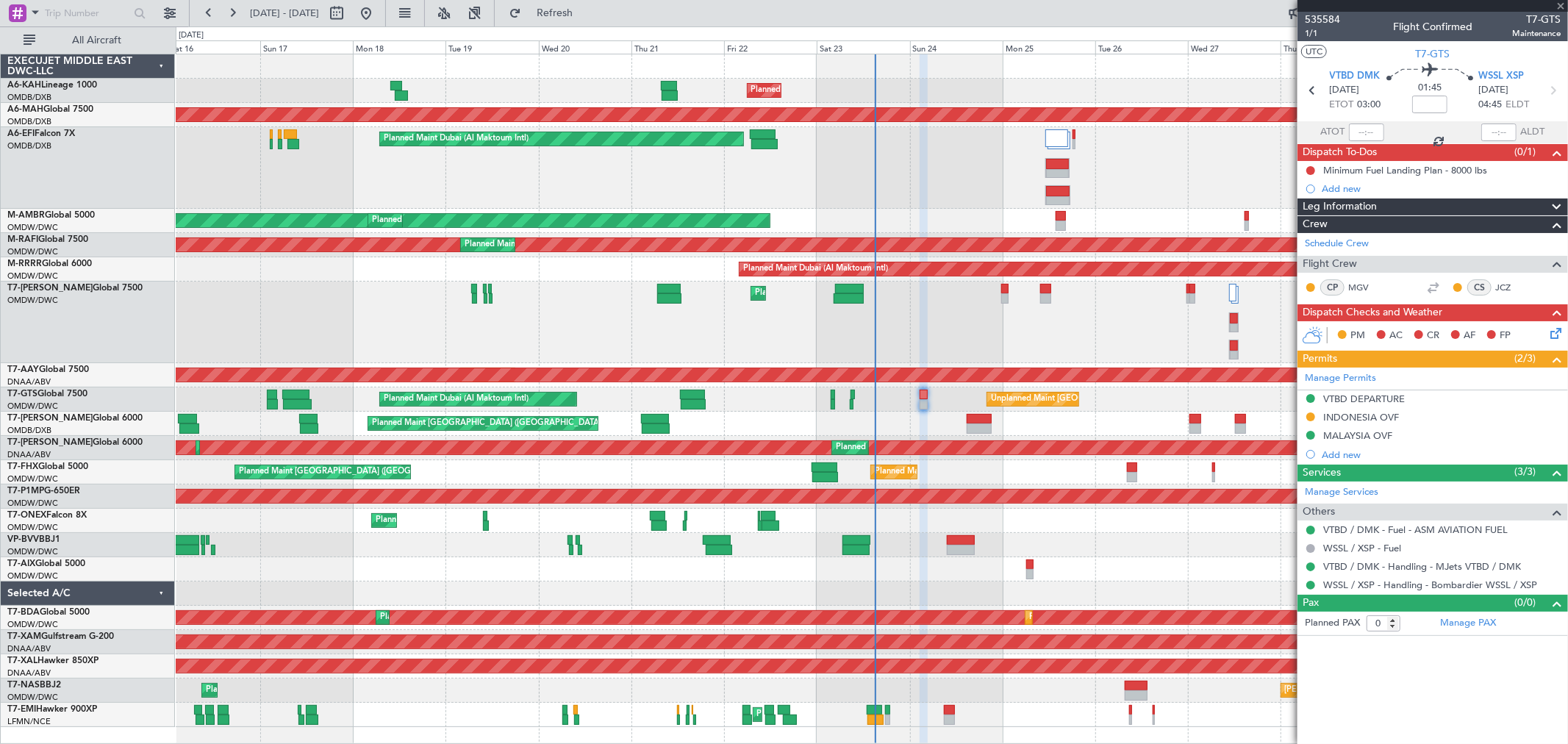
type input "+00:15"
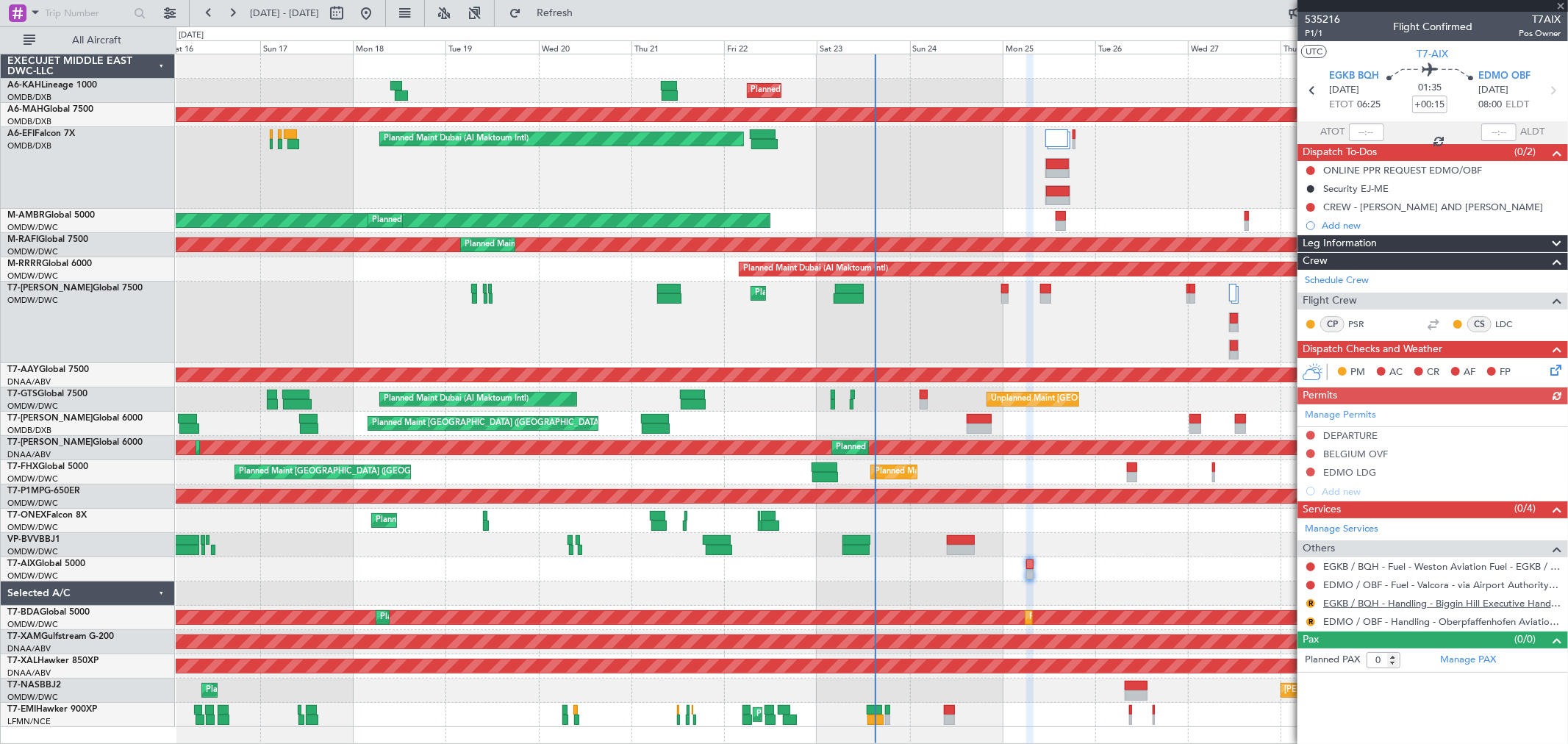
click at [1410, 604] on link "EGKB / BQH - Handling - Biggin Hill Executive Handling EGKB / BQH" at bounding box center [1442, 603] width 237 height 12
click at [1348, 413] on link "Manage Permits" at bounding box center [1341, 415] width 71 height 15
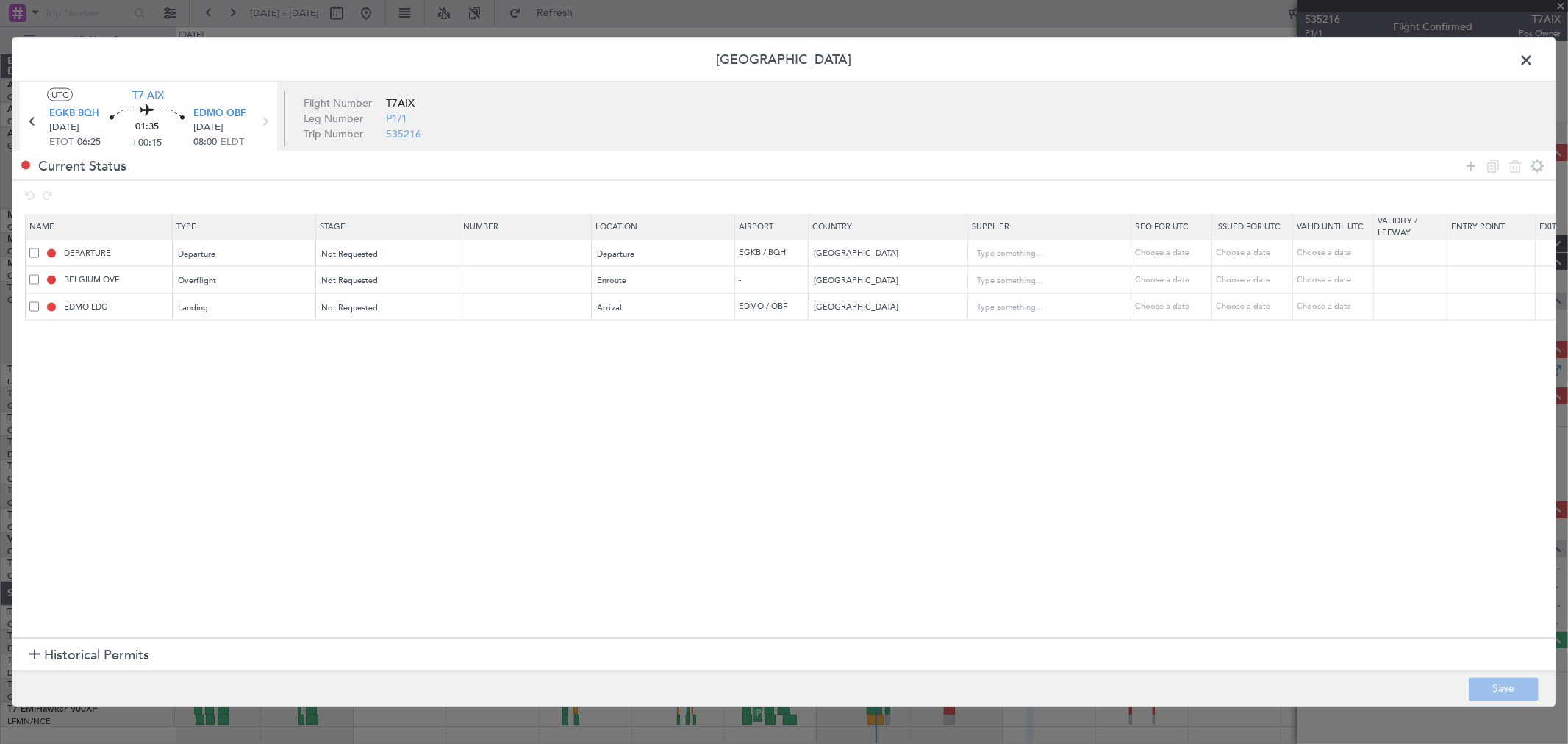
click at [31, 279] on span at bounding box center [34, 279] width 10 height 10
click at [40, 275] on input "checkbox" at bounding box center [40, 275] width 0 height 0
click at [32, 252] on span at bounding box center [34, 252] width 10 height 10
click at [40, 248] on input "checkbox" at bounding box center [40, 248] width 0 height 0
click at [31, 307] on span at bounding box center [34, 306] width 10 height 10
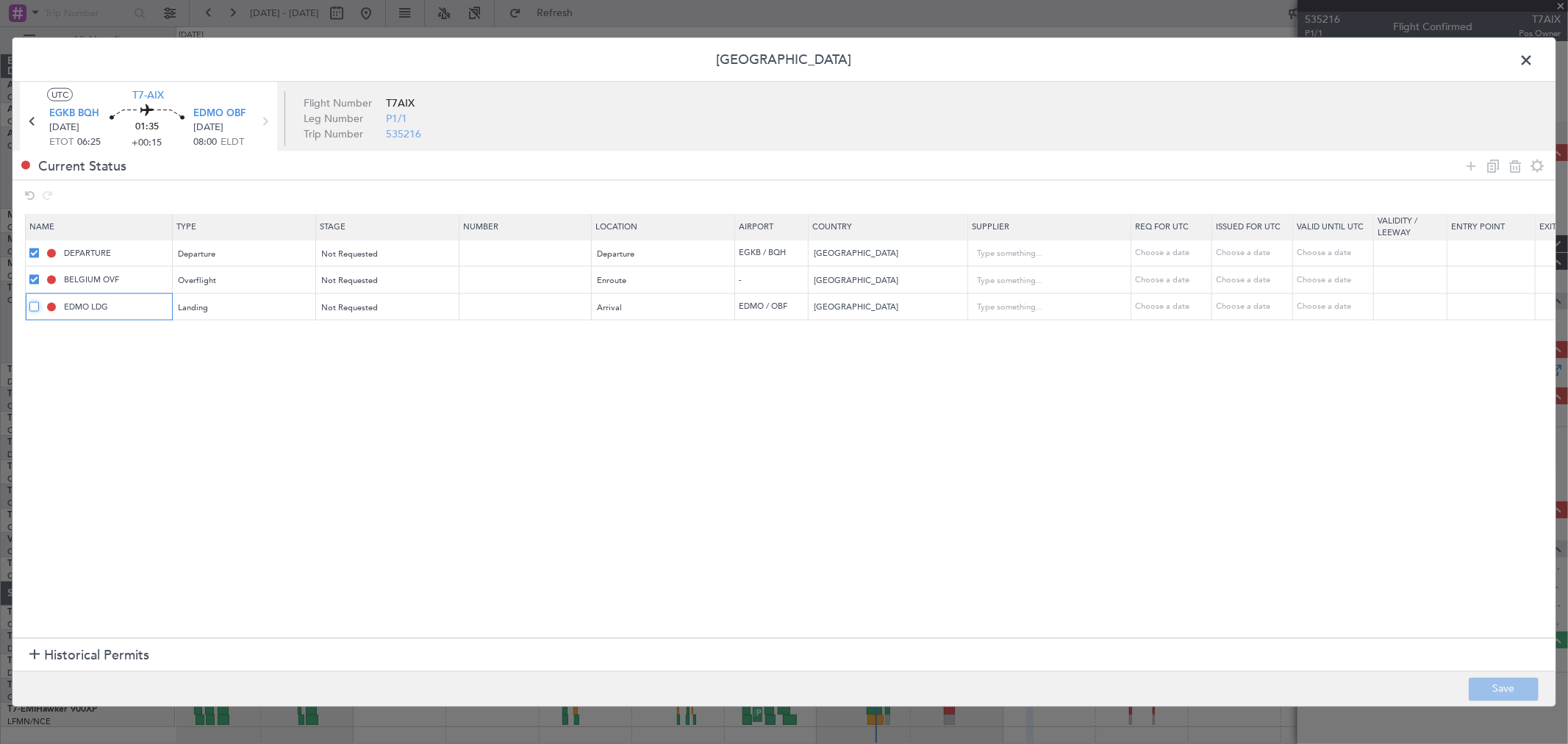
click at [40, 301] on input "checkbox" at bounding box center [40, 301] width 0 height 0
click at [1512, 169] on icon at bounding box center [1516, 165] width 18 height 18
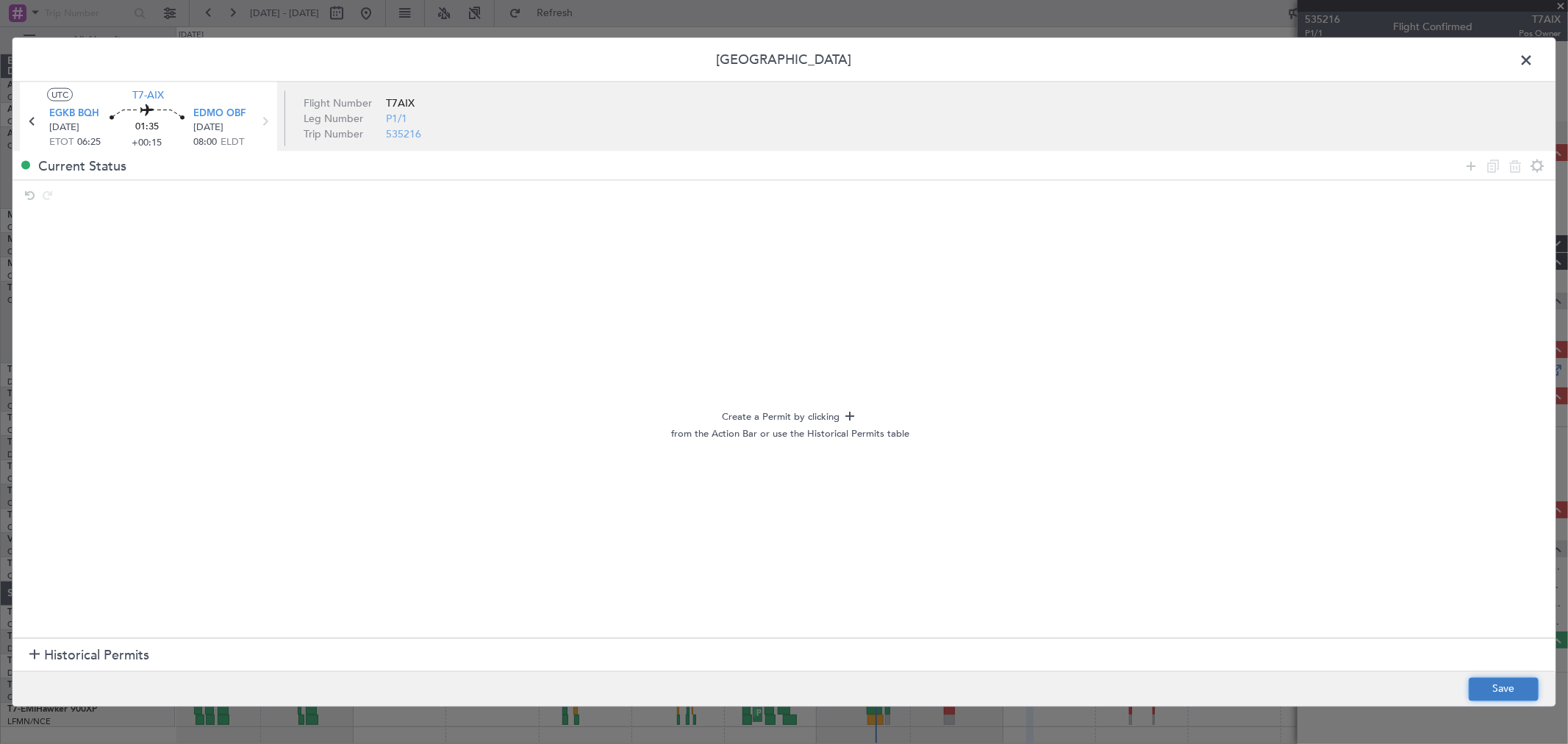
click at [1489, 681] on button "Save" at bounding box center [1504, 688] width 70 height 23
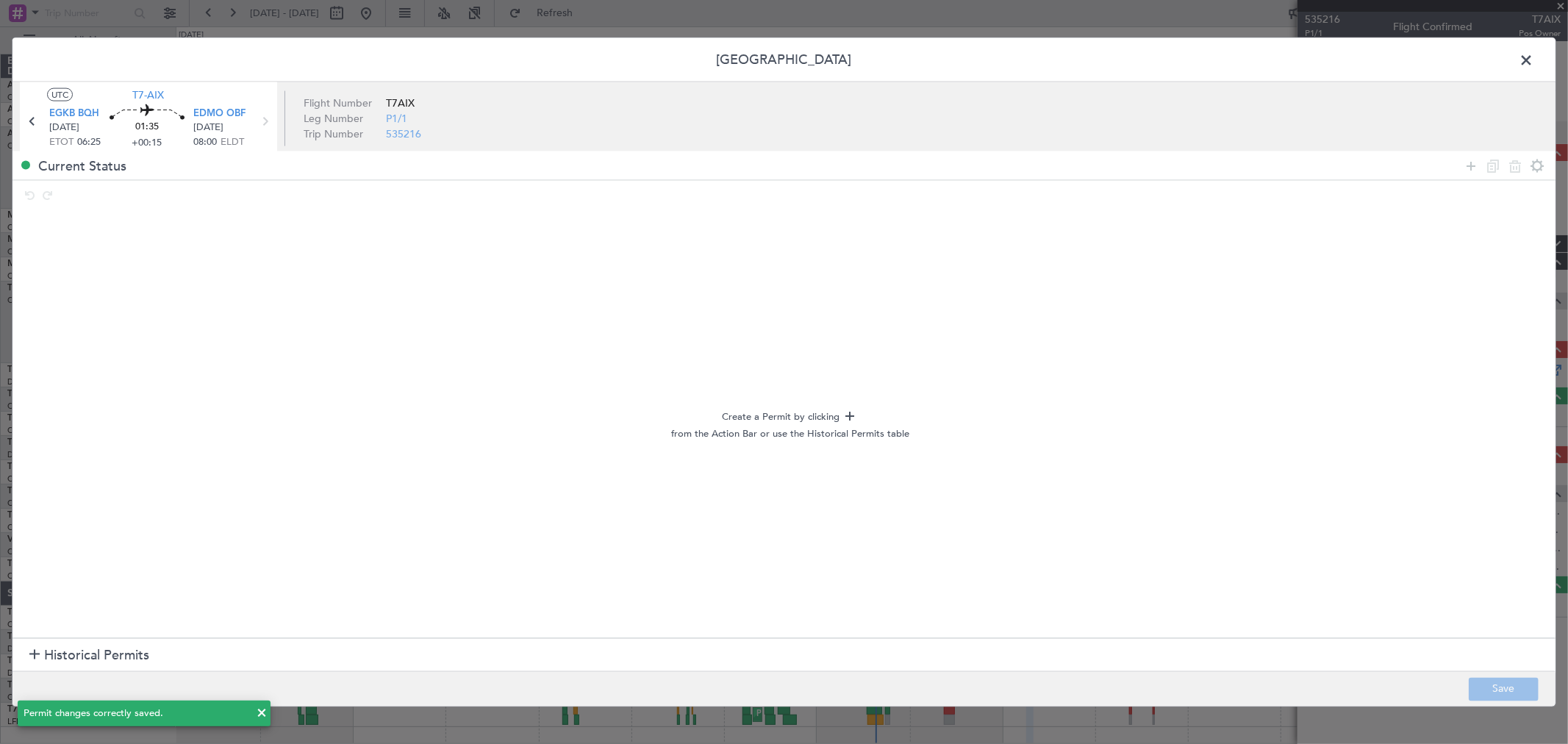
click at [1534, 57] on span at bounding box center [1534, 63] width 0 height 29
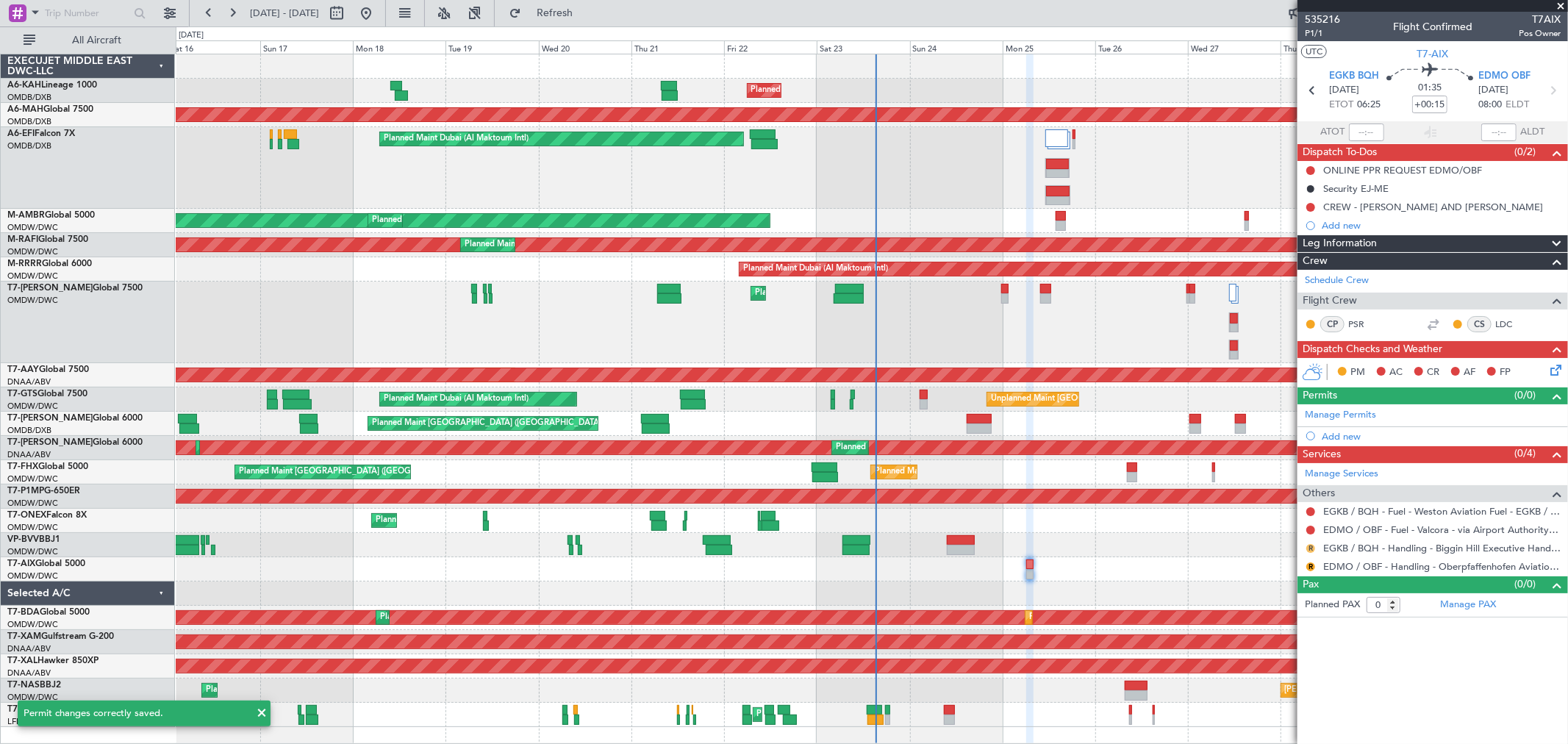
click at [1311, 547] on button "R" at bounding box center [1311, 548] width 9 height 9
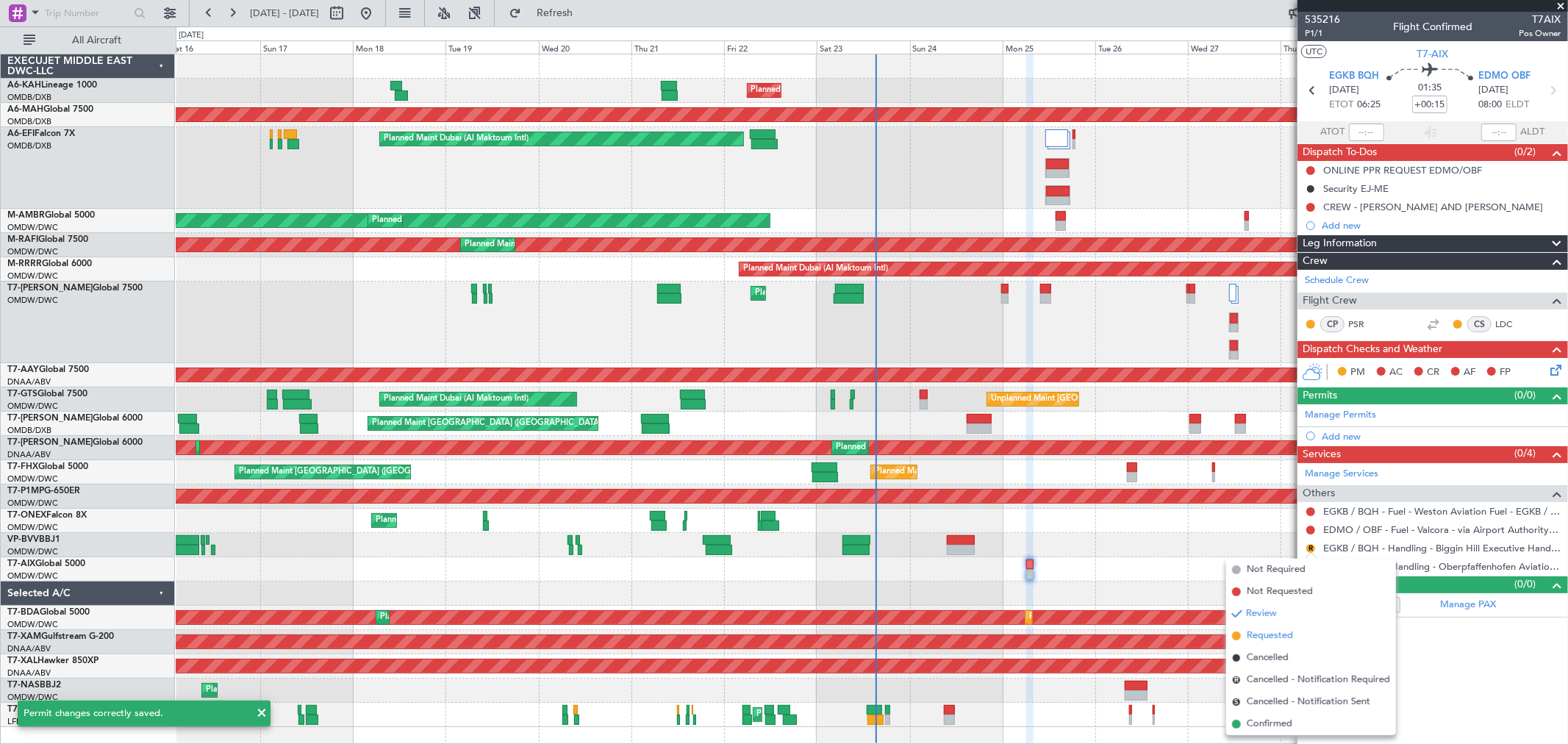
drag, startPoint x: 1276, startPoint y: 635, endPoint x: 1315, endPoint y: 582, distance: 65.8
click at [1275, 635] on span "Requested" at bounding box center [1270, 636] width 46 height 15
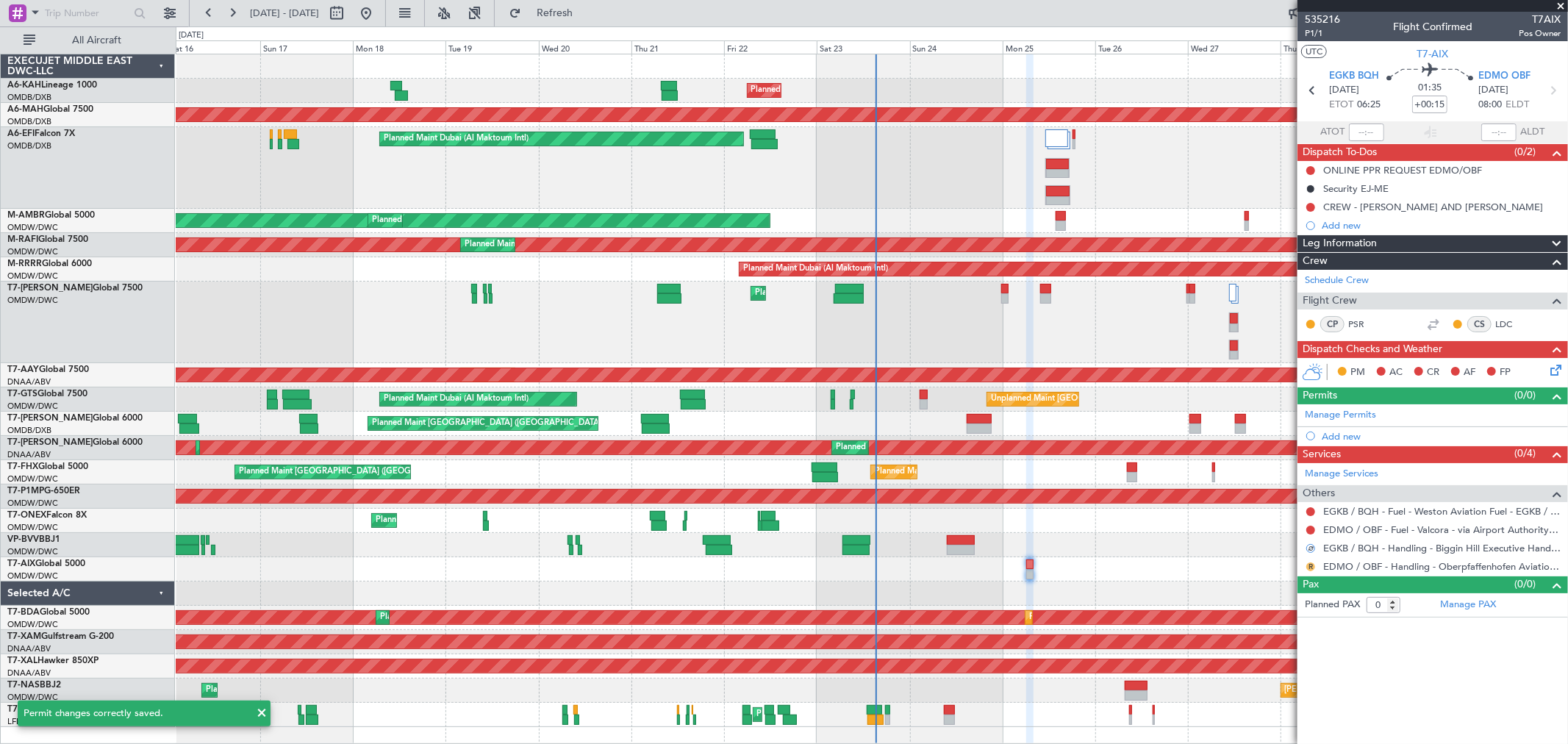
click at [1309, 563] on button "R" at bounding box center [1311, 566] width 9 height 9
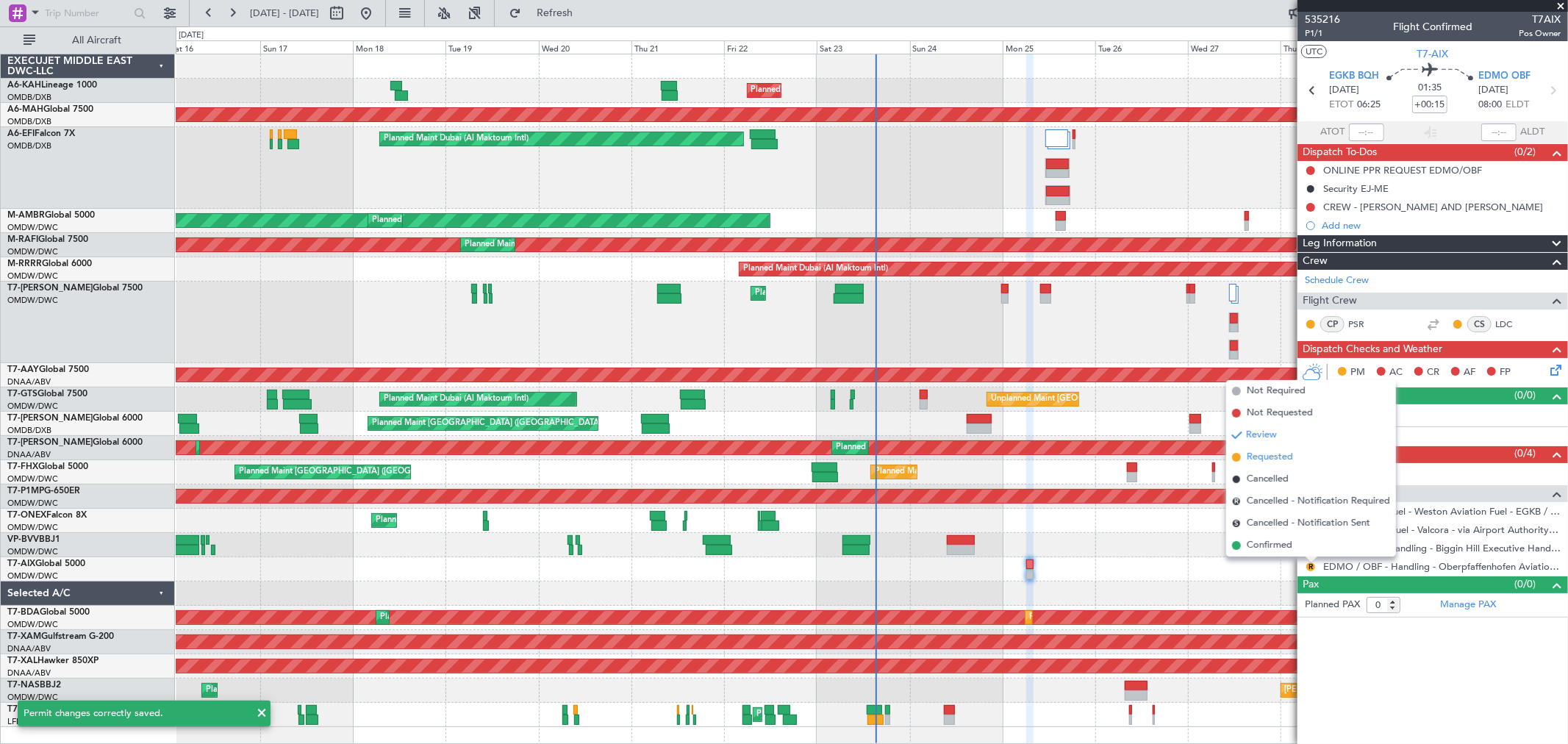
click at [1272, 452] on span "Requested" at bounding box center [1270, 457] width 46 height 15
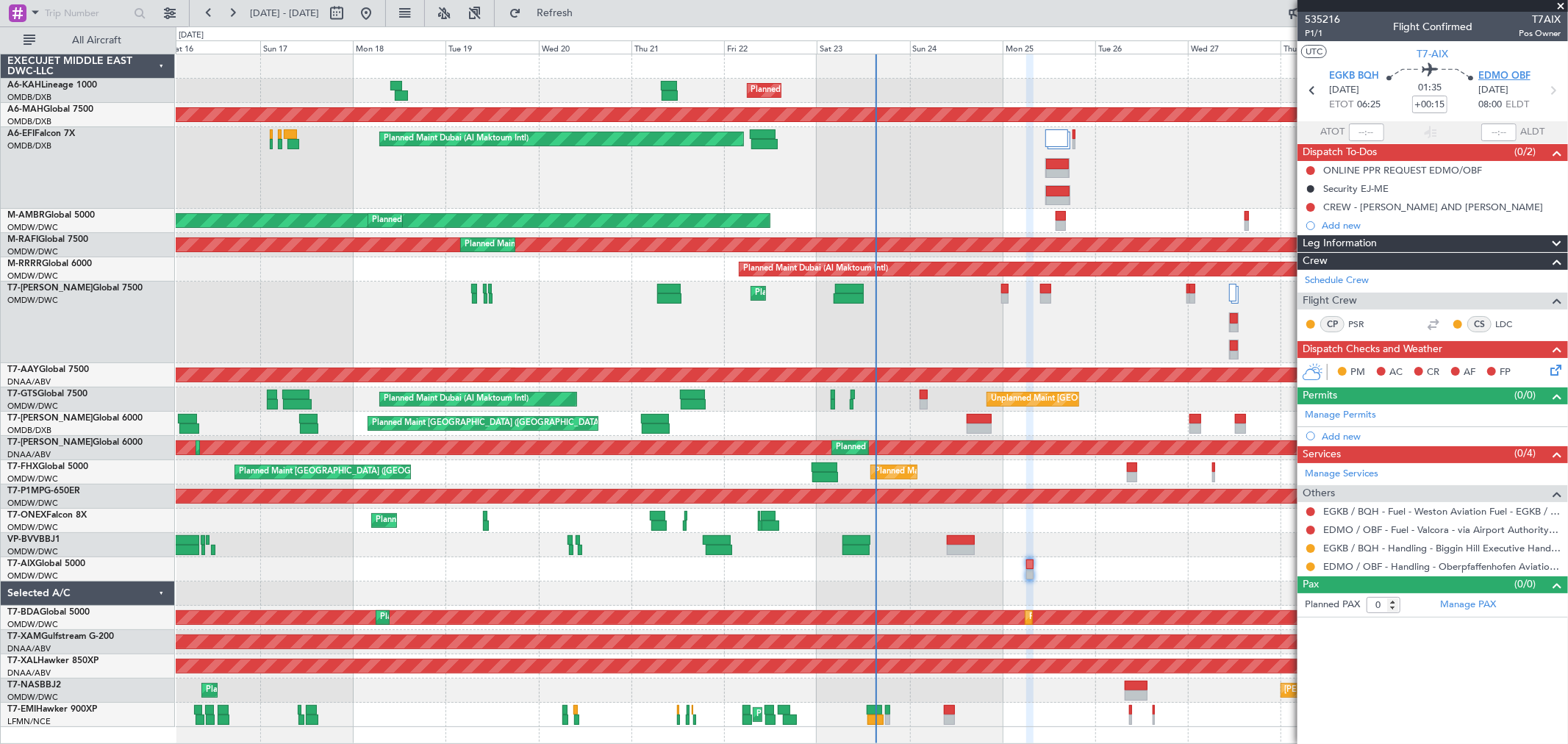
click at [1515, 71] on span "EDMO OBF" at bounding box center [1505, 76] width 52 height 15
click at [1328, 413] on link "Manage Permits" at bounding box center [1341, 415] width 71 height 15
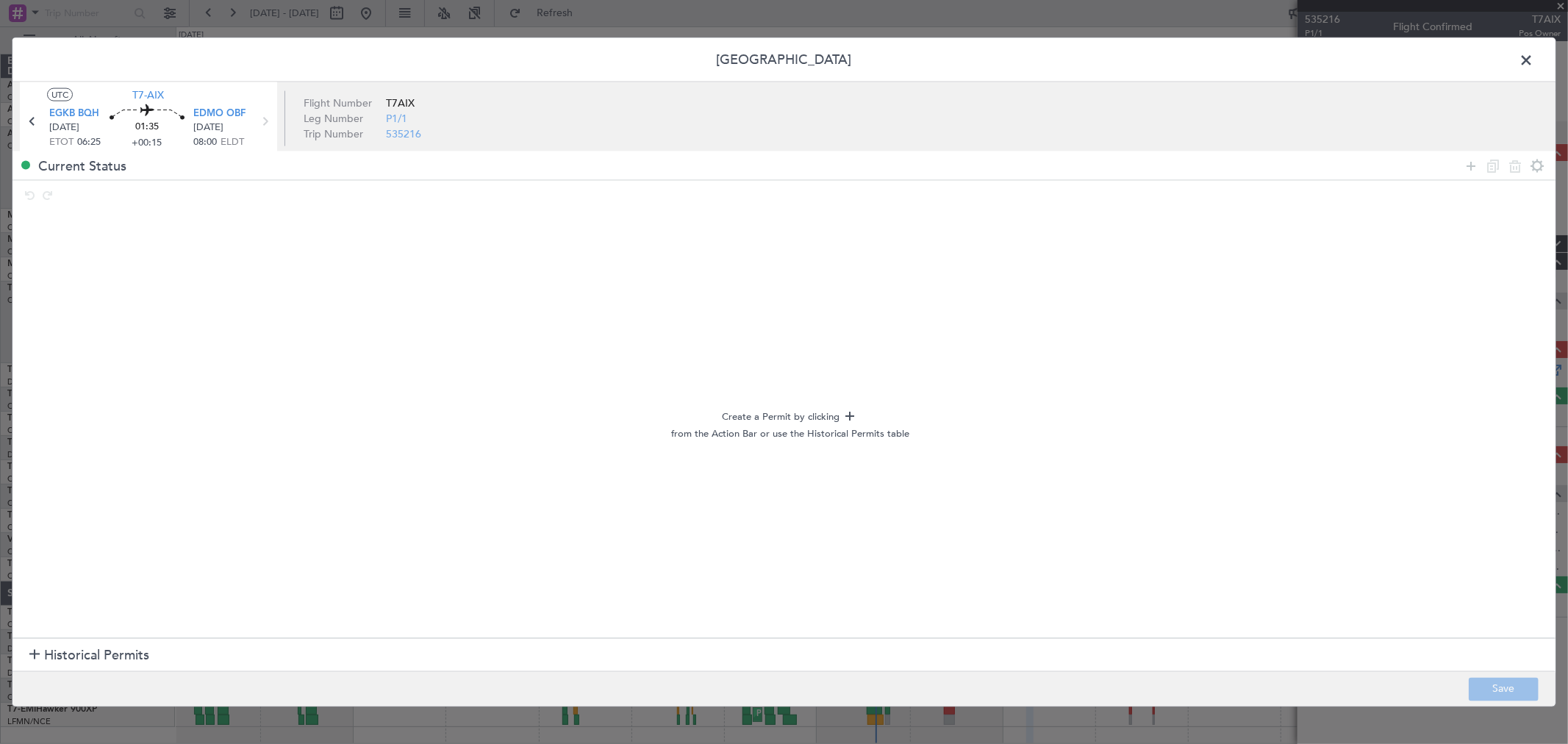
click at [100, 664] on span "Historical Permits" at bounding box center [97, 655] width 105 height 20
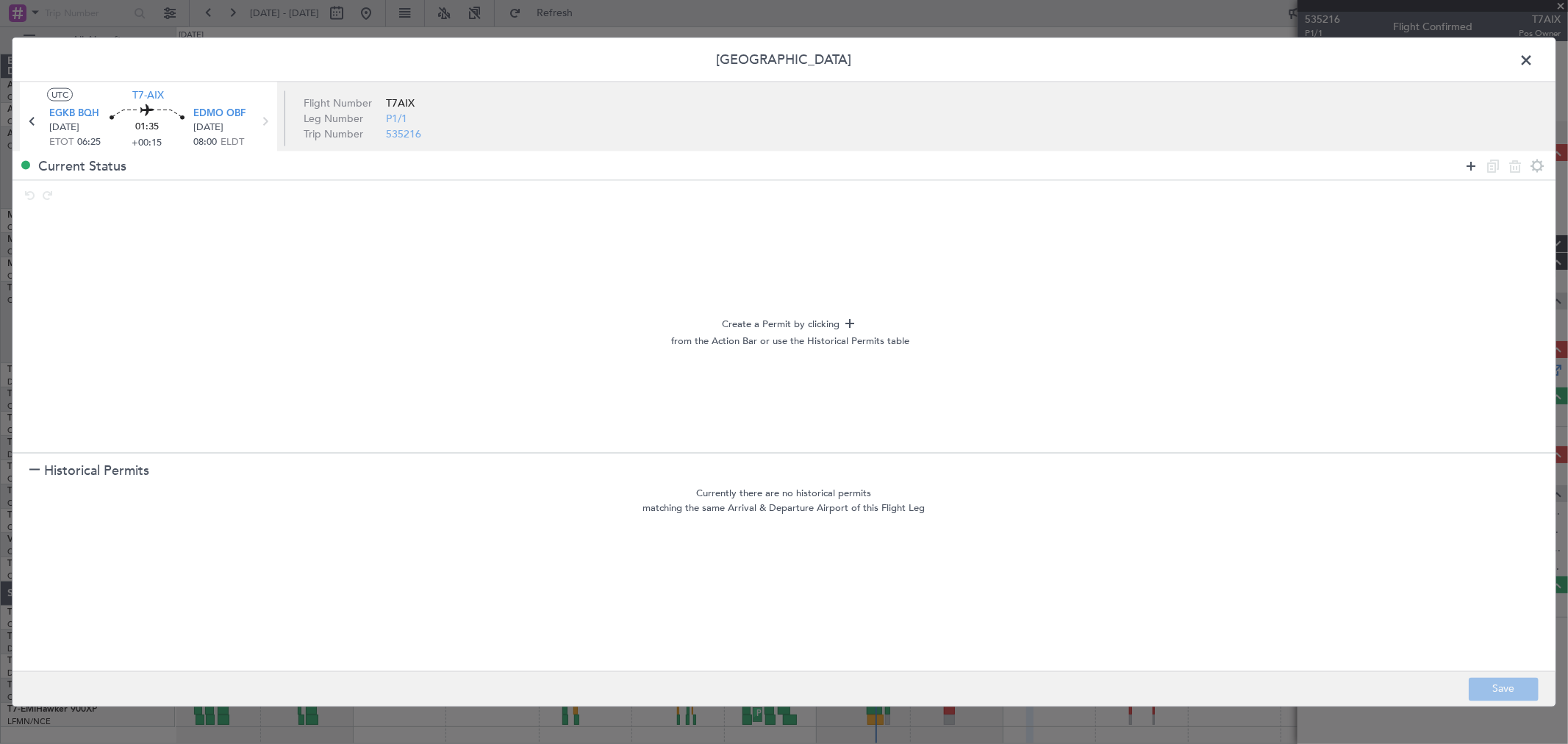
click at [1469, 171] on icon at bounding box center [1471, 165] width 18 height 18
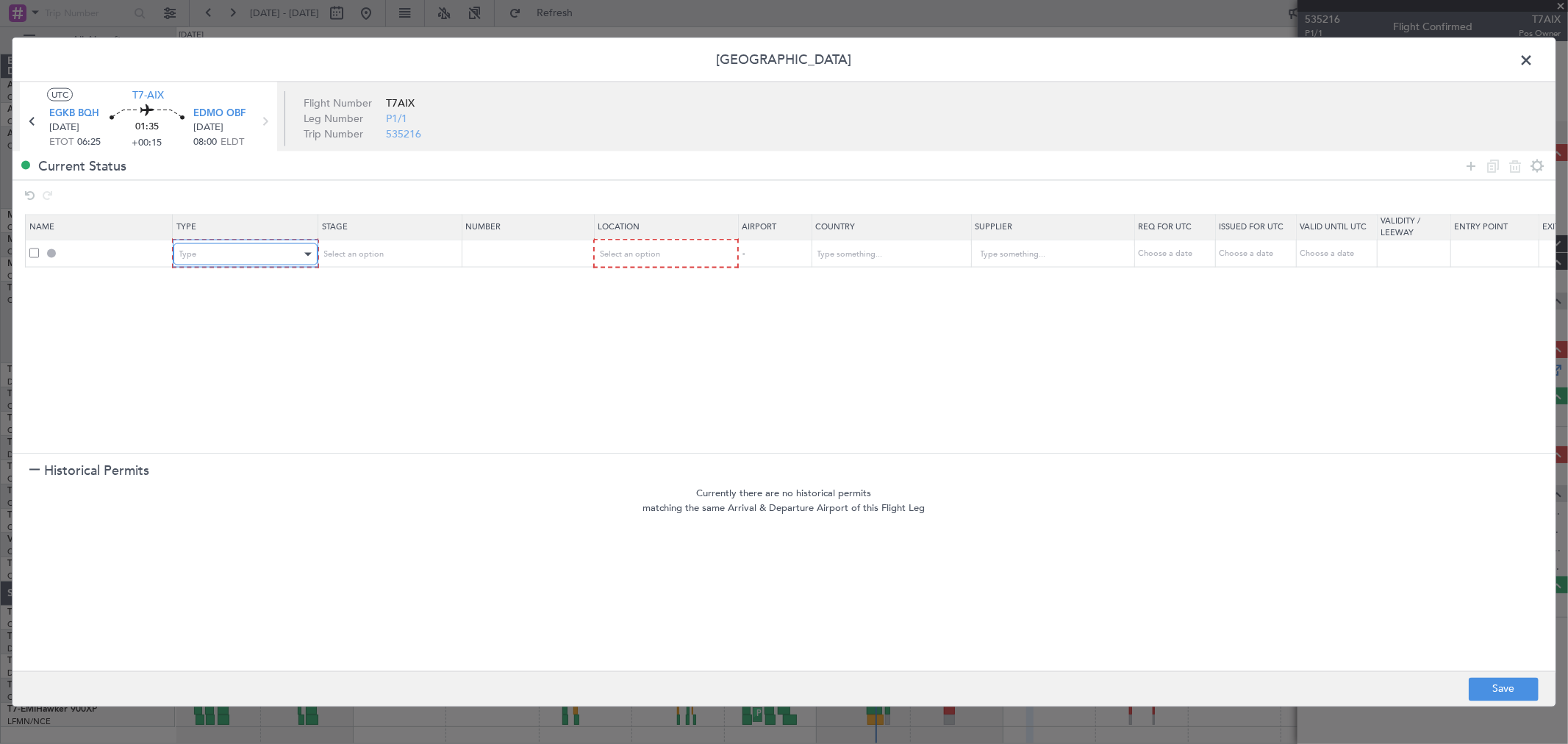
click at [280, 261] on div "Type" at bounding box center [240, 254] width 122 height 22
click at [211, 433] on span "PPR" at bounding box center [245, 444] width 131 height 22
click at [354, 248] on span "Select an option" at bounding box center [352, 253] width 60 height 11
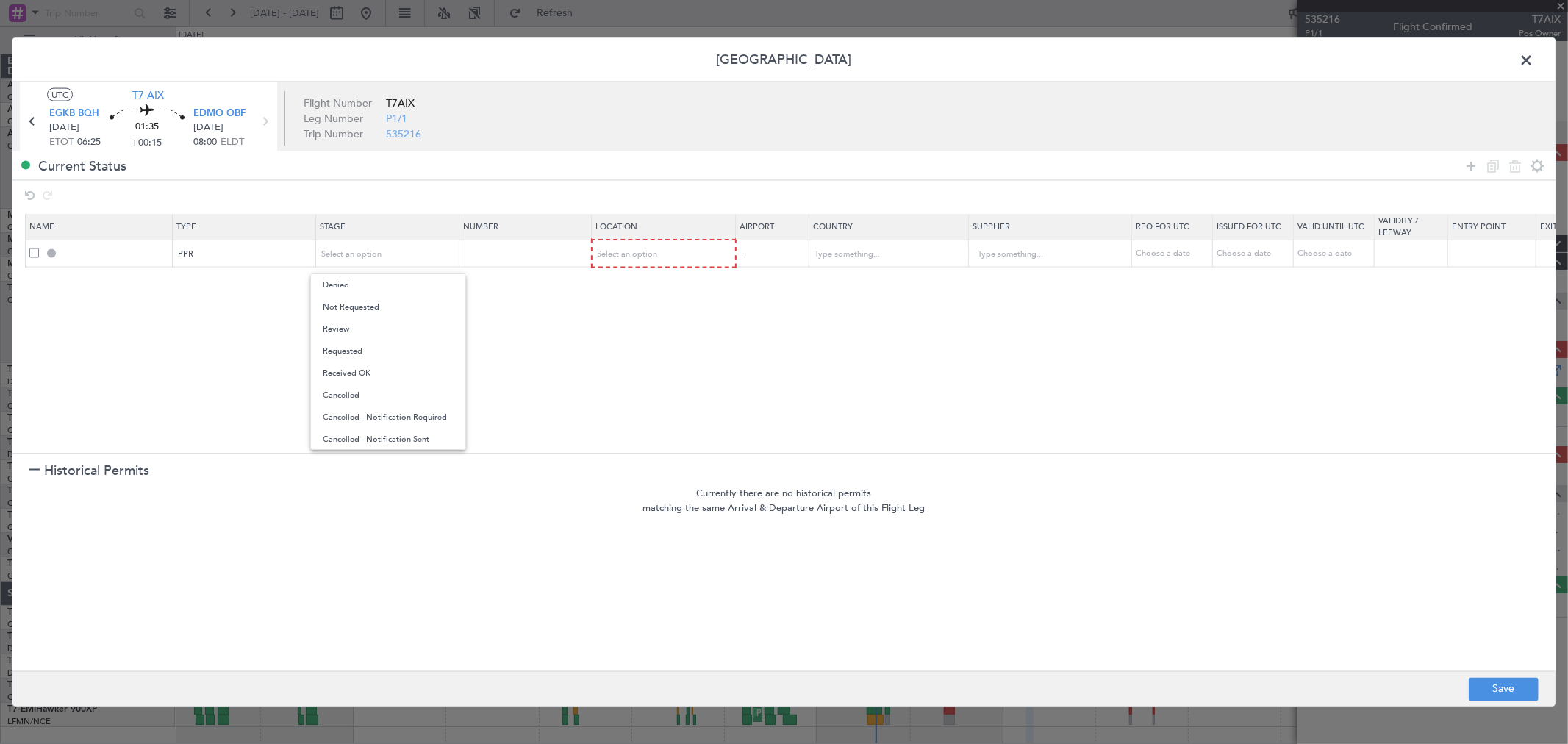
drag, startPoint x: 366, startPoint y: 349, endPoint x: 557, endPoint y: 272, distance: 205.9
click at [366, 349] on span "Requested" at bounding box center [388, 351] width 131 height 22
click at [660, 252] on div "Select an option" at bounding box center [659, 254] width 122 height 22
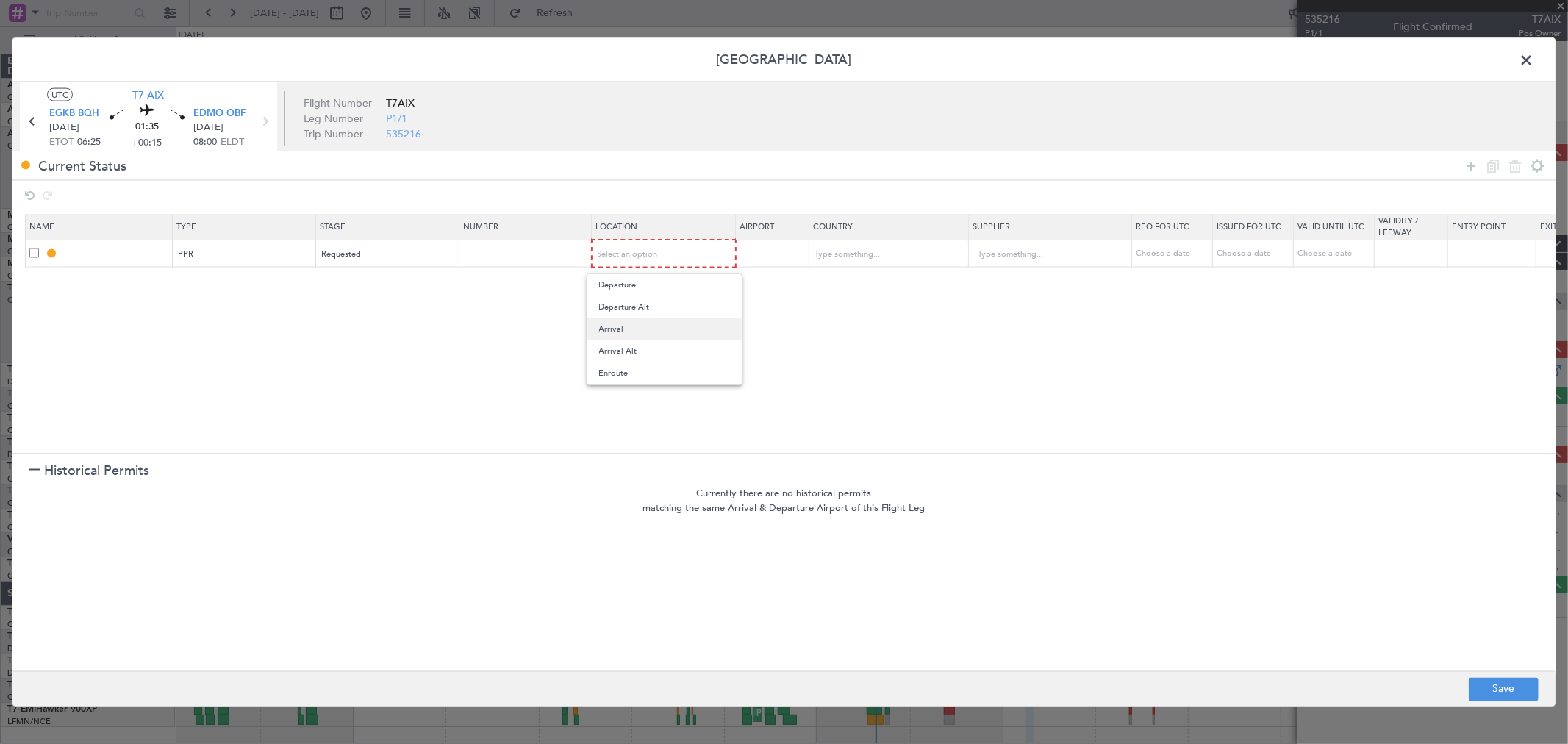
drag, startPoint x: 638, startPoint y: 333, endPoint x: 709, endPoint y: 333, distance: 71.0
click at [638, 333] on span "Arrival" at bounding box center [664, 329] width 131 height 22
click at [1492, 697] on button "Save" at bounding box center [1504, 688] width 70 height 23
type input "EDMO PPR"
type input "Germany"
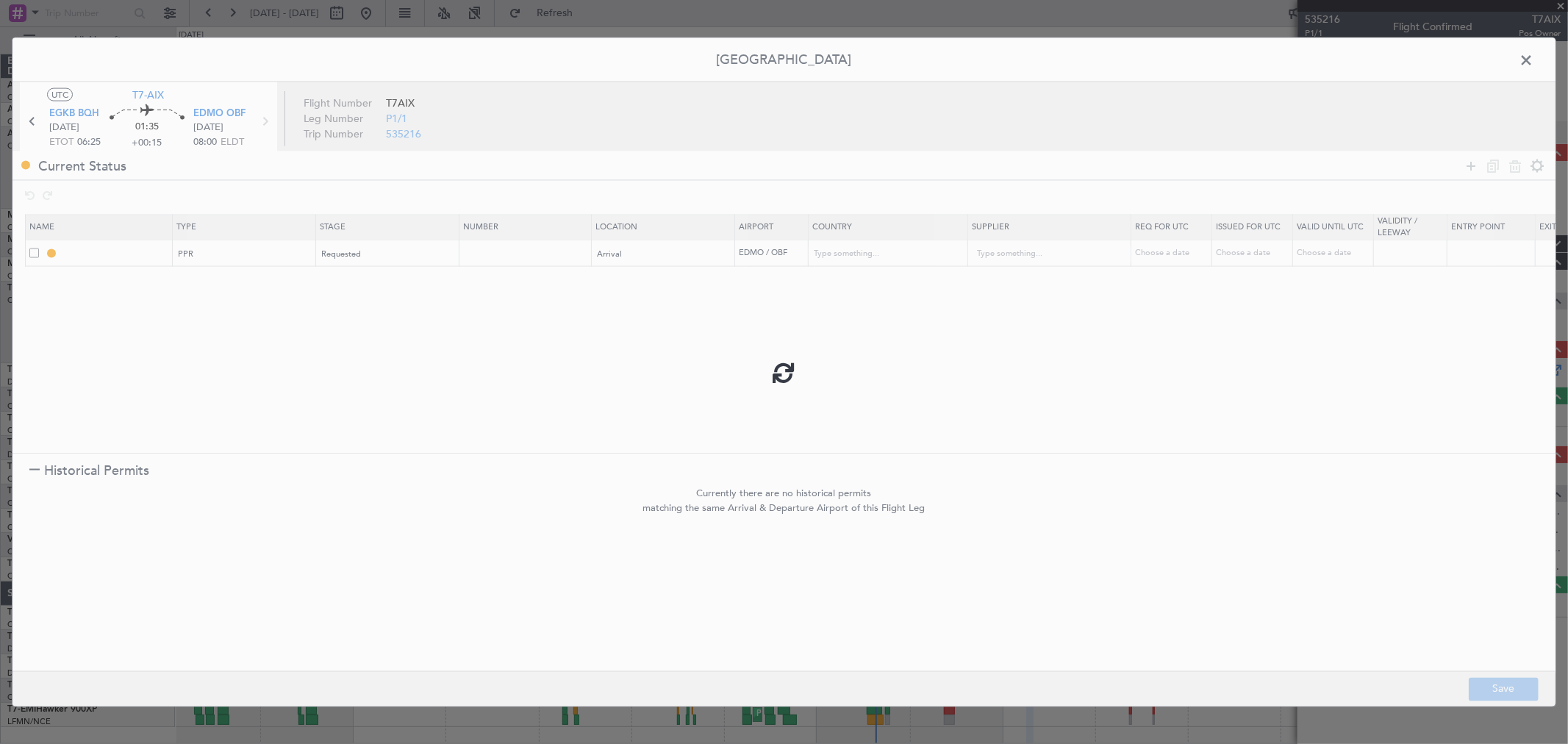
type input "NNN"
drag, startPoint x: 1527, startPoint y: 60, endPoint x: 1521, endPoint y: 64, distance: 7.2
click at [1534, 60] on span at bounding box center [1534, 63] width 0 height 29
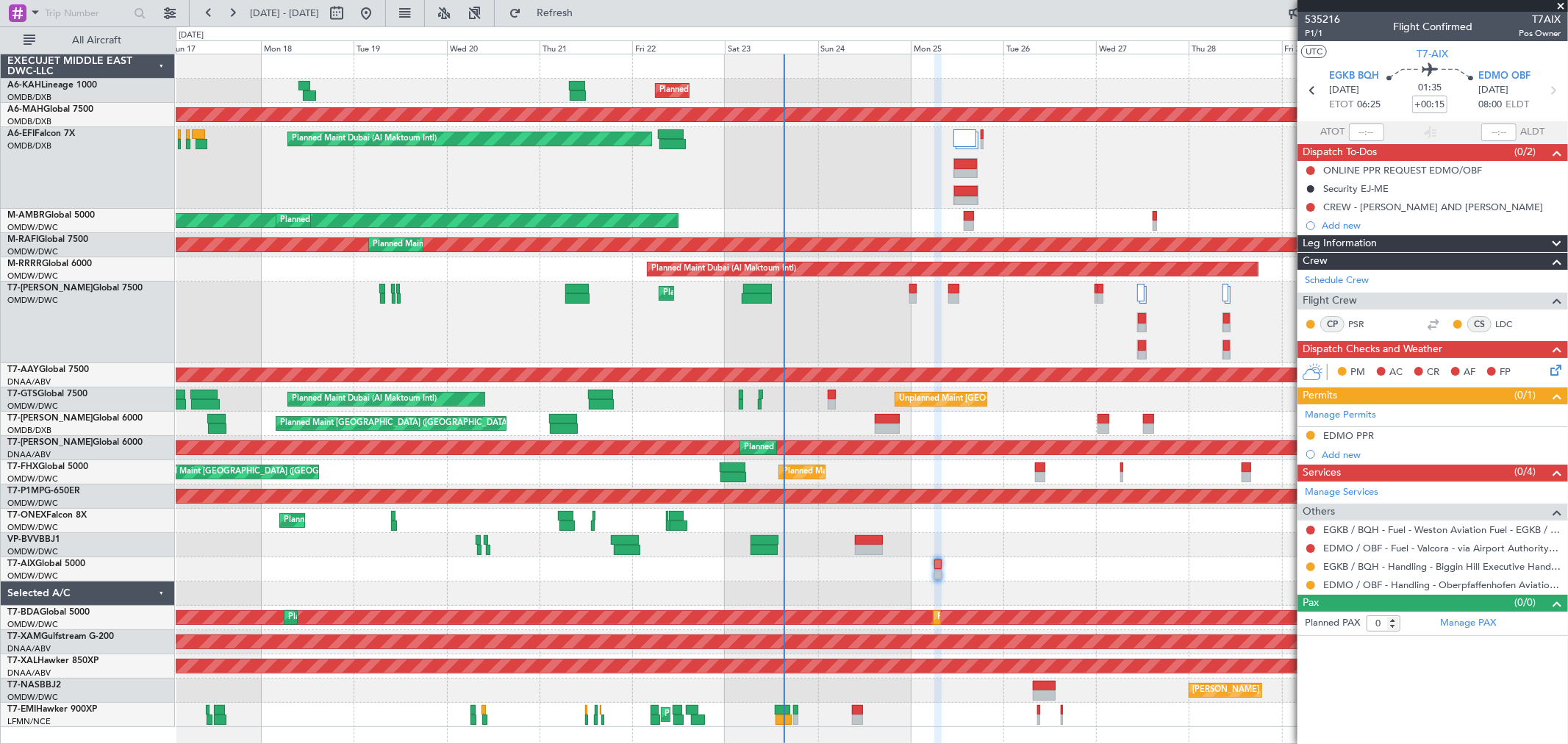
click at [825, 303] on div "Planned Maint Dubai (Al Maktoum Intl)" at bounding box center [872, 323] width 1392 height 82
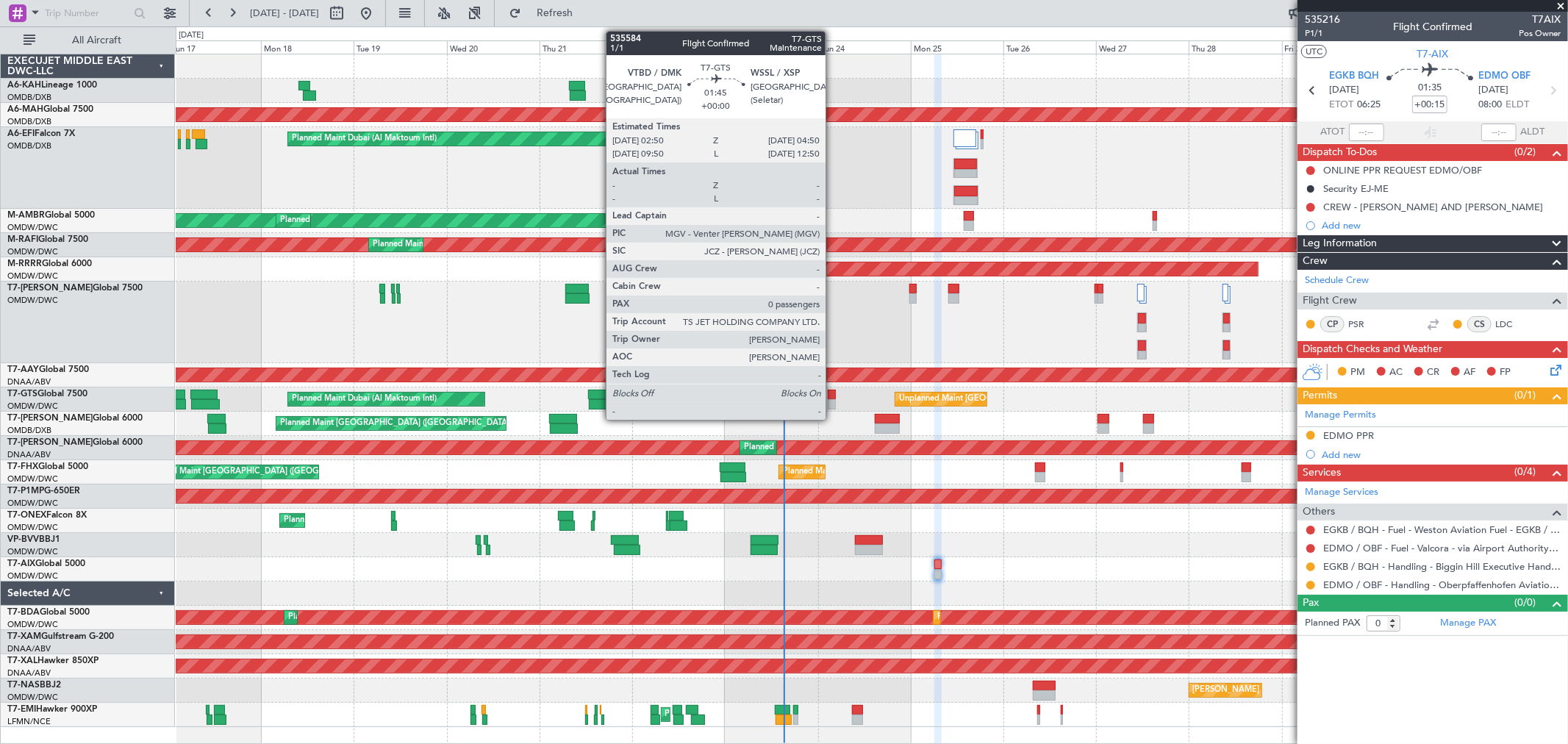
click at [833, 392] on div at bounding box center [832, 395] width 8 height 11
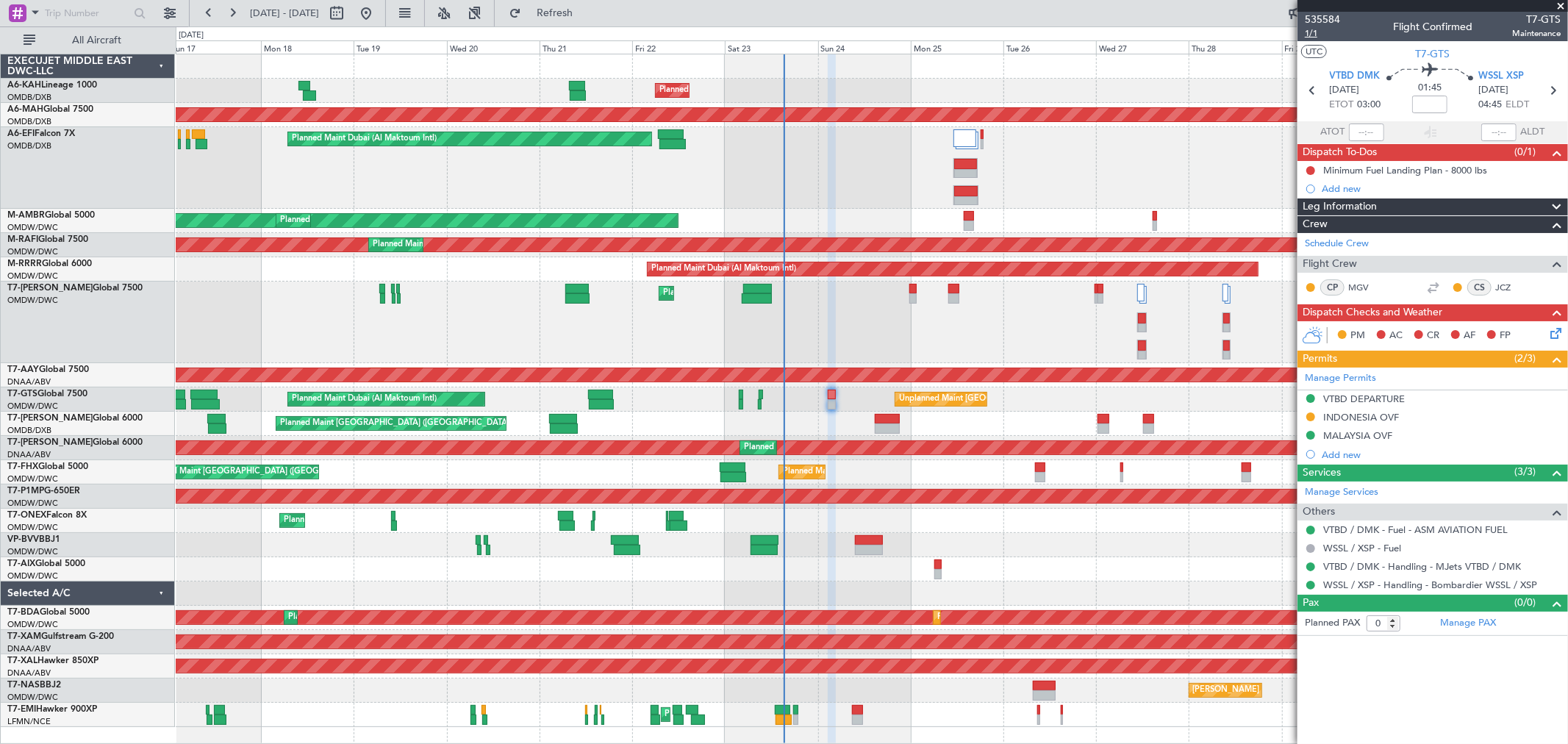
click at [1318, 38] on span "1/1" at bounding box center [1323, 34] width 36 height 12
click at [1387, 429] on div "MALAYSIA OVF" at bounding box center [1358, 436] width 69 height 12
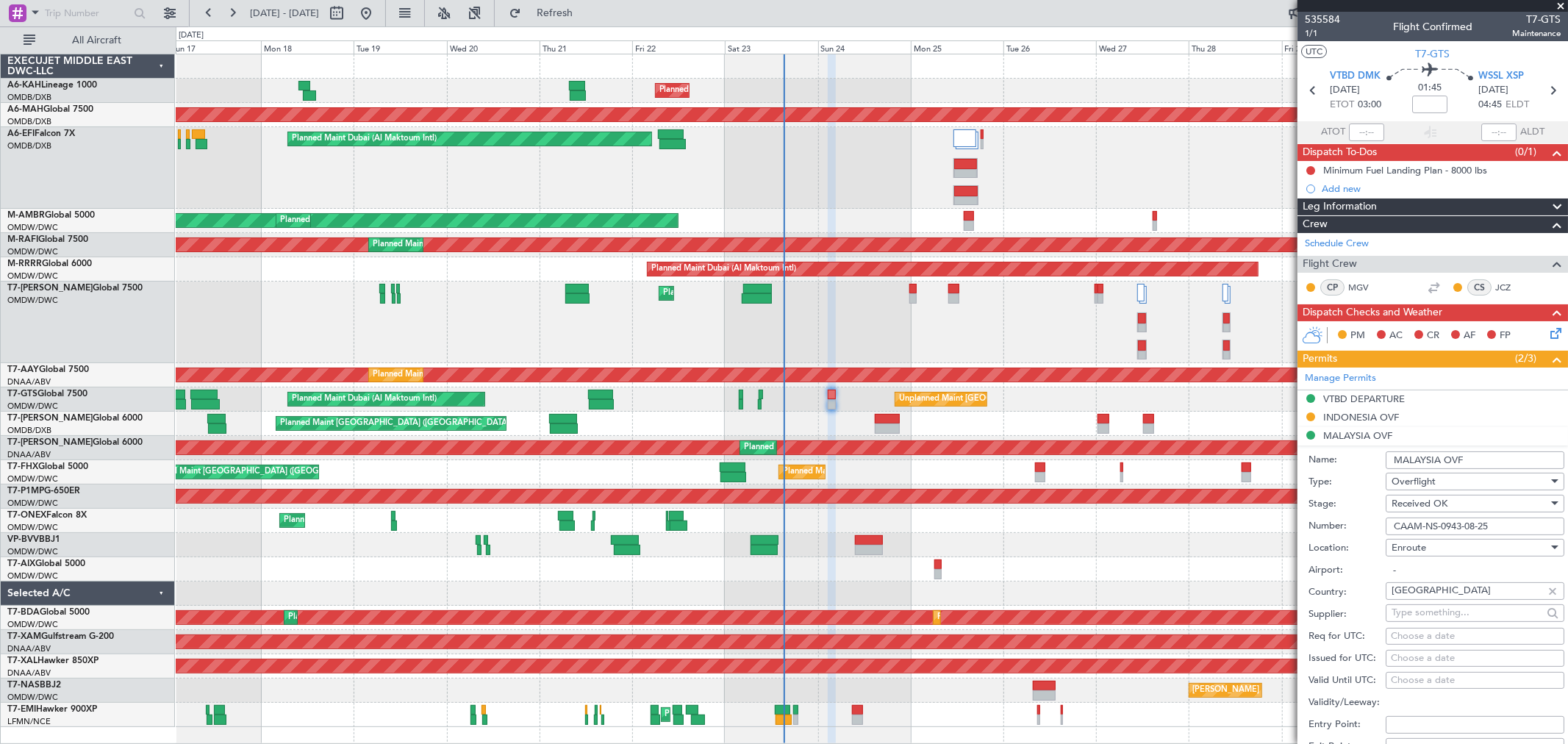
drag, startPoint x: 1509, startPoint y: 524, endPoint x: 1109, endPoint y: 533, distance: 400.1
click at [1109, 533] on fb-app "[DATE] - [DATE] Refresh Quick Links All Aircraft Planned Maint [GEOGRAPHIC_DATA…" at bounding box center [784, 377] width 1568 height 732
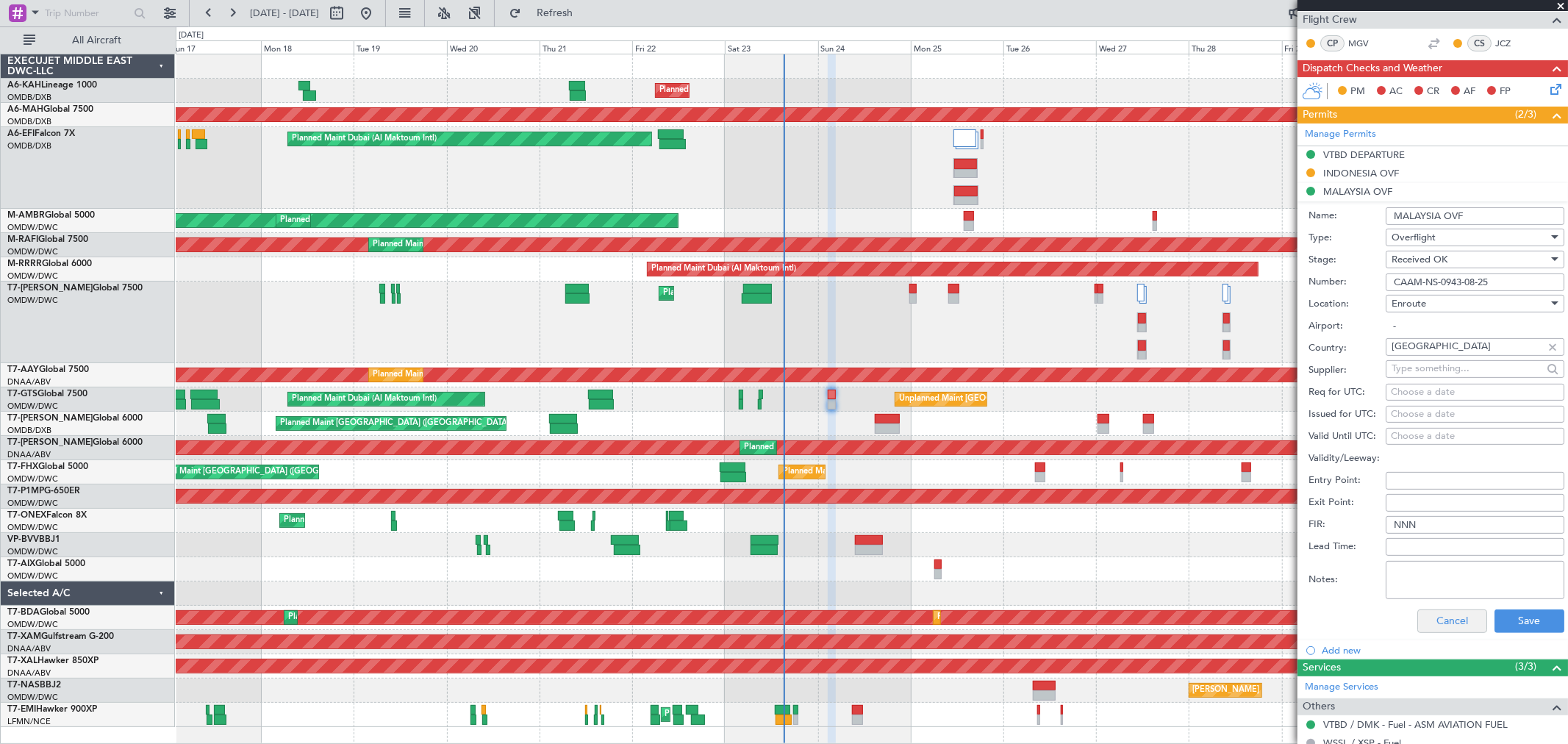
scroll to position [331, 0]
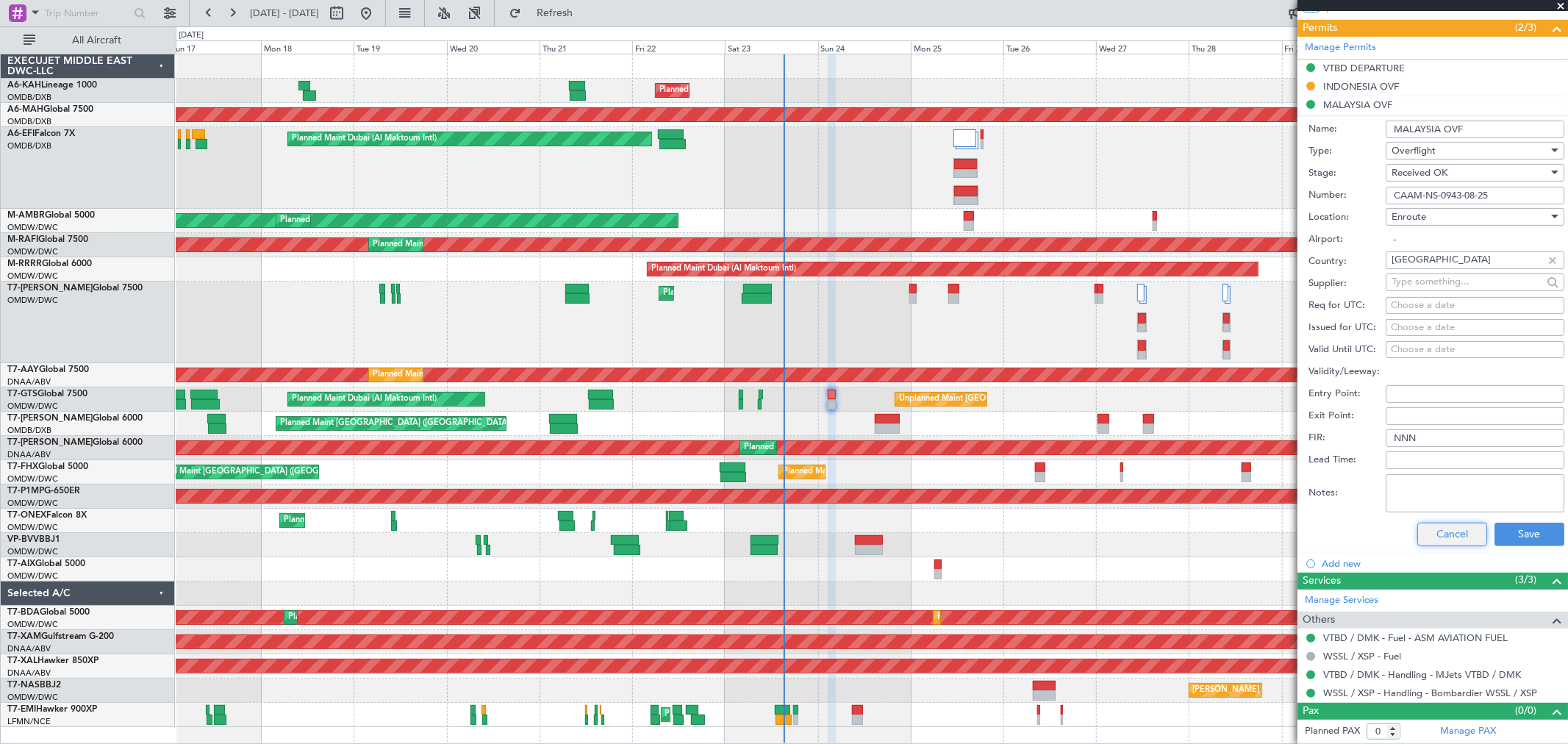
click at [1439, 524] on button "Cancel" at bounding box center [1452, 534] width 70 height 23
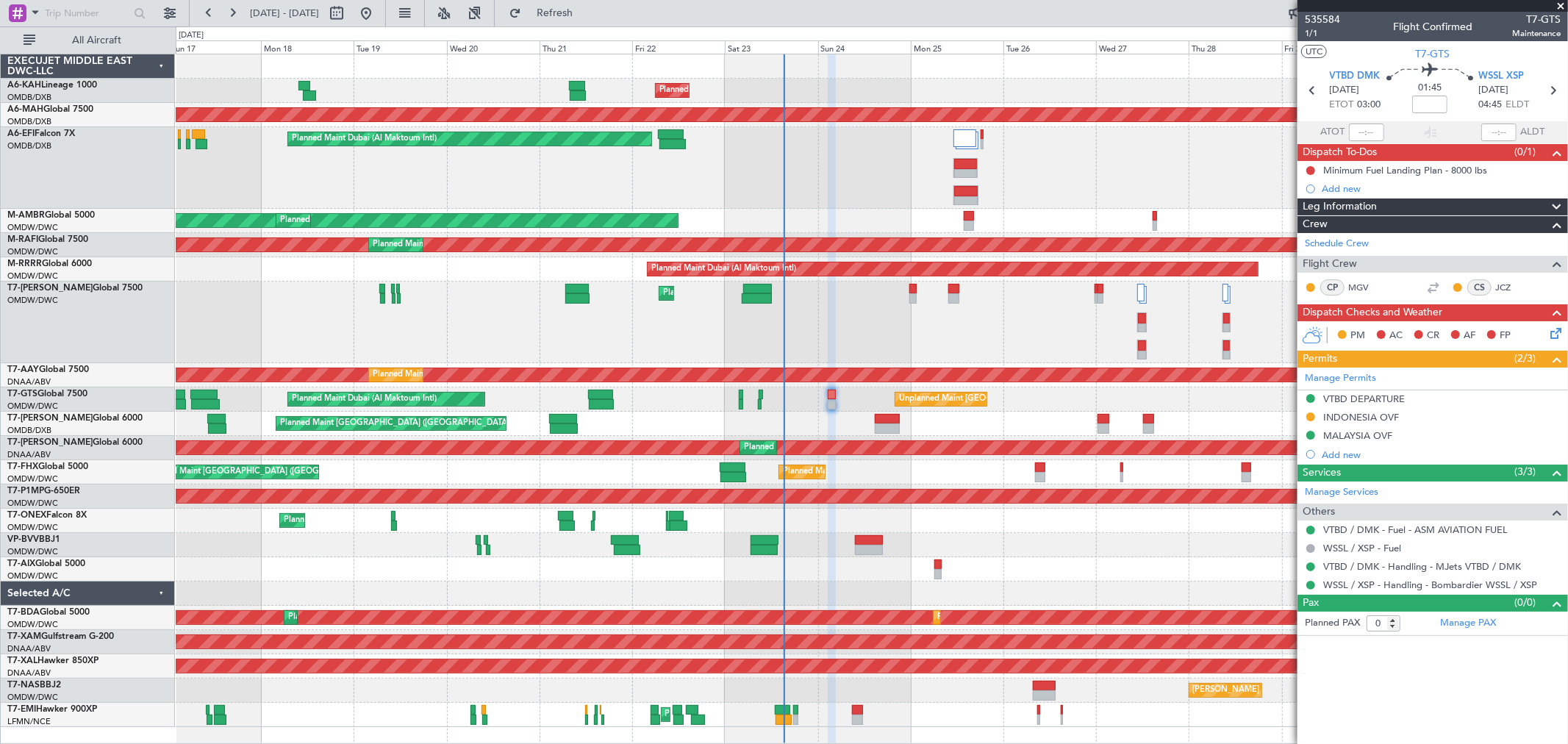
scroll to position [0, 0]
click at [1373, 401] on div "VTBD DEPARTURE" at bounding box center [1364, 398] width 82 height 12
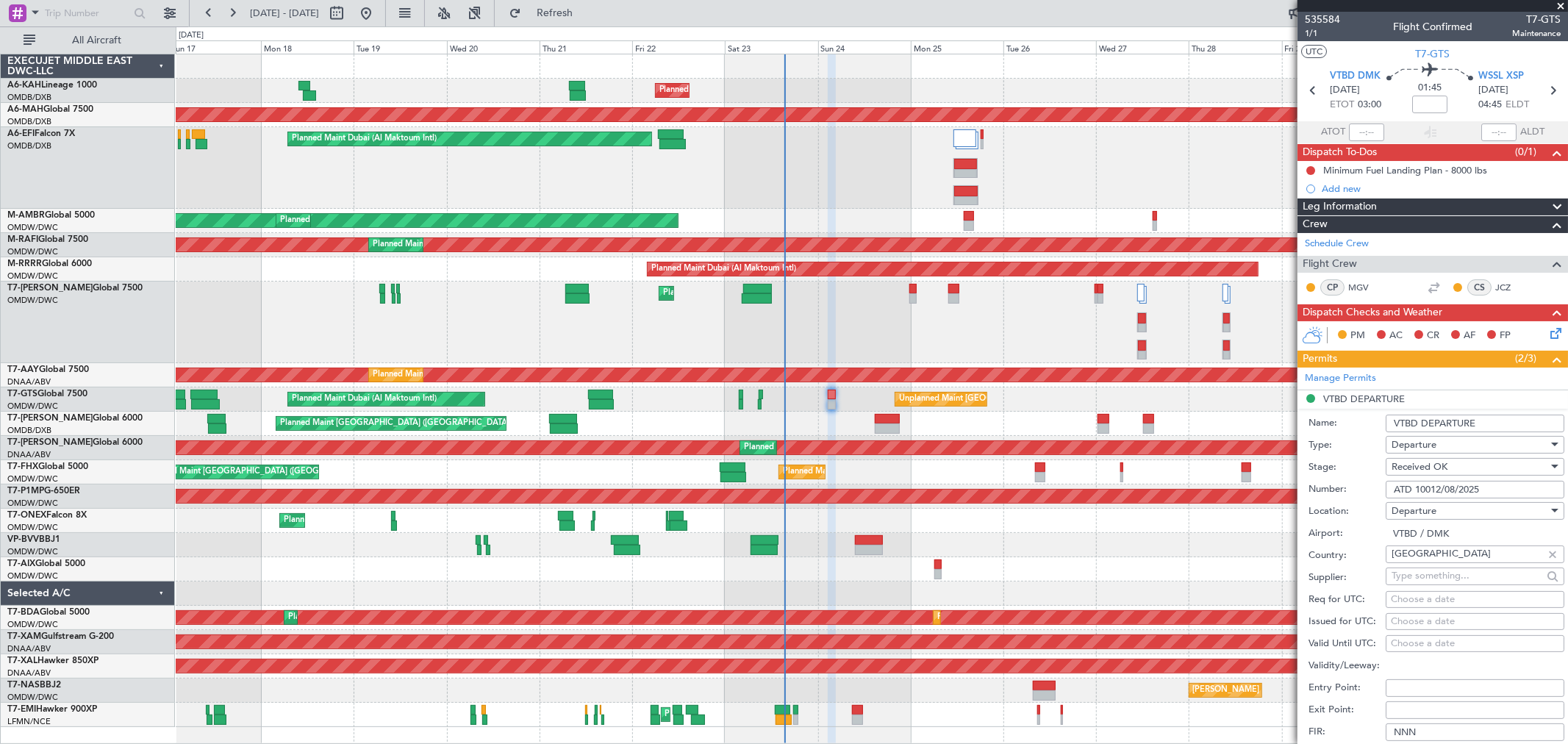
drag, startPoint x: 1499, startPoint y: 490, endPoint x: 966, endPoint y: 518, distance: 533.7
click at [995, 511] on fb-app "[DATE] - [DATE] Refresh Quick Links All Aircraft Planned Maint [GEOGRAPHIC_DATA…" at bounding box center [784, 377] width 1568 height 732
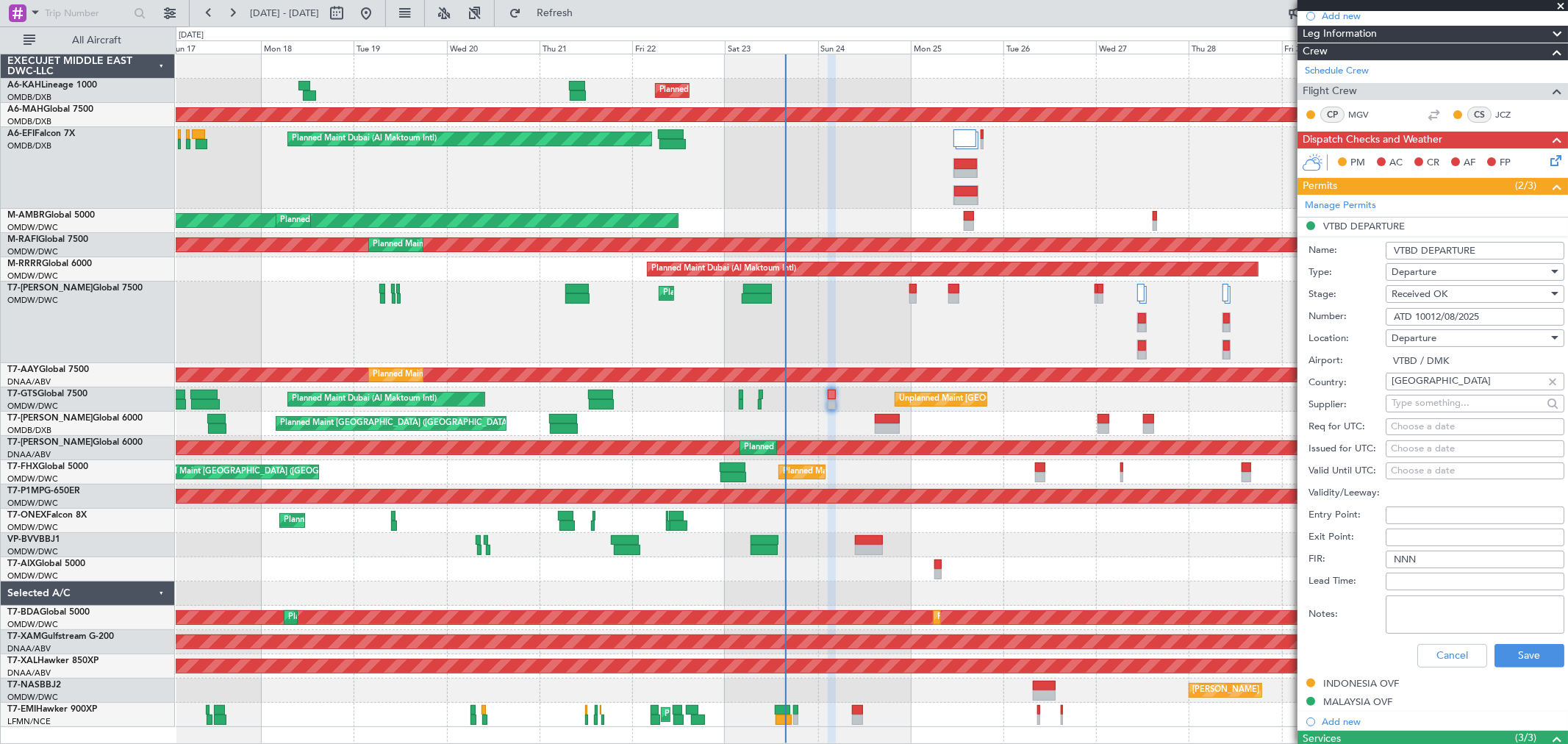
scroll to position [244, 0]
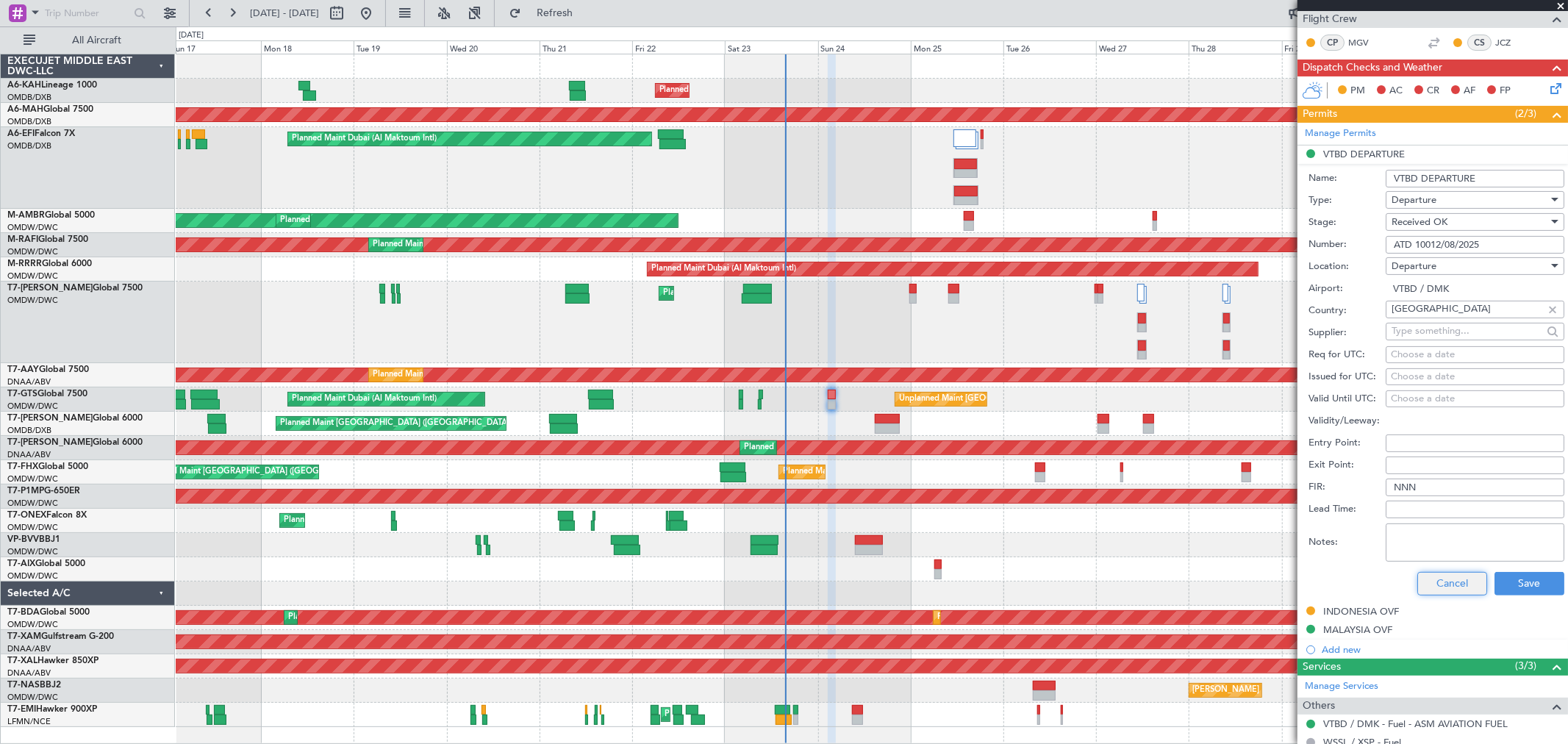
click at [1424, 579] on button "Cancel" at bounding box center [1452, 583] width 70 height 23
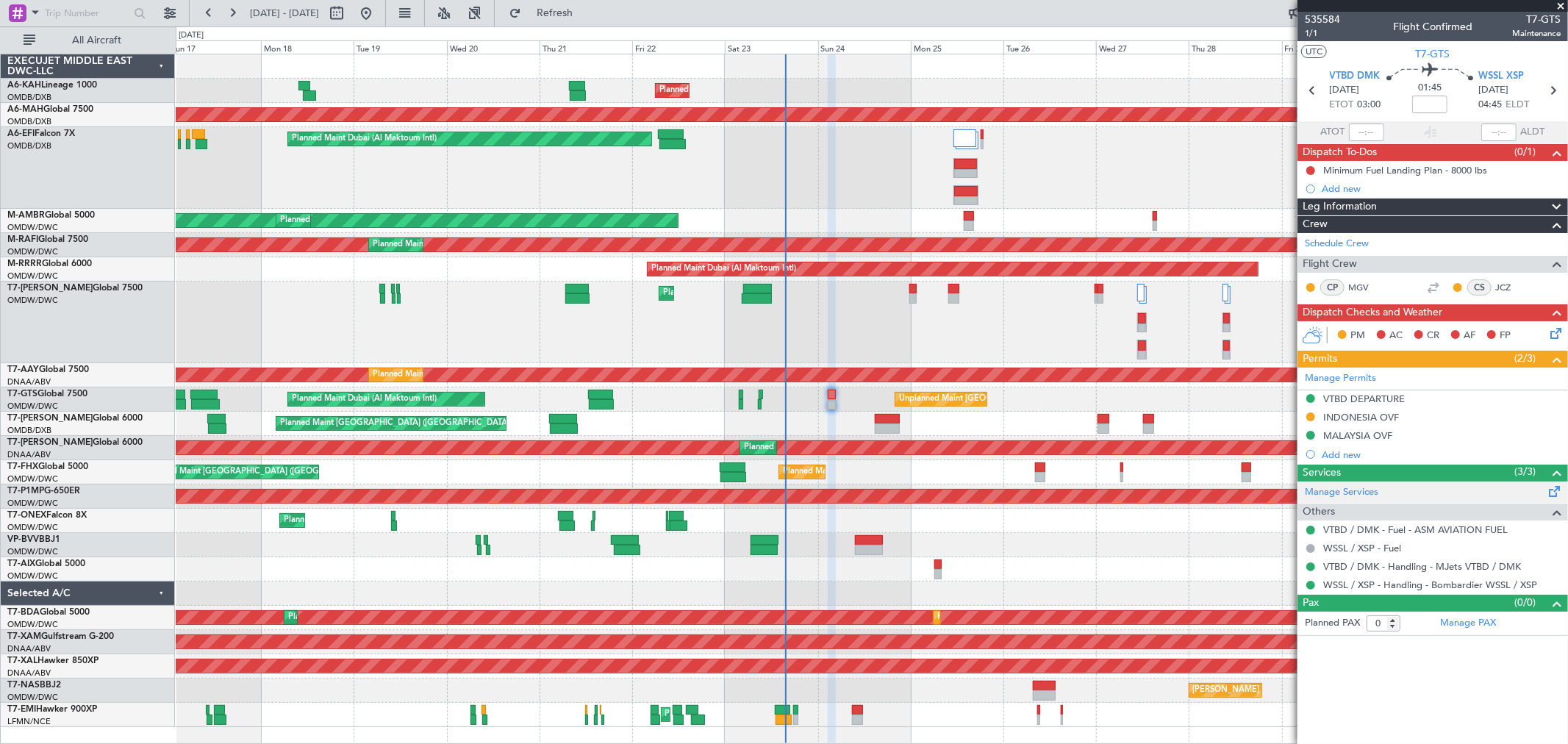
scroll to position [0, 0]
click at [1313, 33] on span "1/1" at bounding box center [1323, 34] width 36 height 12
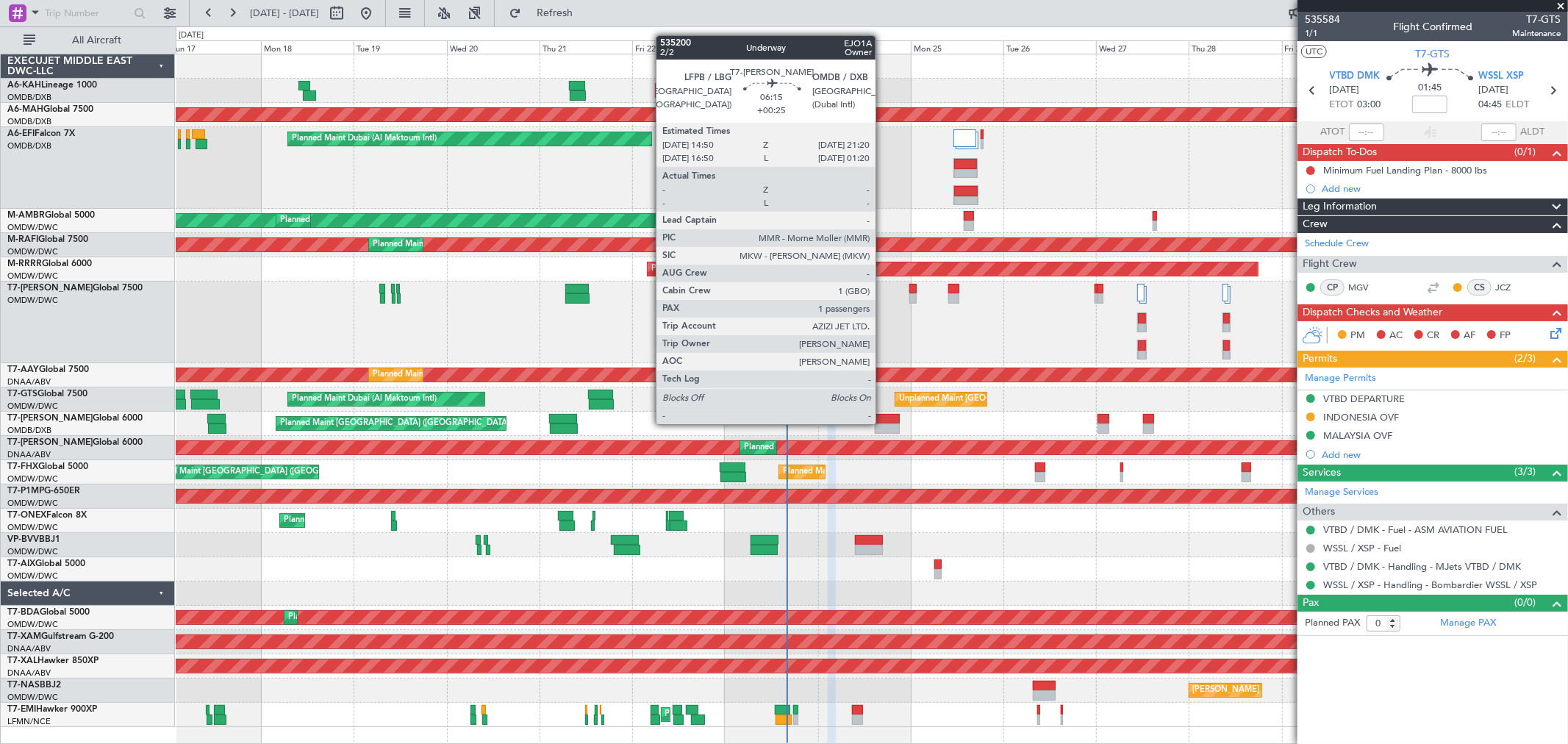
click at [883, 423] on div at bounding box center [888, 428] width 26 height 11
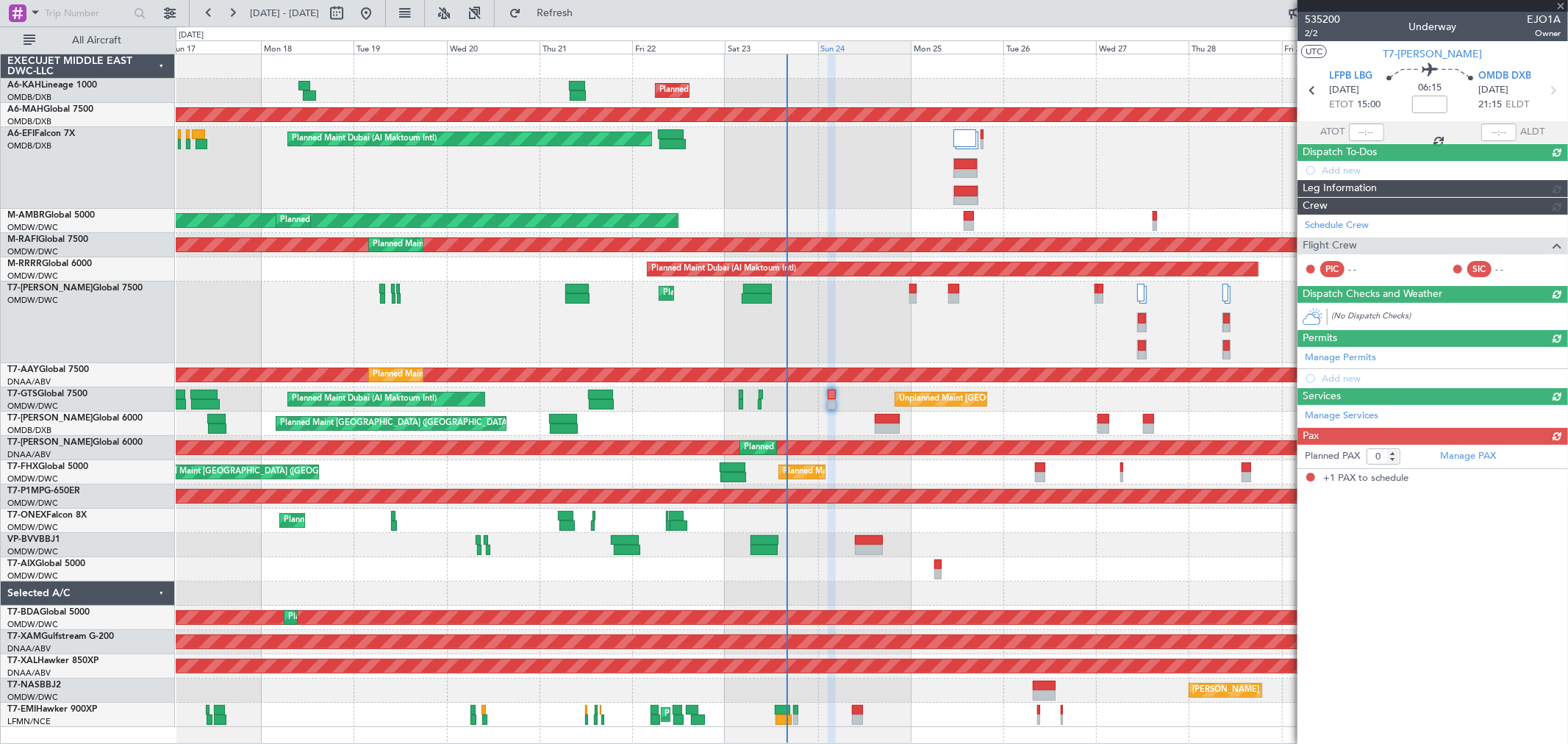
type input "+00:25"
type input "1"
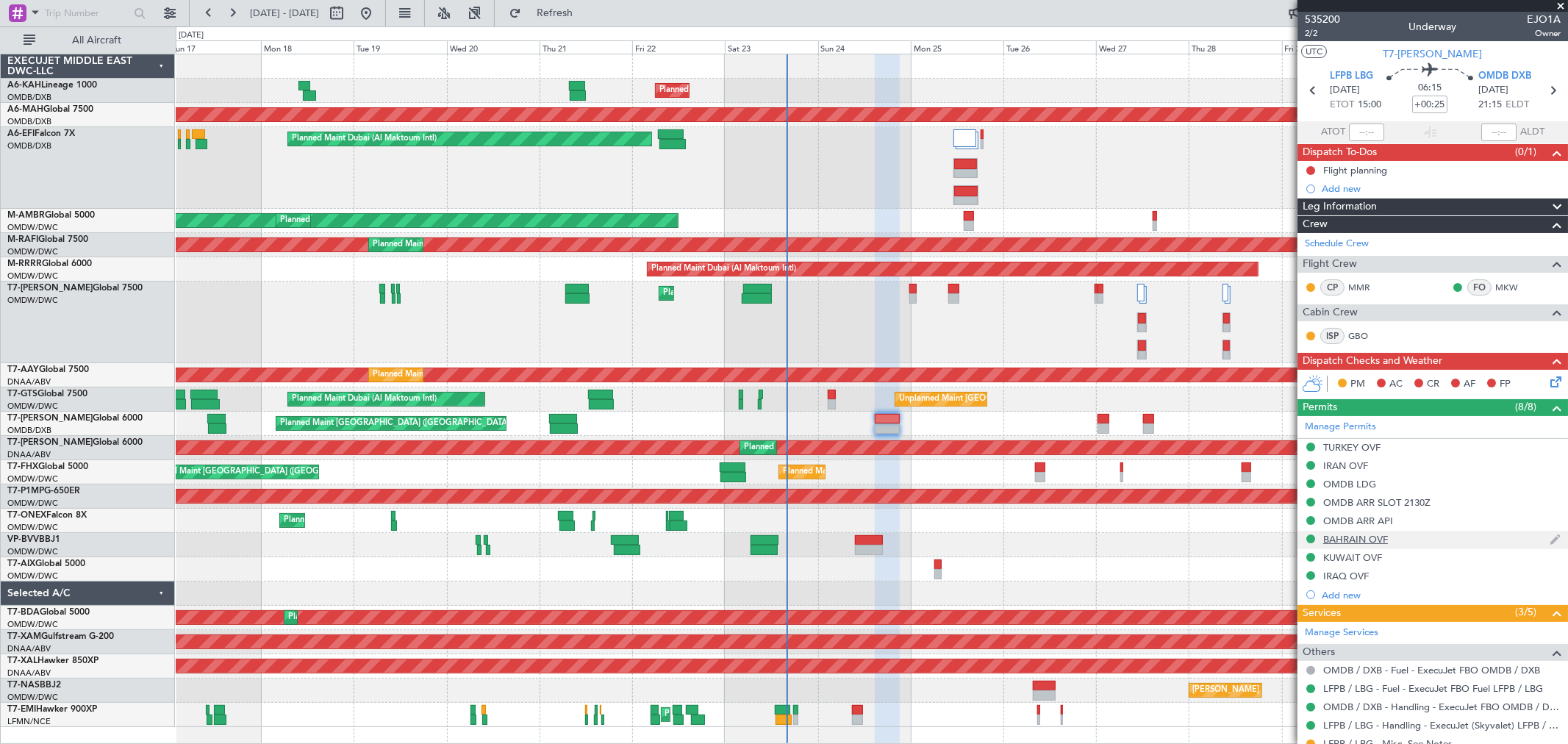
scroll to position [101, 0]
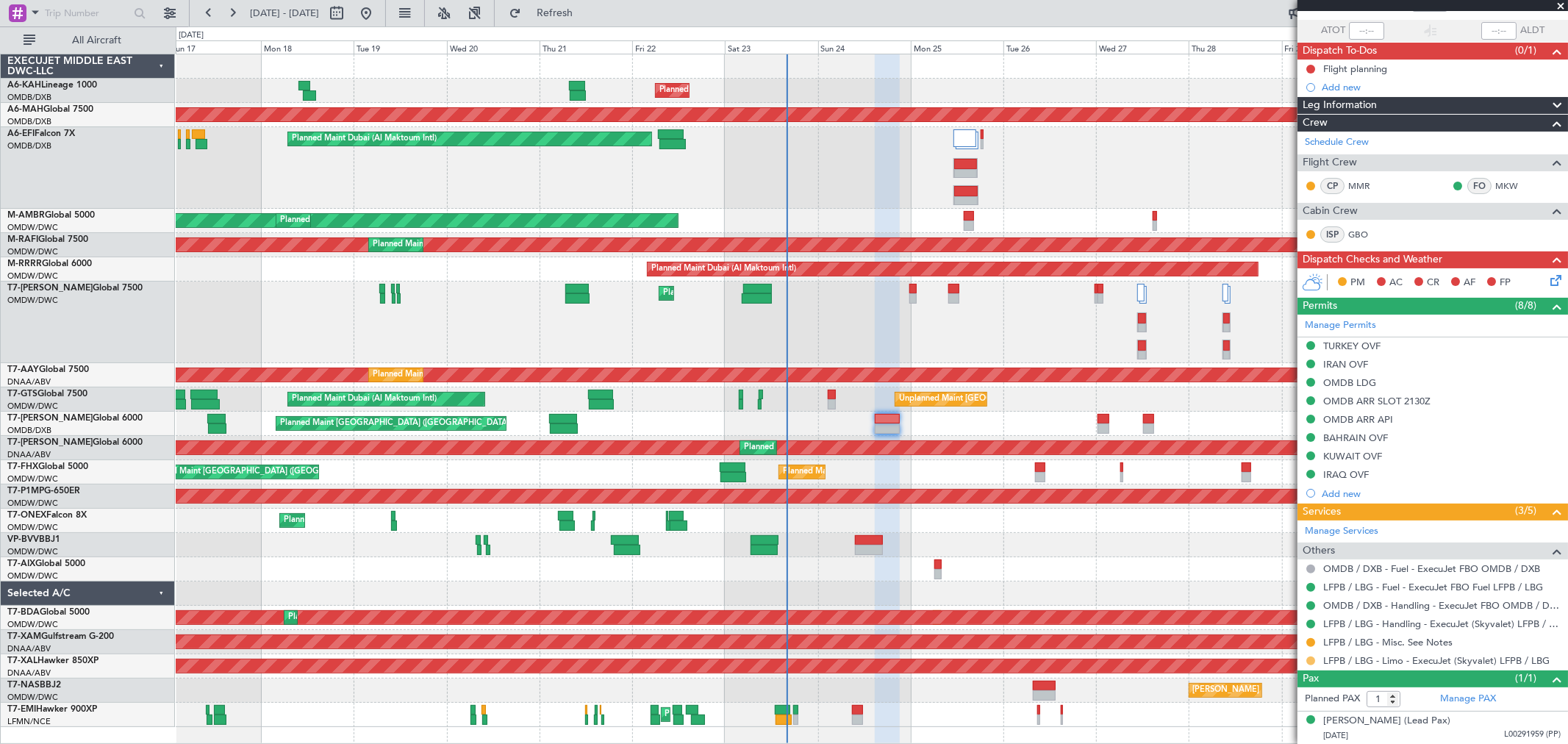
click at [1314, 658] on button at bounding box center [1311, 660] width 9 height 9
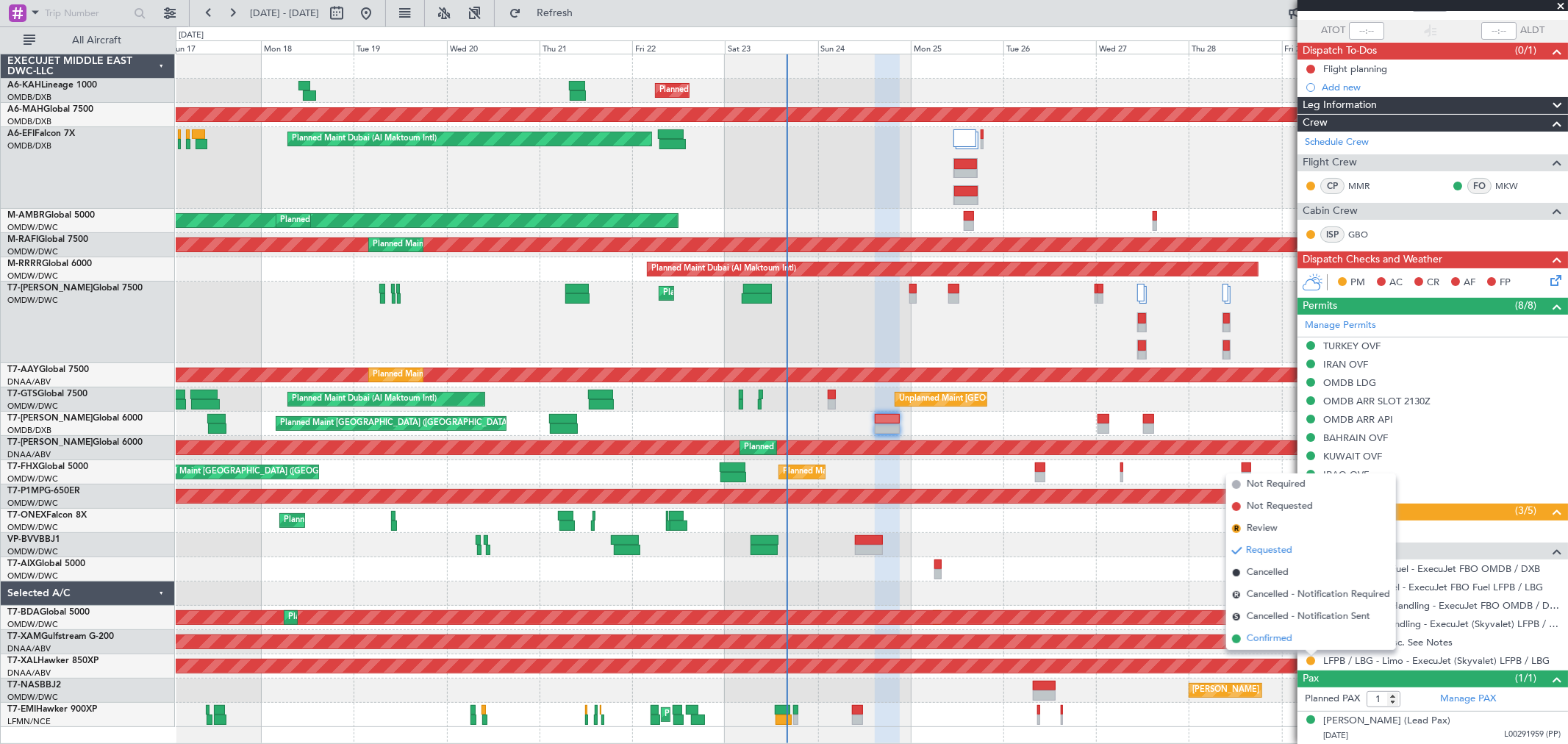
click at [1275, 643] on span "Confirmed" at bounding box center [1269, 638] width 45 height 15
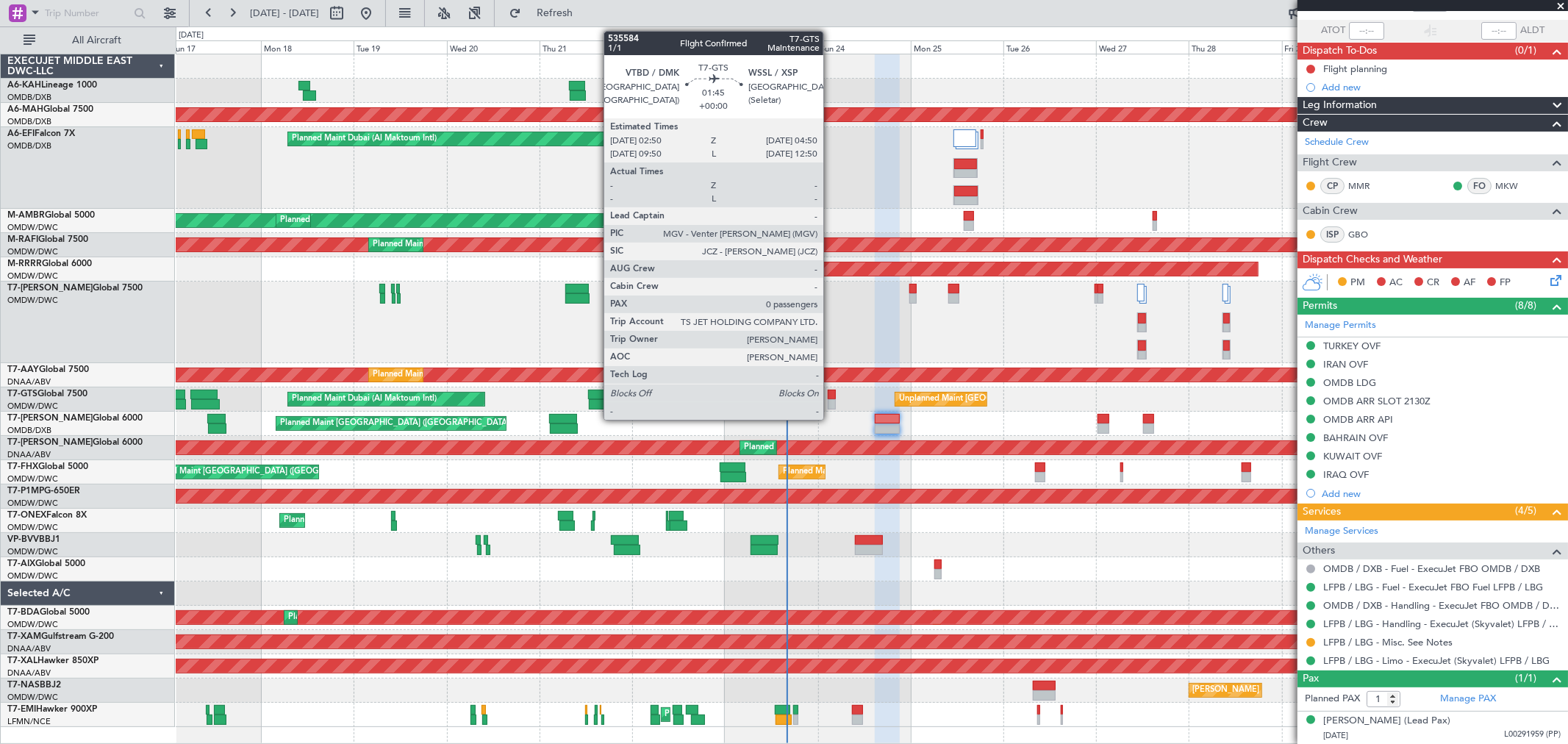
click at [831, 392] on div at bounding box center [832, 395] width 8 height 11
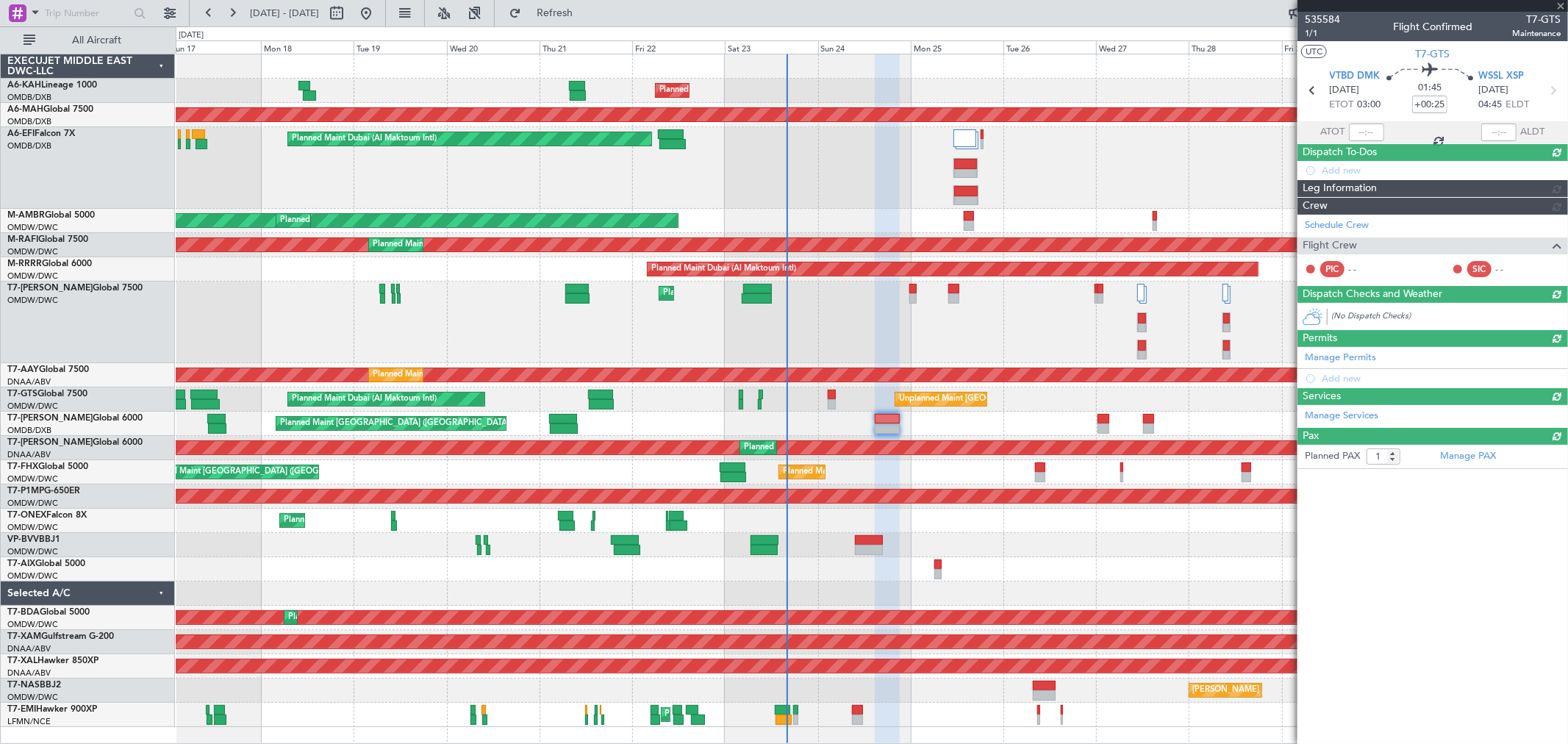
type input "0"
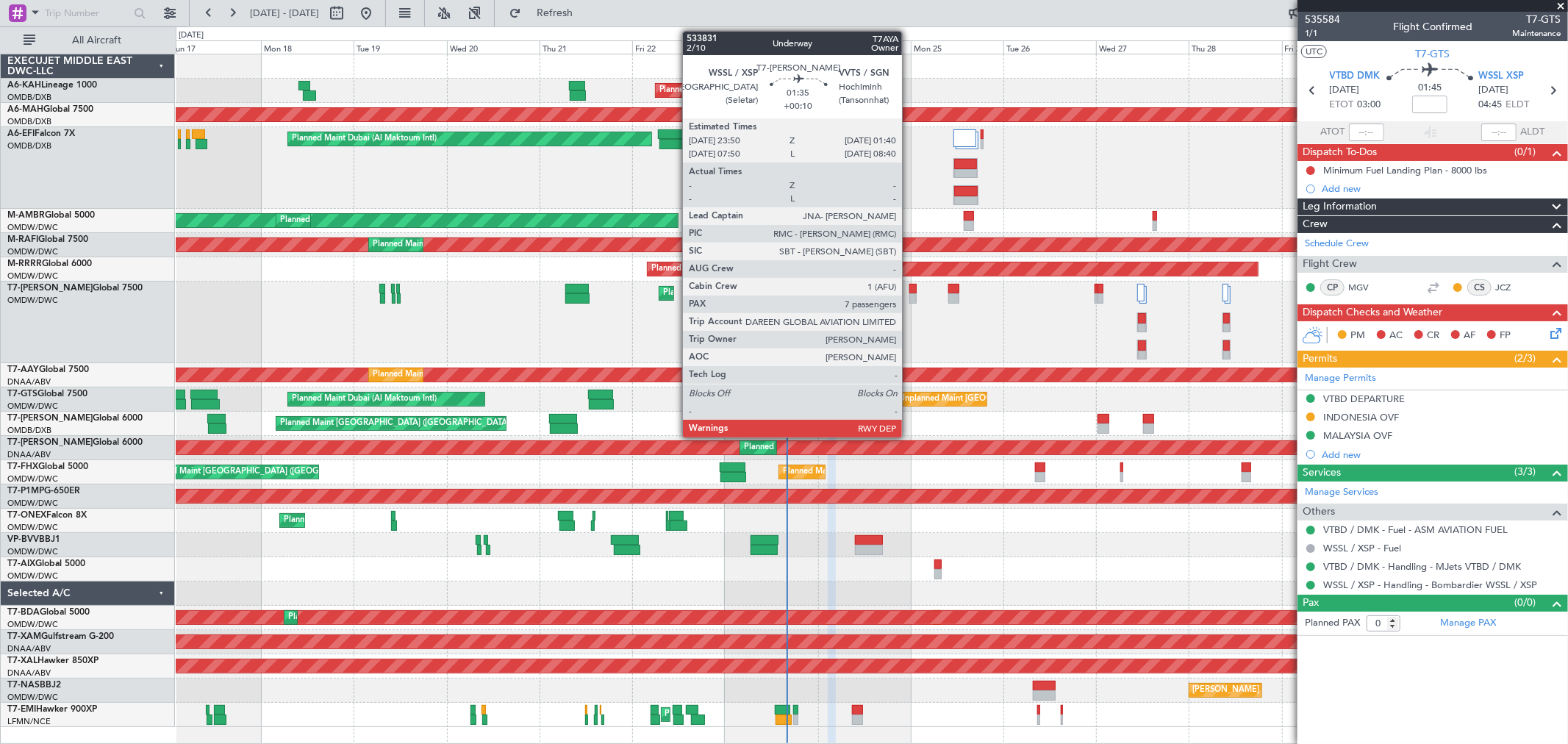
click at [910, 296] on div at bounding box center [913, 299] width 7 height 11
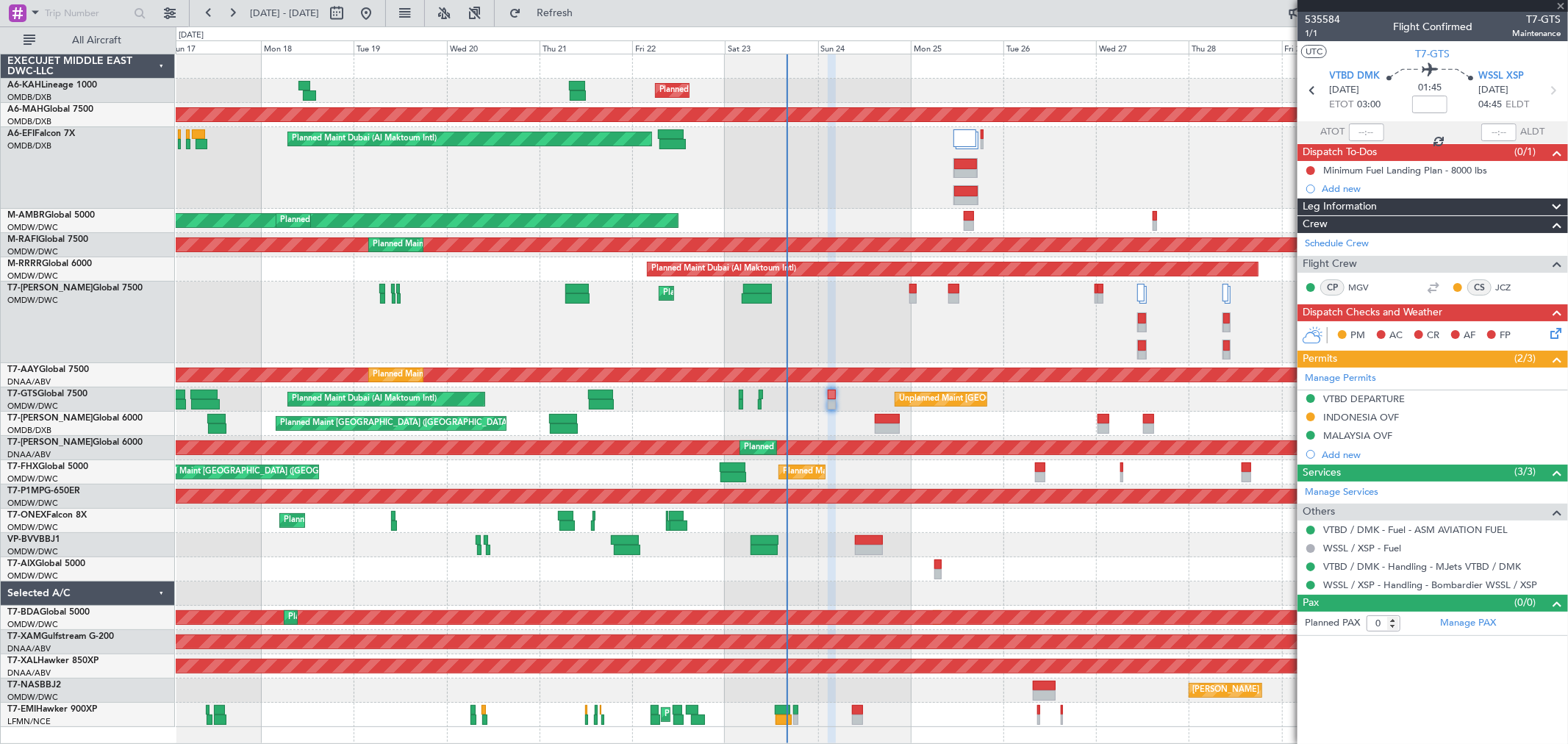
type input "+00:10"
type input "7"
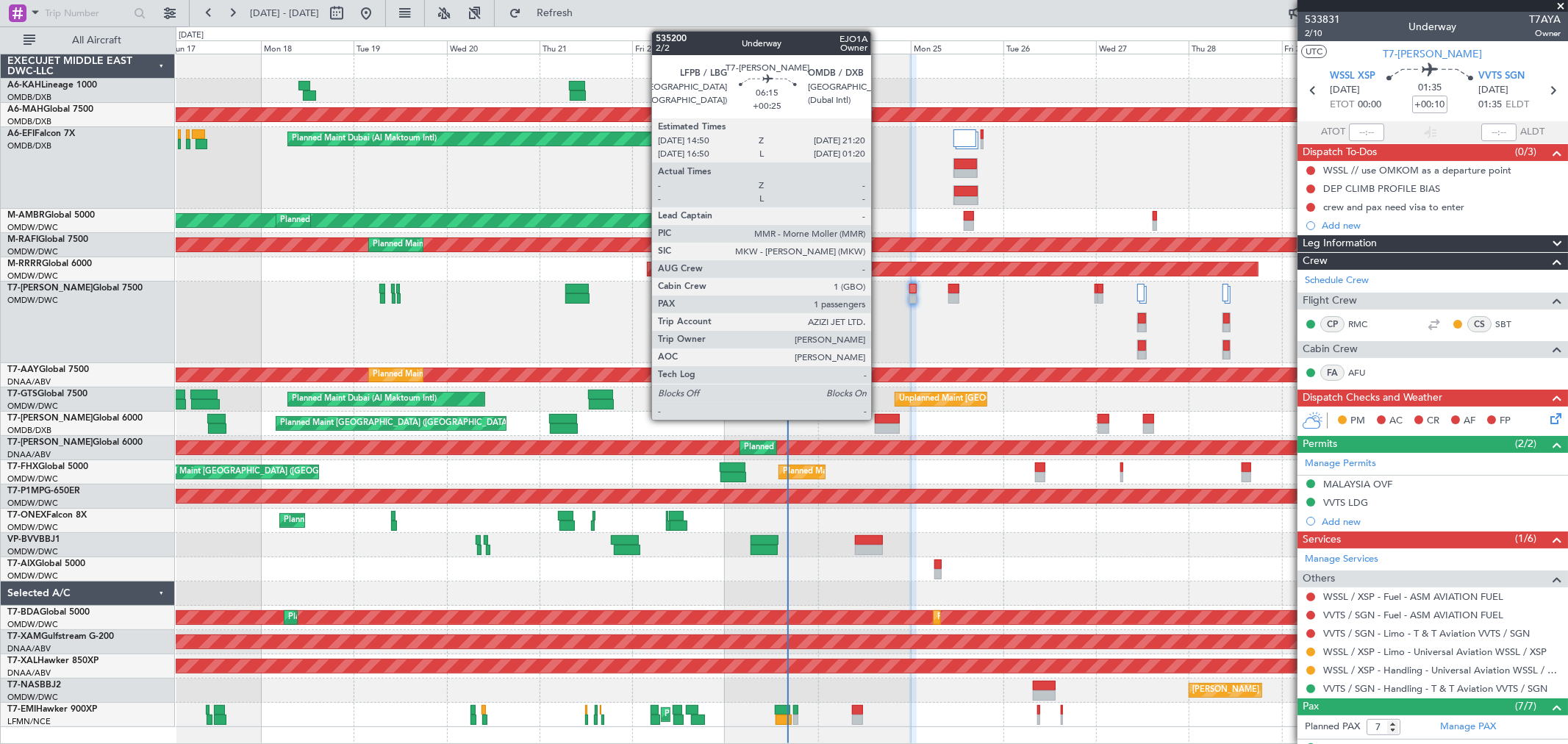
click at [879, 415] on div at bounding box center [888, 419] width 26 height 11
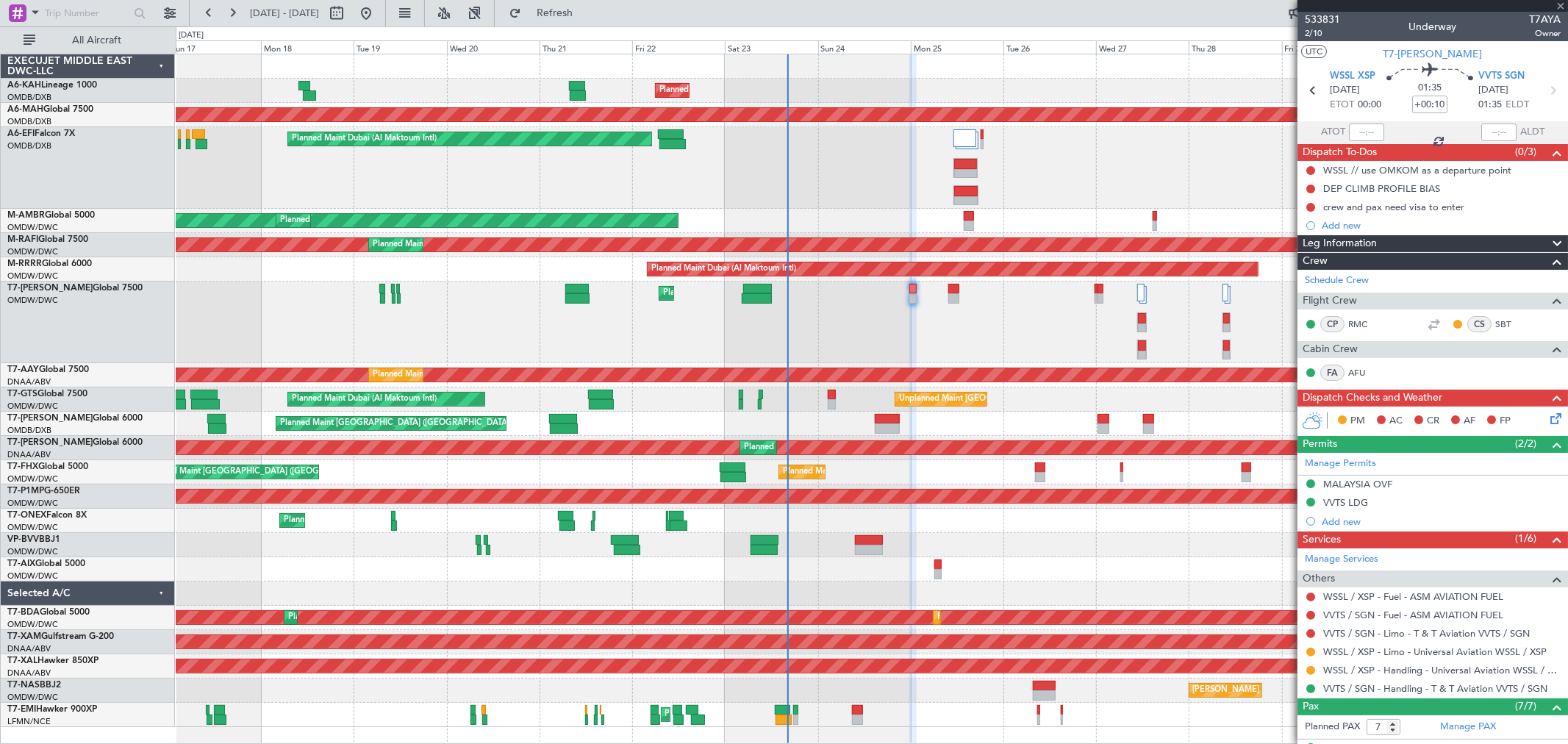
type input "+00:25"
type input "1"
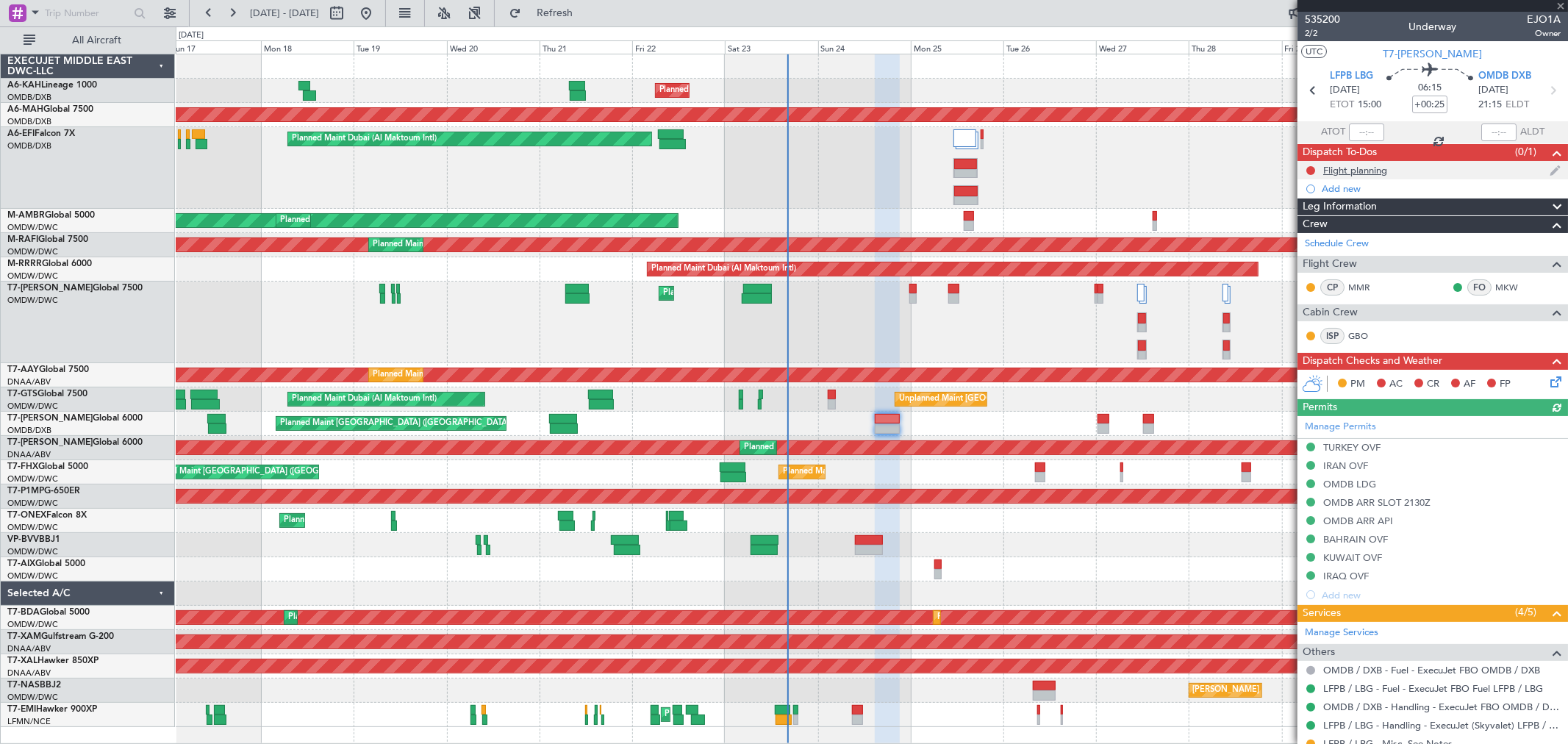
click at [1358, 166] on div "Flight planning" at bounding box center [1355, 170] width 64 height 12
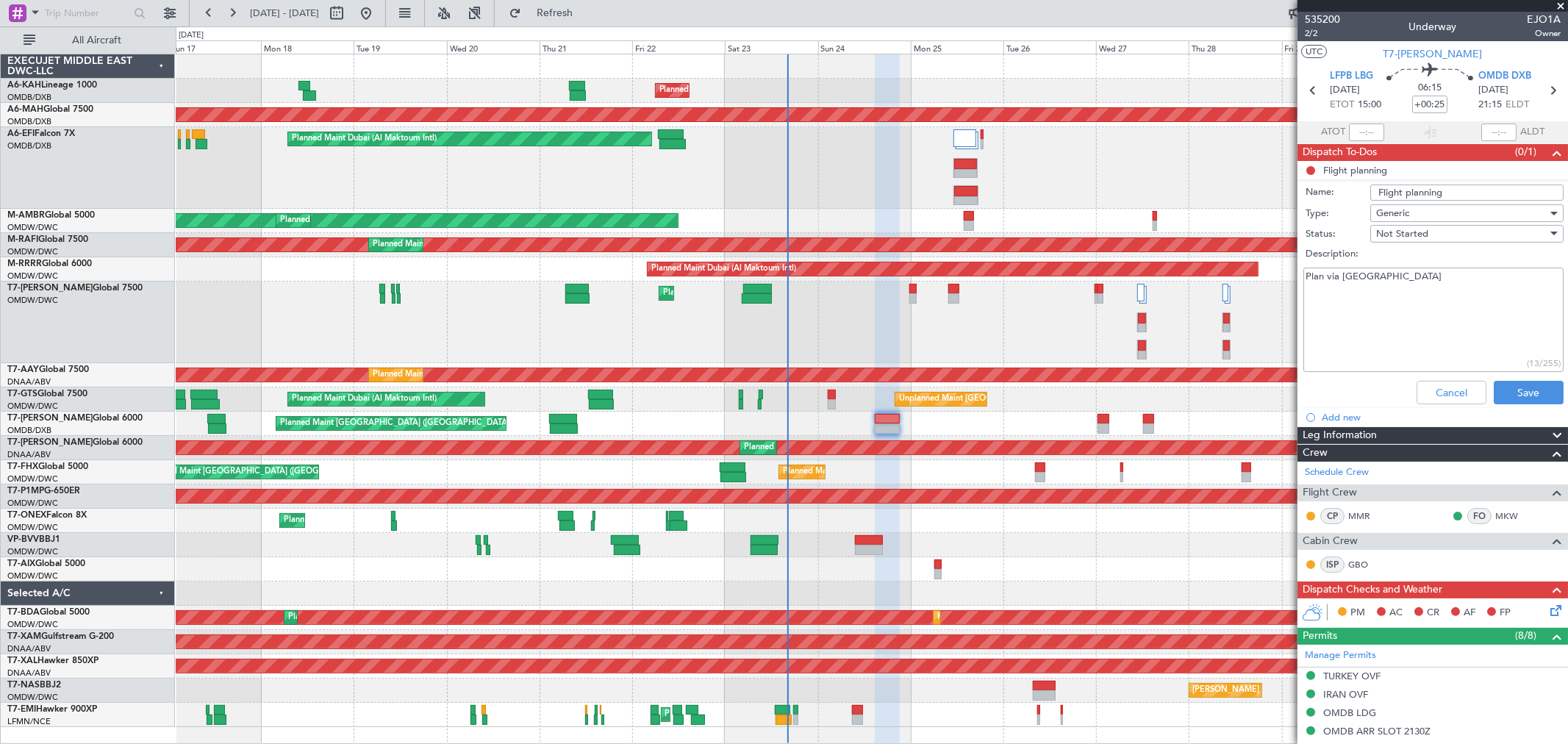
click at [1393, 346] on textarea "Plan via Iraq" at bounding box center [1434, 320] width 261 height 105
paste textarea "departure fuel from LFPB = 28000 lbs"
type textarea "Plan via Iraq departure fuel from LFPB = 28000 lbs"
click at [1494, 393] on button "Save" at bounding box center [1529, 392] width 70 height 23
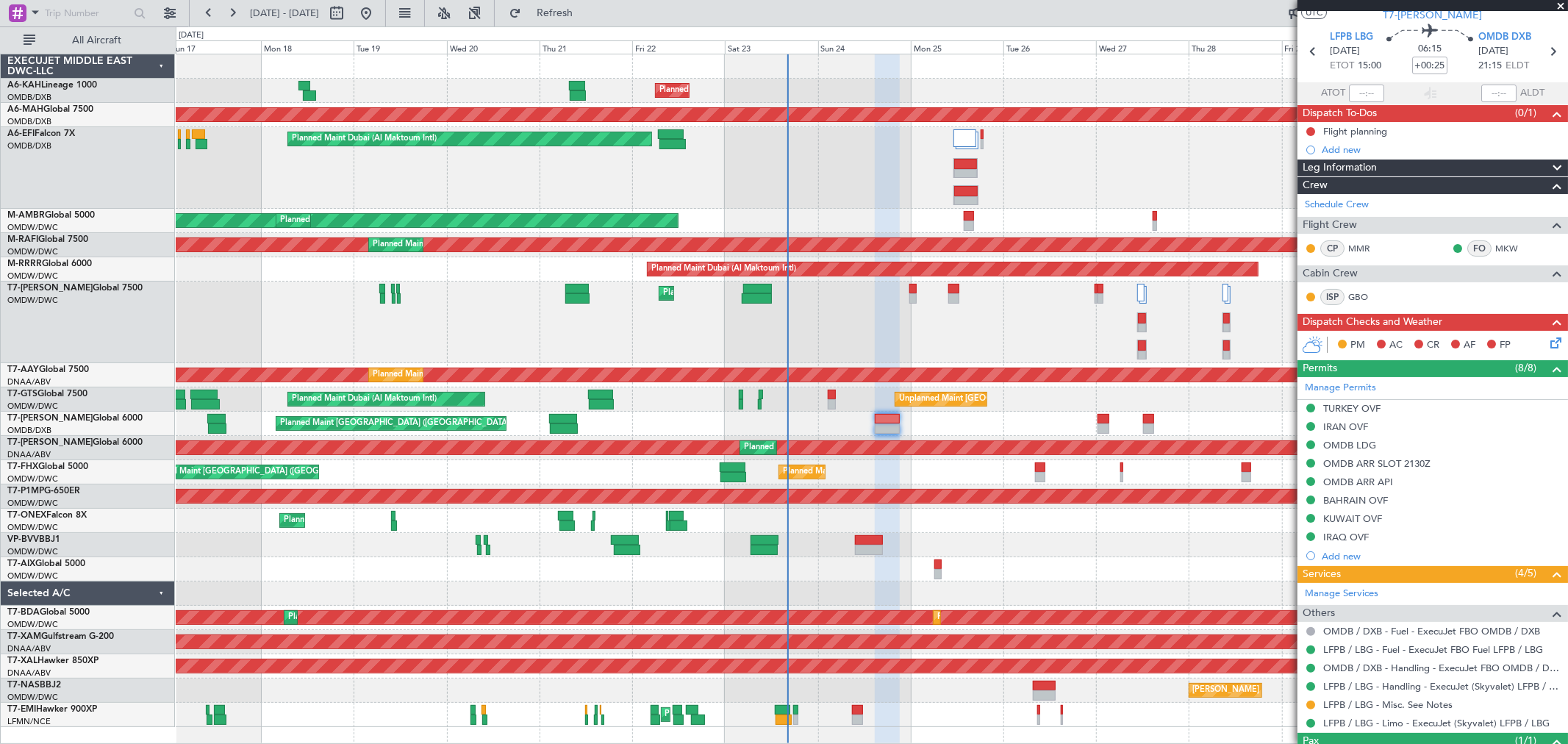
scroll to position [101, 0]
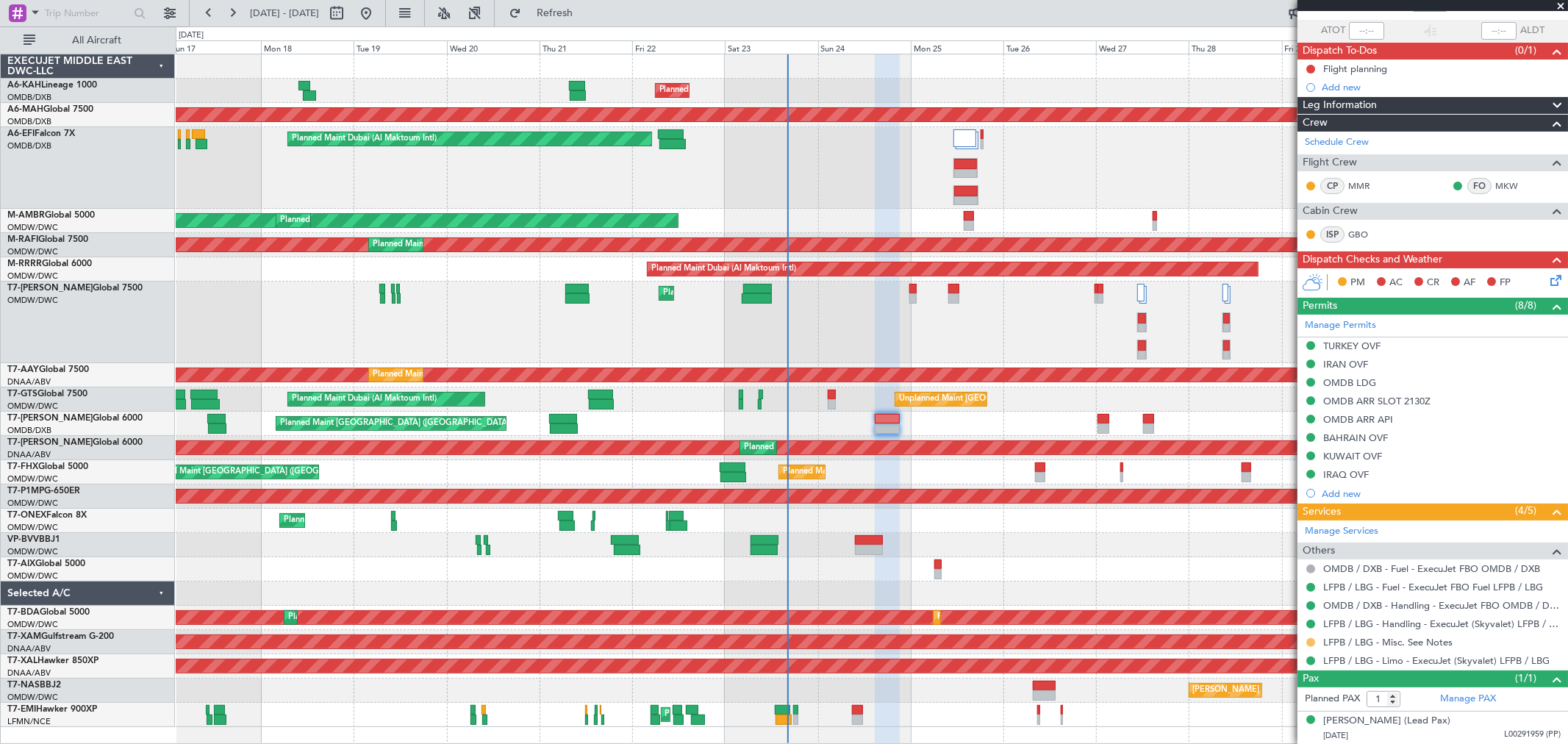
click at [1313, 638] on button at bounding box center [1311, 643] width 9 height 9
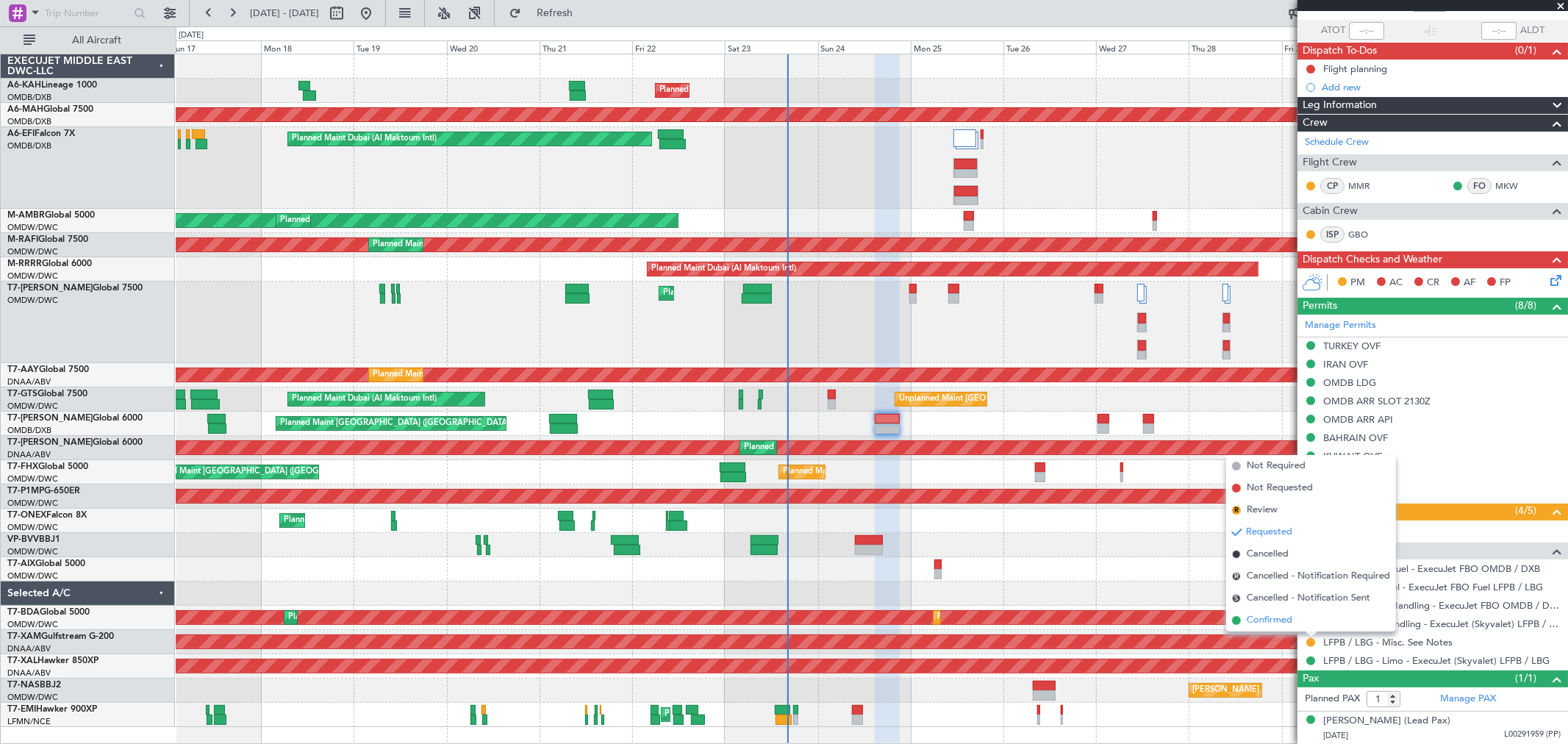
click at [1276, 625] on span "Confirmed" at bounding box center [1269, 620] width 45 height 15
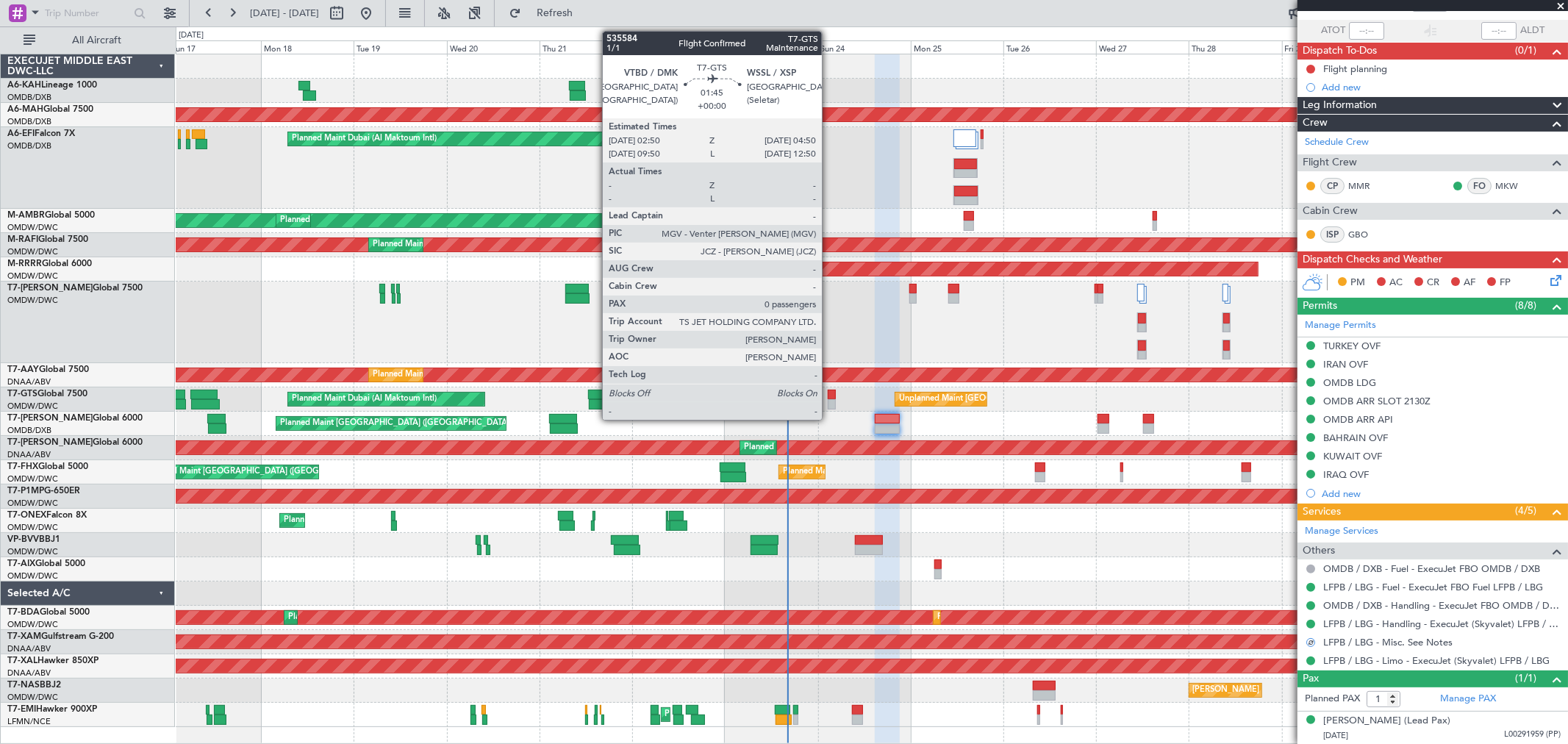
click at [830, 400] on div at bounding box center [832, 404] width 8 height 11
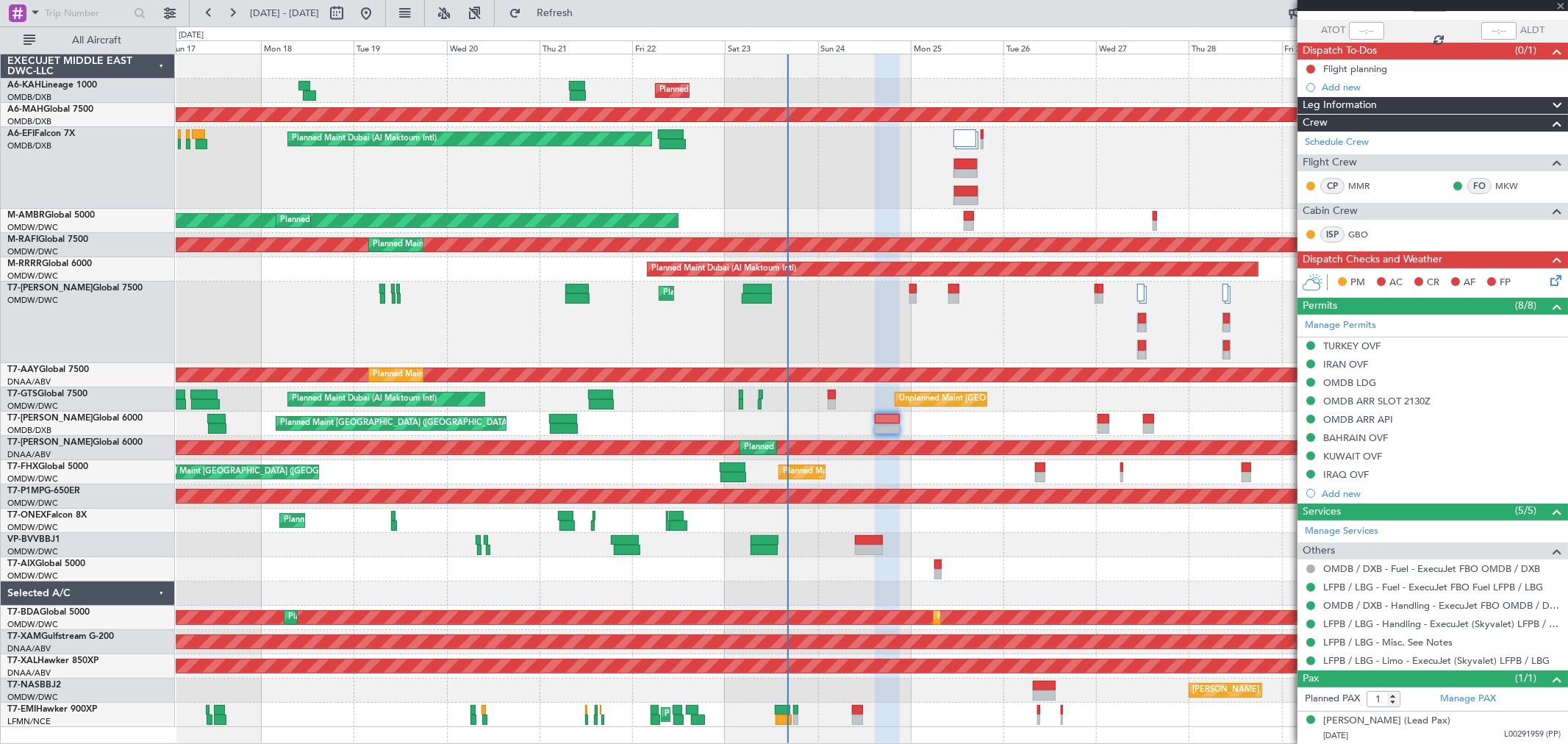
type input "0"
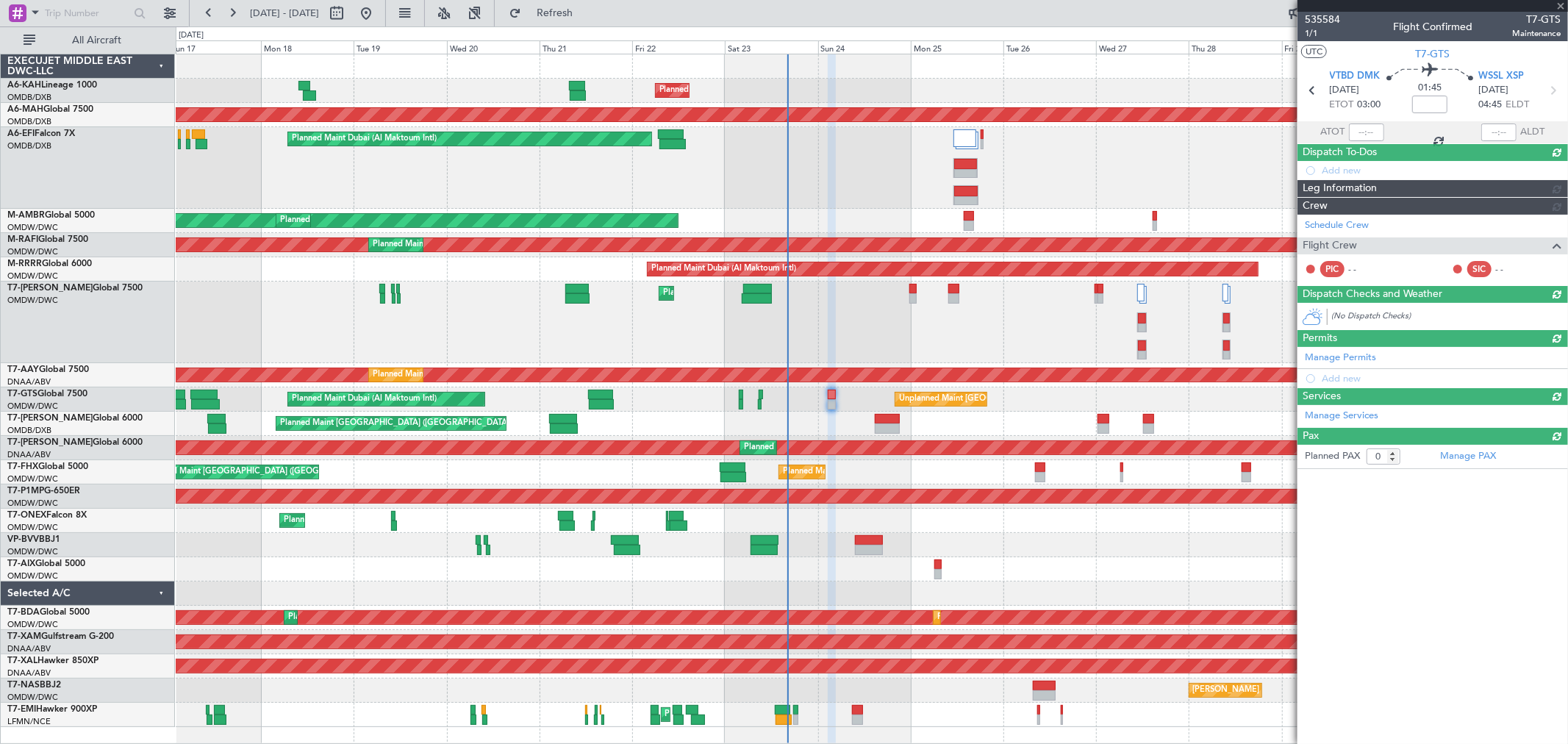
scroll to position [0, 0]
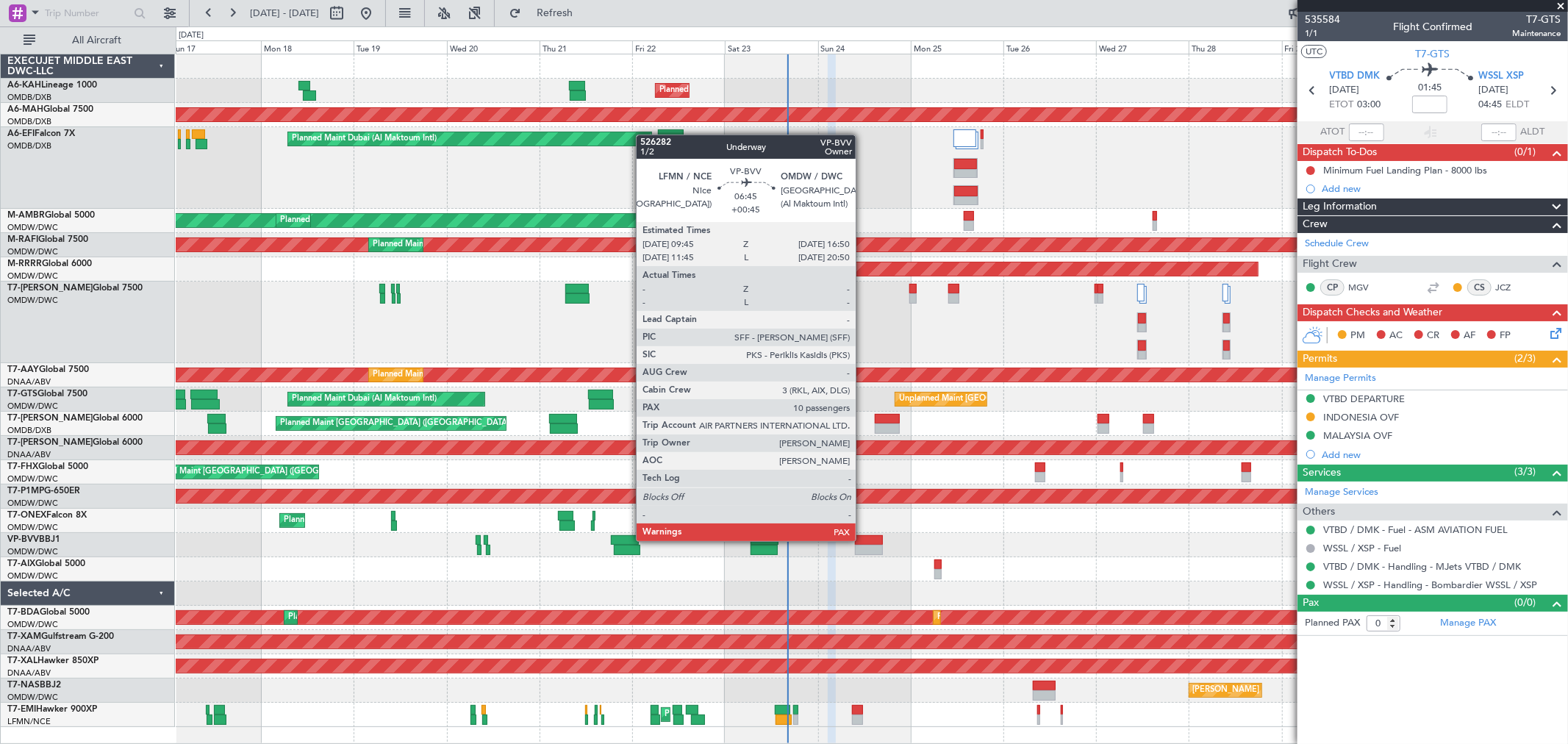
click at [864, 540] on div at bounding box center [869, 540] width 28 height 11
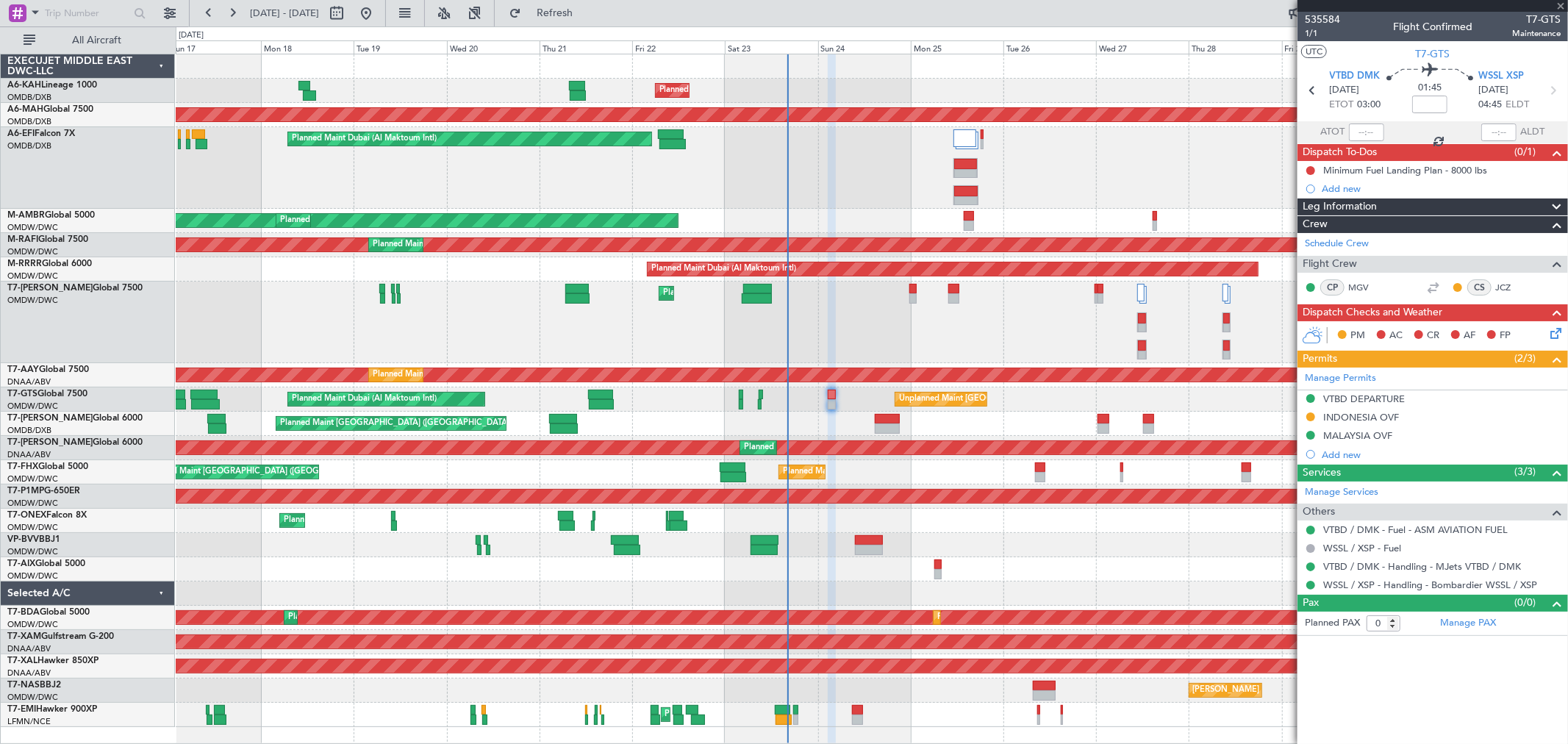
type input "+00:45"
type input "10"
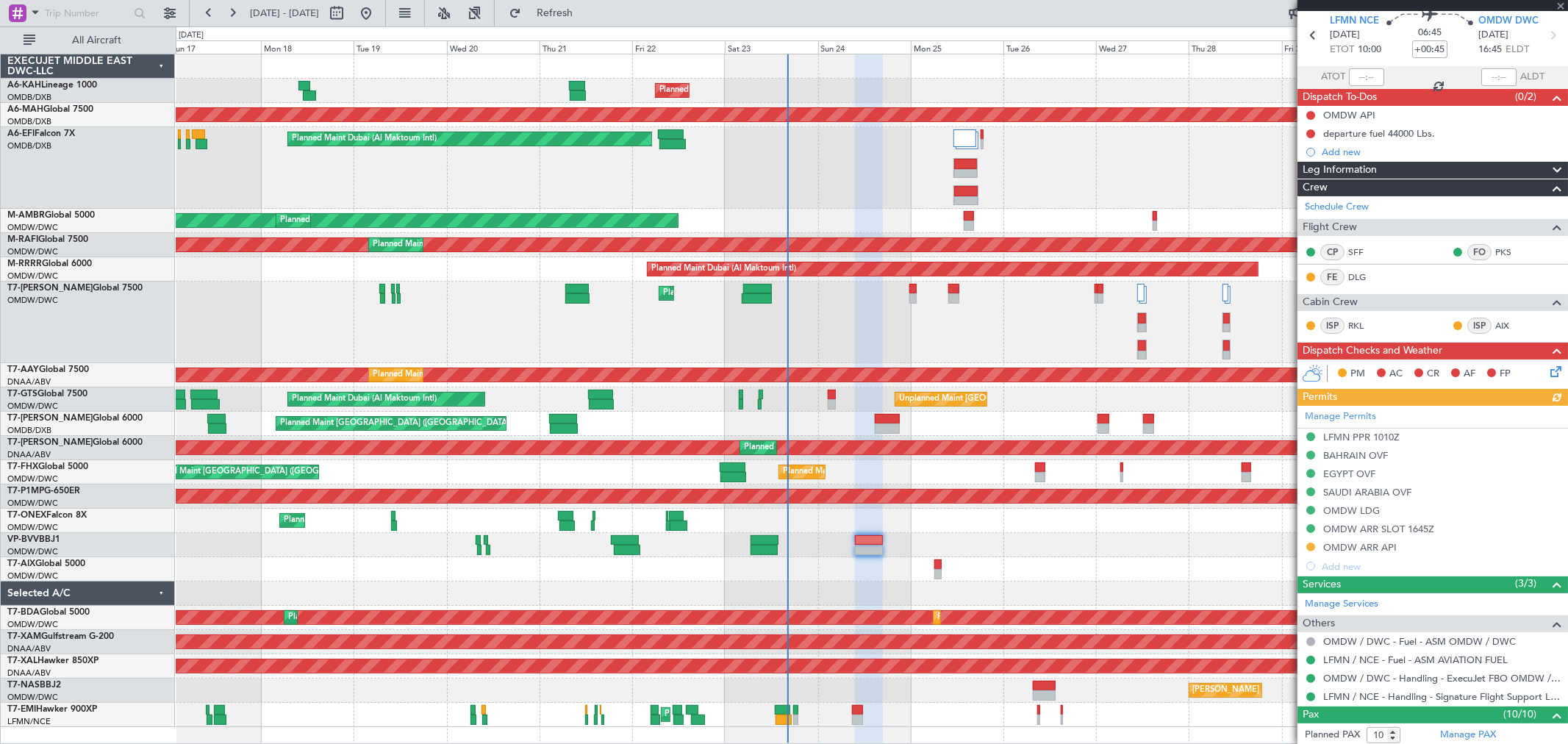
scroll to position [82, 0]
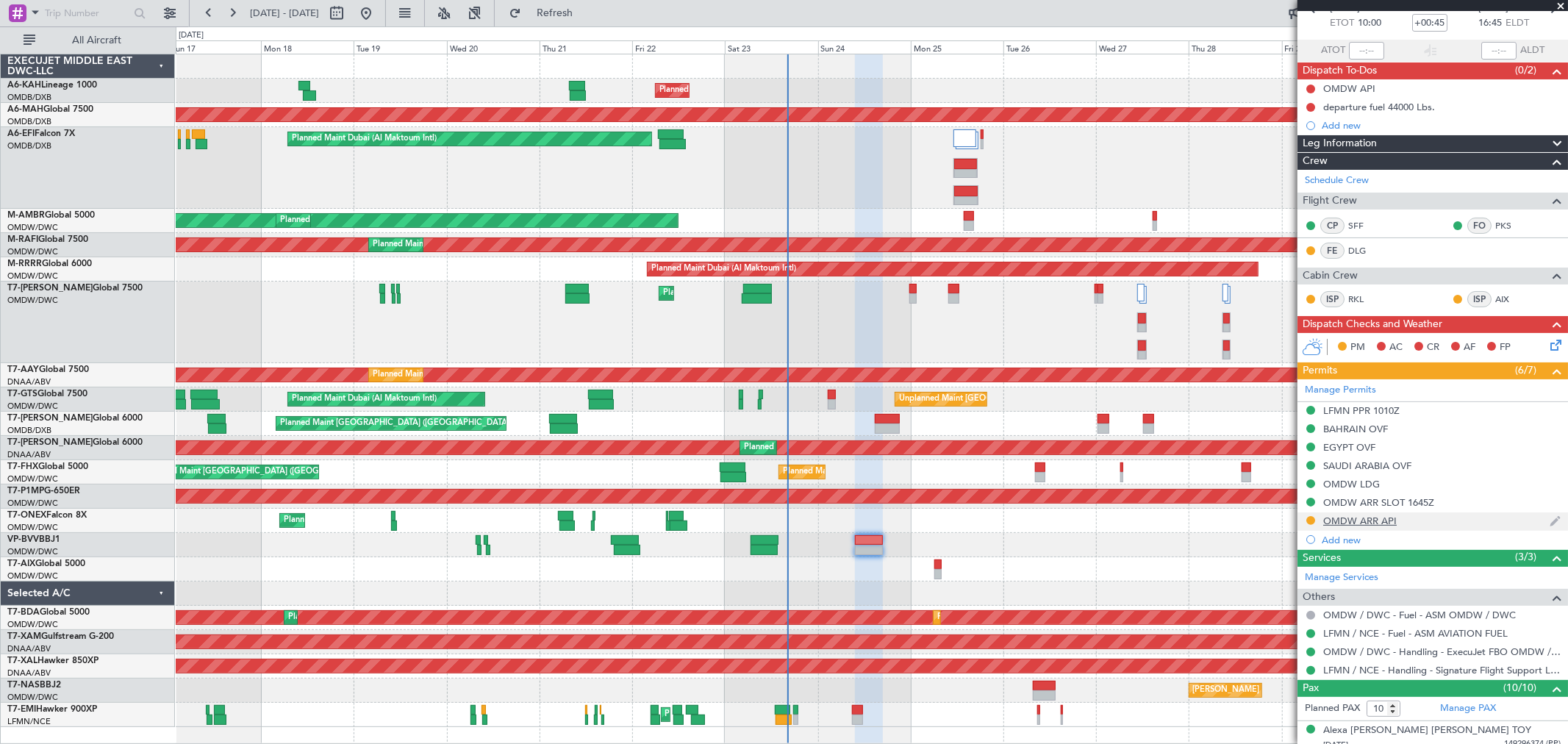
click at [1344, 516] on div "OMDW ARR API" at bounding box center [1360, 521] width 74 height 12
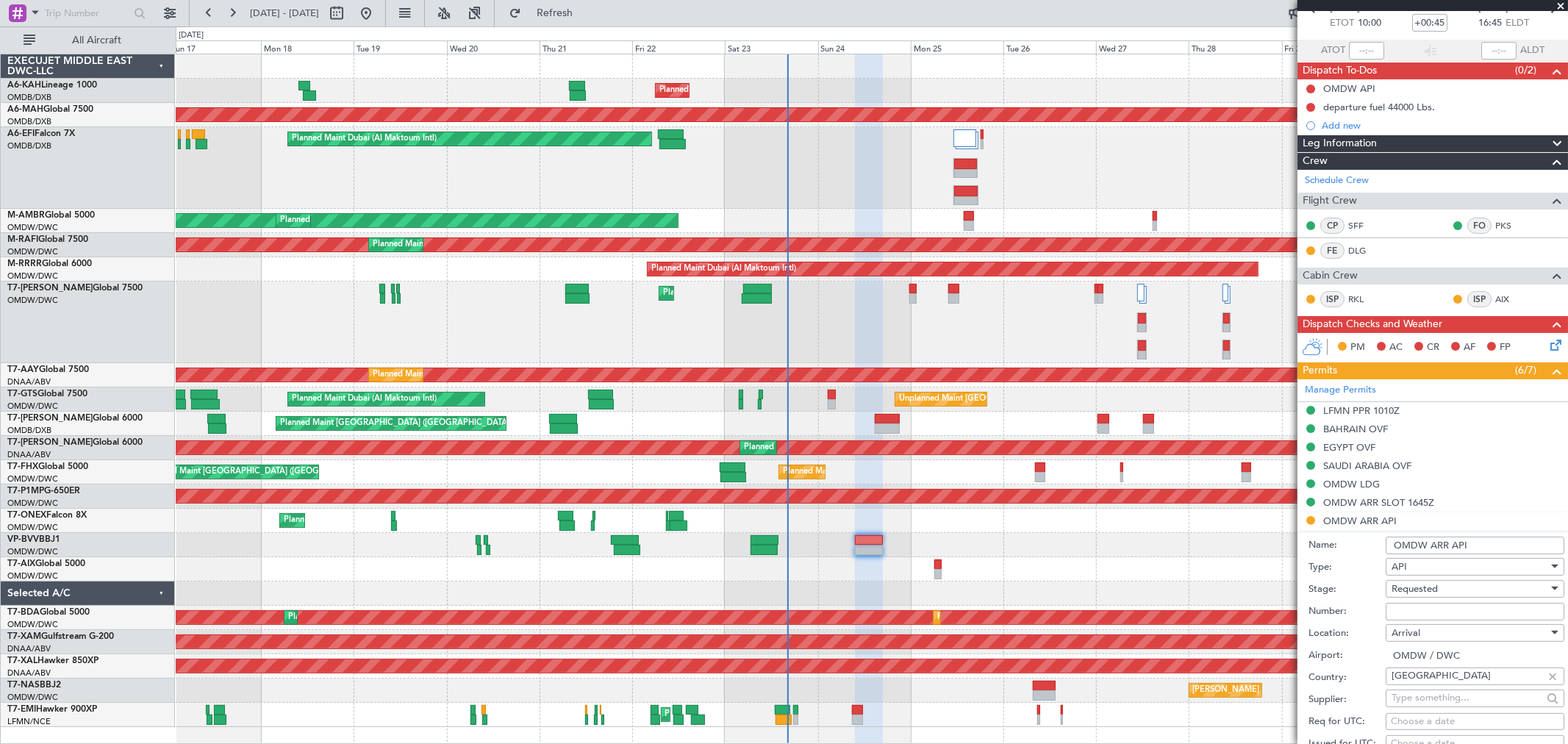
click at [1409, 616] on input "Number:" at bounding box center [1475, 612] width 179 height 18
type input "FILED AND SAVED IN LAN"
click at [1427, 592] on span "Requested" at bounding box center [1415, 588] width 46 height 13
click at [1429, 698] on span "Received OK" at bounding box center [1469, 707] width 153 height 22
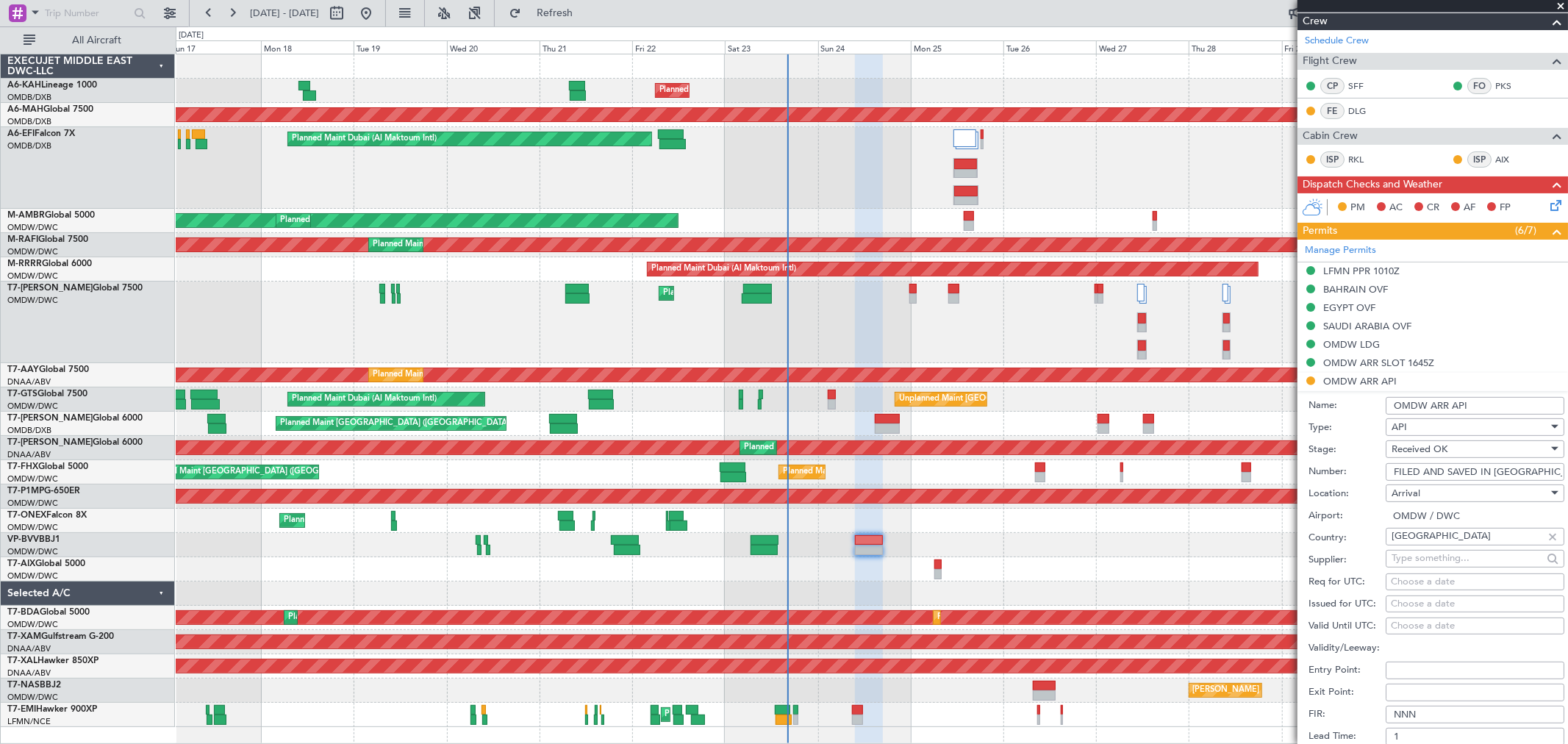
scroll to position [326, 0]
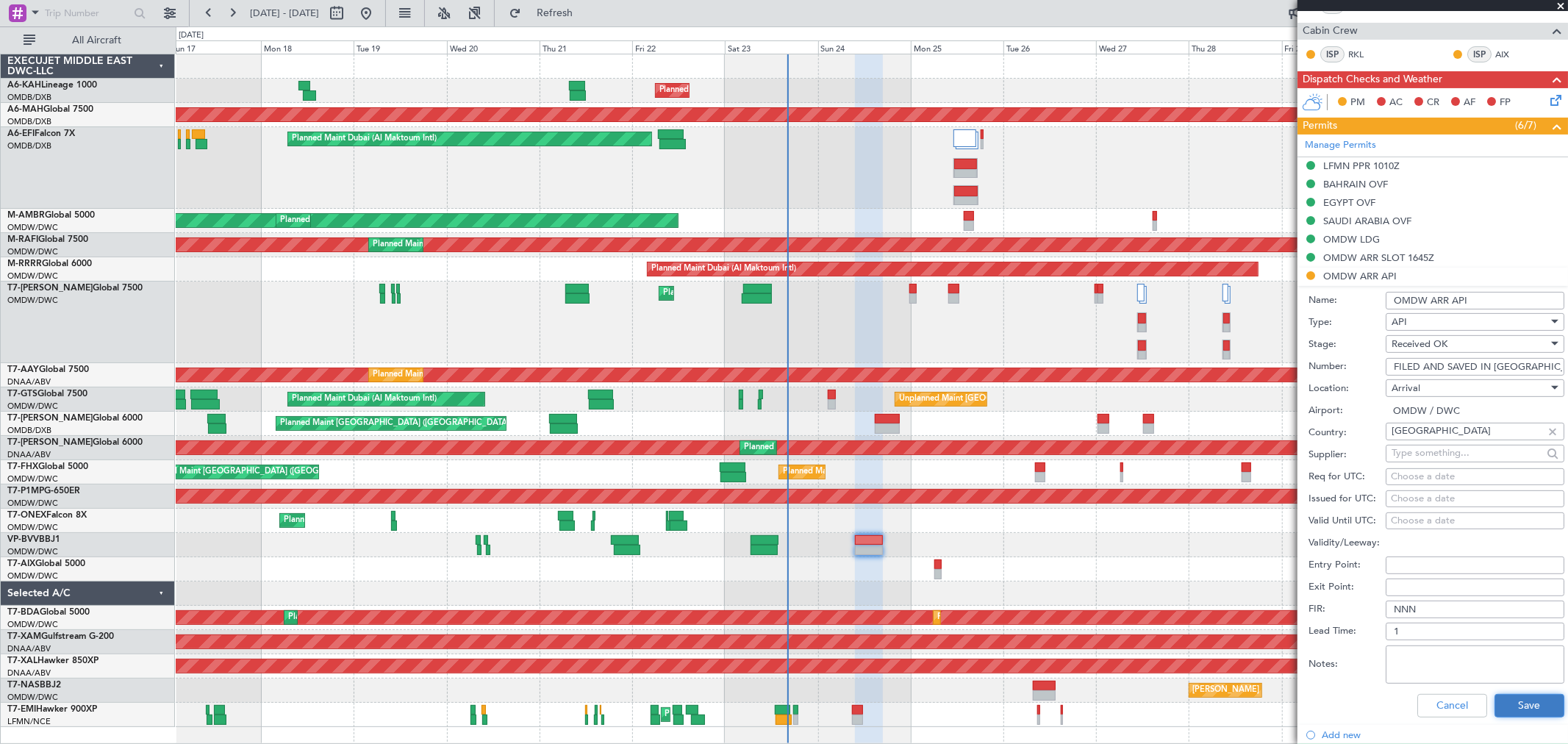
click at [1499, 702] on button "Save" at bounding box center [1530, 705] width 70 height 23
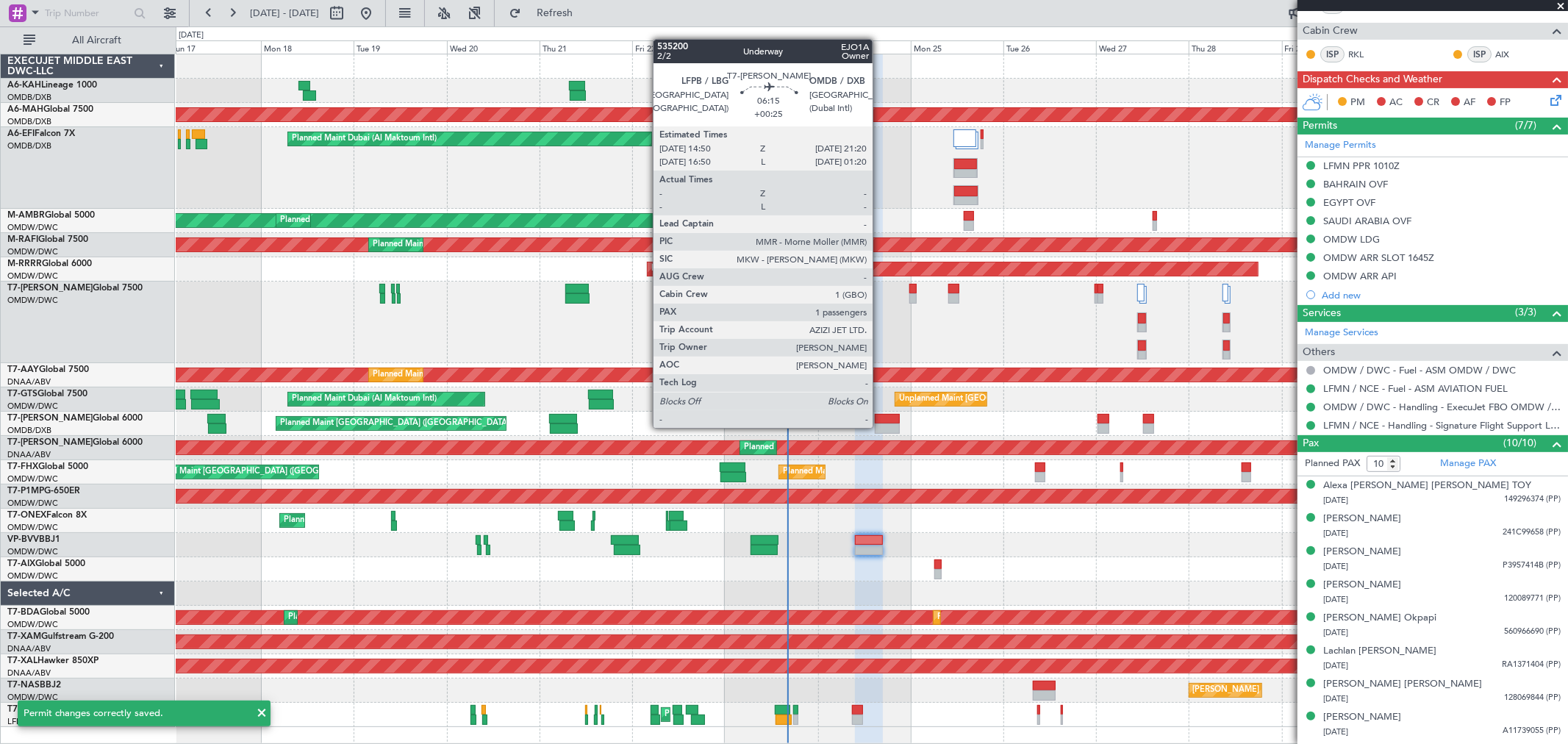
click at [880, 427] on div at bounding box center [888, 428] width 26 height 11
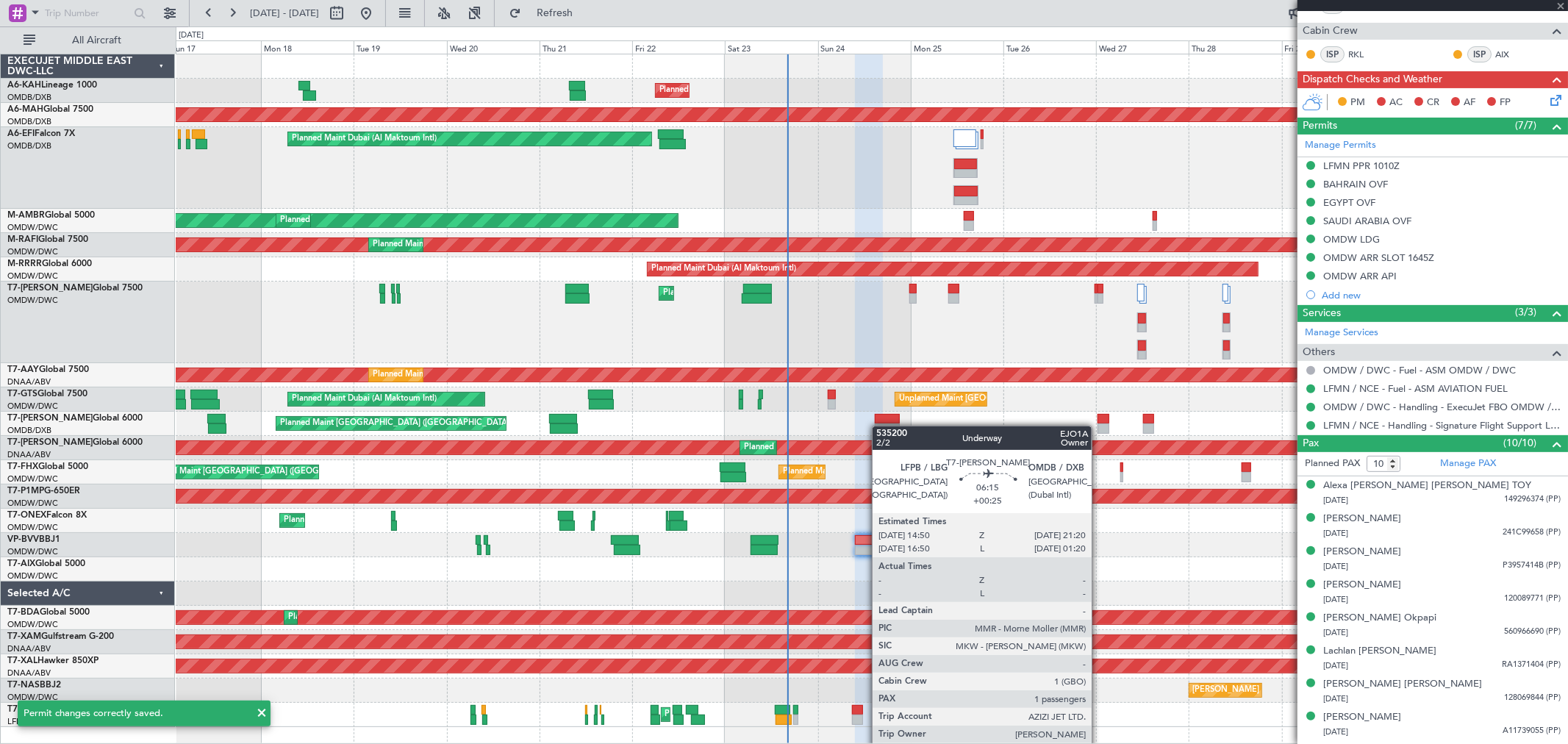
type input "+00:25"
type input "1"
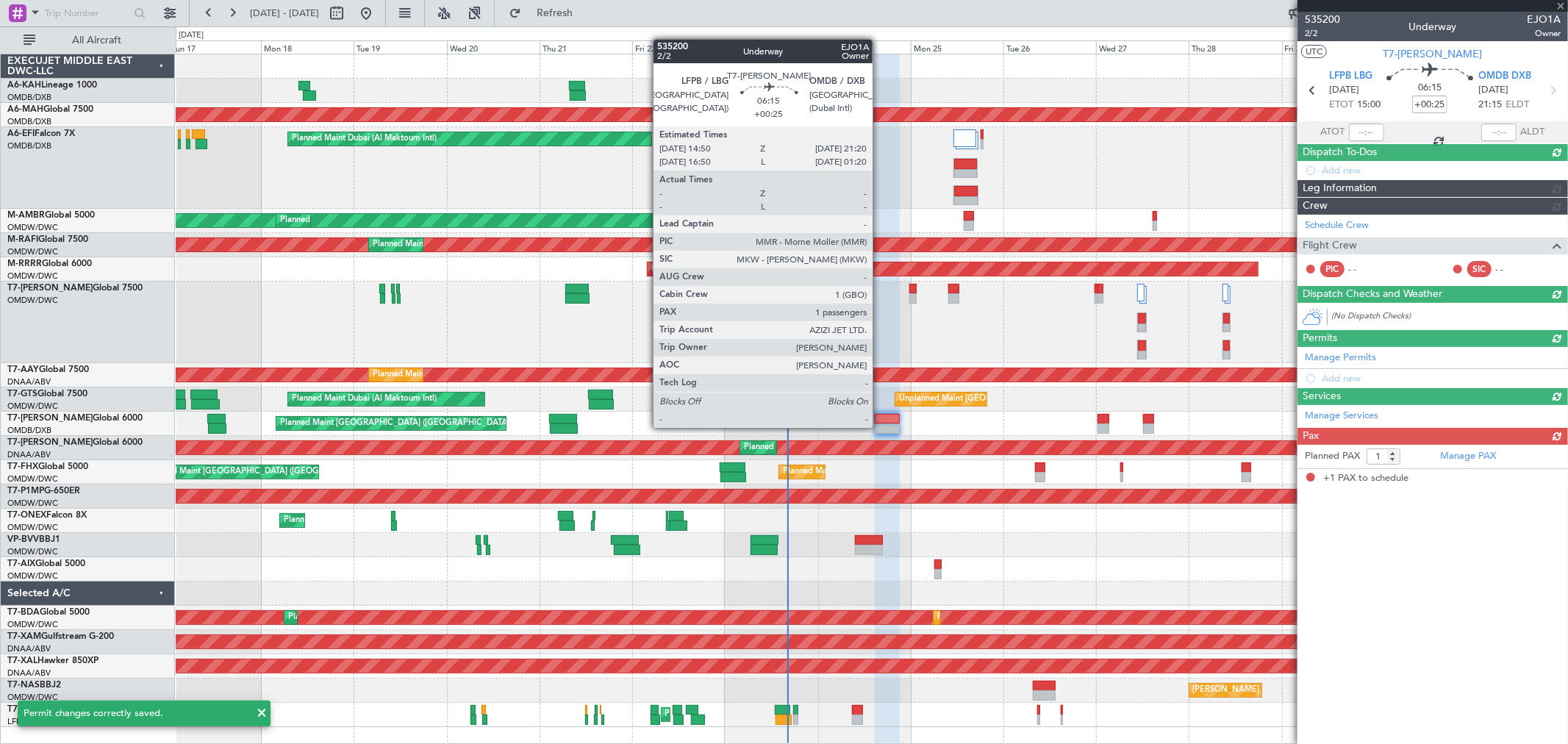
scroll to position [0, 0]
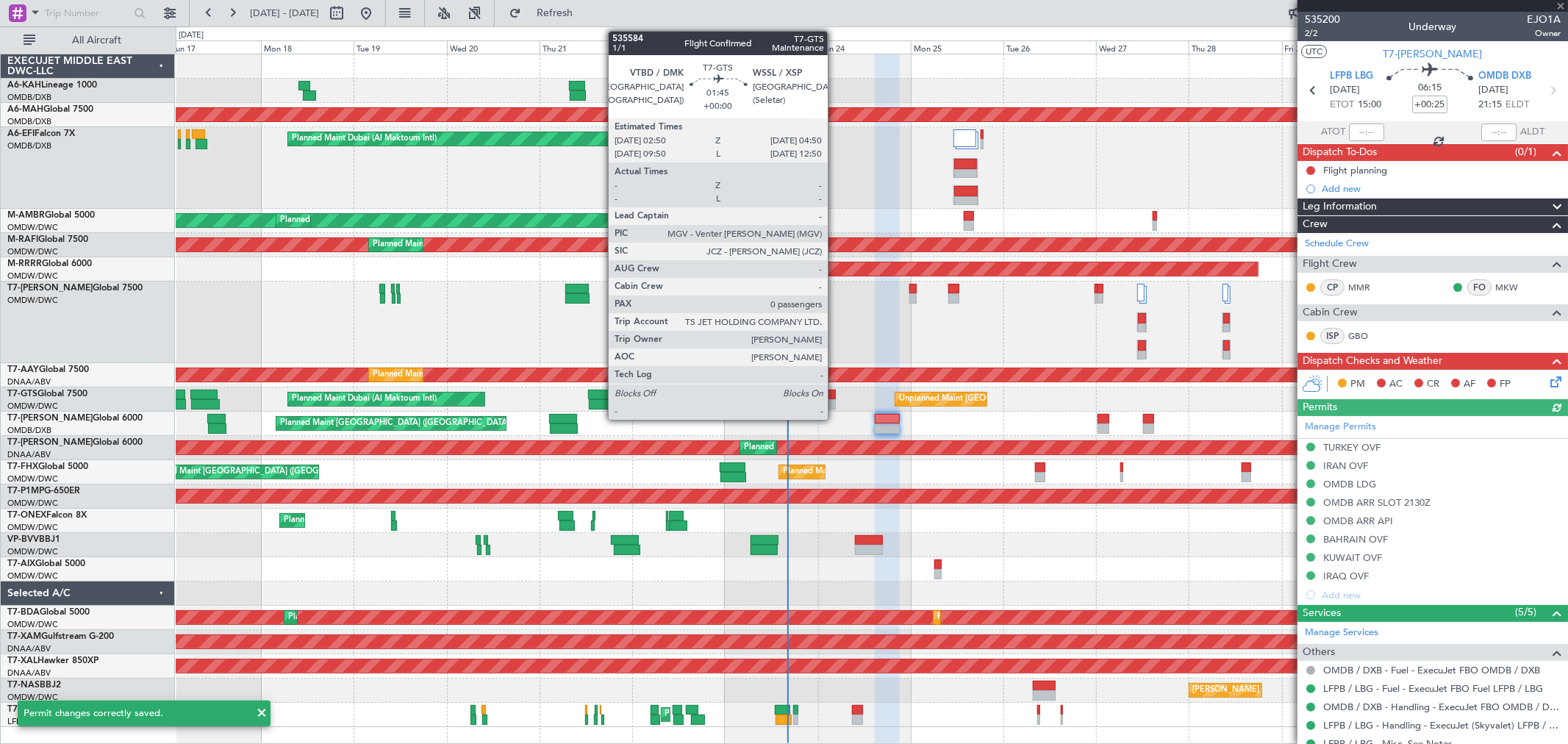
click at [835, 396] on div at bounding box center [832, 395] width 8 height 11
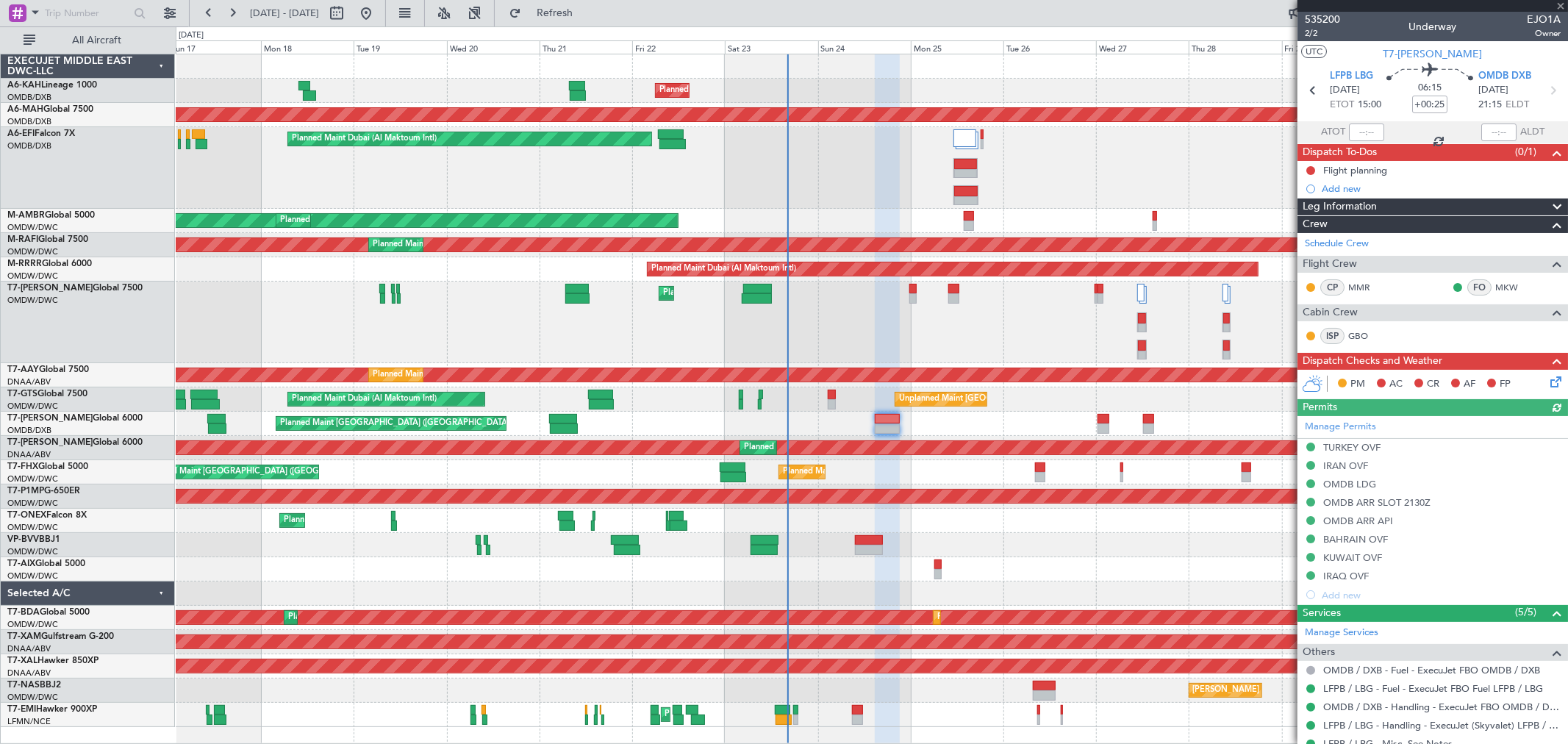
type input "0"
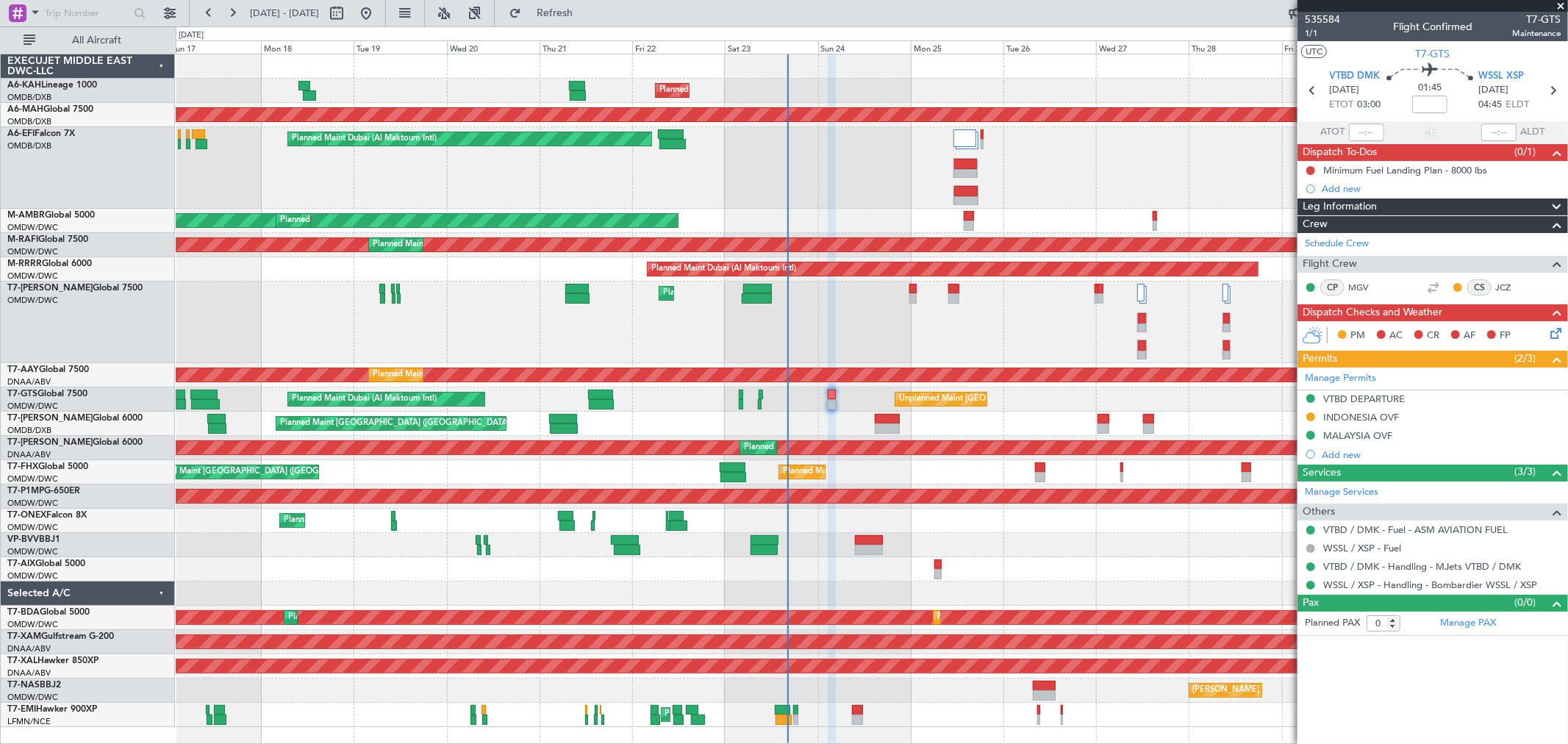
click at [898, 321] on div "Planned Maint Dubai (Al Maktoum Intl)" at bounding box center [872, 323] width 1392 height 82
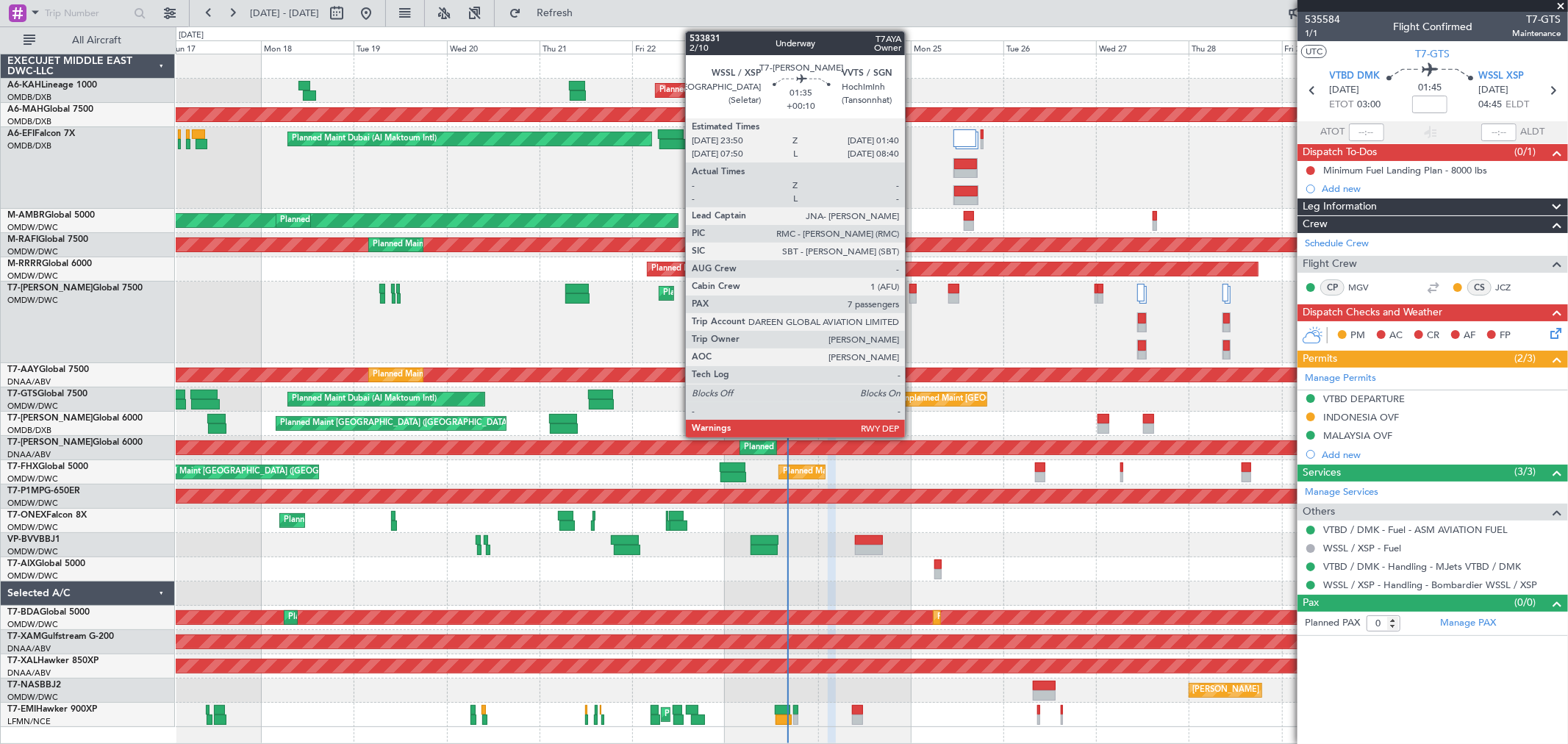
click at [913, 295] on div at bounding box center [913, 299] width 7 height 11
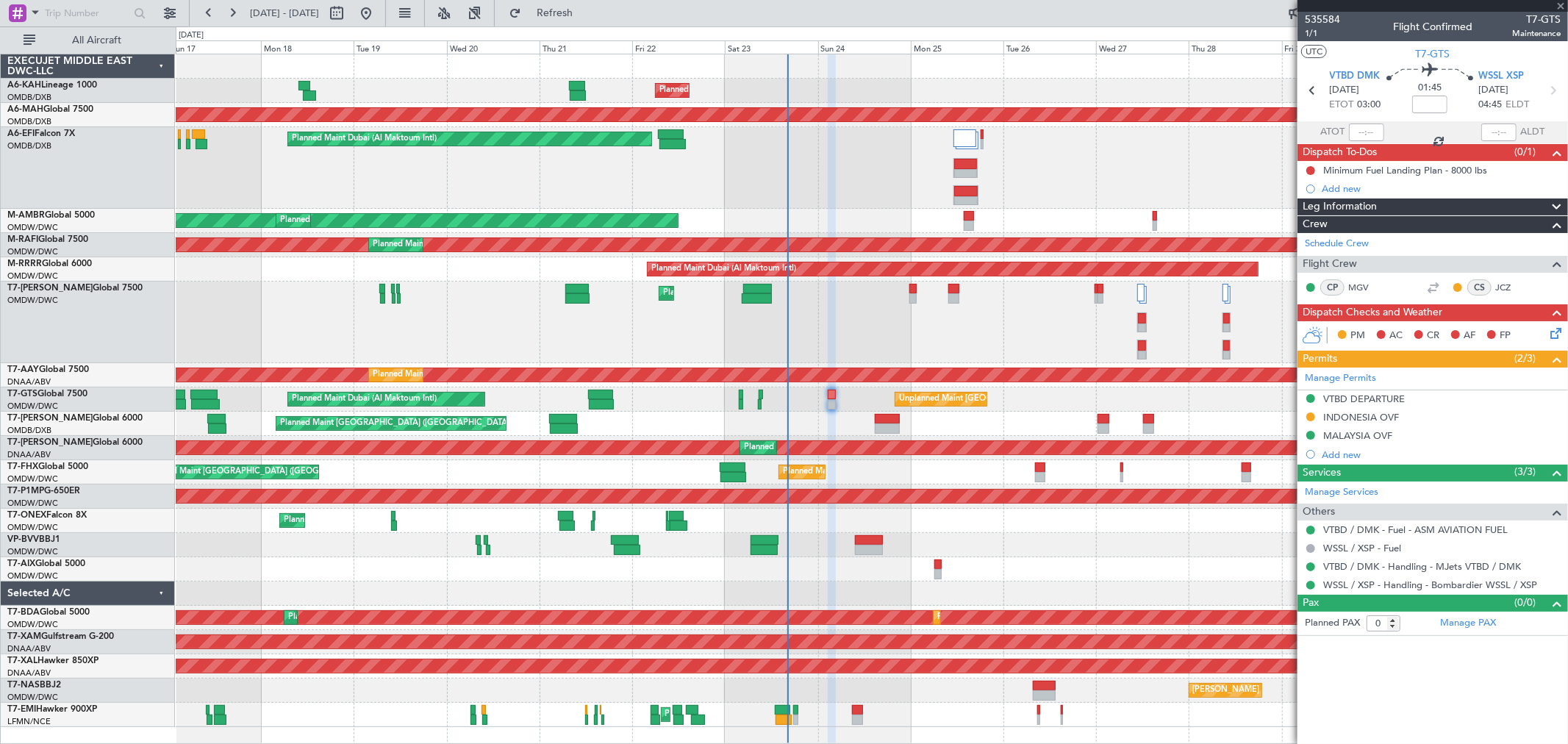
type input "+00:10"
type input "7"
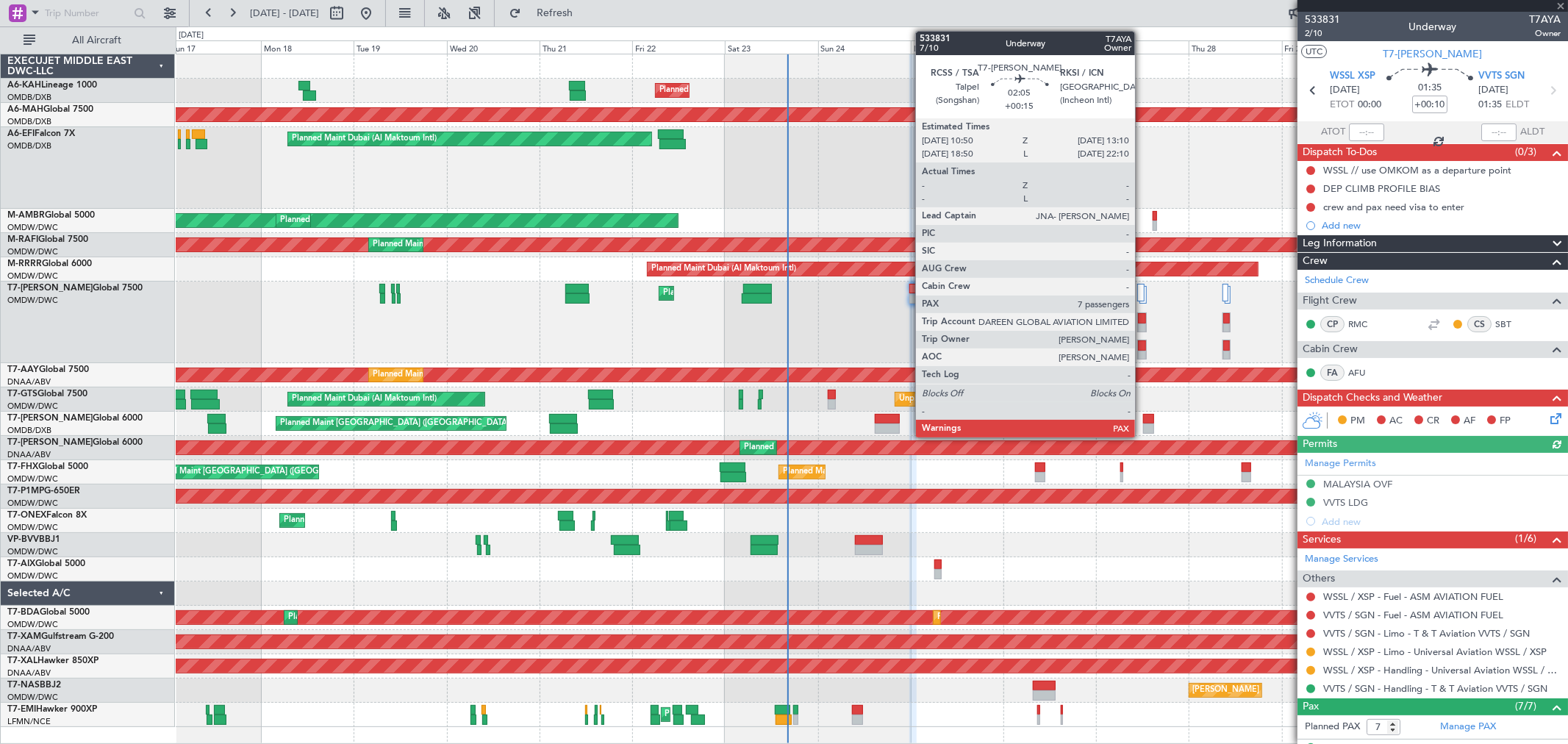
click at [1143, 319] on div at bounding box center [1142, 318] width 8 height 11
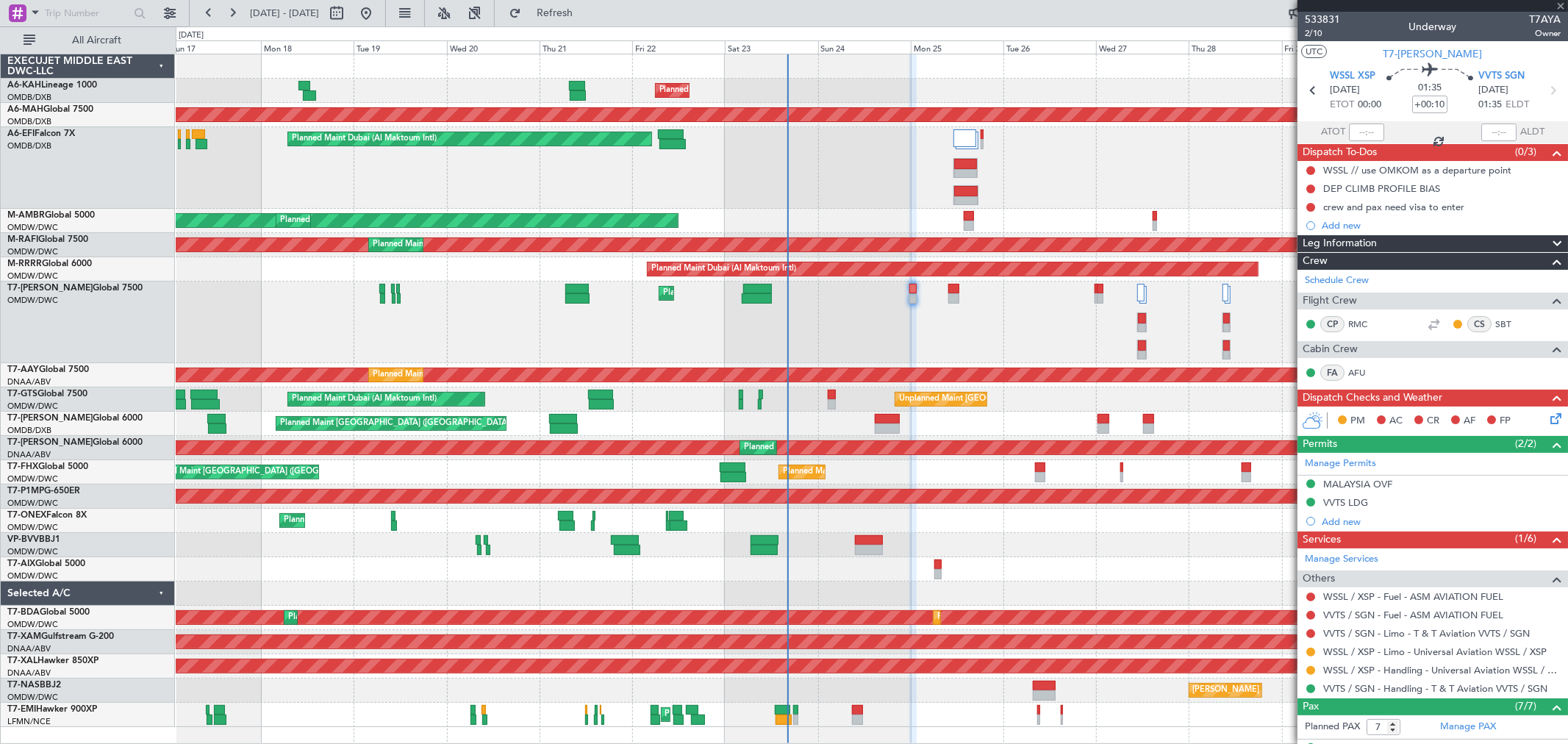
type input "+00:15"
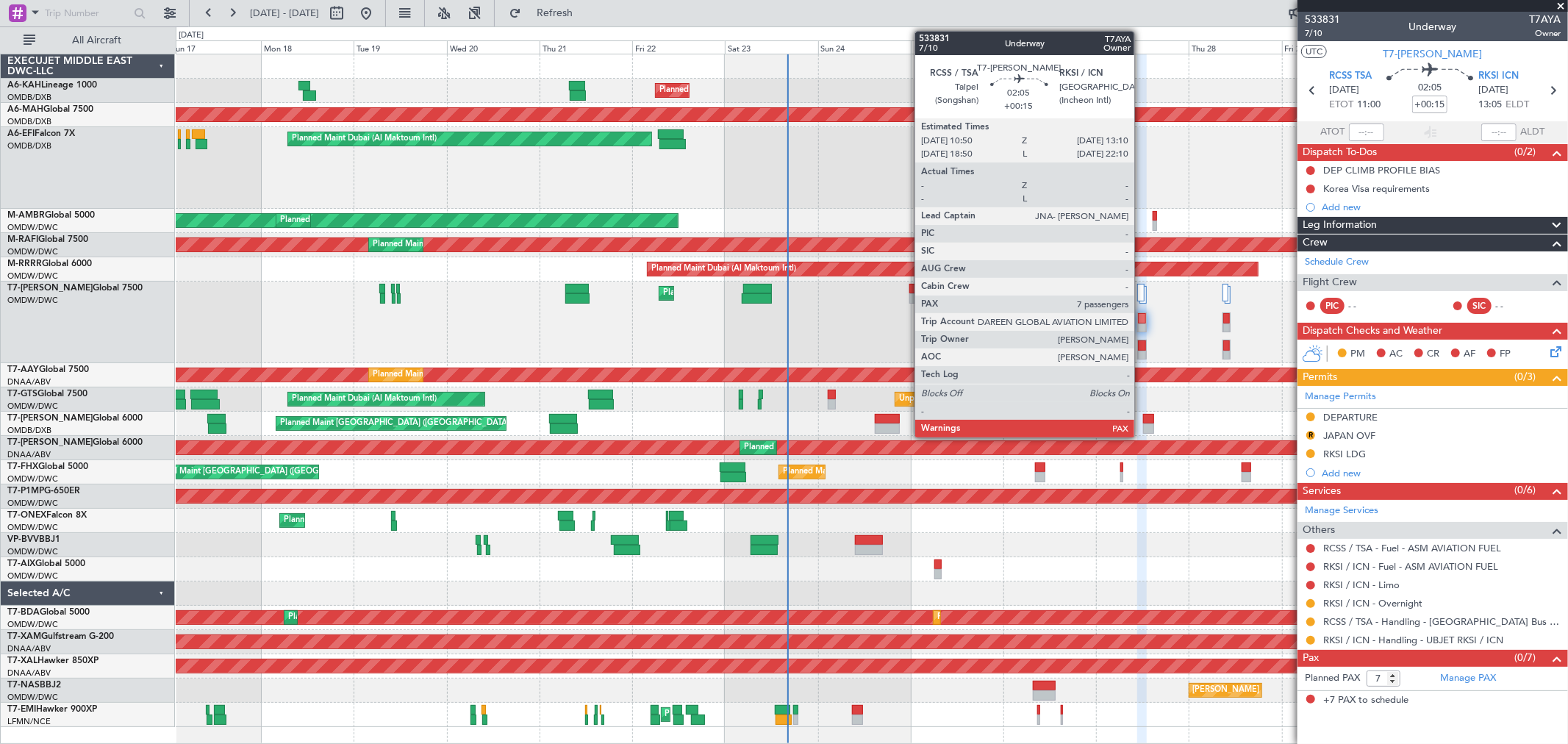
click at [1142, 318] on div at bounding box center [1142, 318] width 8 height 11
click at [1141, 321] on div at bounding box center [1142, 318] width 8 height 11
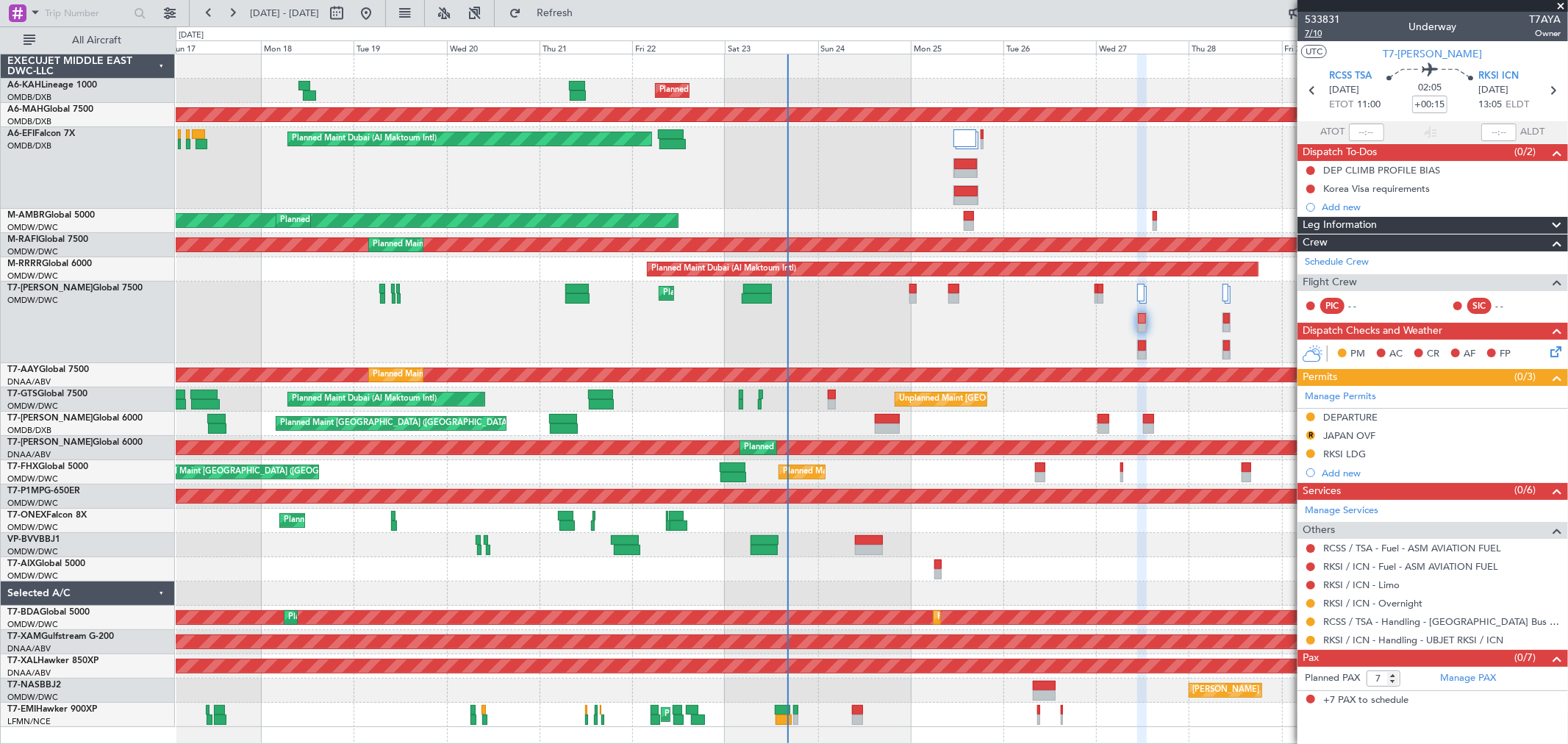
click at [1311, 32] on span "7/10" at bounding box center [1323, 34] width 36 height 12
click at [586, 12] on span "Refresh" at bounding box center [554, 13] width 61 height 11
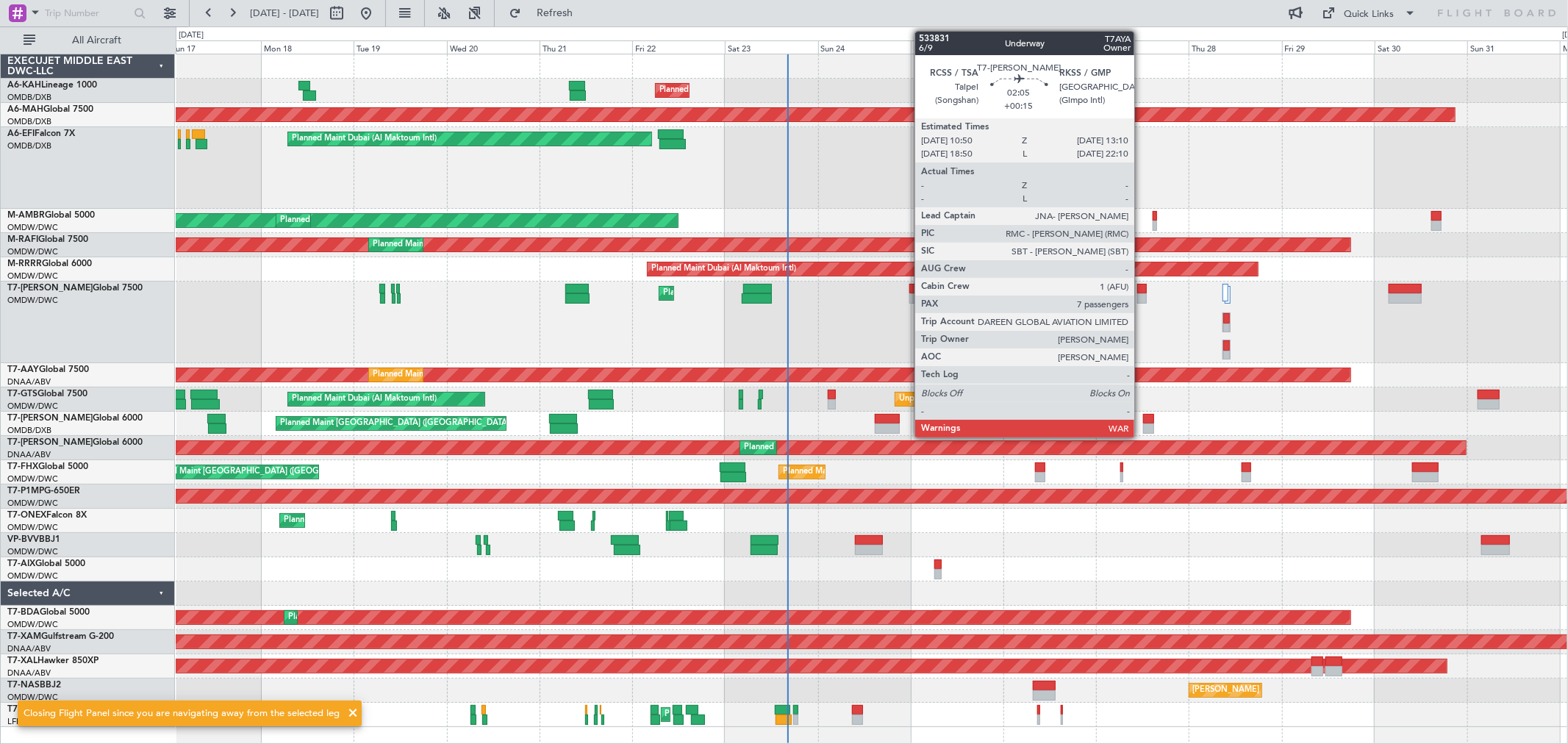
click at [1142, 298] on div at bounding box center [1142, 299] width 10 height 11
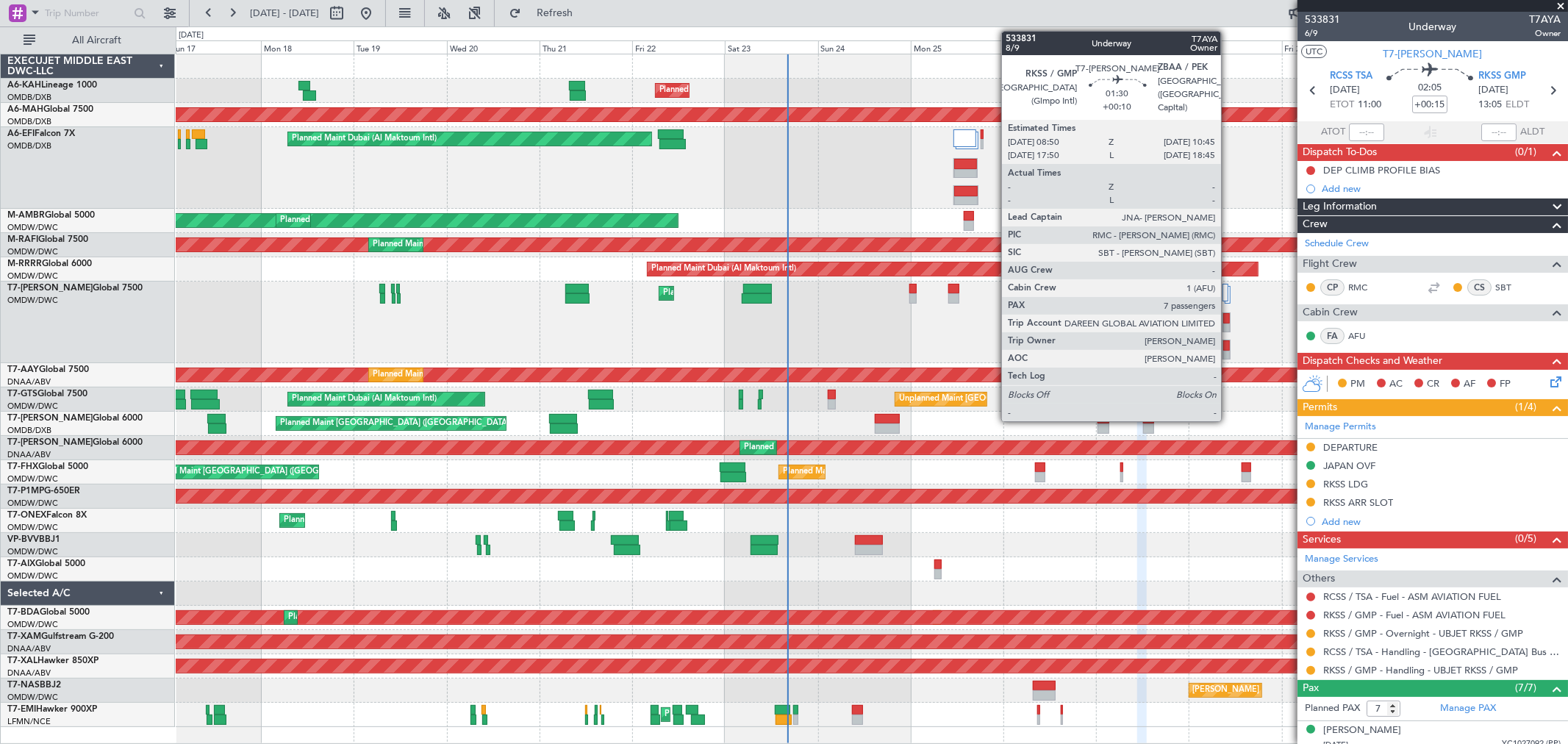
click at [1229, 354] on div at bounding box center [1226, 356] width 6 height 11
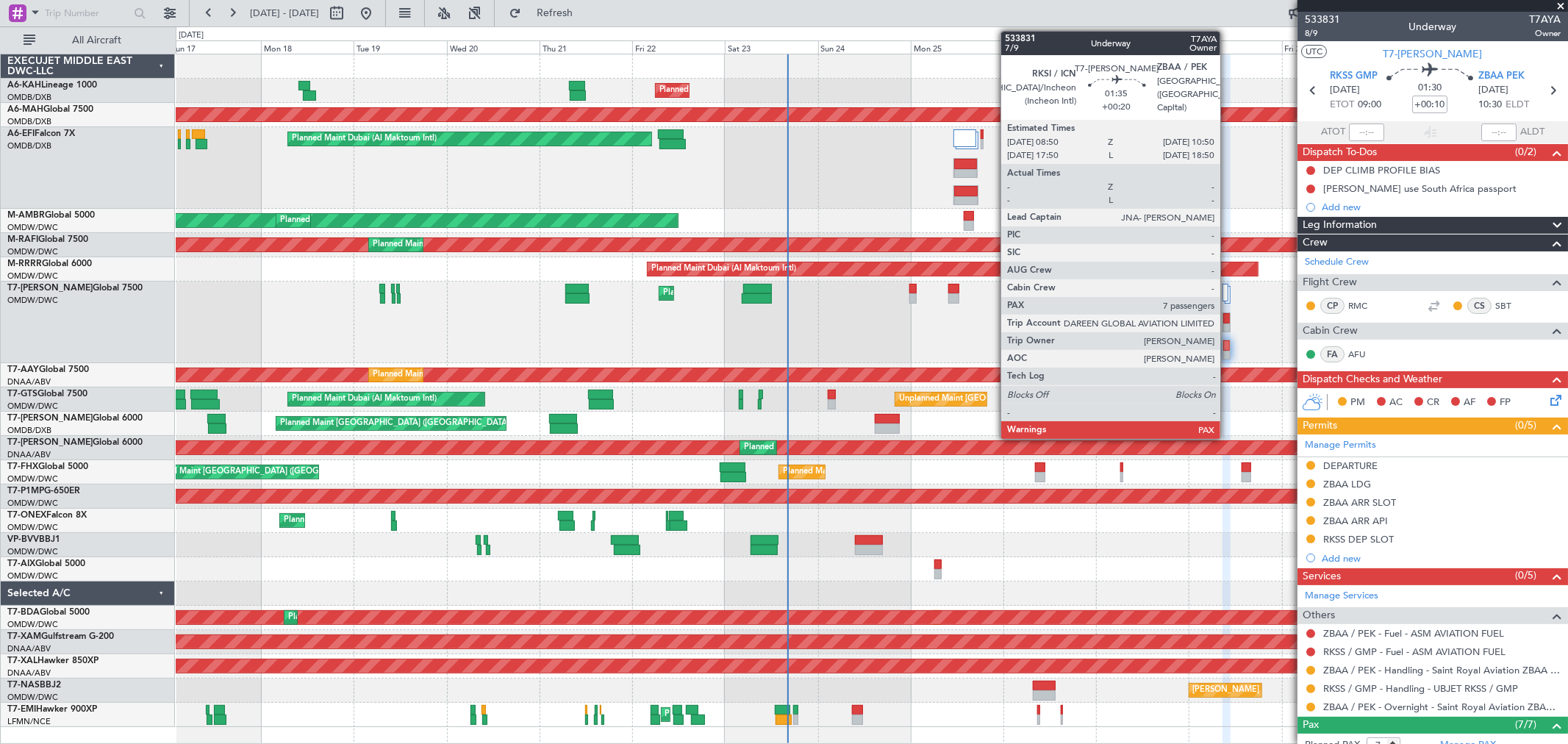
click at [1228, 324] on div at bounding box center [1226, 329] width 6 height 11
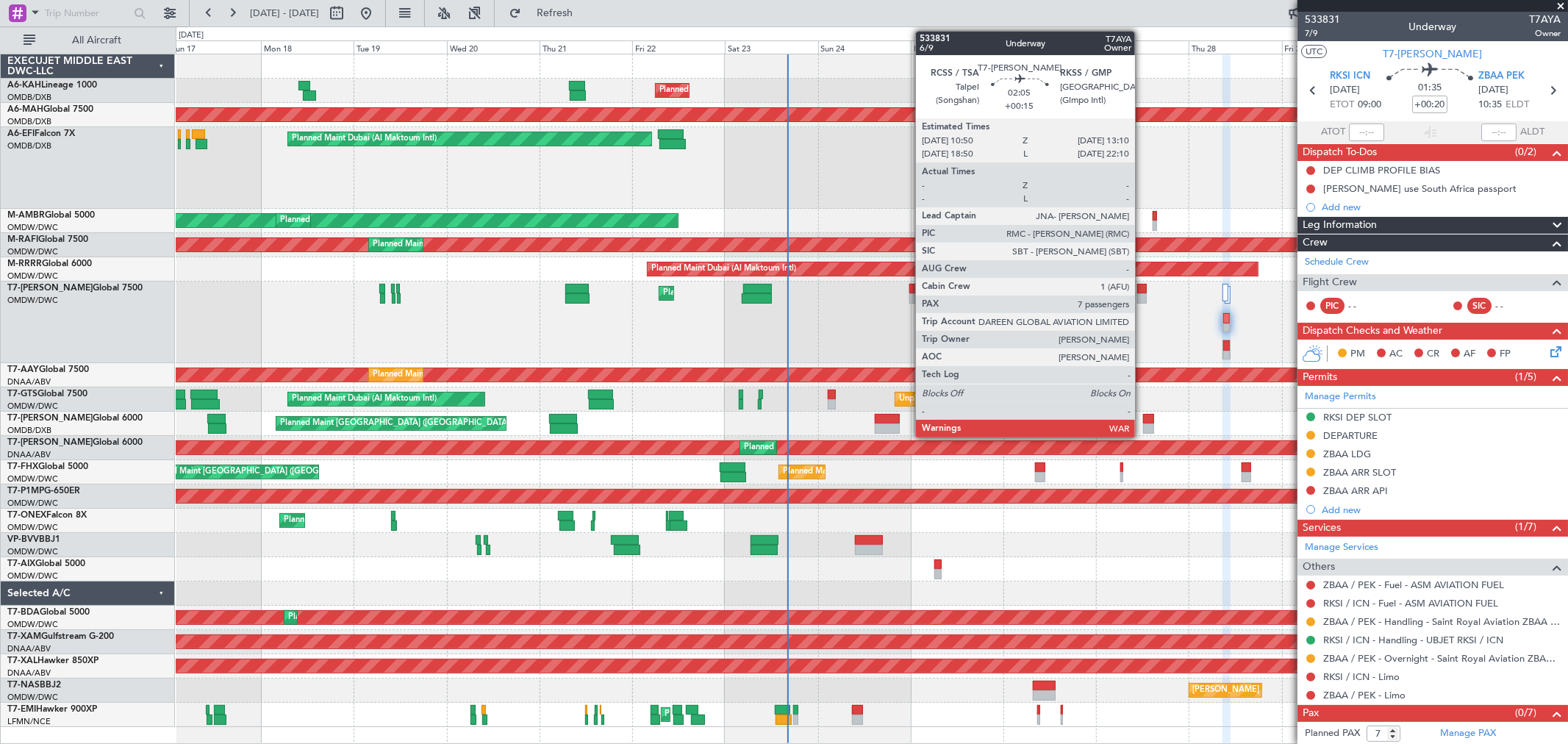
click at [1143, 294] on div at bounding box center [1142, 299] width 10 height 11
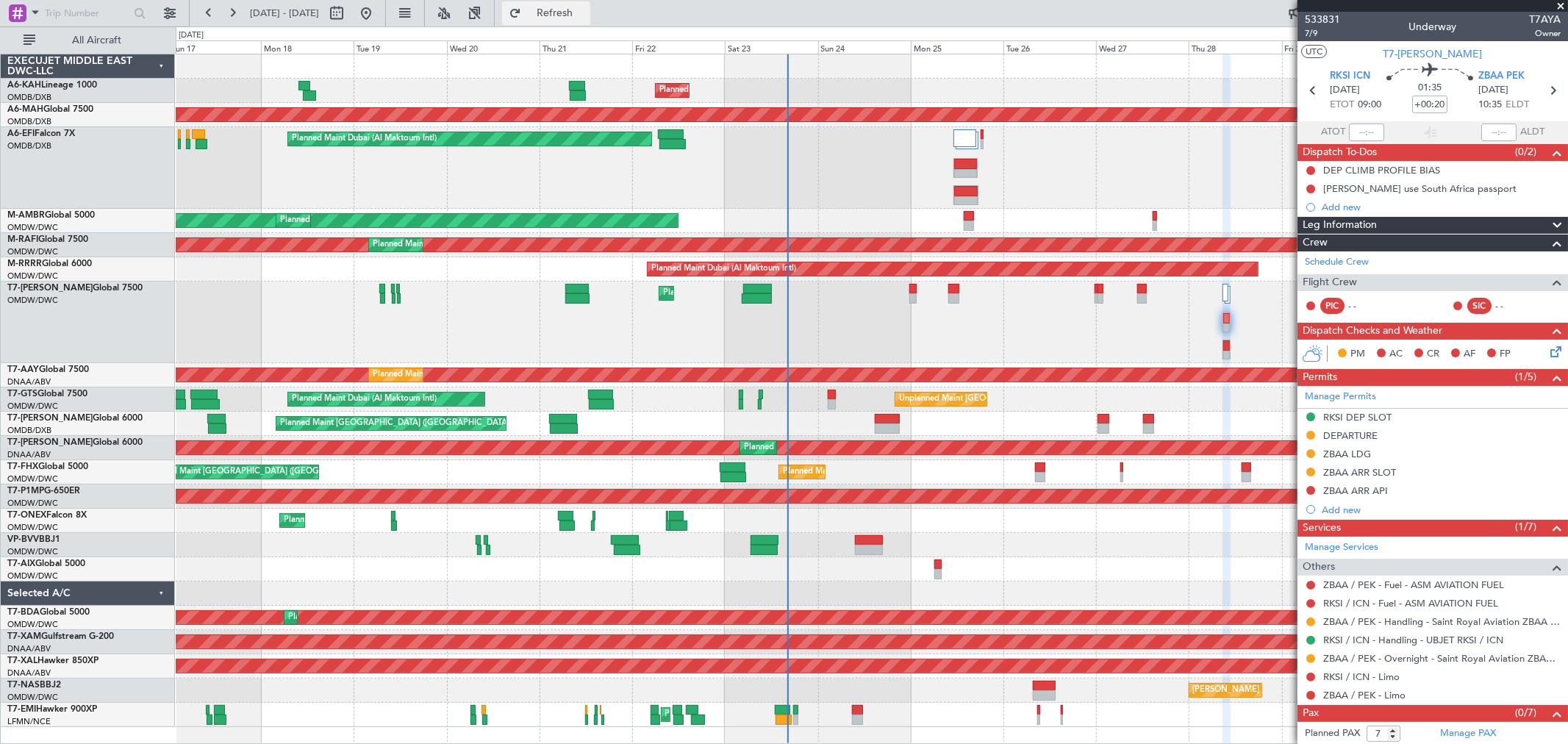
click at [586, 16] on span "Refresh" at bounding box center [554, 13] width 61 height 11
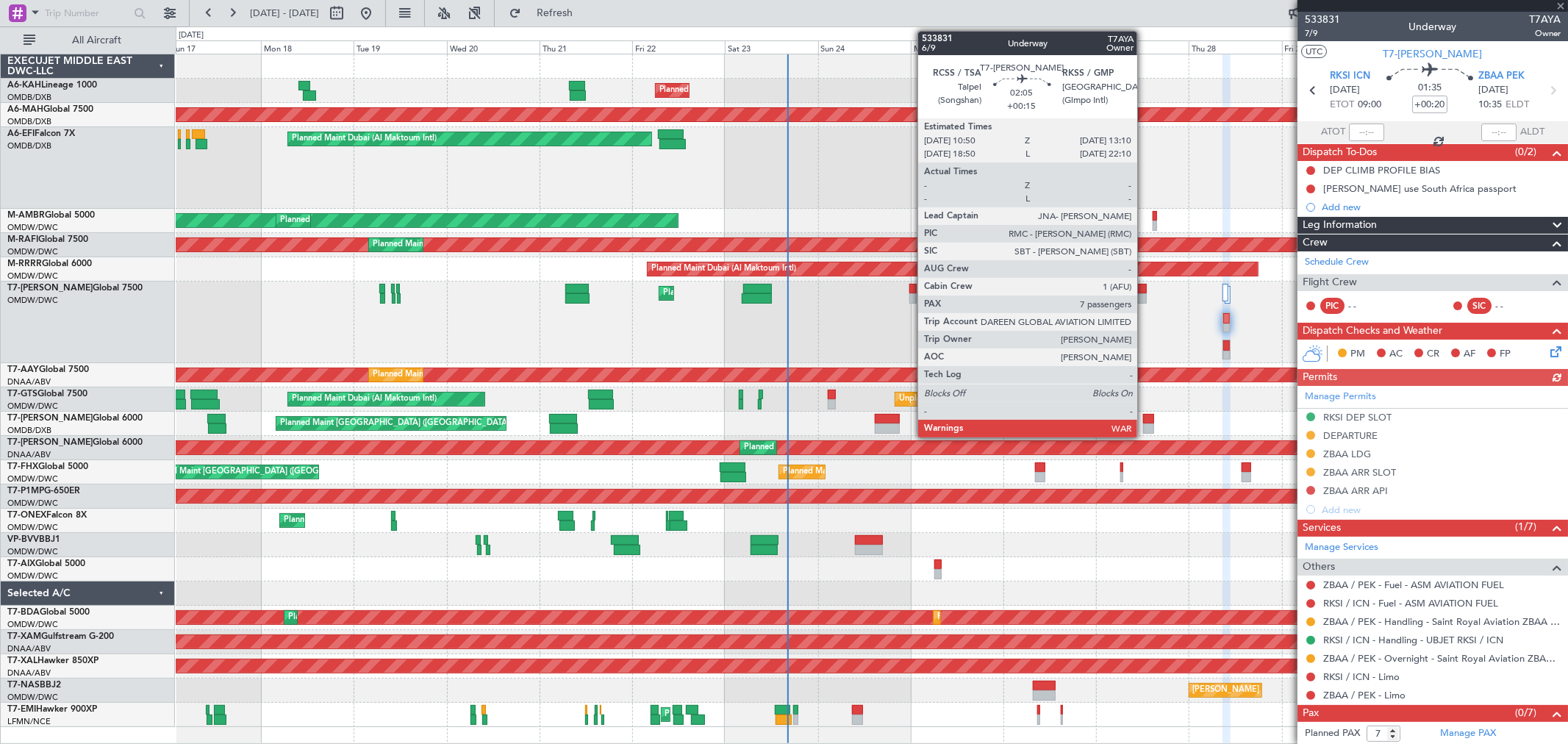
click at [1145, 294] on div at bounding box center [1142, 299] width 10 height 11
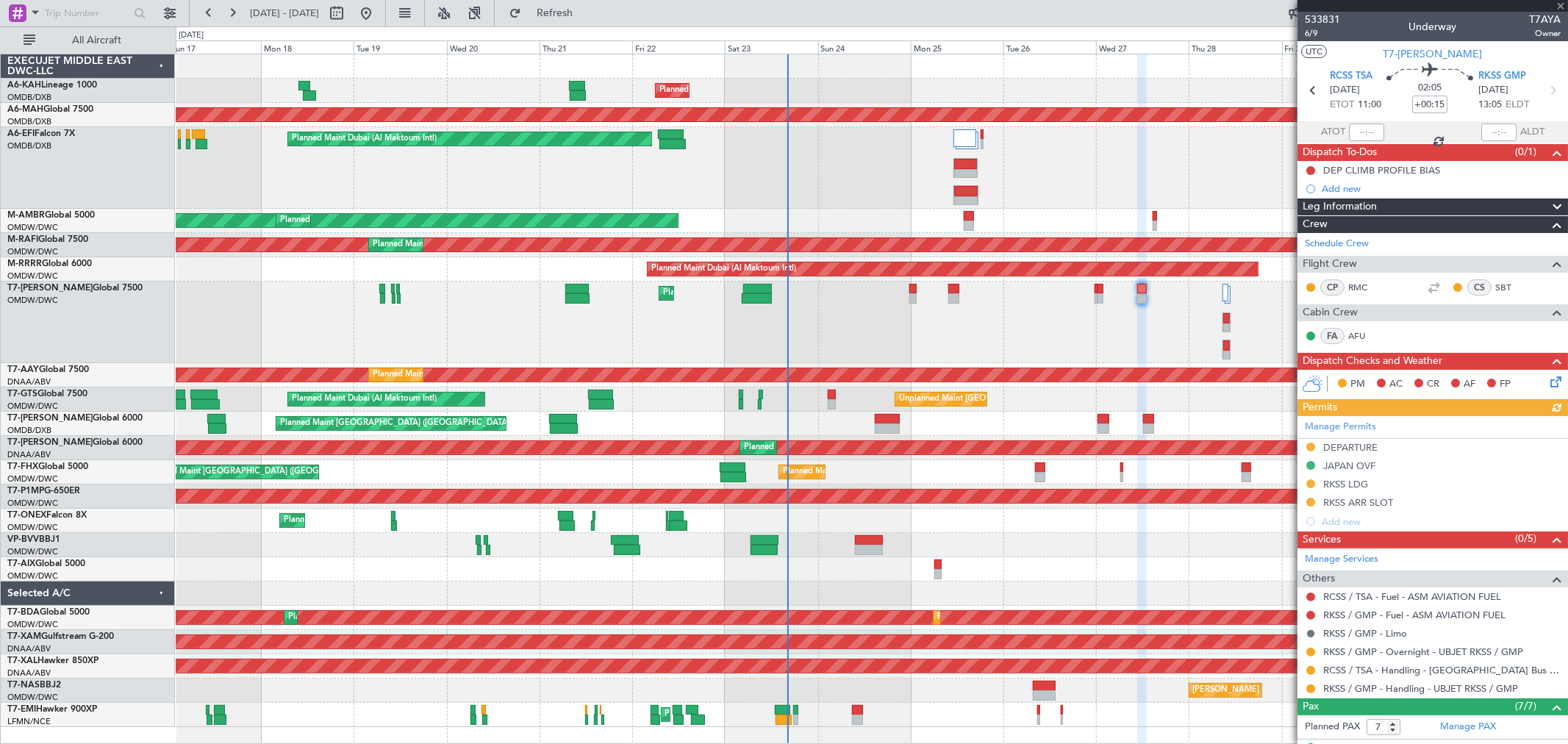
click at [1311, 632] on button at bounding box center [1311, 634] width 9 height 9
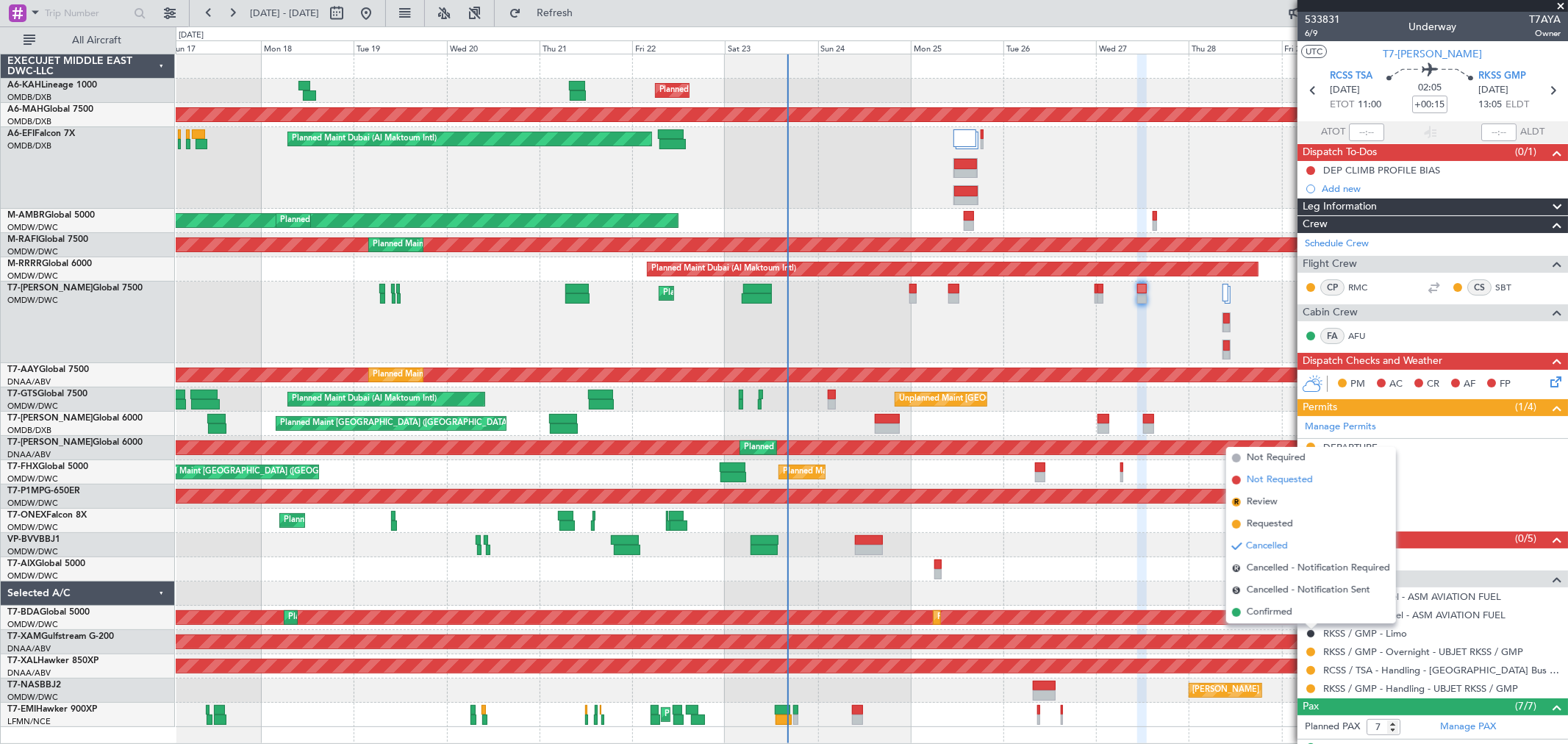
click at [1277, 482] on span "Not Requested" at bounding box center [1280, 480] width 66 height 15
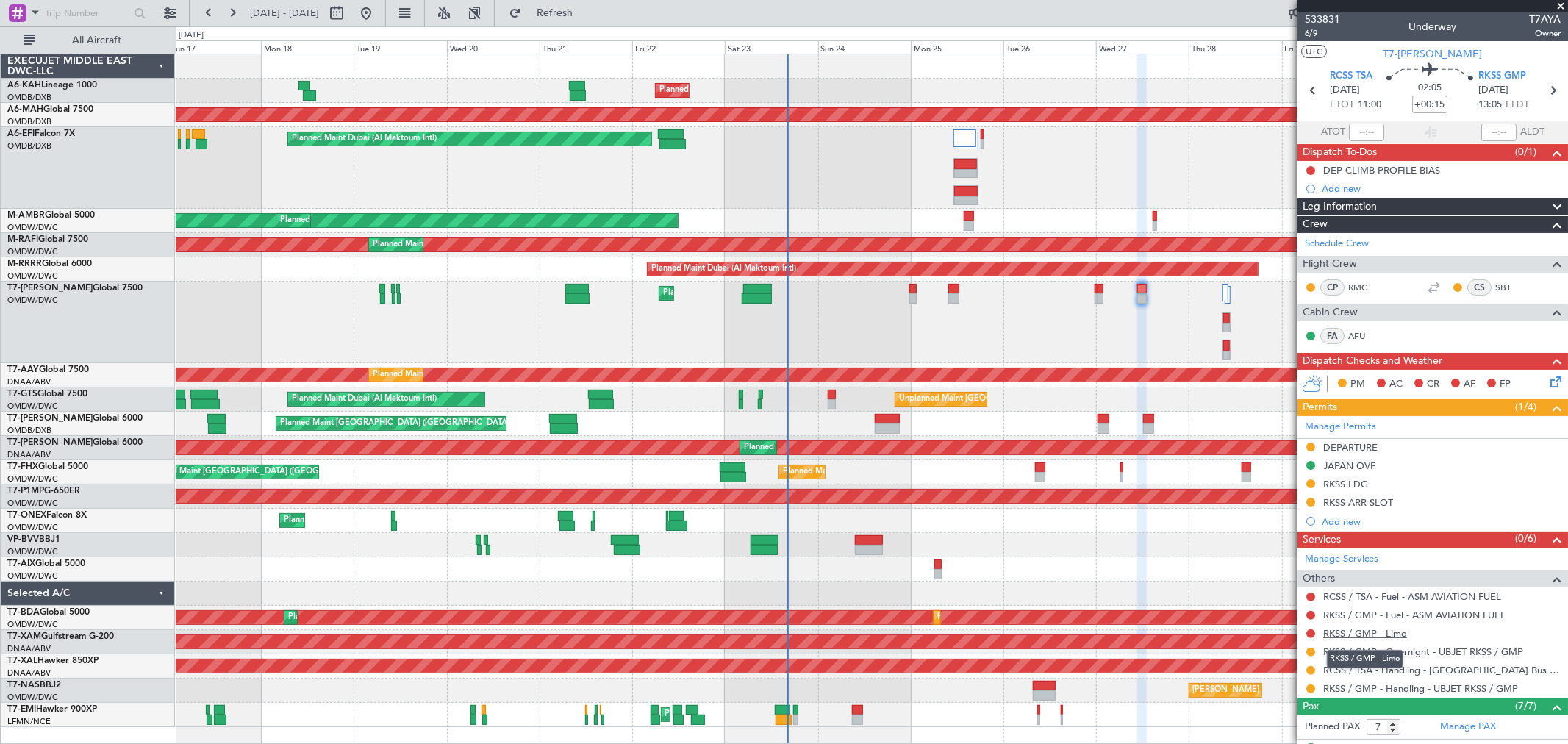
click at [1379, 633] on link "RKSS / GMP - Limo" at bounding box center [1365, 633] width 84 height 12
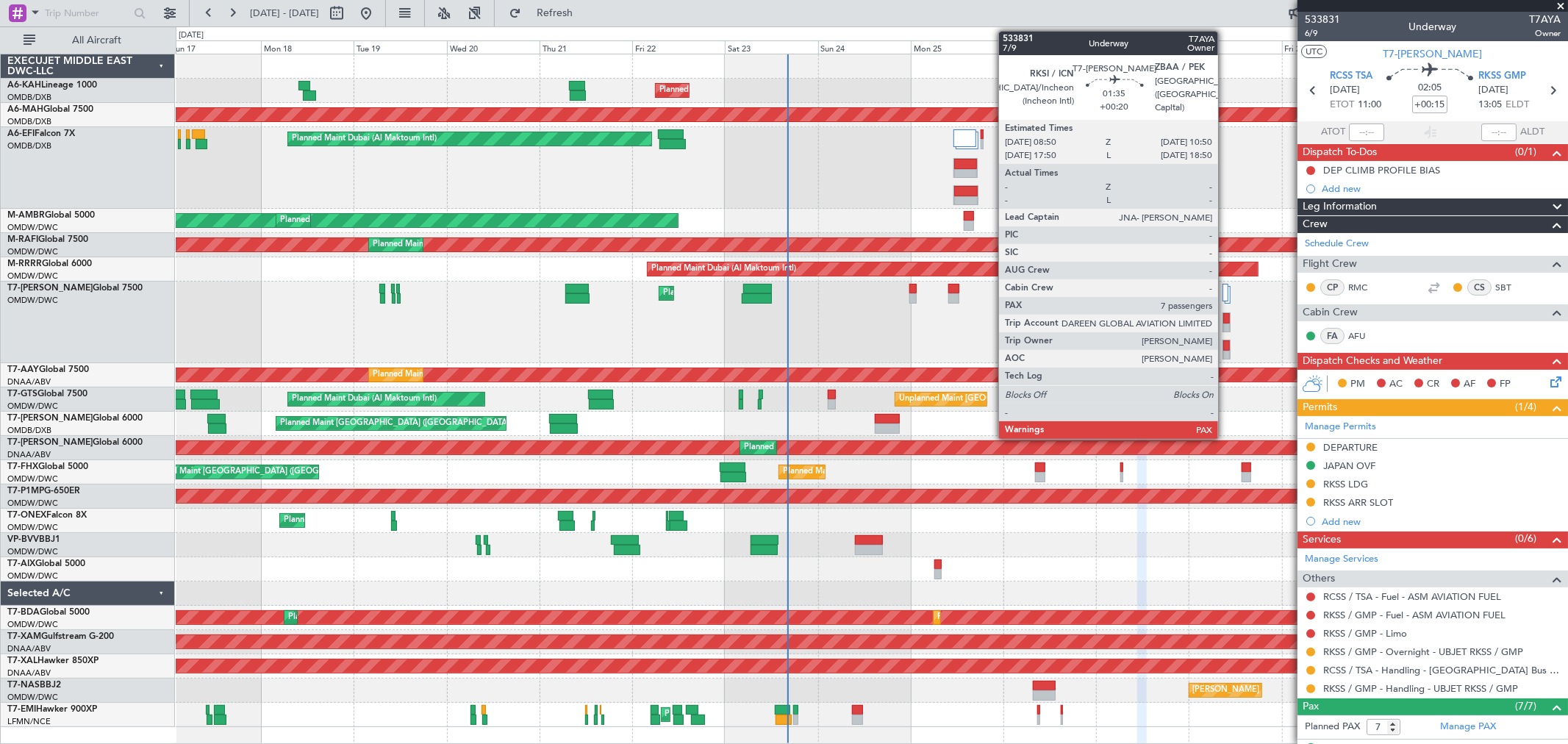
click at [1226, 320] on div at bounding box center [1226, 318] width 6 height 11
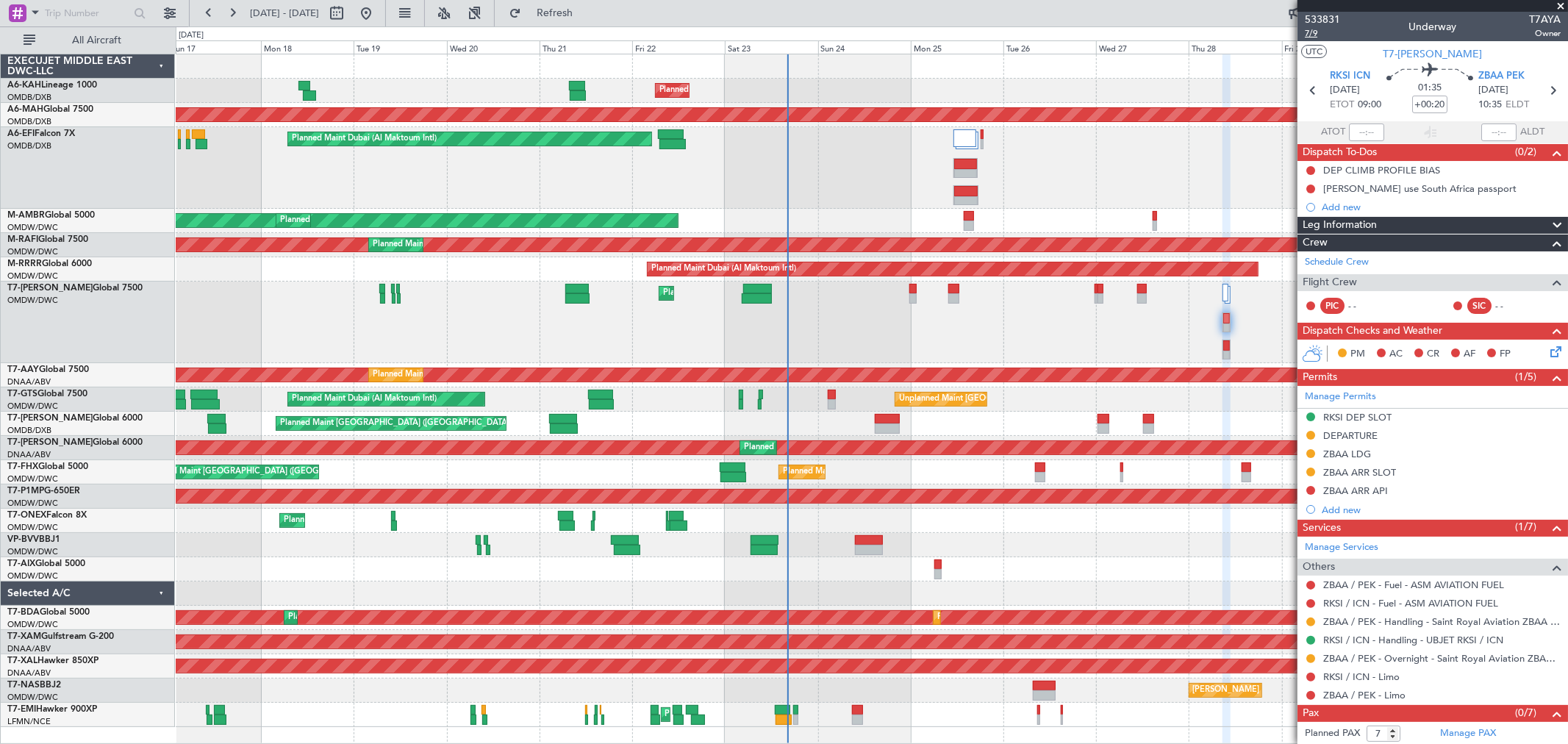
click at [1307, 30] on span "7/9" at bounding box center [1323, 34] width 36 height 12
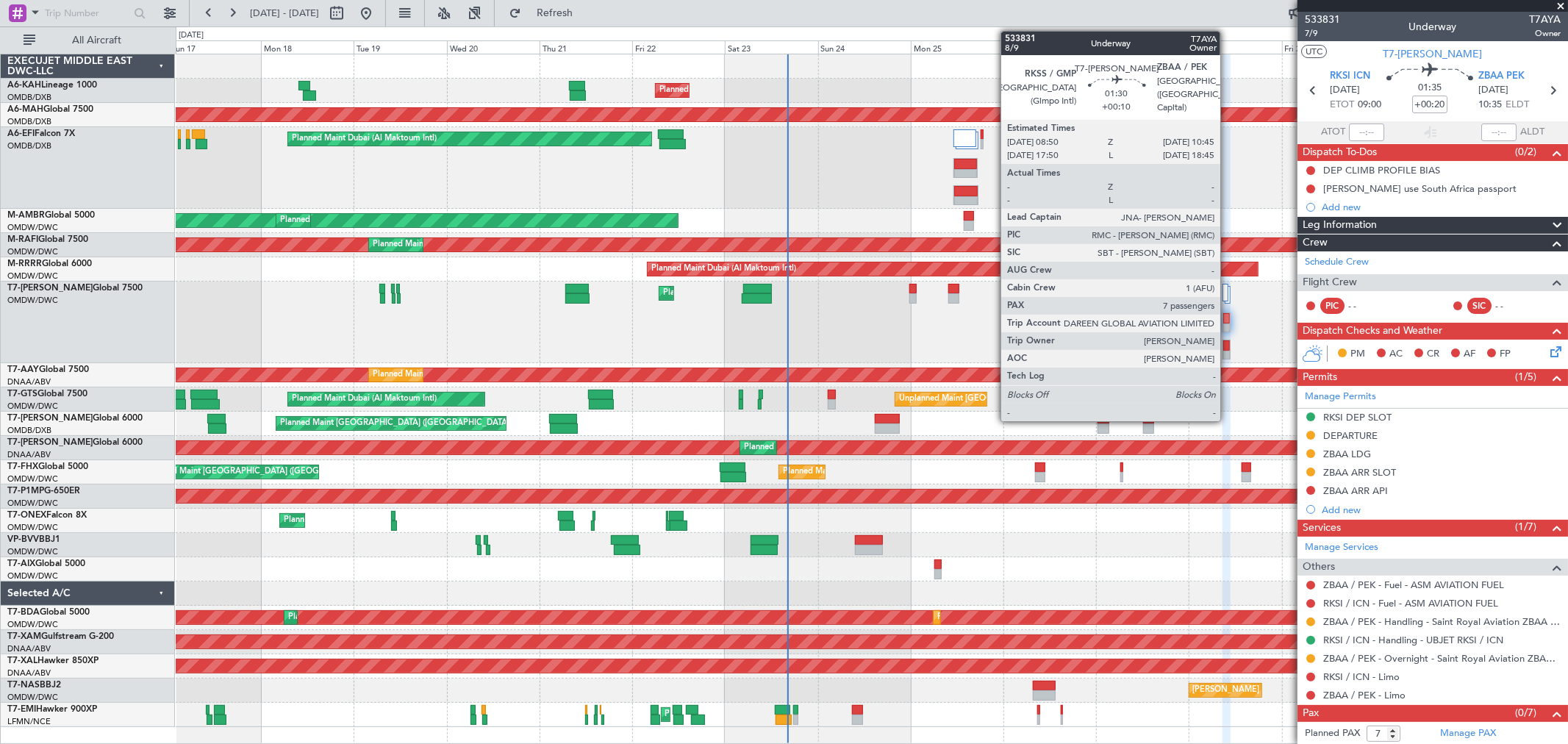
click at [1228, 348] on div at bounding box center [1226, 346] width 6 height 11
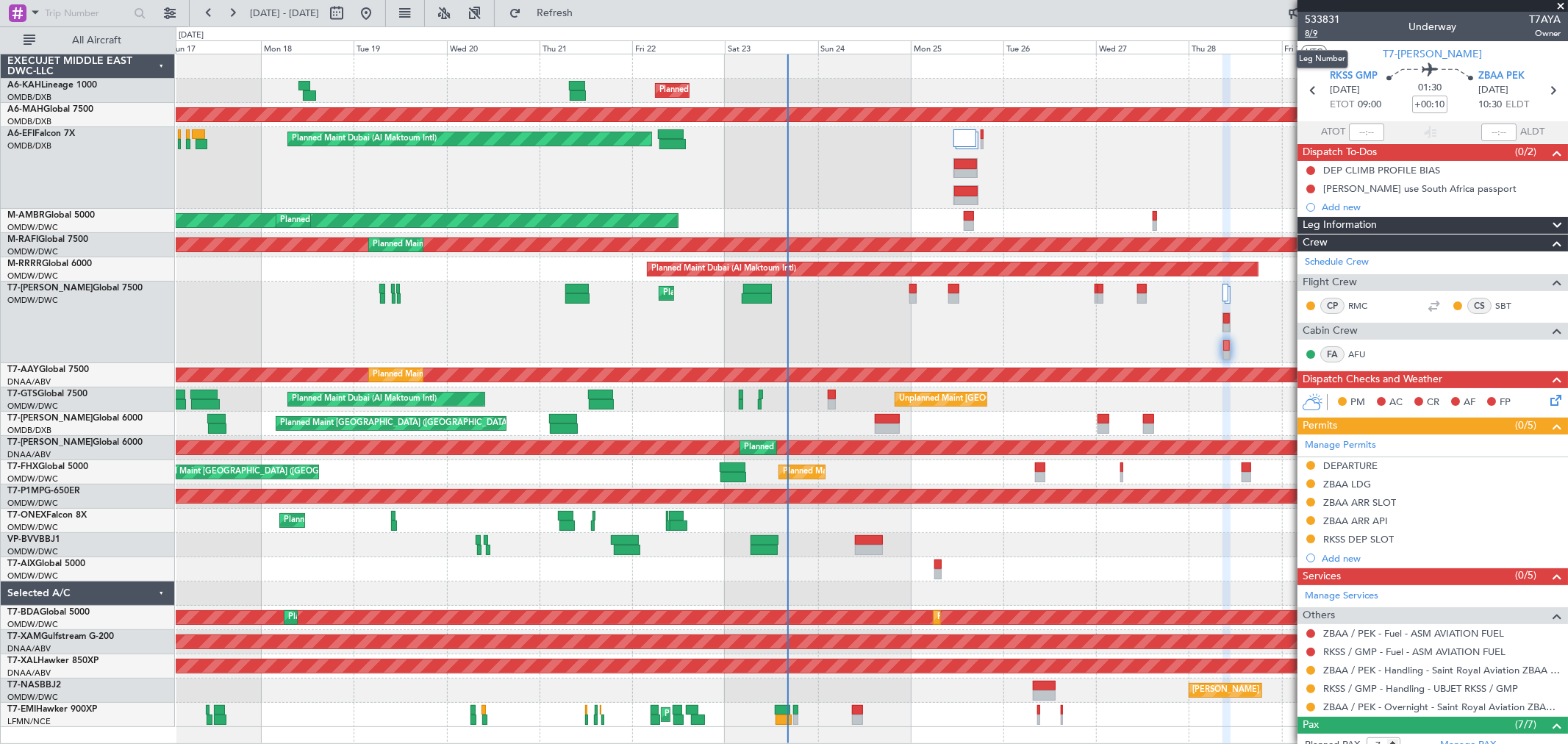
click at [1318, 32] on span "8/9" at bounding box center [1323, 34] width 36 height 12
click at [635, 27] on div "Planned Maint Dubai (Al Maktoum Intl) Unplanned Maint Budapest (Ferenc Liszt In…" at bounding box center [784, 385] width 1568 height 717
click at [586, 16] on span "Refresh" at bounding box center [554, 13] width 61 height 11
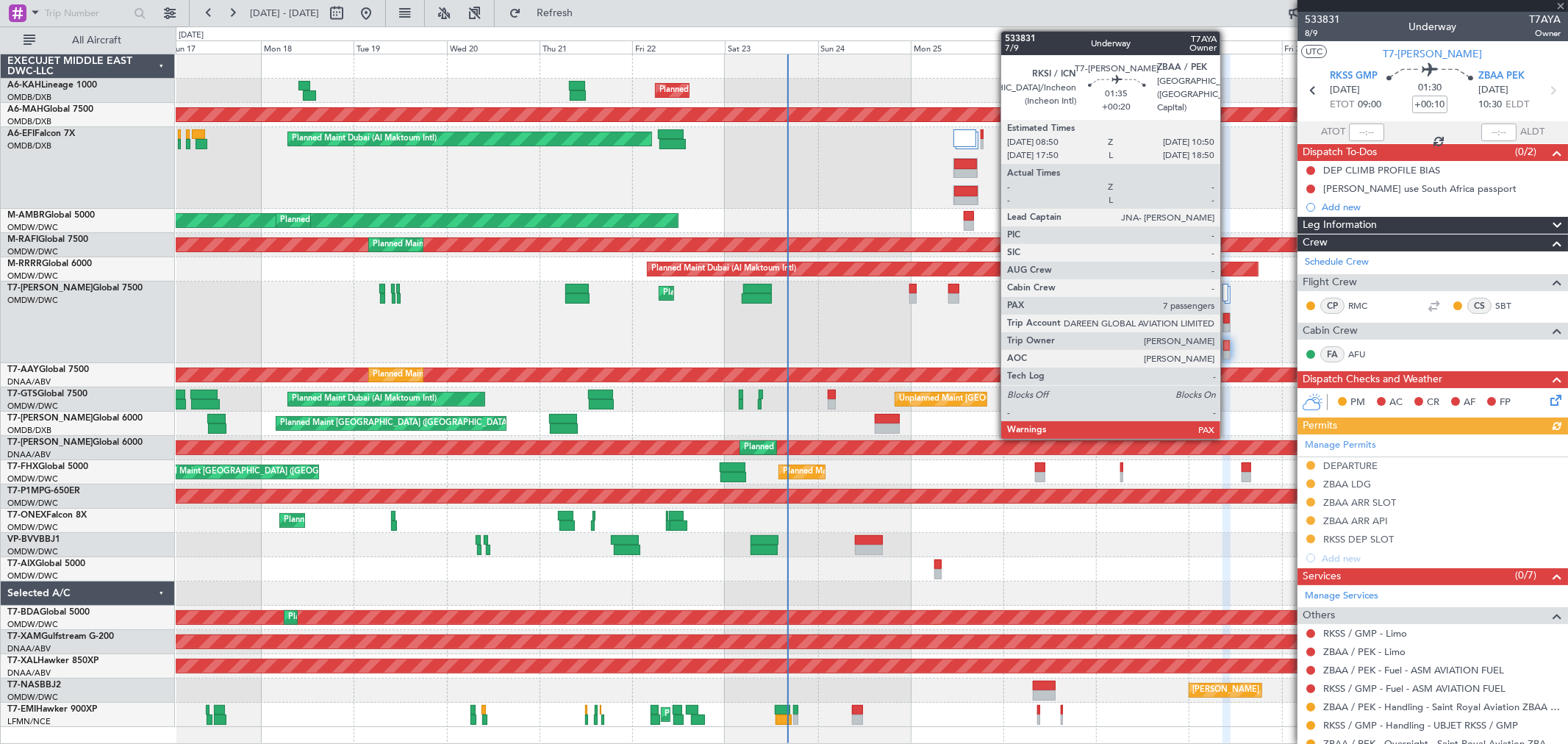
click at [1228, 320] on div at bounding box center [1226, 318] width 6 height 11
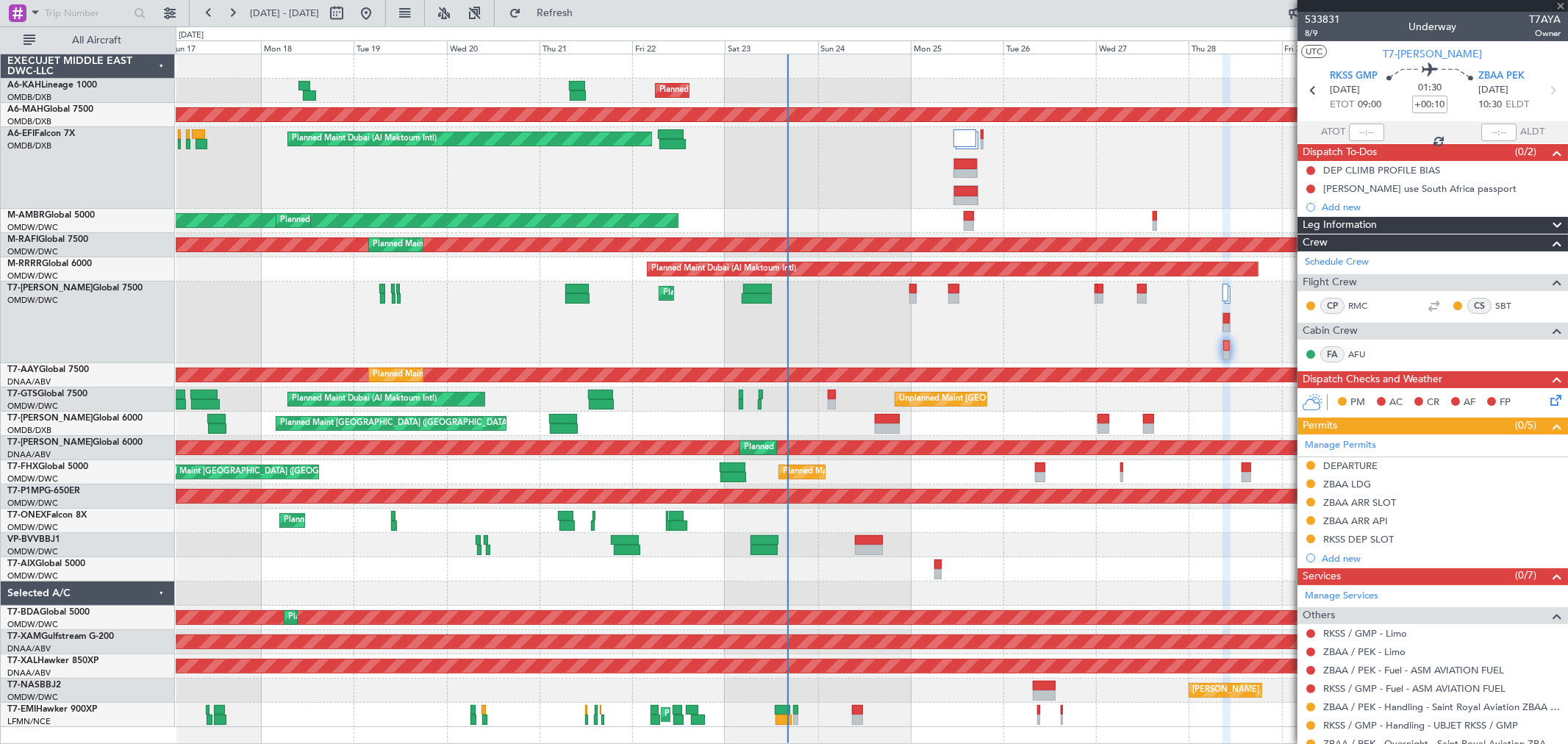
type input "+00:20"
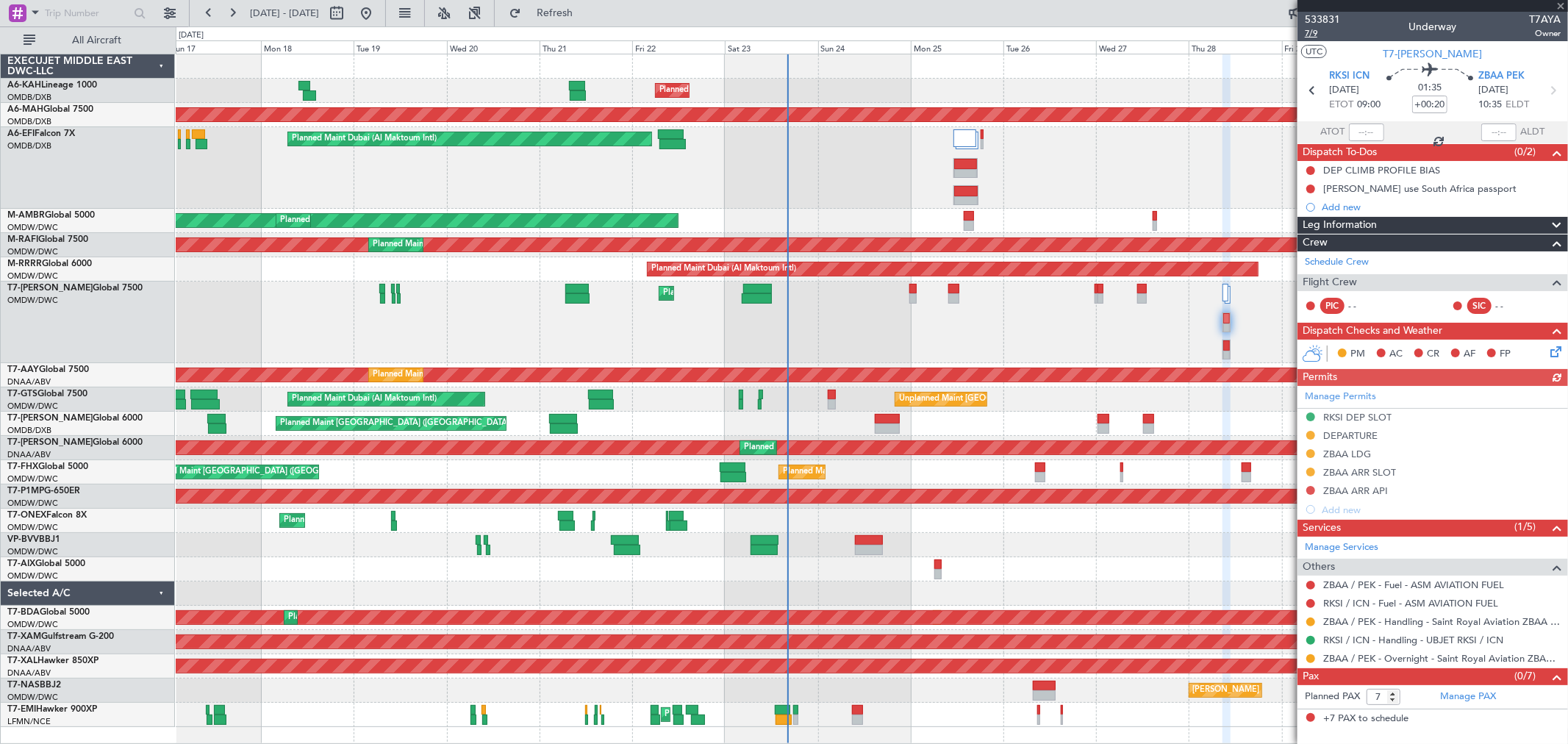
click at [1314, 33] on span "7/9" at bounding box center [1323, 34] width 36 height 12
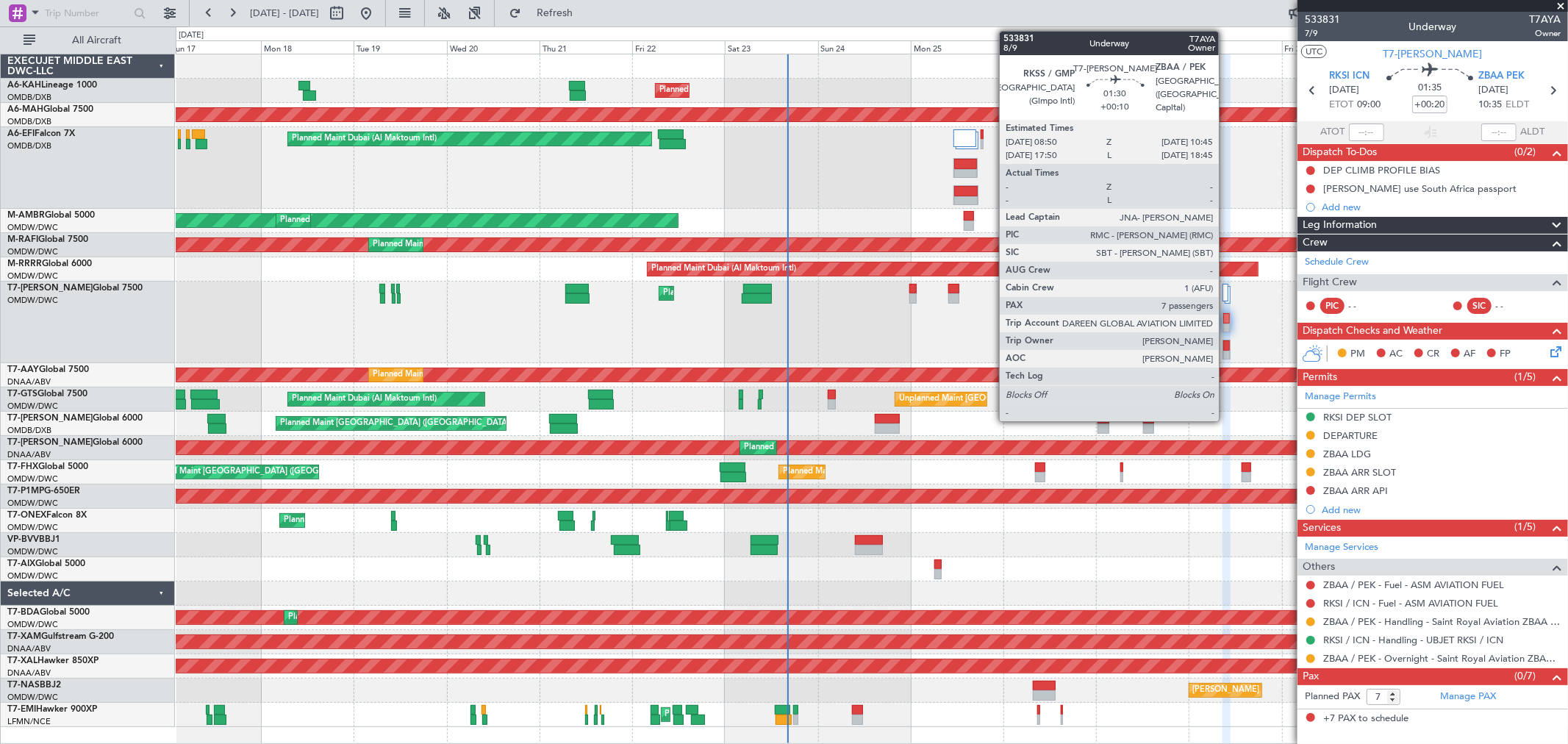
click at [1226, 347] on div at bounding box center [1226, 346] width 6 height 11
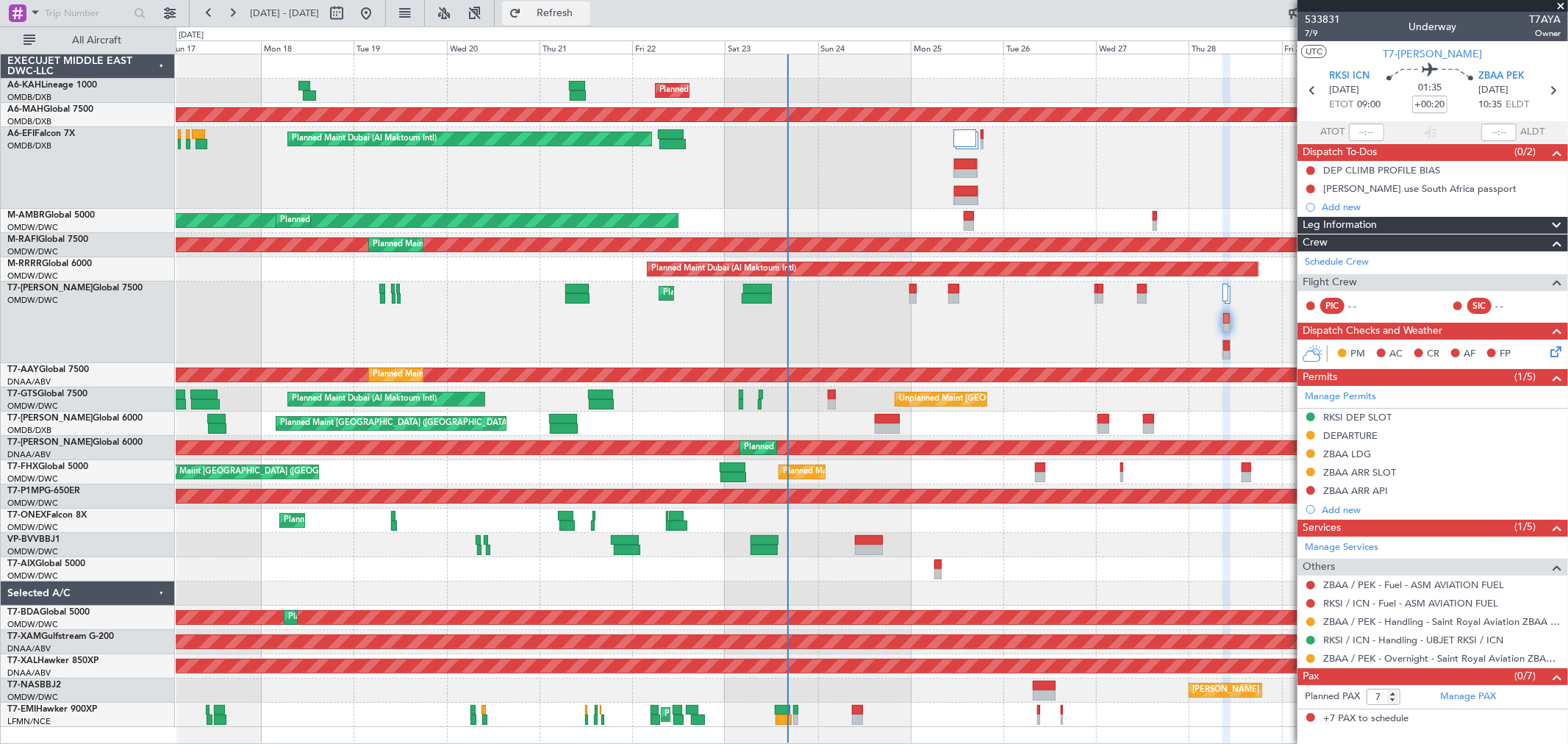
click at [586, 12] on span "Refresh" at bounding box center [554, 13] width 61 height 11
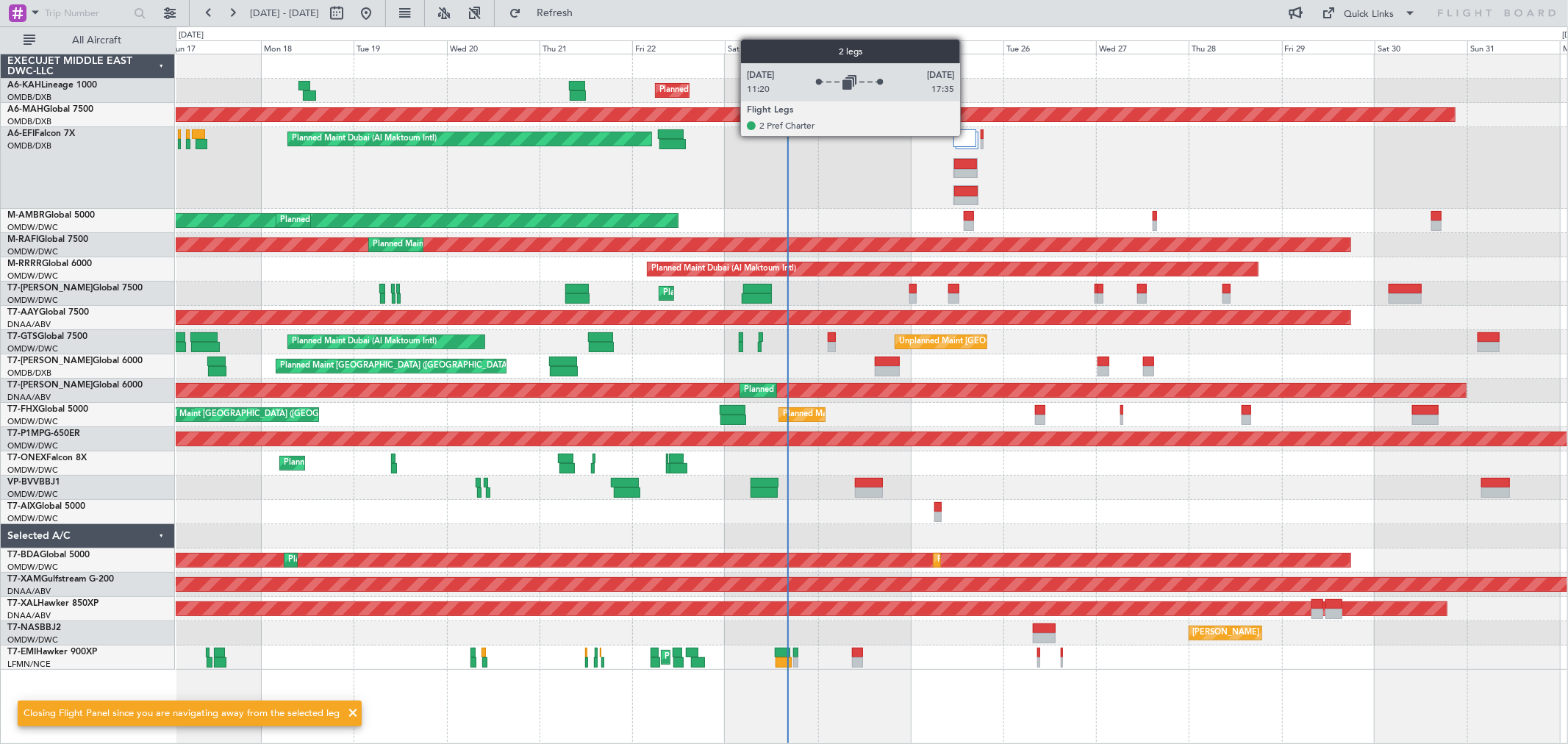
click at [968, 135] on div at bounding box center [964, 139] width 22 height 18
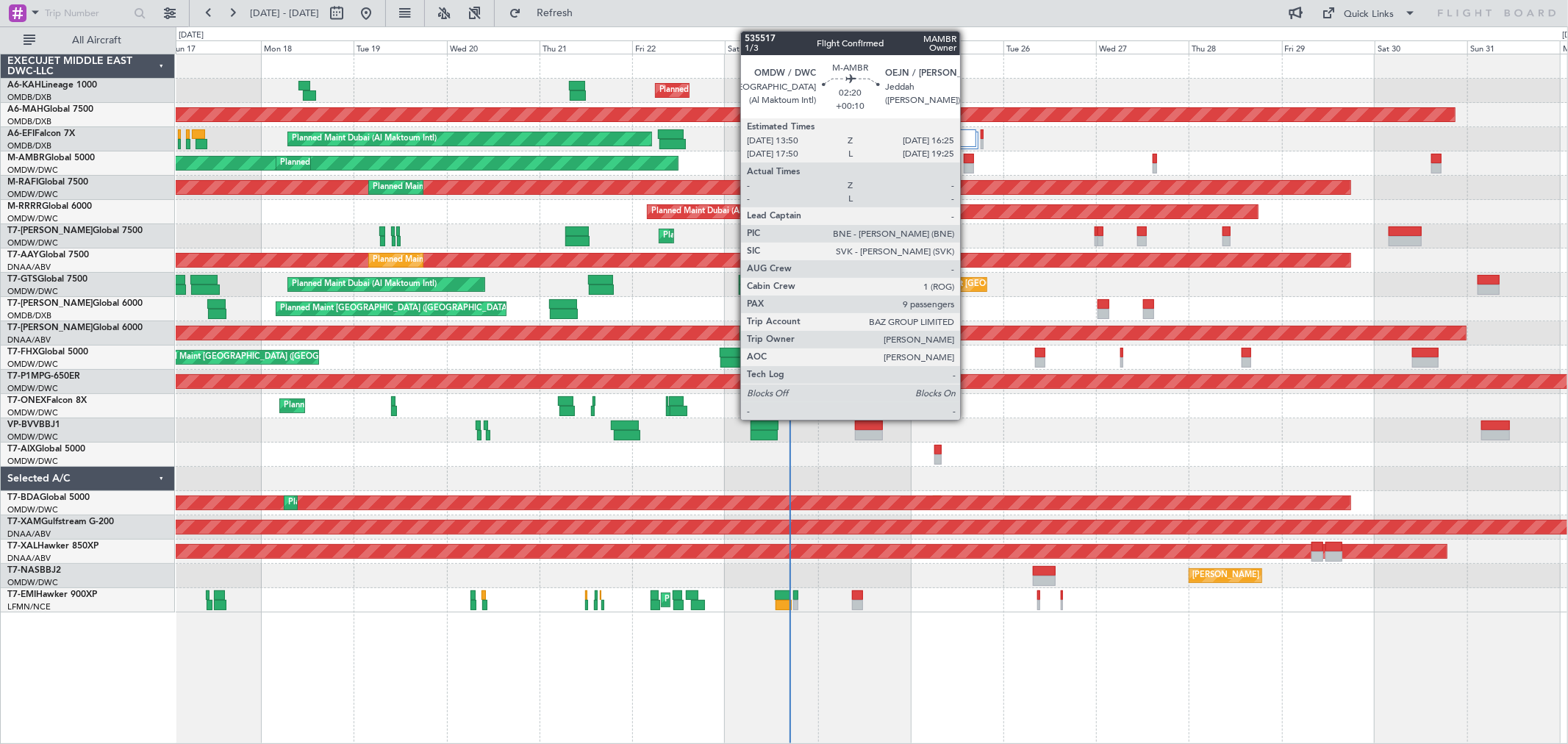
click at [968, 157] on div at bounding box center [969, 159] width 11 height 11
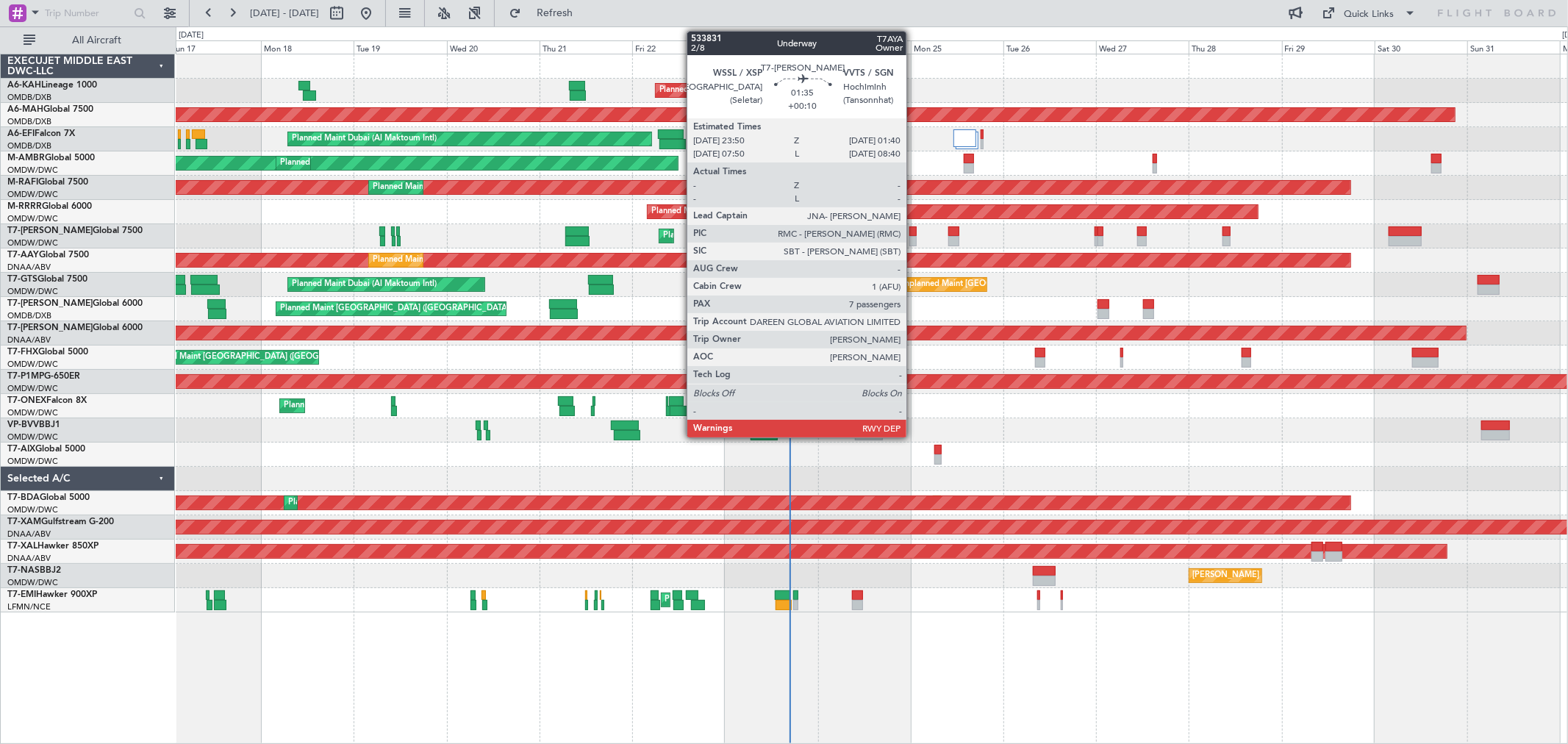
click at [914, 236] on div at bounding box center [913, 241] width 7 height 11
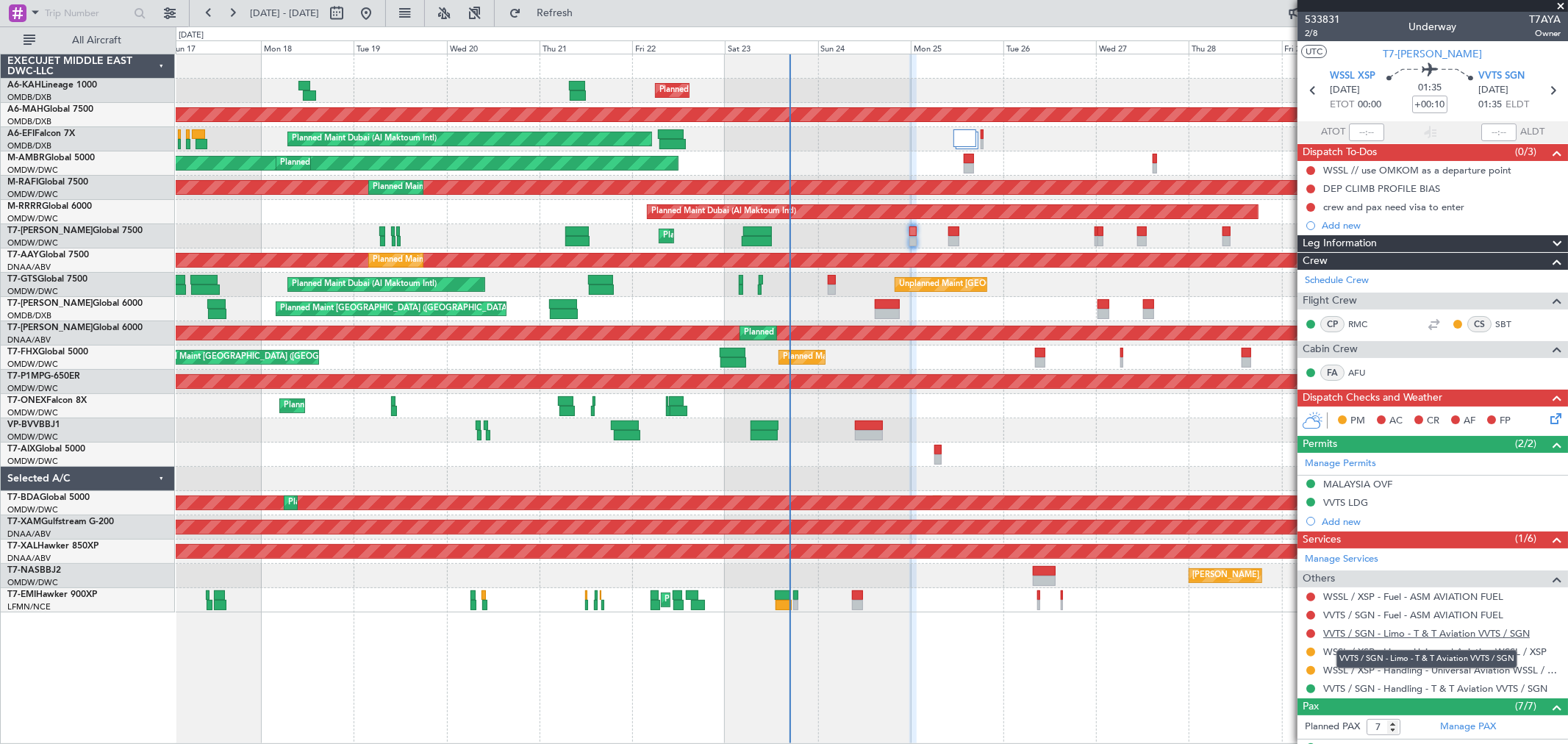
click at [1390, 635] on link "VVTS / SGN - Limo - T & T Aviation VVTS / SGN" at bounding box center [1427, 633] width 206 height 12
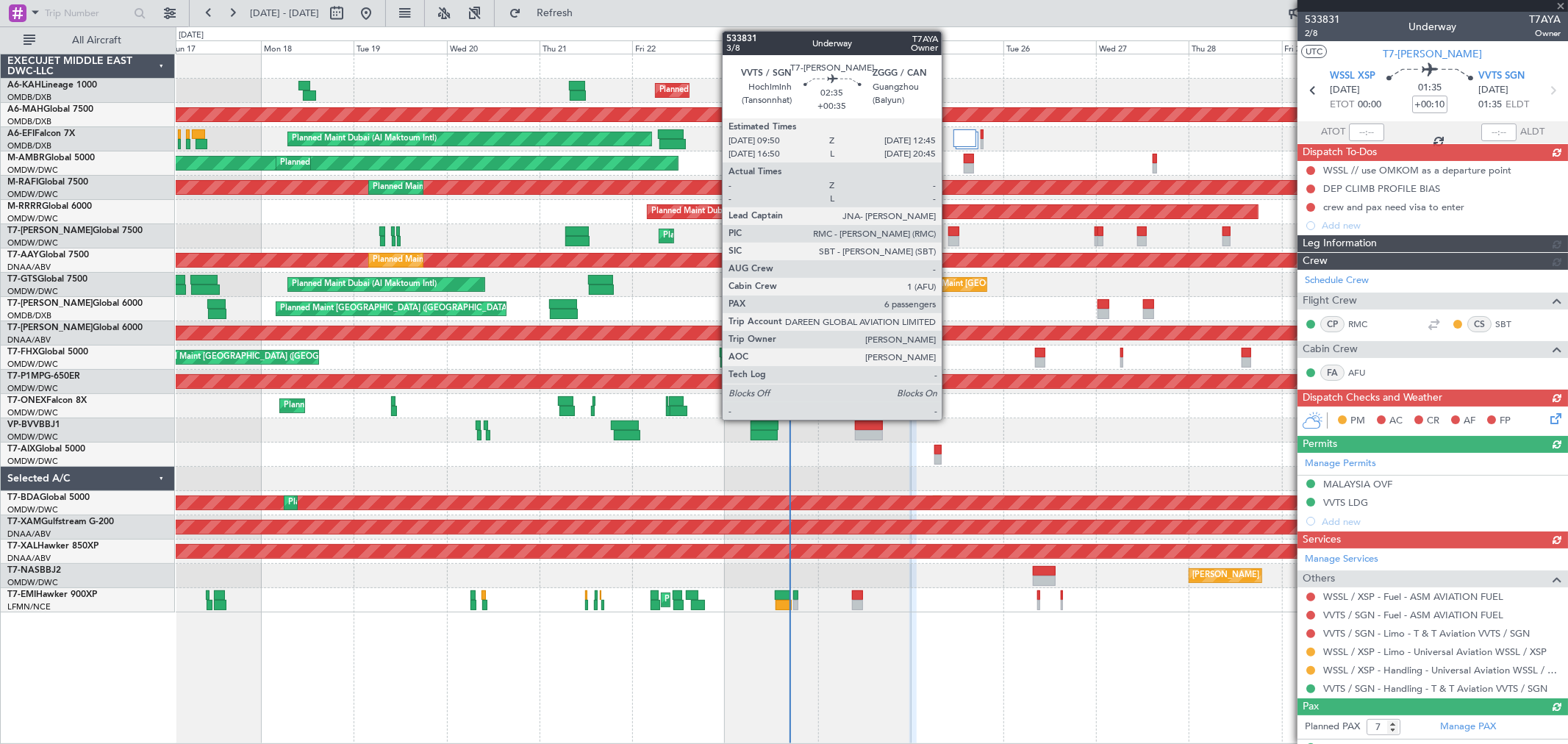
click at [949, 241] on div at bounding box center [954, 241] width 12 height 11
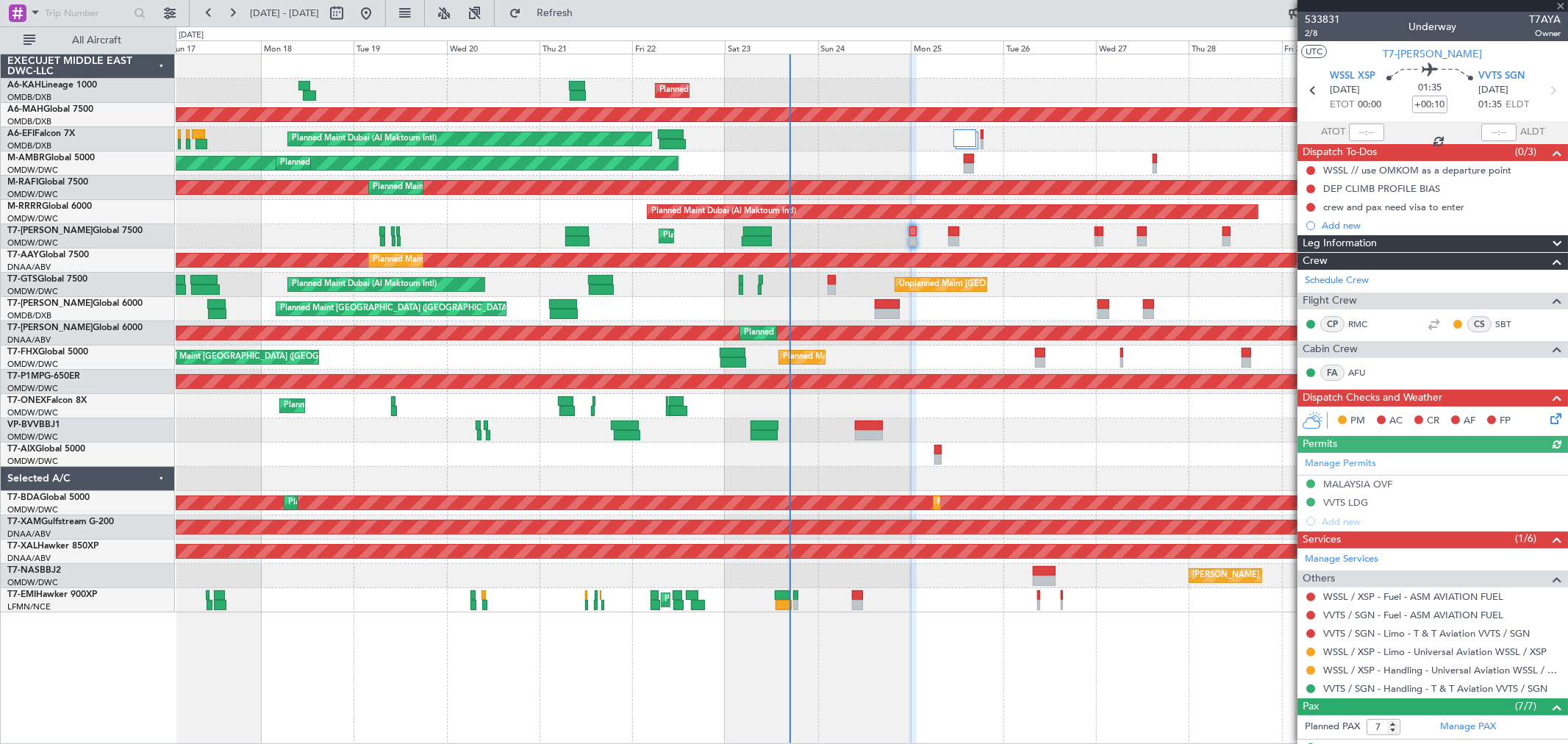
type input "+00:35"
type input "6"
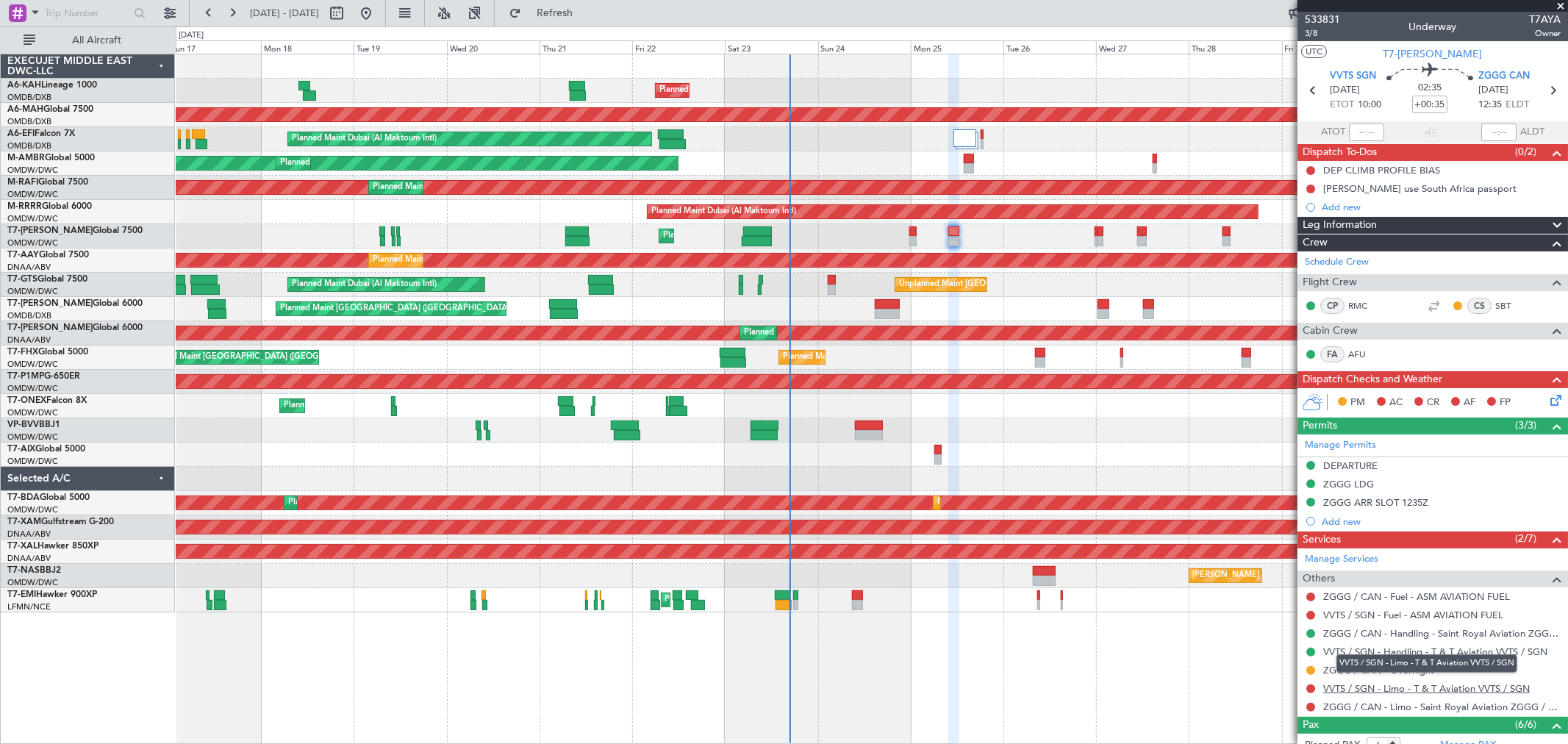
click at [1435, 690] on link "VVTS / SGN - Limo - T & T Aviation VVTS / SGN" at bounding box center [1427, 688] width 206 height 12
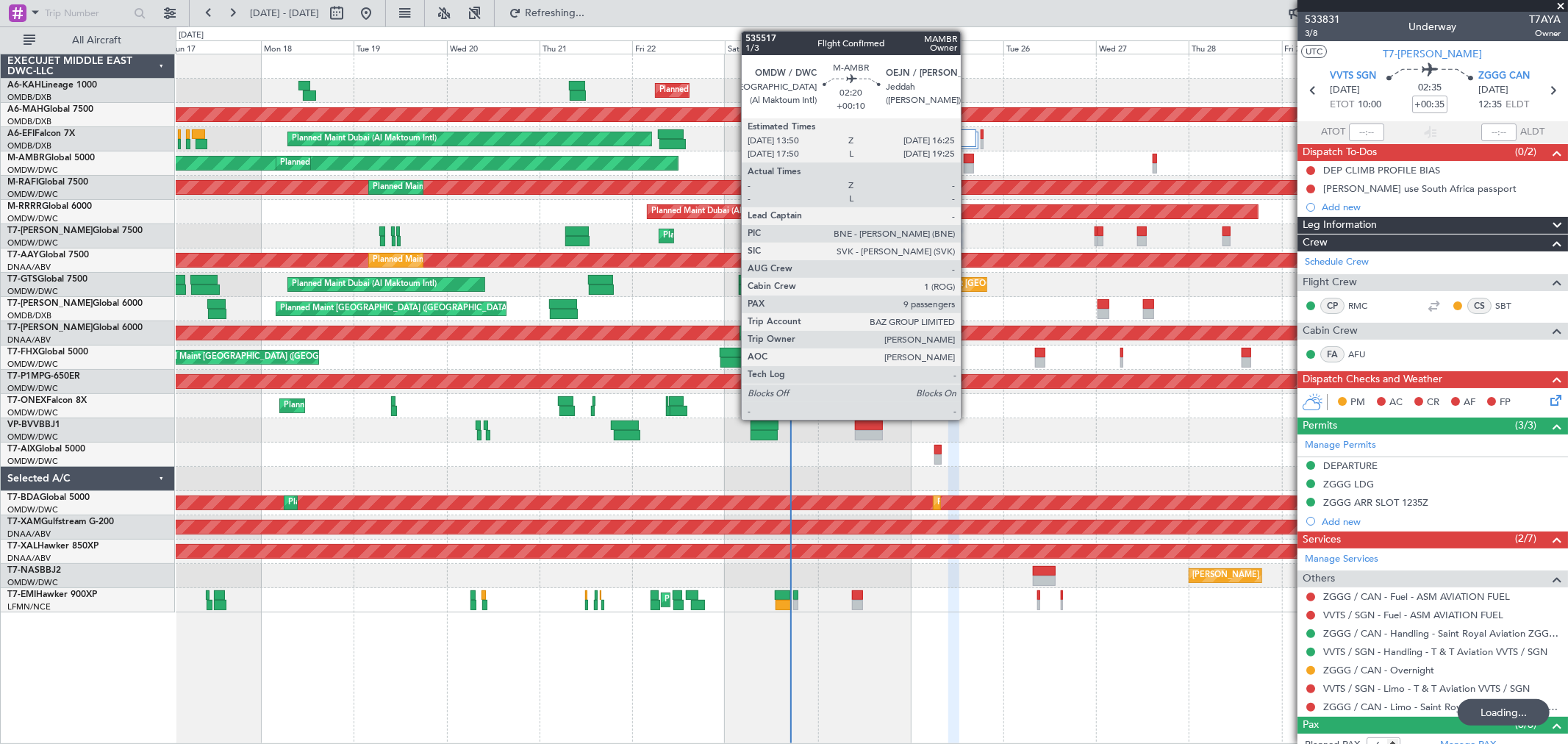
click at [969, 166] on div at bounding box center [969, 169] width 11 height 11
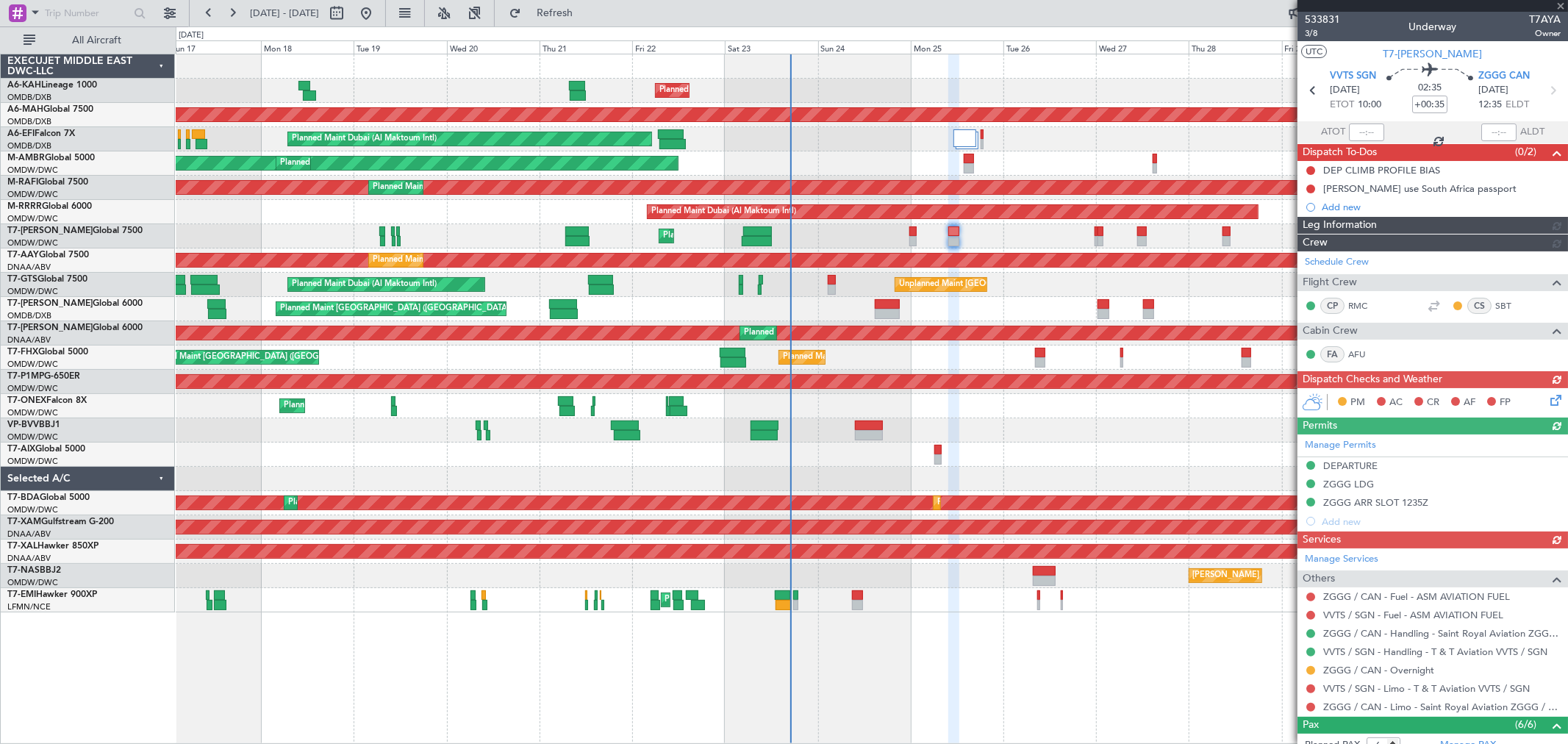
type input "+00:10"
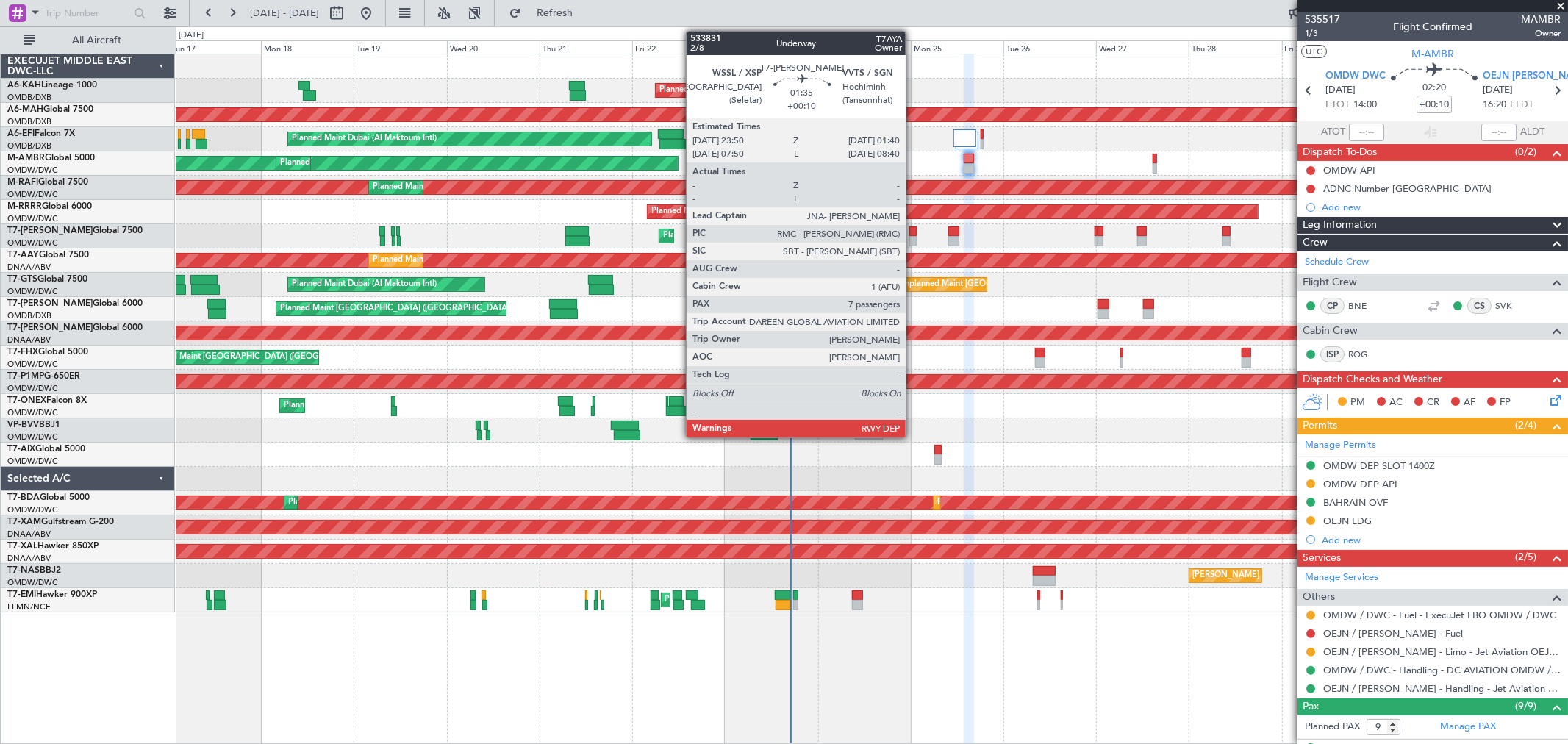
click at [913, 240] on div at bounding box center [913, 241] width 7 height 11
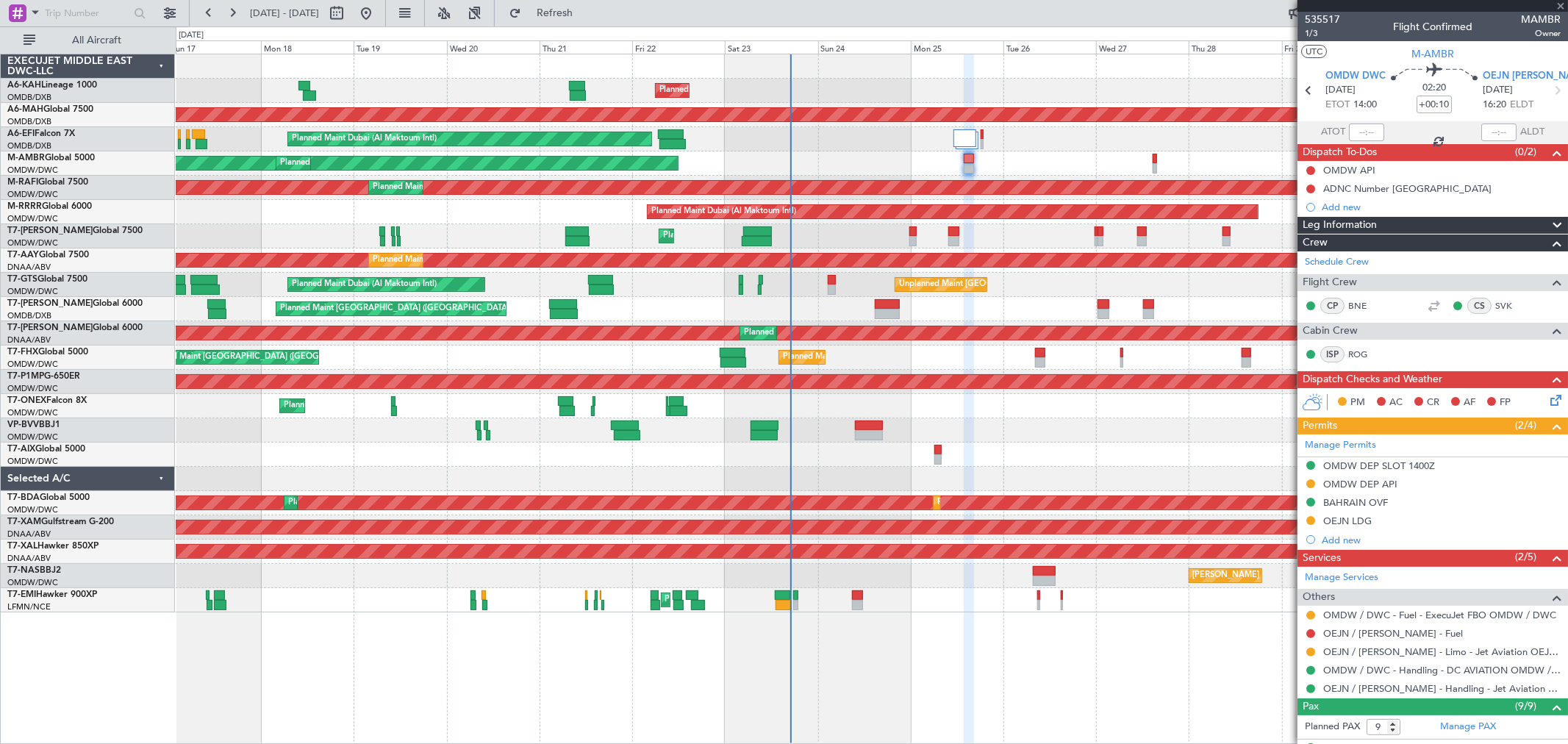
type input "7"
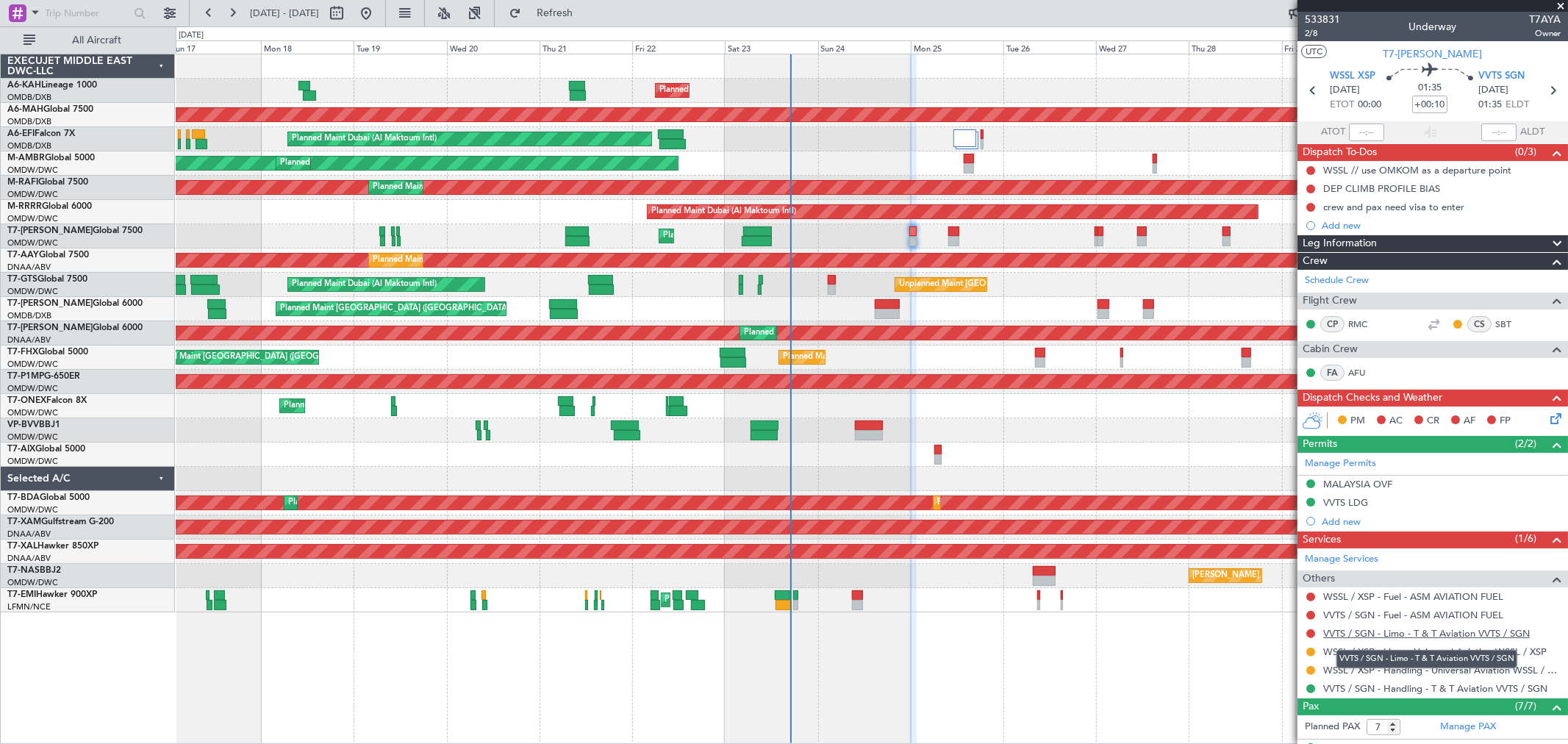
click at [1399, 632] on link "VVTS / SGN - Limo - T & T Aviation VVTS / SGN" at bounding box center [1427, 633] width 206 height 12
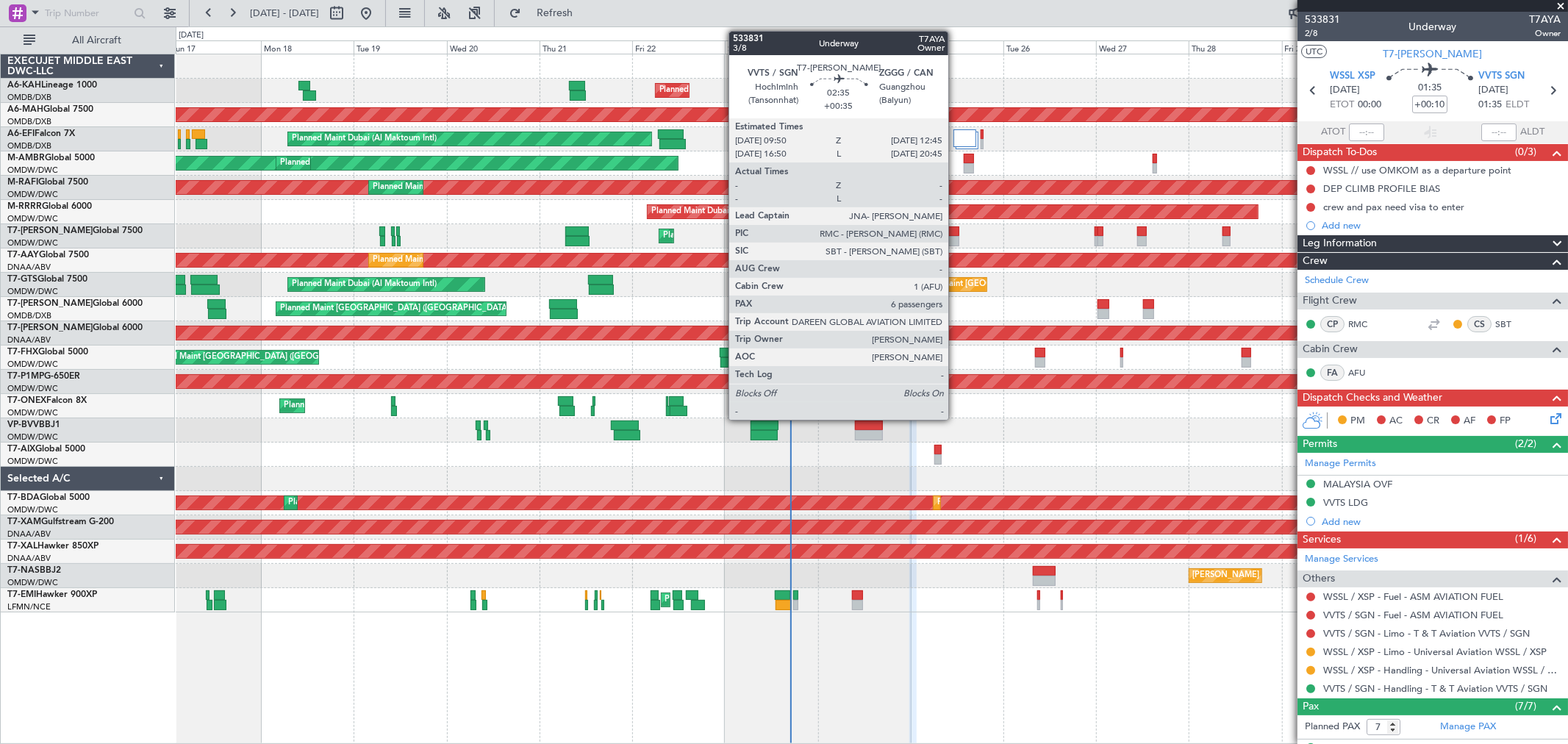
click at [956, 231] on div at bounding box center [954, 232] width 12 height 11
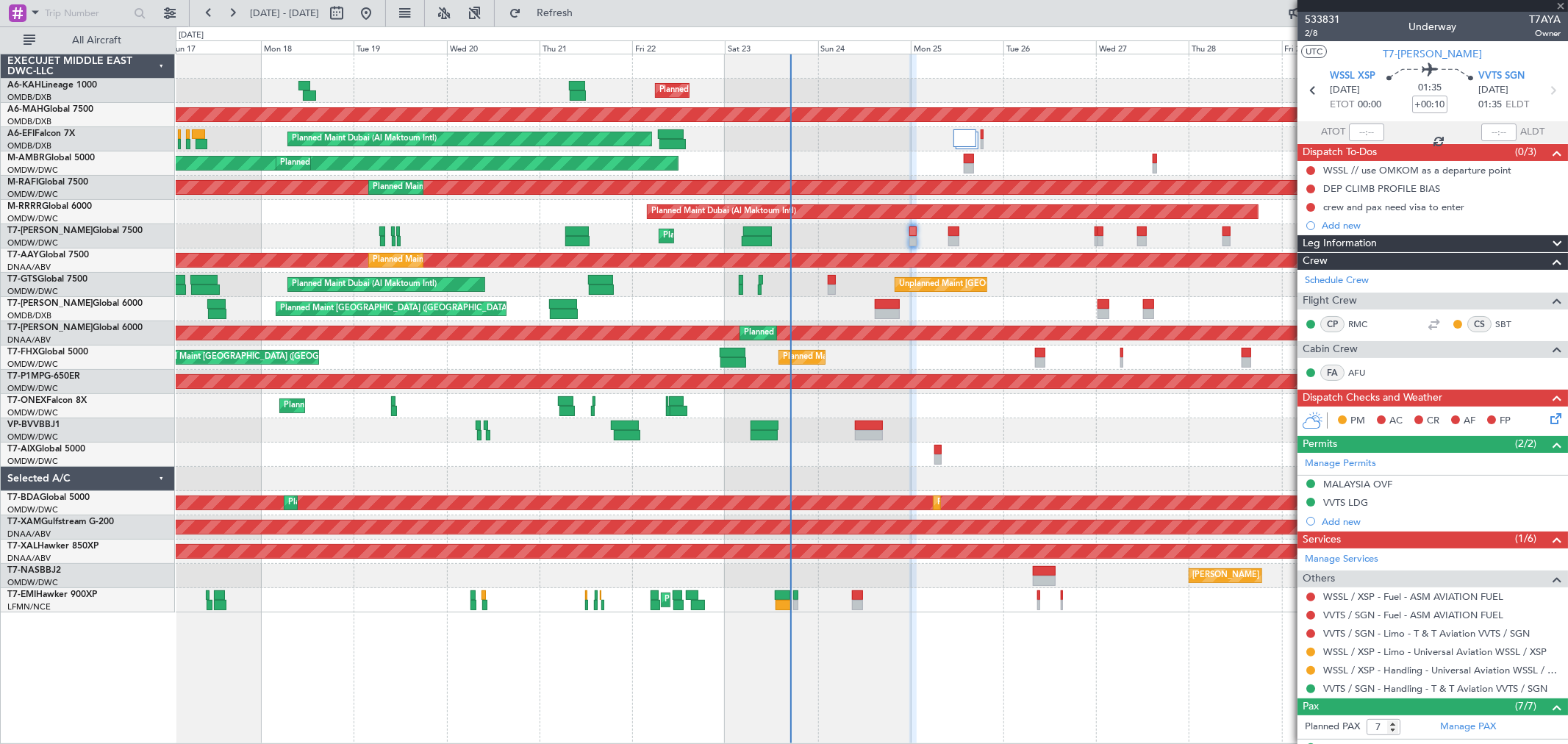
type input "+00:35"
type input "6"
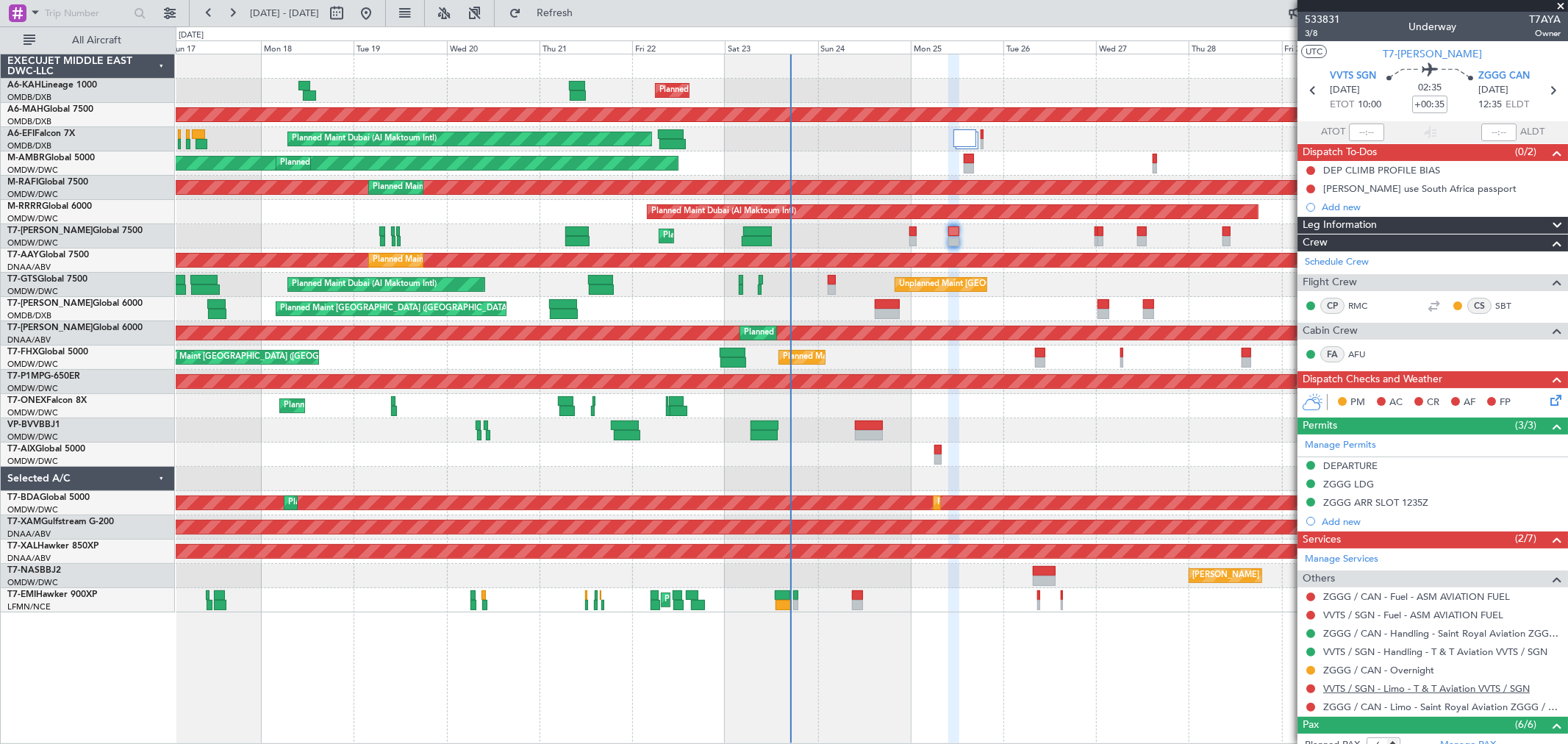
click at [1365, 685] on link "VVTS / SGN - Limo - T & T Aviation VVTS / SGN" at bounding box center [1427, 688] width 206 height 12
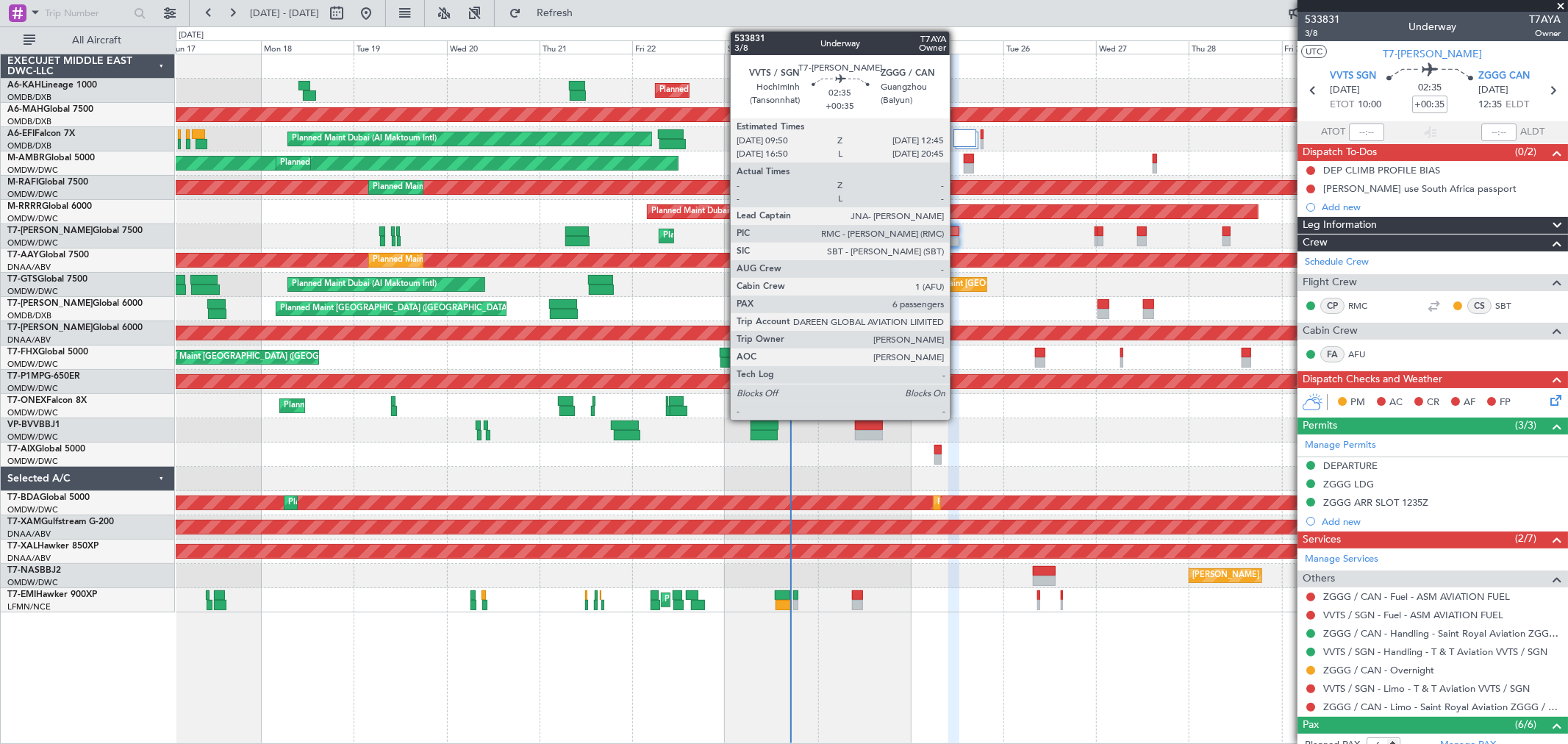
click at [957, 231] on div at bounding box center [954, 232] width 12 height 11
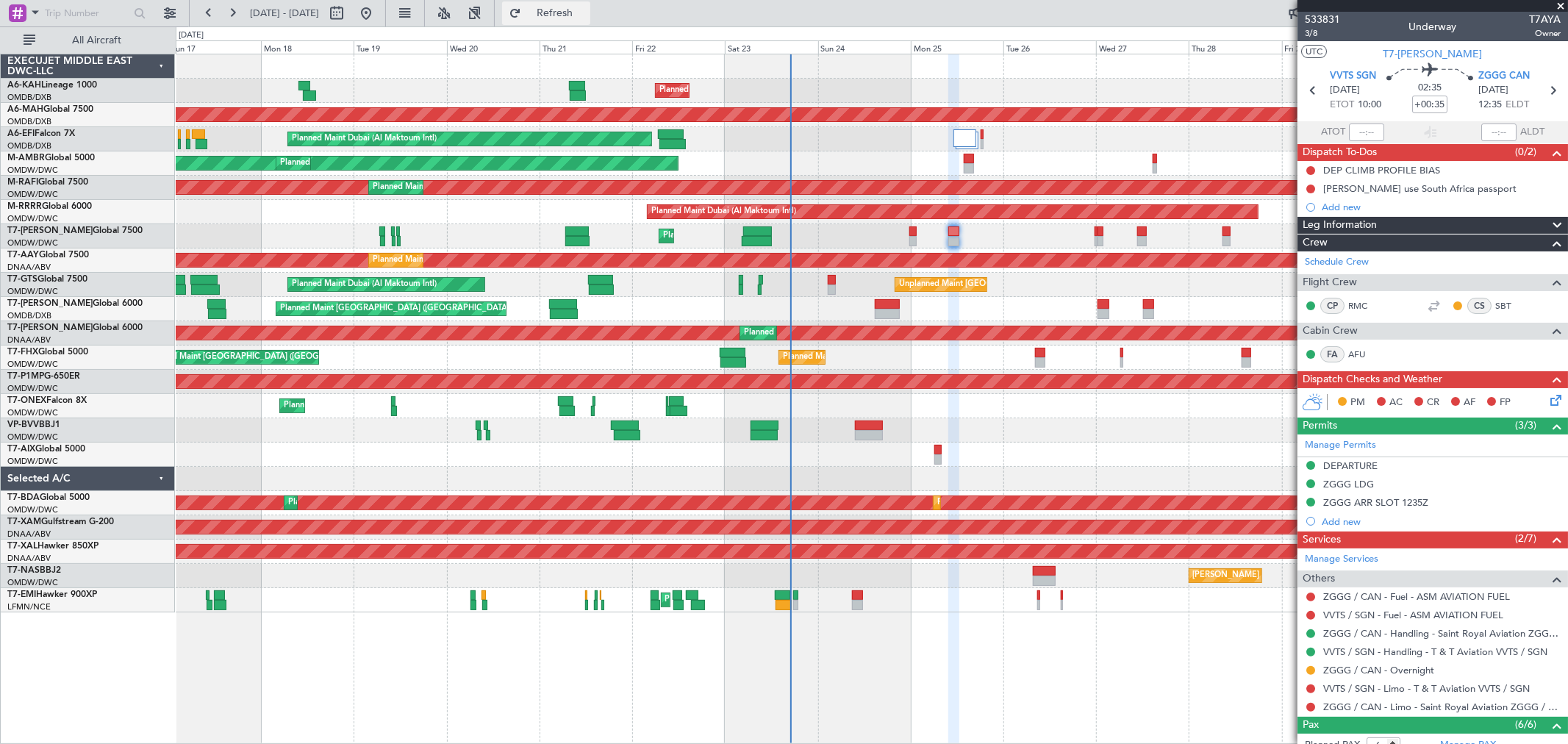
click at [586, 11] on span "Refresh" at bounding box center [554, 13] width 61 height 11
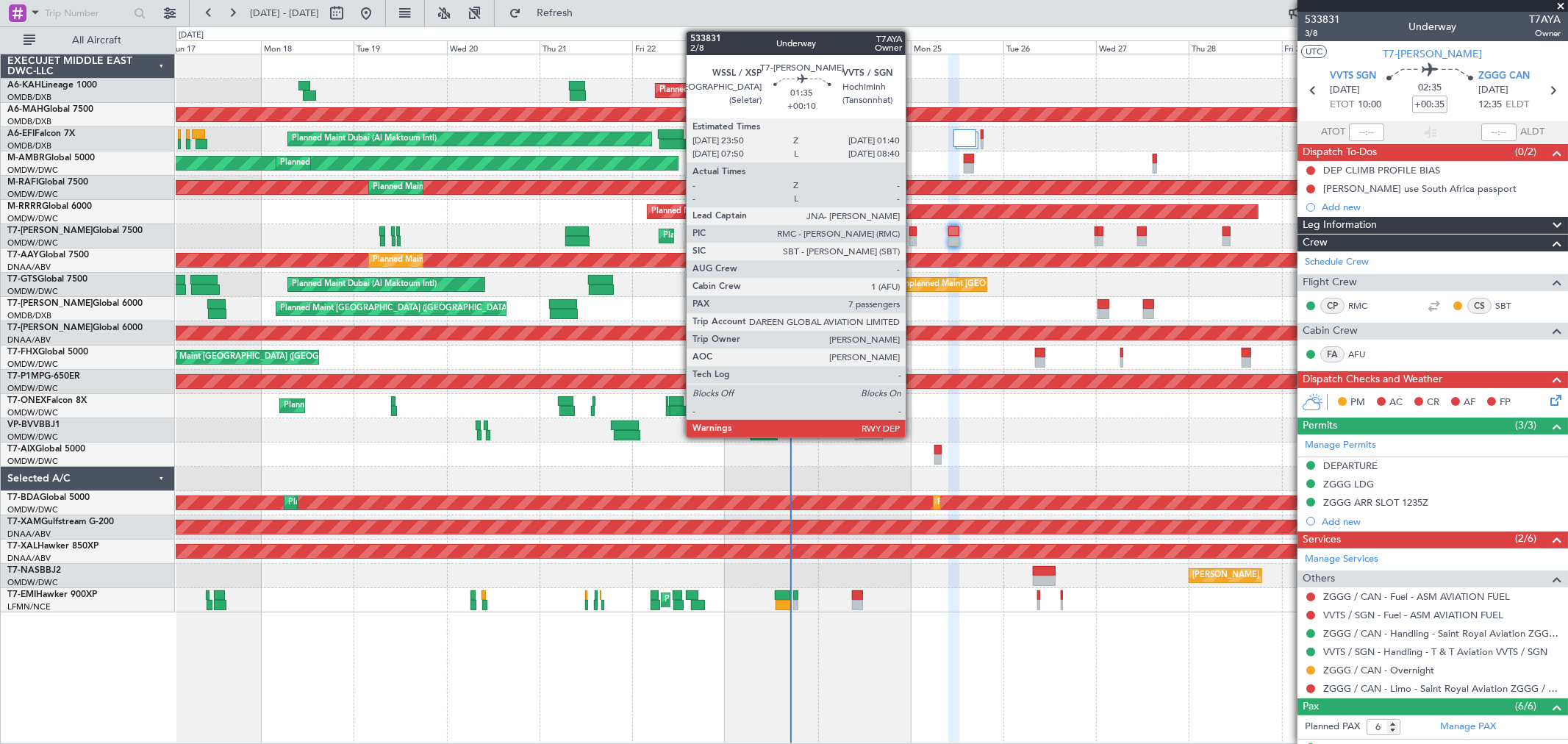
click at [913, 232] on div at bounding box center [913, 232] width 7 height 11
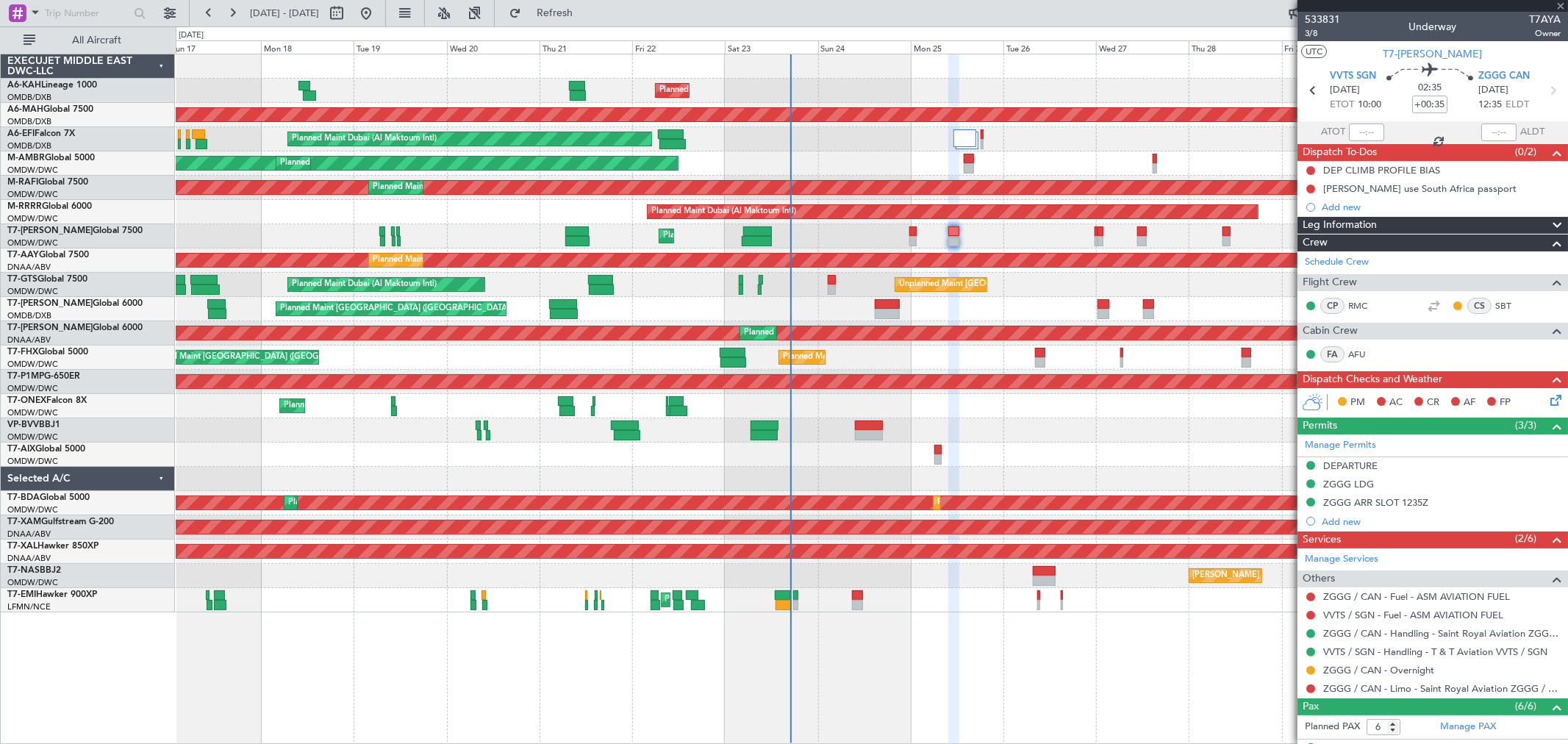
type input "+00:10"
type input "7"
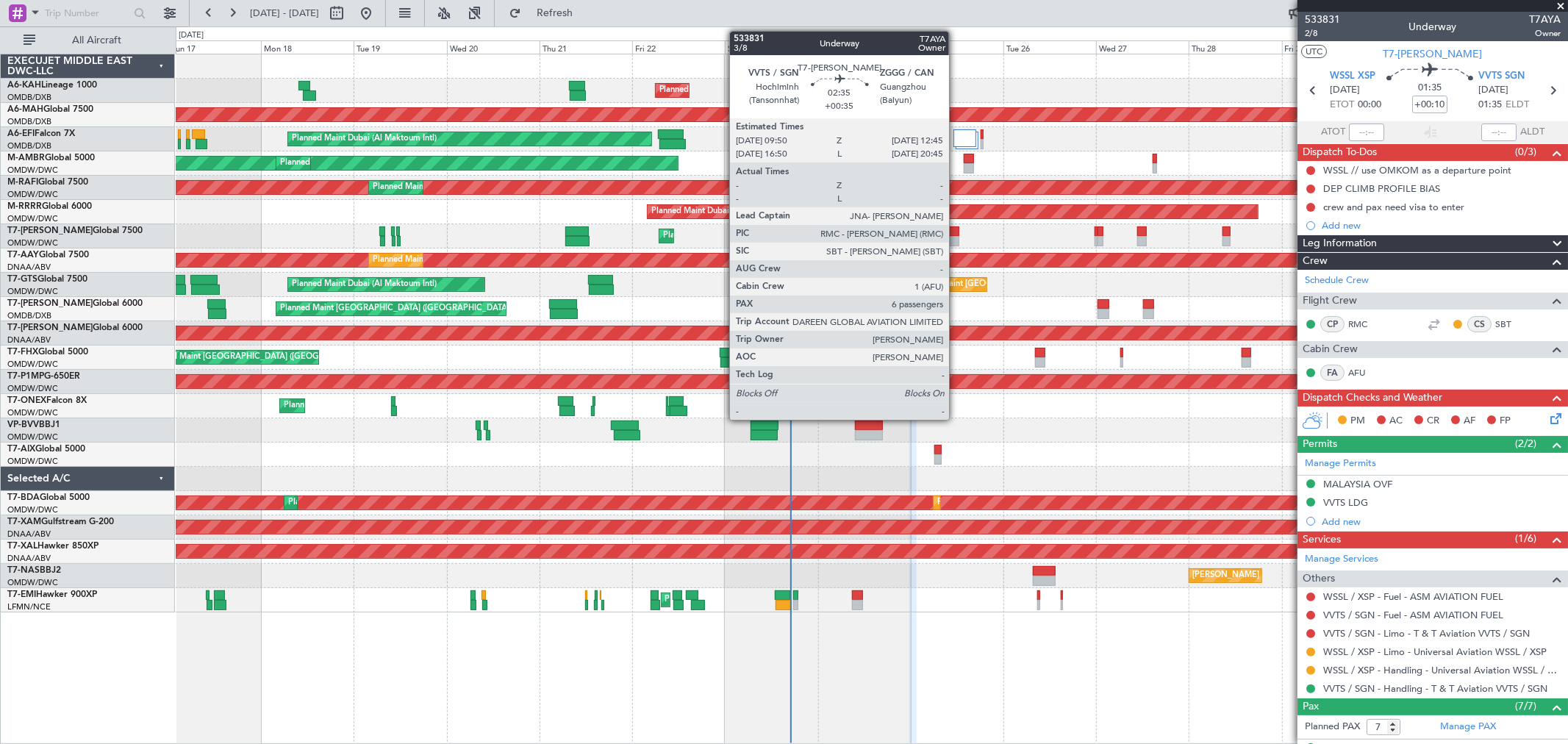
click at [957, 236] on div at bounding box center [954, 241] width 12 height 11
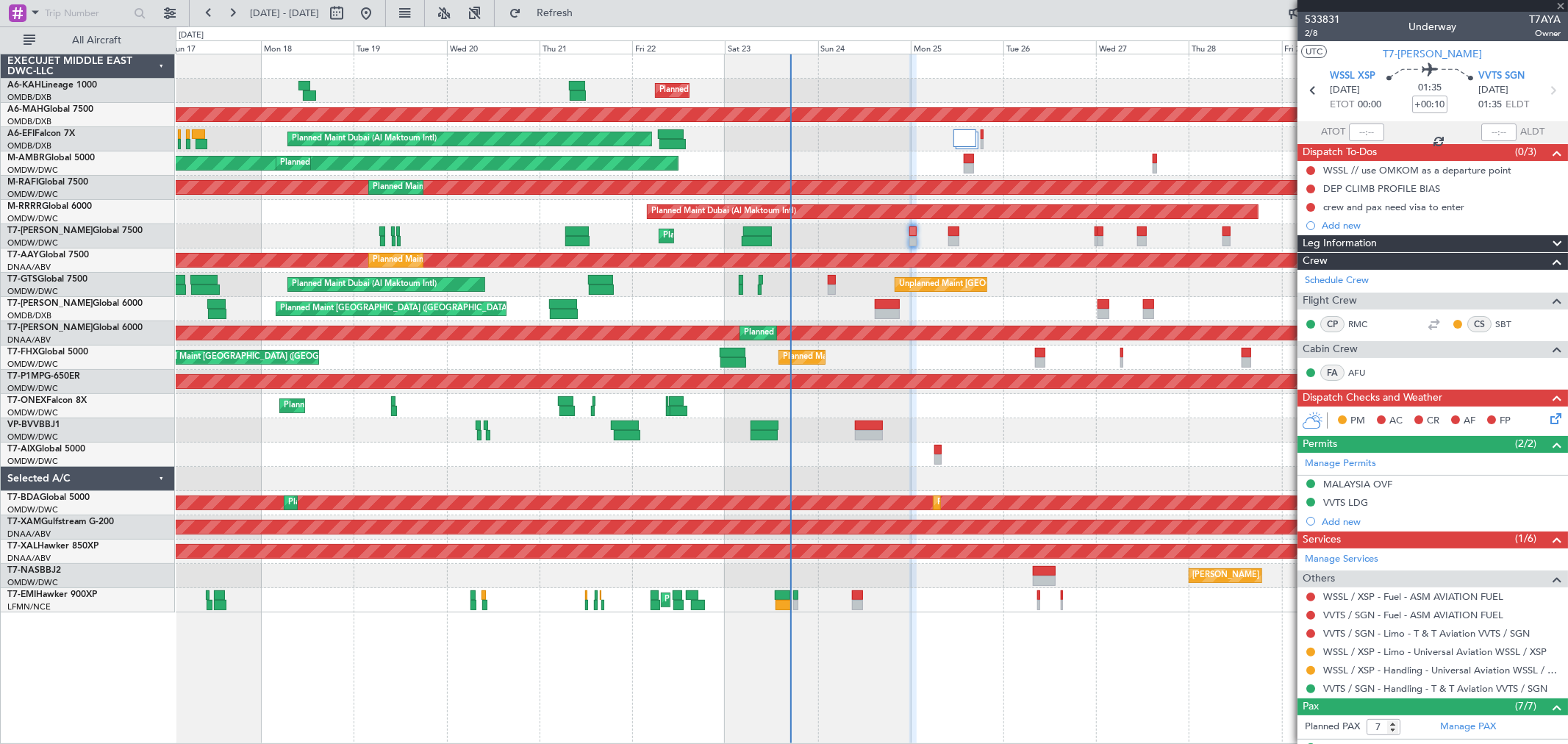
type input "+00:35"
type input "6"
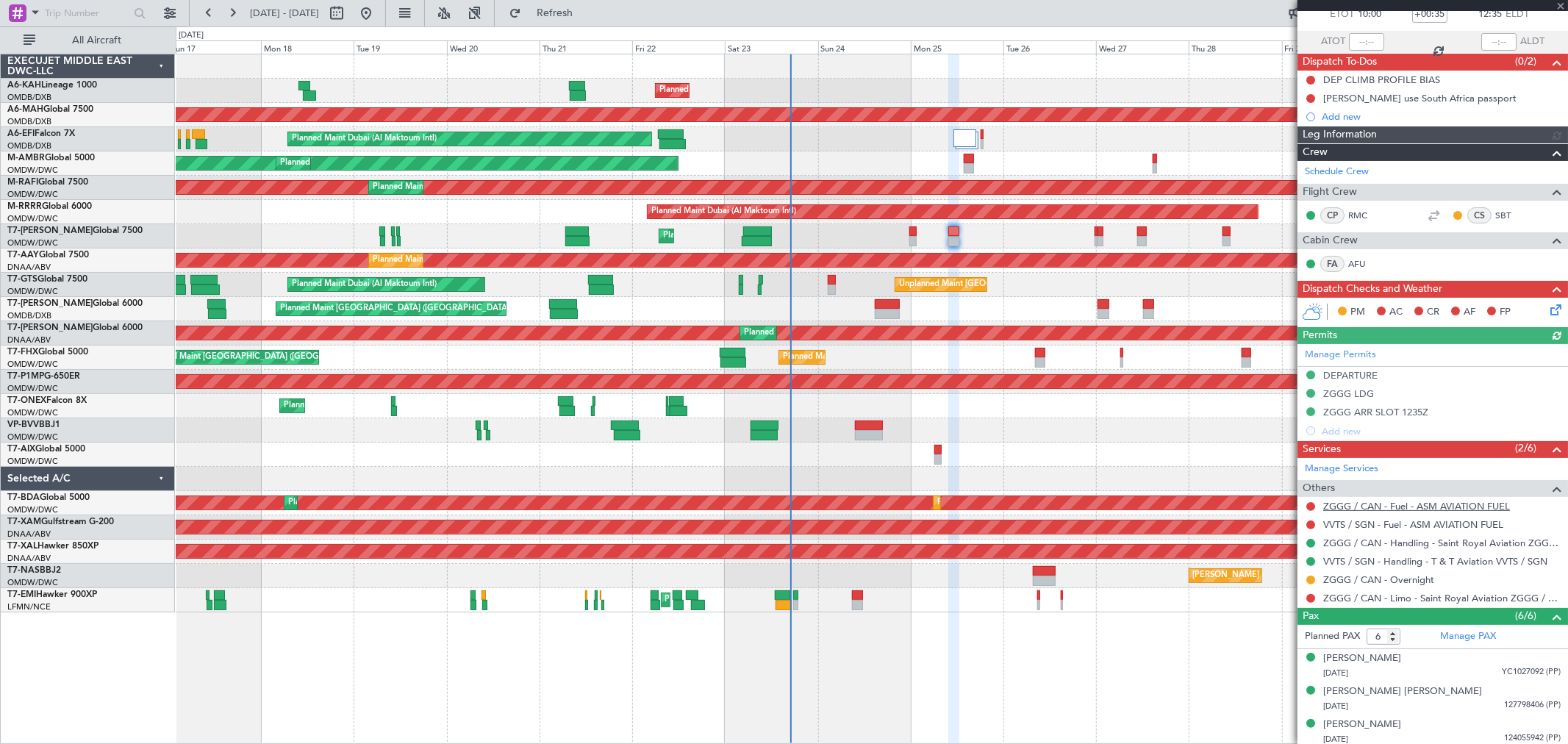
scroll to position [145, 0]
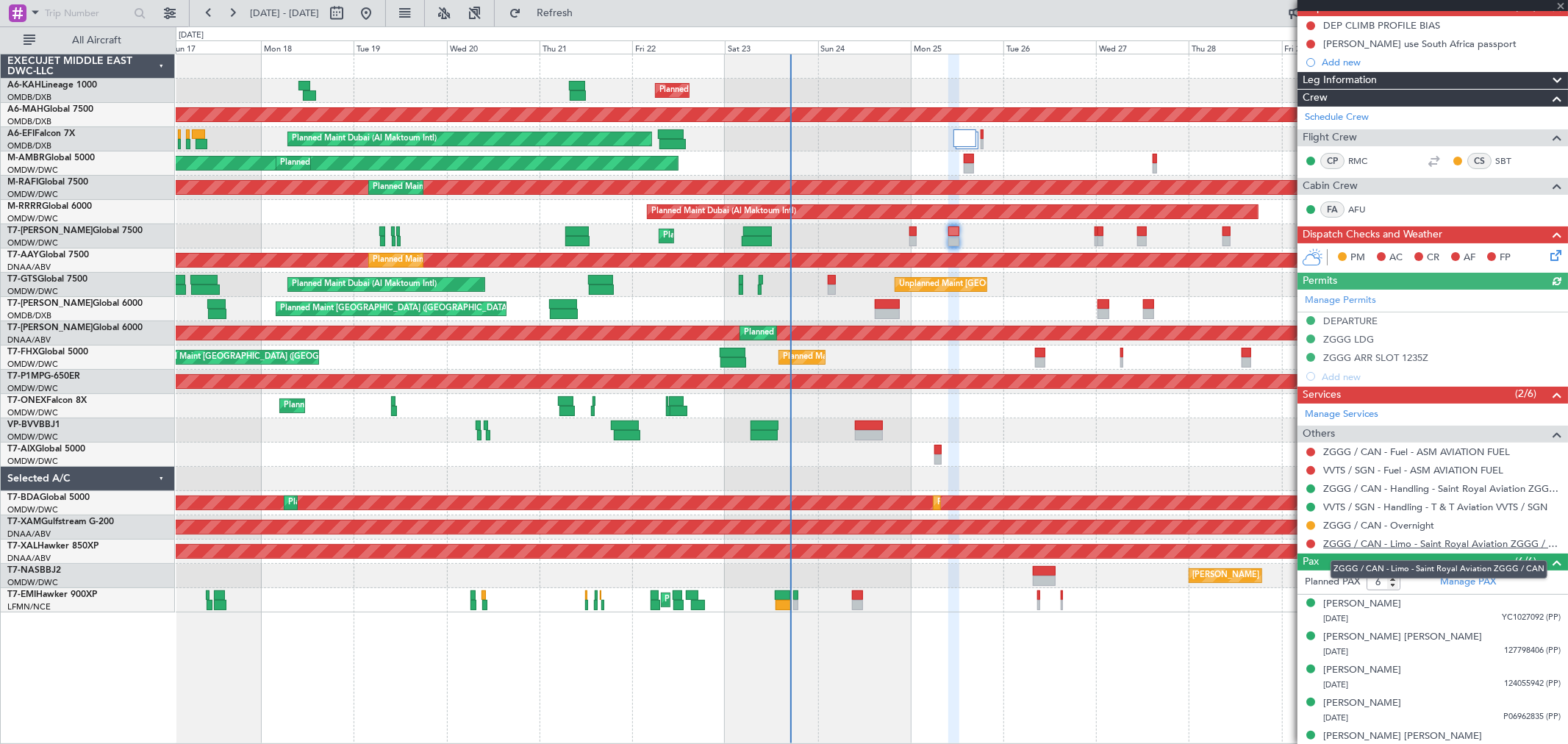
click at [1447, 538] on link "ZGGG / CAN - Limo - Saint Royal Aviation ZGGG / CAN" at bounding box center [1442, 543] width 237 height 12
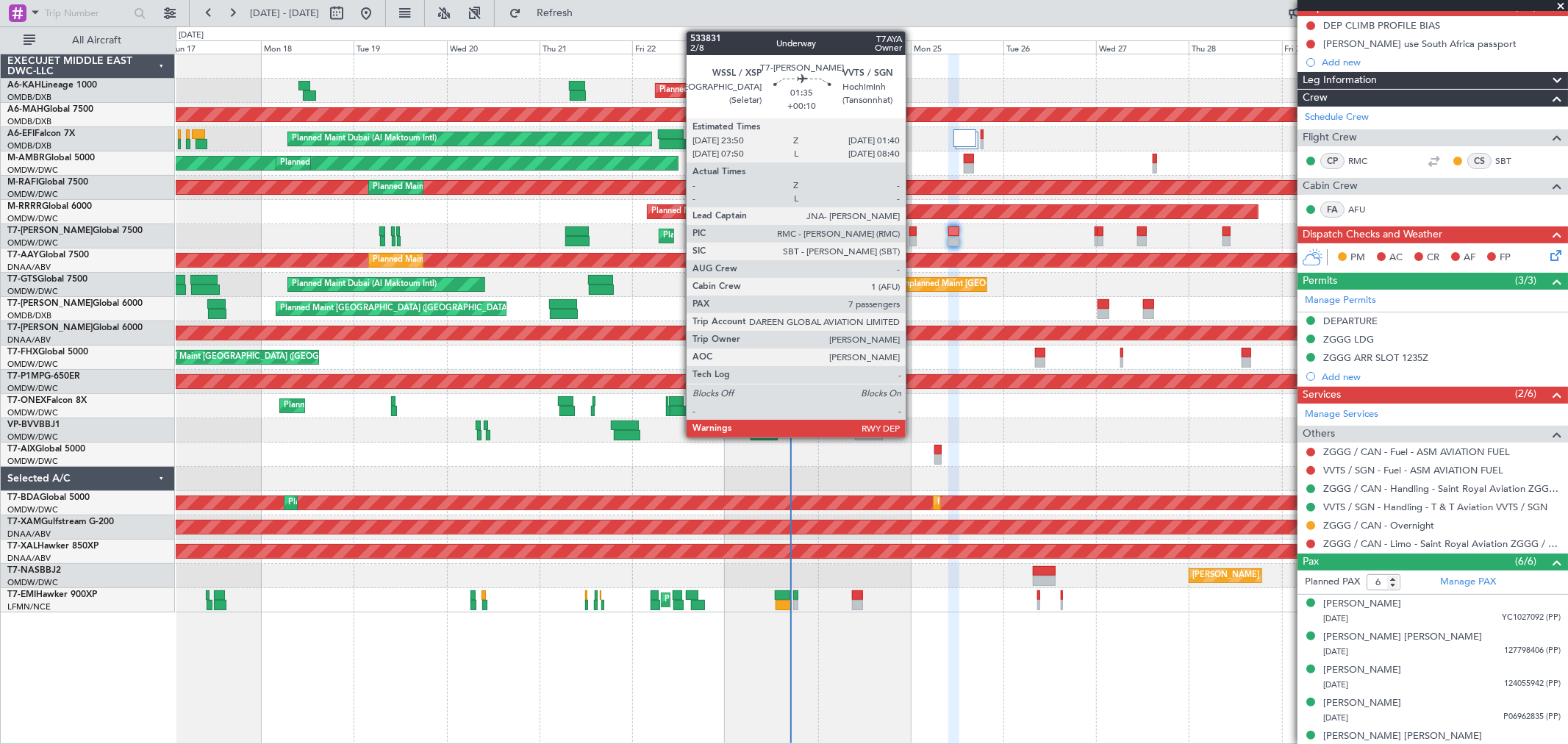
click at [913, 237] on div at bounding box center [913, 241] width 7 height 11
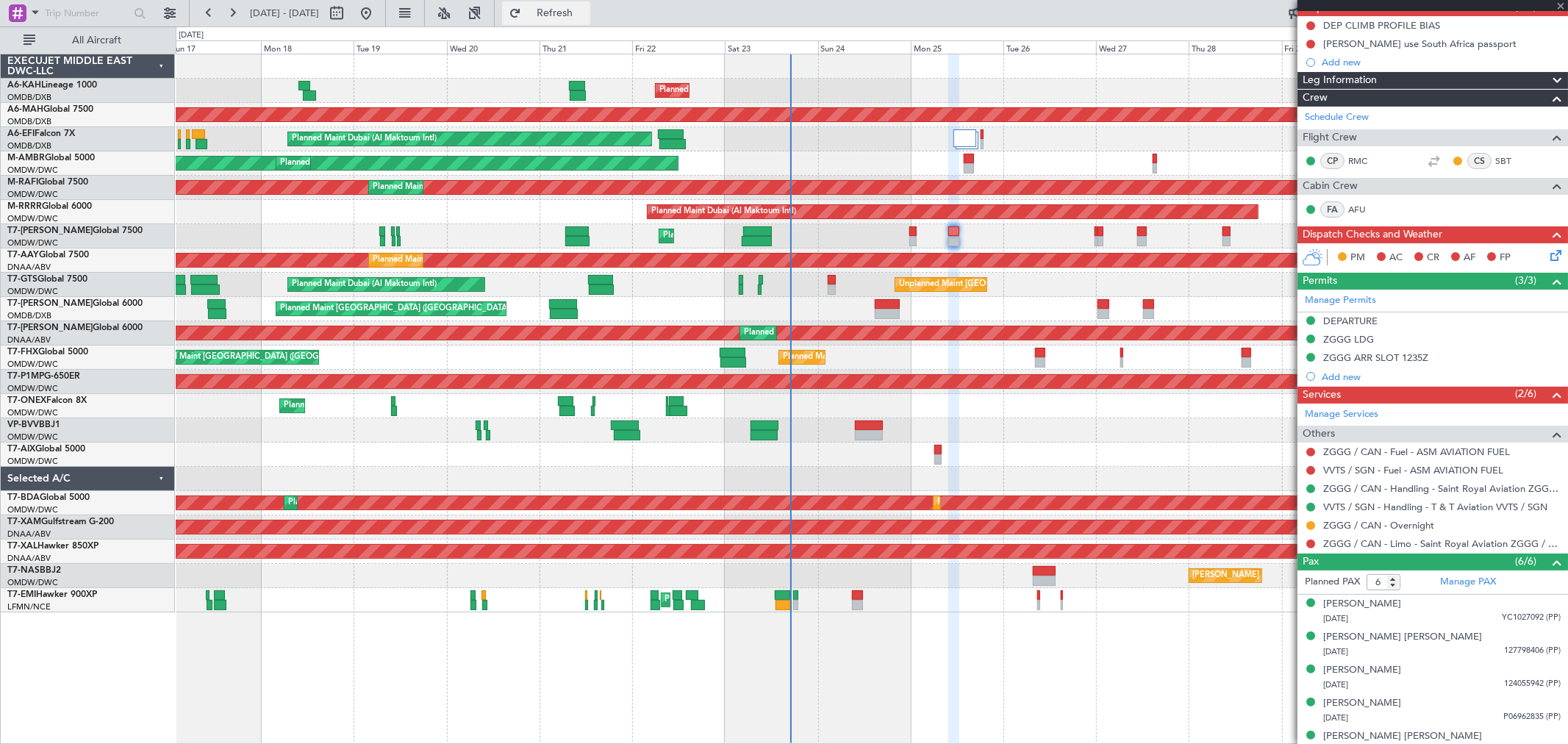
type input "+00:10"
type input "7"
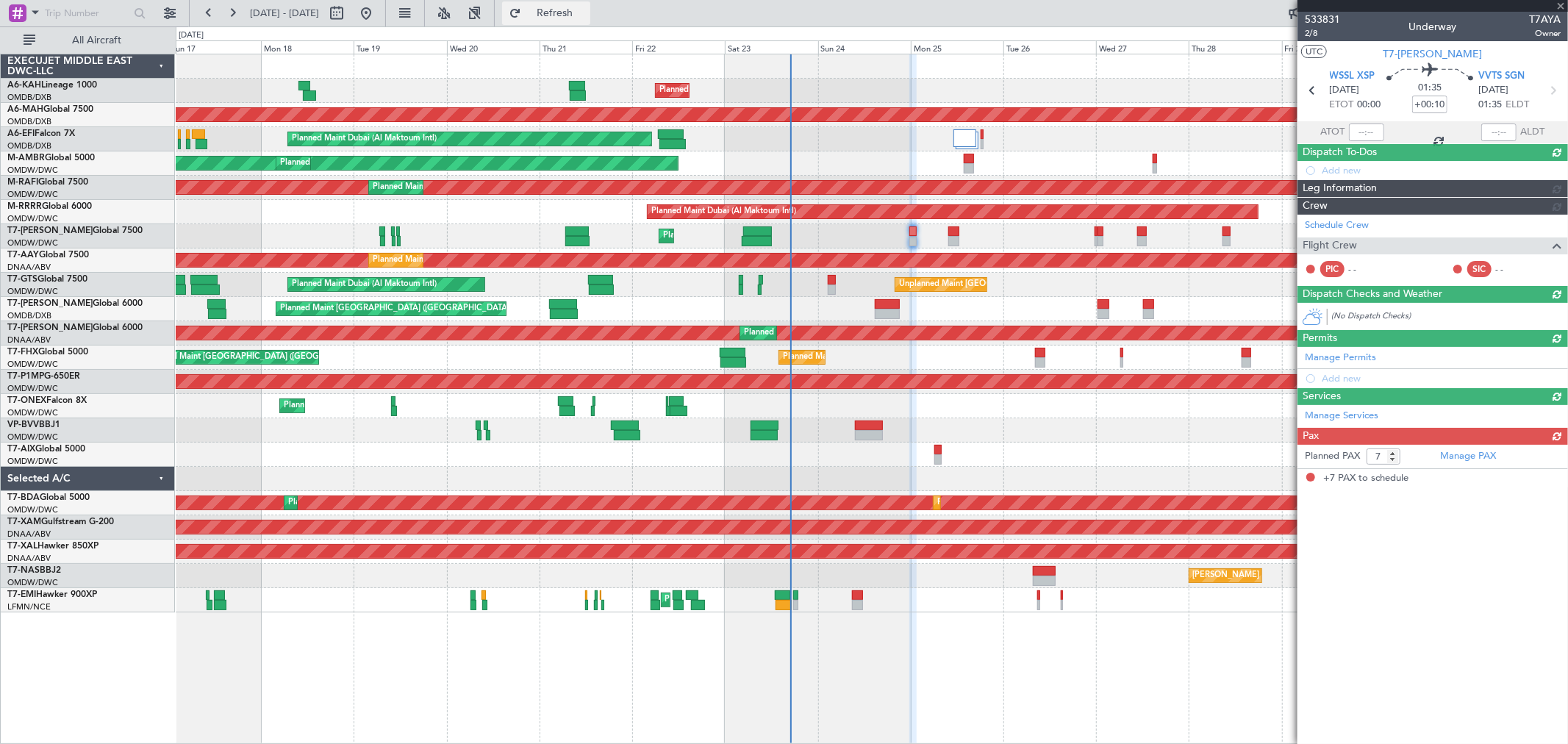
scroll to position [0, 0]
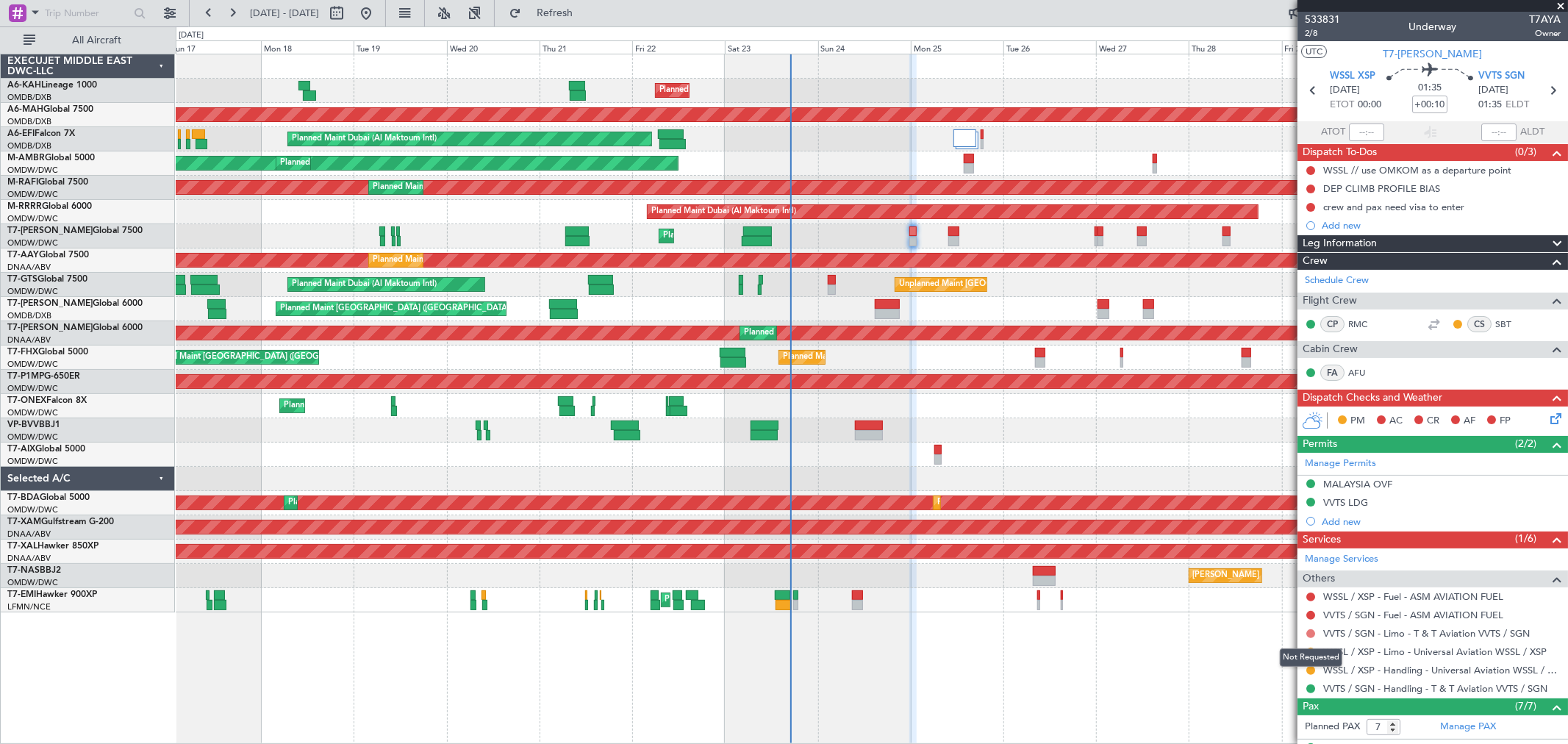
click at [1314, 632] on button at bounding box center [1311, 634] width 9 height 9
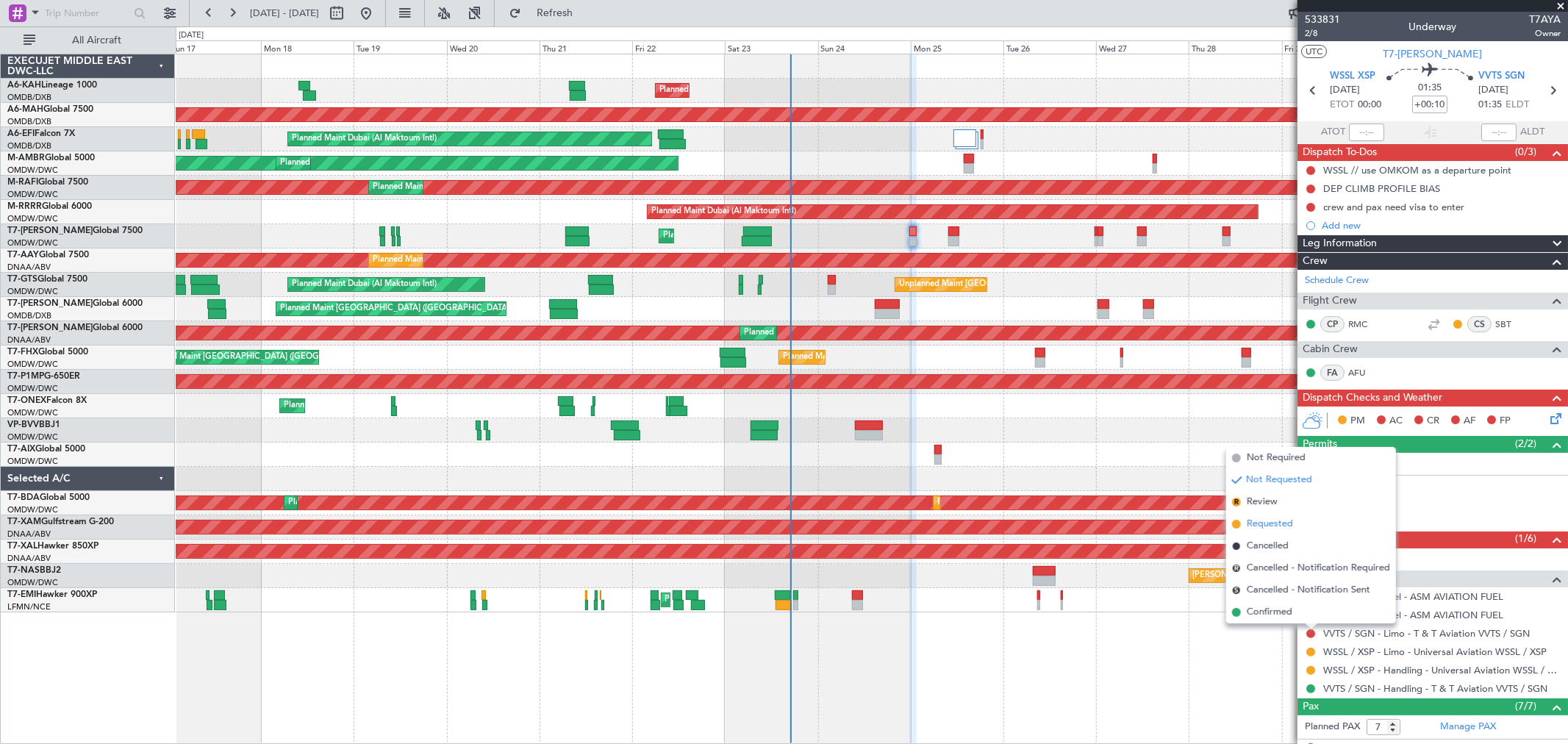
click at [1265, 518] on span "Requested" at bounding box center [1270, 524] width 46 height 15
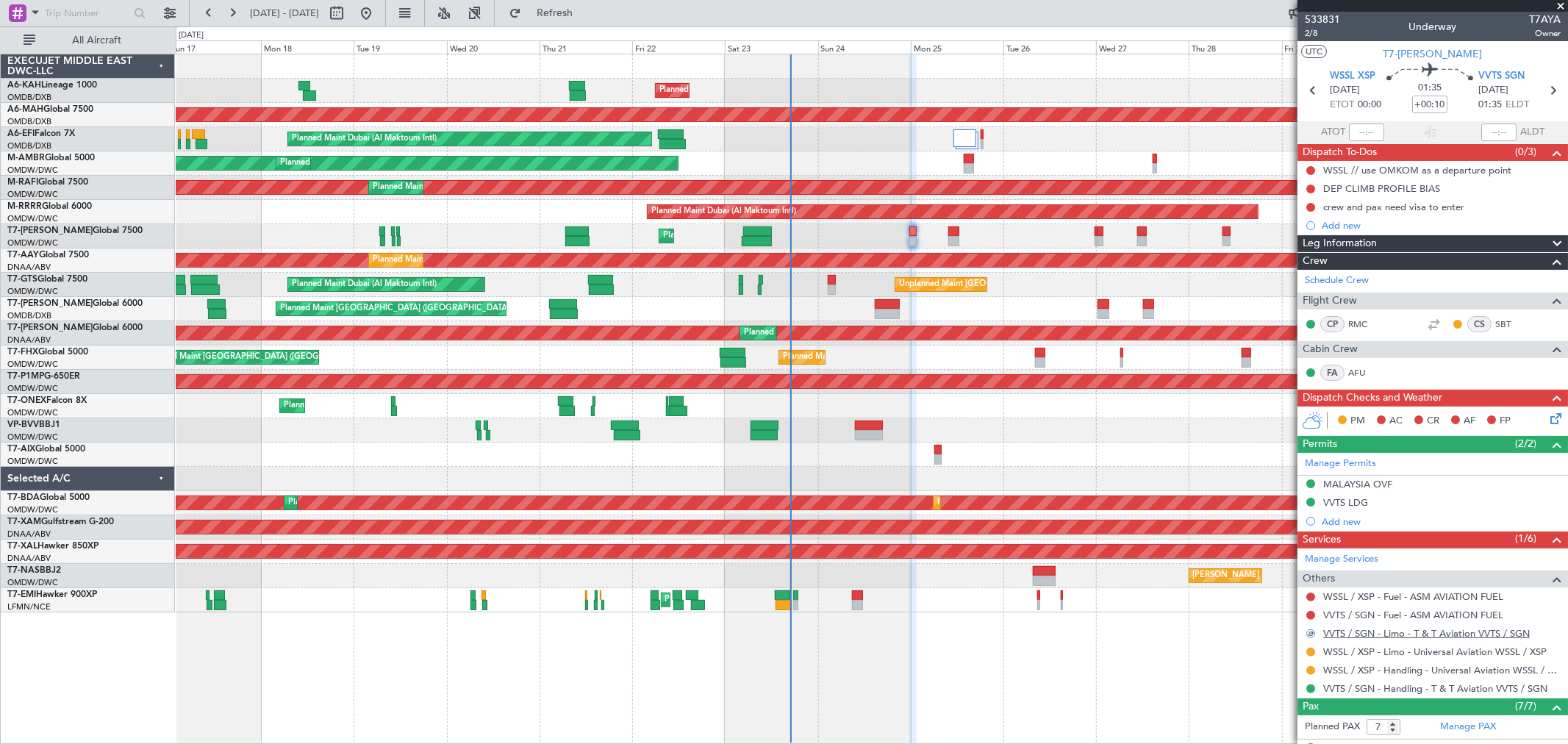
click at [1392, 628] on link "VVTS / SGN - Limo - T & T Aviation VVTS / SGN" at bounding box center [1427, 633] width 206 height 12
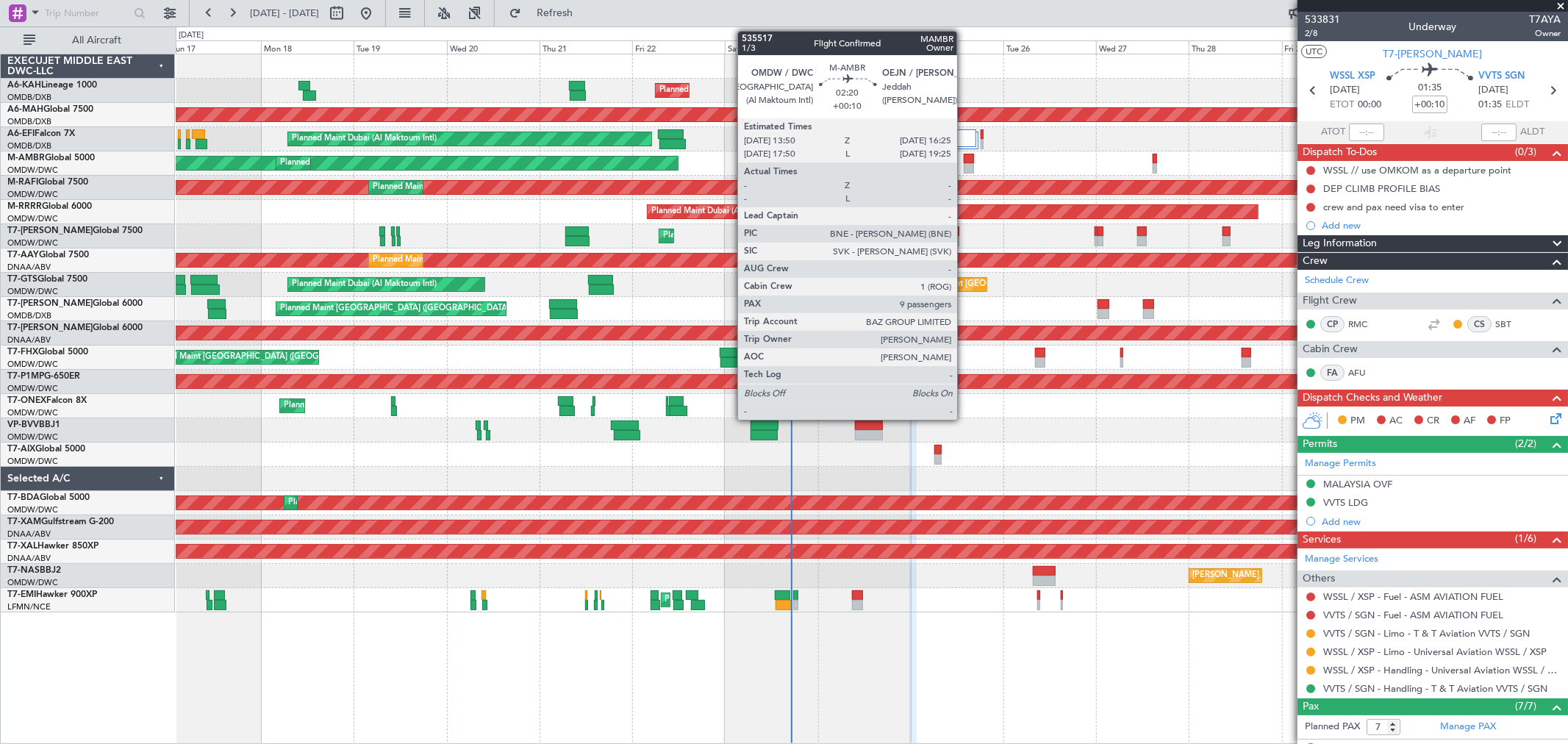
click at [965, 167] on div at bounding box center [969, 169] width 11 height 11
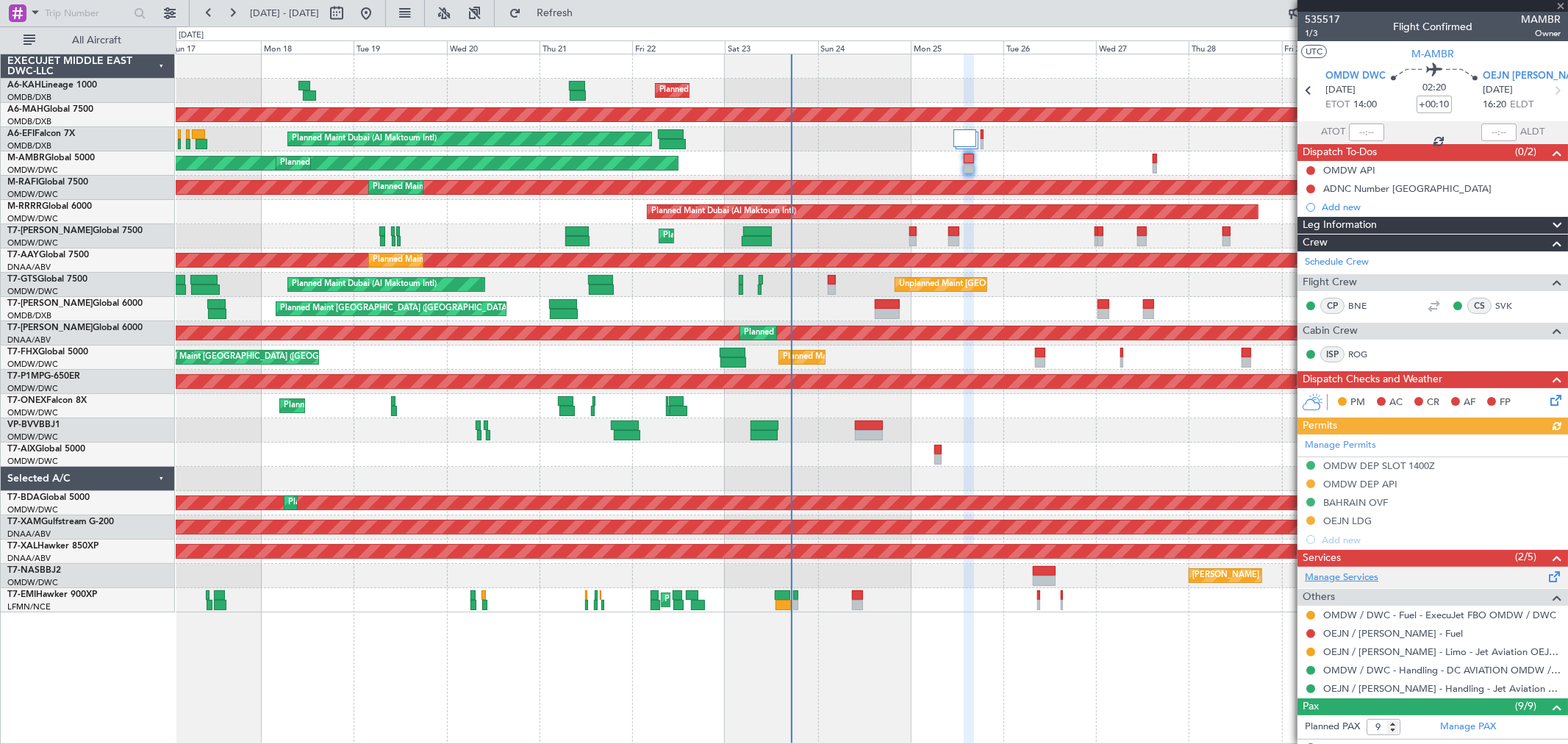
click at [1353, 577] on link "Manage Services" at bounding box center [1342, 578] width 74 height 15
click at [1446, 692] on mat-tooltip-component "Complete" at bounding box center [1427, 679] width 63 height 39
click at [1454, 685] on mat-tooltip-component "Complete" at bounding box center [1427, 679] width 63 height 39
click at [1408, 688] on link "OEJN / [PERSON_NAME] - Handling - Jet Aviation OEJN / [PERSON_NAME]" at bounding box center [1442, 688] width 237 height 12
click at [598, 15] on fb-refresh-button "Refresh" at bounding box center [546, 13] width 103 height 27
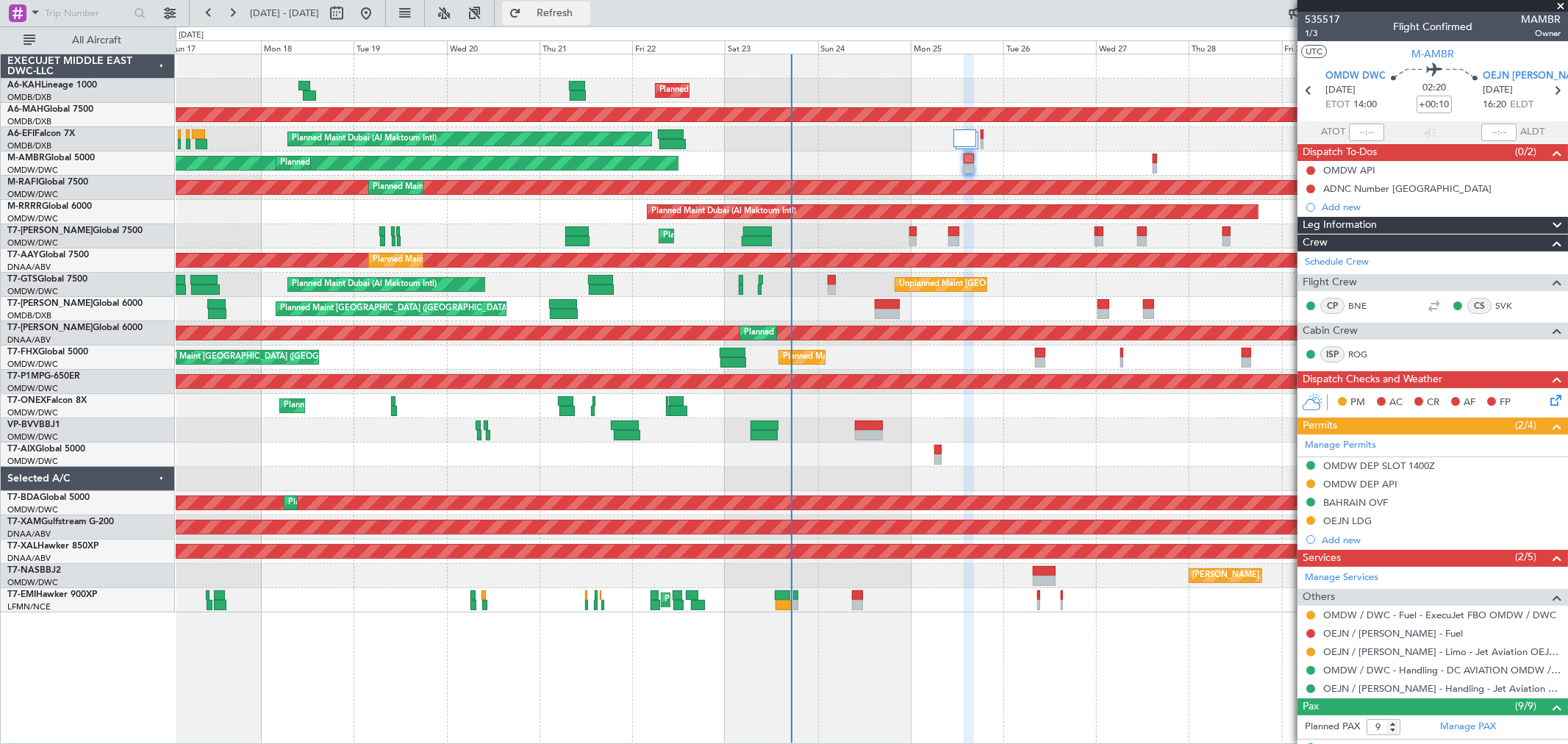
click at [591, 13] on button "Refresh" at bounding box center [546, 13] width 88 height 23
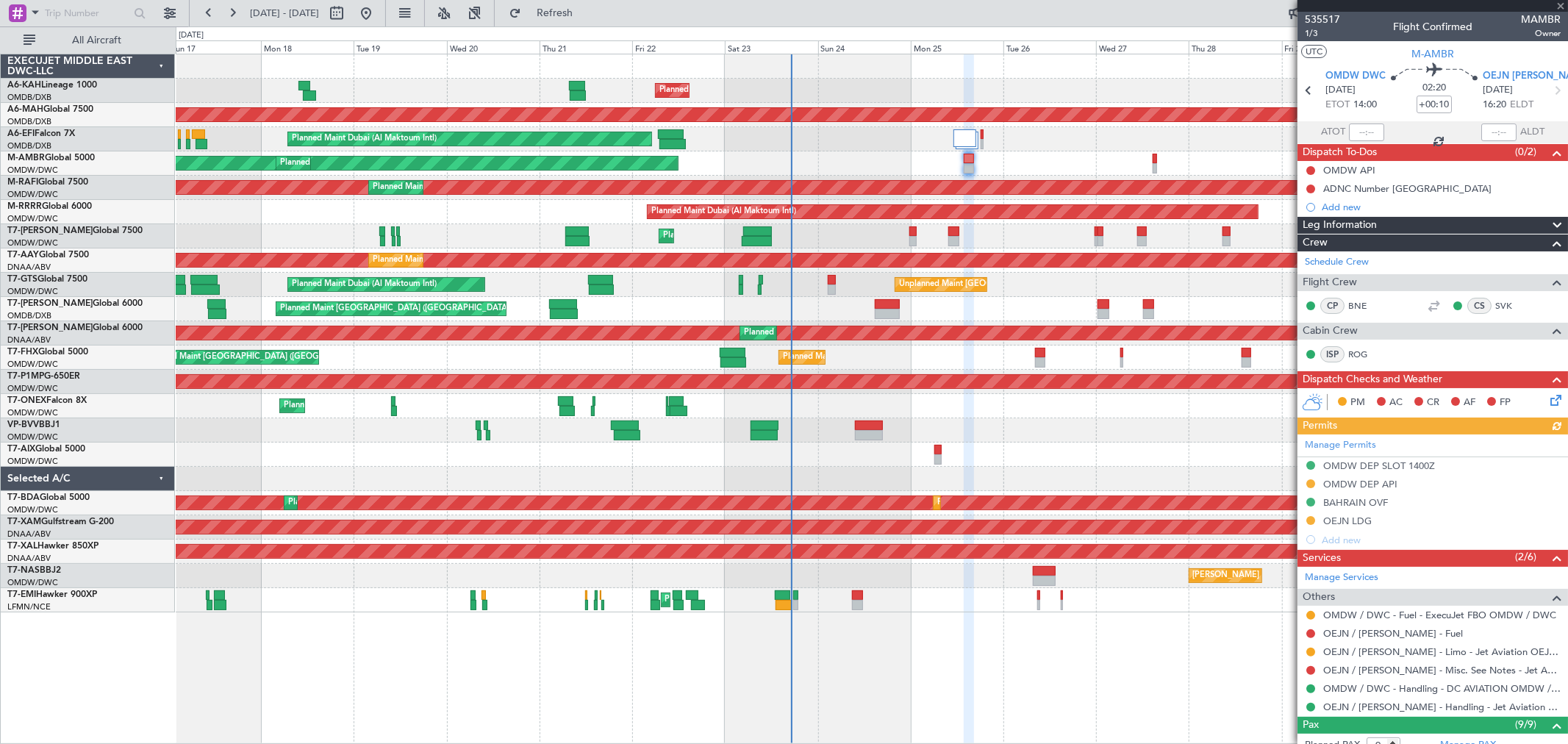
click at [1306, 668] on nimbus-traffic-light at bounding box center [1311, 669] width 12 height 12
click at [1311, 672] on button at bounding box center [1311, 670] width 9 height 9
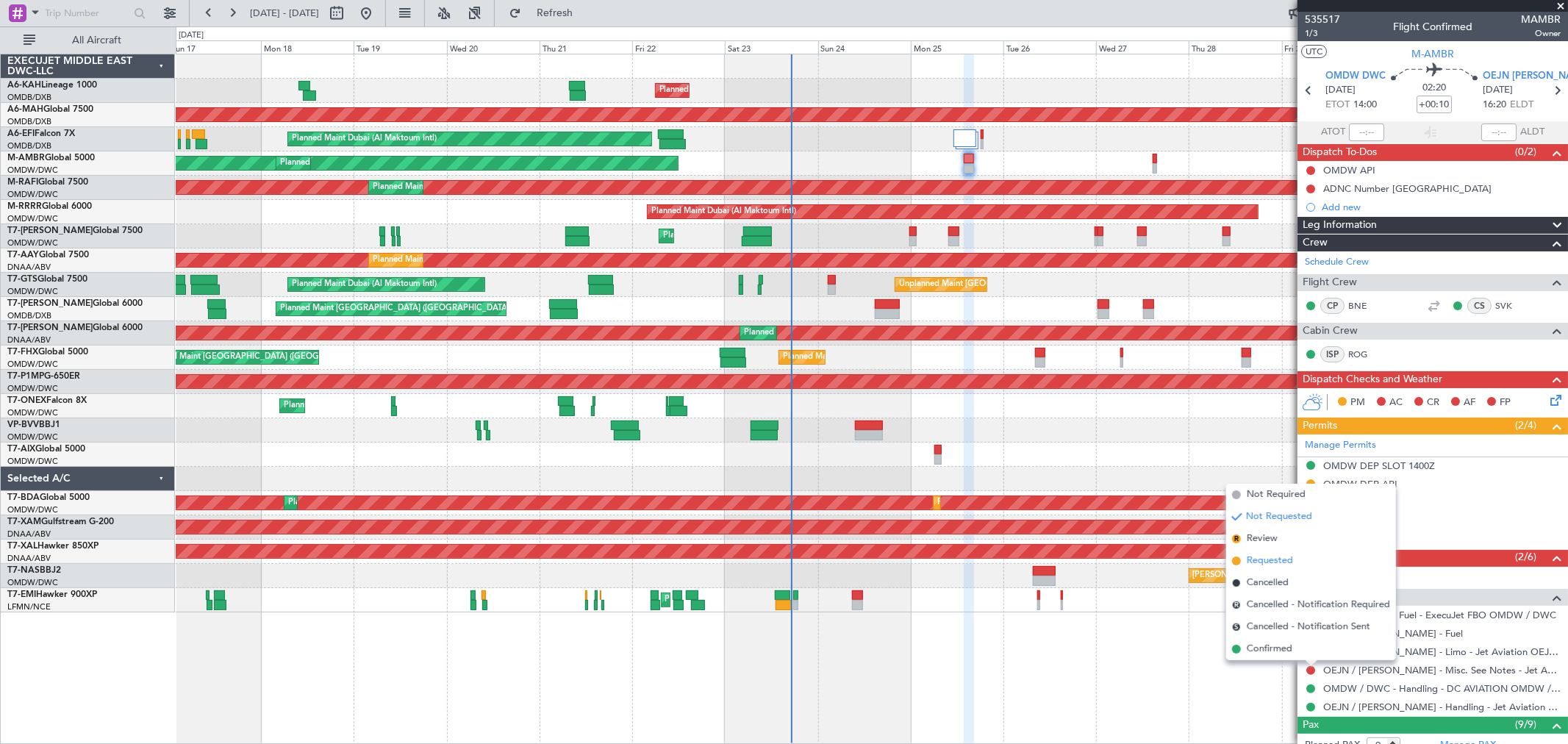
click at [1271, 556] on span "Requested" at bounding box center [1270, 561] width 46 height 15
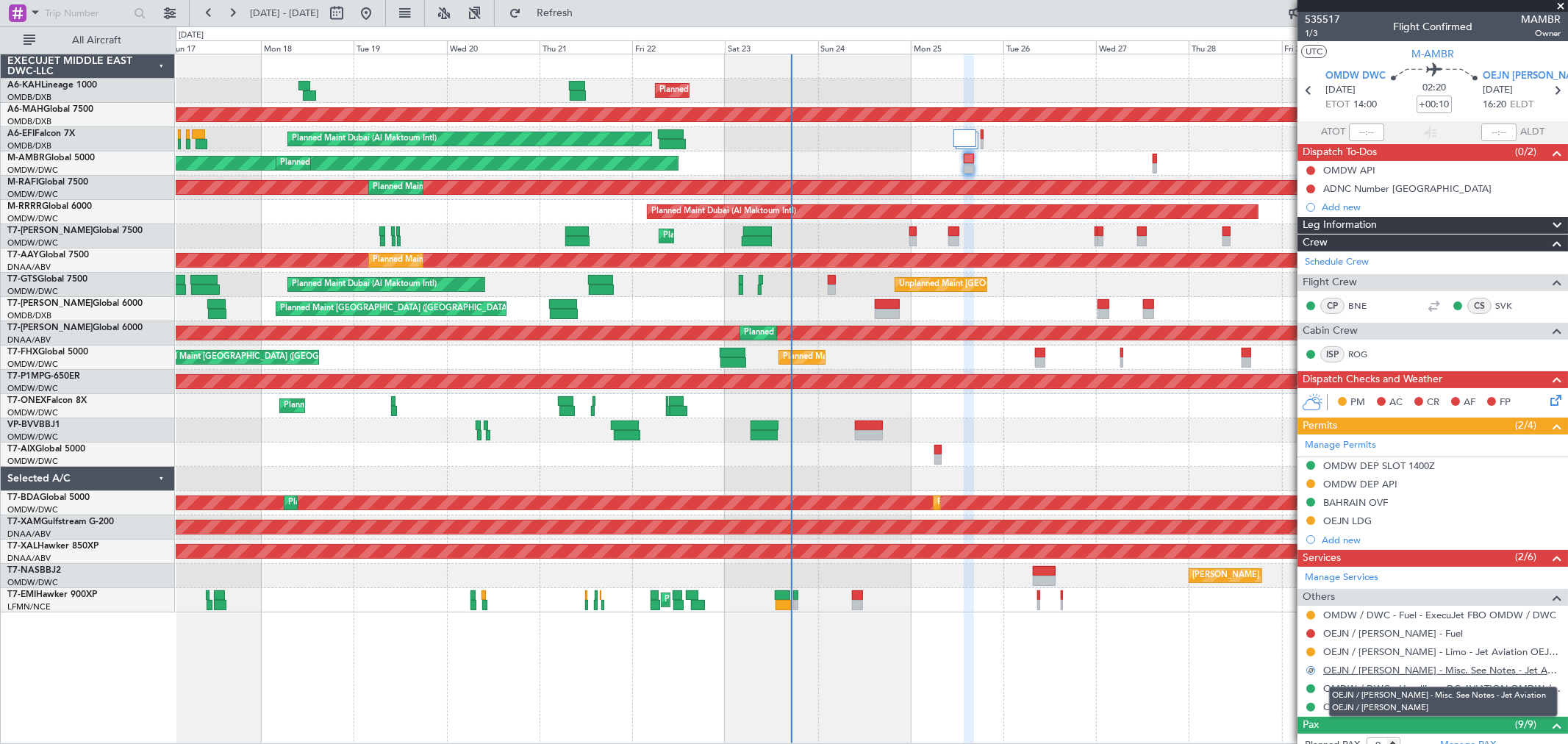
click at [1386, 664] on link "OEJN / [PERSON_NAME] - Misc. See Notes - Jet Aviation OEJN / [PERSON_NAME]" at bounding box center [1442, 670] width 237 height 12
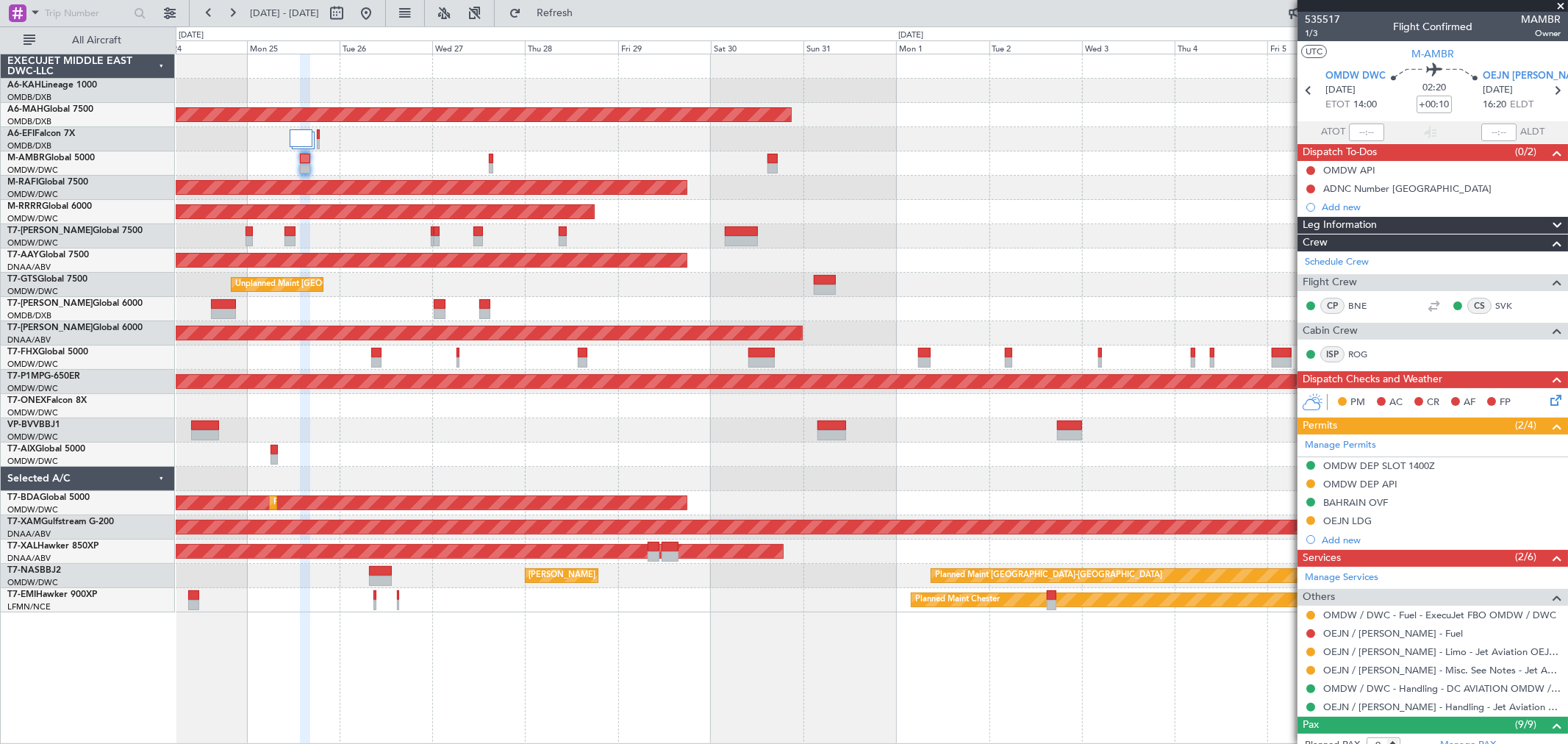
click at [493, 457] on div "Planned Maint Dubai (Al Maktoum Intl) Planned Maint [GEOGRAPHIC_DATA] ([GEOGRAP…" at bounding box center [872, 333] width 1392 height 558
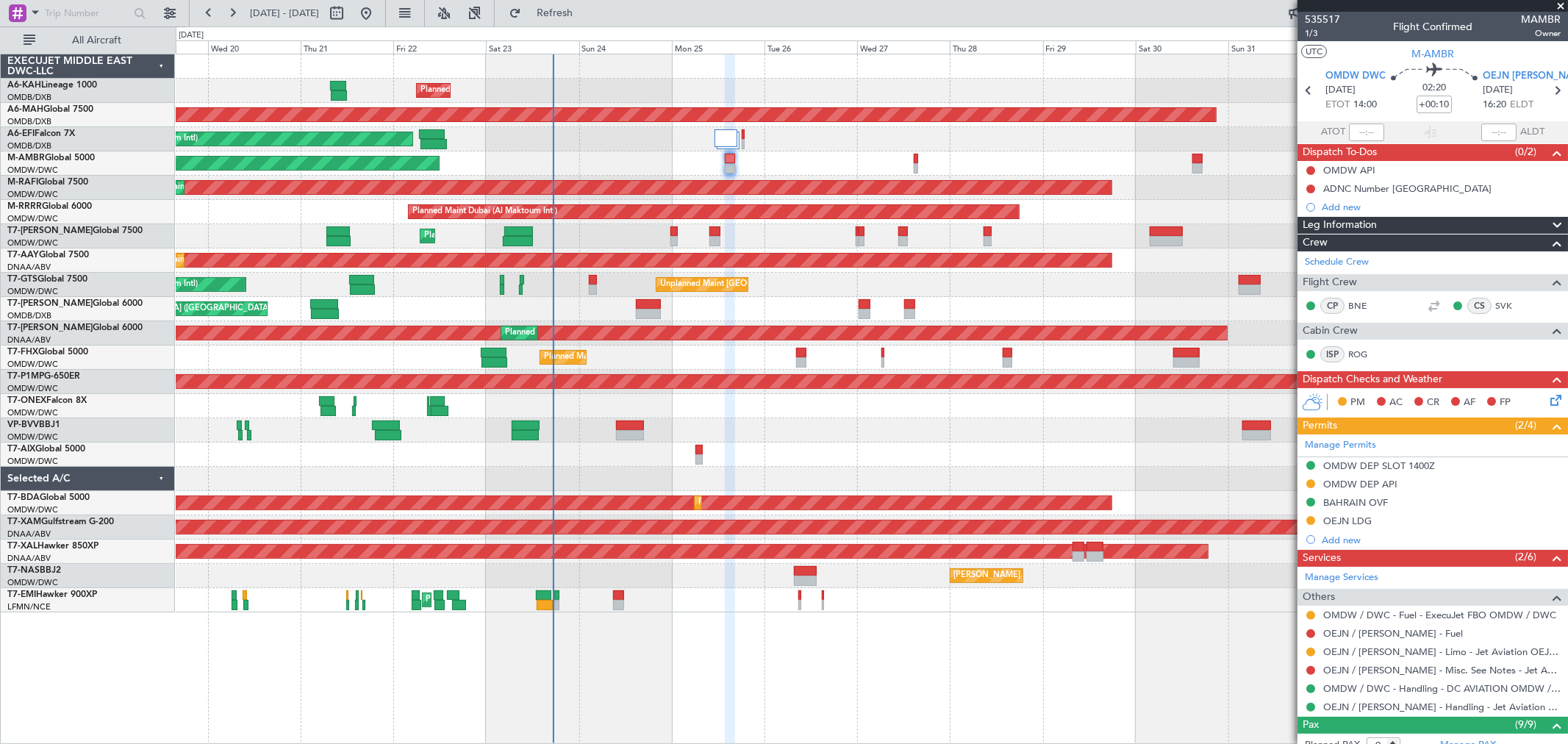
click at [826, 244] on div "Planned Maint Dubai (Al Maktoum Intl)" at bounding box center [872, 236] width 1392 height 24
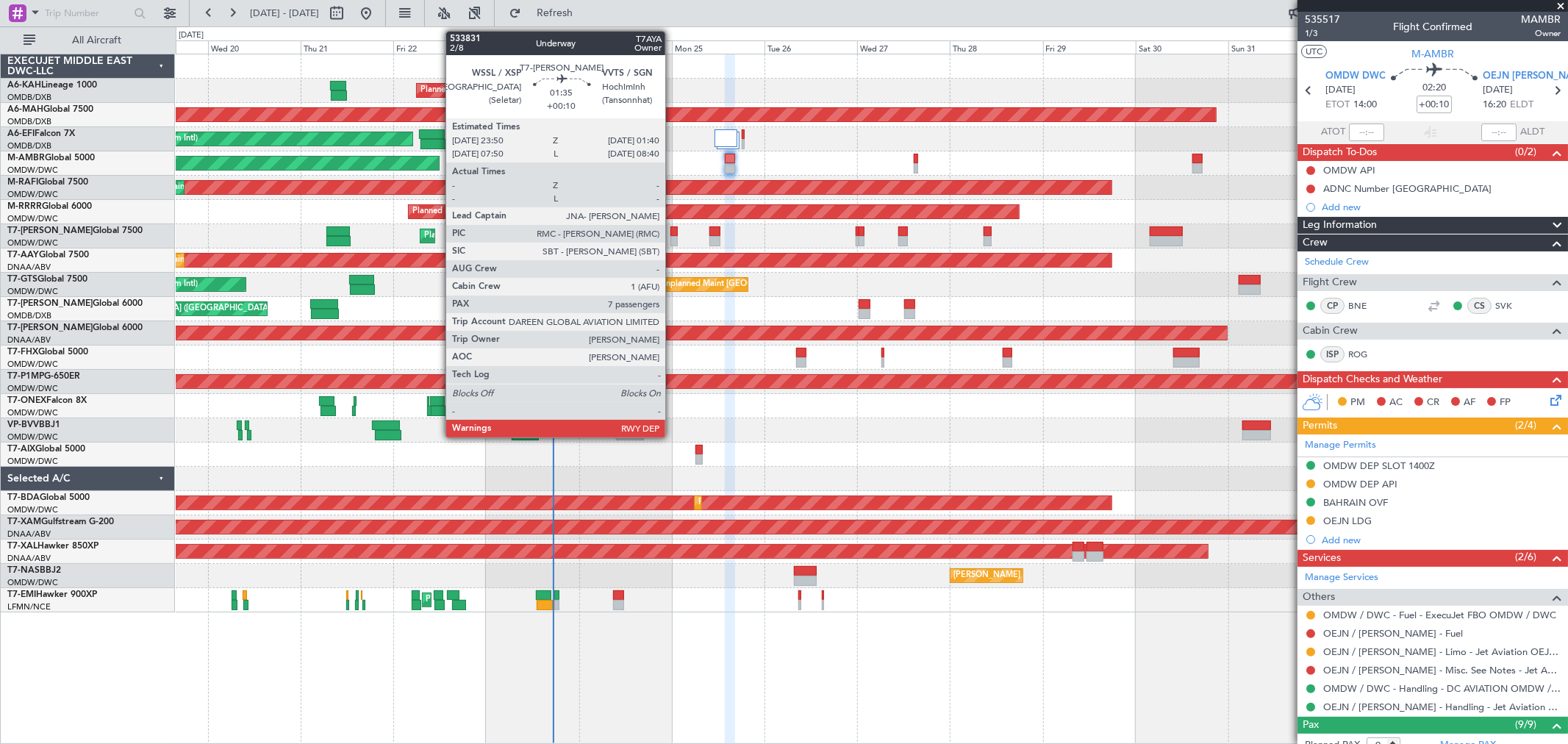
click at [672, 229] on div at bounding box center [674, 232] width 7 height 11
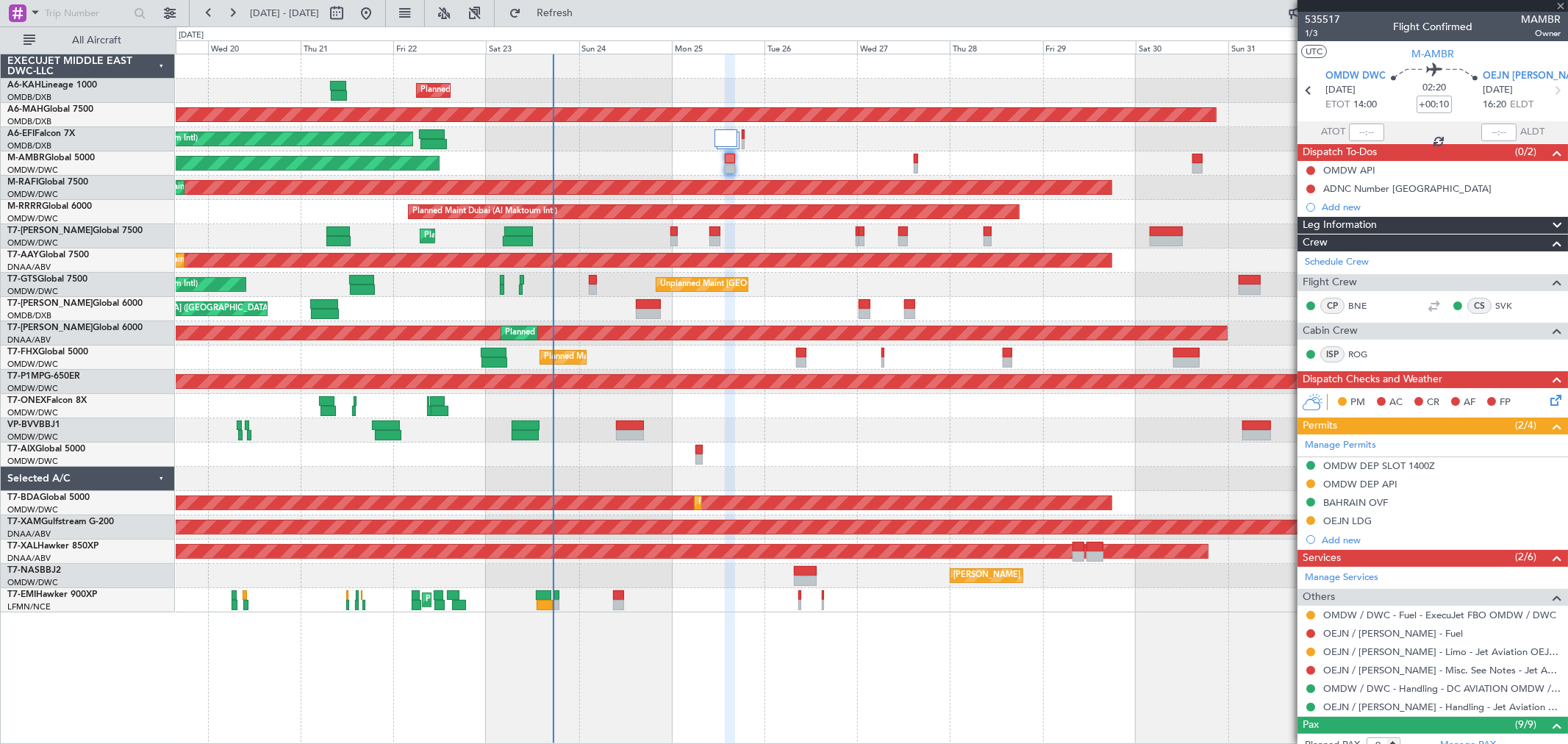
type input "7"
